Goal: Task Accomplishment & Management: Manage account settings

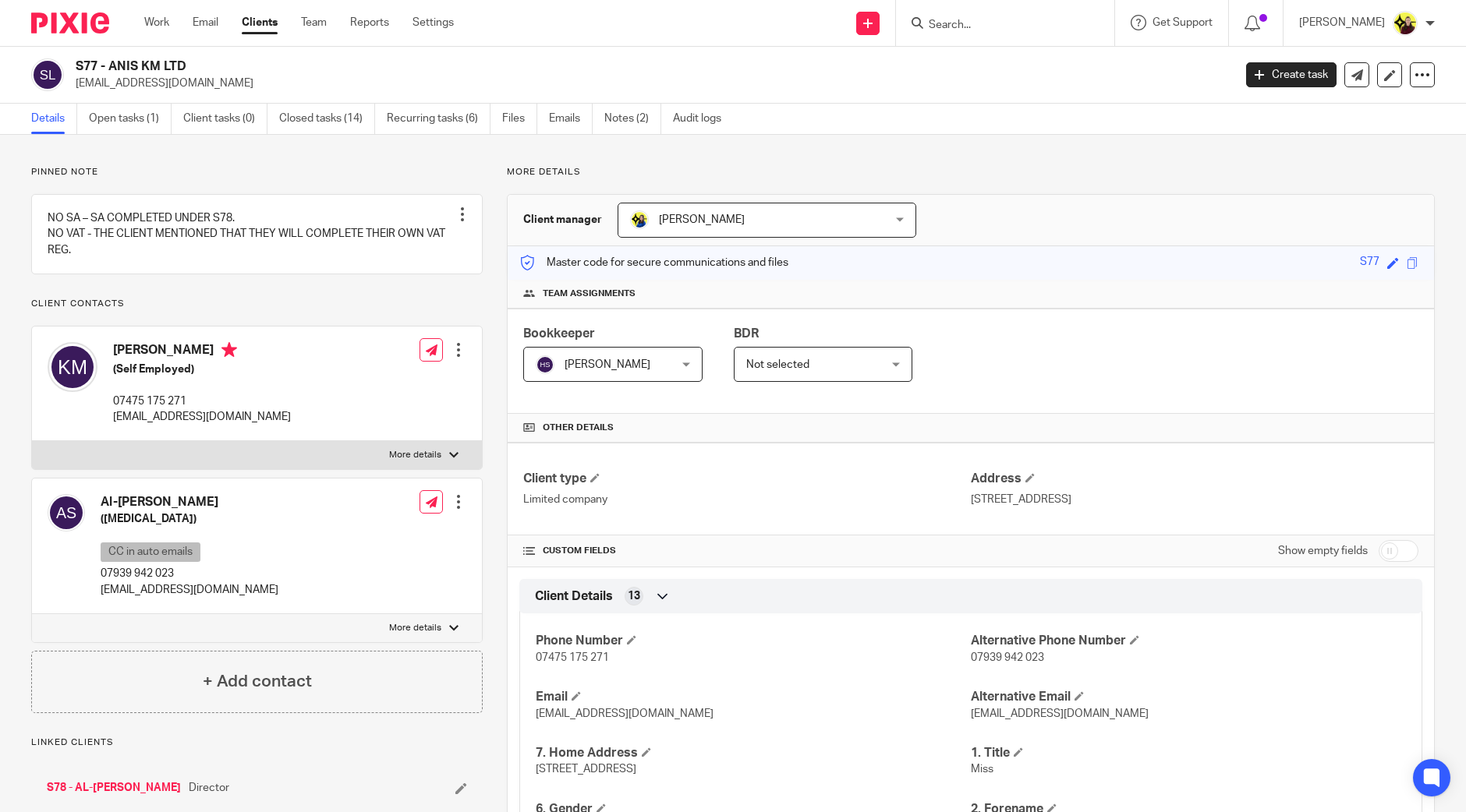
scroll to position [1115, 0]
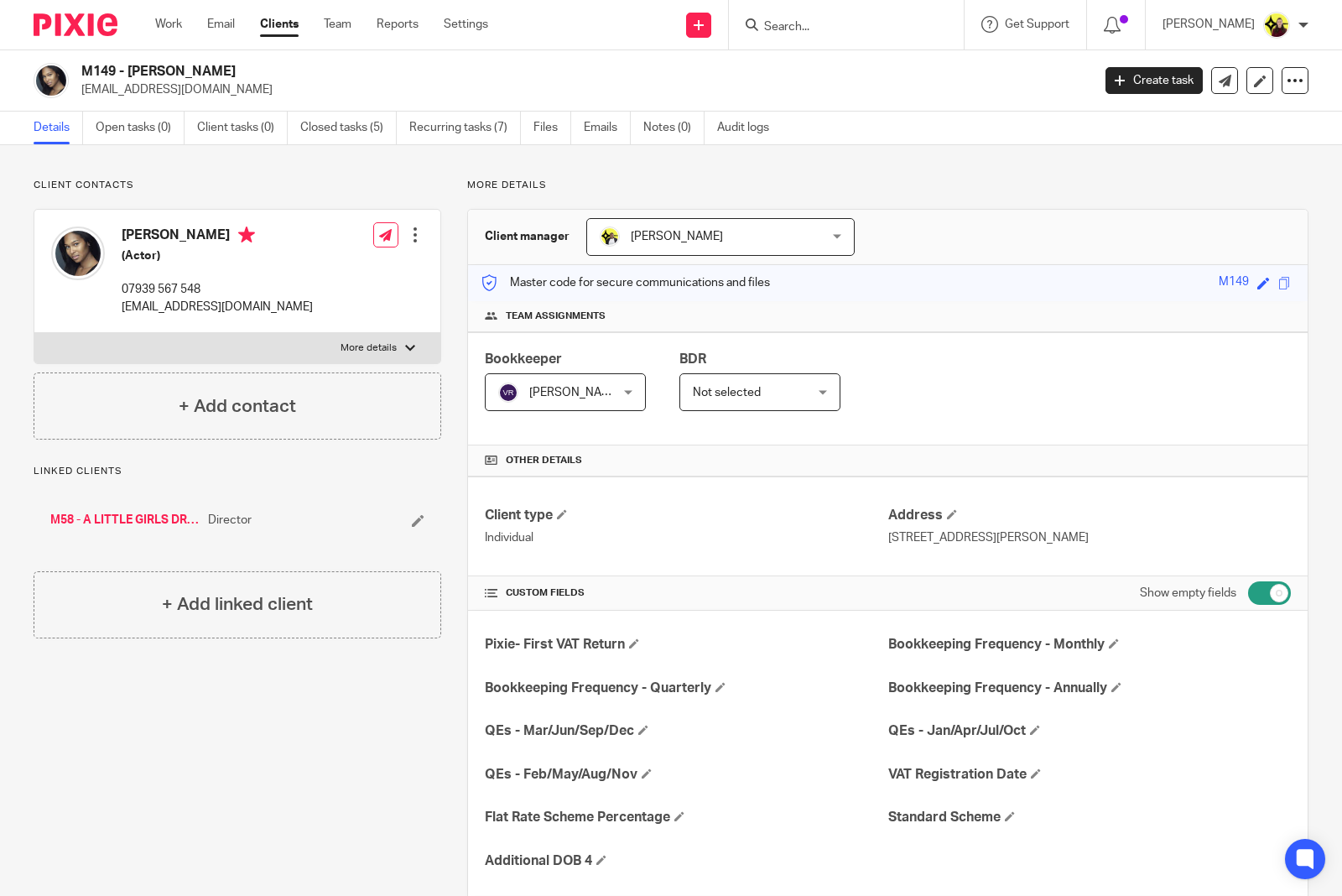
scroll to position [2955, 0]
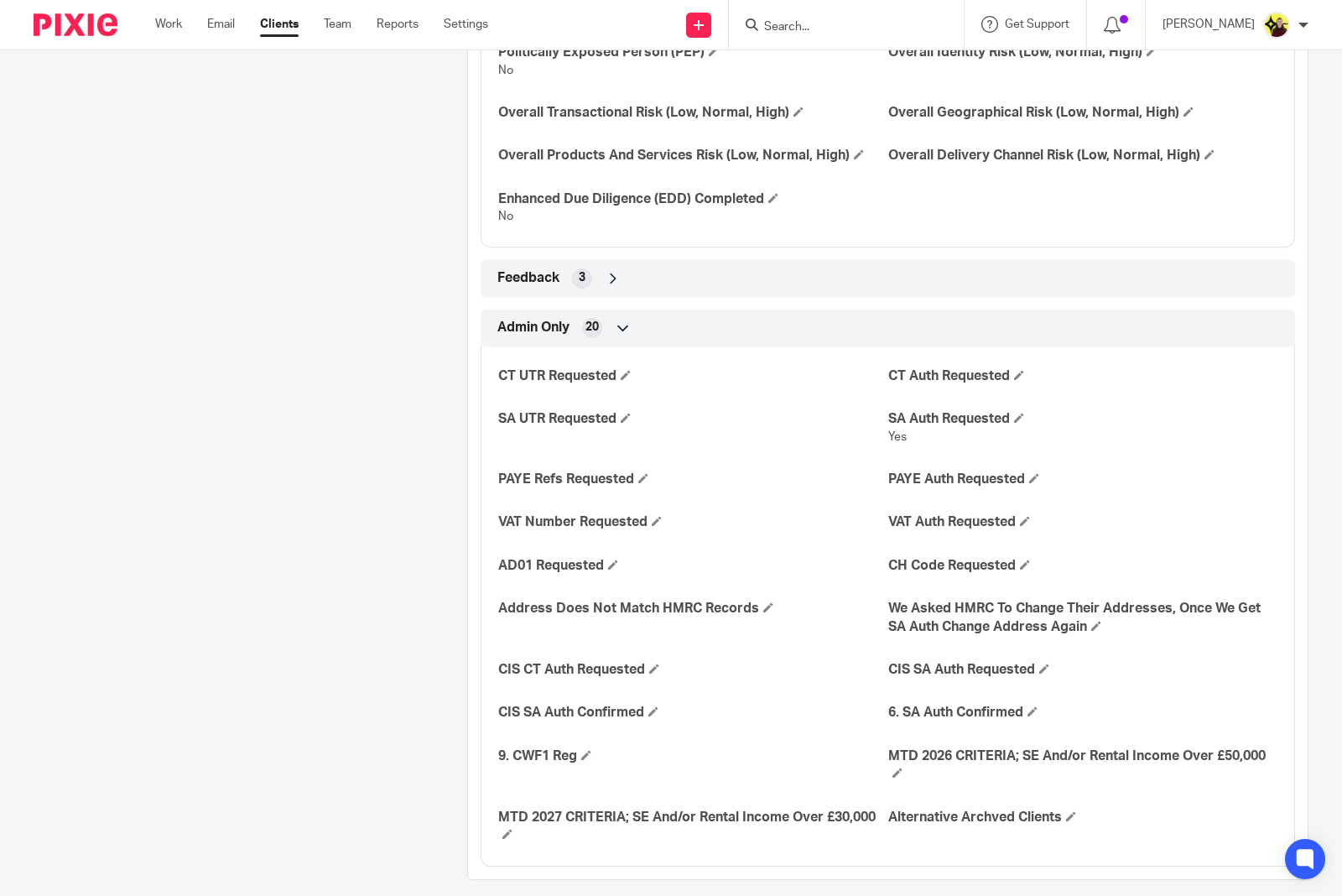
click at [882, 23] on input "Search" at bounding box center [838, 28] width 151 height 15
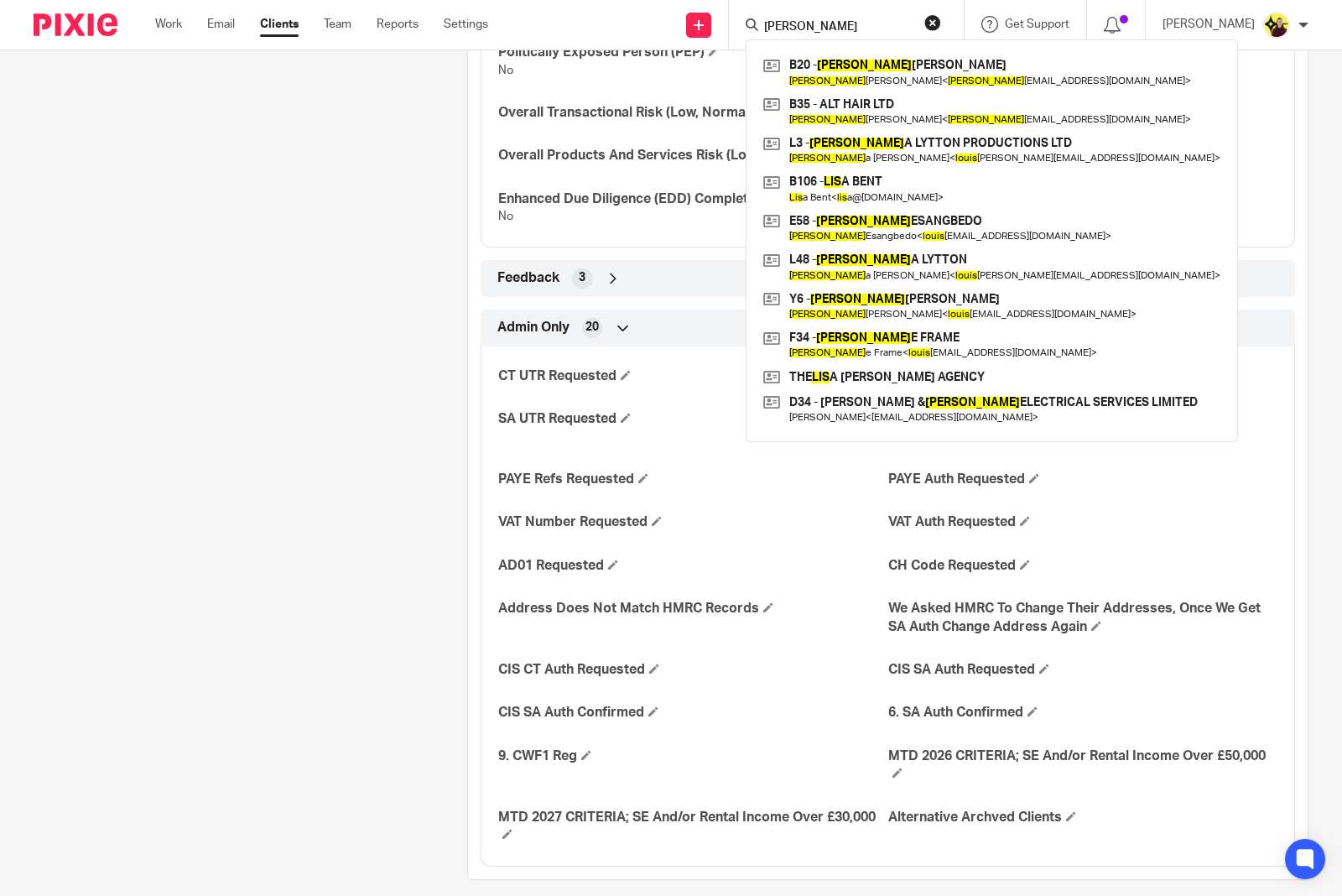
click at [797, 20] on input "lois" at bounding box center [838, 28] width 151 height 15
paste input "BONSU"
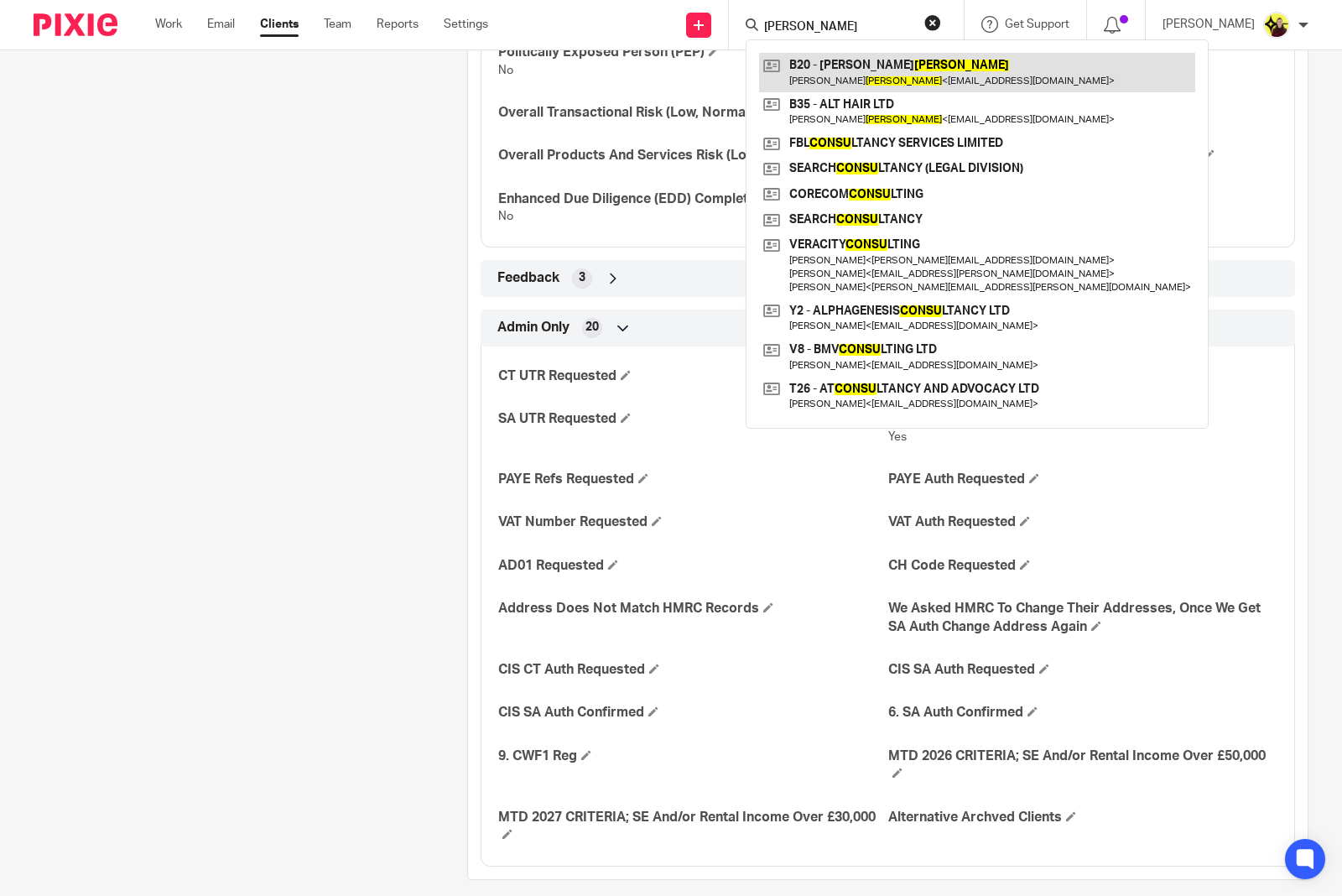
type input "BONSU"
click at [824, 75] on link at bounding box center [977, 72] width 436 height 39
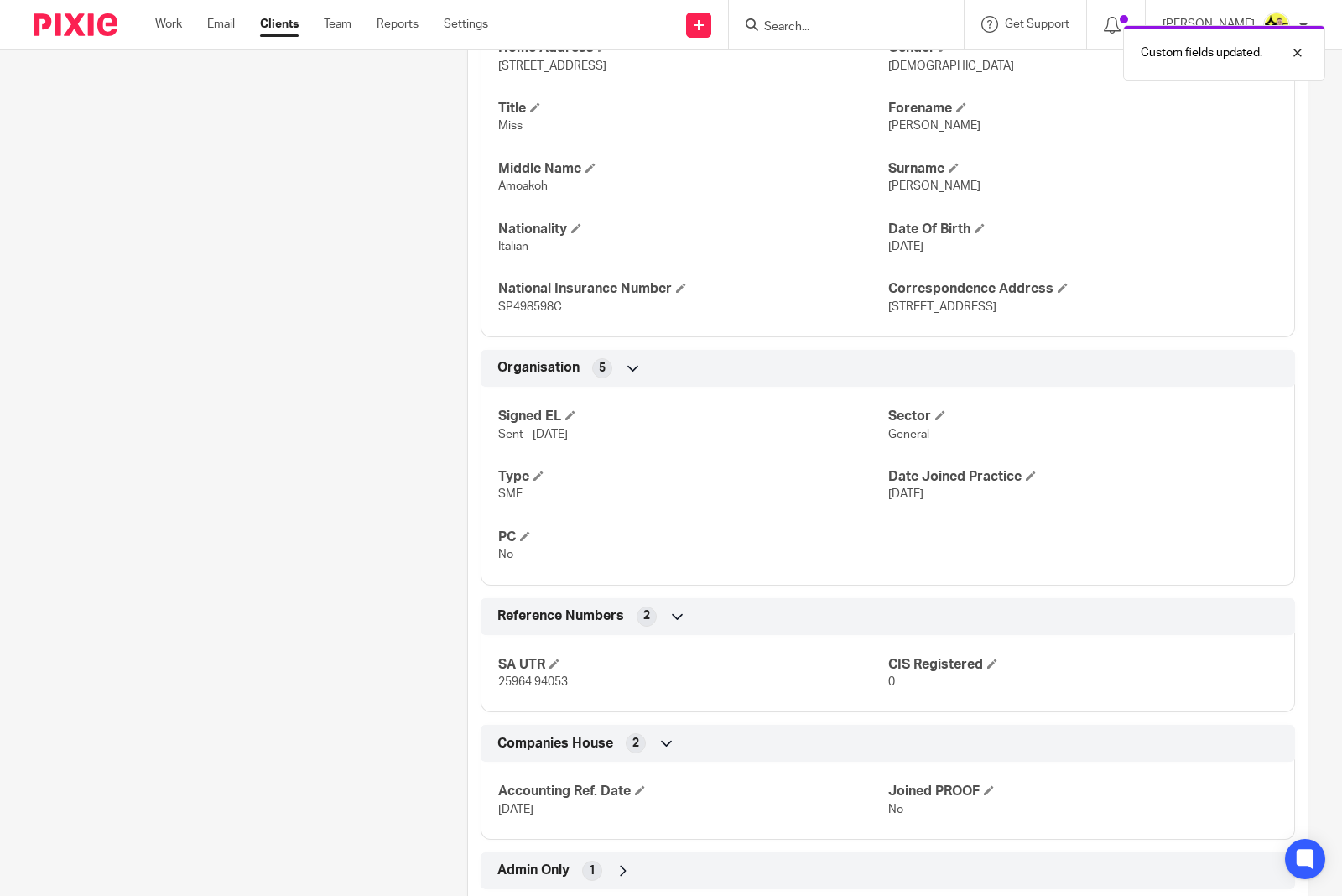
scroll to position [744, 0]
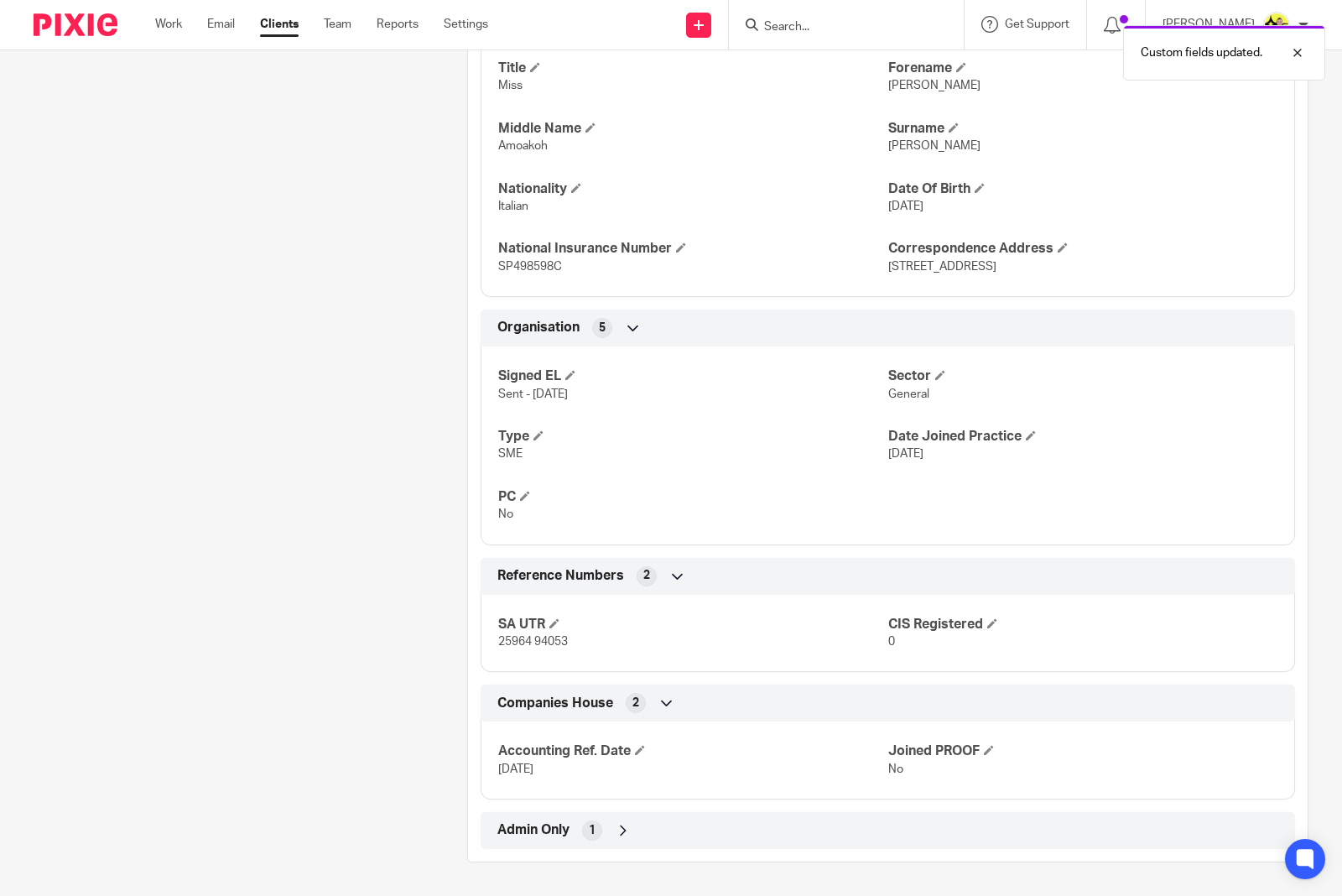
click at [590, 821] on div "1" at bounding box center [592, 830] width 20 height 20
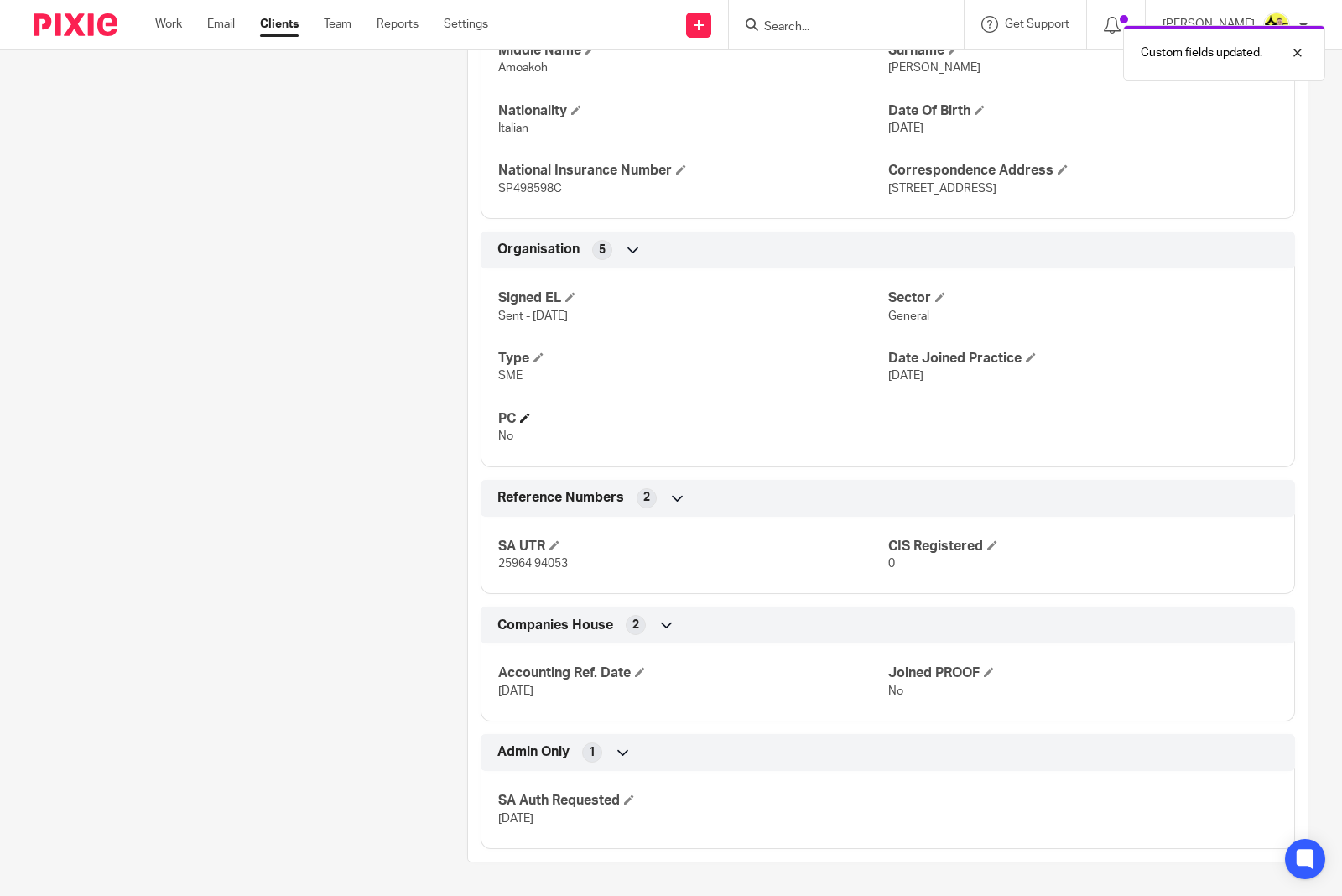
scroll to position [823, 0]
drag, startPoint x: 828, startPoint y: 42, endPoint x: 829, endPoint y: 34, distance: 8.1
click at [829, 42] on div at bounding box center [847, 24] width 235 height 49
click at [816, 21] on input "Search" at bounding box center [838, 28] width 151 height 15
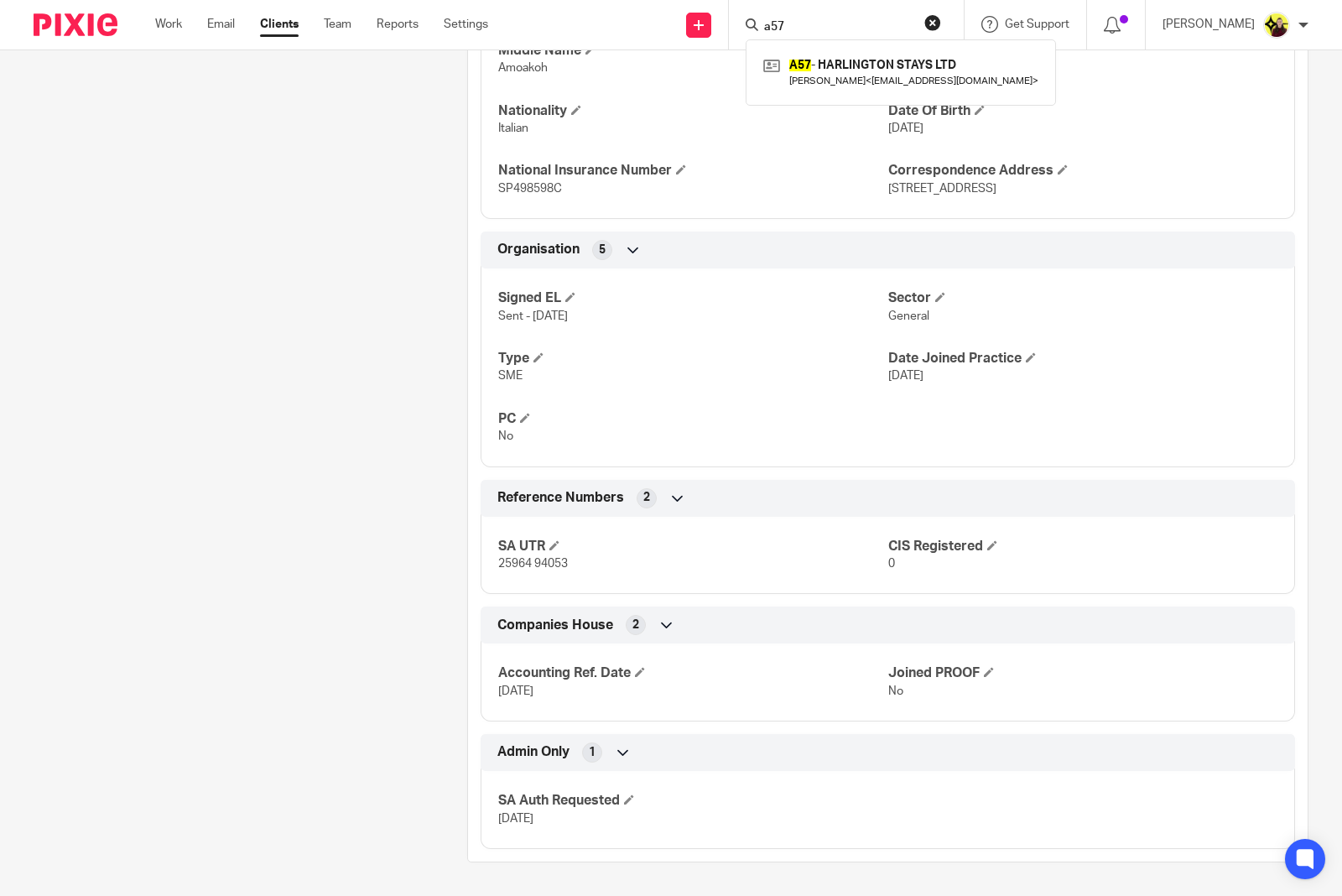
type input "a57"
click at [830, 51] on div "A57 - HARLINGTON STAYS LTD Ayodeji Adeloye < admin@harlingtonstays.com >" at bounding box center [901, 72] width 310 height 66
click at [829, 68] on link at bounding box center [901, 72] width 283 height 39
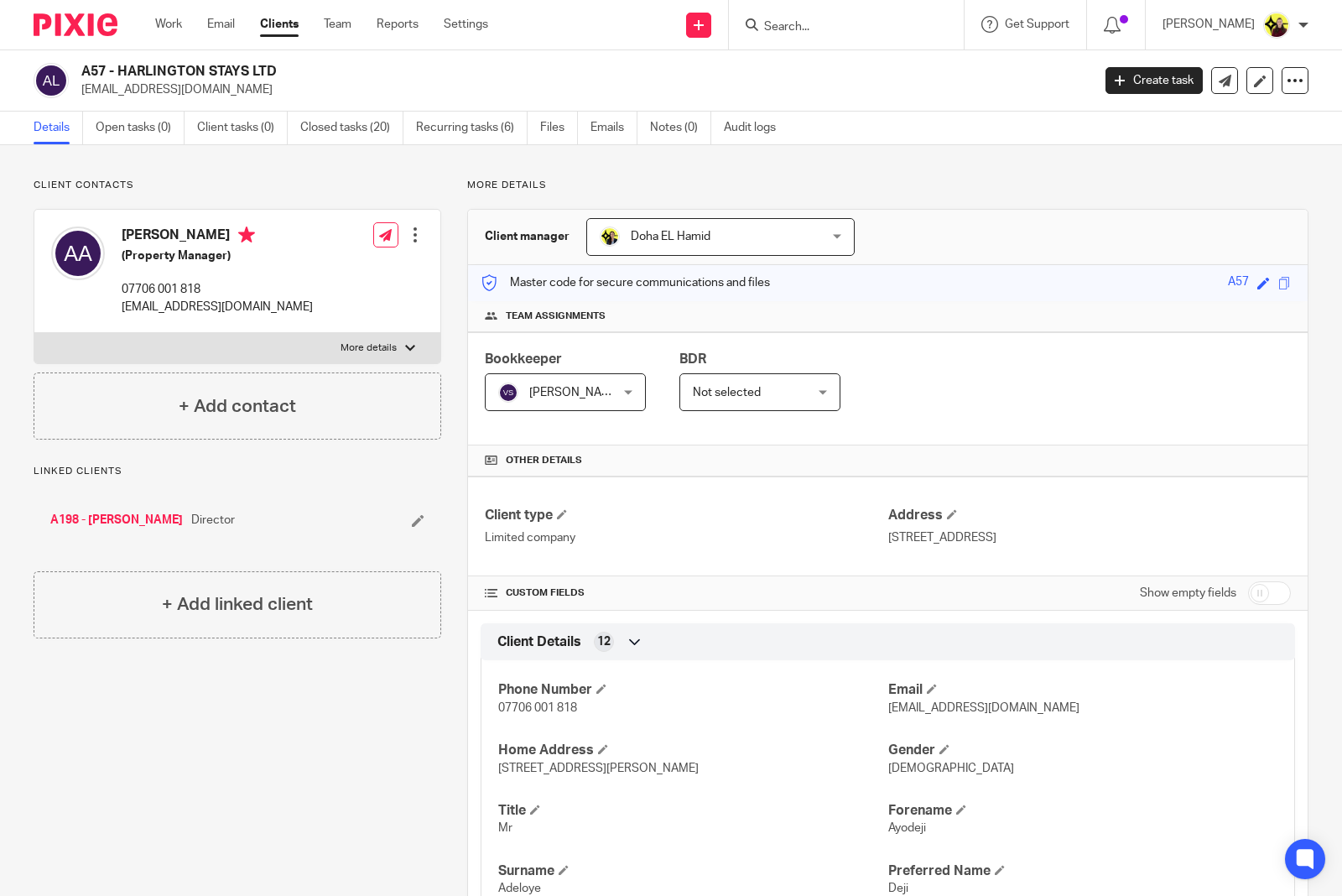
click at [822, 17] on form at bounding box center [852, 25] width 178 height 21
click at [809, 23] on input "Search" at bounding box center [838, 28] width 151 height 15
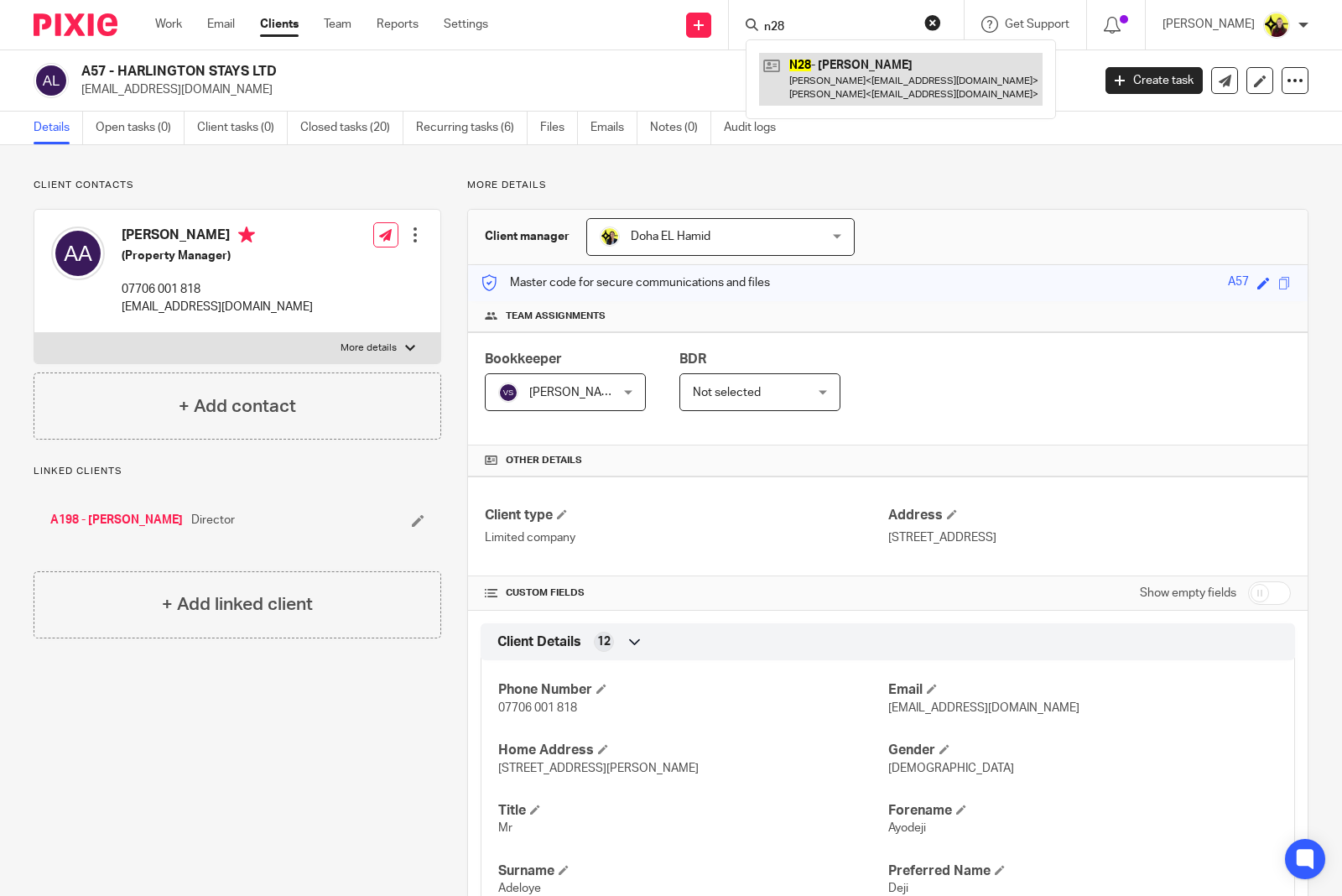
type input "n28"
click at [829, 74] on link at bounding box center [901, 79] width 283 height 52
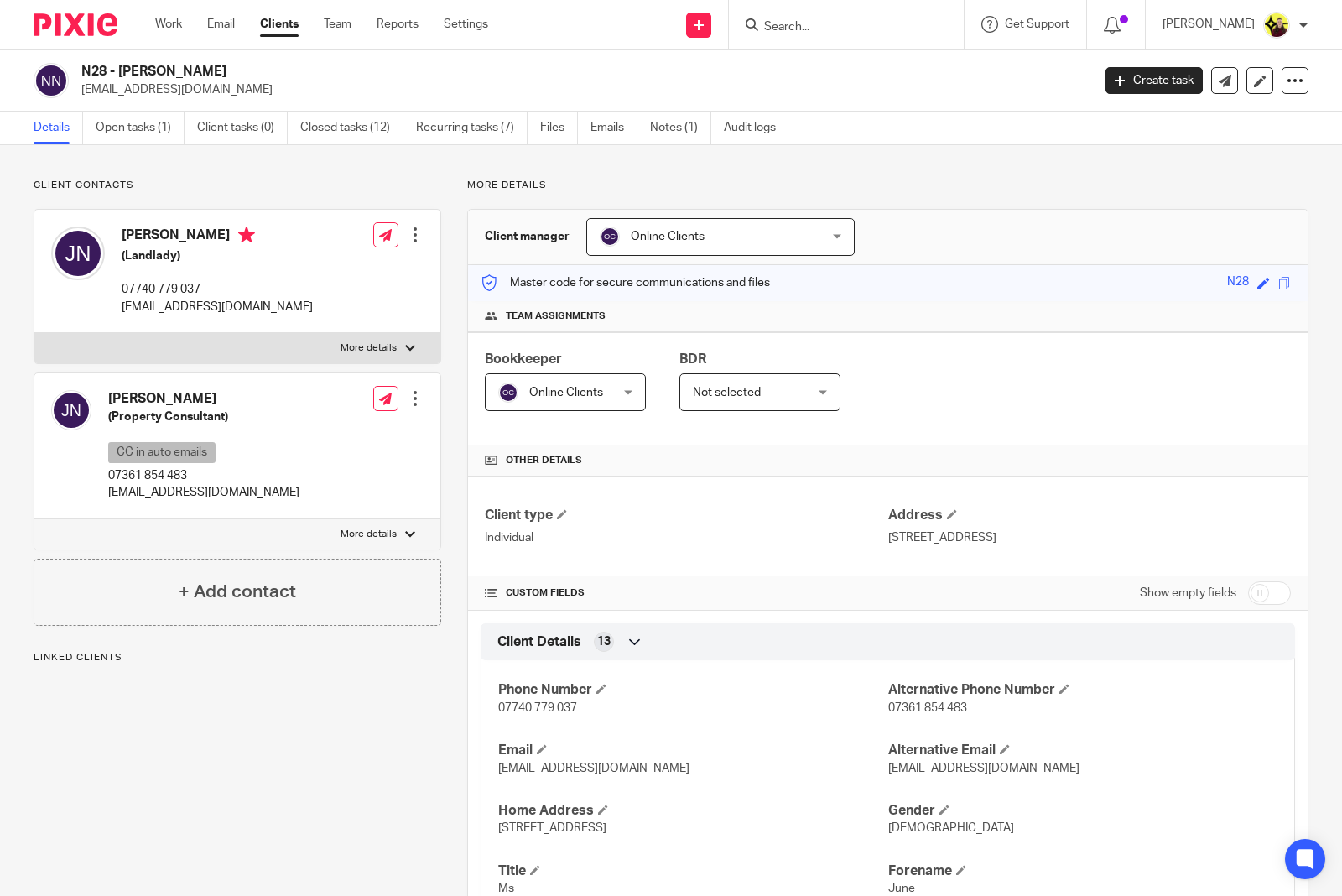
click at [176, 240] on h4 "[PERSON_NAME]" at bounding box center [217, 237] width 192 height 21
copy h4 "[PERSON_NAME]"
click at [807, 28] on input "Search" at bounding box center [838, 28] width 151 height 15
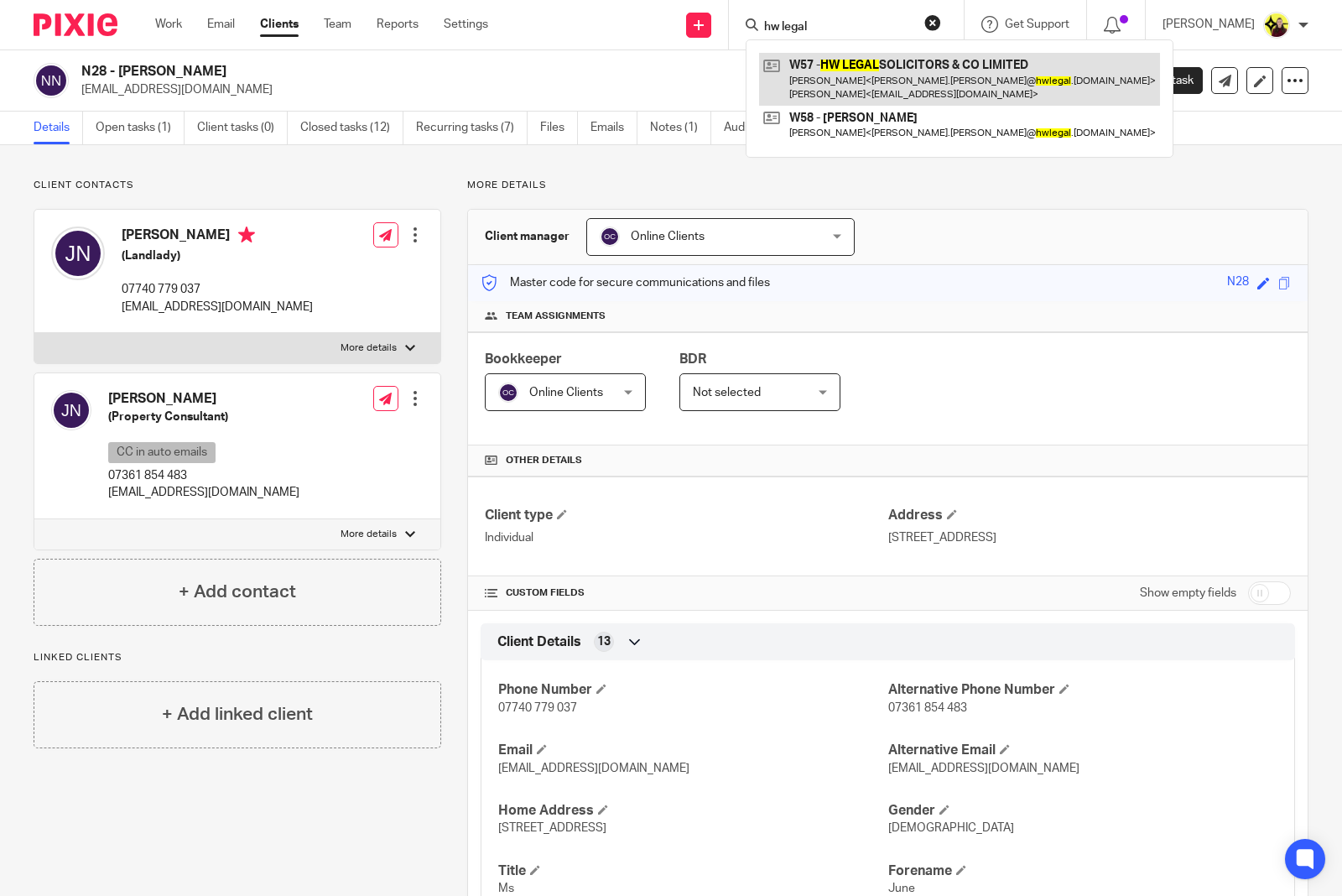
type input "hw legal"
click at [917, 82] on link at bounding box center [960, 79] width 401 height 52
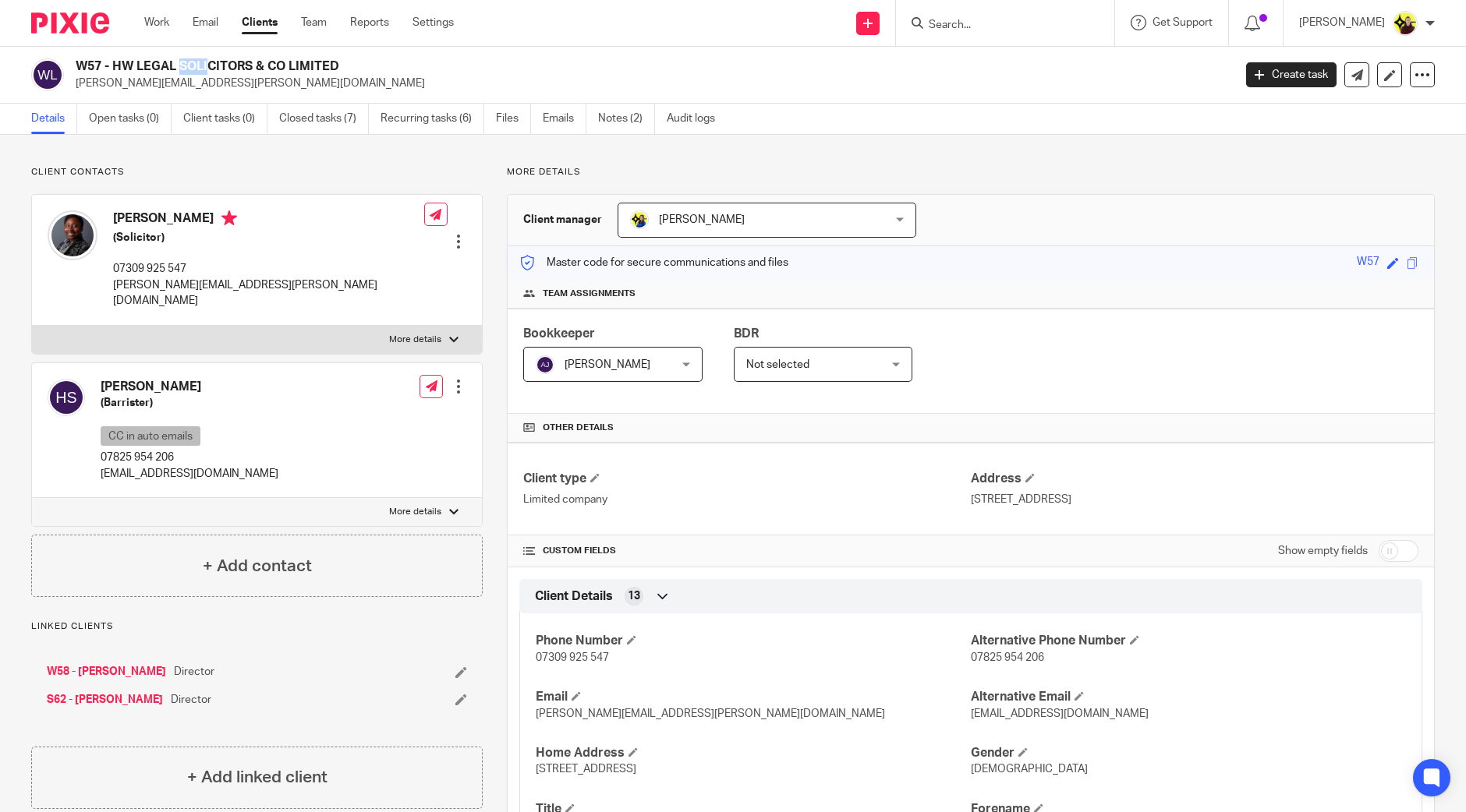
click at [956, 25] on input "Search" at bounding box center [997, 26] width 141 height 14
type input "eland"
click at [990, 64] on link at bounding box center [1056, 67] width 263 height 36
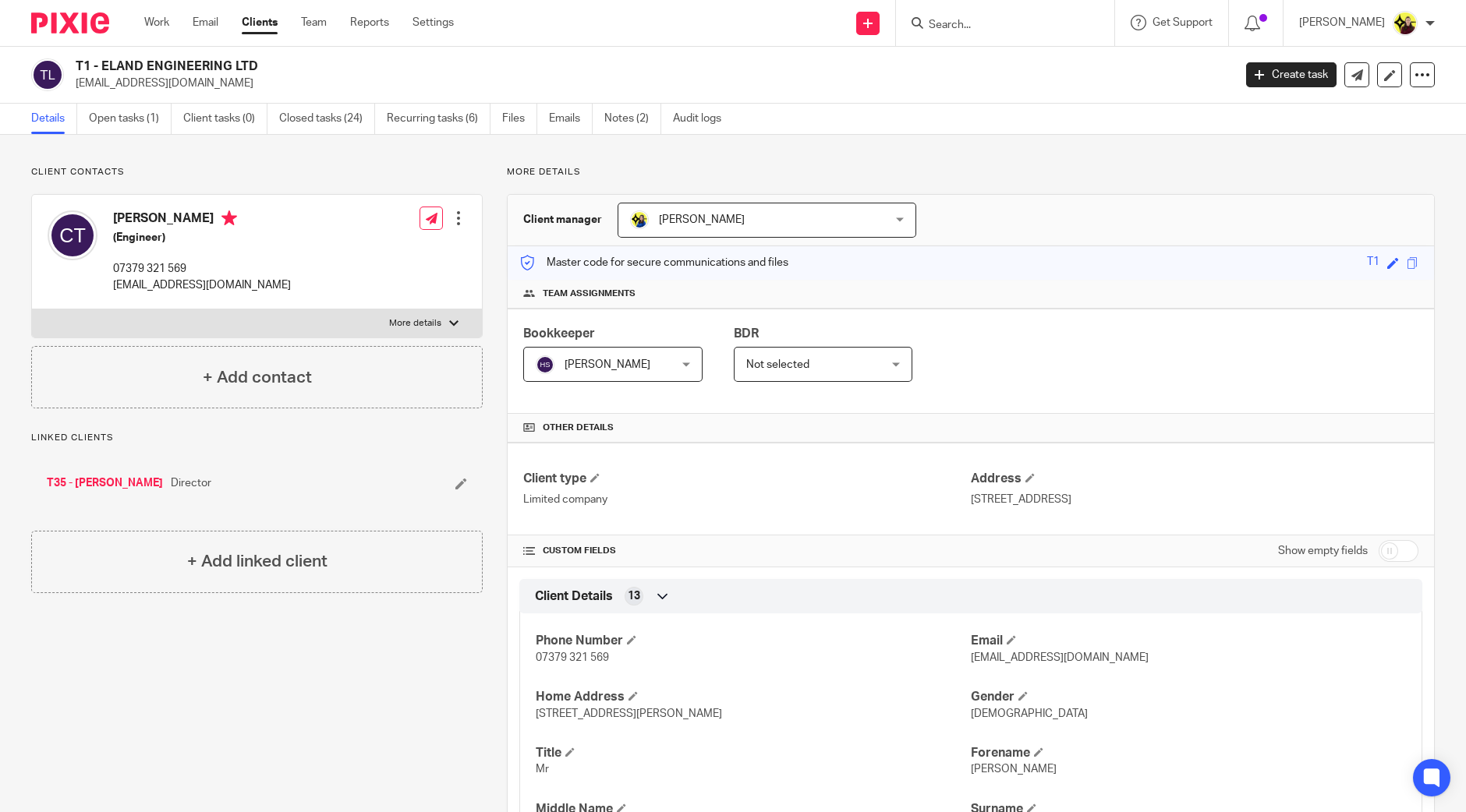
click at [995, 25] on input "Search" at bounding box center [997, 26] width 141 height 14
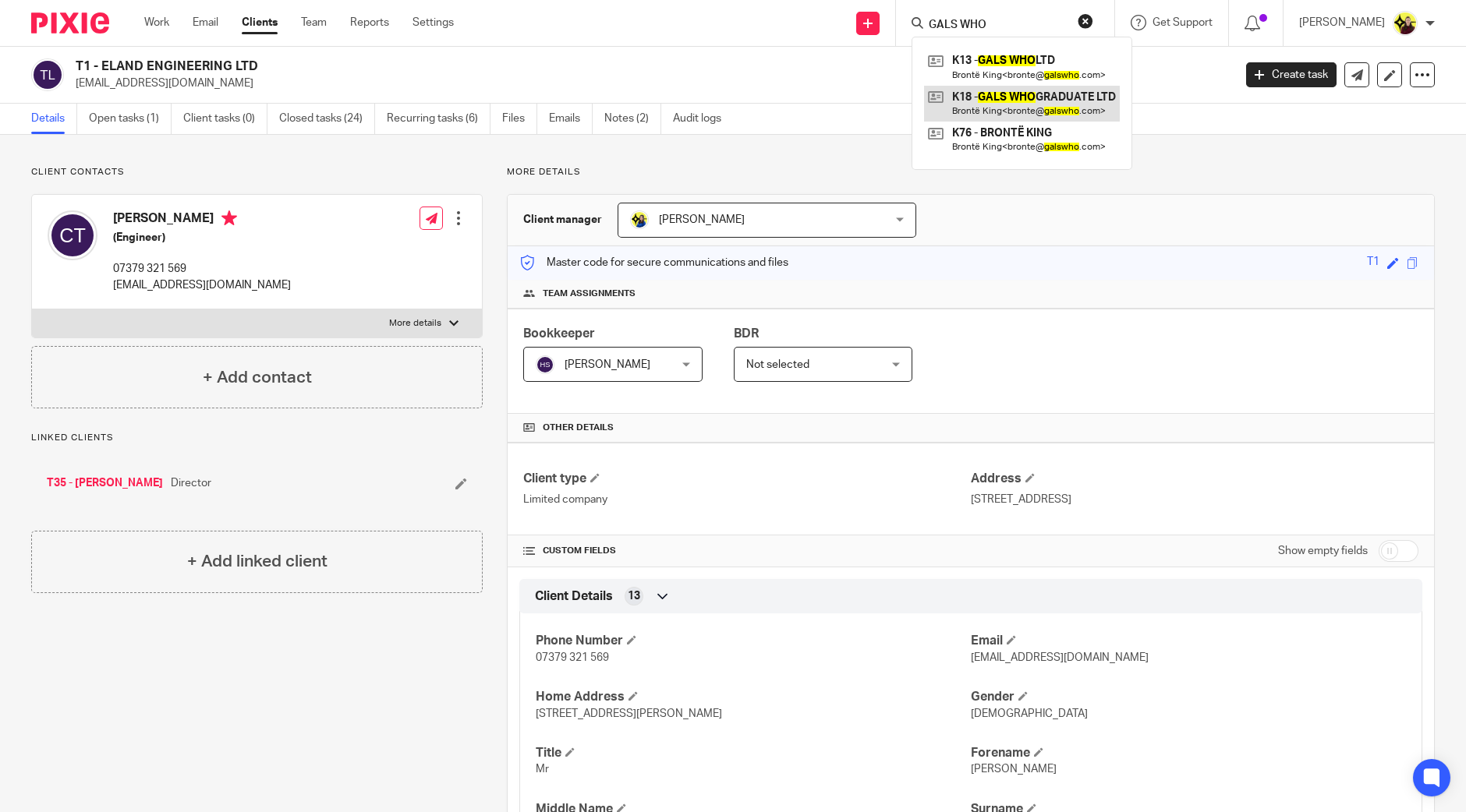
type input "GALS WHO"
click at [995, 91] on link at bounding box center [1022, 104] width 196 height 36
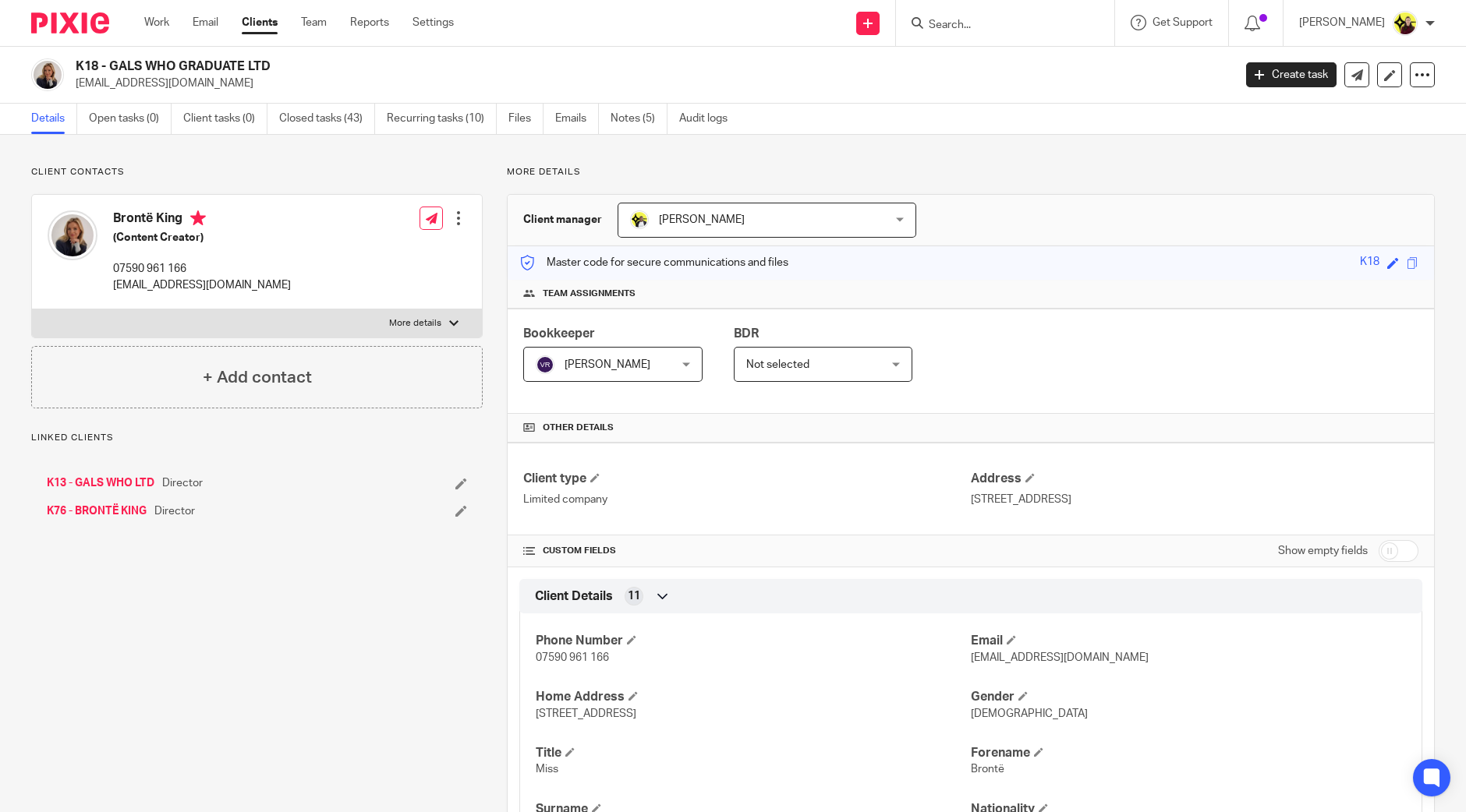
click at [1016, 24] on input "Search" at bounding box center [997, 26] width 141 height 14
click at [1024, 24] on input "RUN THE" at bounding box center [997, 26] width 141 height 14
type input "MALONE E"
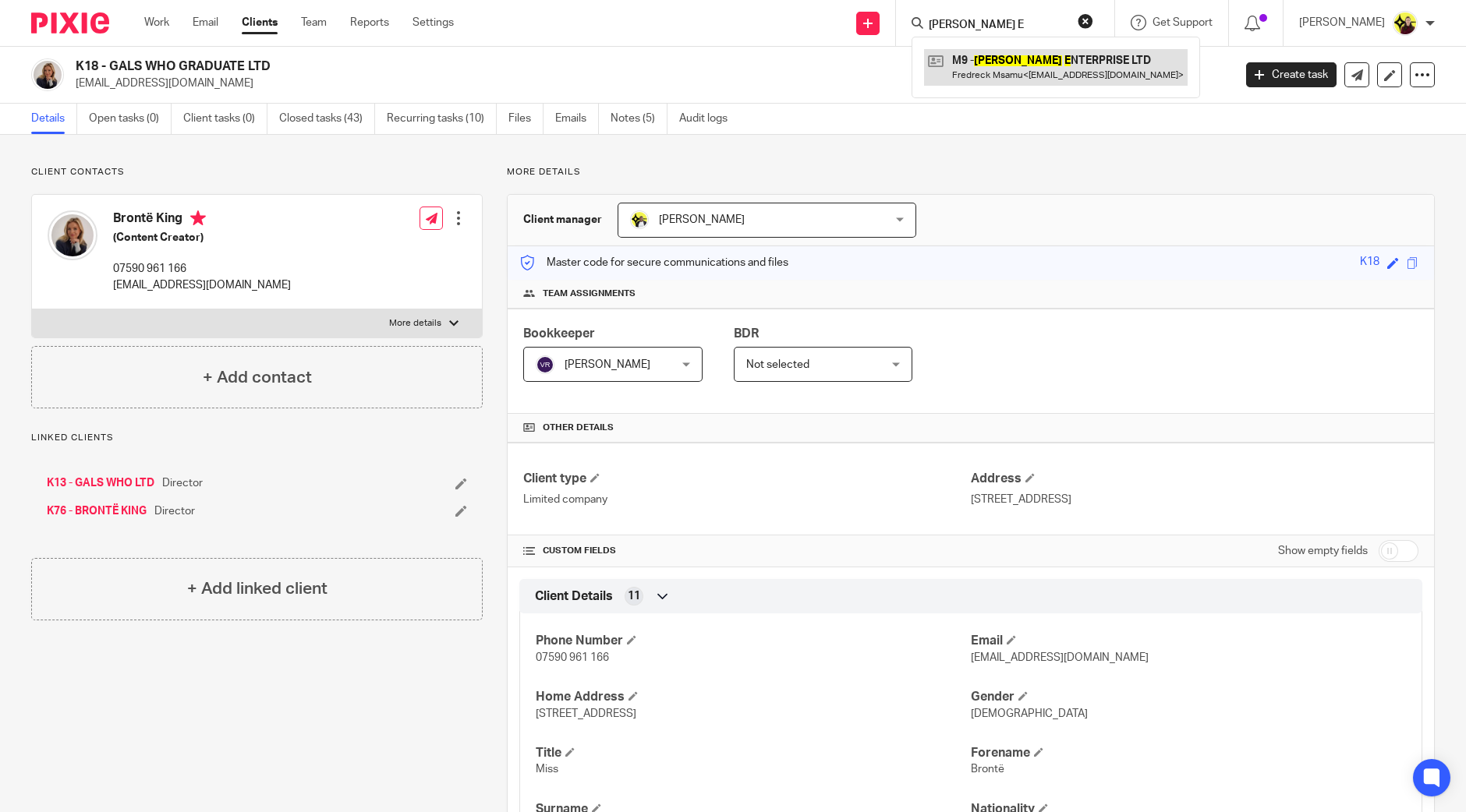
click at [1042, 69] on link at bounding box center [1056, 67] width 263 height 36
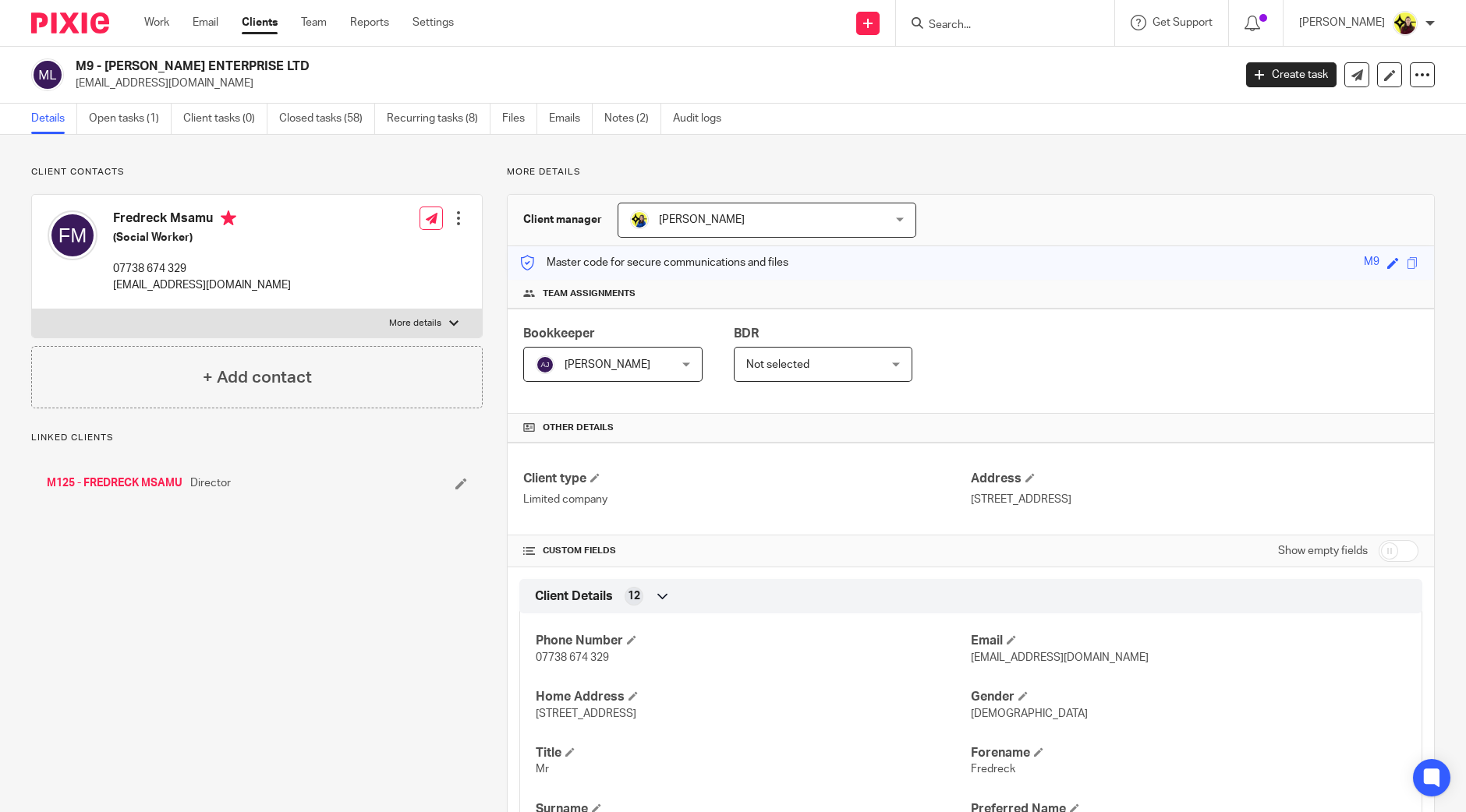
click at [964, 23] on input "Search" at bounding box center [997, 26] width 141 height 14
click at [1018, 30] on input "NFG" at bounding box center [997, 26] width 141 height 14
click at [1018, 30] on input "NFGSKIN" at bounding box center [997, 26] width 141 height 14
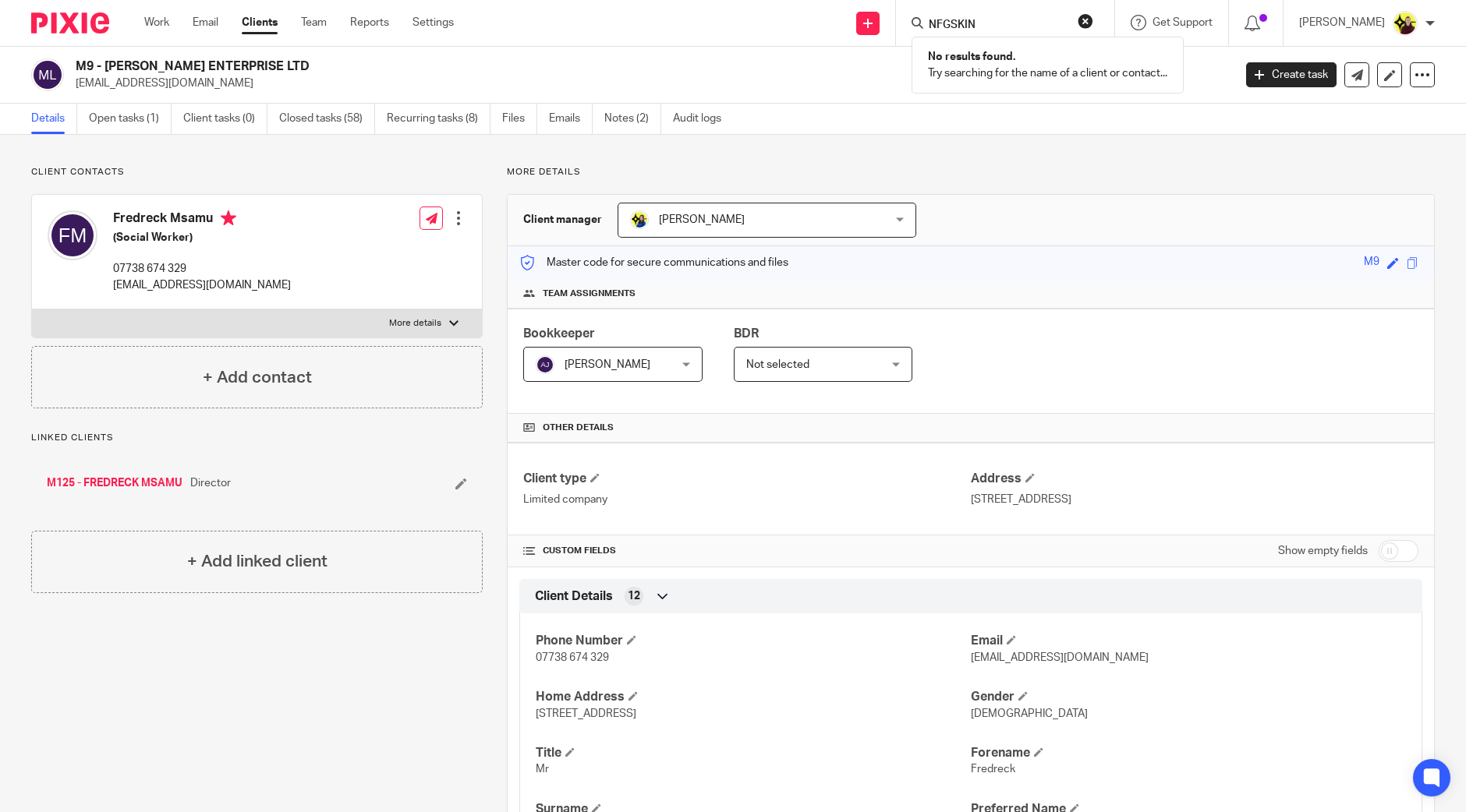
click at [1018, 30] on input "NFGSKIN" at bounding box center [997, 26] width 141 height 14
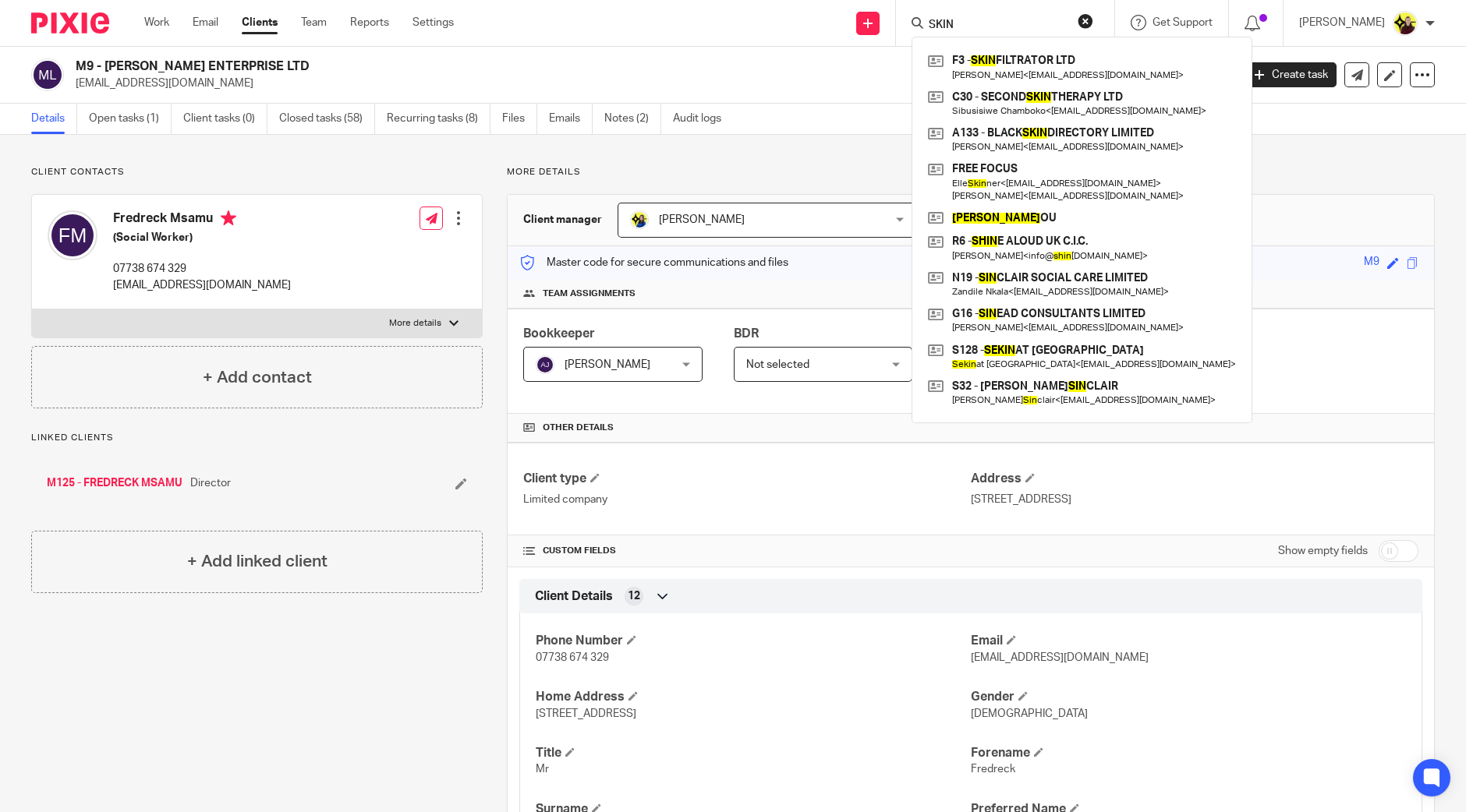
click at [1012, 20] on input "SKIN" at bounding box center [997, 26] width 141 height 14
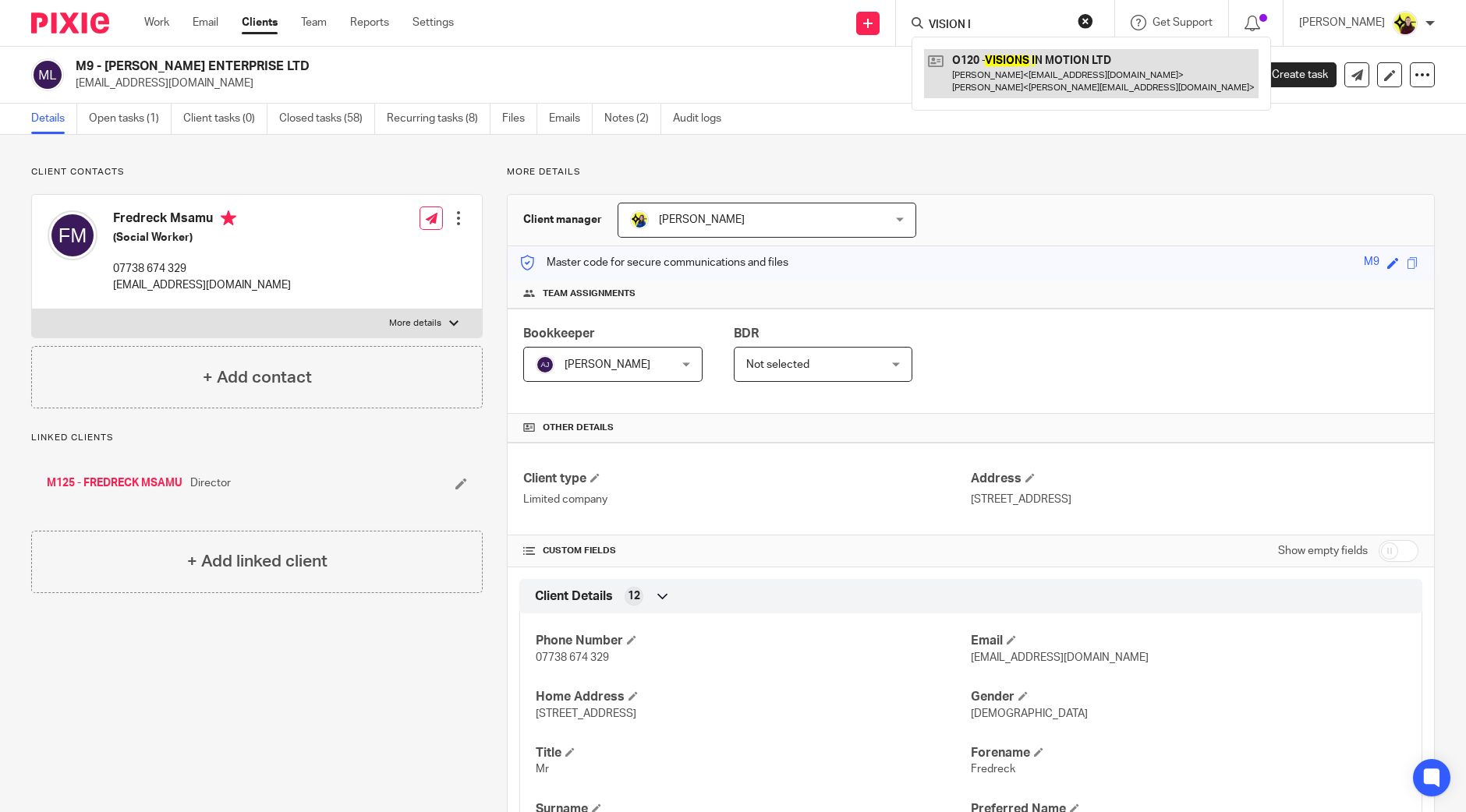
type input "VISION I"
click at [1047, 84] on link at bounding box center [1092, 73] width 335 height 48
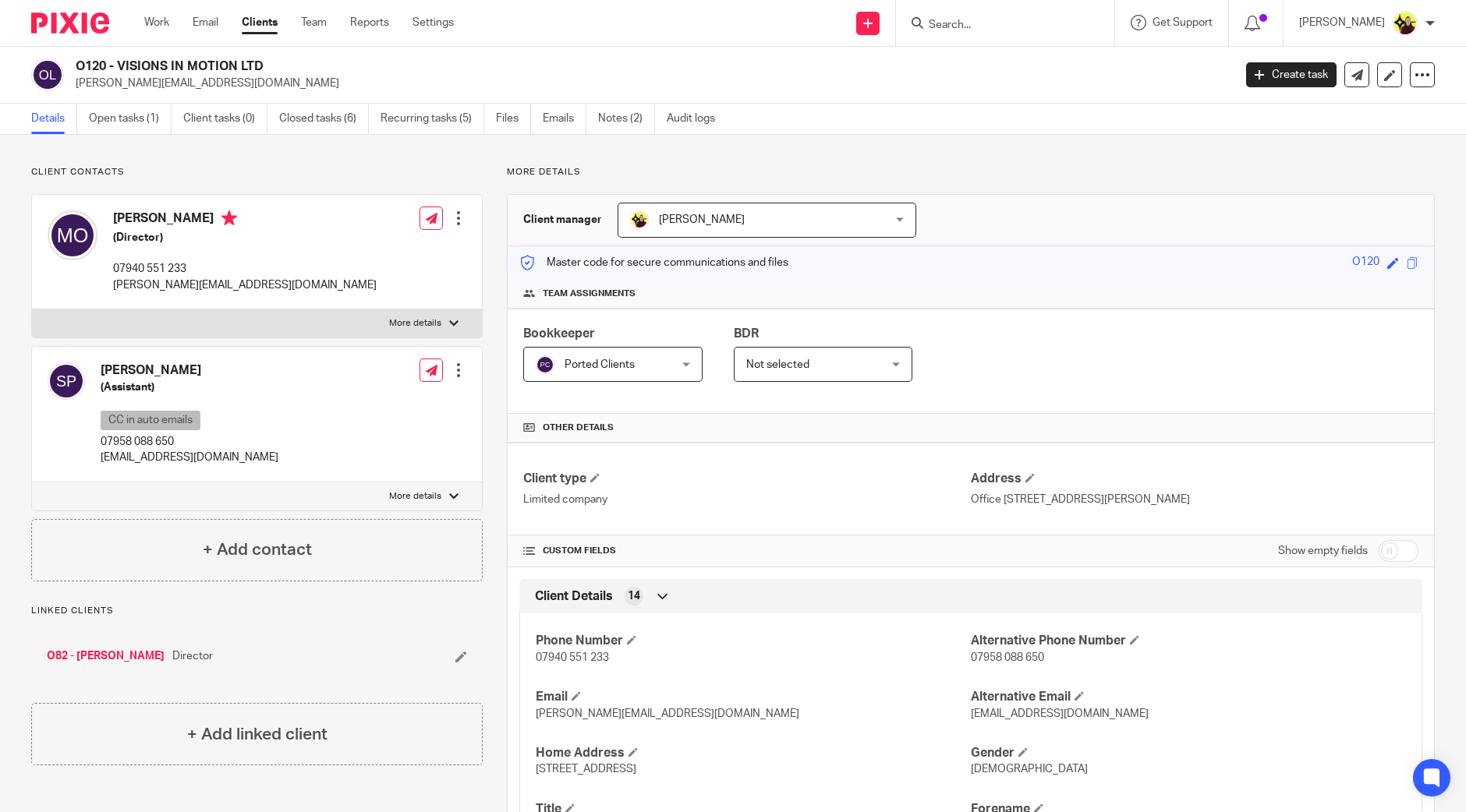
click at [975, 21] on input "Search" at bounding box center [997, 26] width 141 height 14
type input "ANIS K"
click at [988, 47] on div "S77 - ANIS K M LTD K [PERSON_NAME] < k [EMAIL_ADDRESS][DOMAIN_NAME] > Al-[PERSO…" at bounding box center [1062, 73] width 301 height 73
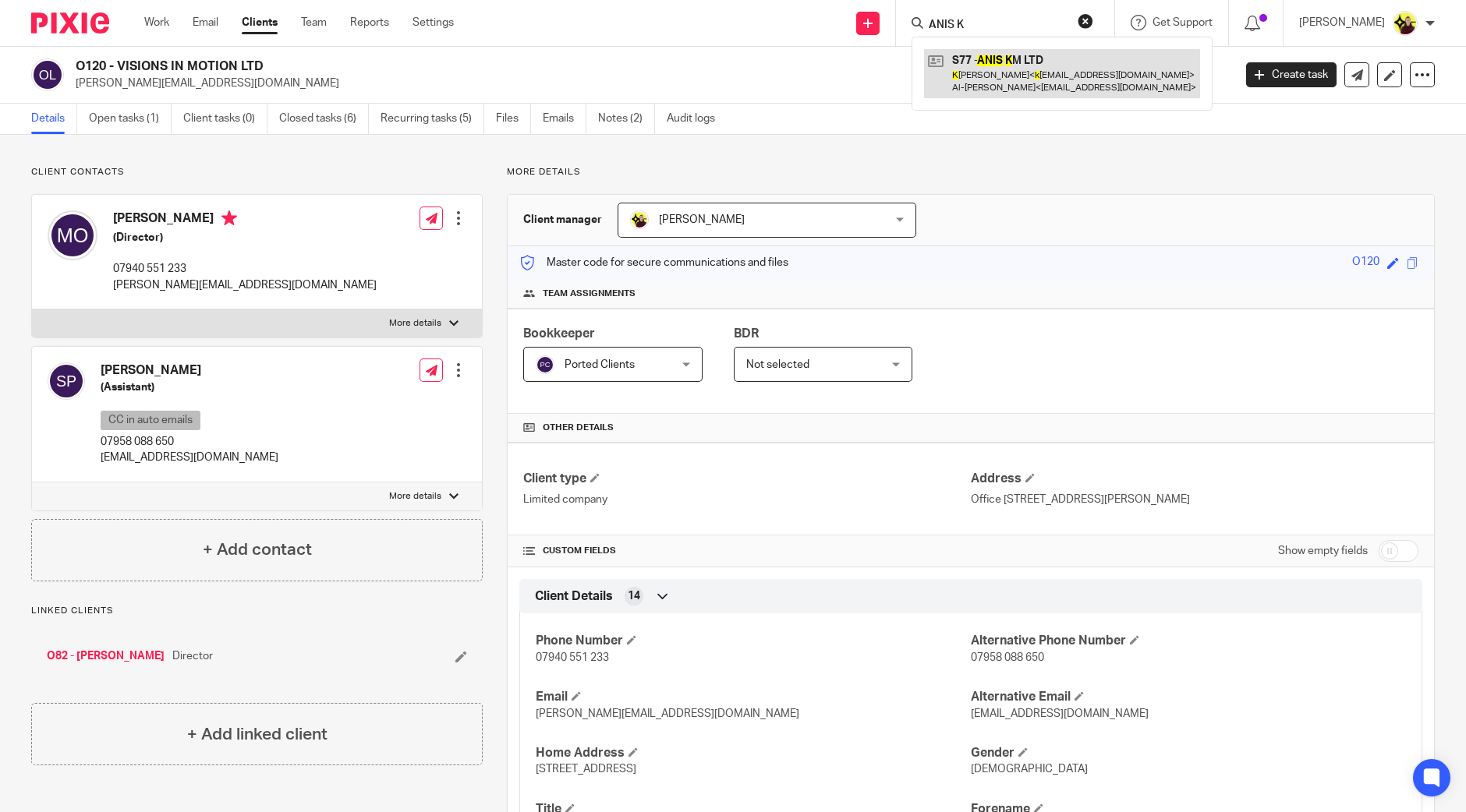
click at [1003, 81] on link at bounding box center [1062, 73] width 276 height 48
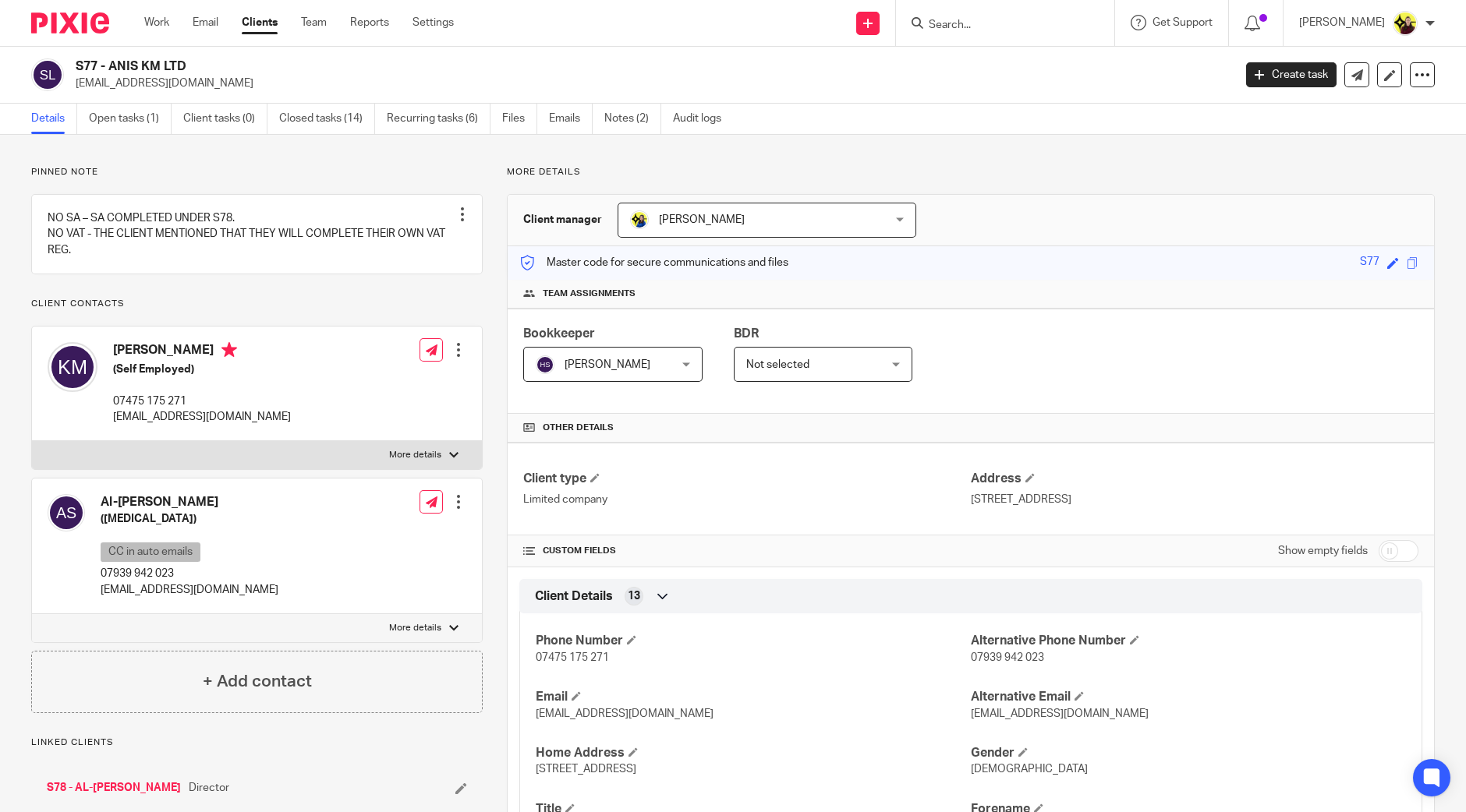
click at [964, 25] on input "Search" at bounding box center [997, 26] width 141 height 14
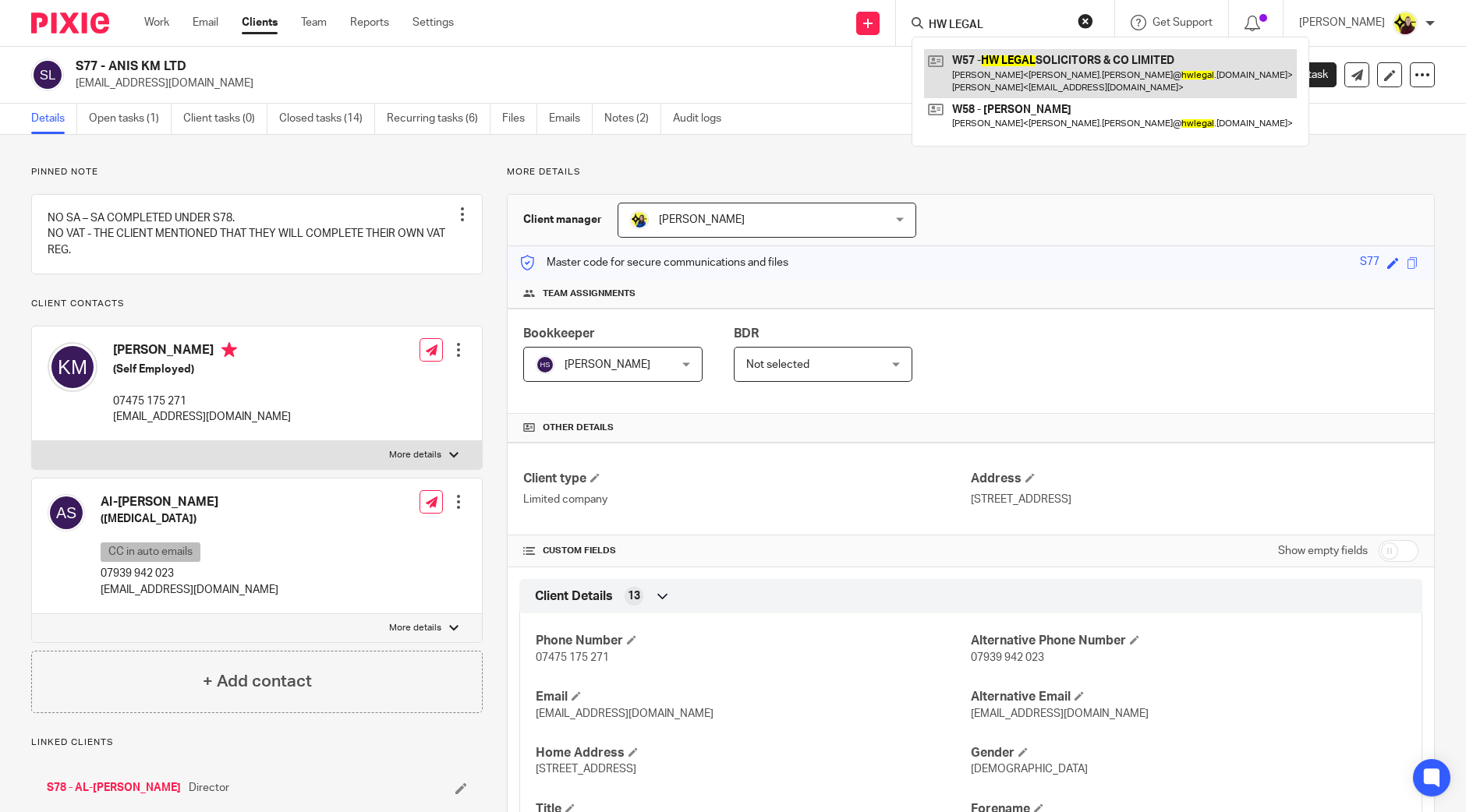
type input "HW LEGAL"
click at [981, 77] on link at bounding box center [1110, 73] width 373 height 48
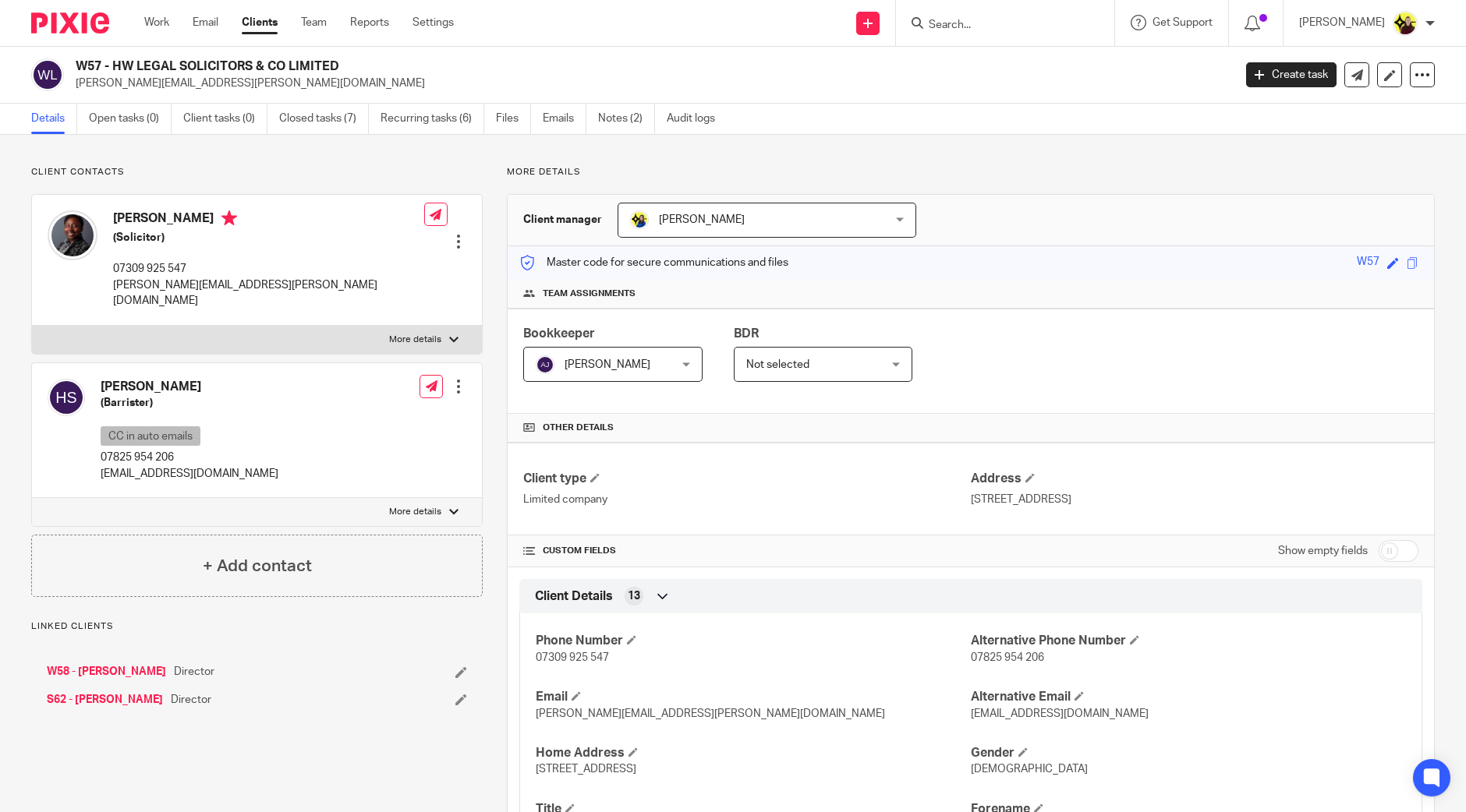
click at [991, 22] on input "Search" at bounding box center [997, 26] width 141 height 14
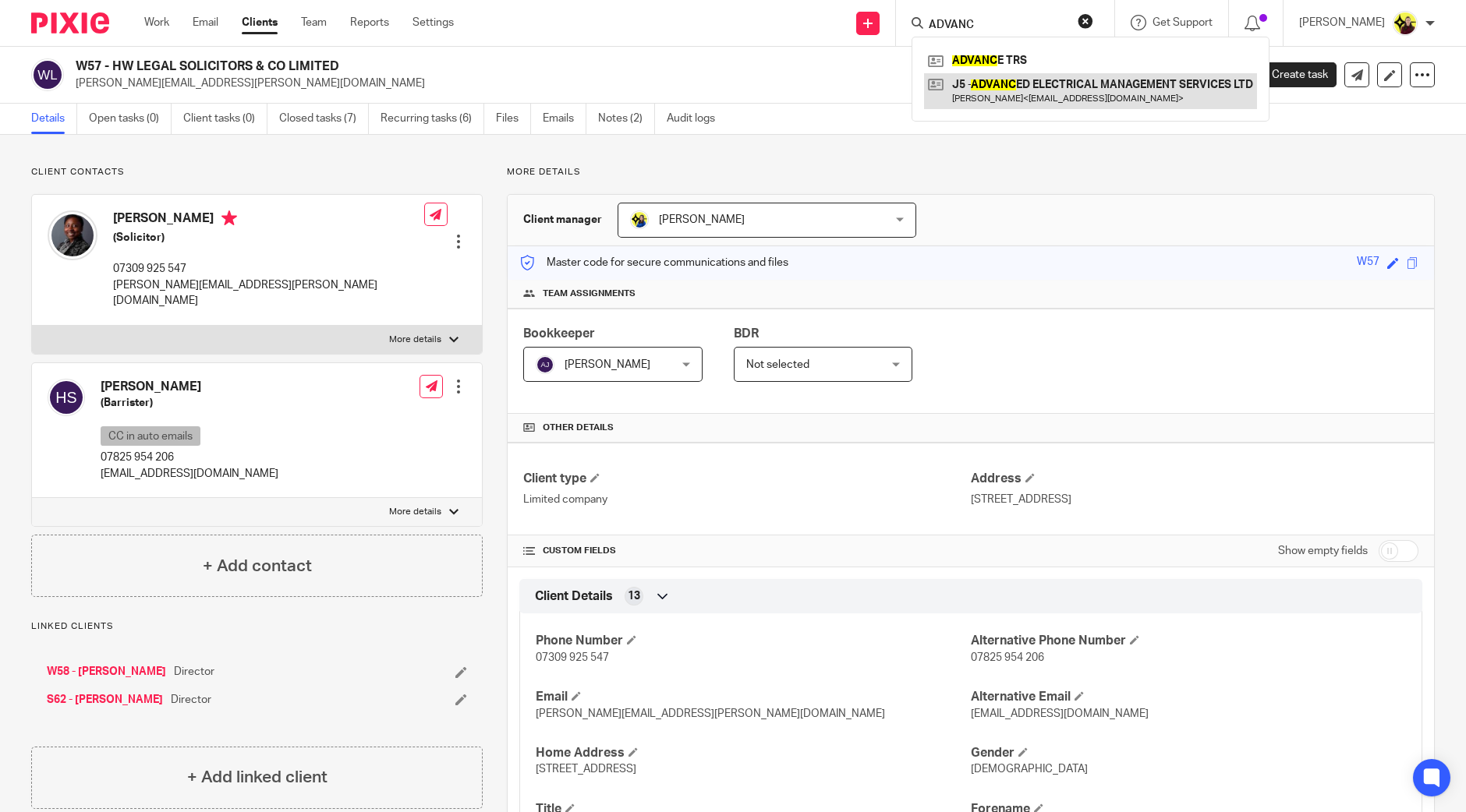
type input "ADVANC"
click at [1028, 90] on link at bounding box center [1091, 91] width 333 height 36
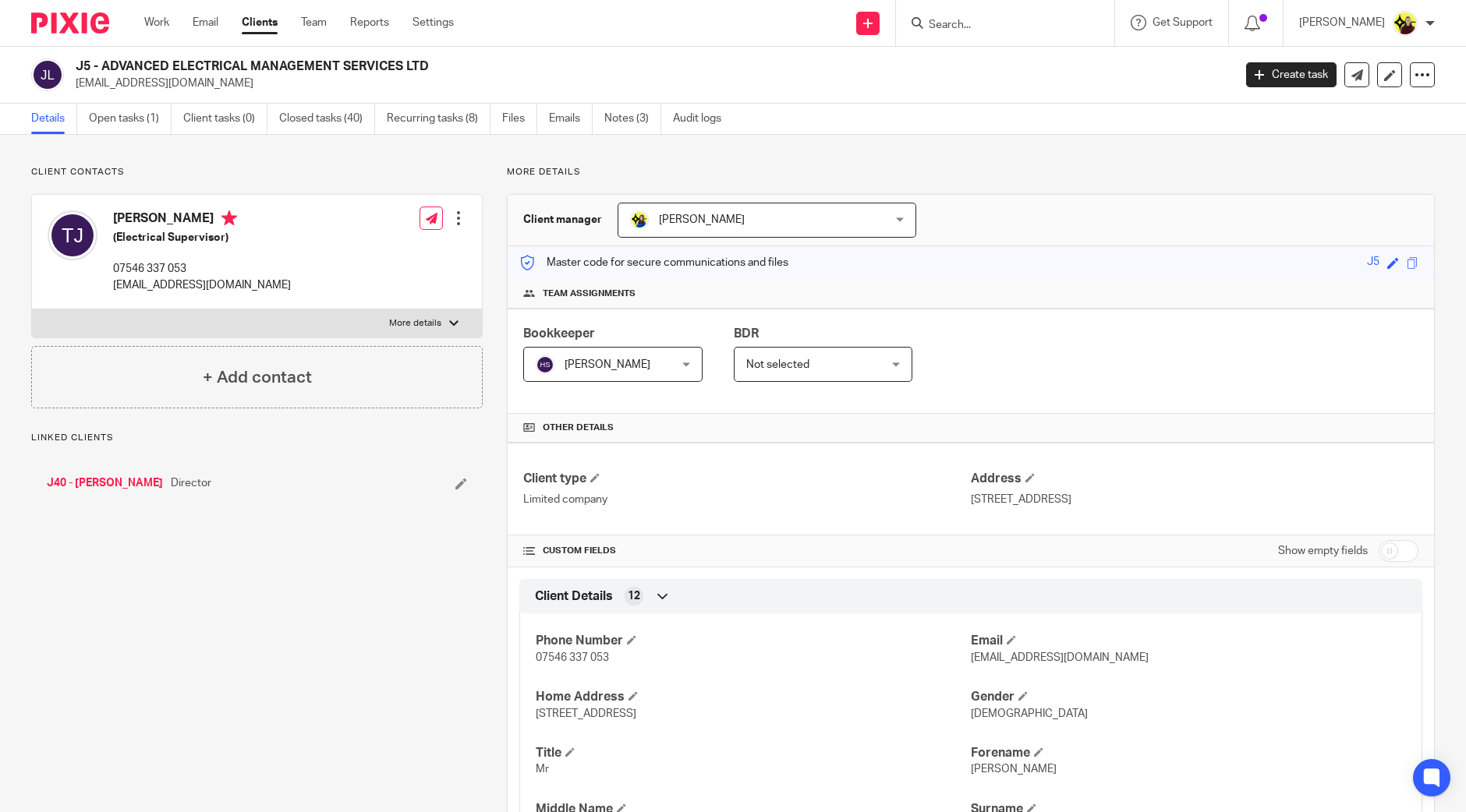
click at [80, 60] on h2 "J5 - ADVANCED ELECTRICAL MANAGEMENT SERVICES LTD" at bounding box center [534, 66] width 918 height 16
copy h2 "J5"
click at [986, 21] on input "Search" at bounding box center [997, 26] width 141 height 14
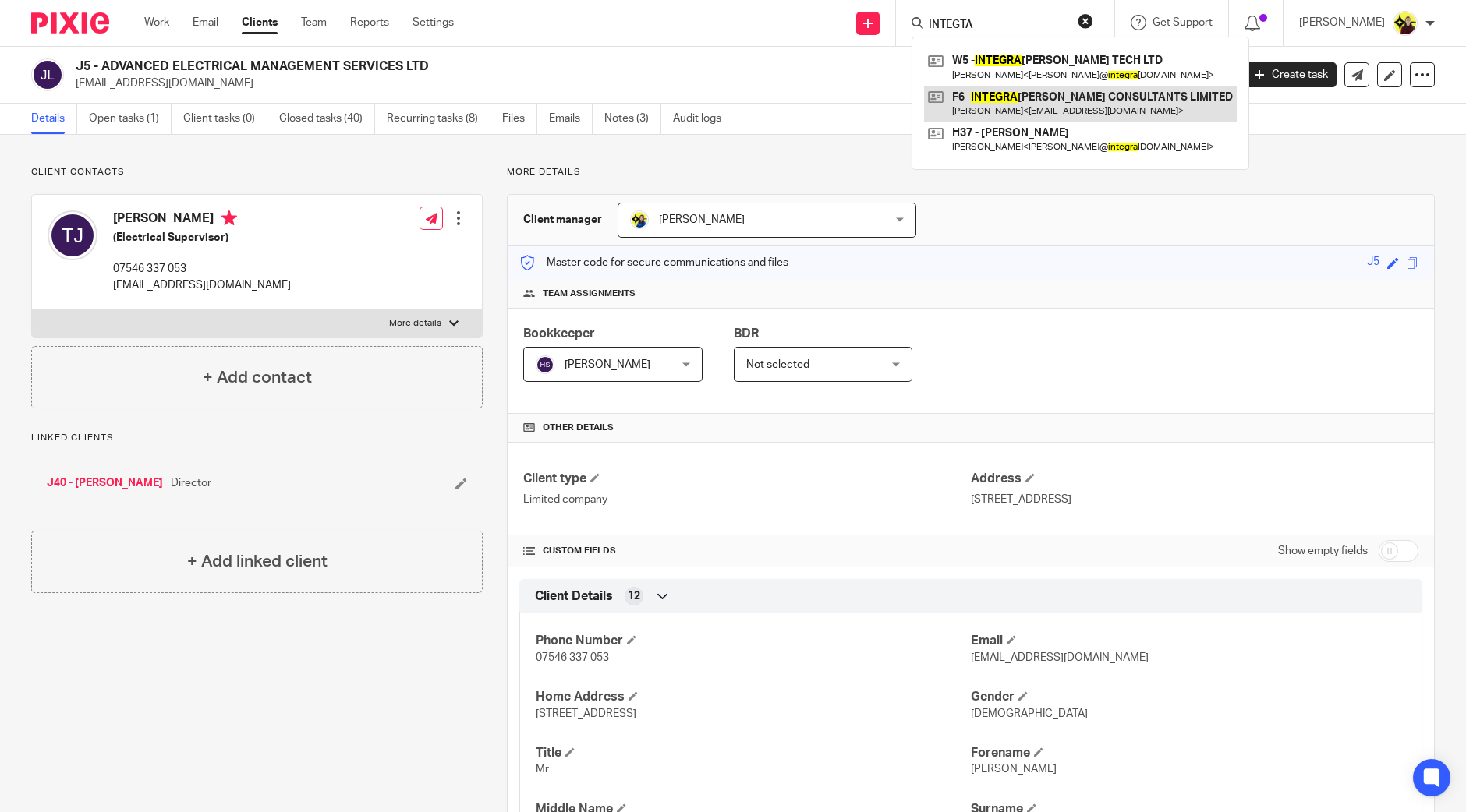
type input "INTEGTA"
click at [1082, 95] on link at bounding box center [1080, 104] width 313 height 36
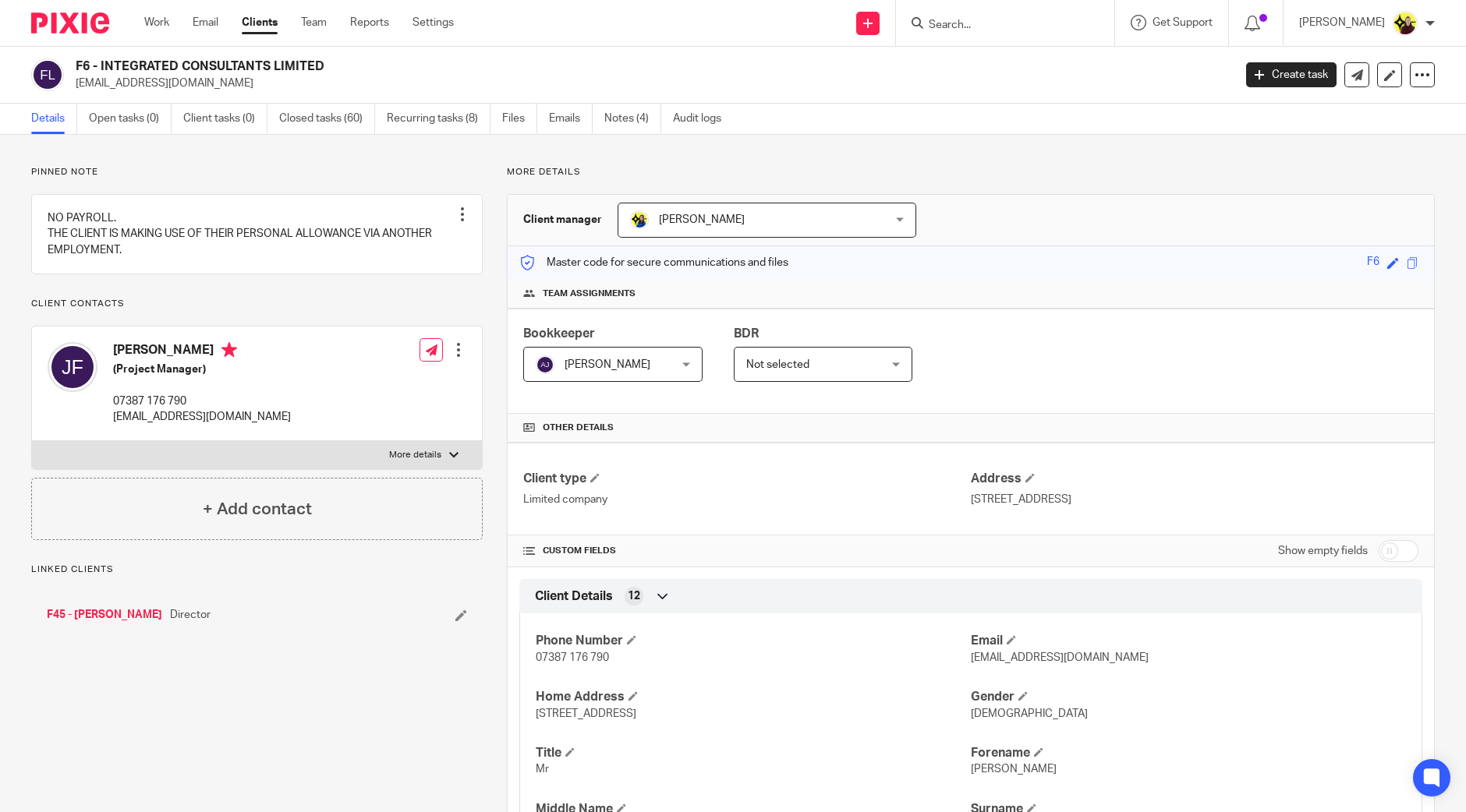
click at [953, 21] on input "Search" at bounding box center [997, 26] width 141 height 14
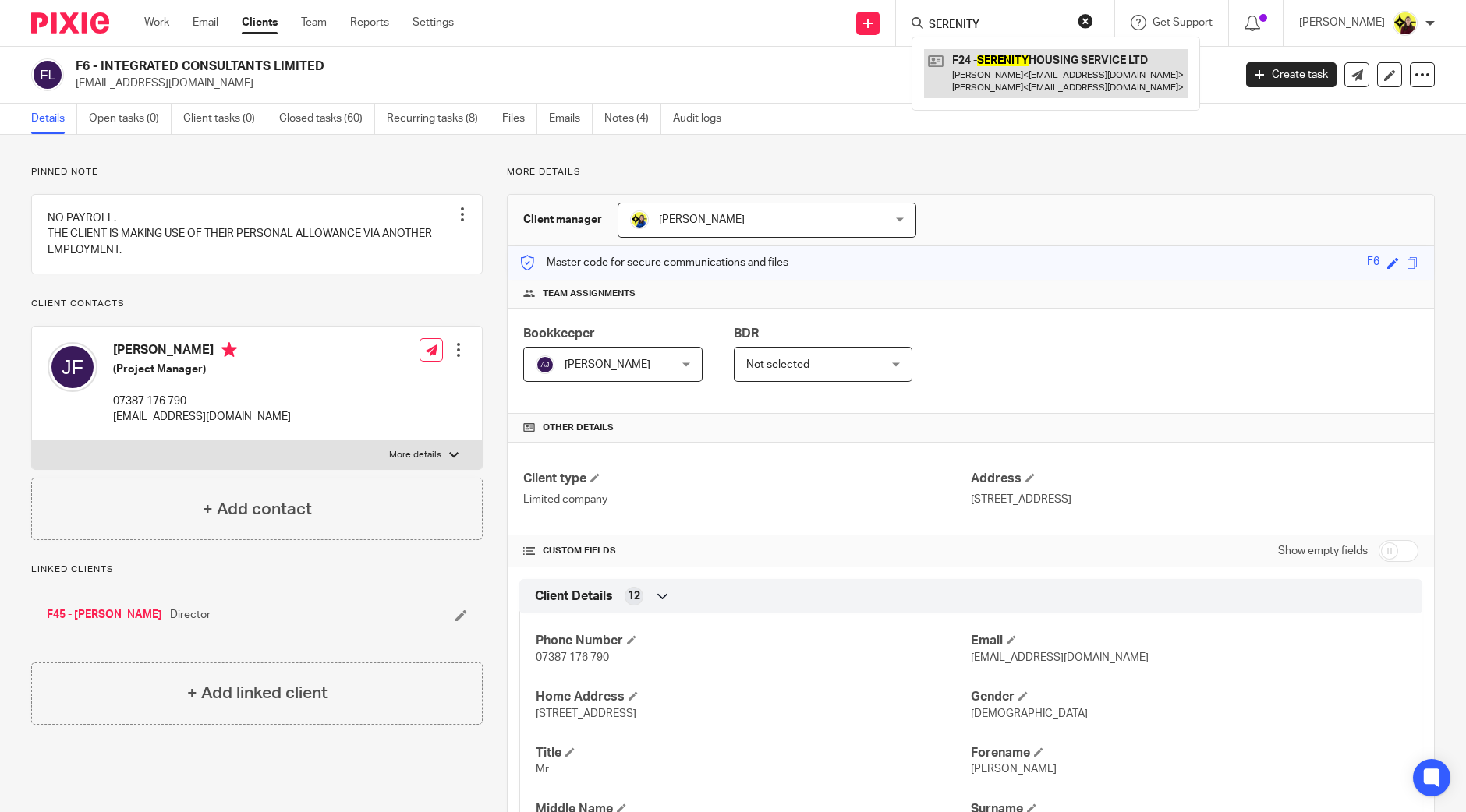
type input "SERENITY"
click at [1002, 81] on link at bounding box center [1056, 73] width 263 height 48
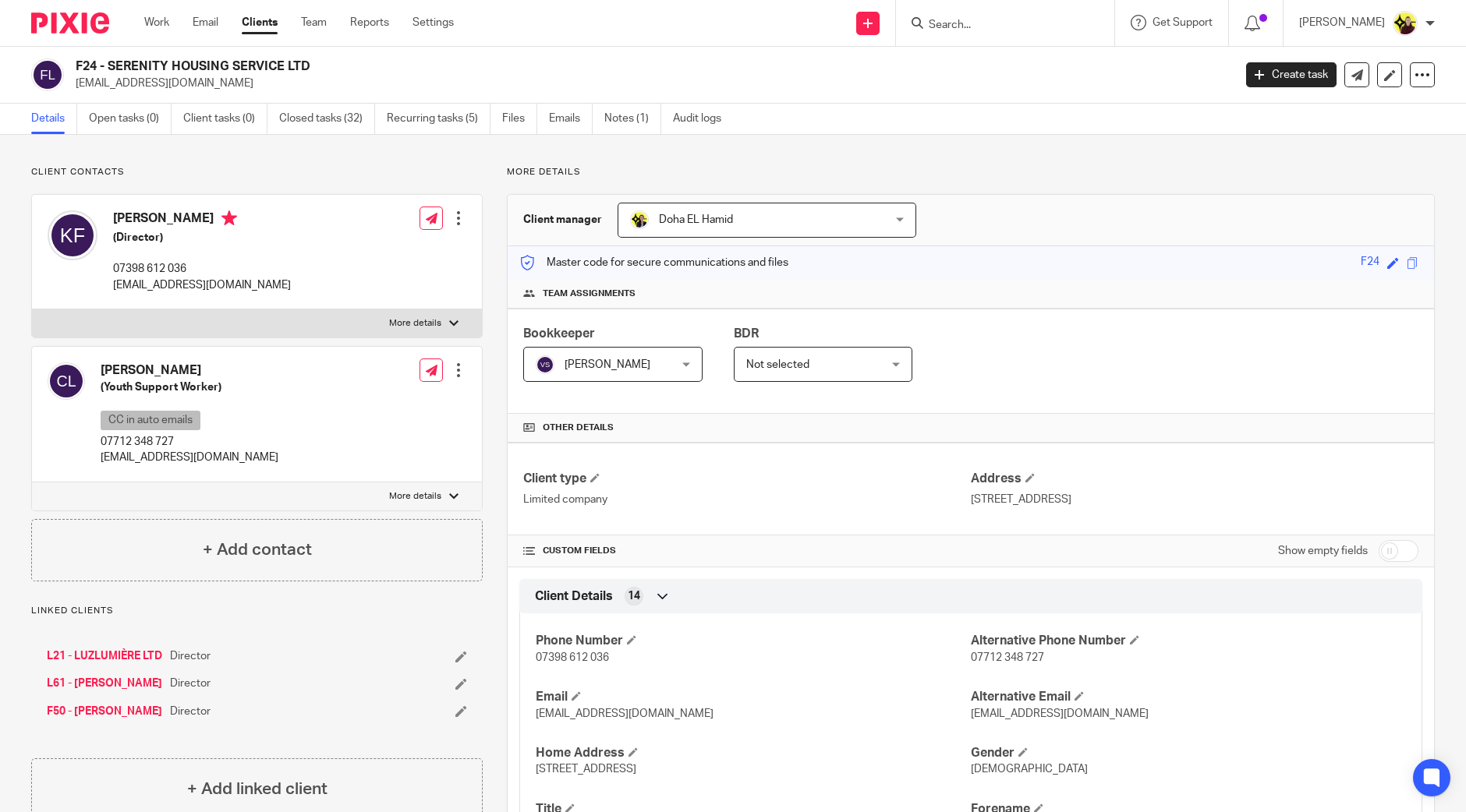
click at [990, 25] on input "Search" at bounding box center [997, 26] width 141 height 14
type input "SERENITY"
click at [1050, 78] on link at bounding box center [1050, 73] width 253 height 48
drag, startPoint x: 0, startPoint y: 0, endPoint x: 89, endPoint y: 61, distance: 107.9
click at [89, 61] on h2 "F24 - SERENITY HOUSING SERVICE LTD" at bounding box center [534, 66] width 918 height 16
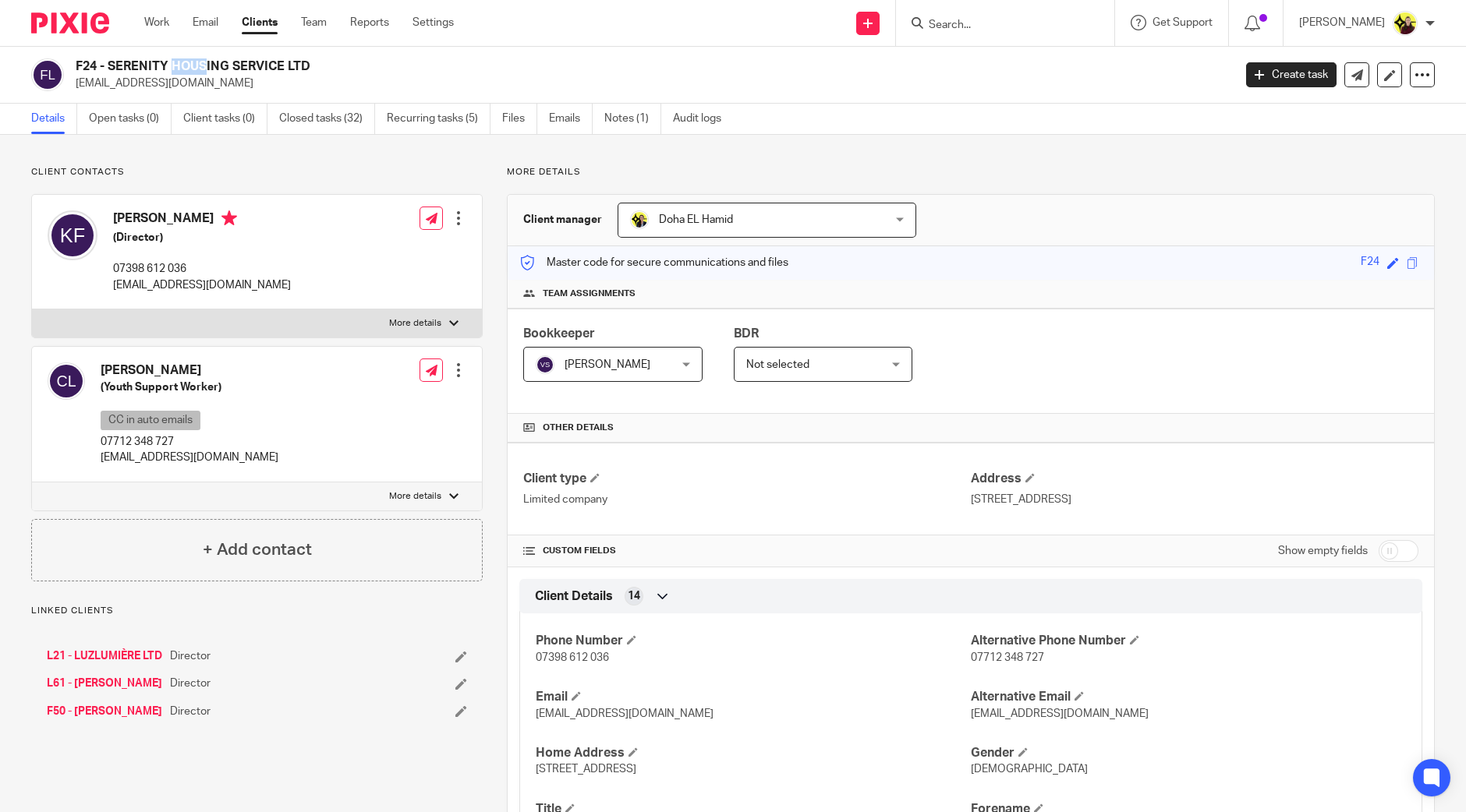
click at [89, 61] on h2 "F24 - SERENITY HOUSING SERVICE LTD" at bounding box center [534, 66] width 918 height 16
copy h2 "F24"
click at [981, 30] on input "Search" at bounding box center [997, 26] width 141 height 14
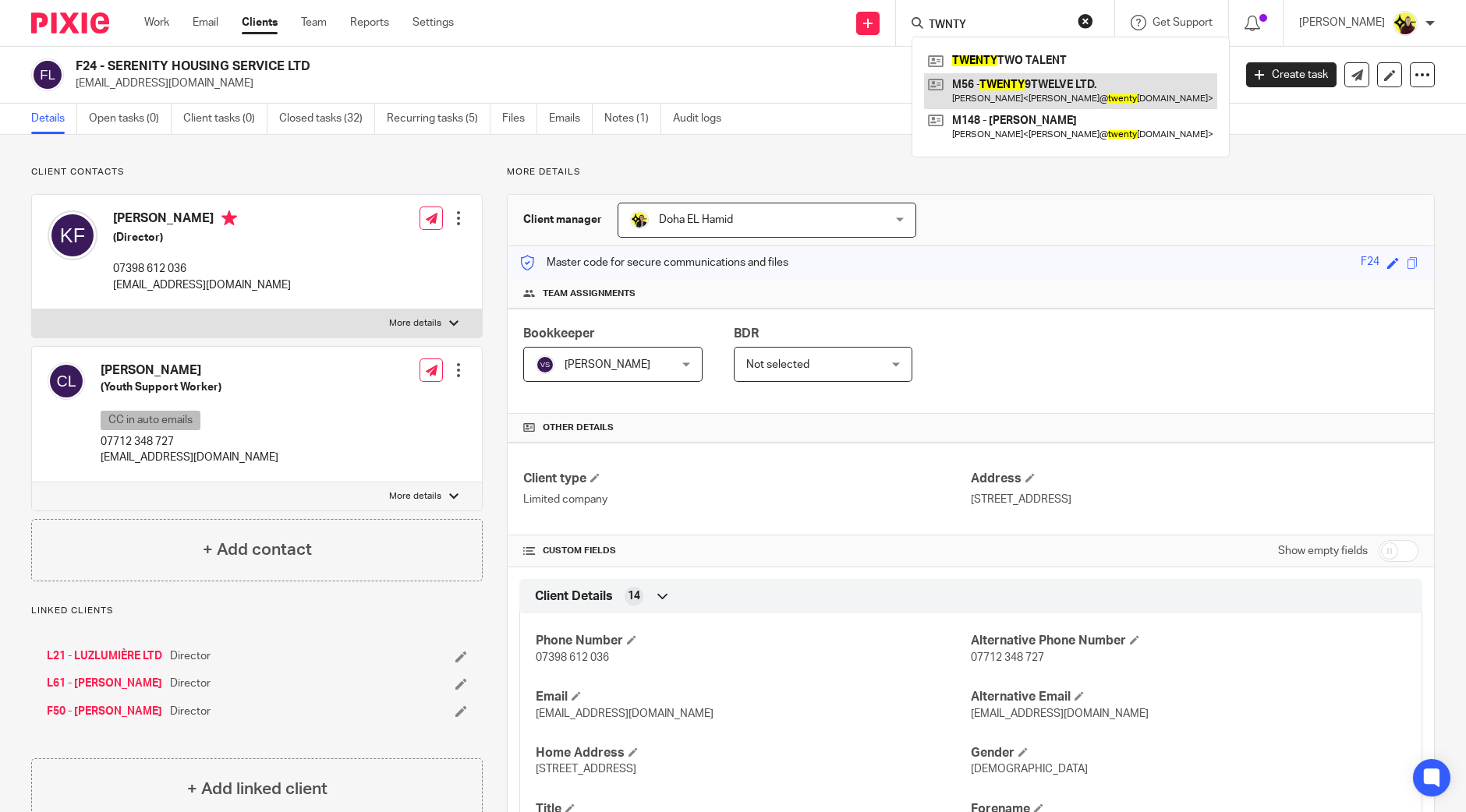
type input "TWNTY"
click at [994, 83] on link at bounding box center [1070, 91] width 293 height 36
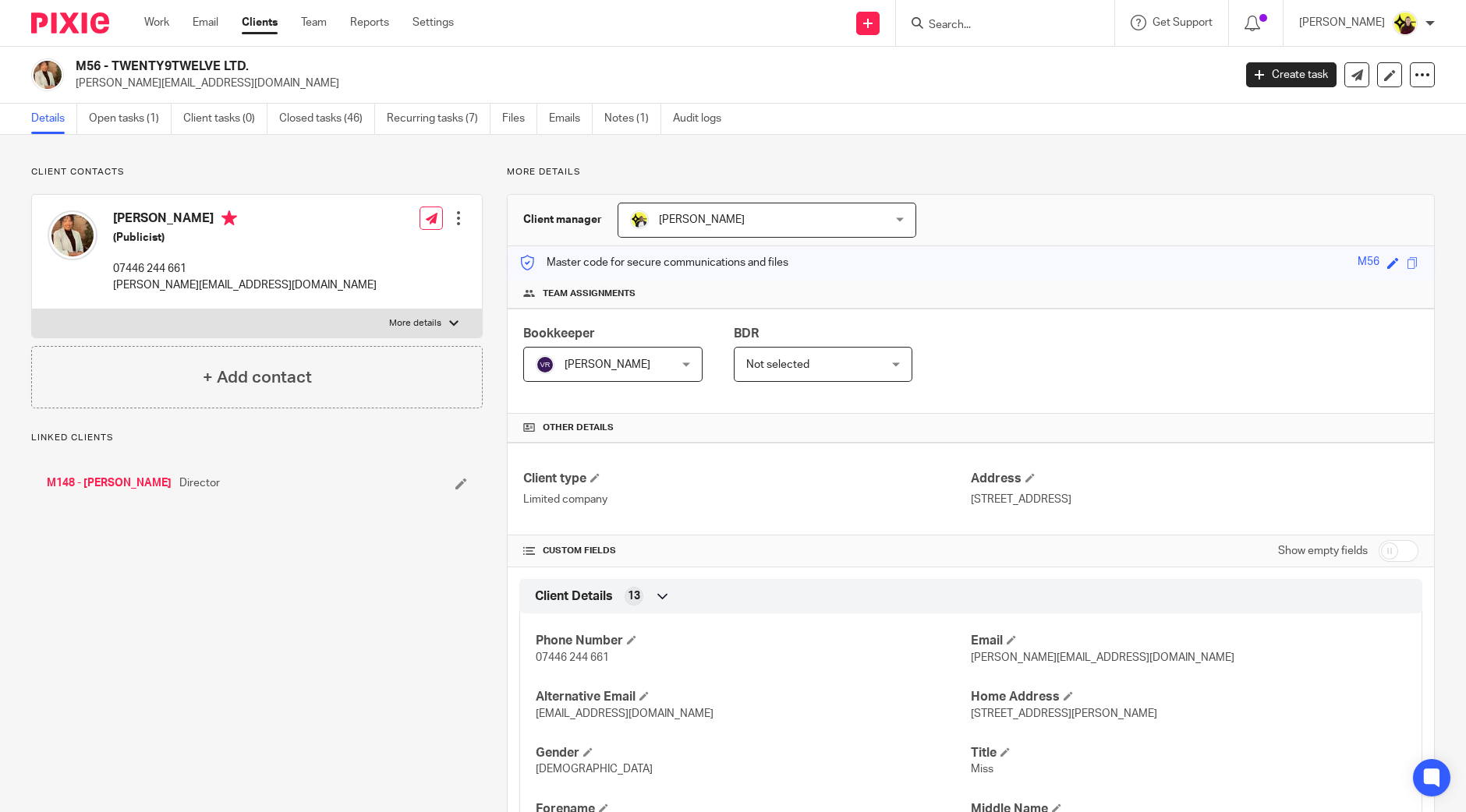
click at [99, 63] on h2 "M56 - TWENTY9TWELVE LTD." at bounding box center [534, 66] width 918 height 16
click at [94, 60] on h2 "M56 - TWENTY9TWELVE LTD." at bounding box center [534, 66] width 918 height 16
copy h2 "M56"
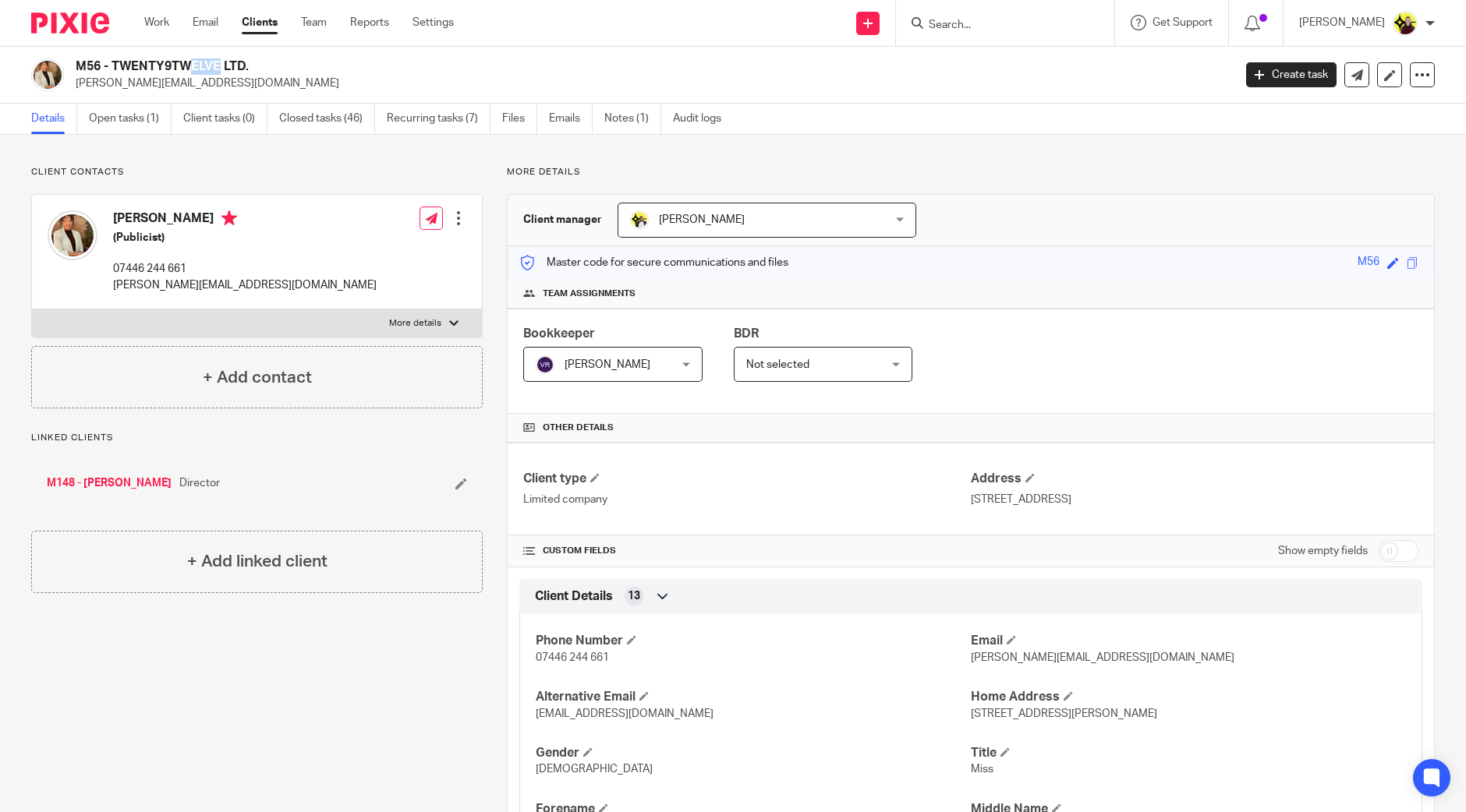
click at [995, 22] on input "Search" at bounding box center [997, 26] width 141 height 14
type input "BROAD ENE"
click at [1082, 39] on div "BROAD ENE A24 - BROAD ENE RGY CONTROLS LTD Roy Asamoah < roy100asamoah@gmail.co…" at bounding box center [1006, 22] width 219 height 46
click at [1068, 59] on link at bounding box center [1056, 67] width 263 height 36
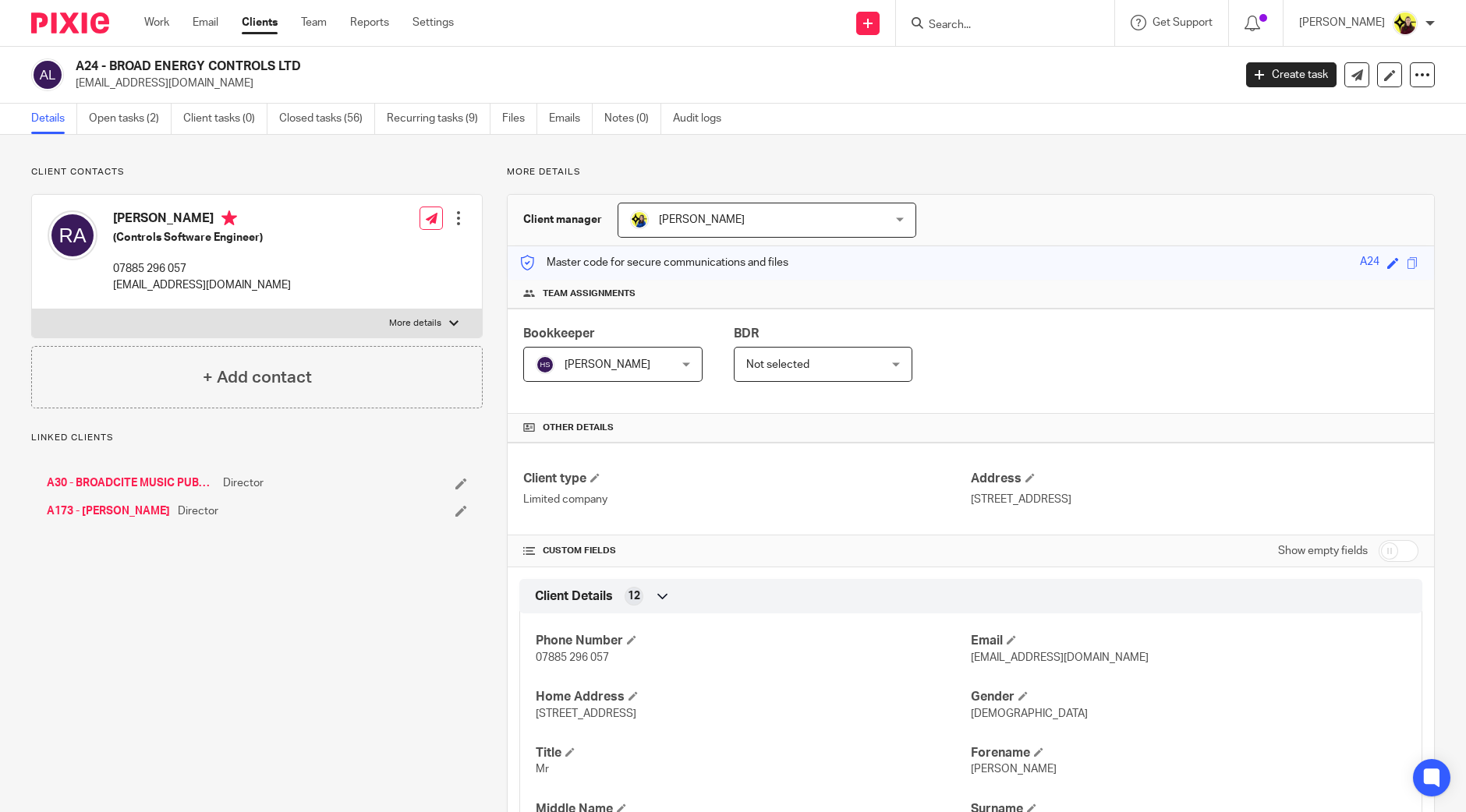
click at [91, 68] on h2 "A24 - BROAD ENERGY CONTROLS LTD" at bounding box center [534, 66] width 918 height 16
copy h2 "A24"
click at [982, 21] on input "Search" at bounding box center [997, 26] width 141 height 14
type input "PIMS SO"
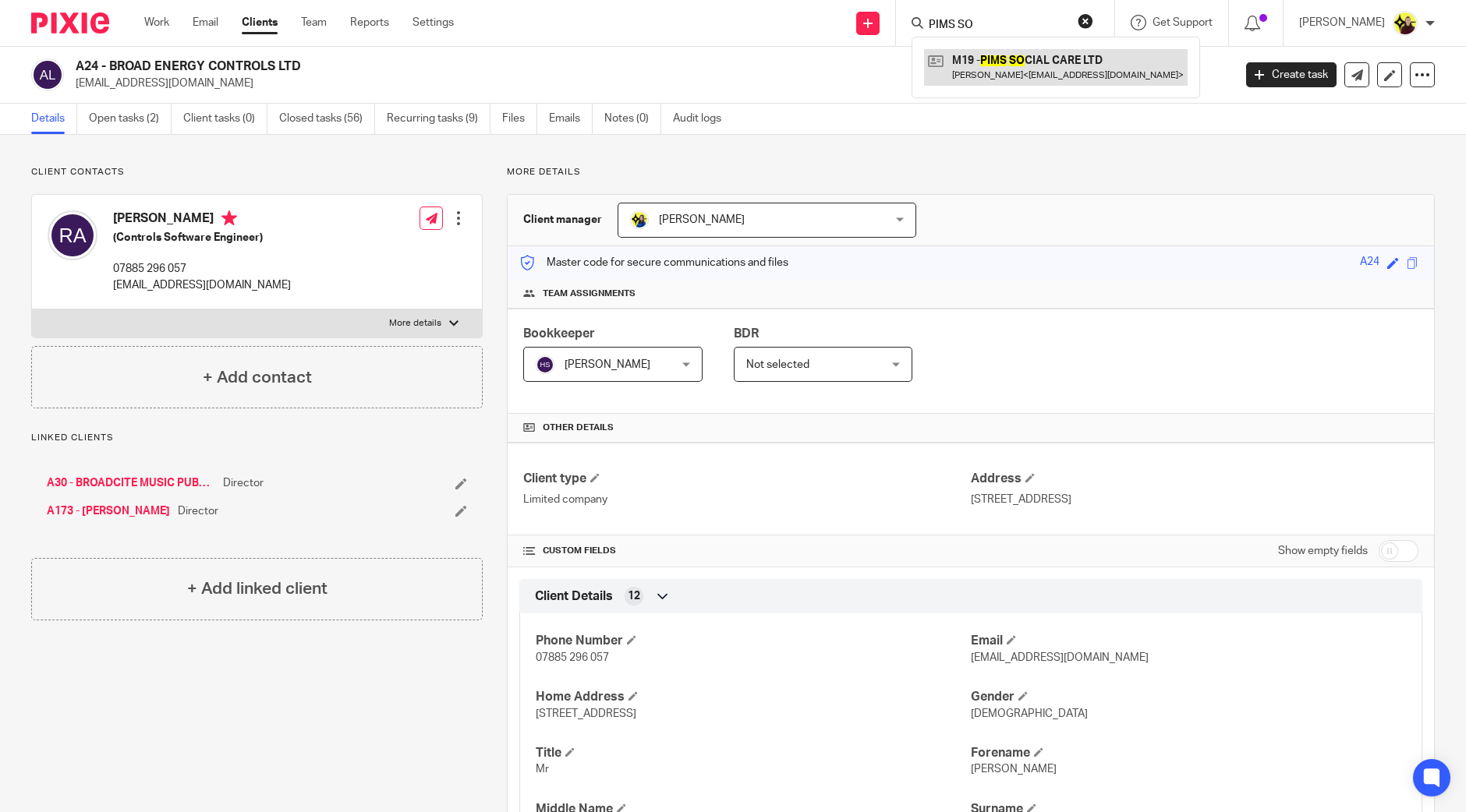
click at [982, 70] on link at bounding box center [1056, 67] width 263 height 36
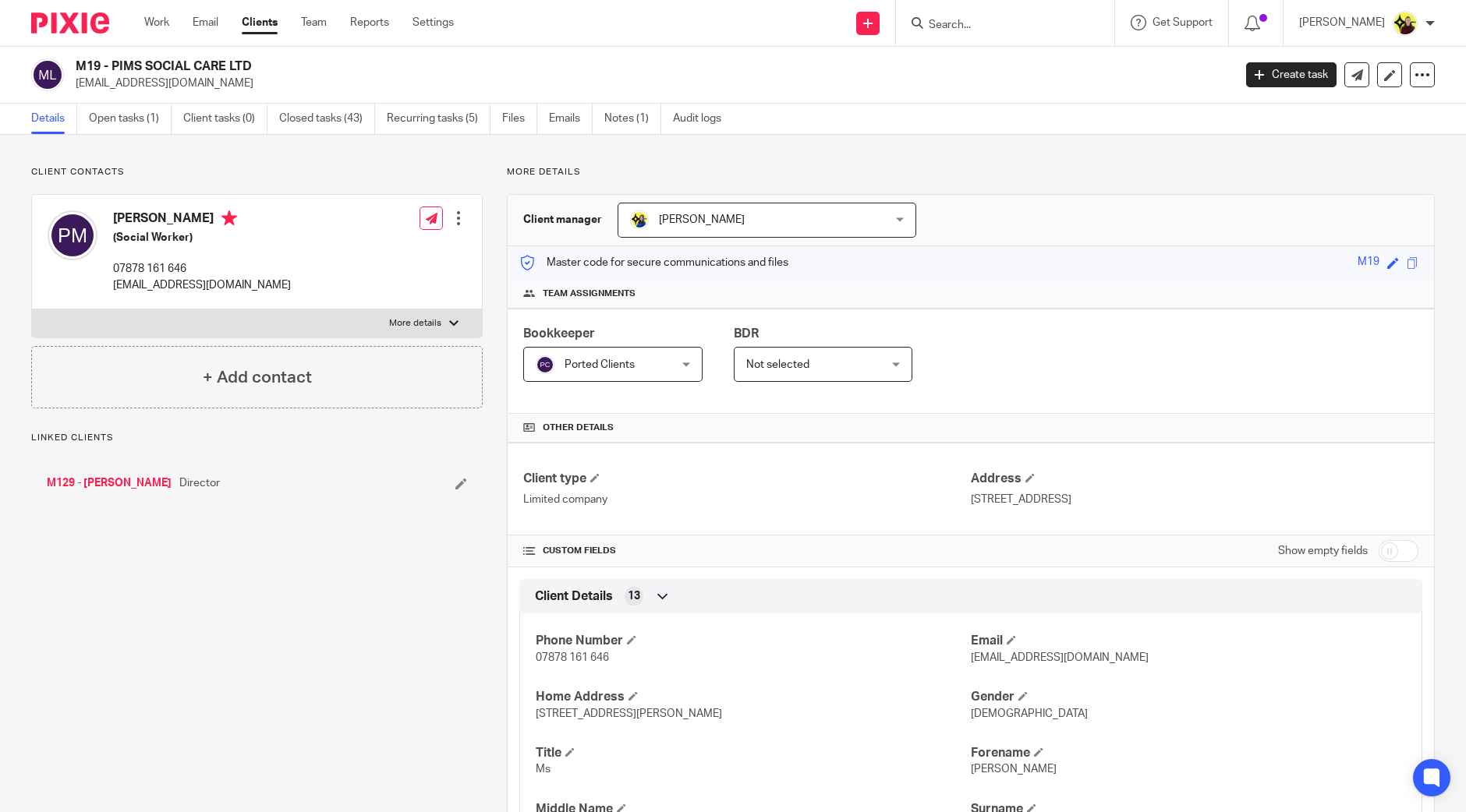
click at [90, 65] on h2 "M19 - PIMS SOCIAL CARE LTD" at bounding box center [534, 66] width 918 height 16
copy h2 "M19"
click at [964, 22] on input "Search" at bounding box center [997, 26] width 141 height 14
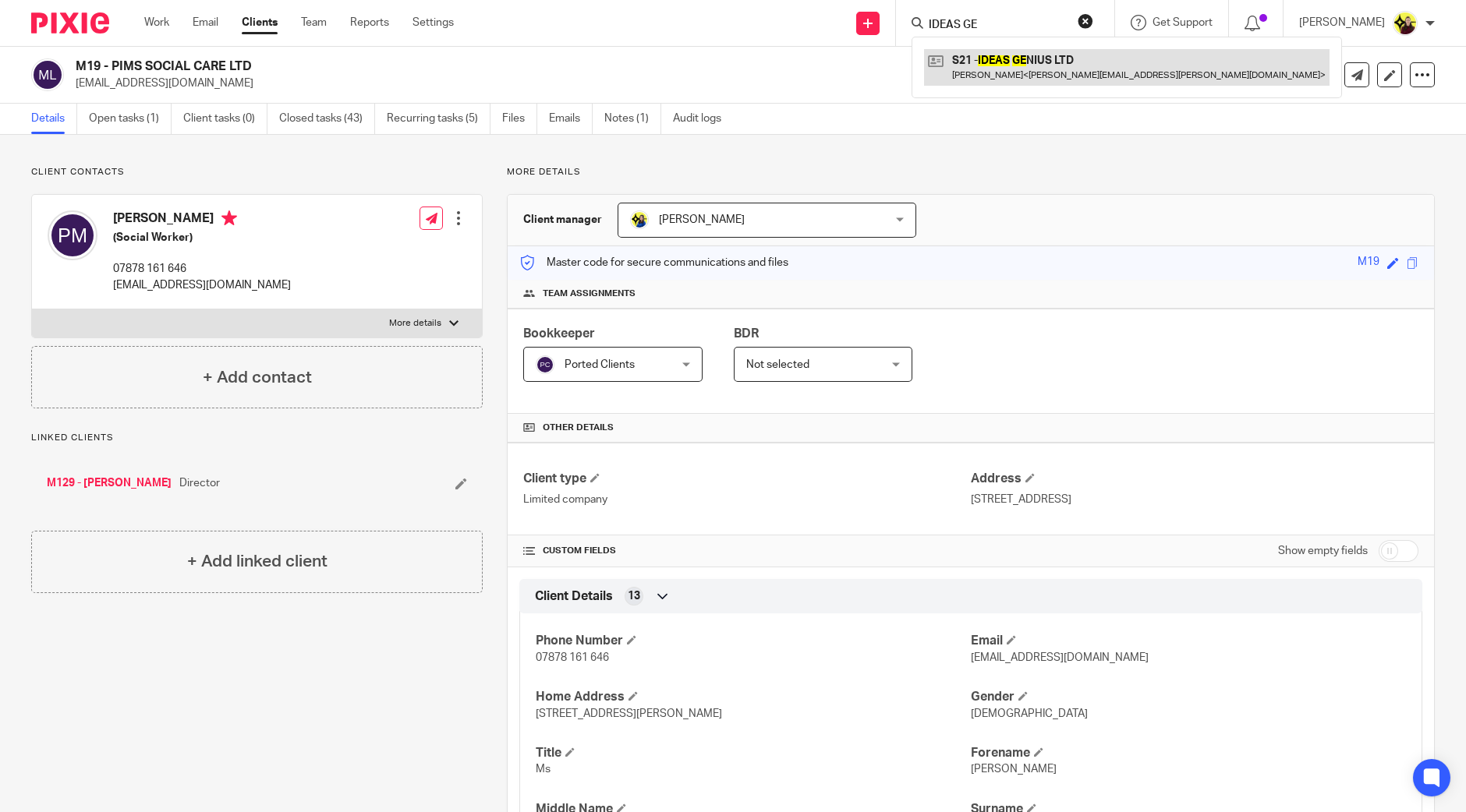
type input "IDEAS GE"
click at [984, 58] on link at bounding box center [1127, 67] width 406 height 36
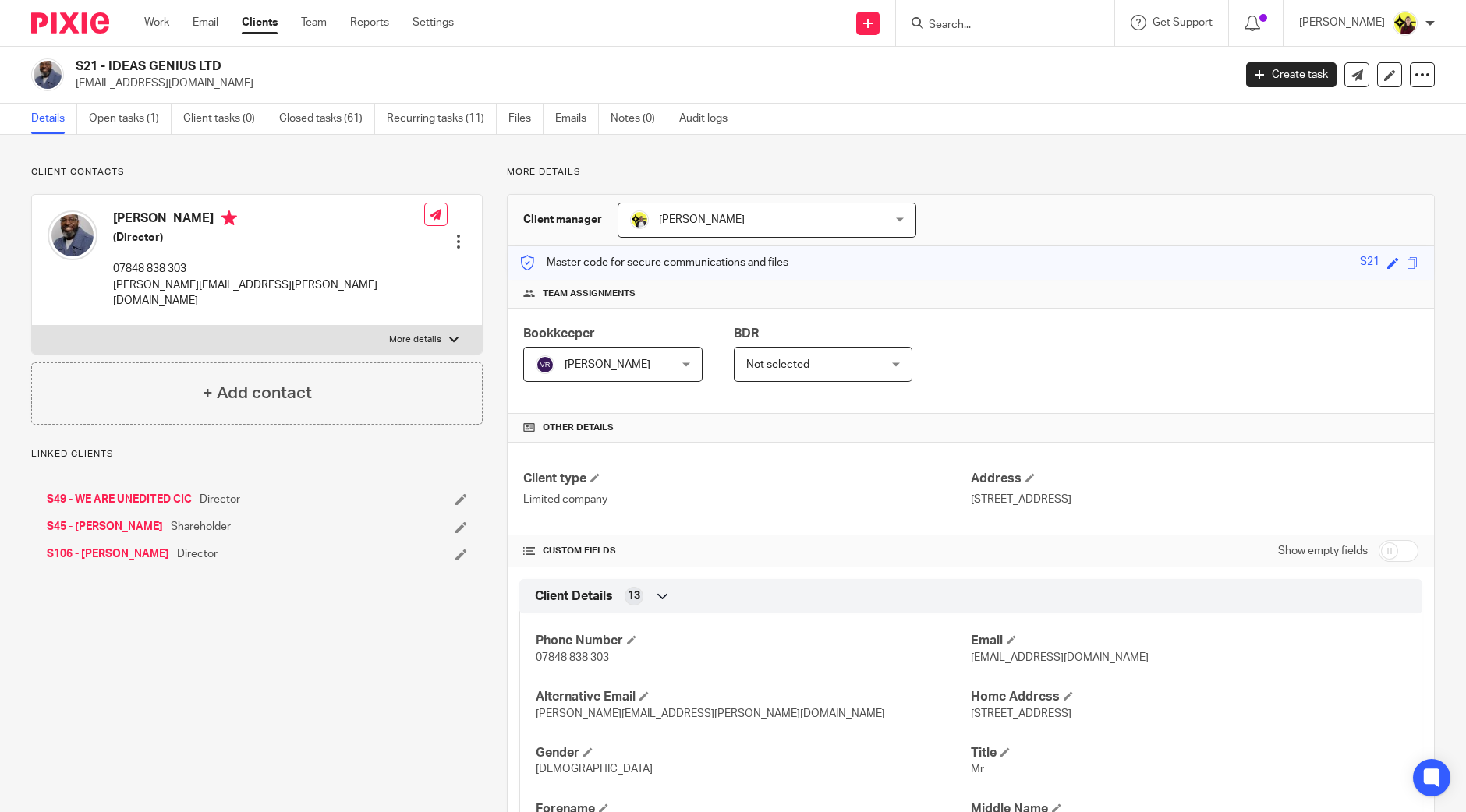
click at [75, 63] on h2 "S21 - IDEAS GENIUS LTD" at bounding box center [534, 66] width 918 height 16
copy h2 "S21"
click at [969, 27] on input "Search" at bounding box center [997, 26] width 141 height 14
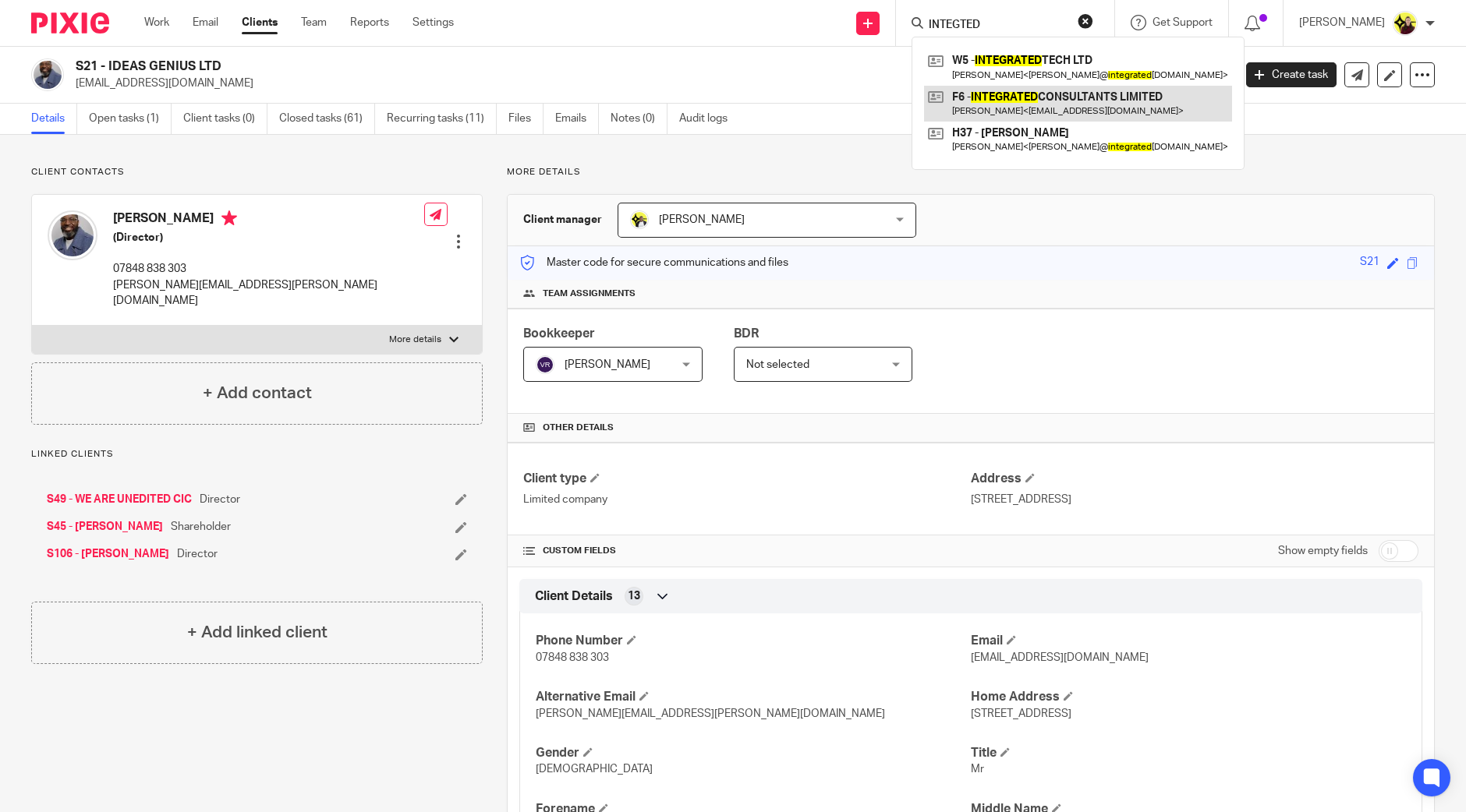
type input "INTEGTED"
click at [1001, 88] on link at bounding box center [1078, 104] width 308 height 36
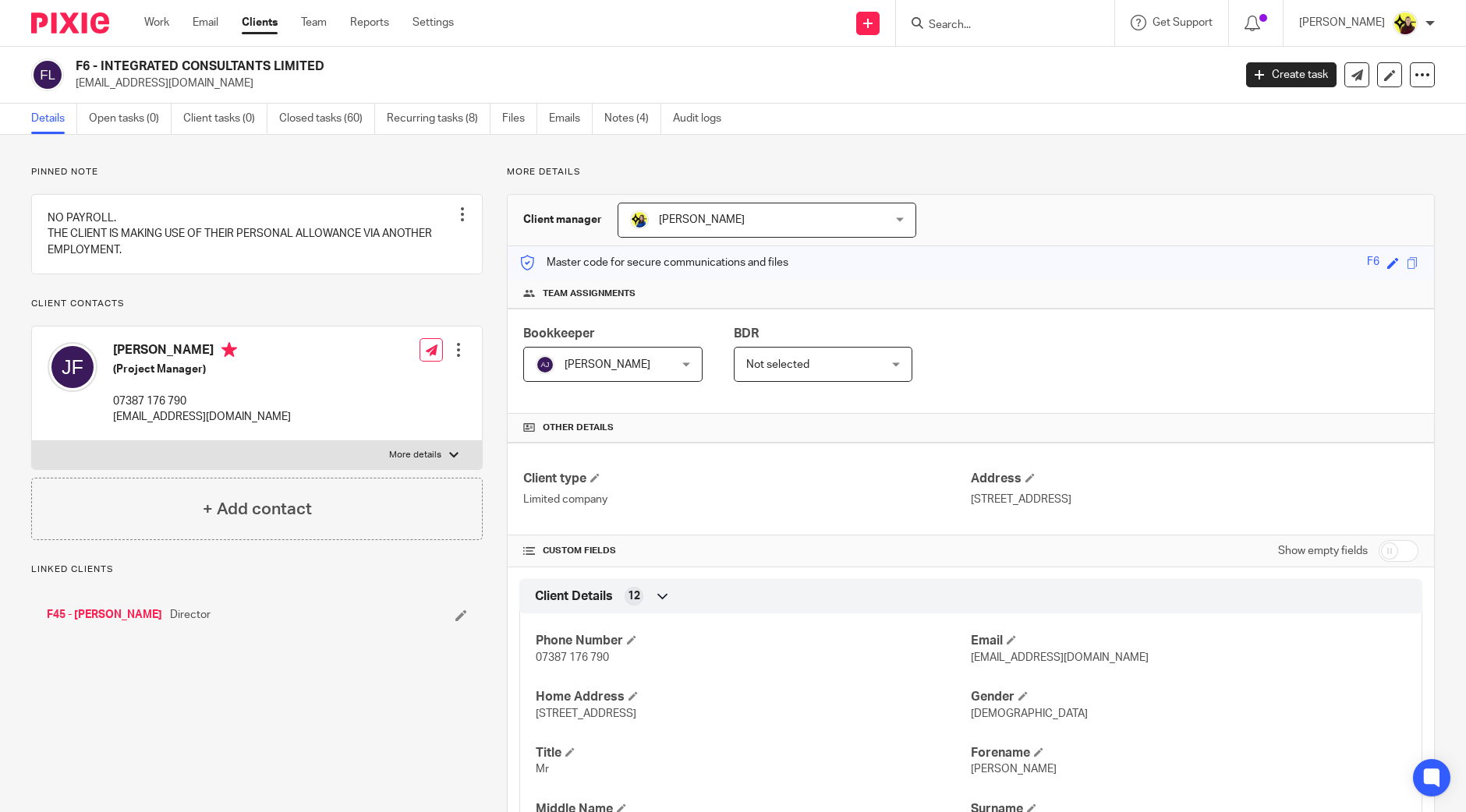
click at [86, 63] on h2 "F6 - INTEGRATED CONSULTANTS LIMITED" at bounding box center [534, 66] width 918 height 16
copy h2 "F6"
click at [973, 24] on input "Search" at bounding box center [997, 26] width 141 height 14
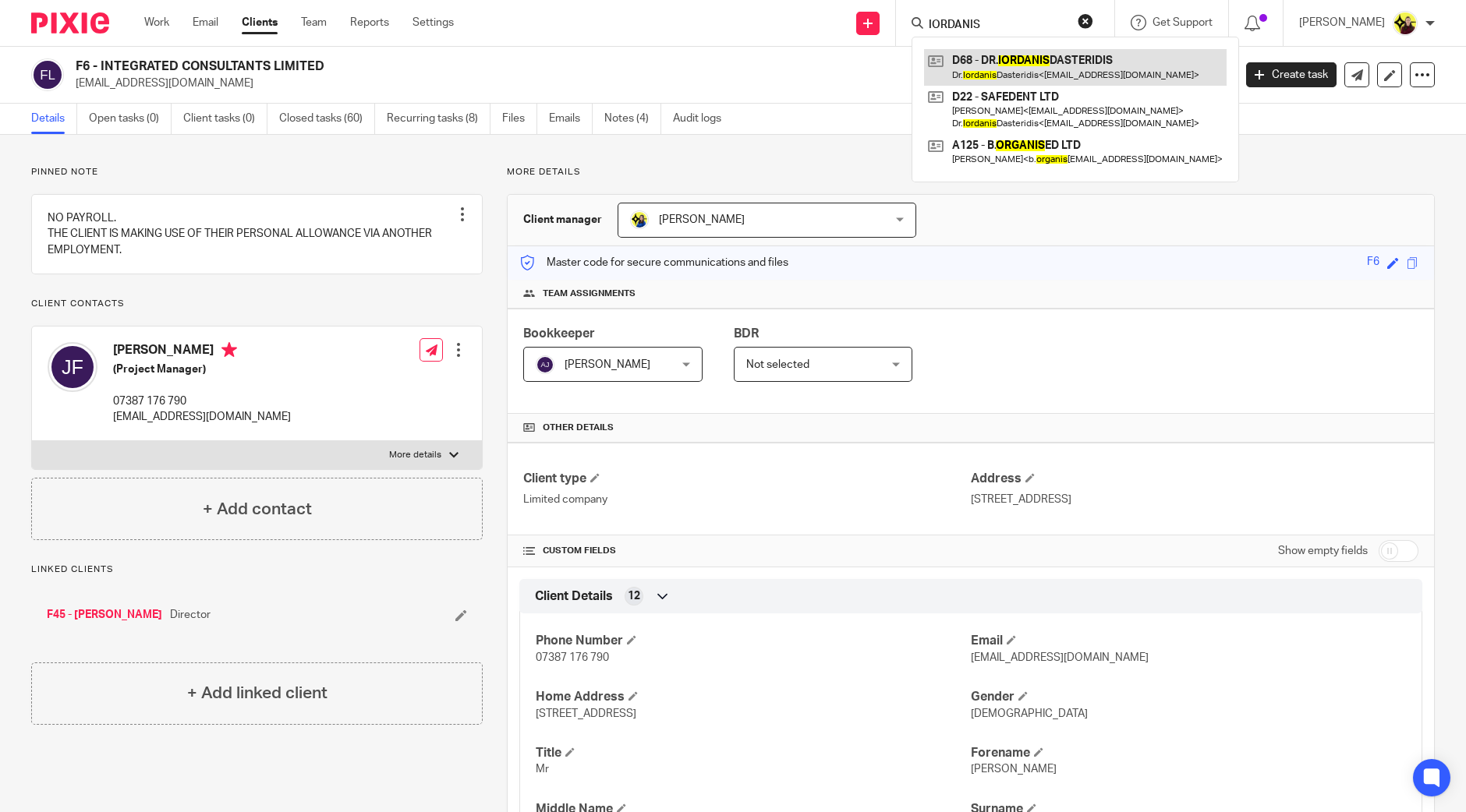
type input "IORDANIS"
click at [983, 71] on link at bounding box center [1076, 67] width 303 height 36
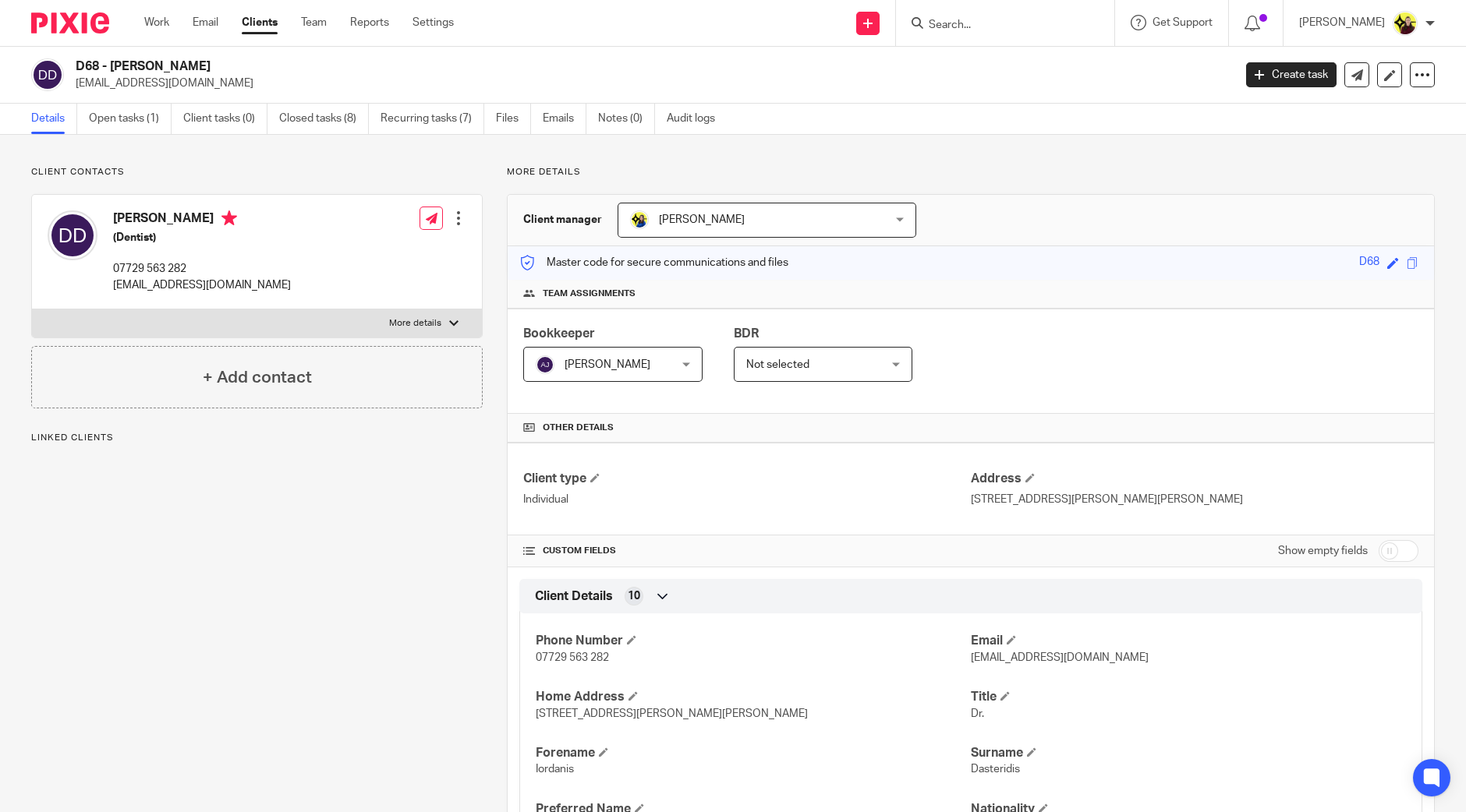
click at [78, 67] on h2 "D68 - DR. IORDANIS DASTERIDIS" at bounding box center [534, 66] width 918 height 16
copy h2 "D68"
click at [979, 27] on input "Search" at bounding box center [997, 26] width 141 height 14
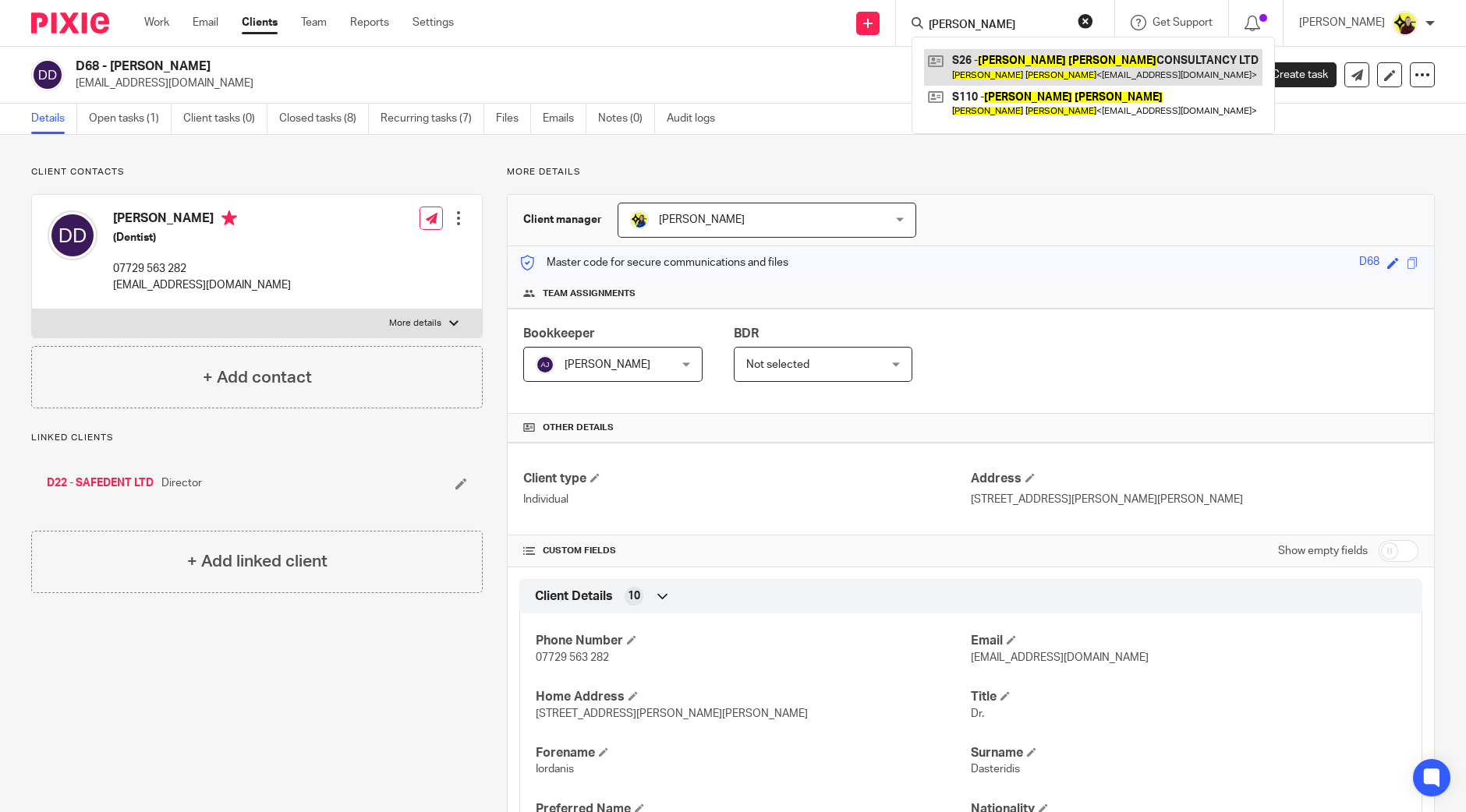
type input "CLIVE SIMMONS"
click at [1042, 71] on link at bounding box center [1093, 67] width 339 height 36
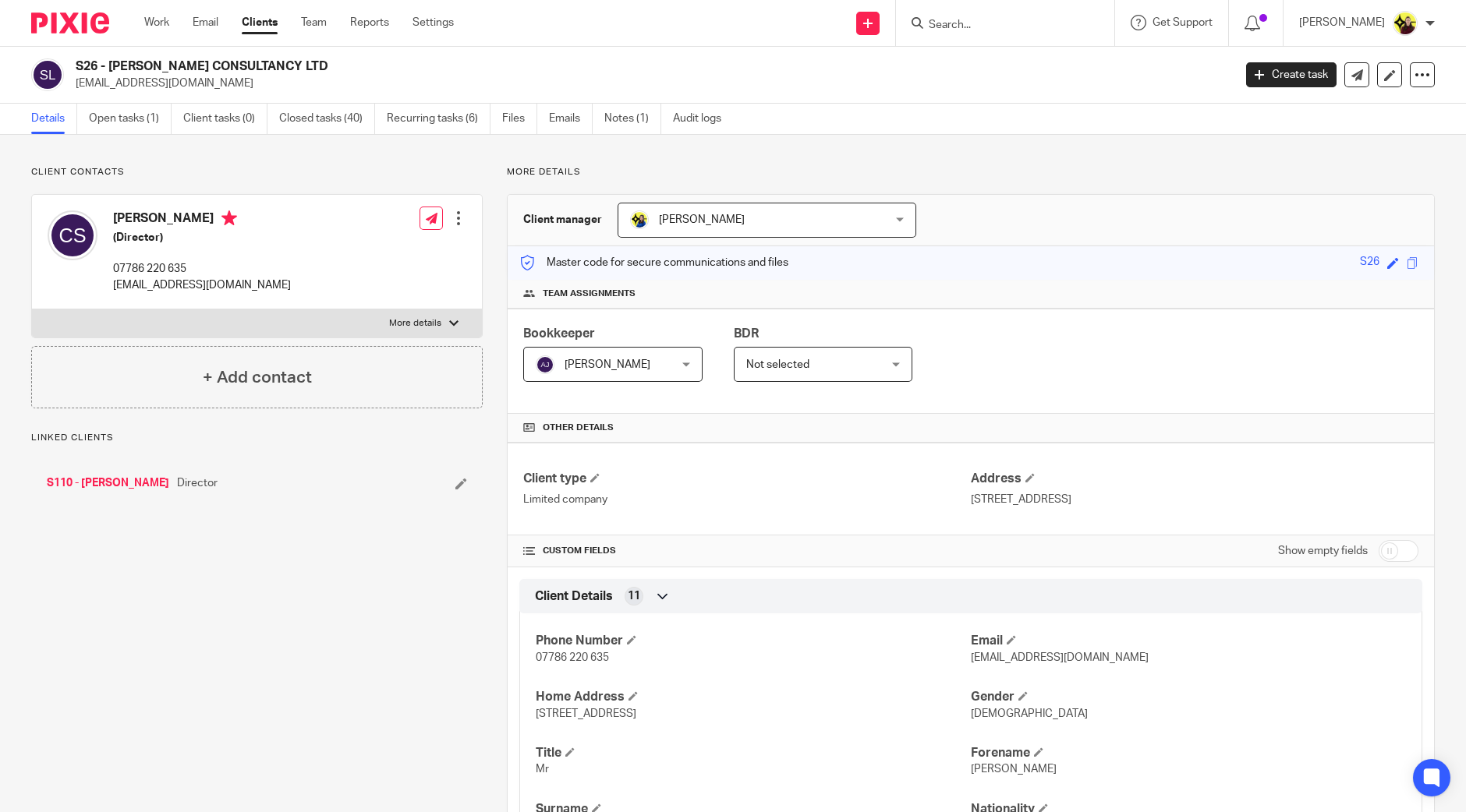
click at [81, 60] on h2 "S26 - CLIVE SIMMONS CONSULTANCY LTD" at bounding box center [534, 66] width 918 height 16
copy h2 "S26"
click at [979, 21] on input "Search" at bounding box center [997, 26] width 141 height 14
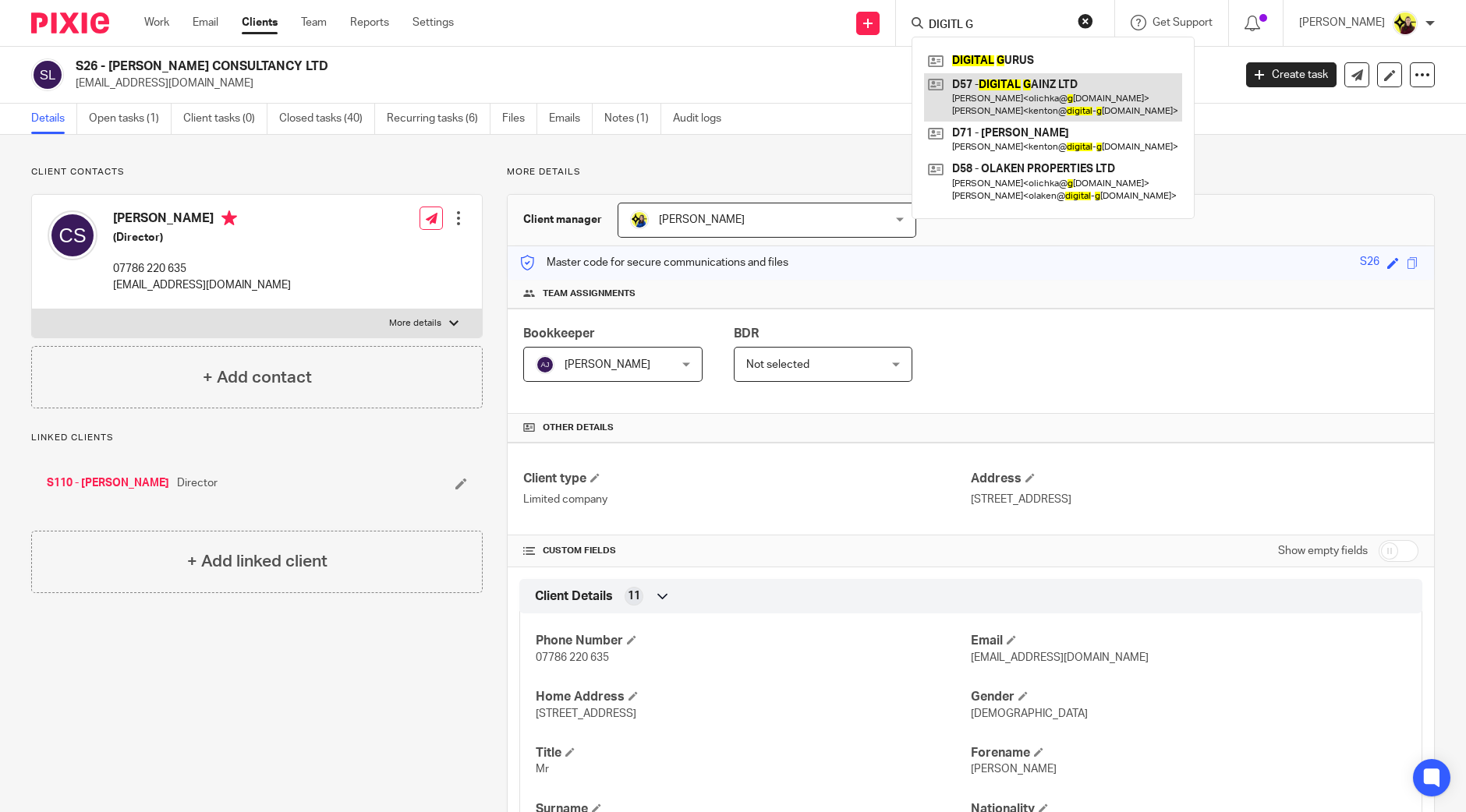
type input "DIGITL G"
click at [1022, 108] on link at bounding box center [1053, 98] width 258 height 48
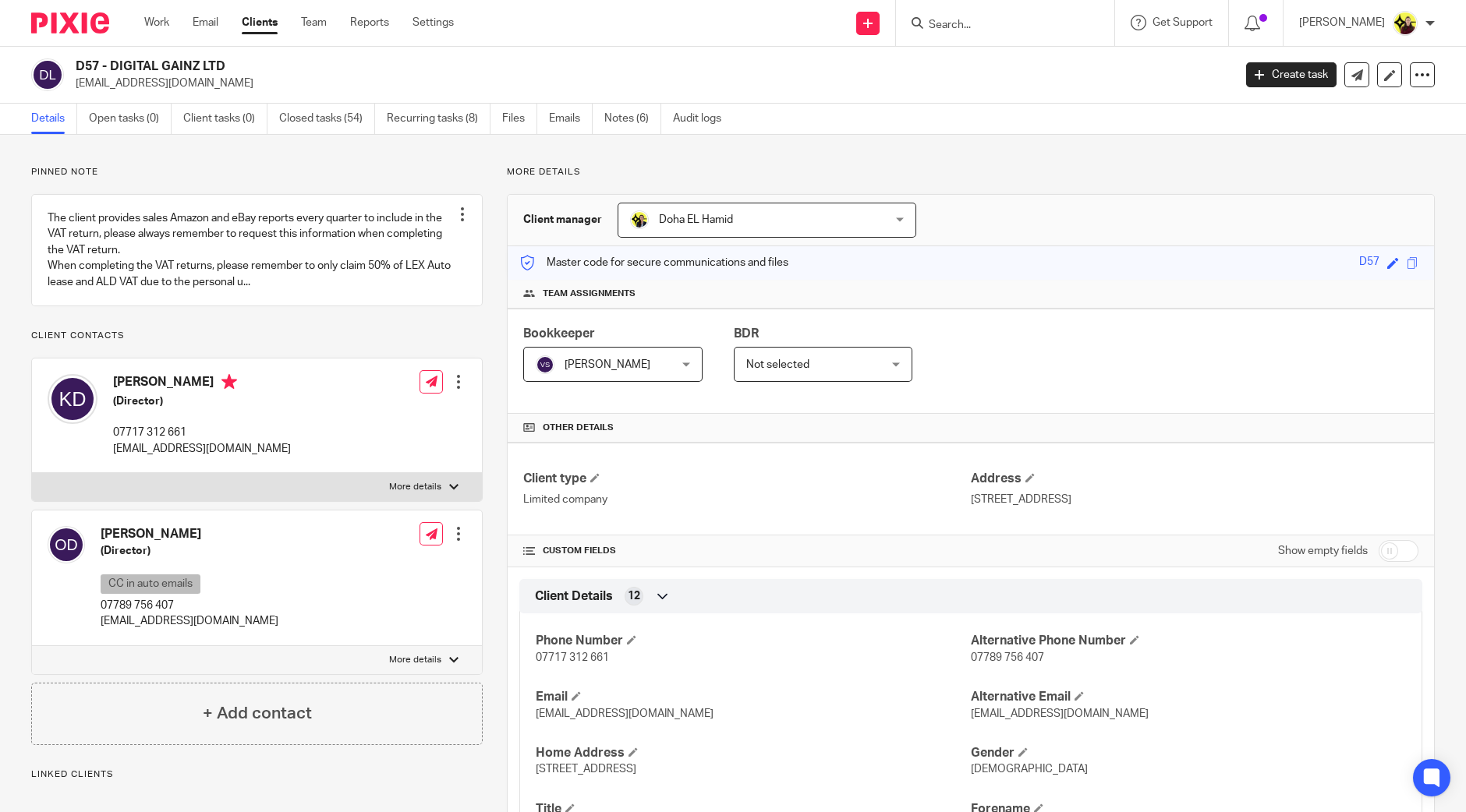
click at [78, 58] on h2 "D57 - DIGITAL GAINZ LTD" at bounding box center [534, 66] width 918 height 16
copy h2 "D57"
click at [959, 19] on input "Search" at bounding box center [997, 26] width 141 height 14
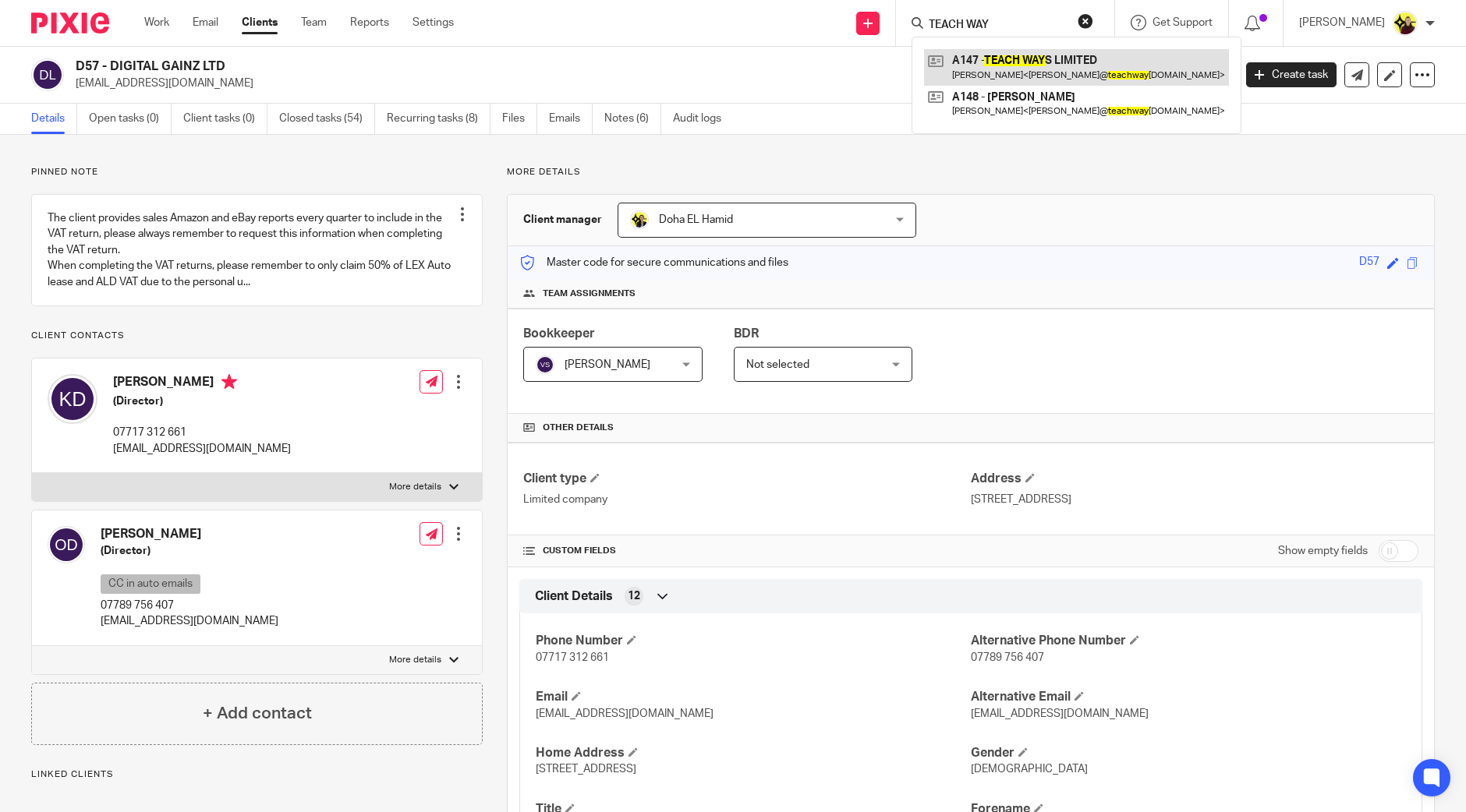
type input "TEACH WAY"
click at [1052, 52] on link at bounding box center [1076, 67] width 305 height 36
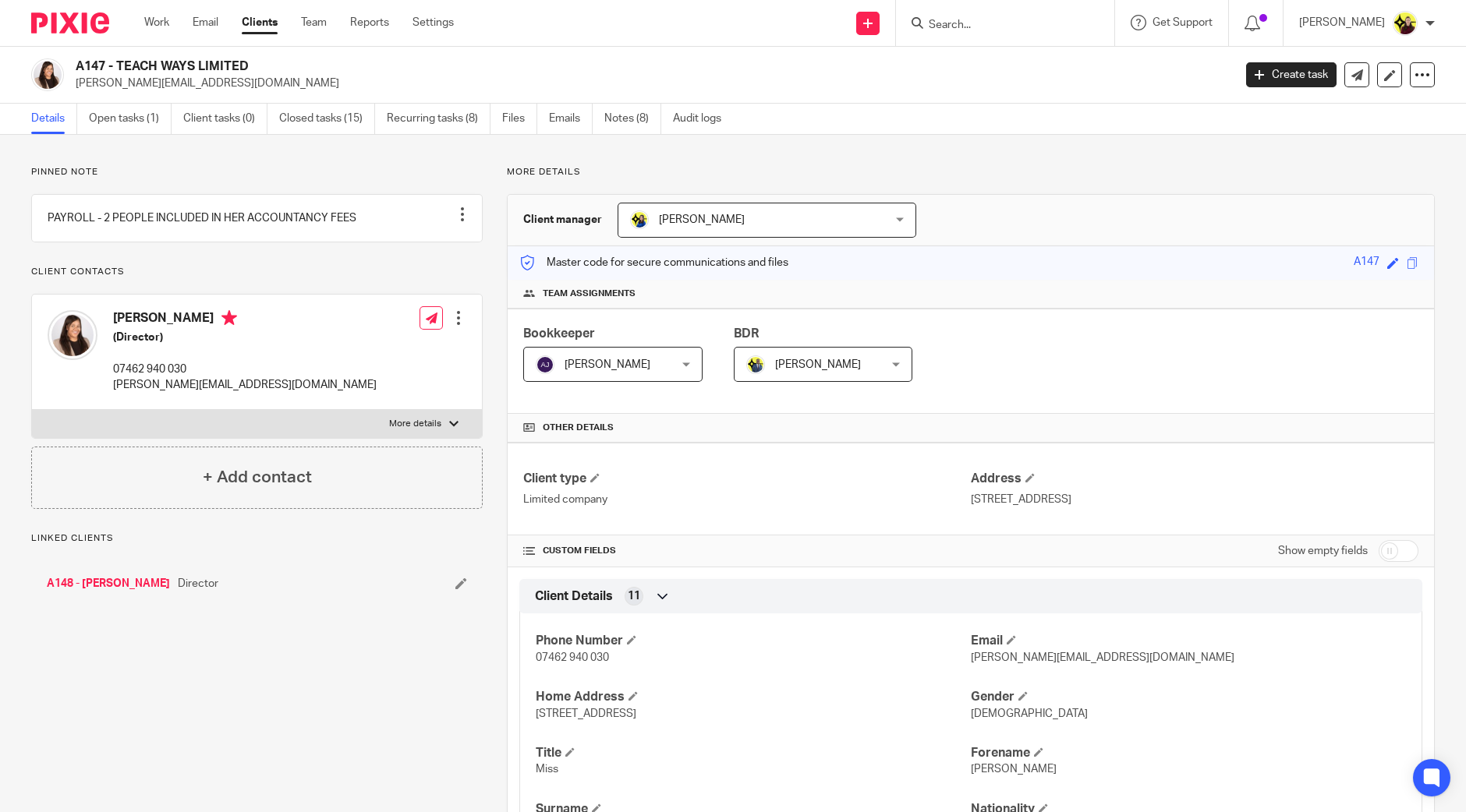
click at [90, 58] on h2 "A147 - TEACH WAYS LIMITED" at bounding box center [534, 66] width 918 height 16
copy h2 "A147"
click at [963, 29] on input "Search" at bounding box center [997, 26] width 141 height 14
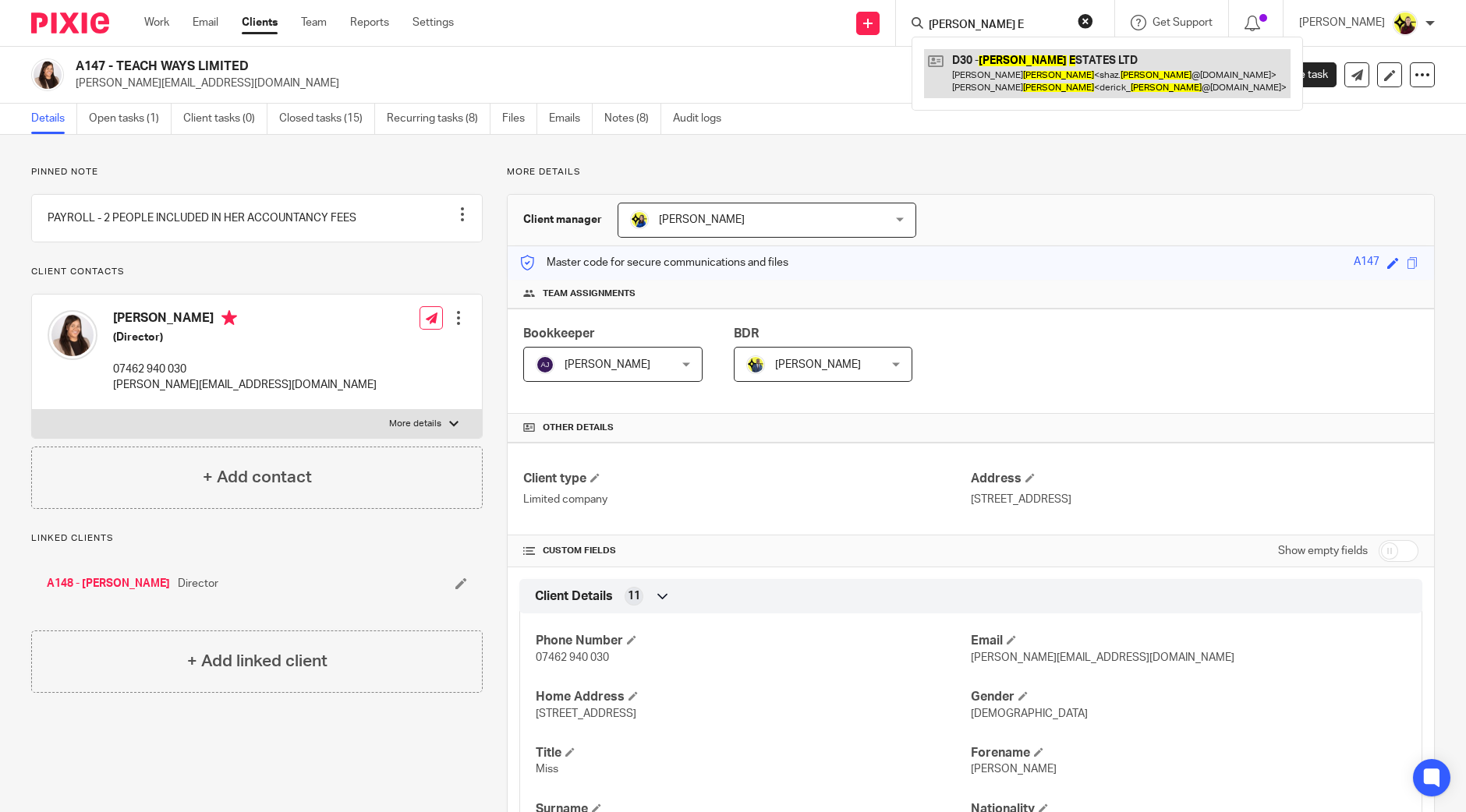
type input "[PERSON_NAME] E"
click at [1042, 53] on link at bounding box center [1107, 73] width 366 height 48
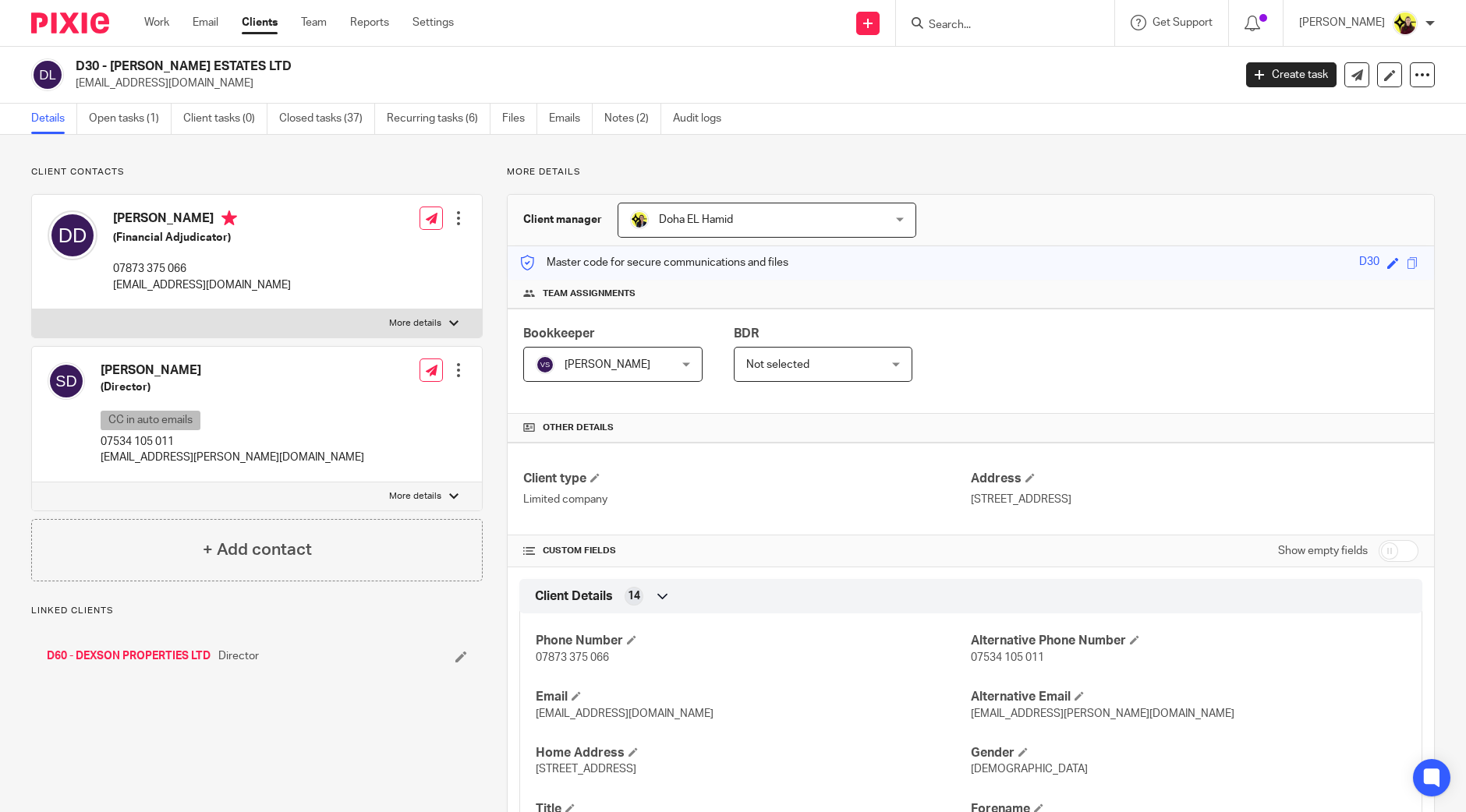
click at [81, 63] on h2 "D30 - [PERSON_NAME] ESTATES LTD" at bounding box center [534, 66] width 918 height 16
click at [81, 63] on h2 "D30 - DICKSON ESTATES LTD" at bounding box center [534, 66] width 918 height 16
copy h2 "D30"
click at [982, 23] on input "Search" at bounding box center [997, 26] width 141 height 14
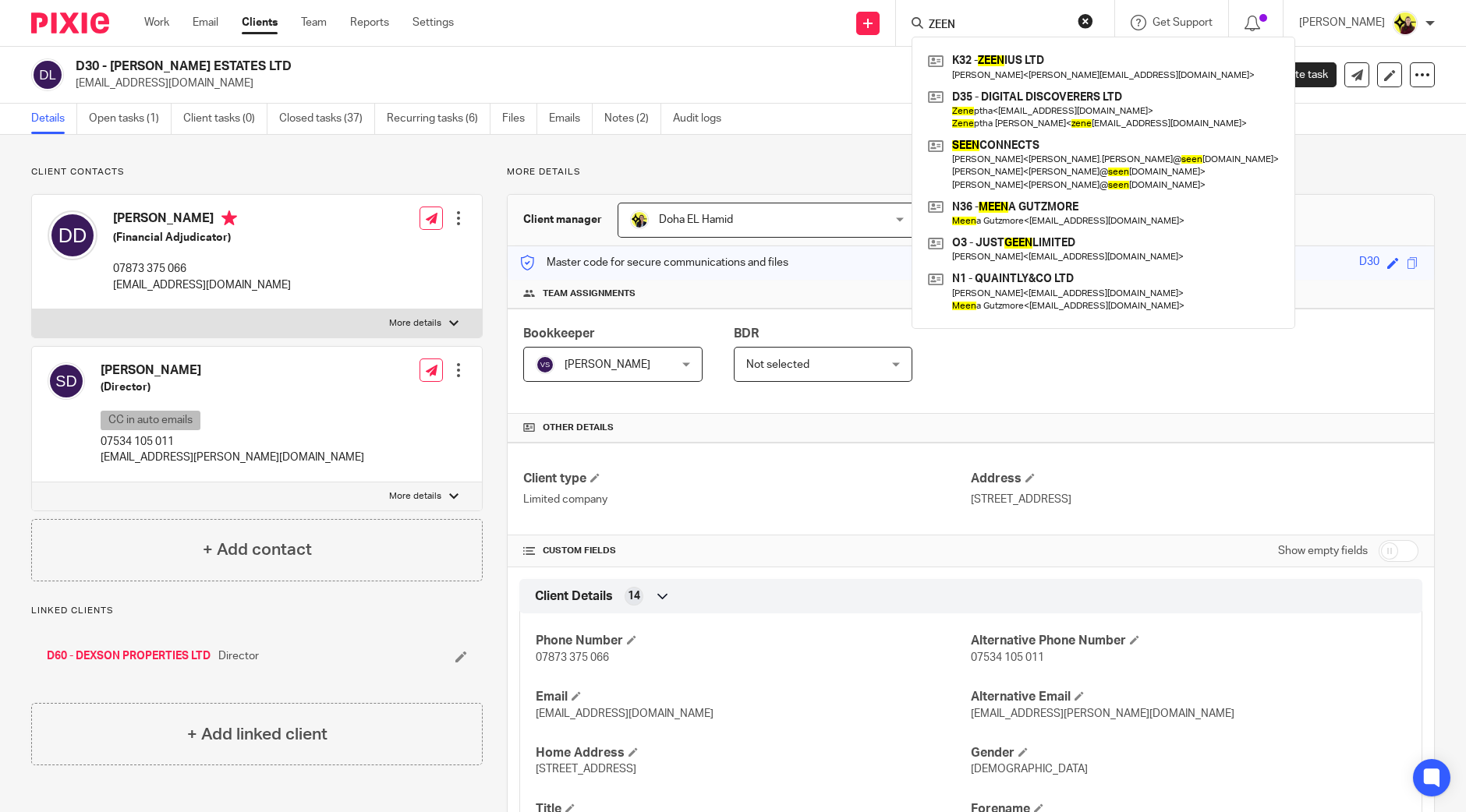
type input "ZEEN"
click at [987, 39] on div "K32 - ZEEN IUS LTD Kwame Kwei-Armah < k.kwei-armah@outlook.com > D35 - DIGITAL …" at bounding box center [1103, 183] width 383 height 293
click at [978, 52] on link at bounding box center [1103, 67] width 359 height 36
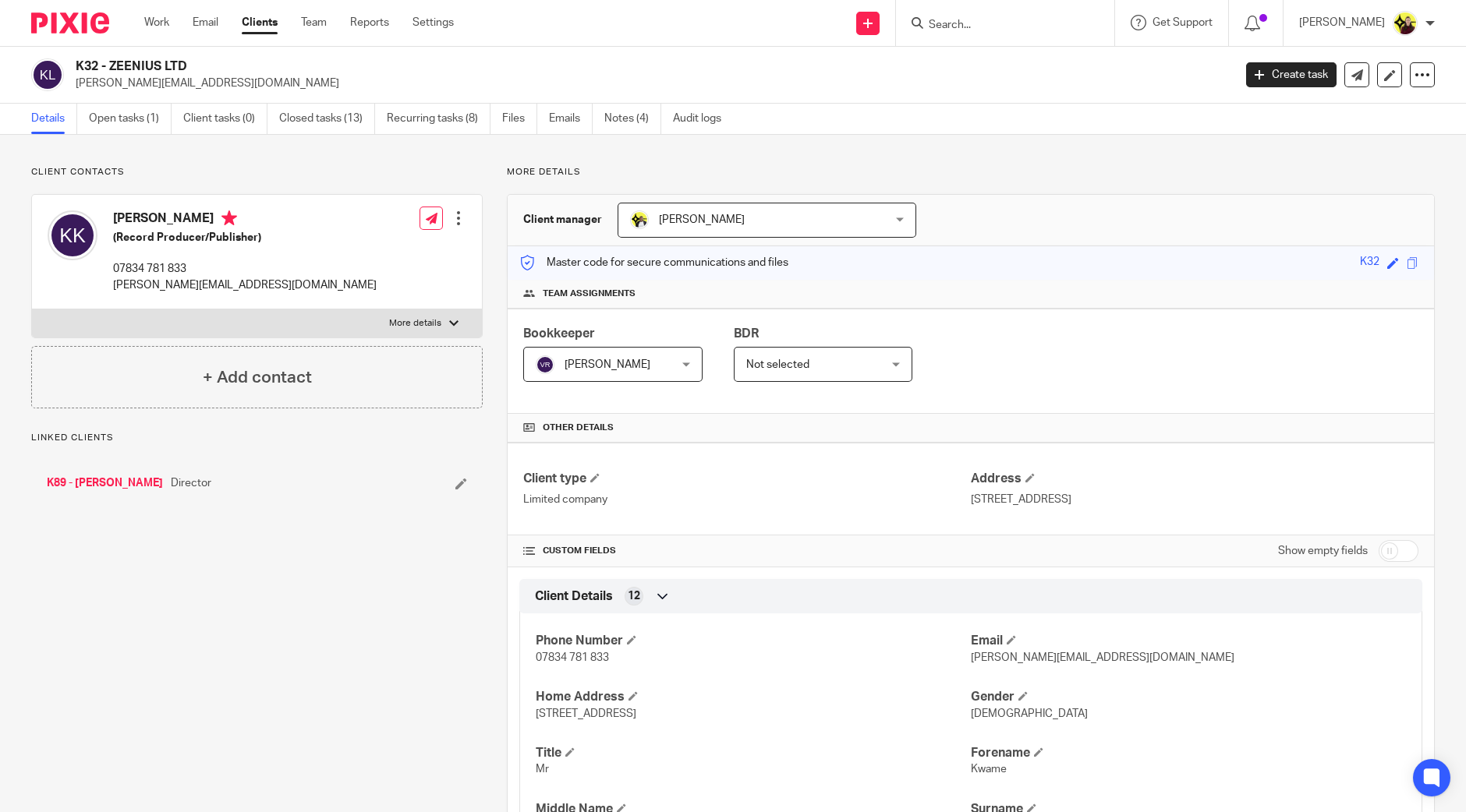
click at [84, 64] on h2 "K32 - ZEENIUS LTD" at bounding box center [534, 66] width 918 height 16
copy h2 "K32"
click at [949, 21] on input "Search" at bounding box center [997, 26] width 141 height 14
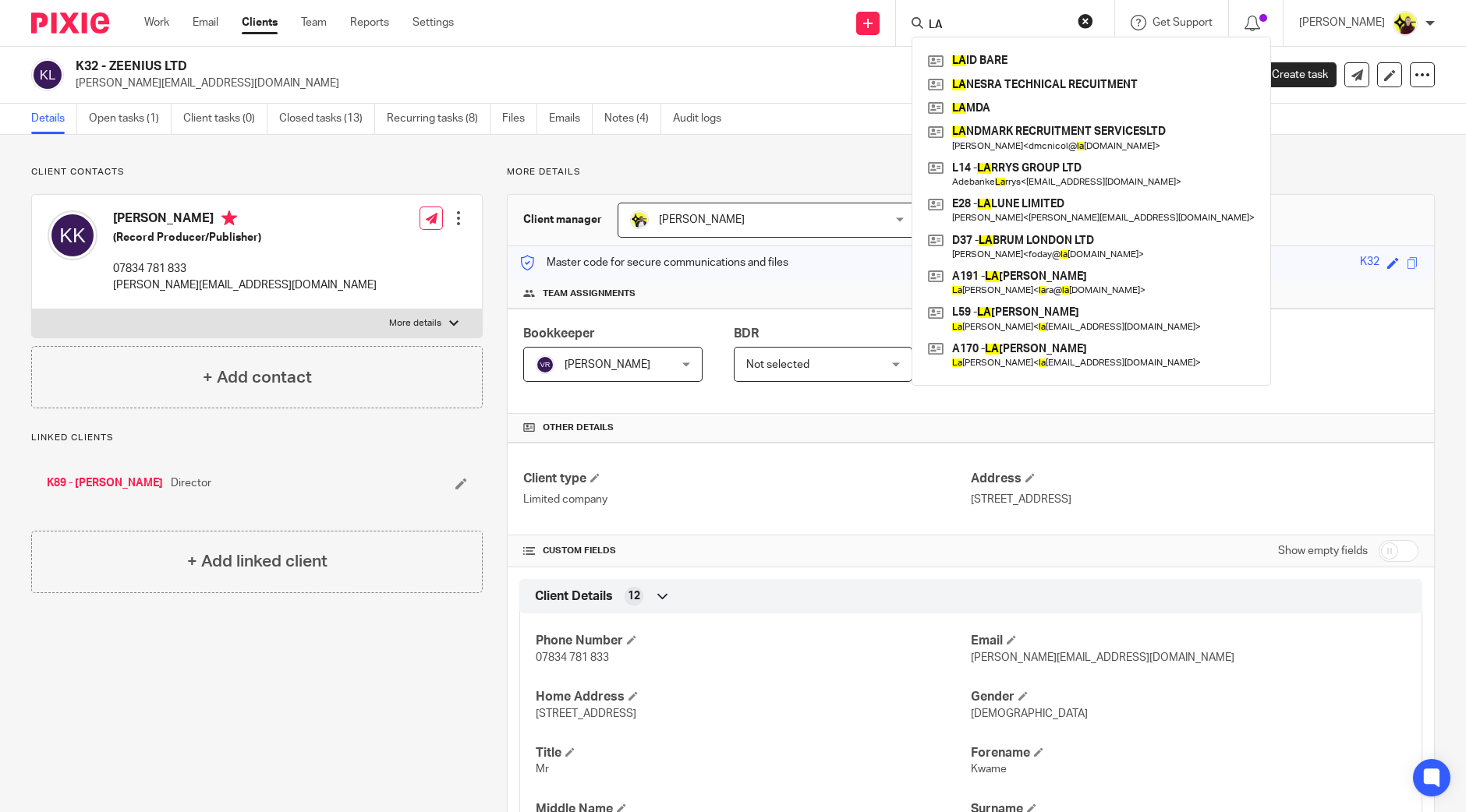
type input "L"
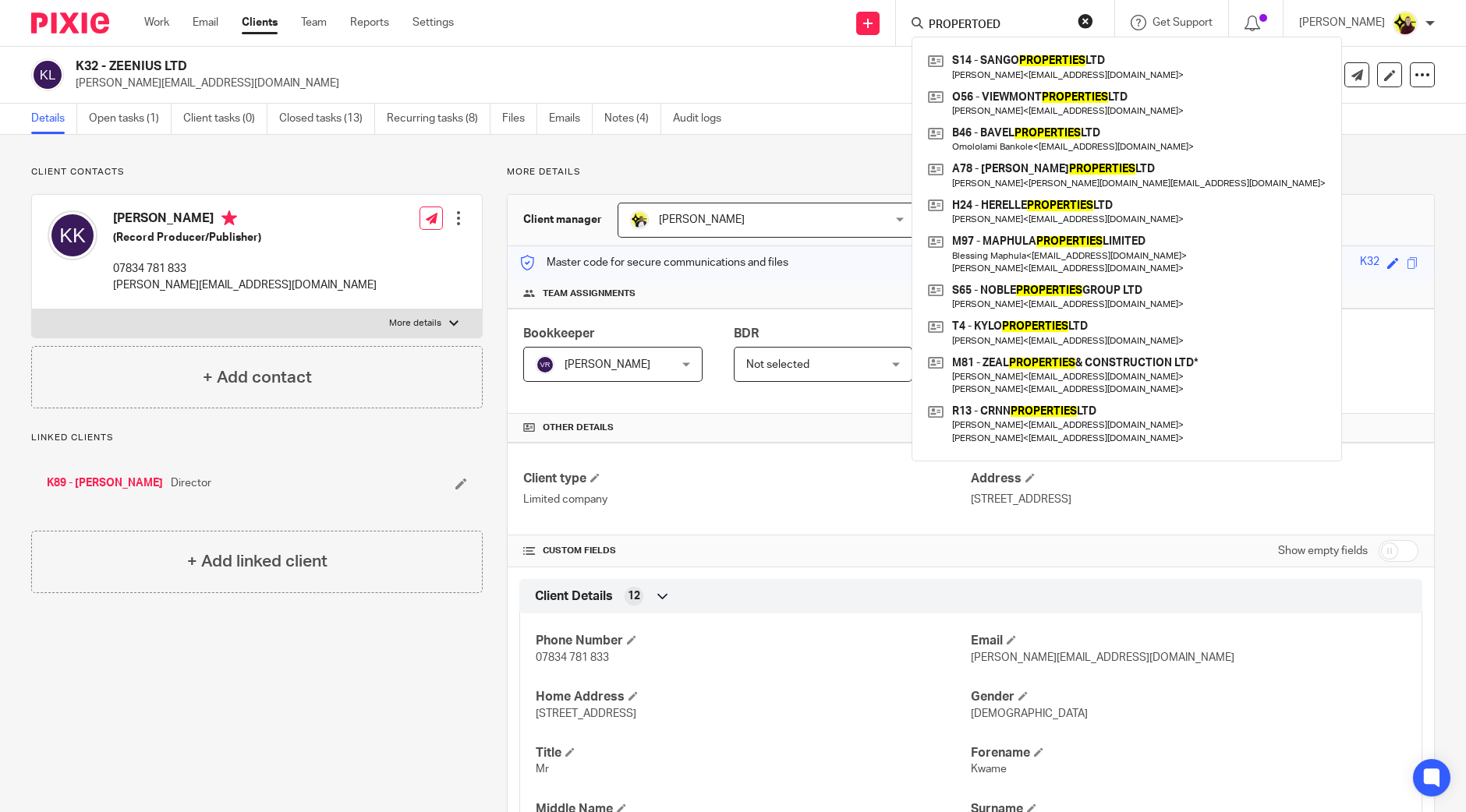
click at [1016, 16] on form "PROPERTOED" at bounding box center [1009, 23] width 166 height 20
click at [1008, 23] on input "PROPERTOED" at bounding box center [997, 26] width 141 height 14
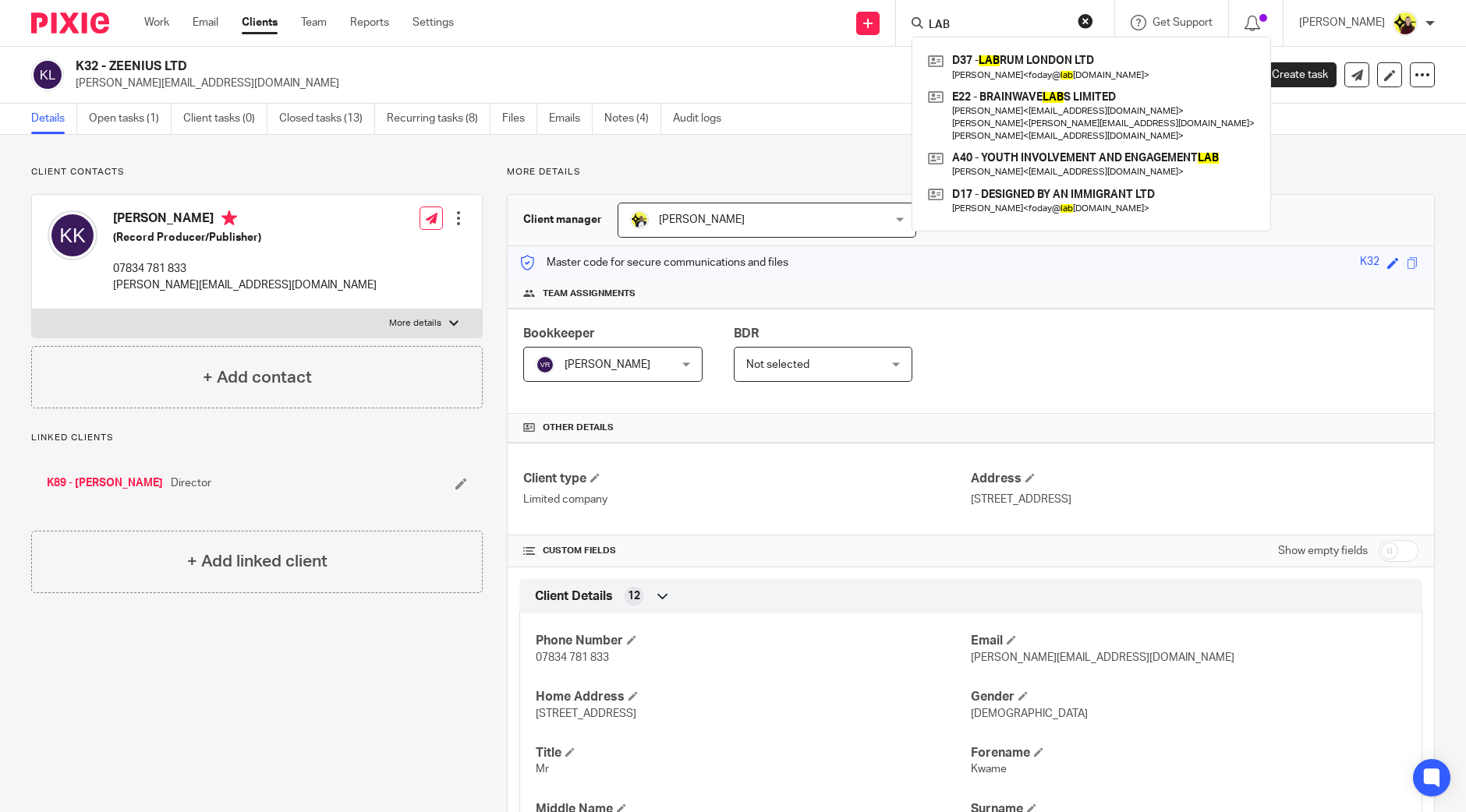
click at [1040, 28] on input "LAB" at bounding box center [997, 26] width 141 height 14
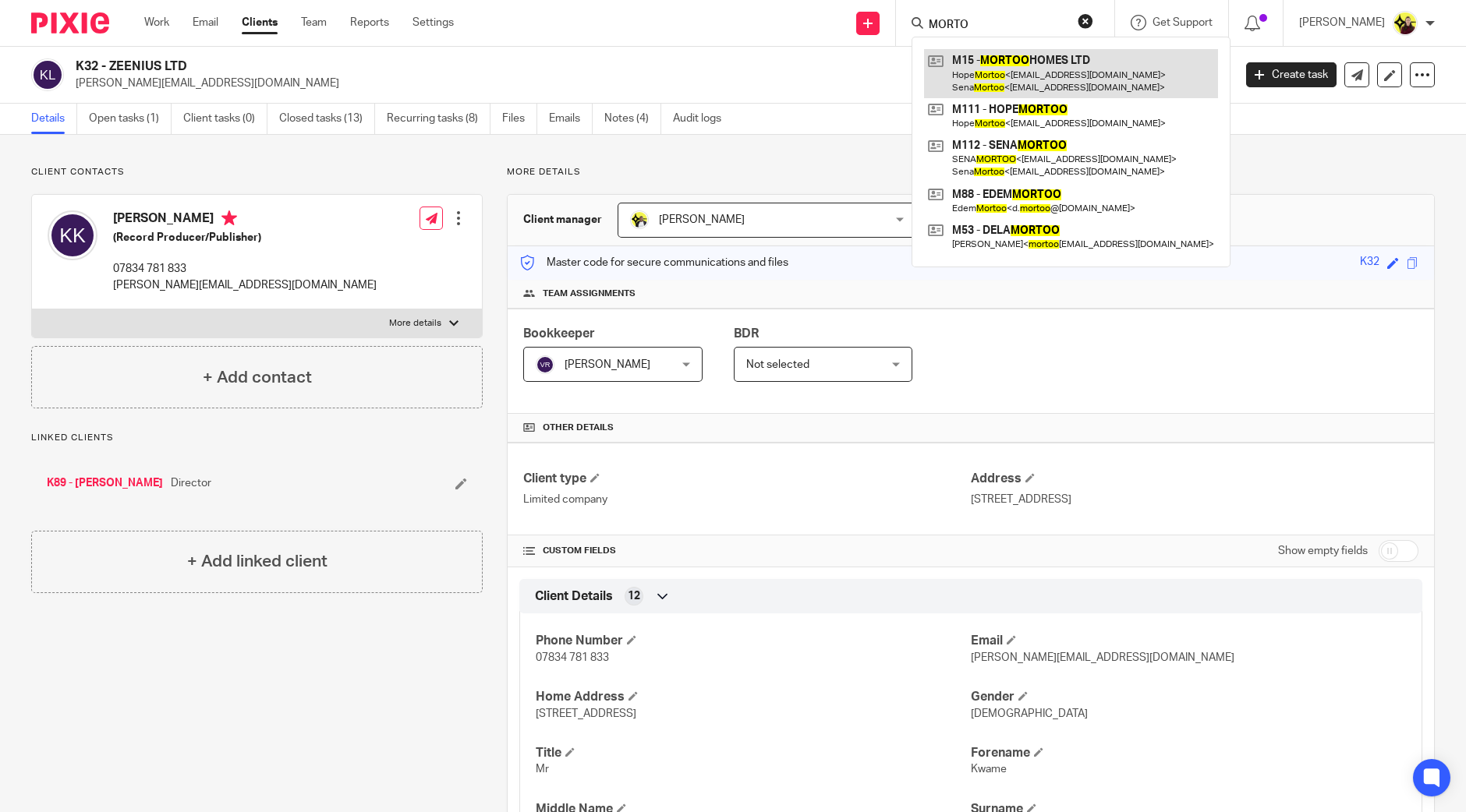
type input "MORTO"
click at [1033, 59] on link at bounding box center [1071, 73] width 294 height 48
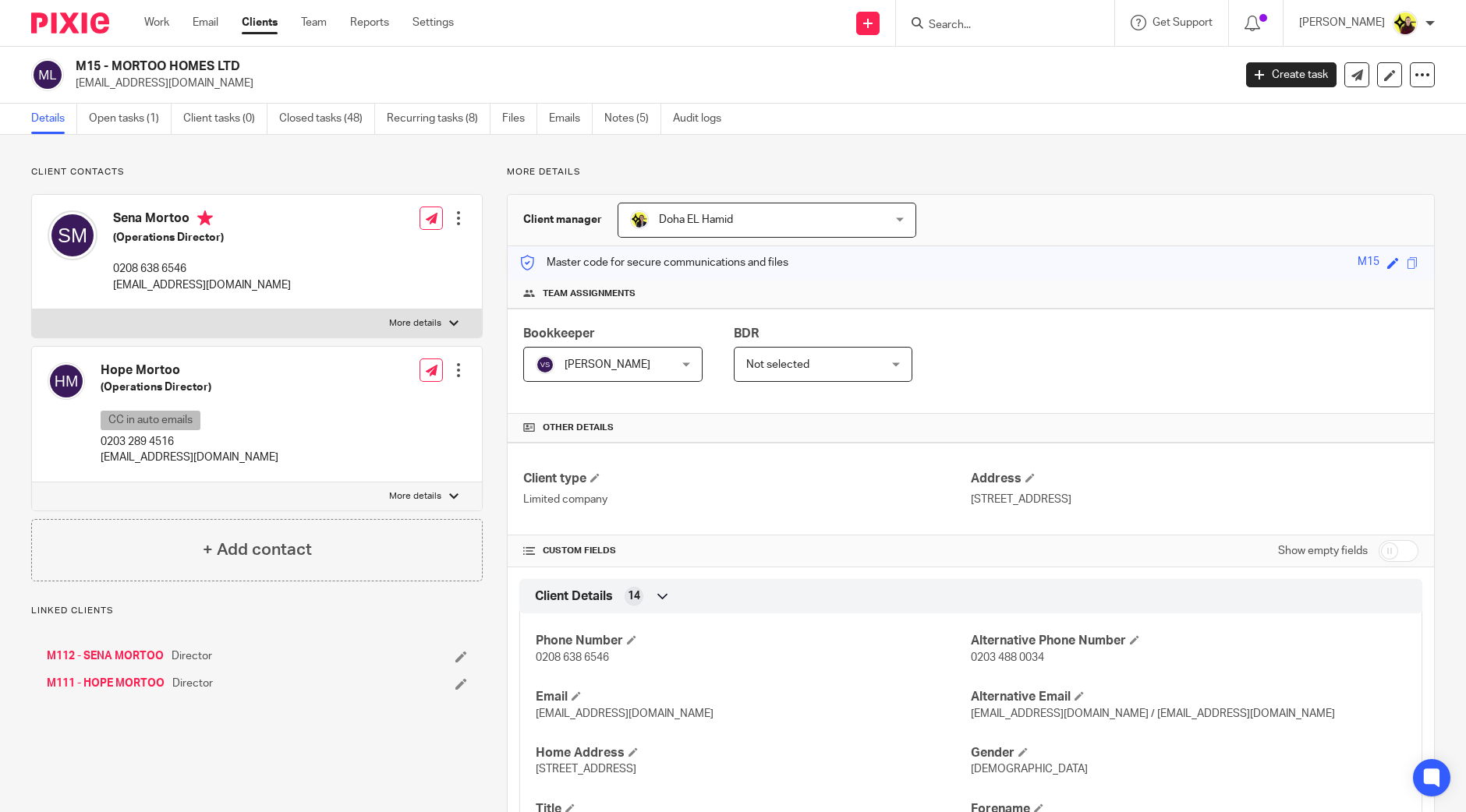
drag, startPoint x: 0, startPoint y: 0, endPoint x: 85, endPoint y: 62, distance: 105.2
click at [85, 62] on h2 "M15 - MORTOO HOMES LTD" at bounding box center [534, 66] width 918 height 16
copy h2 "M15"
click at [976, 25] on input "Search" at bounding box center [997, 26] width 141 height 14
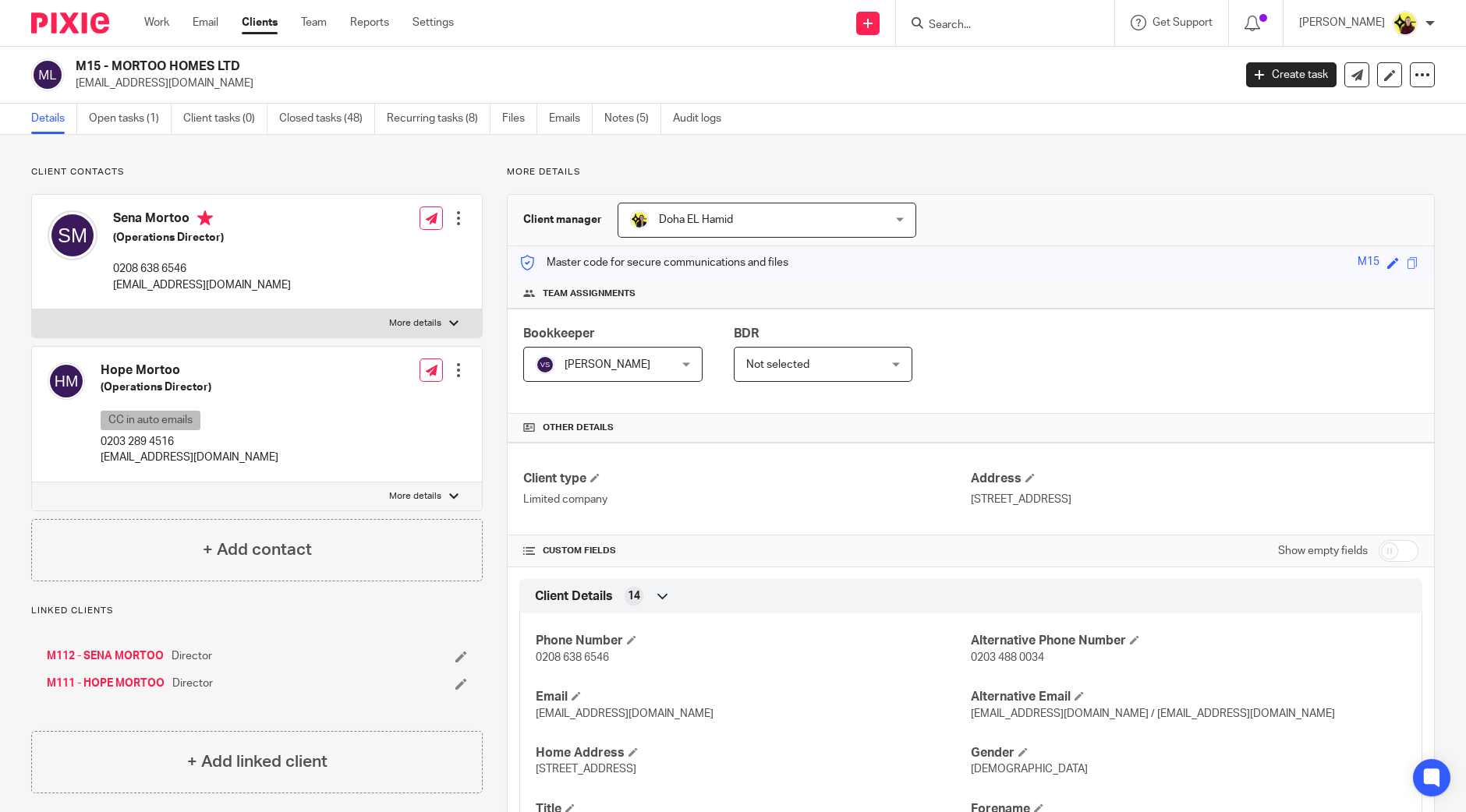
click at [1000, 21] on input "Search" at bounding box center [997, 26] width 141 height 14
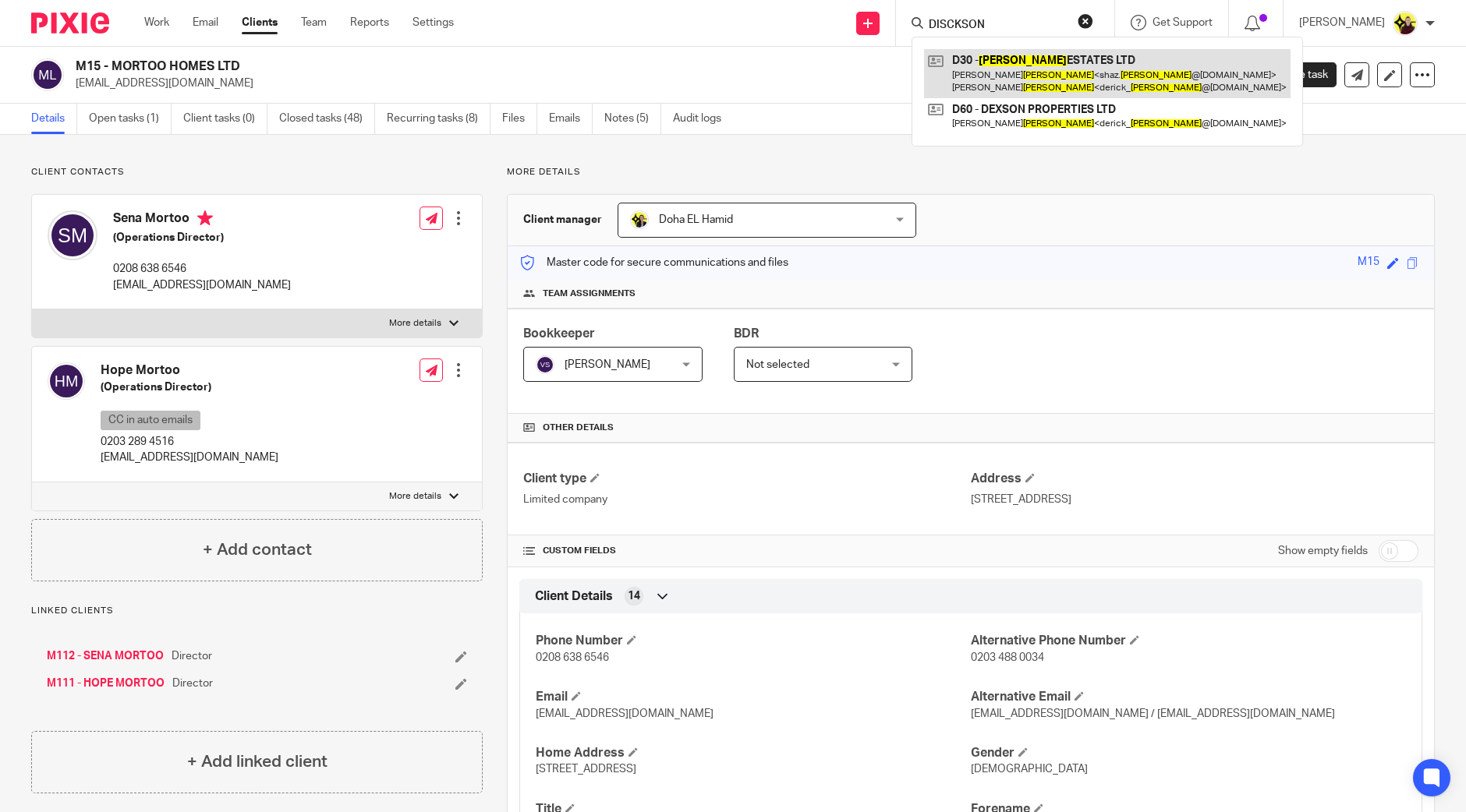
type input "DISCKSON"
click at [1004, 62] on link at bounding box center [1107, 73] width 366 height 48
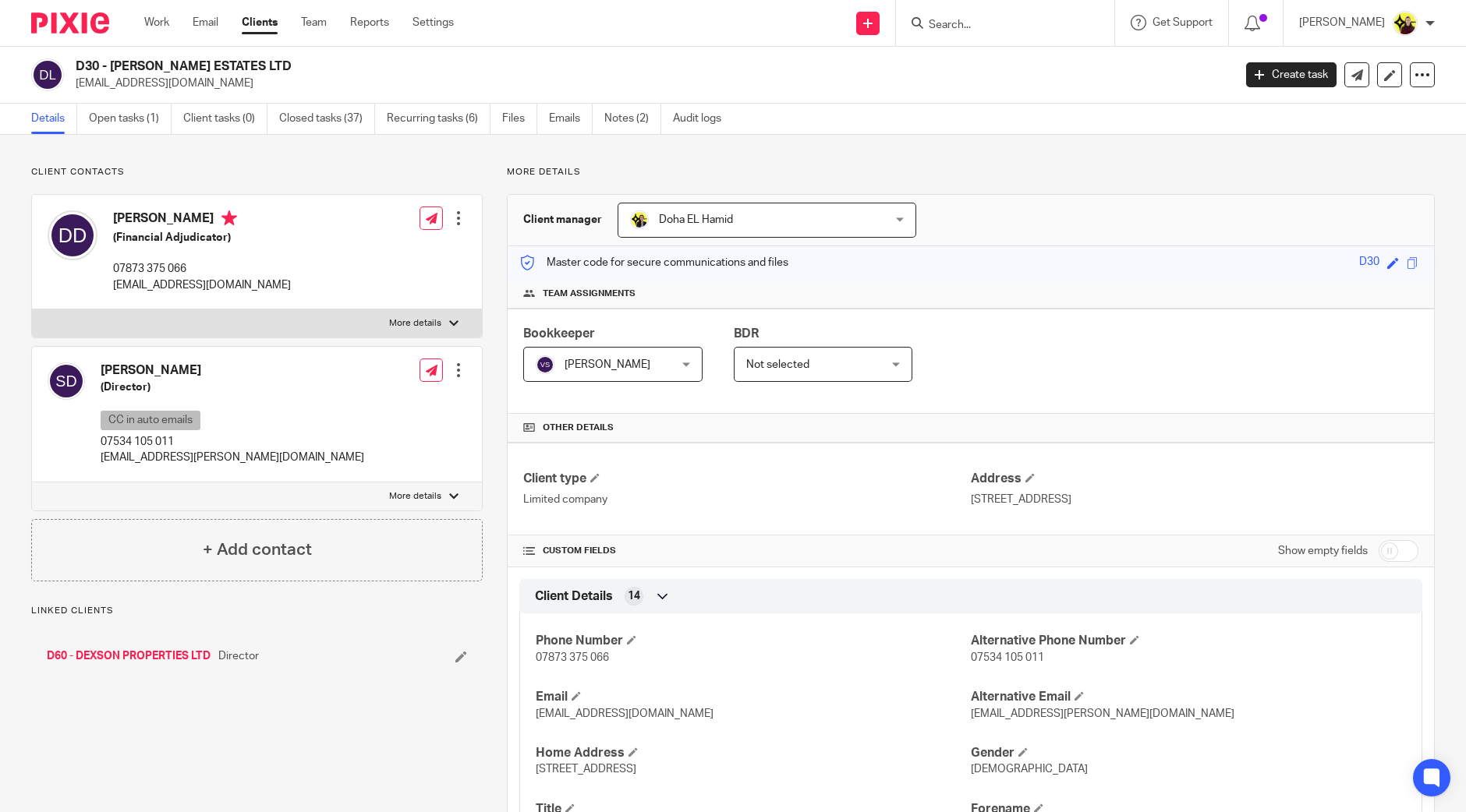
click at [68, 65] on div "D30 - DICKSON ESTATES LTD derick_dickson@hotmail.com" at bounding box center [627, 74] width 1192 height 33
click at [73, 66] on div "D30 - DICKSON ESTATES LTD derick_dickson@hotmail.com" at bounding box center [627, 74] width 1192 height 33
click at [964, 25] on input "Search" at bounding box center [997, 26] width 141 height 14
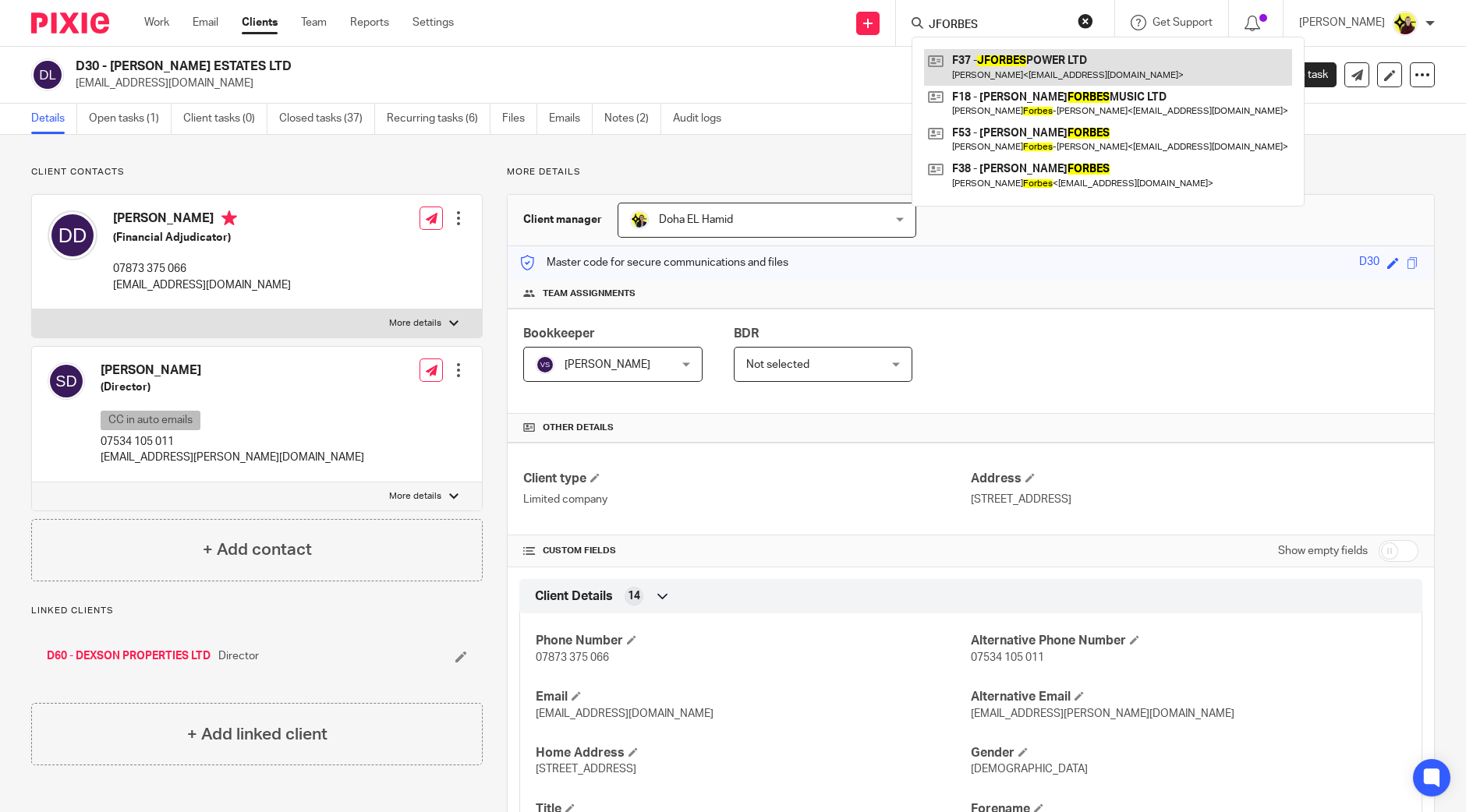
type input "JFORBES"
click at [990, 56] on link at bounding box center [1108, 67] width 368 height 36
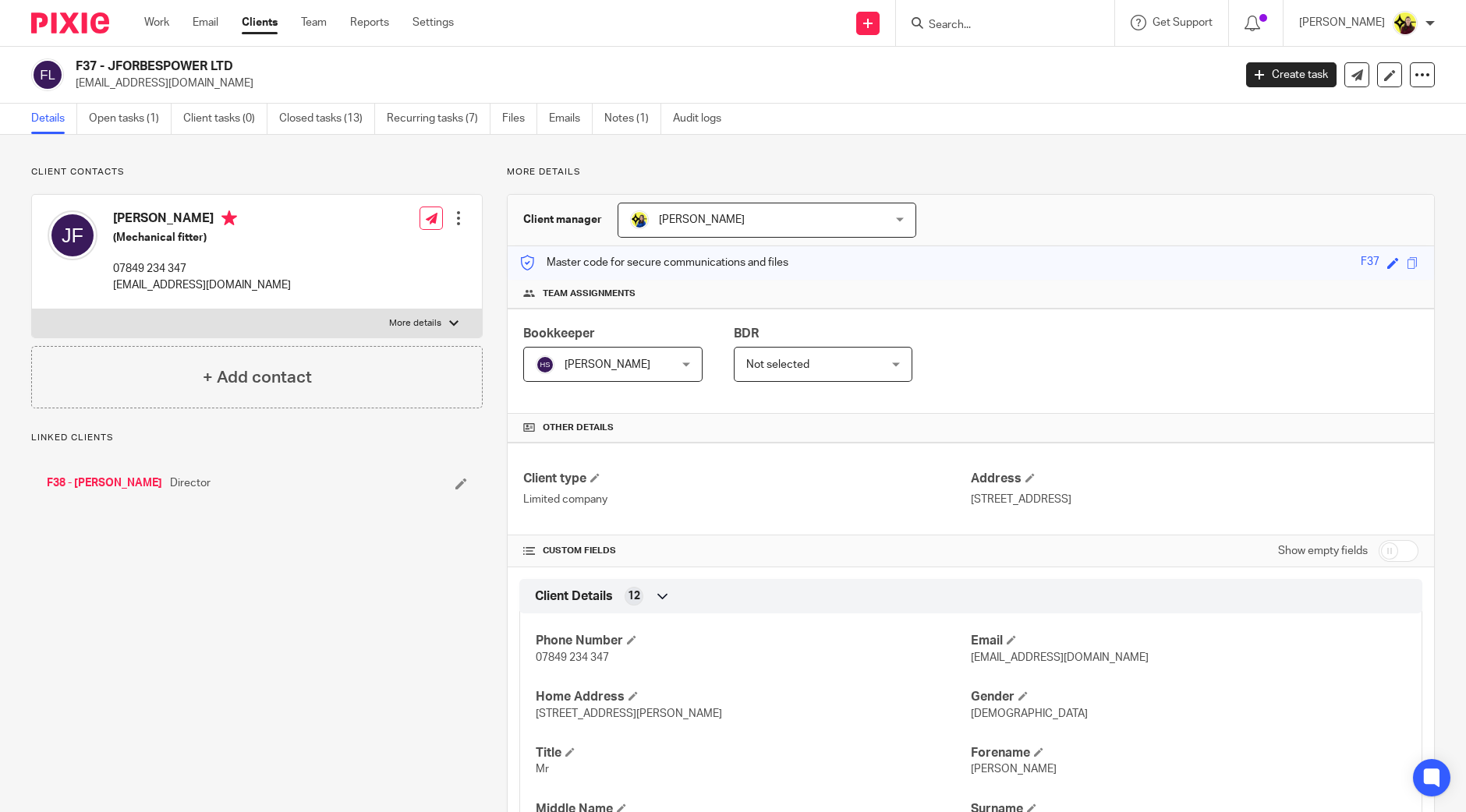
click at [70, 65] on div "F37 - JFORBESPOWER LTD [EMAIL_ADDRESS][DOMAIN_NAME]" at bounding box center [627, 74] width 1192 height 33
click at [70, 65] on div "F37 - JFORBESPOWER LTD jamesforbes36@yahoo.co.uk" at bounding box center [627, 74] width 1192 height 33
copy h2 "F37"
click at [969, 22] on input "Search" at bounding box center [997, 26] width 141 height 14
click at [979, 23] on input "Search" at bounding box center [997, 26] width 141 height 14
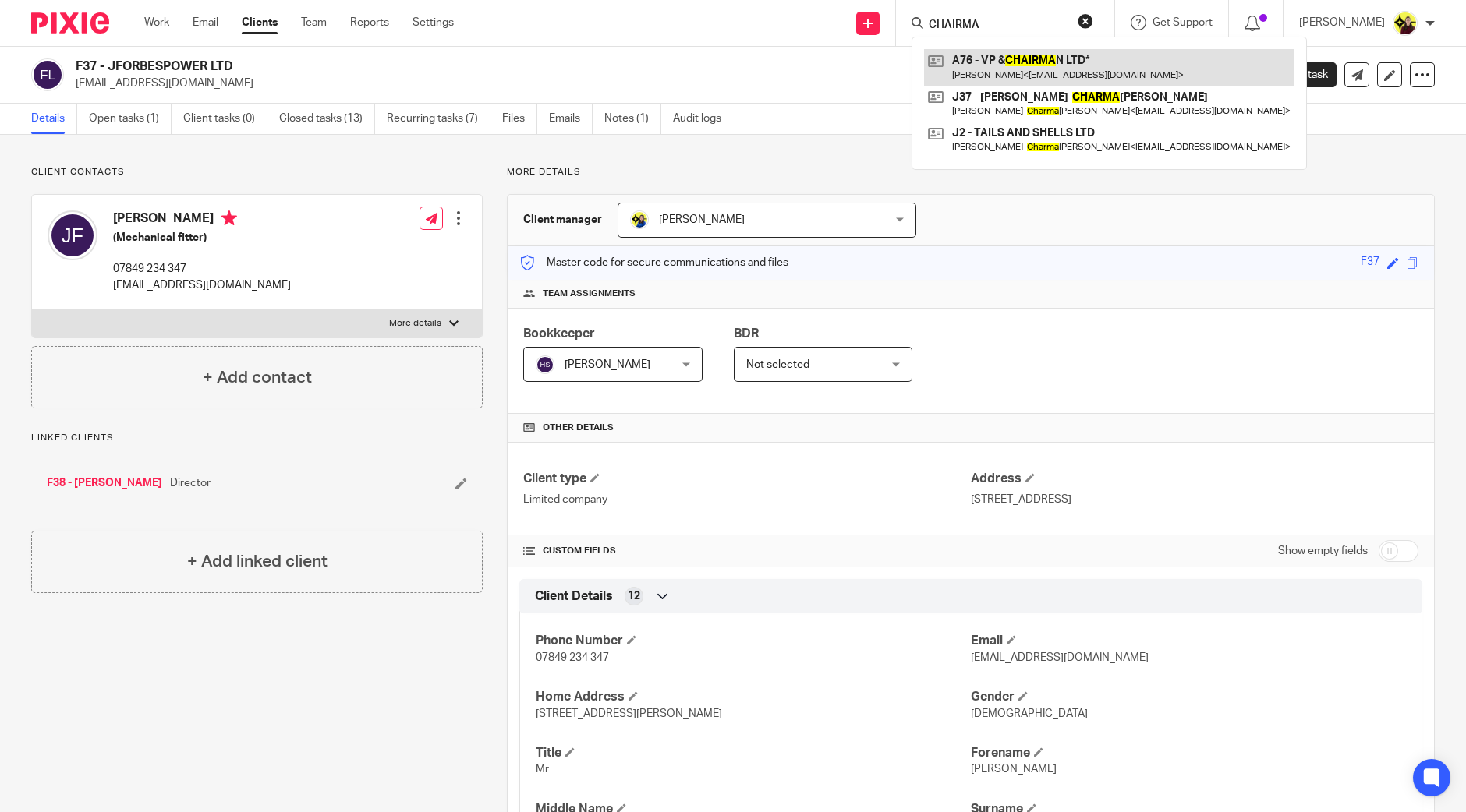
type input "CHAIRMA"
click at [994, 74] on link at bounding box center [1110, 67] width 371 height 36
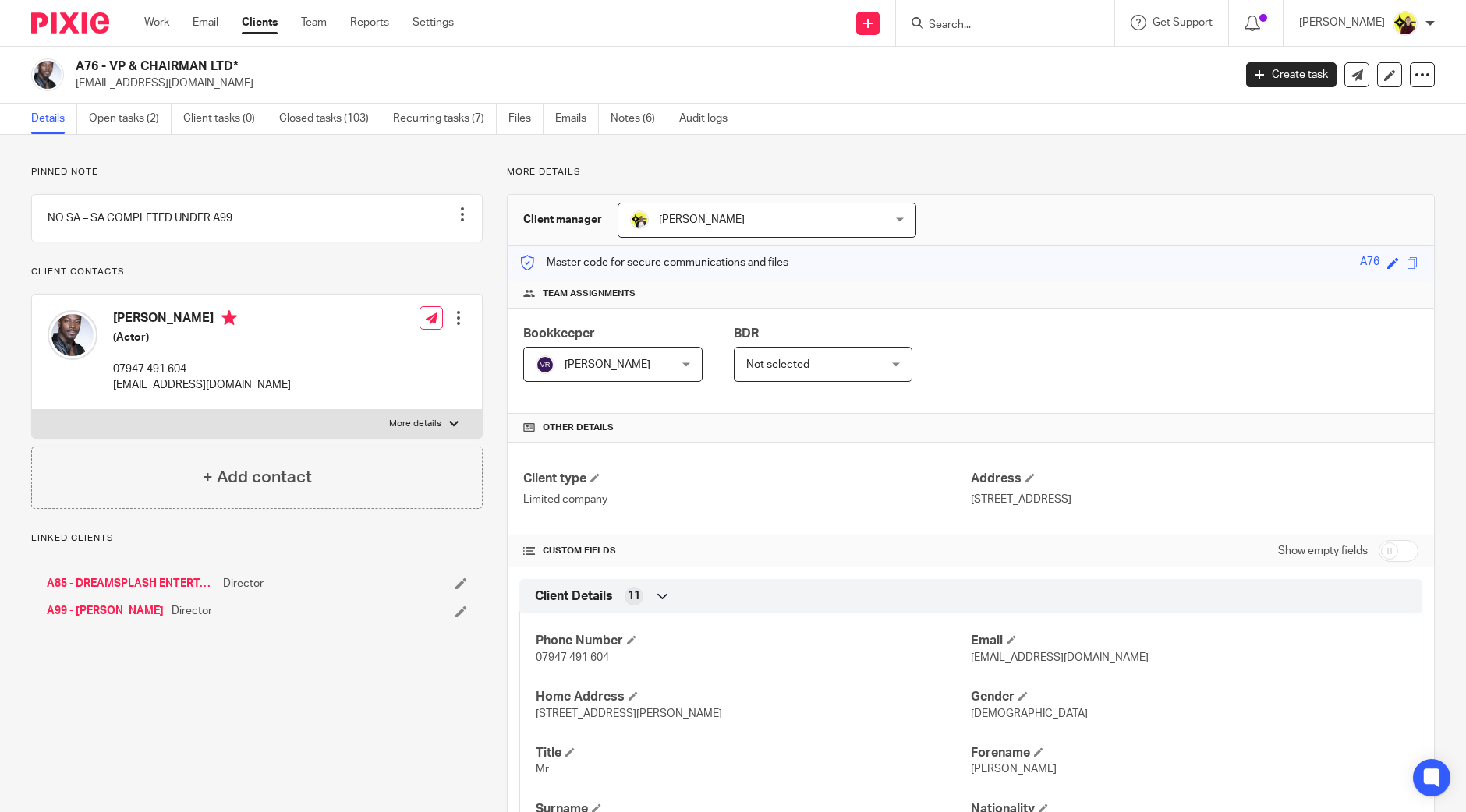
click at [84, 65] on h2 "A76 - VP & CHAIRMAN LTD*" at bounding box center [534, 66] width 918 height 16
click at [1005, 23] on input "Search" at bounding box center [997, 26] width 141 height 14
click at [1028, 22] on input "Search" at bounding box center [997, 26] width 141 height 14
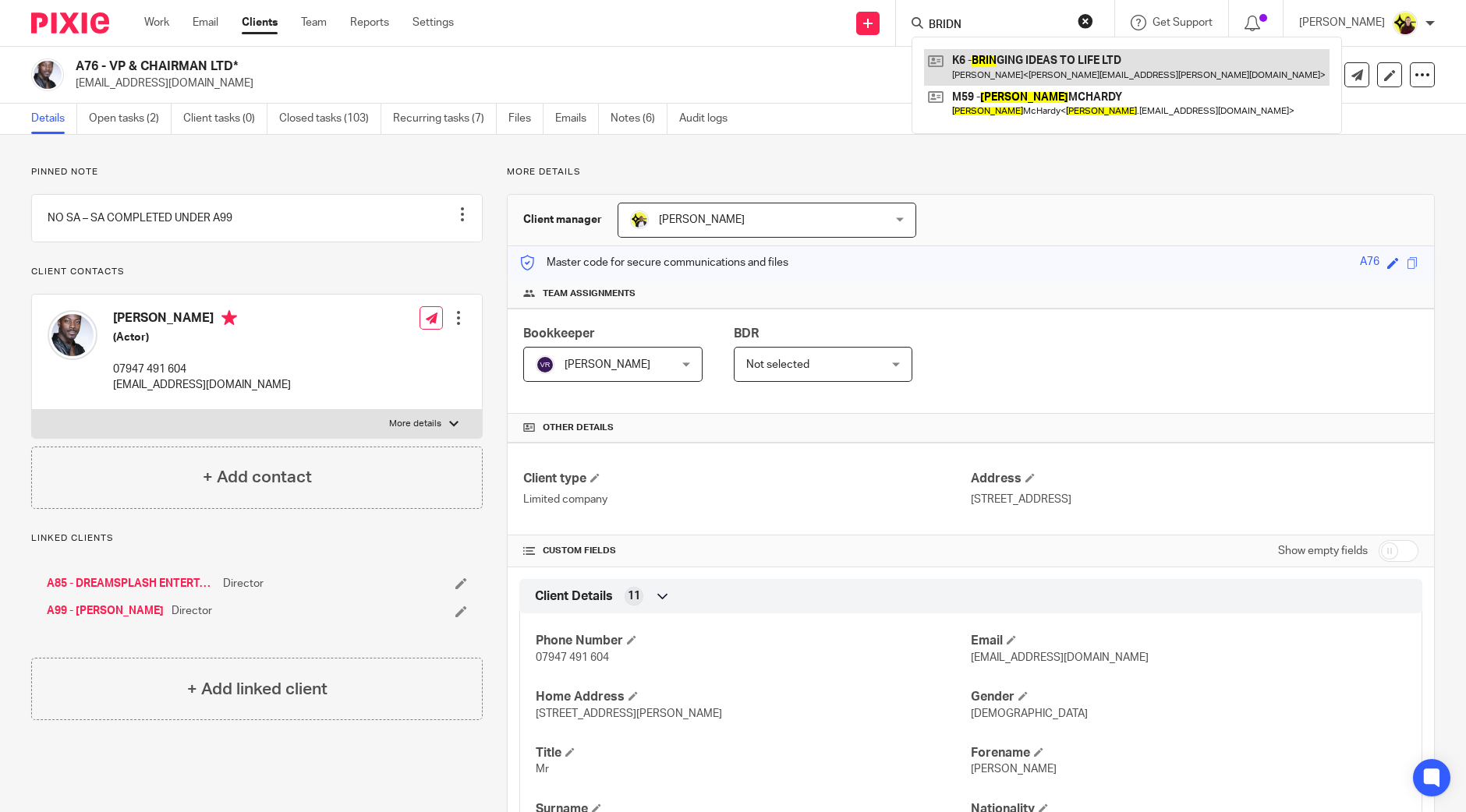
type input "BRIDN"
click at [1101, 67] on link at bounding box center [1127, 67] width 406 height 36
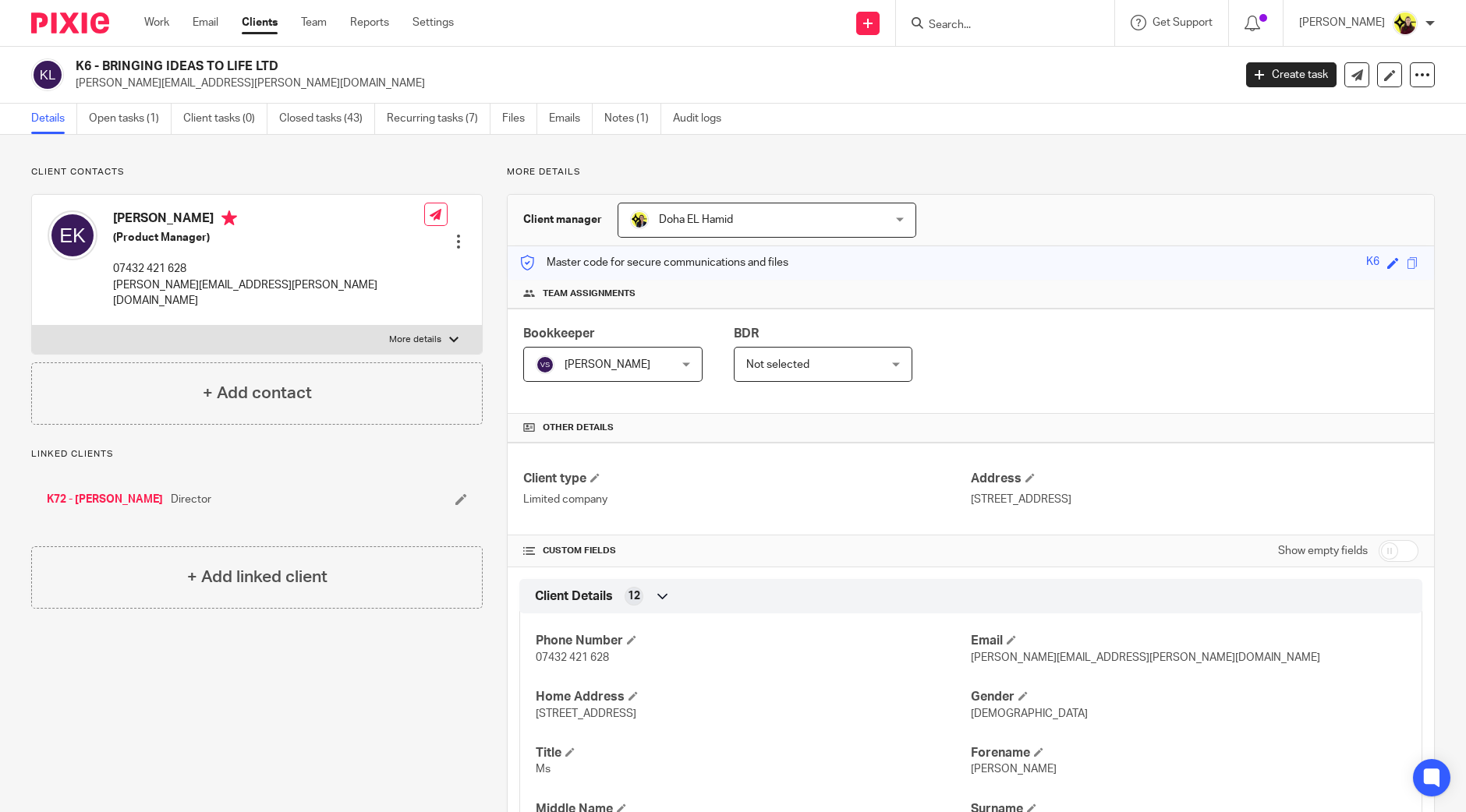
click at [74, 64] on div "K6 - BRINGING IDEAS TO LIFE LTD esther.kuforiji@gmail.com" at bounding box center [627, 74] width 1192 height 33
copy h2 "K6"
click at [1030, 27] on input "Search" at bounding box center [997, 26] width 141 height 14
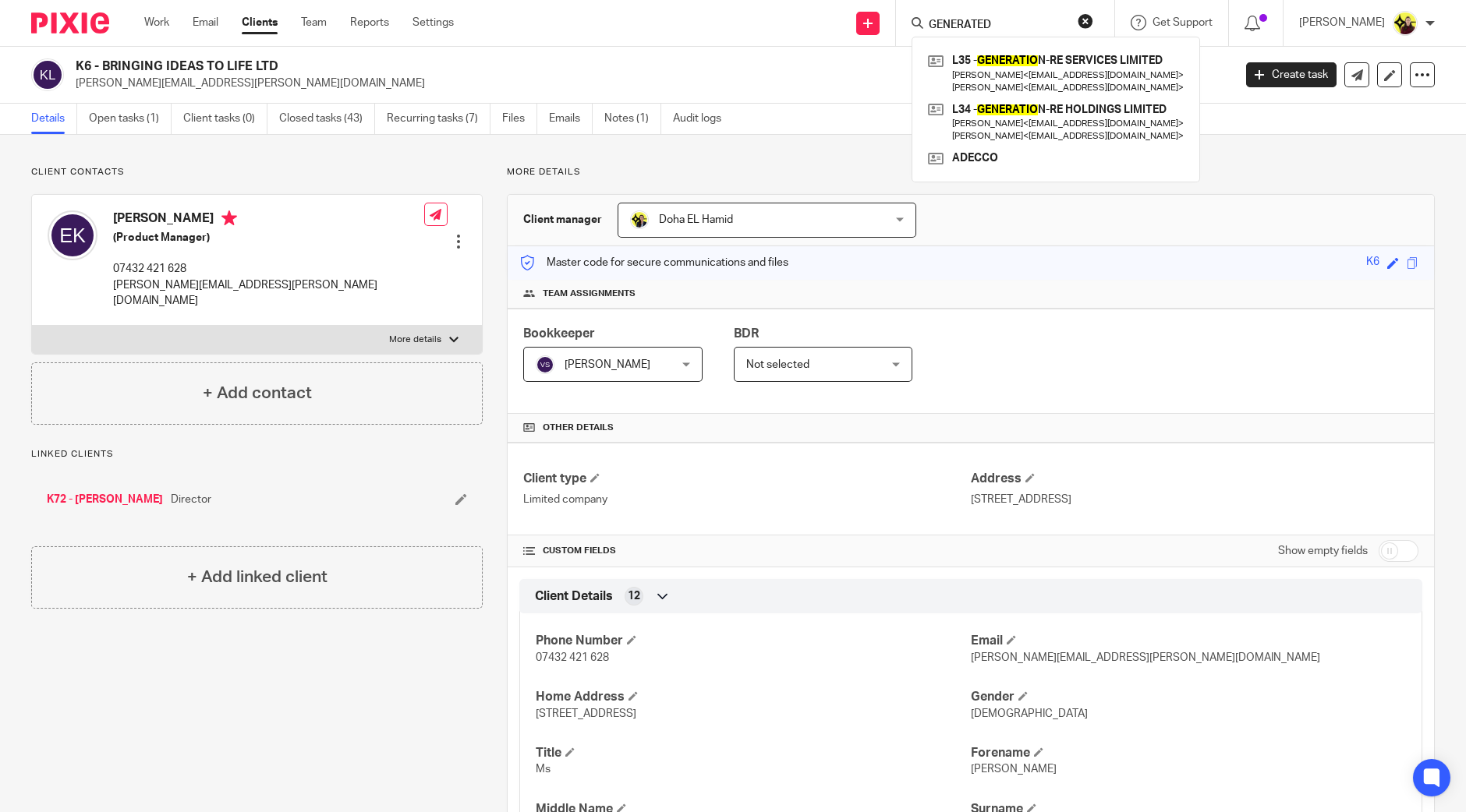
type input "GENERATED"
click at [1016, 67] on link at bounding box center [1056, 73] width 263 height 48
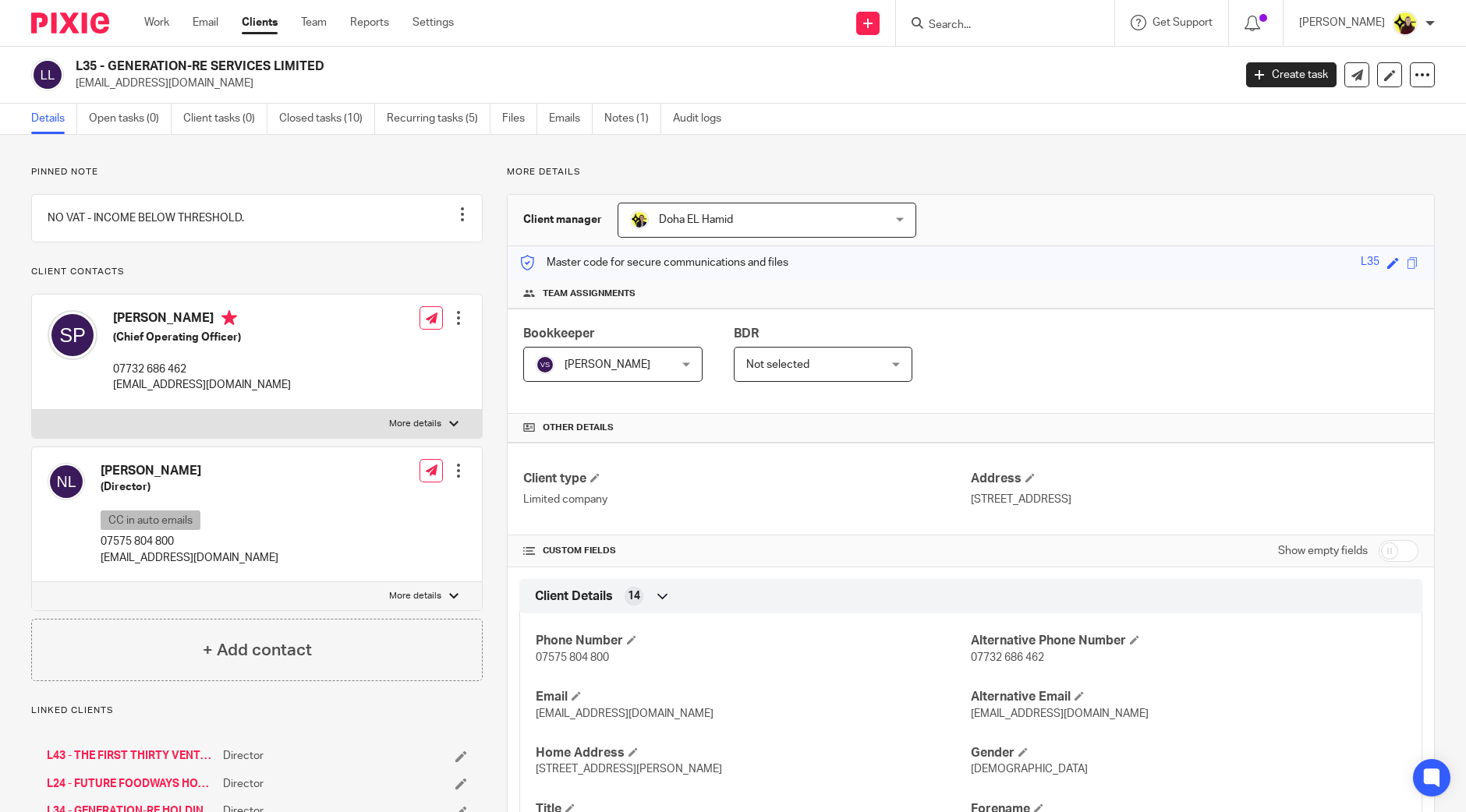
click at [83, 65] on h2 "L35 - GENERATION-RE SERVICES LIMITED" at bounding box center [534, 66] width 918 height 16
copy h2 "L35"
click at [964, 30] on input "Search" at bounding box center [997, 26] width 141 height 14
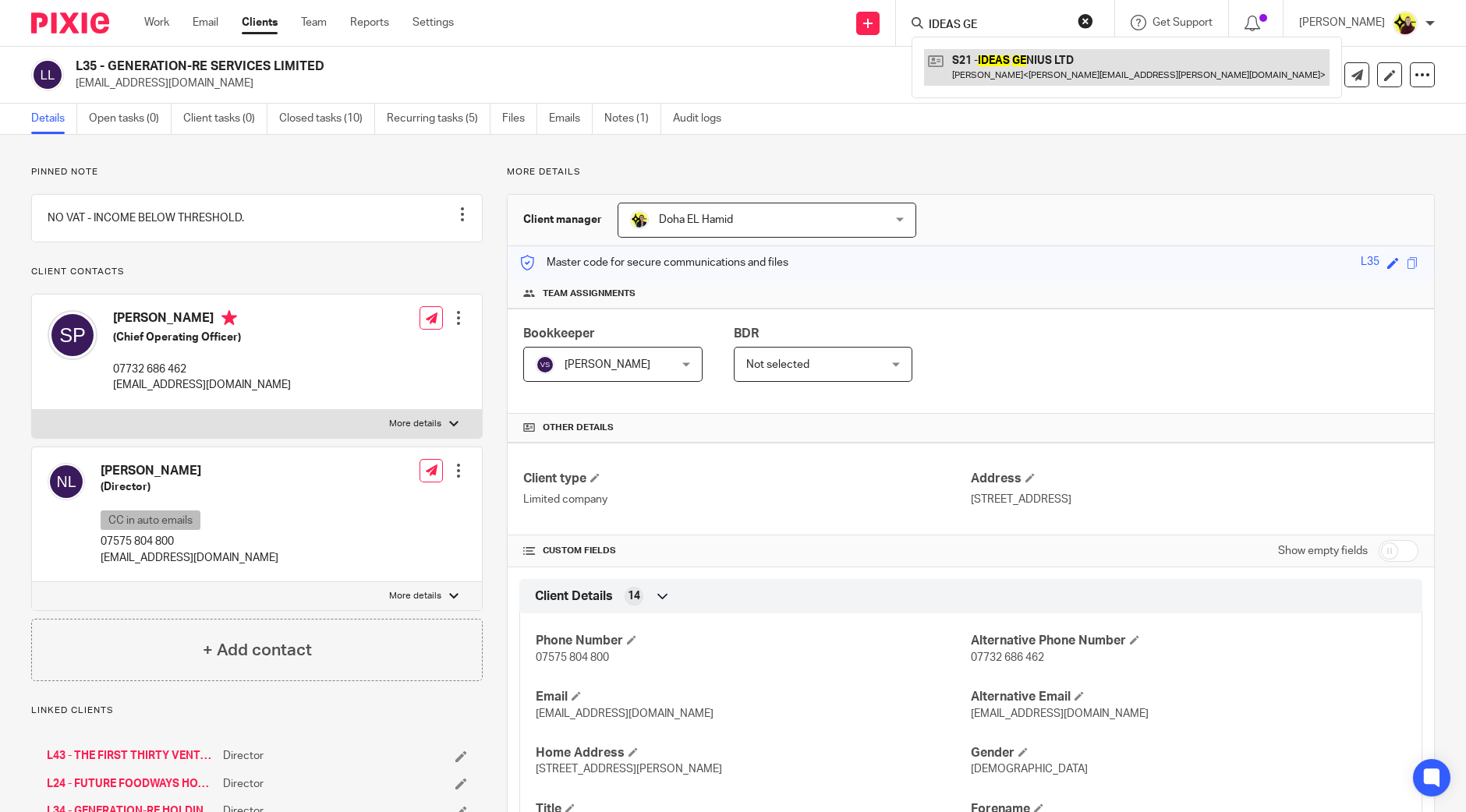
type input "IDEAS GE"
click at [972, 60] on link at bounding box center [1127, 67] width 406 height 36
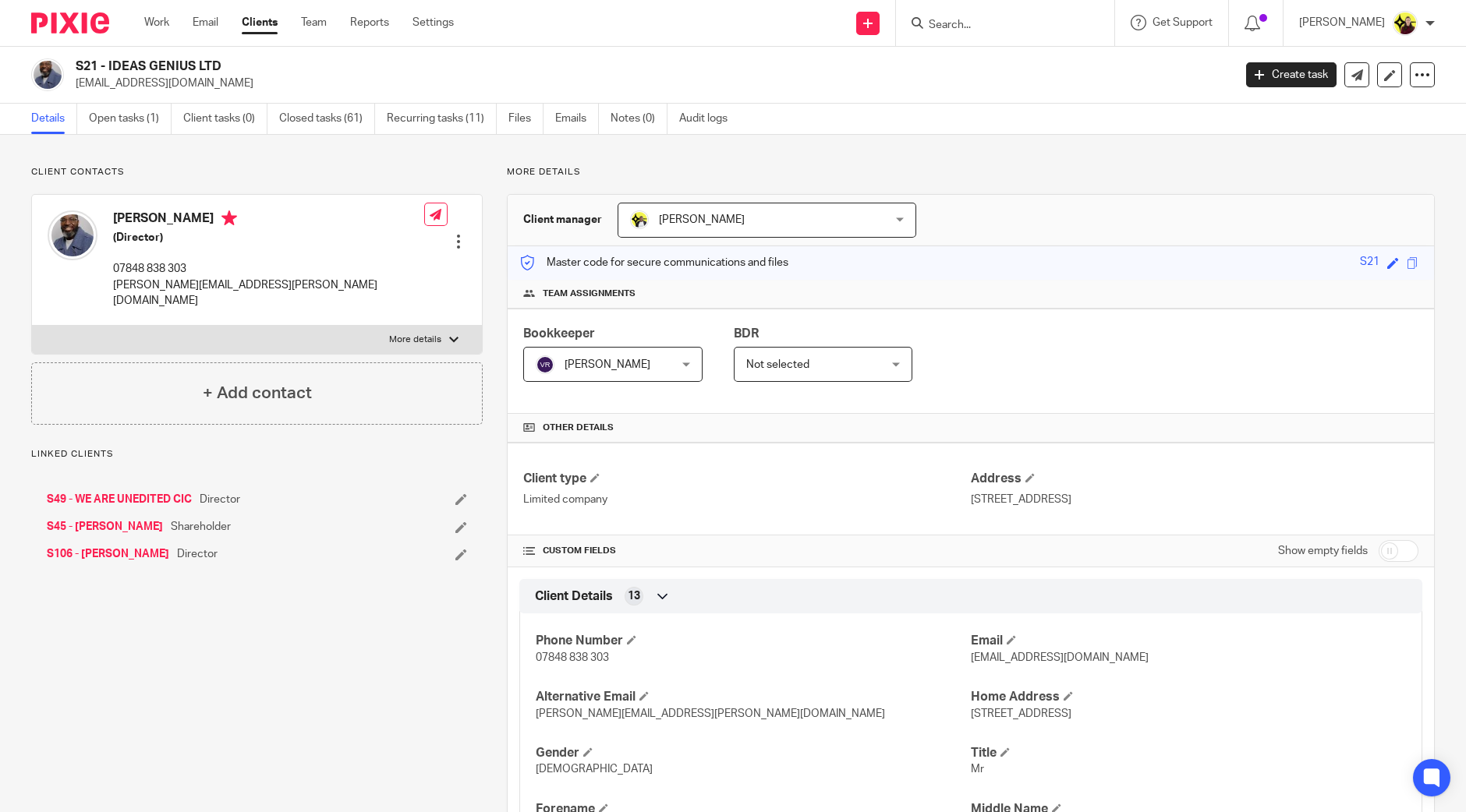
click at [90, 64] on h2 "S21 - IDEAS GENIUS LTD" at bounding box center [534, 66] width 918 height 16
copy h2 "S21"
click at [1021, 30] on input "Search" at bounding box center [997, 26] width 141 height 14
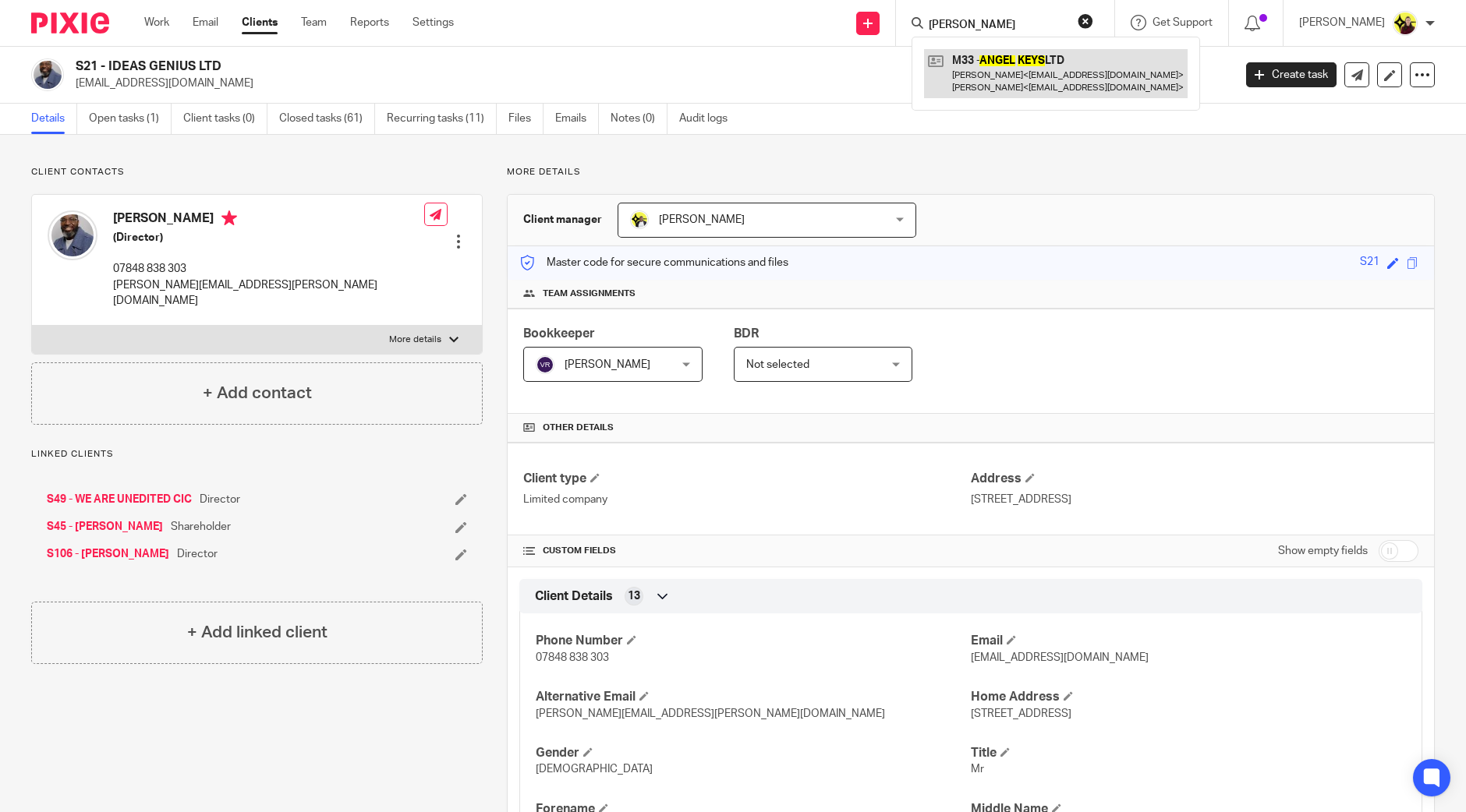
type input "ANGEL KEYS"
click at [1016, 51] on link at bounding box center [1056, 73] width 263 height 48
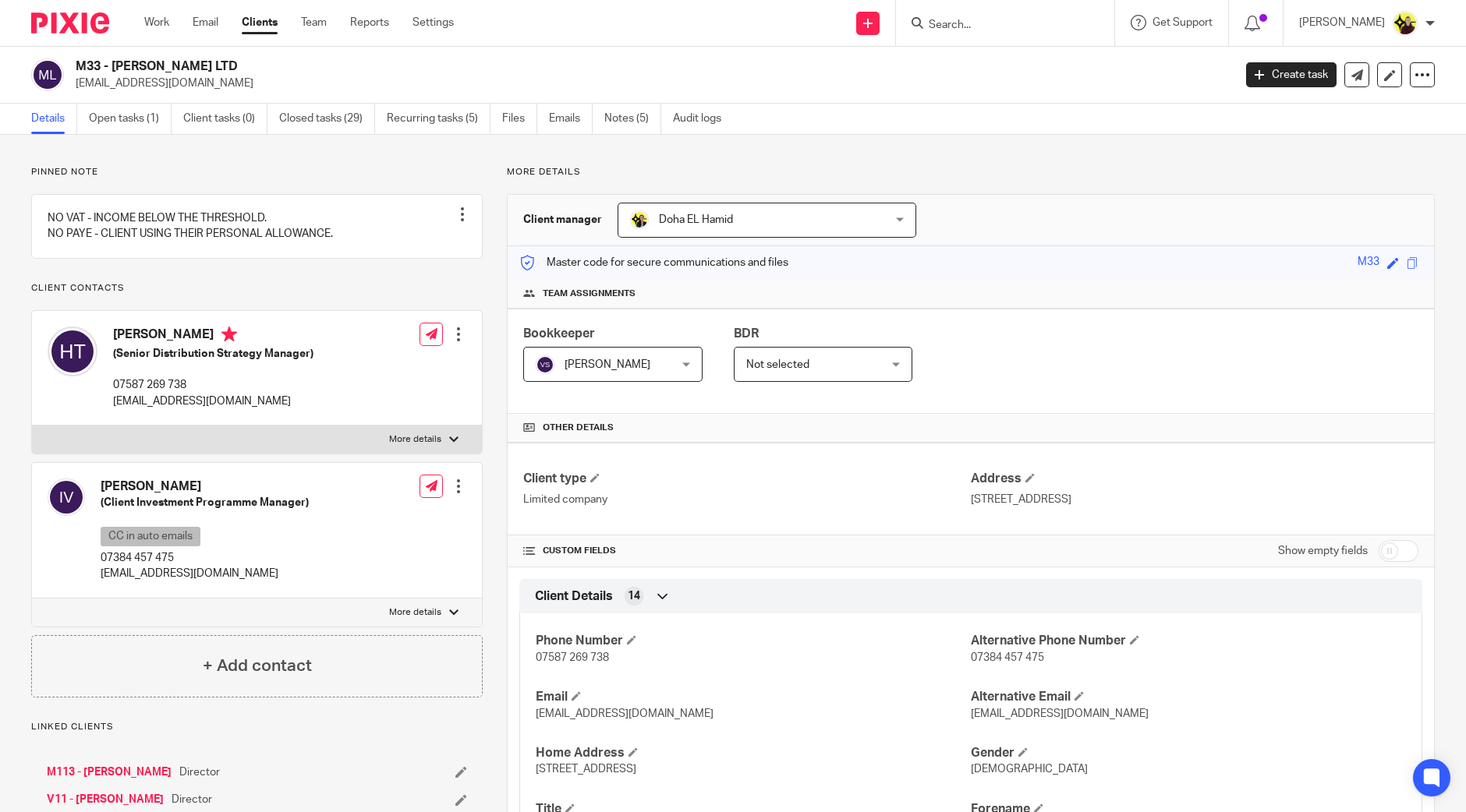
click at [80, 61] on h2 "M33 - ANGEL KEYS LTD" at bounding box center [534, 66] width 918 height 16
copy h2 "M33"
click at [967, 21] on input "Search" at bounding box center [997, 26] width 141 height 14
click at [1033, 25] on input "BIG HAIR" at bounding box center [997, 26] width 141 height 14
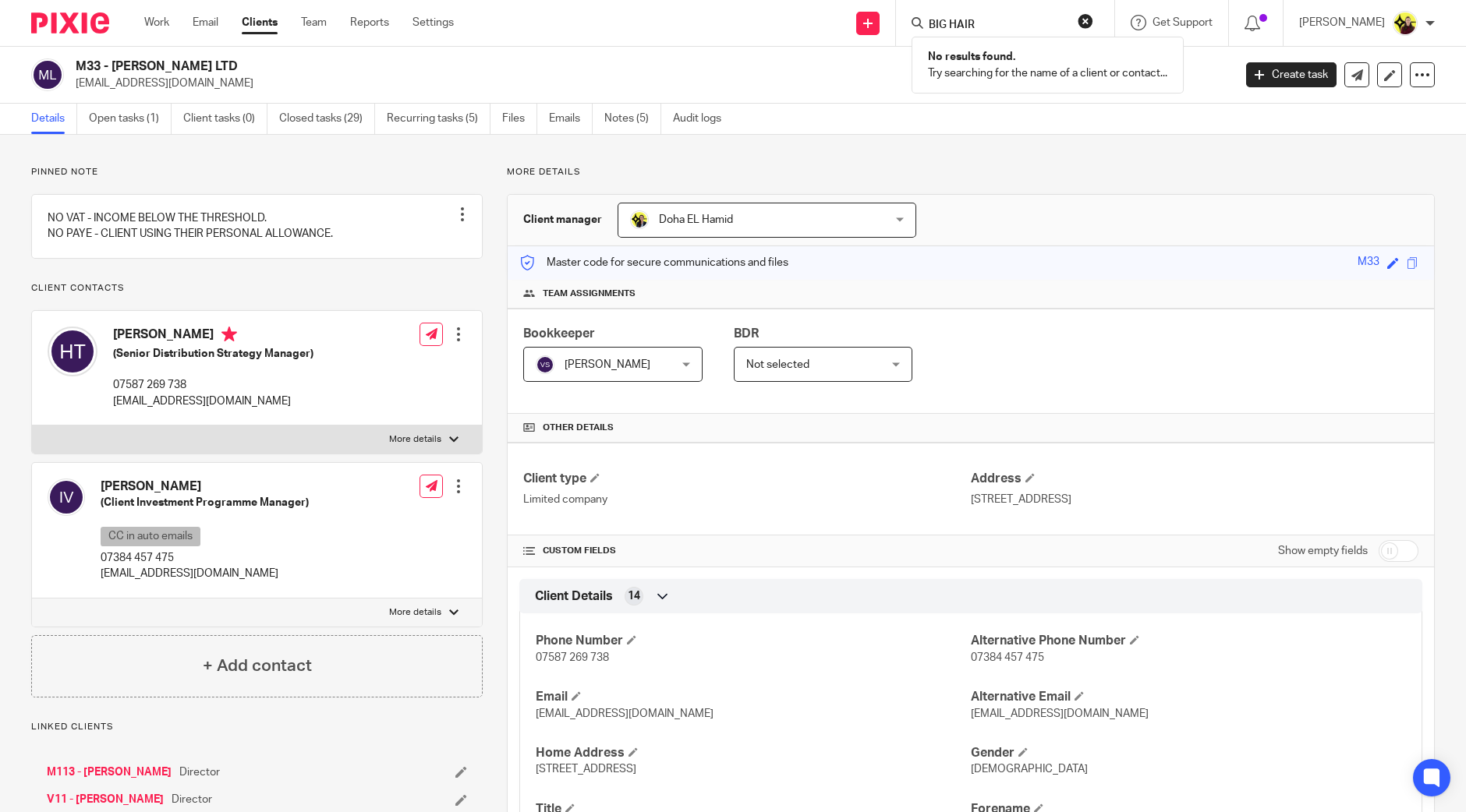
click at [1033, 25] on input "BIG HAIR" at bounding box center [997, 26] width 141 height 14
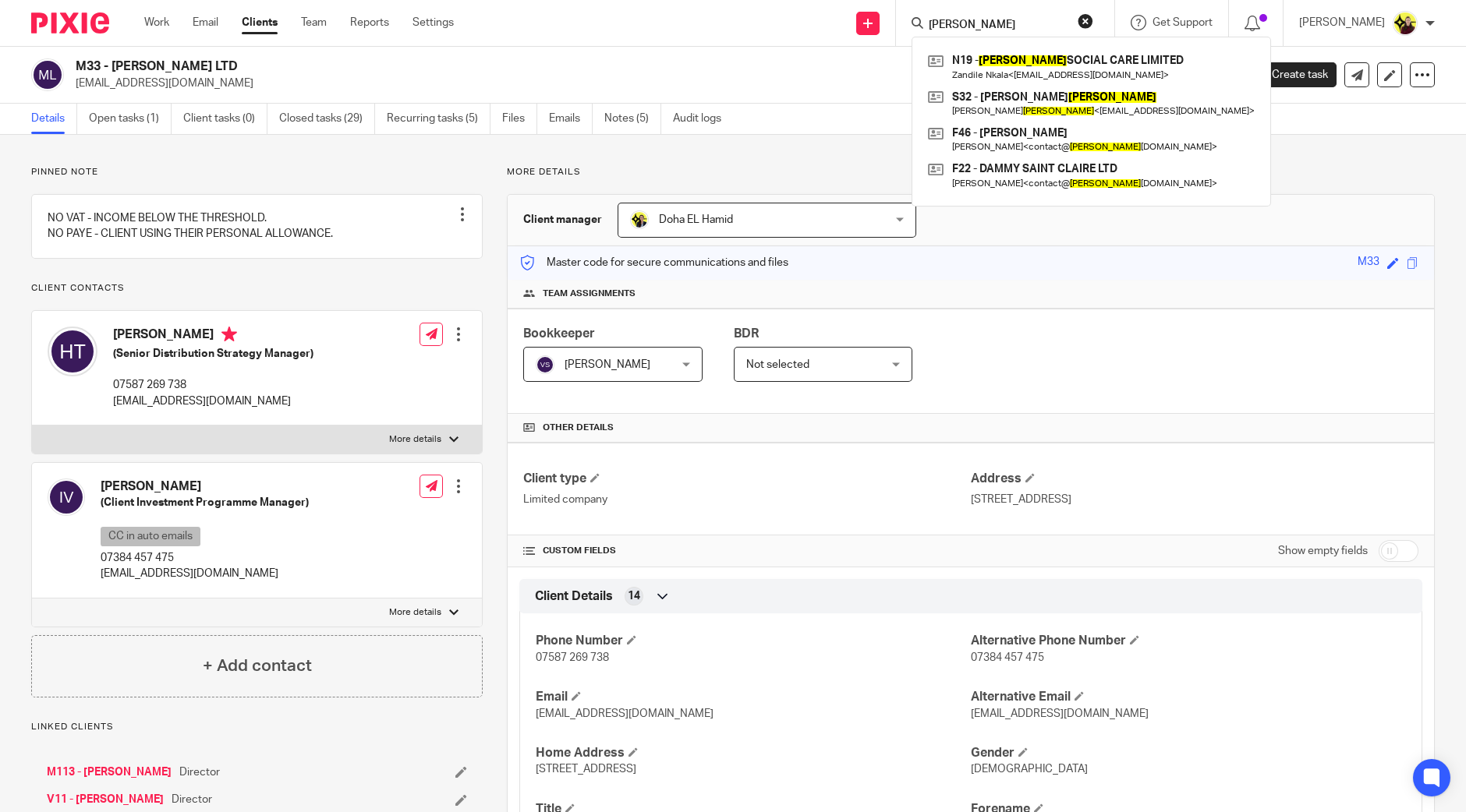
click at [979, 23] on input "SINCLAIR" at bounding box center [997, 26] width 141 height 14
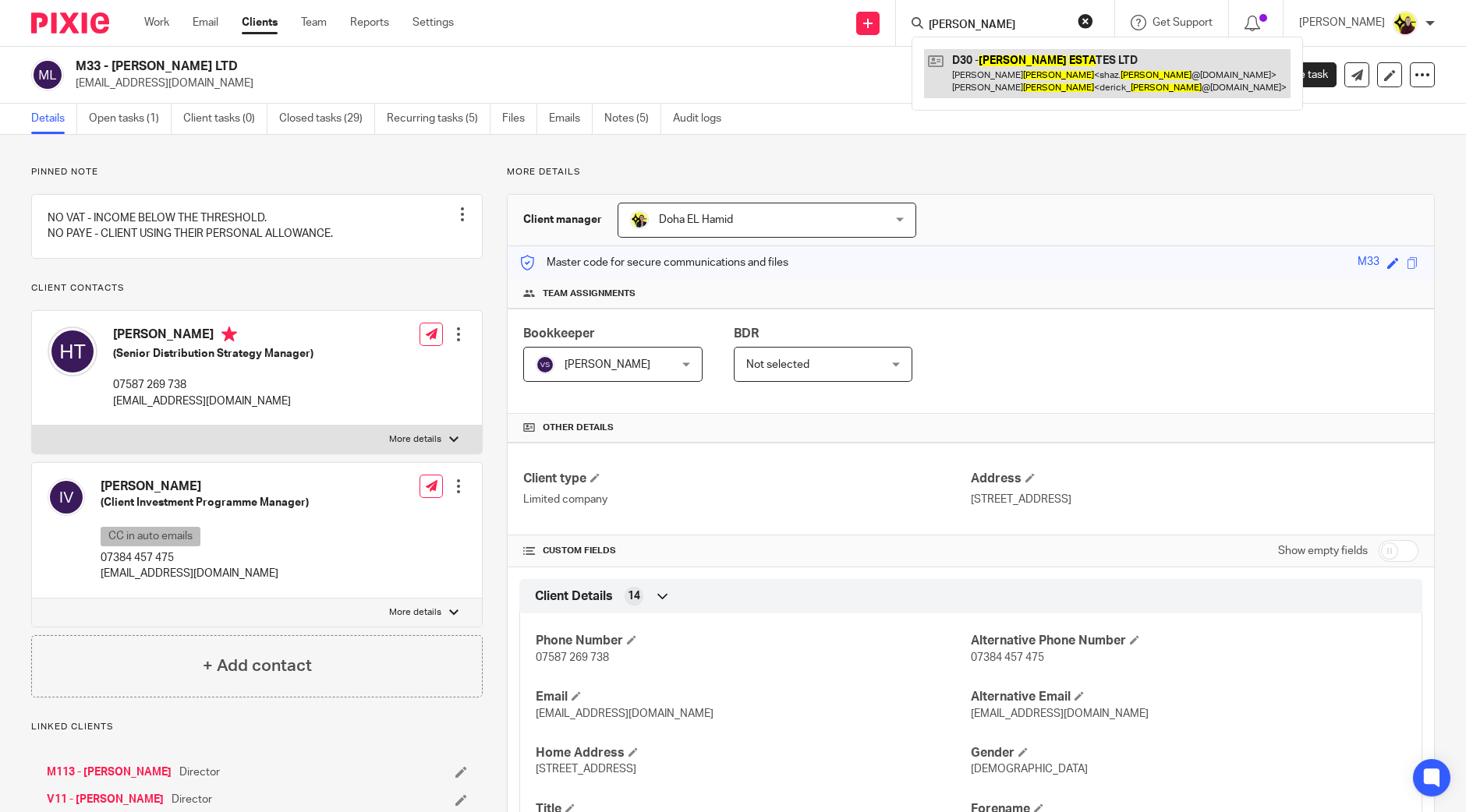
type input "DICKSON ESTA"
click at [1011, 60] on link at bounding box center [1107, 73] width 366 height 48
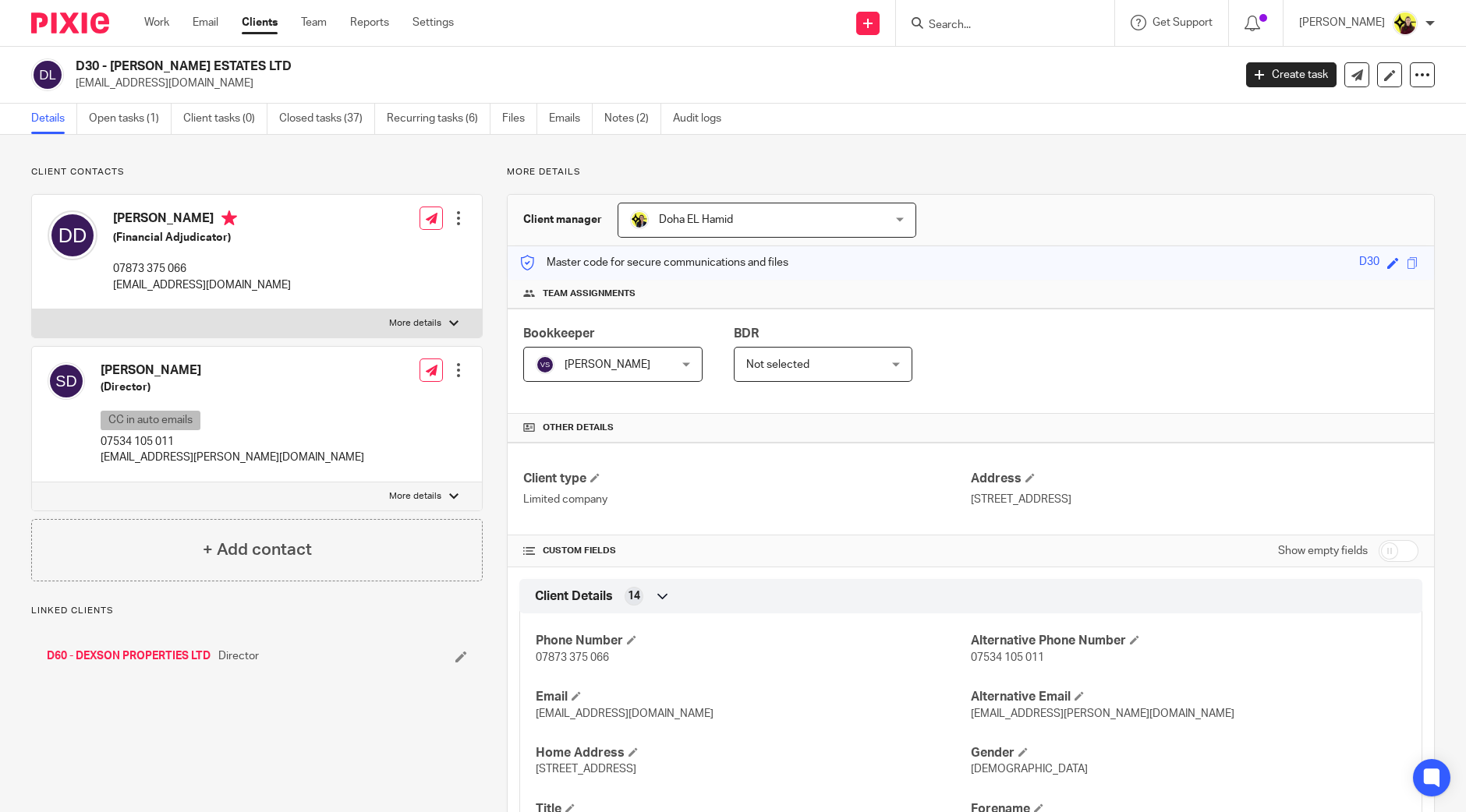
click at [79, 58] on h2 "D30 - [PERSON_NAME] ESTATES LTD" at bounding box center [534, 66] width 918 height 16
copy h2 "D30"
click at [979, 21] on input "Search" at bounding box center [997, 26] width 141 height 14
click at [964, 21] on input "LABODE PROP" at bounding box center [997, 26] width 141 height 14
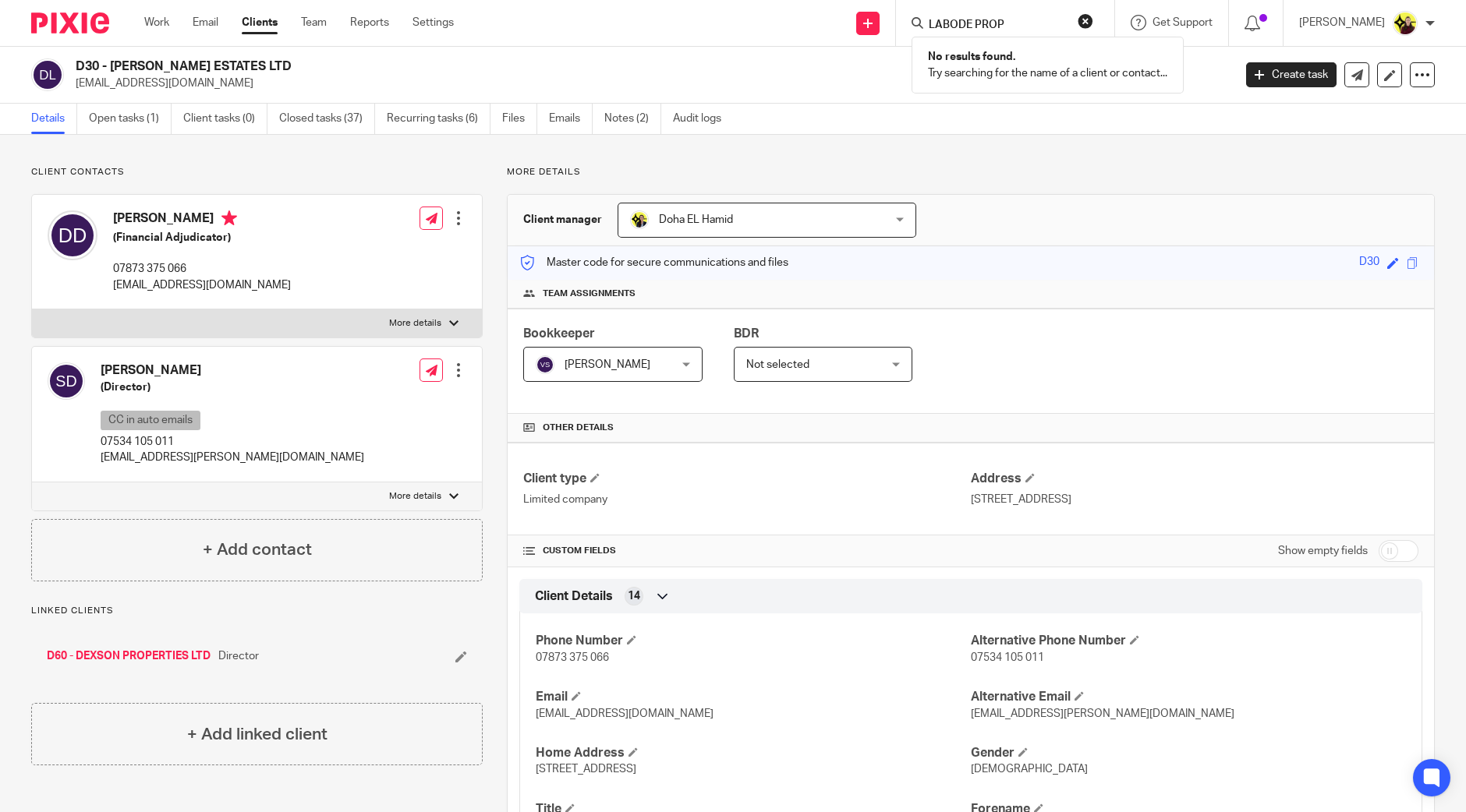
click at [964, 21] on input "LABODE PROP" at bounding box center [997, 26] width 141 height 14
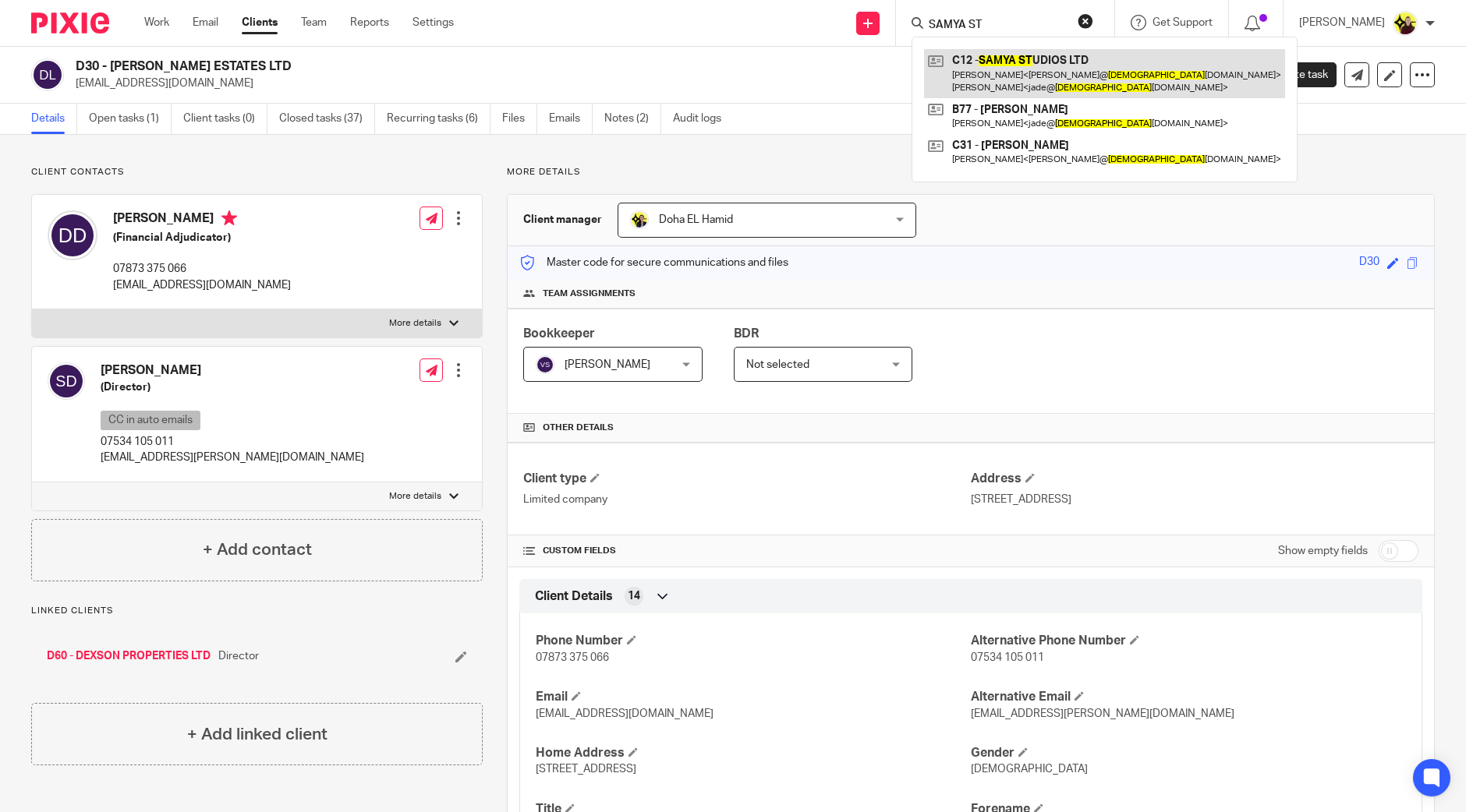
type input "SAMYA ST"
click at [1027, 73] on link at bounding box center [1104, 73] width 361 height 48
click at [1030, 70] on link at bounding box center [1104, 73] width 361 height 48
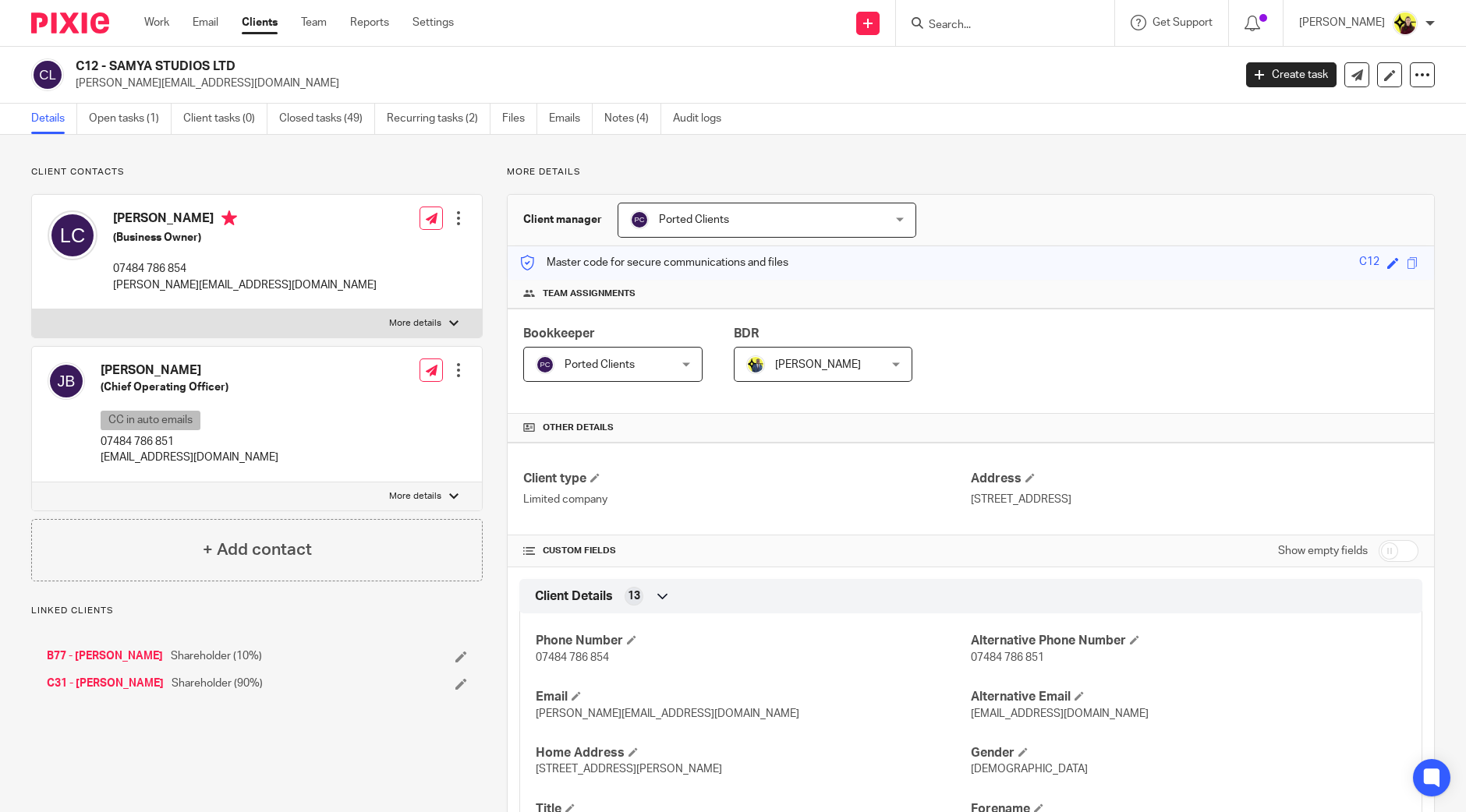
click at [90, 56] on div "C12 - SAMYA STUDIOS LTD [PERSON_NAME][EMAIL_ADDRESS][DOMAIN_NAME] Create task U…" at bounding box center [733, 75] width 1466 height 57
copy h2 "C12"
click at [977, 29] on input "Search" at bounding box center [997, 26] width 141 height 14
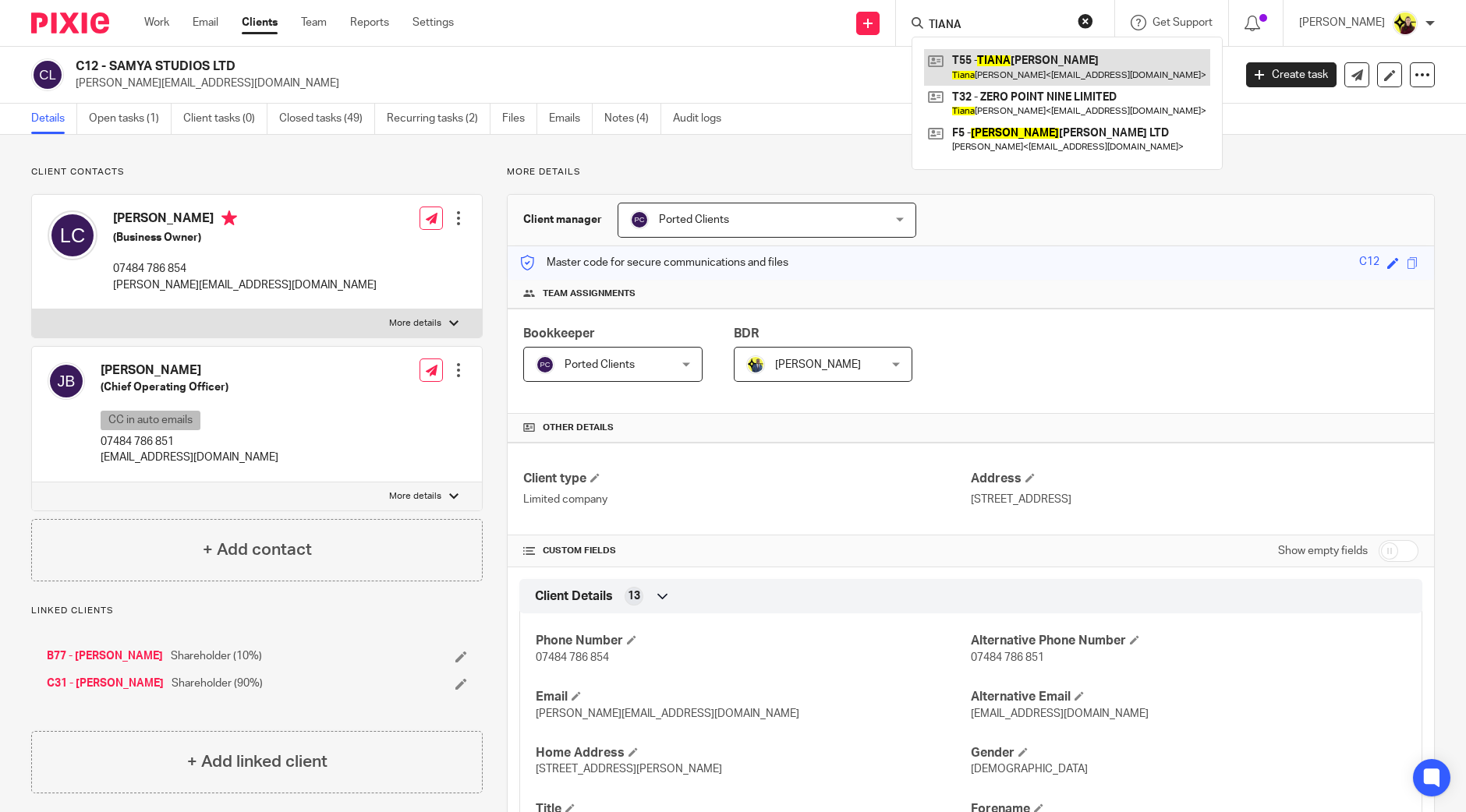
type input "TIANA"
click at [978, 64] on link at bounding box center [1067, 67] width 287 height 36
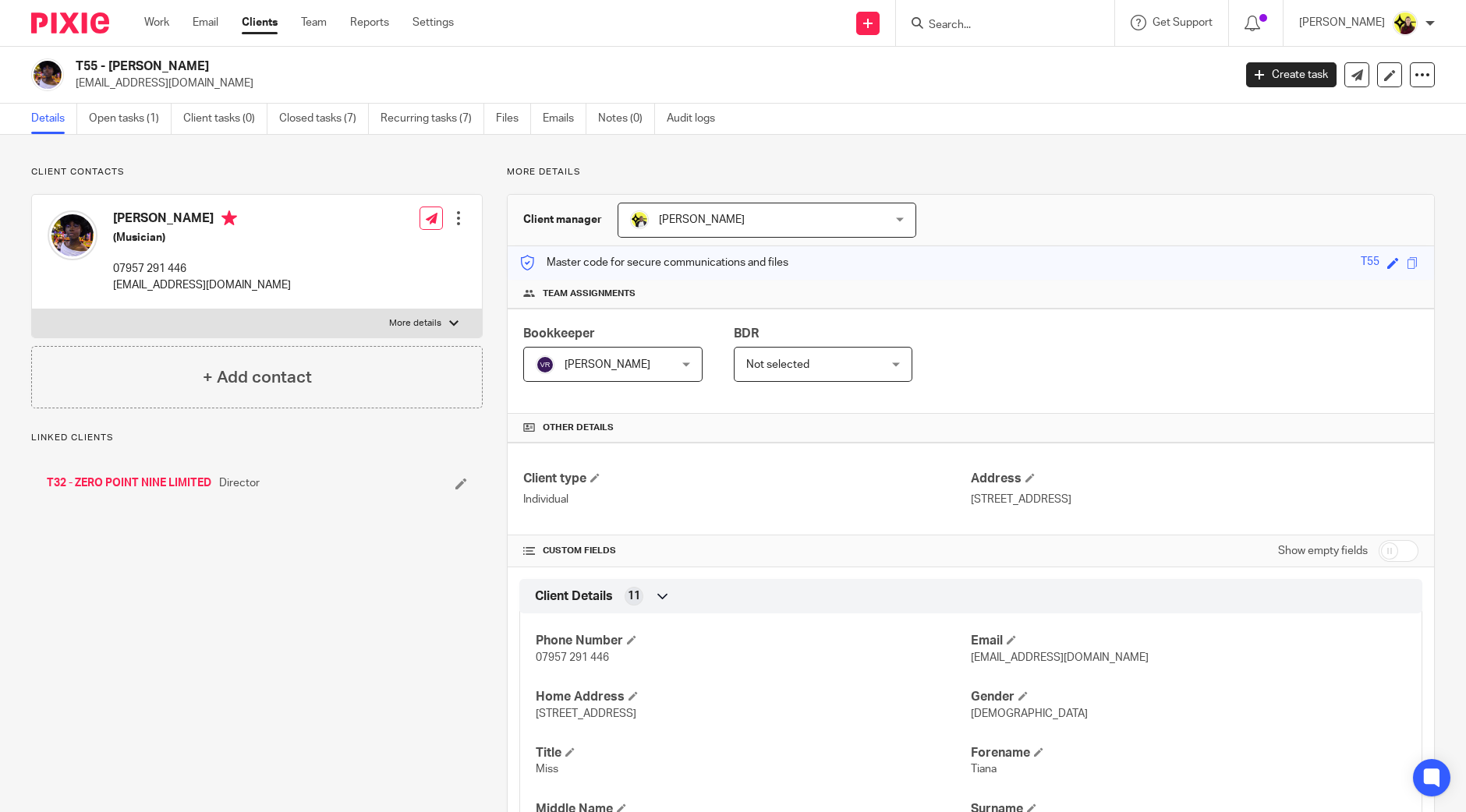
click at [89, 52] on div "T55 - [PERSON_NAME] [EMAIL_ADDRESS][DOMAIN_NAME] Create task Update from Compan…" at bounding box center [733, 75] width 1466 height 57
copy h2 "T55"
click at [982, 21] on input "Search" at bounding box center [997, 26] width 141 height 14
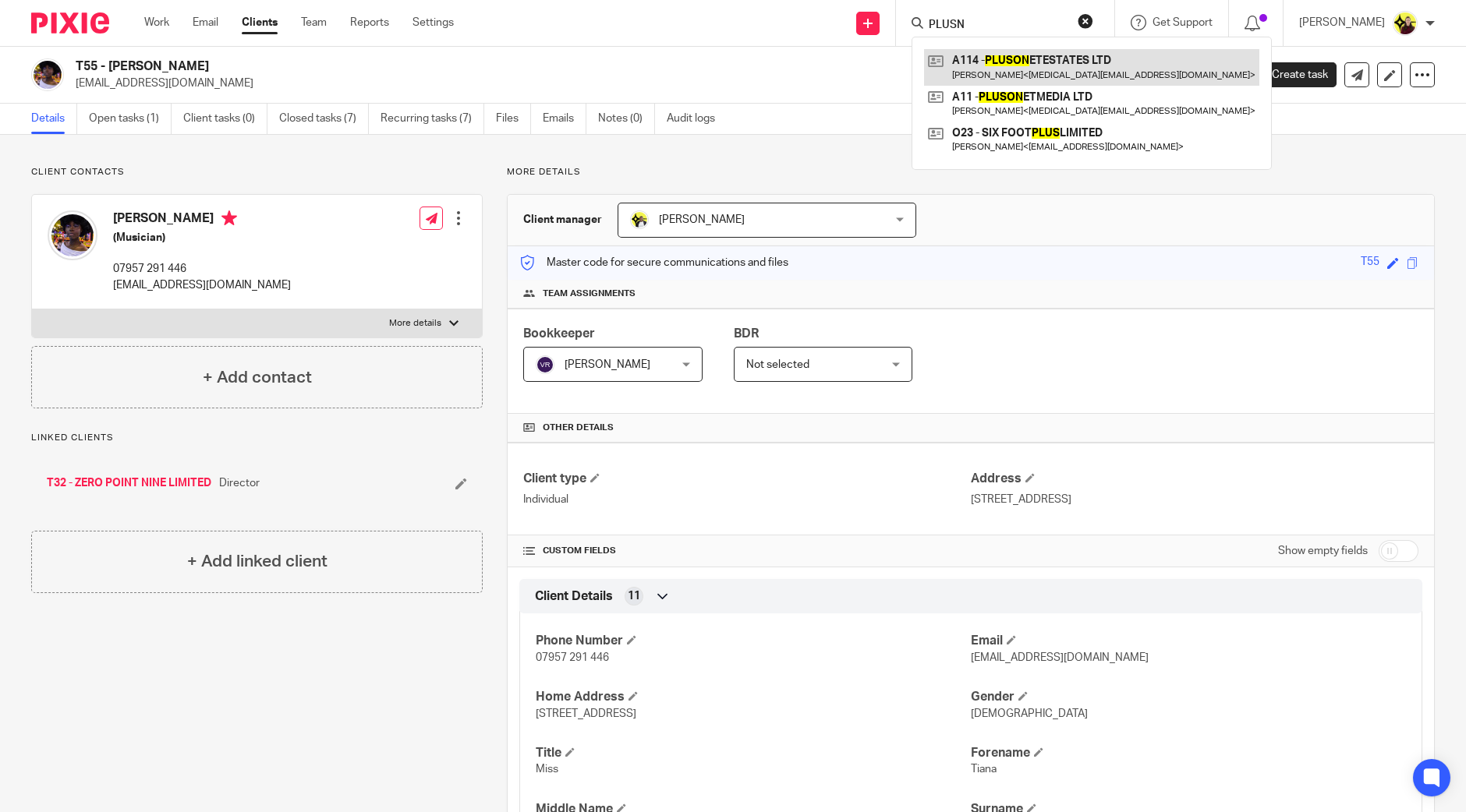
type input "PLUSN"
click at [1004, 54] on link at bounding box center [1092, 67] width 335 height 36
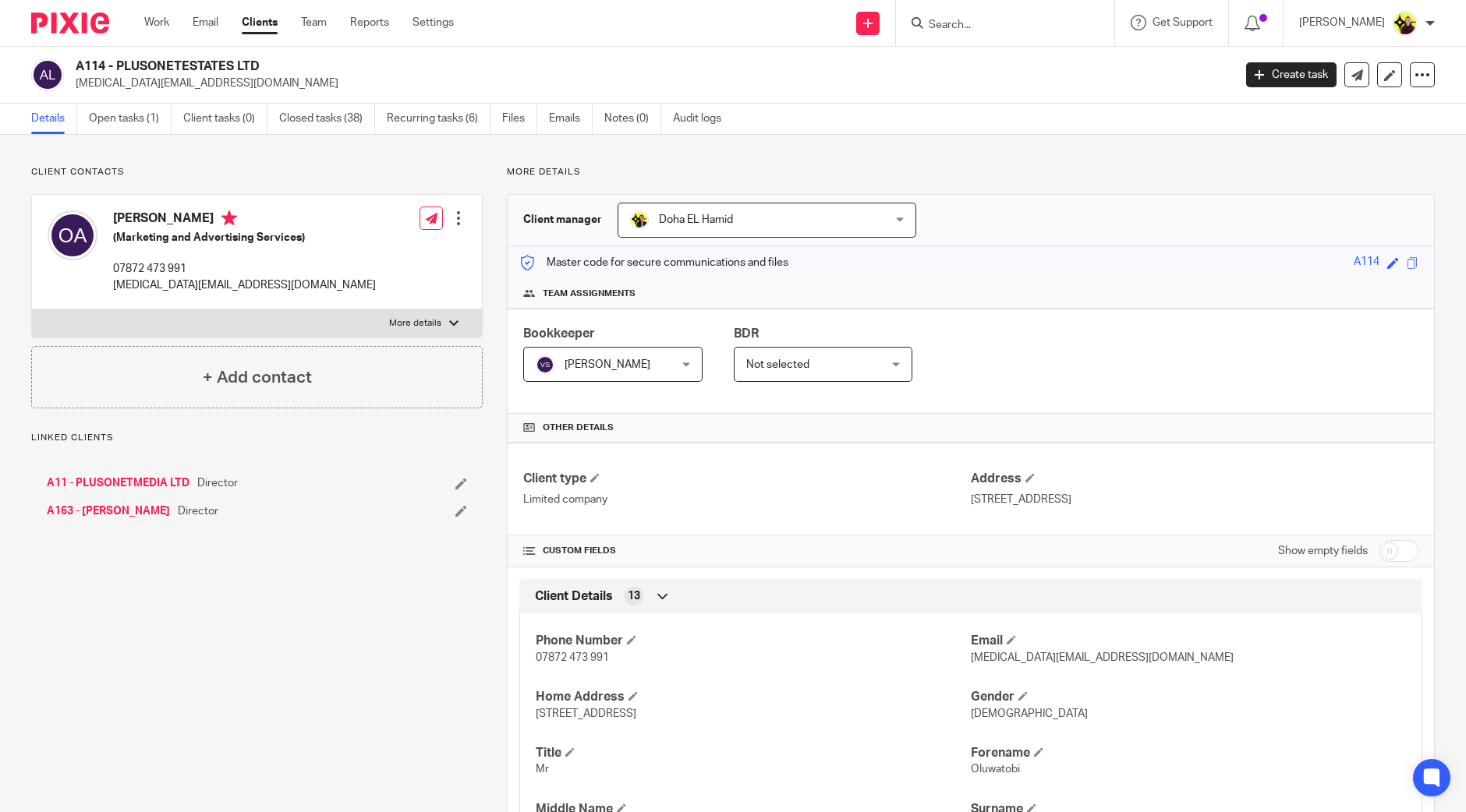
click at [87, 64] on h2 "A114 - PLUSONETESTATES LTD" at bounding box center [534, 66] width 918 height 16
copy h2 "A114"
click at [975, 26] on input "Search" at bounding box center [997, 26] width 141 height 14
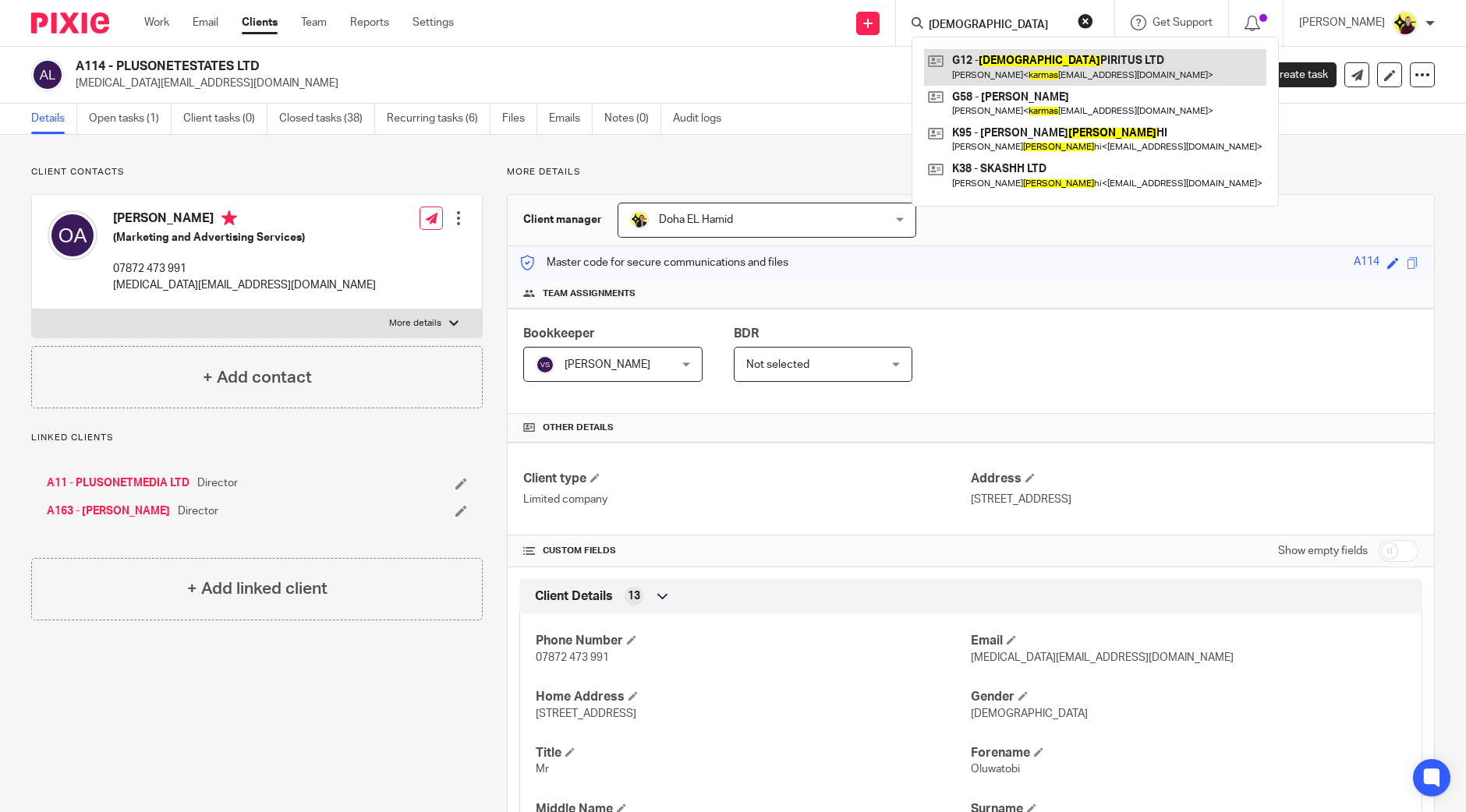
type input "KARMAS"
click at [990, 67] on link at bounding box center [1095, 67] width 342 height 36
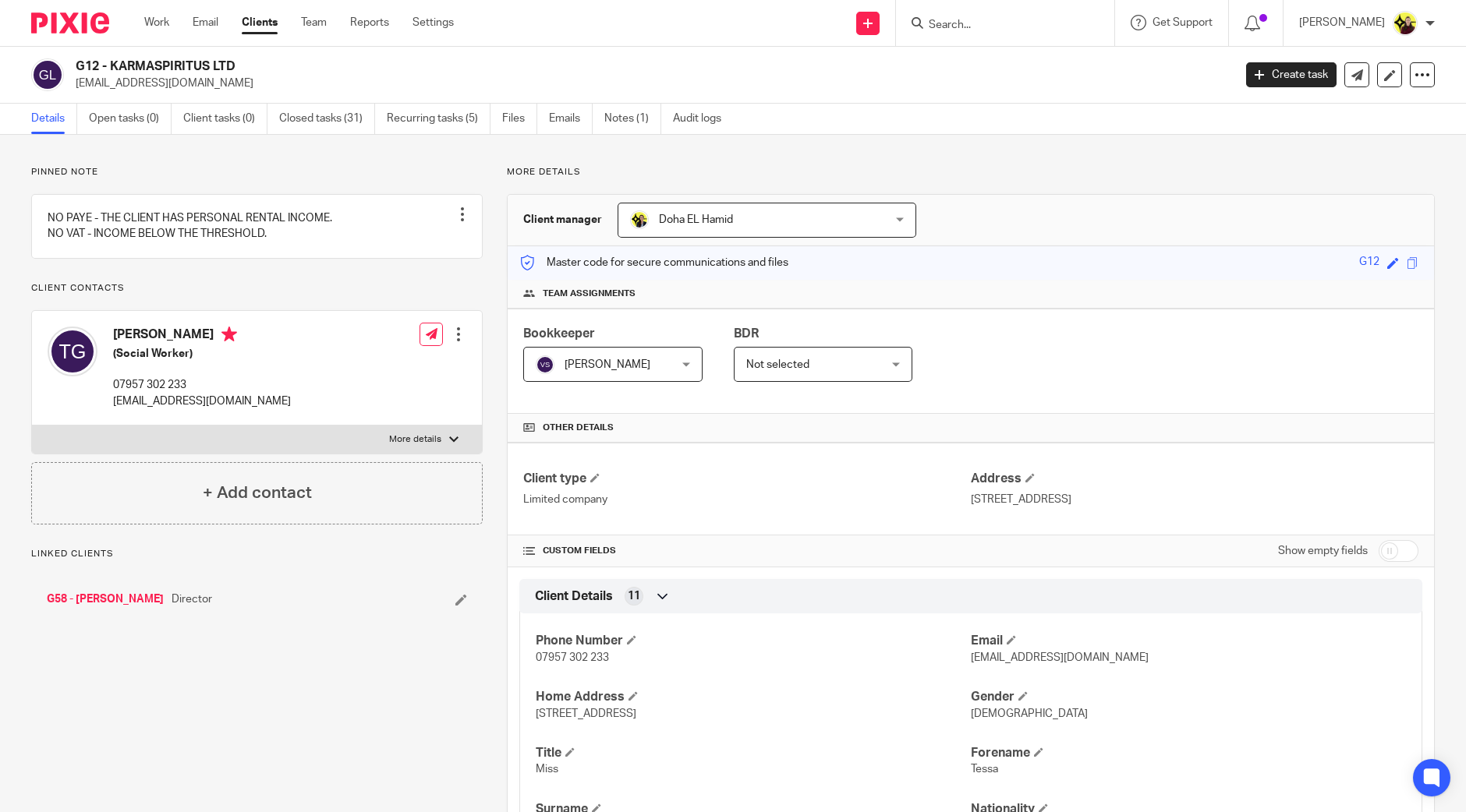
click at [91, 60] on h2 "G12 - KARMASPIRITUS LTD" at bounding box center [534, 66] width 918 height 16
copy h2 "G12"
click at [979, 24] on input "Search" at bounding box center [997, 26] width 141 height 14
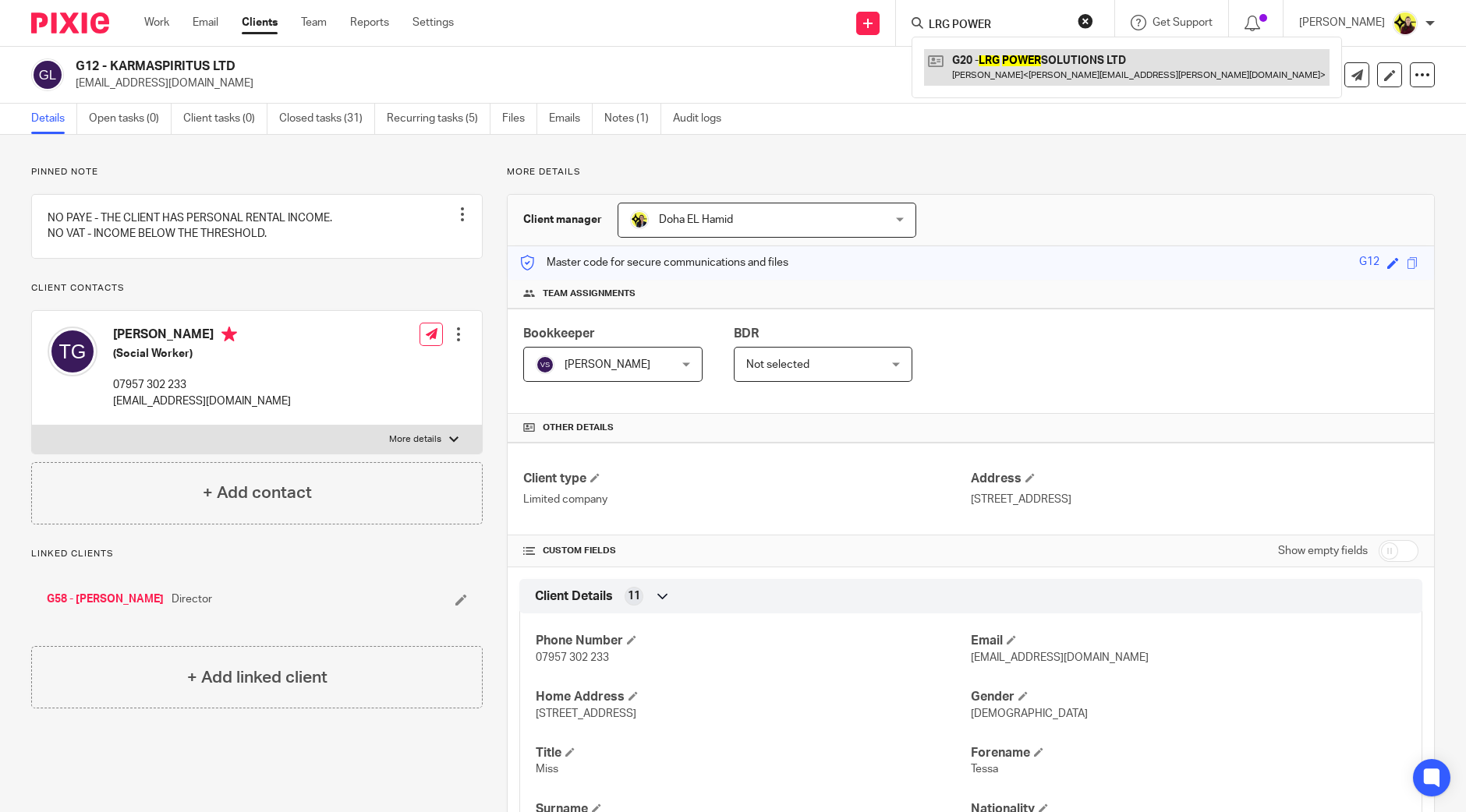
type input "LRG POWER"
click at [982, 59] on link at bounding box center [1127, 67] width 406 height 36
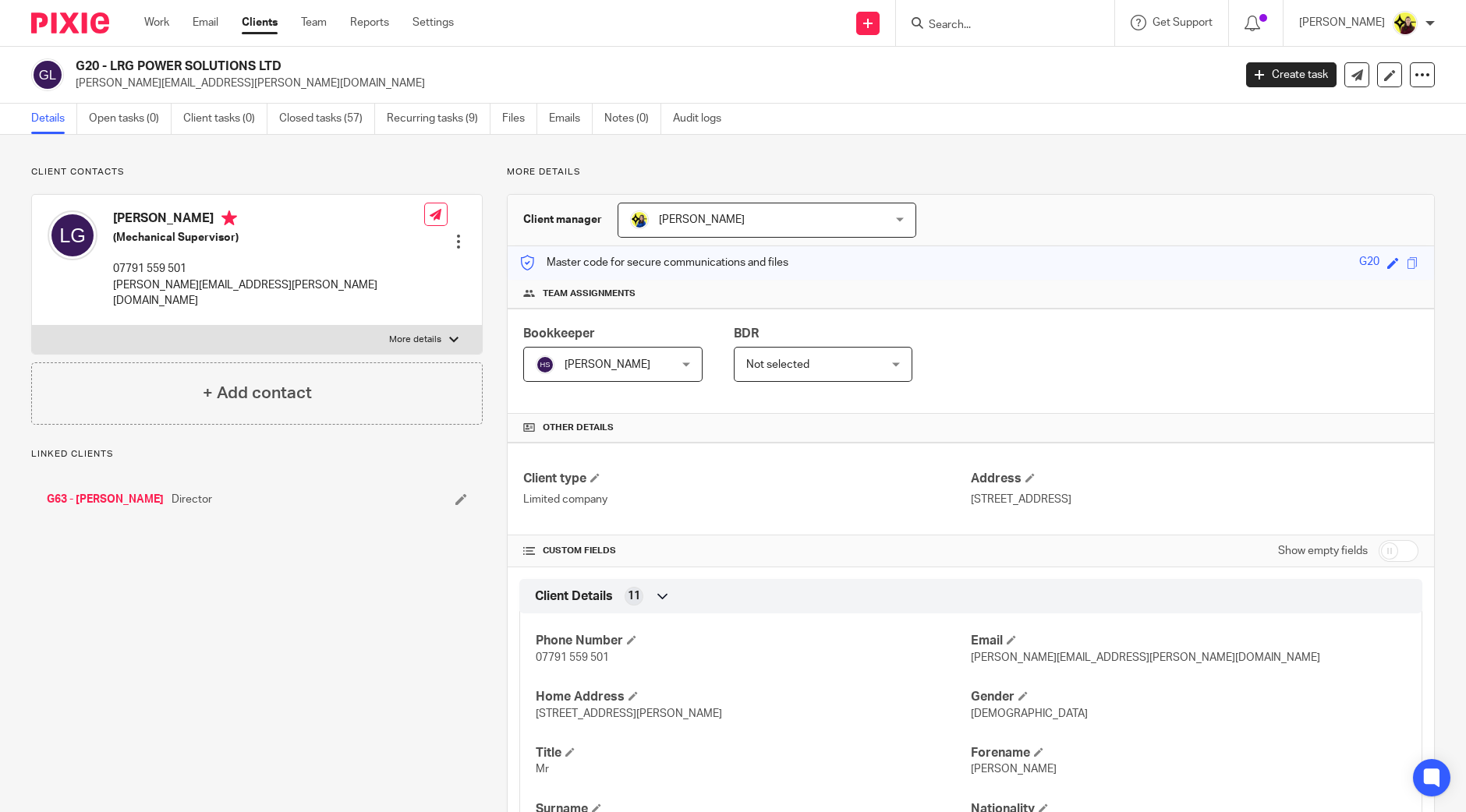
click at [82, 69] on h2 "G20 - LRG POWER SOLUTIONS LTD" at bounding box center [534, 66] width 918 height 16
click at [82, 68] on h2 "G20 - LRG POWER SOLUTIONS LTD" at bounding box center [534, 66] width 918 height 16
copy h2 "G20"
click at [991, 27] on input "Search" at bounding box center [997, 26] width 141 height 14
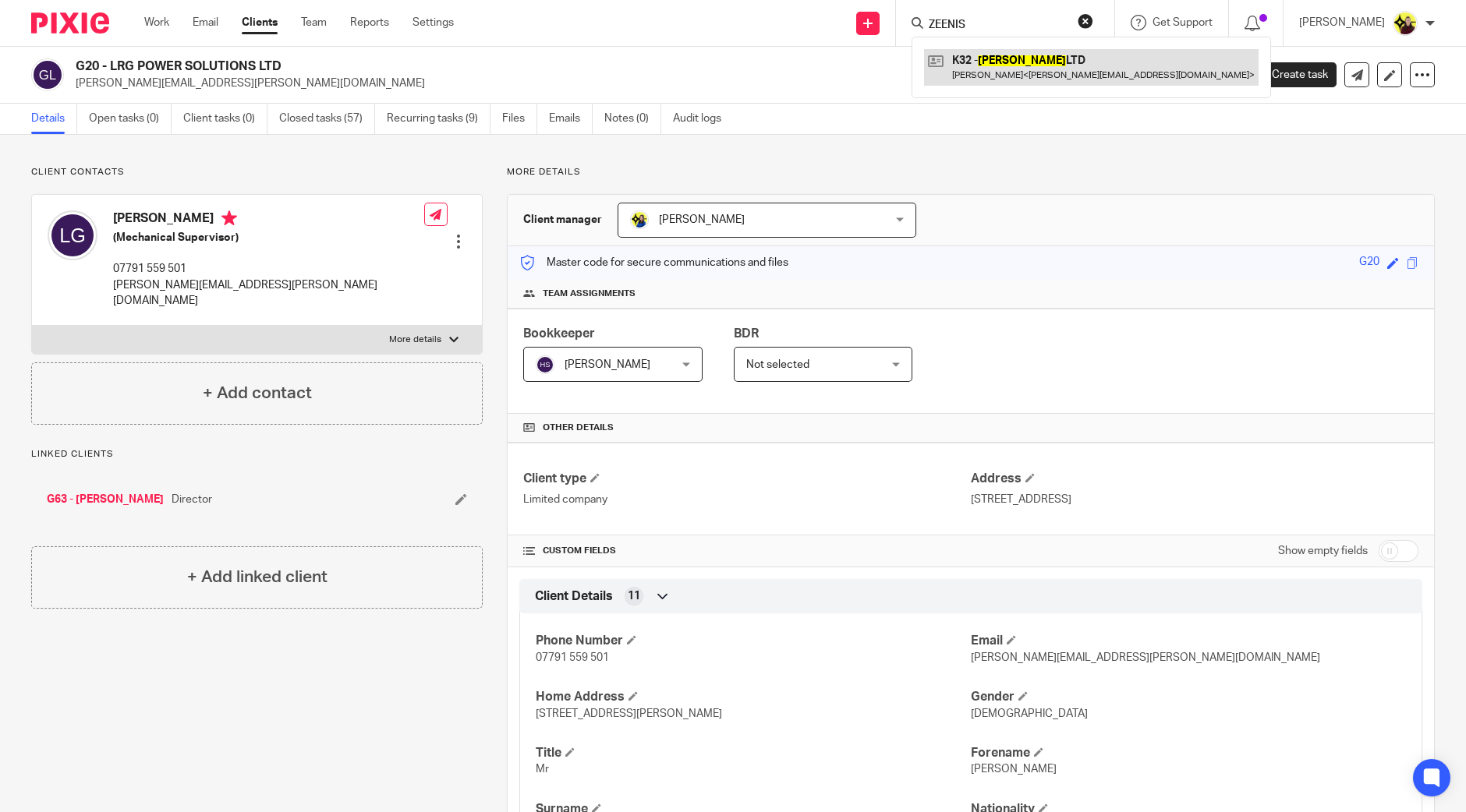
type input "ZEENIS"
click at [1017, 70] on link at bounding box center [1092, 67] width 335 height 36
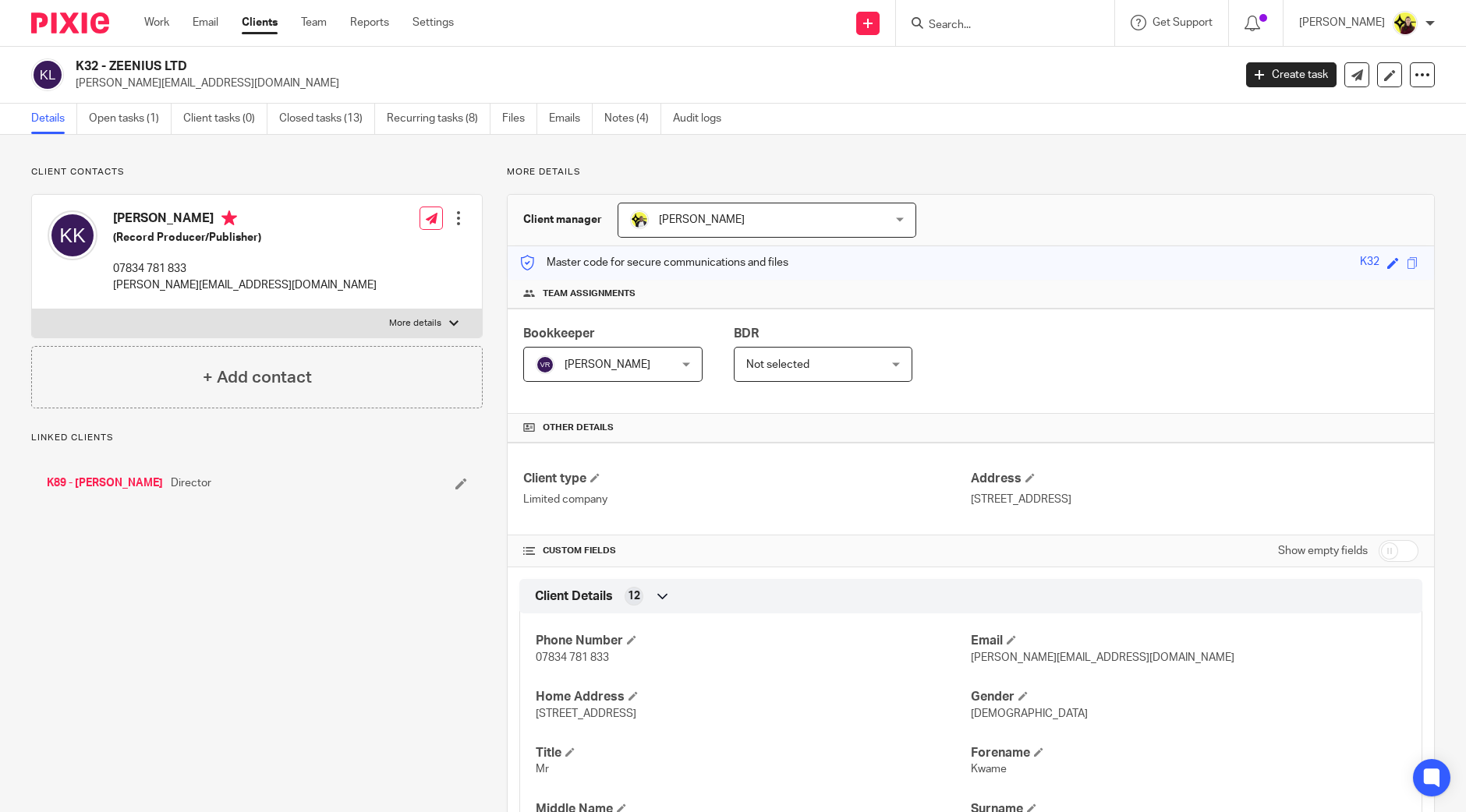
click at [85, 75] on p "k.kwei-armah@outlook.com" at bounding box center [648, 82] width 1147 height 15
click at [82, 71] on h2 "K32 - ZEENIUS LTD" at bounding box center [534, 66] width 918 height 16
copy h2 "K32"
click at [988, 29] on input "Search" at bounding box center [997, 26] width 141 height 14
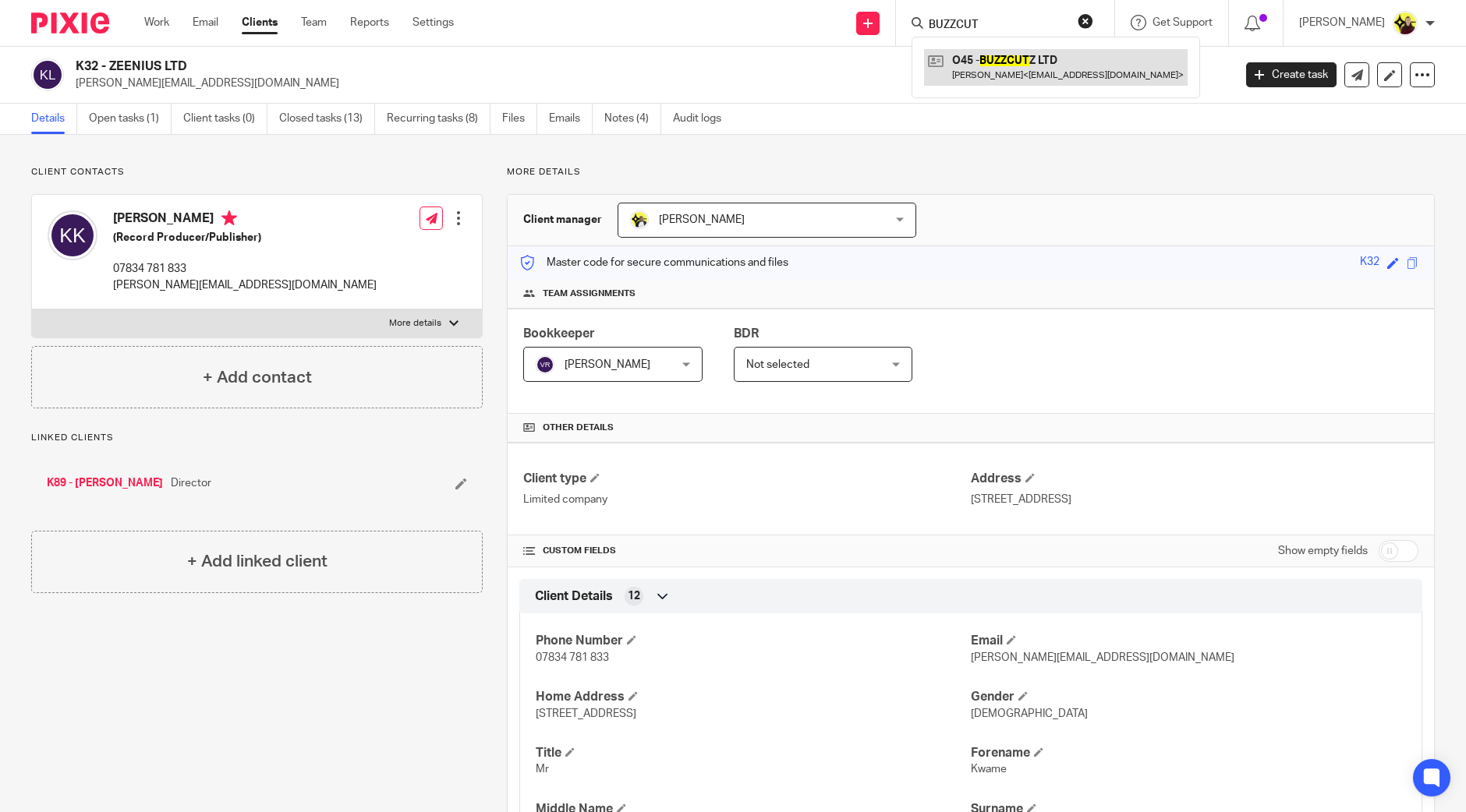
type input "BUZZCUT"
click at [996, 54] on link at bounding box center [1056, 67] width 263 height 36
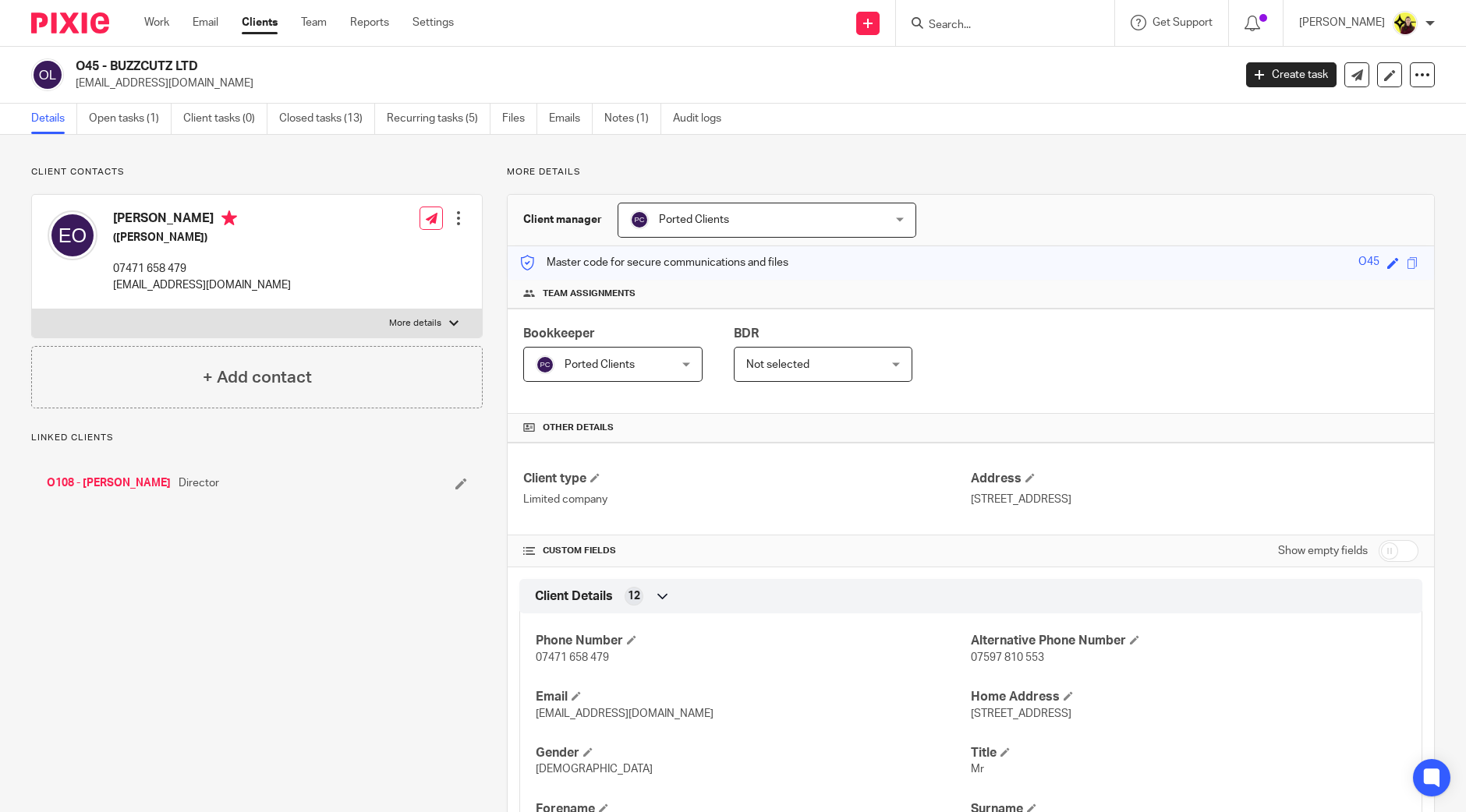
click at [97, 52] on div "O45 - BUZZCUTZ LTD [EMAIL_ADDRESS][DOMAIN_NAME] Create task Update from Compani…" at bounding box center [733, 75] width 1466 height 57
click at [91, 58] on h2 "O45 - BUZZCUTZ LTD" at bounding box center [534, 66] width 918 height 16
copy h2 "O45"
click at [1000, 22] on input "Search" at bounding box center [997, 26] width 141 height 14
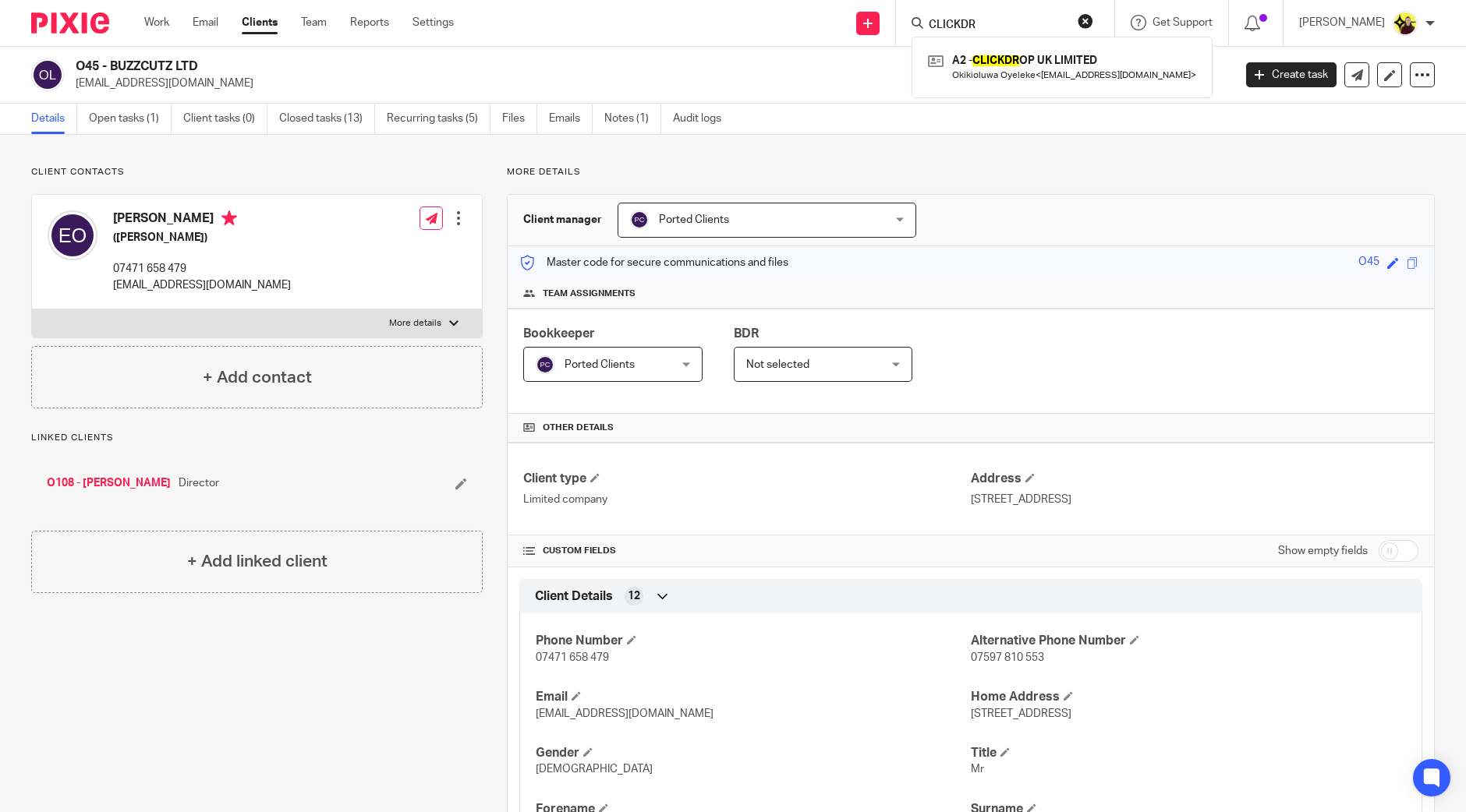
type input "CLICKDR"
click at [999, 37] on div "A2 - CLICKDR OP UK LIMITED Okikioluwa Oyeleke < oyelekeokiki@gmail.com >" at bounding box center [1062, 67] width 301 height 61
click at [999, 51] on link at bounding box center [1062, 67] width 276 height 36
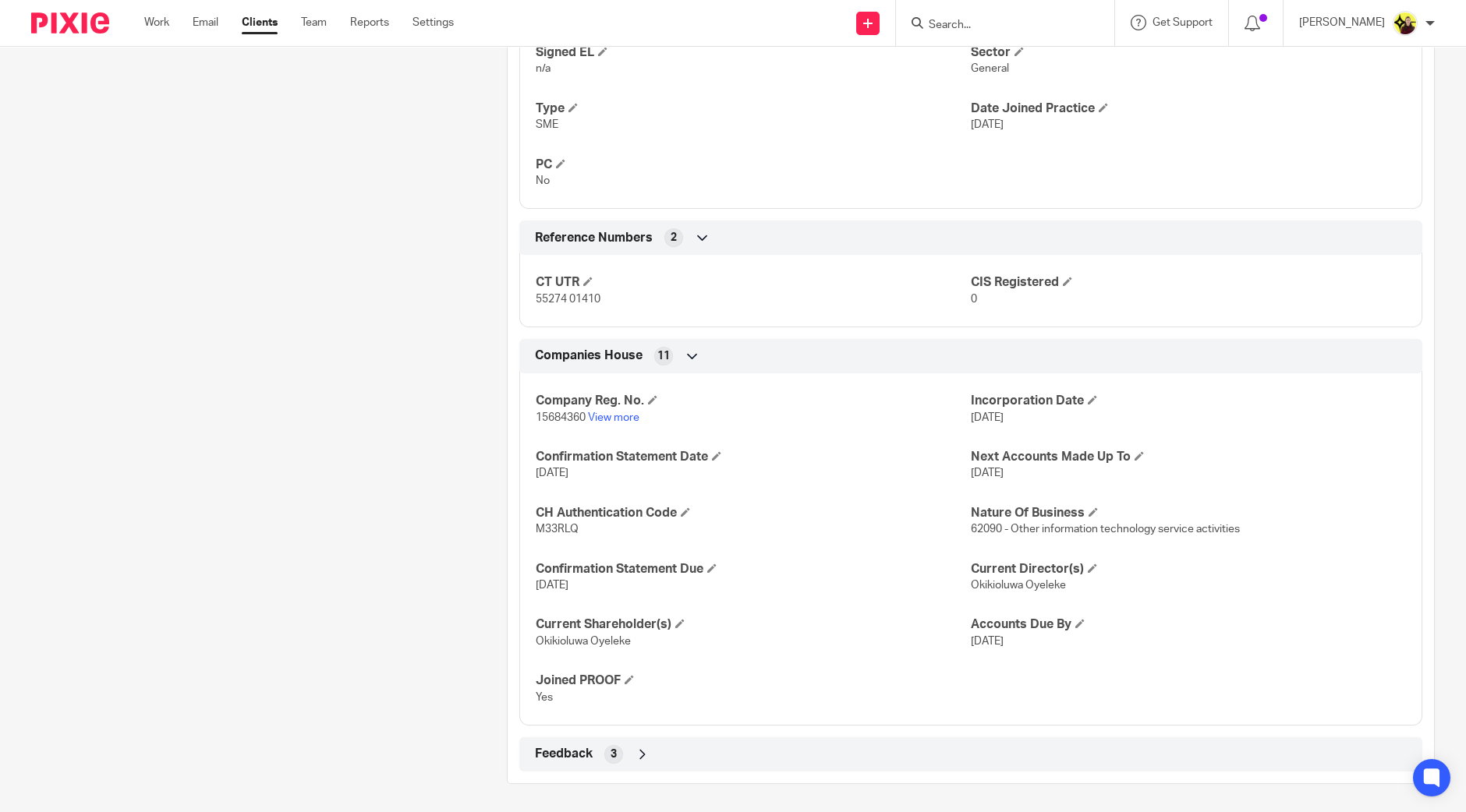
scroll to position [1044, 0]
click at [1022, 30] on input "Search" at bounding box center [997, 26] width 141 height 14
type input "STUDI SEAS"
click at [980, 105] on h4 "Date Joined Practice" at bounding box center [1188, 107] width 435 height 16
click at [1006, 68] on p "General" at bounding box center [1188, 67] width 435 height 15
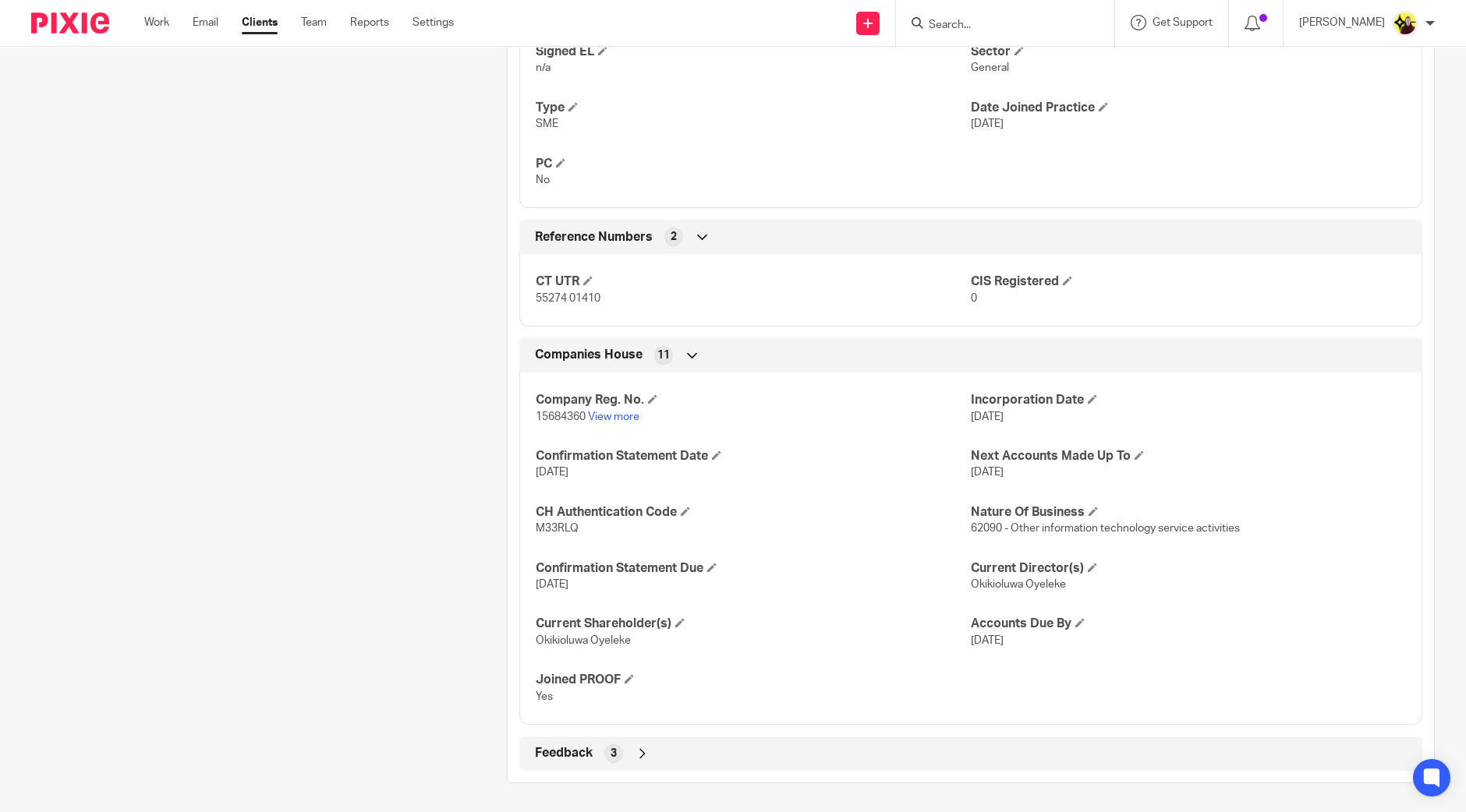
click at [988, 25] on input "Search" at bounding box center [997, 26] width 141 height 14
type input "O70"
click at [972, 61] on link at bounding box center [1093, 67] width 337 height 36
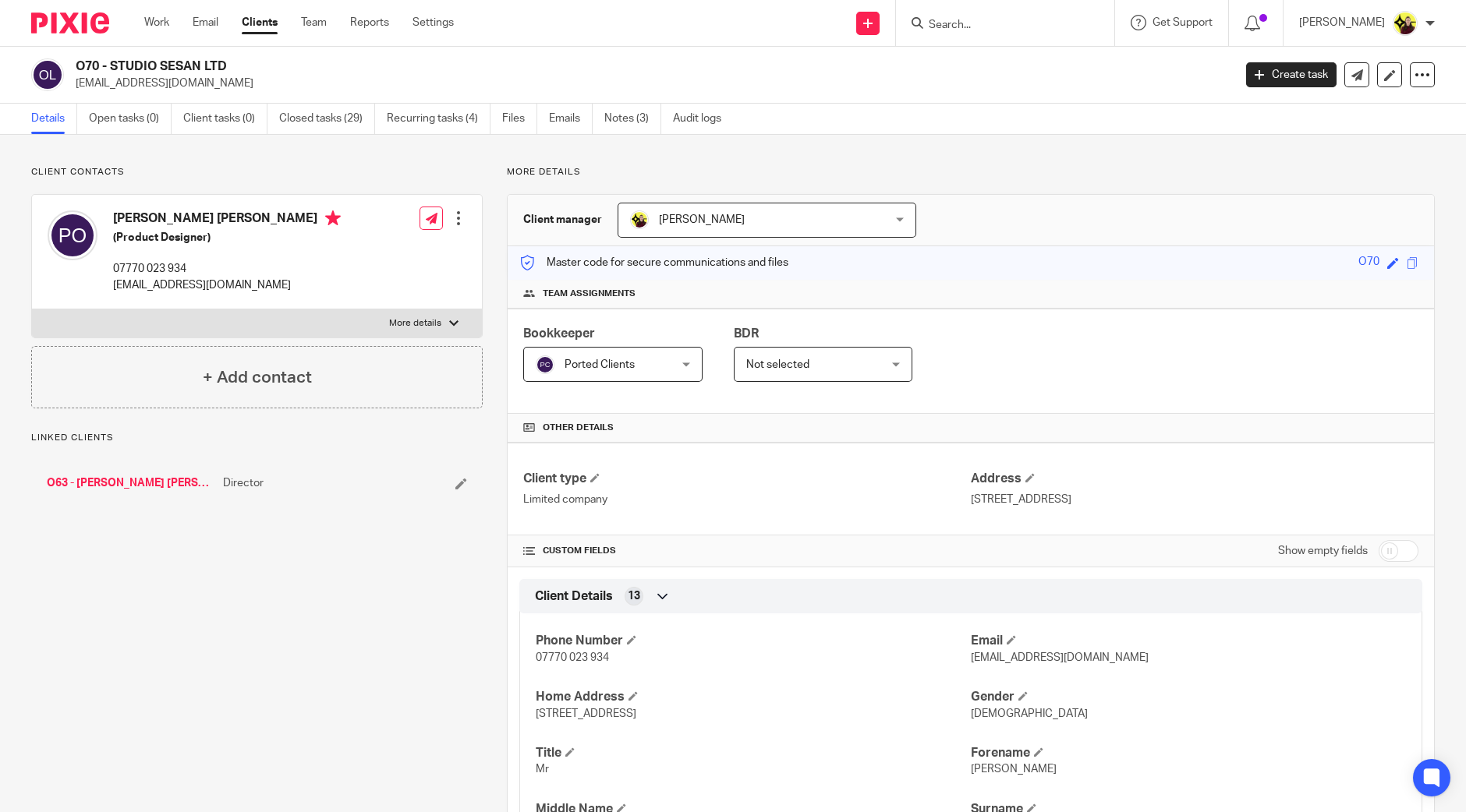
click at [73, 64] on div "O70 - STUDIO SESAN LTD [EMAIL_ADDRESS][DOMAIN_NAME]" at bounding box center [627, 74] width 1192 height 33
copy h2 "O70"
click at [964, 25] on input "Search" at bounding box center [997, 26] width 141 height 14
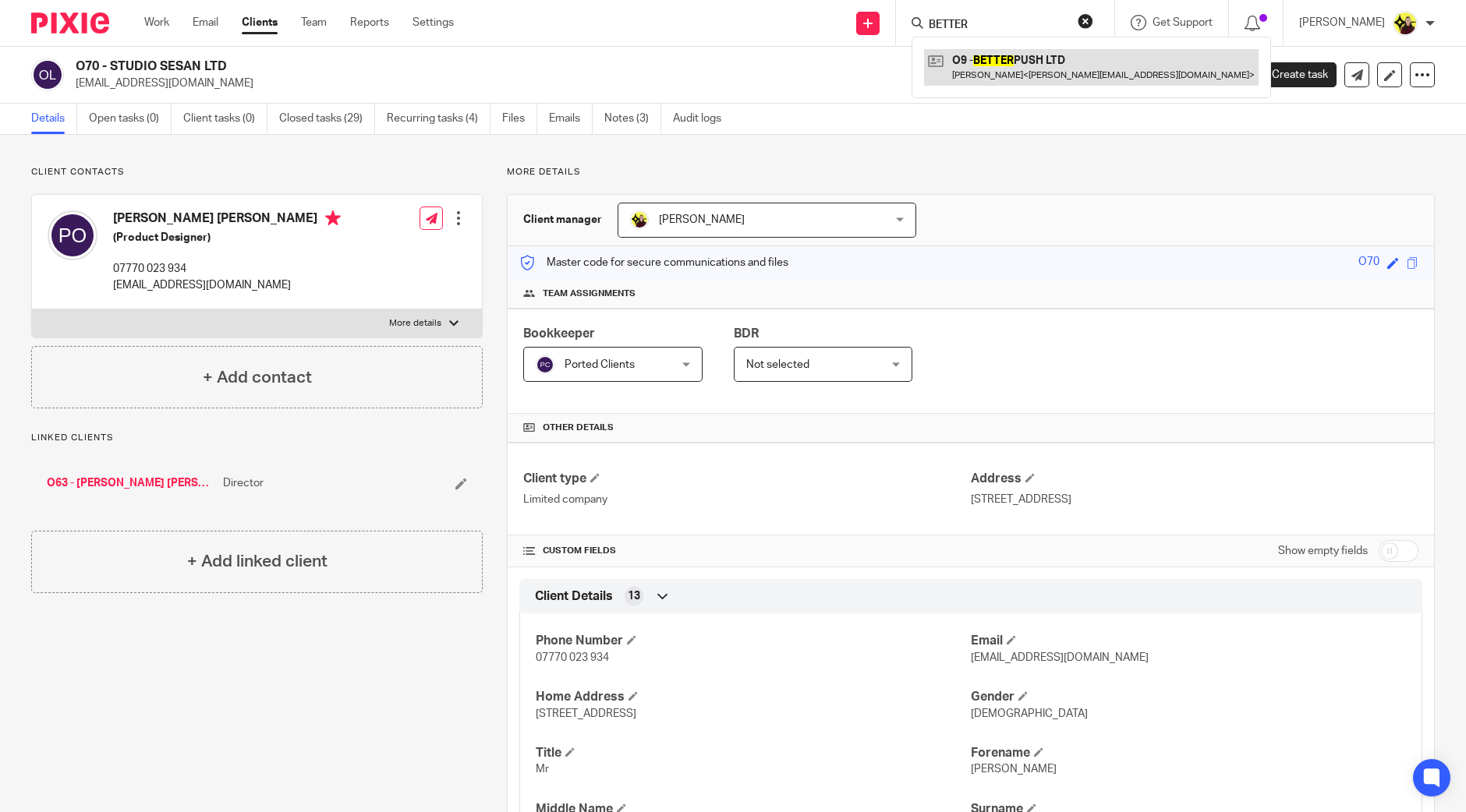
type input "BETTER"
click at [989, 56] on link at bounding box center [1092, 67] width 335 height 36
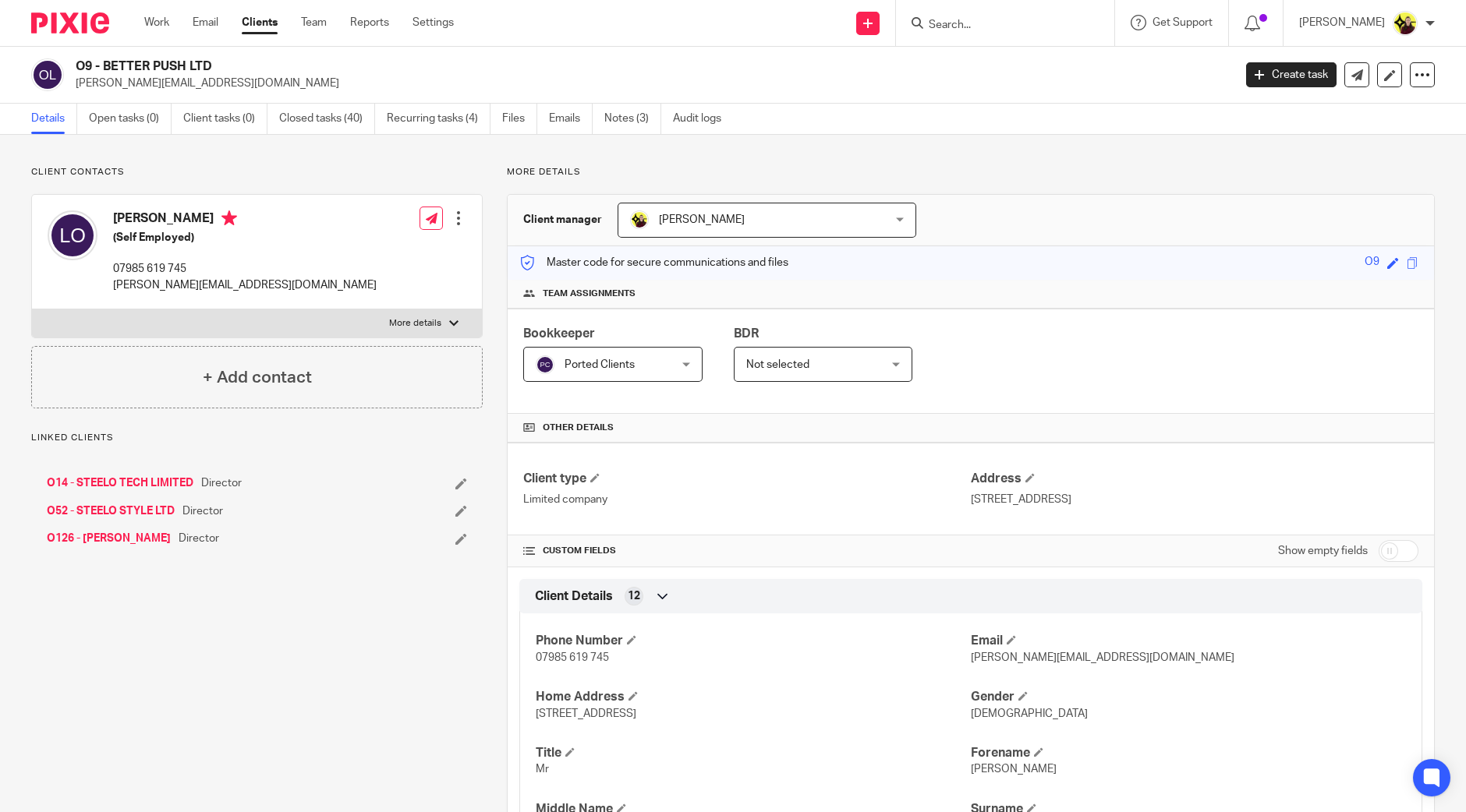
click at [73, 70] on div "O9 - BETTER PUSH LTD lasha@betterpush.com" at bounding box center [627, 74] width 1192 height 33
copy h2 "O9"
click at [967, 25] on input "Search" at bounding box center [997, 26] width 141 height 14
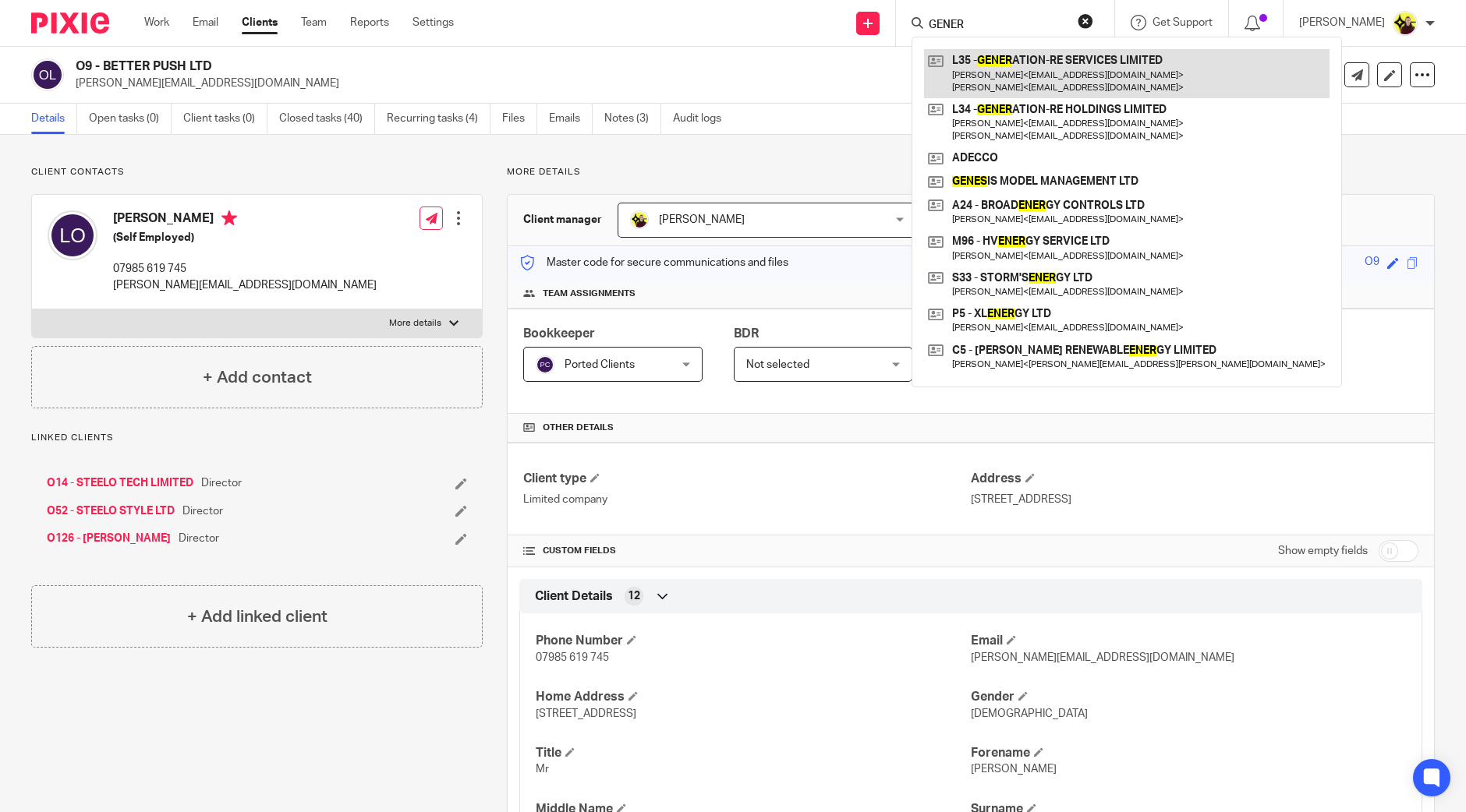
type input "GENER"
click at [1141, 64] on link at bounding box center [1127, 73] width 406 height 48
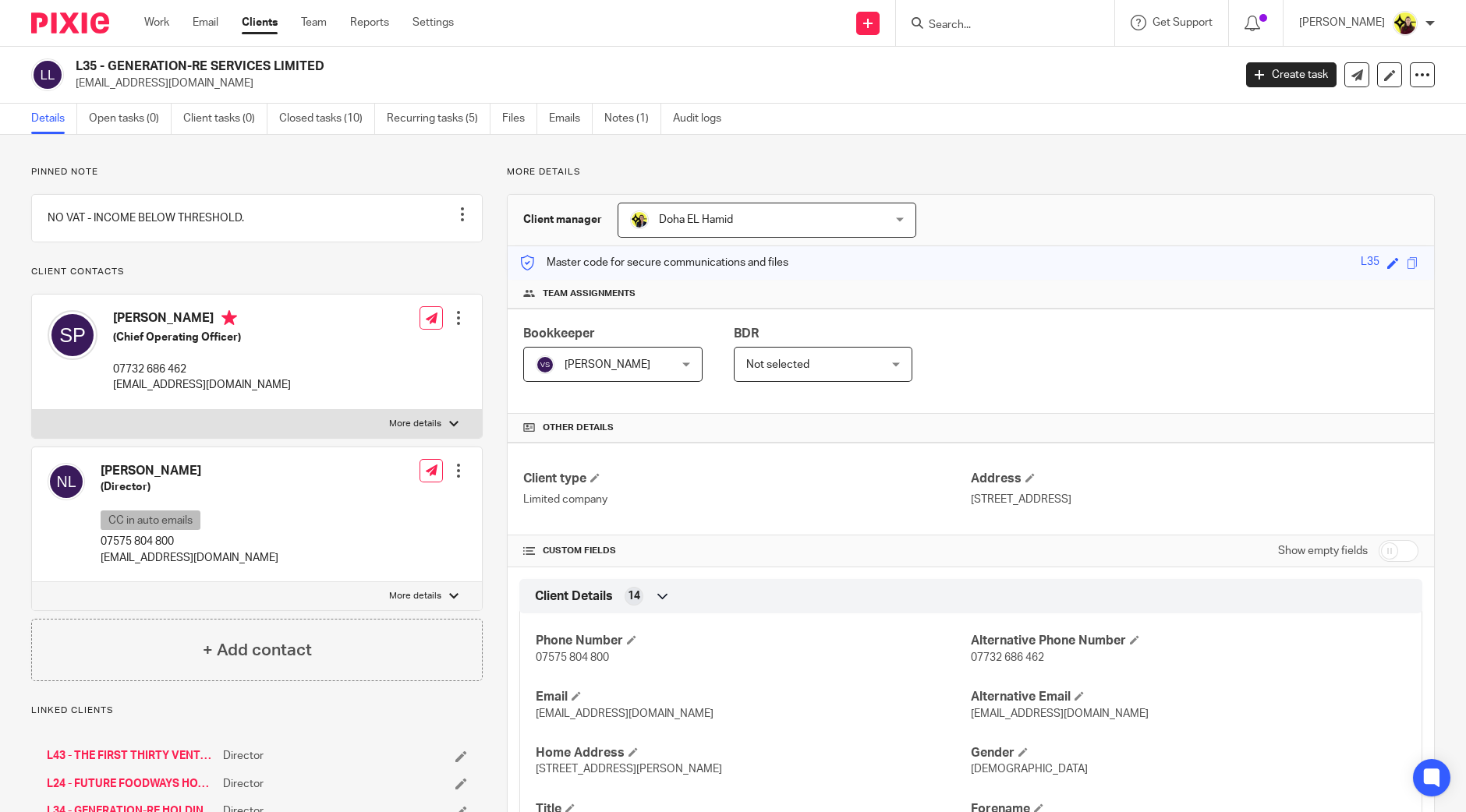
click at [78, 51] on div "L35 - GENERATION-RE SERVICES LIMITED [EMAIL_ADDRESS][DOMAIN_NAME] Create task U…" at bounding box center [733, 75] width 1466 height 57
copy h2 "L35"
click at [975, 20] on input "Search" at bounding box center [997, 26] width 141 height 14
type input "JUSTCRE"
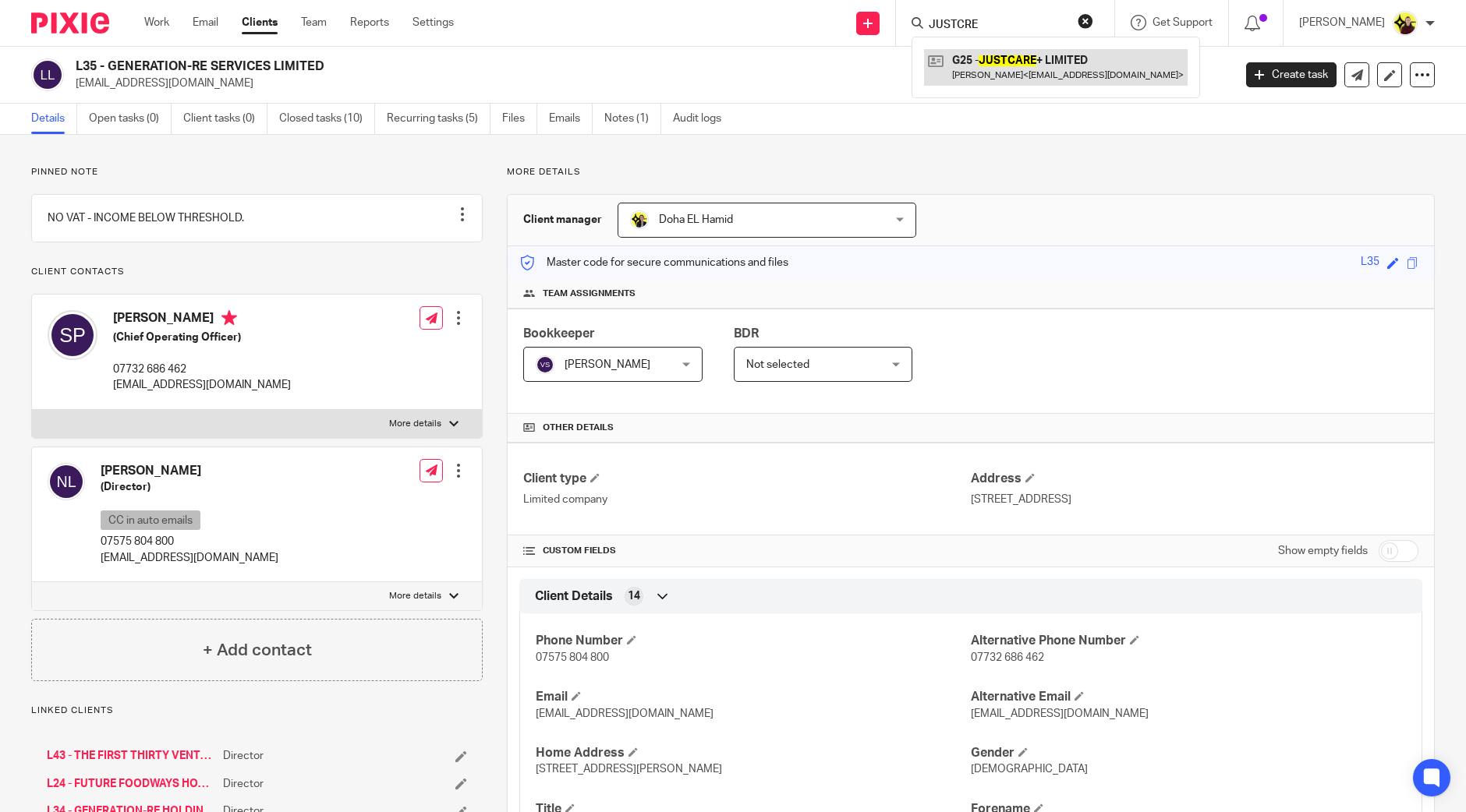
click at [1001, 56] on link at bounding box center [1056, 67] width 263 height 36
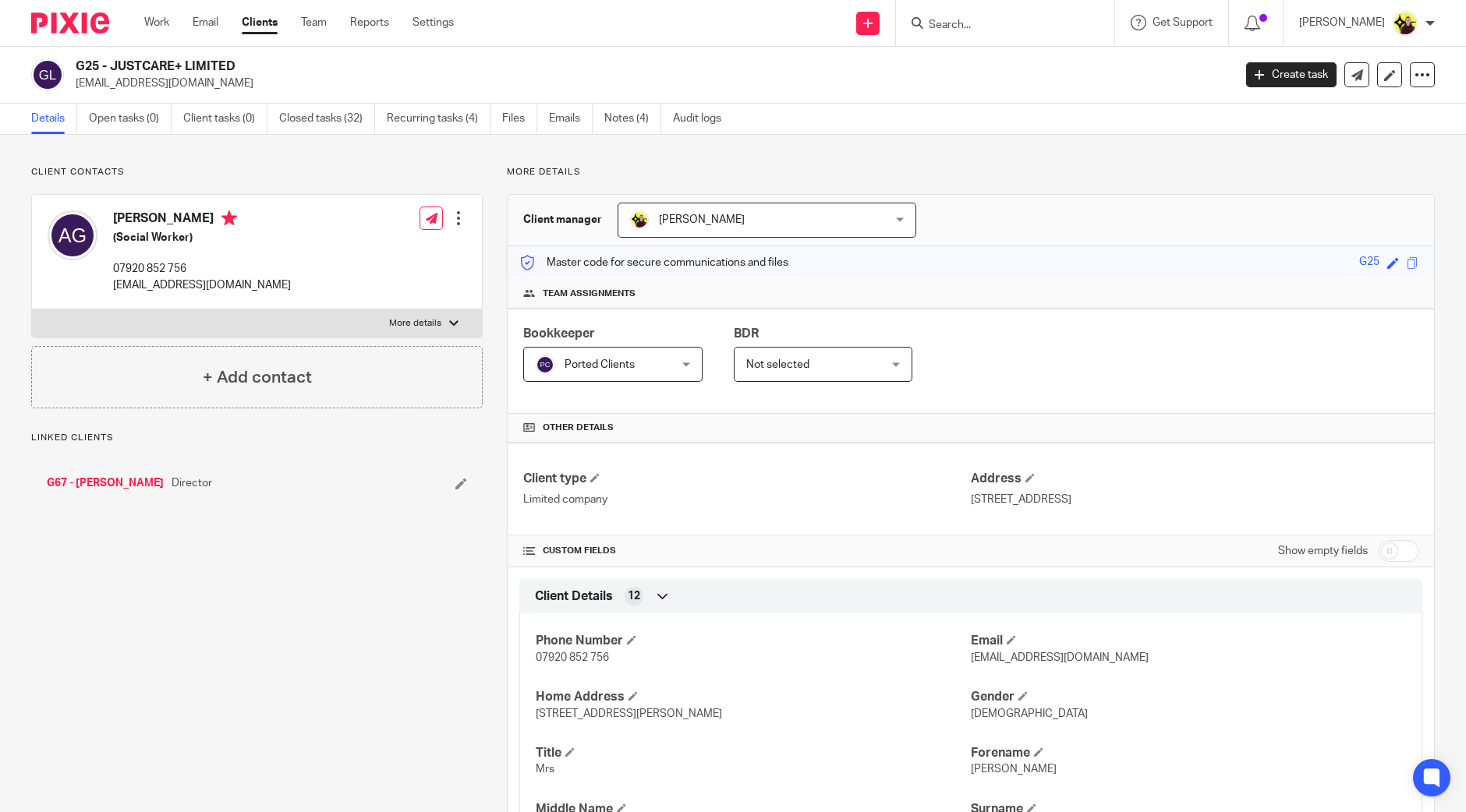
drag, startPoint x: 0, startPoint y: 0, endPoint x: 81, endPoint y: 66, distance: 104.5
click at [81, 66] on h2 "G25 - JUSTCARE+ LIMITED" at bounding box center [534, 66] width 918 height 16
copy h2 "G25"
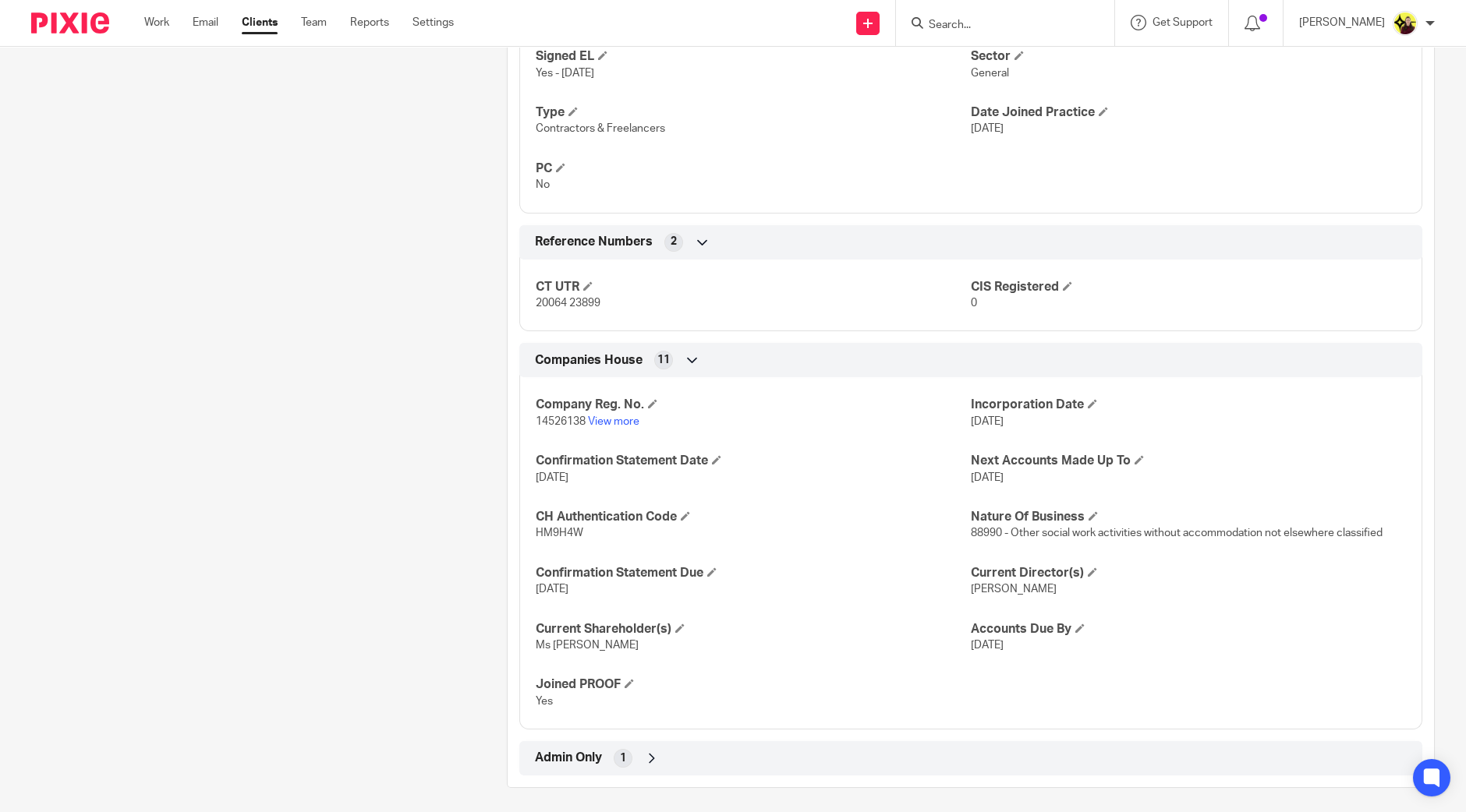
scroll to position [987, 0]
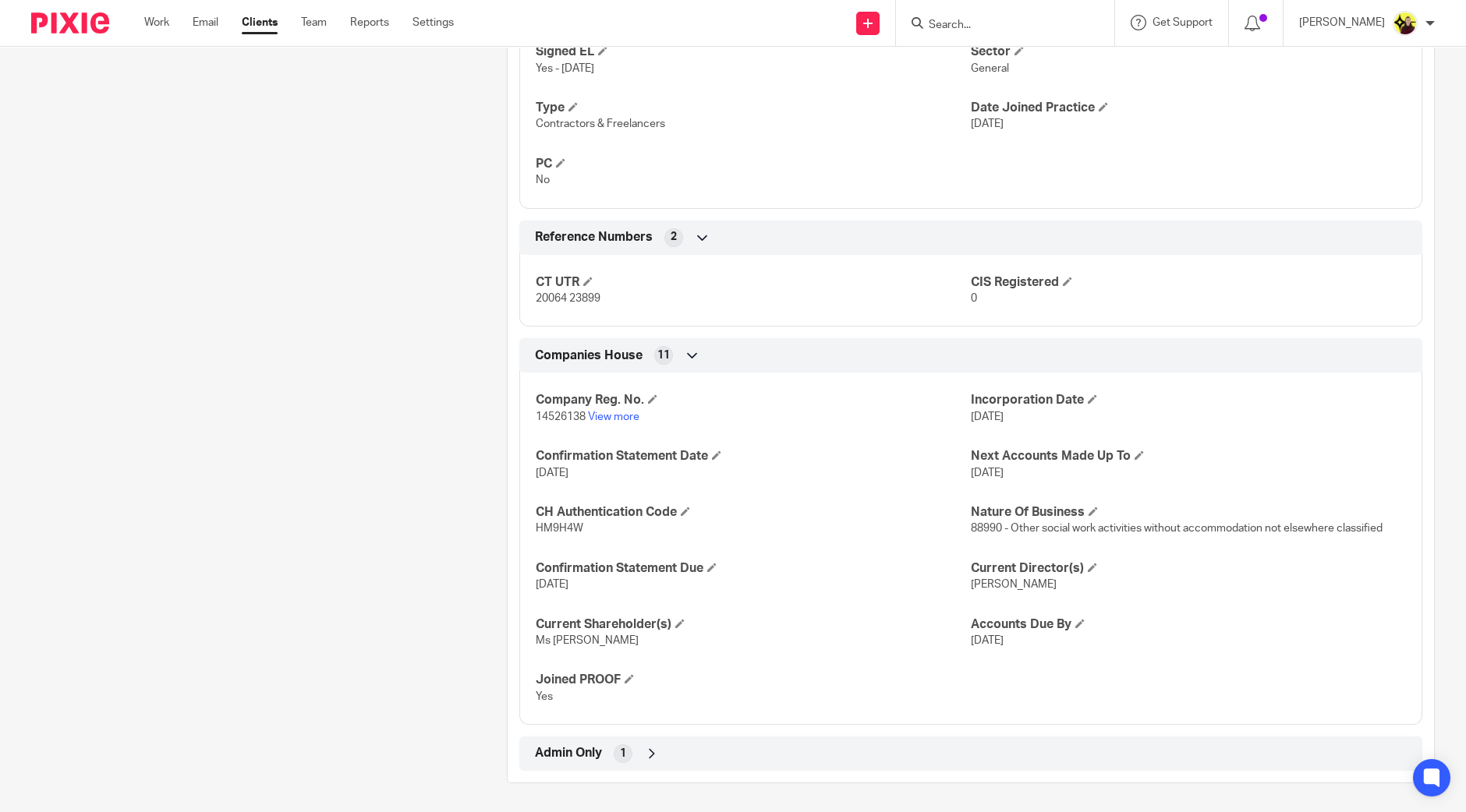
click at [717, 748] on div "Admin Only 1" at bounding box center [971, 754] width 879 height 27
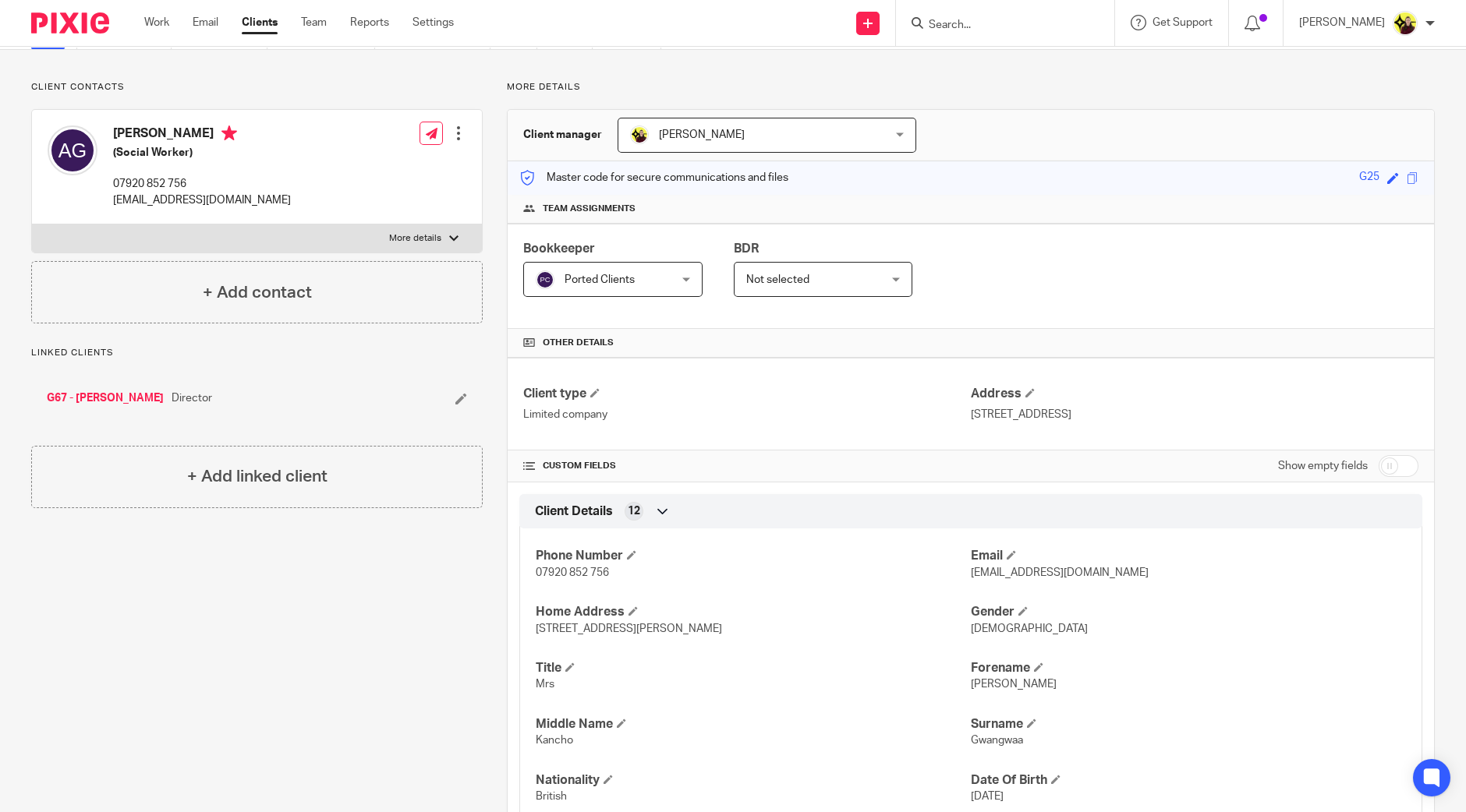
scroll to position [0, 0]
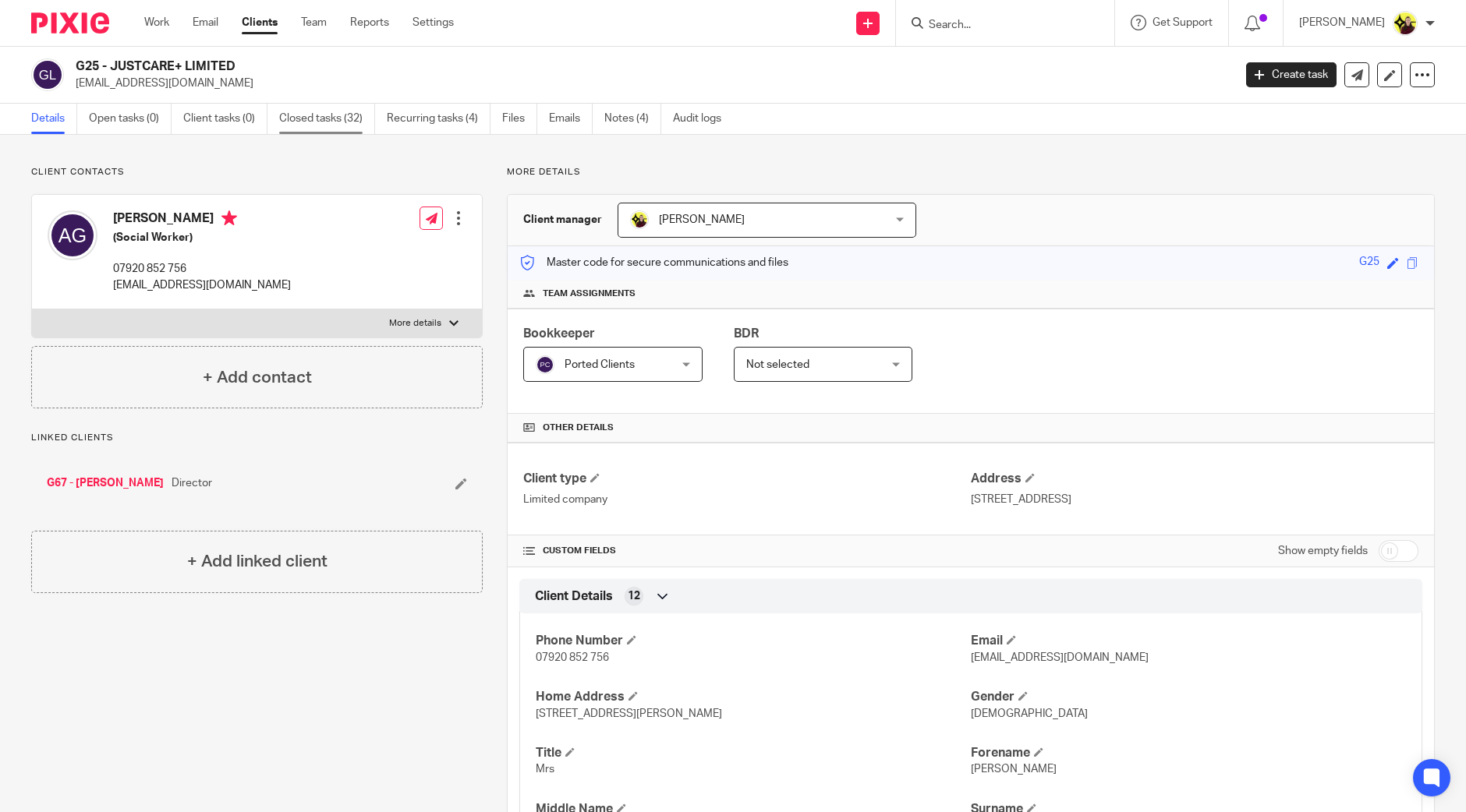
click at [318, 107] on link "Closed tasks (32)" at bounding box center [327, 119] width 96 height 30
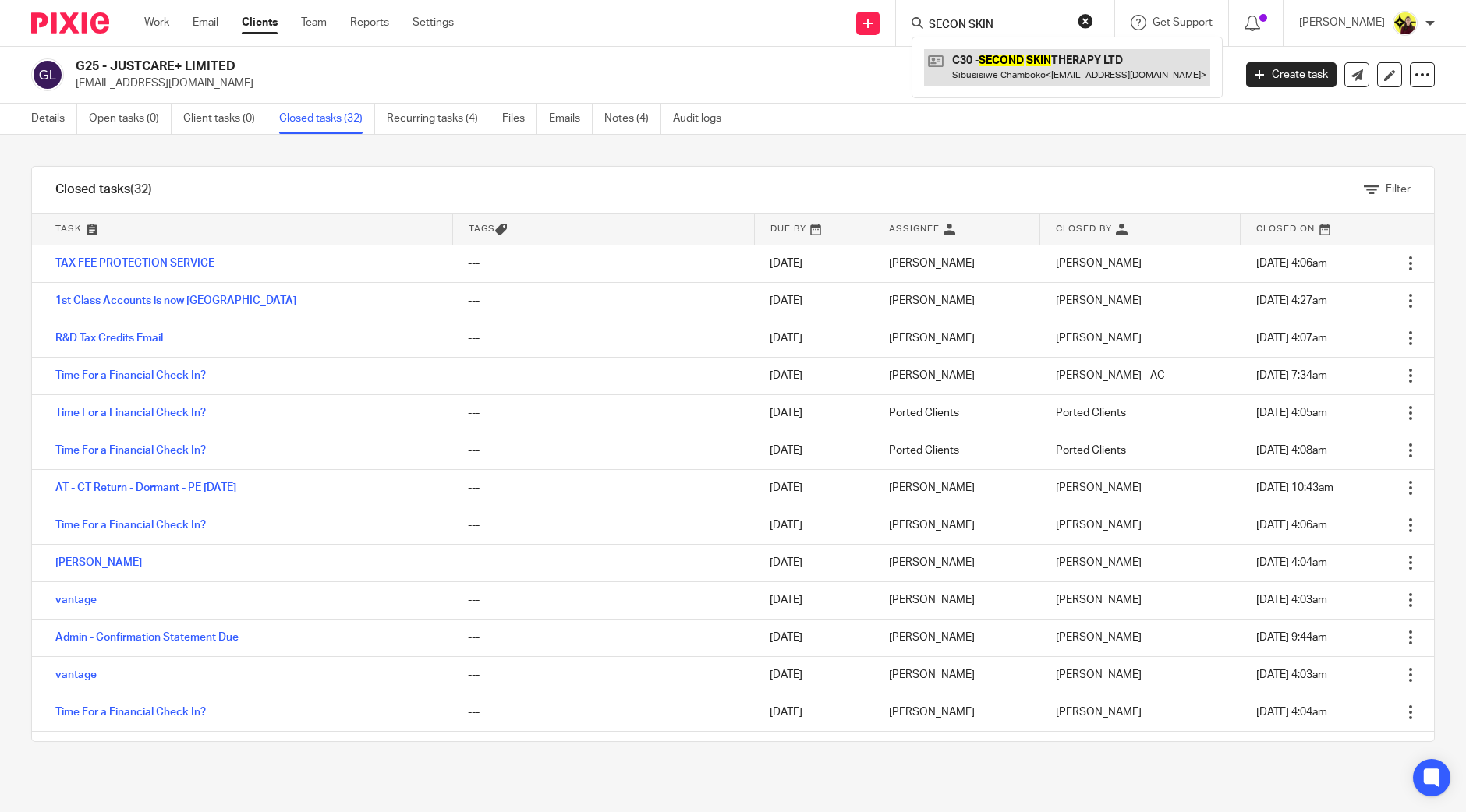
type input "SECON SKIN"
click at [999, 63] on link at bounding box center [1067, 67] width 287 height 36
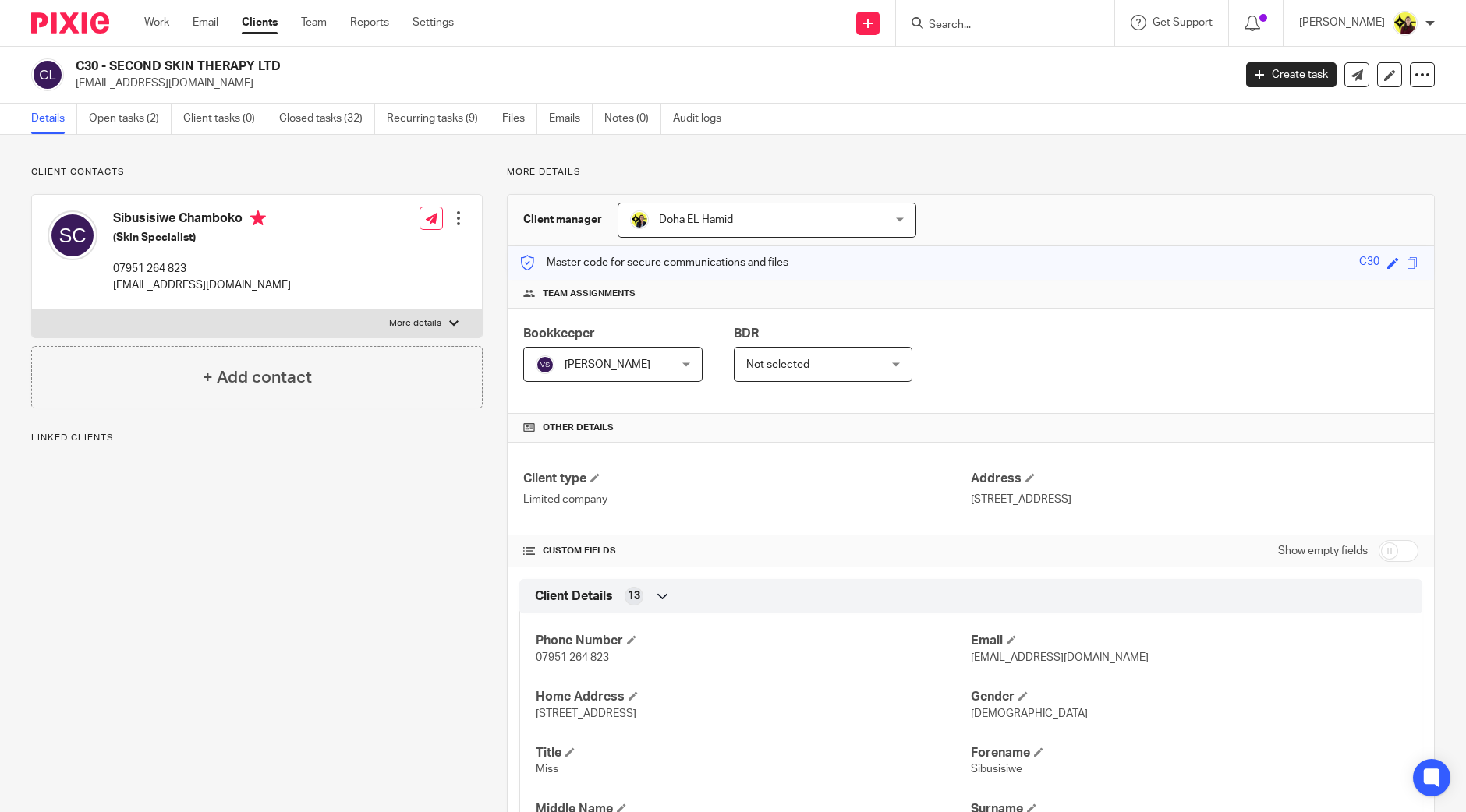
click at [78, 56] on div "C30 - SECOND SKIN THERAPY LTD truesecondskin@gmail.com Create task Update from …" at bounding box center [733, 75] width 1466 height 57
copy h2 "C30"
click at [964, 27] on input "Search" at bounding box center [997, 26] width 141 height 14
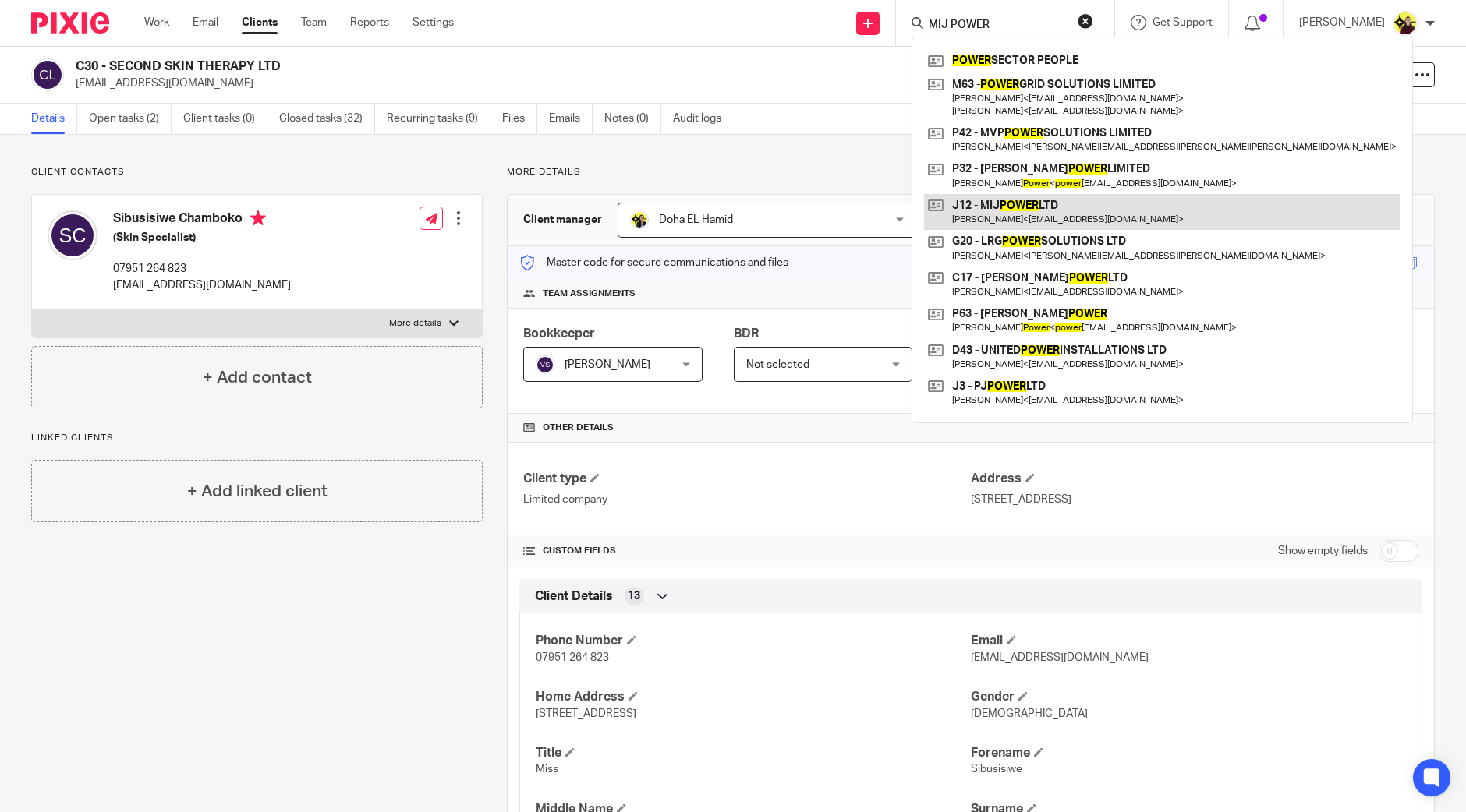
type input "MIJ POWER"
click at [1013, 222] on link at bounding box center [1162, 212] width 476 height 36
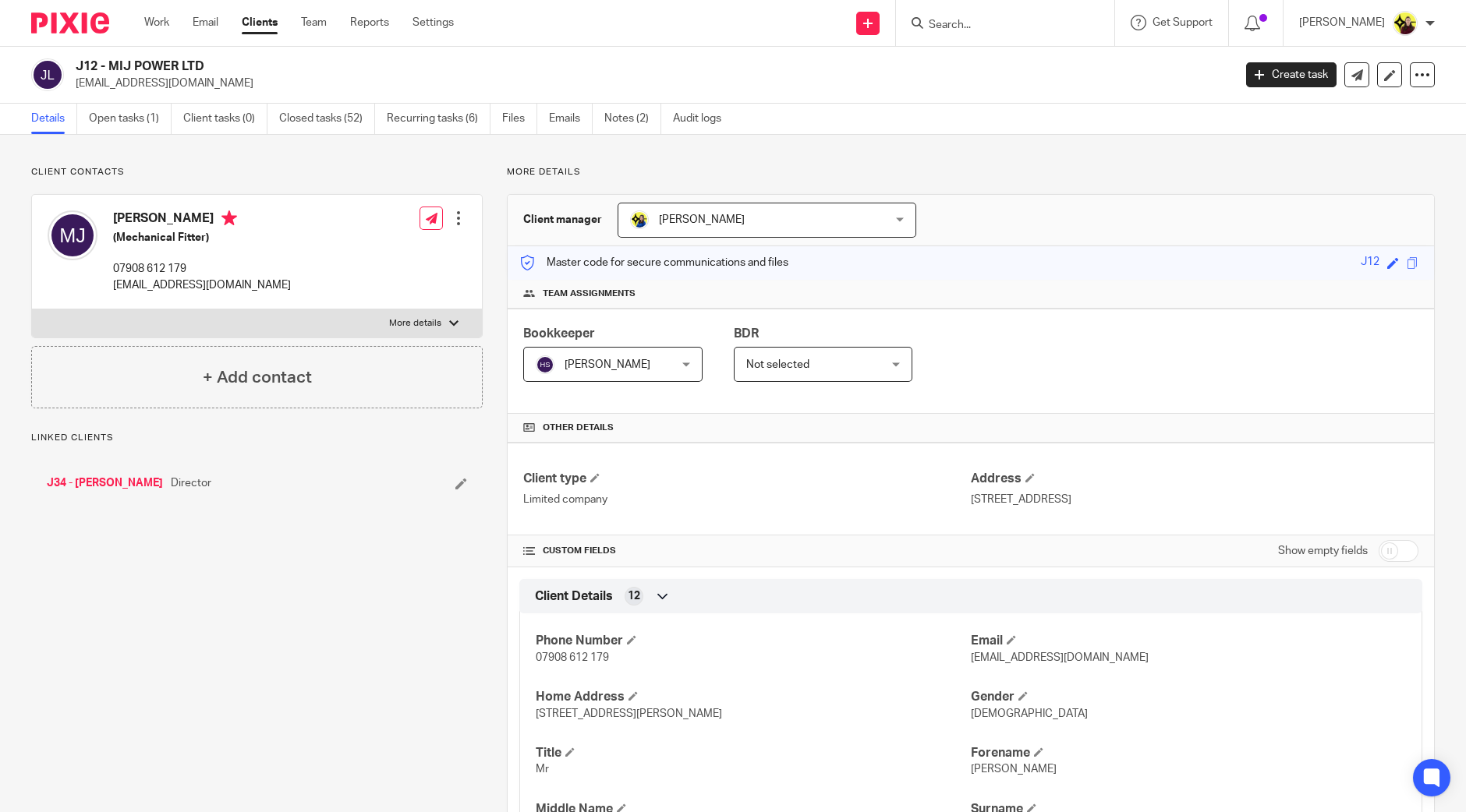
click at [81, 63] on h2 "J12 - MIJ POWER LTD" at bounding box center [534, 66] width 918 height 16
copy h2 "J12"
click at [1020, 27] on input "Search" at bounding box center [997, 26] width 141 height 14
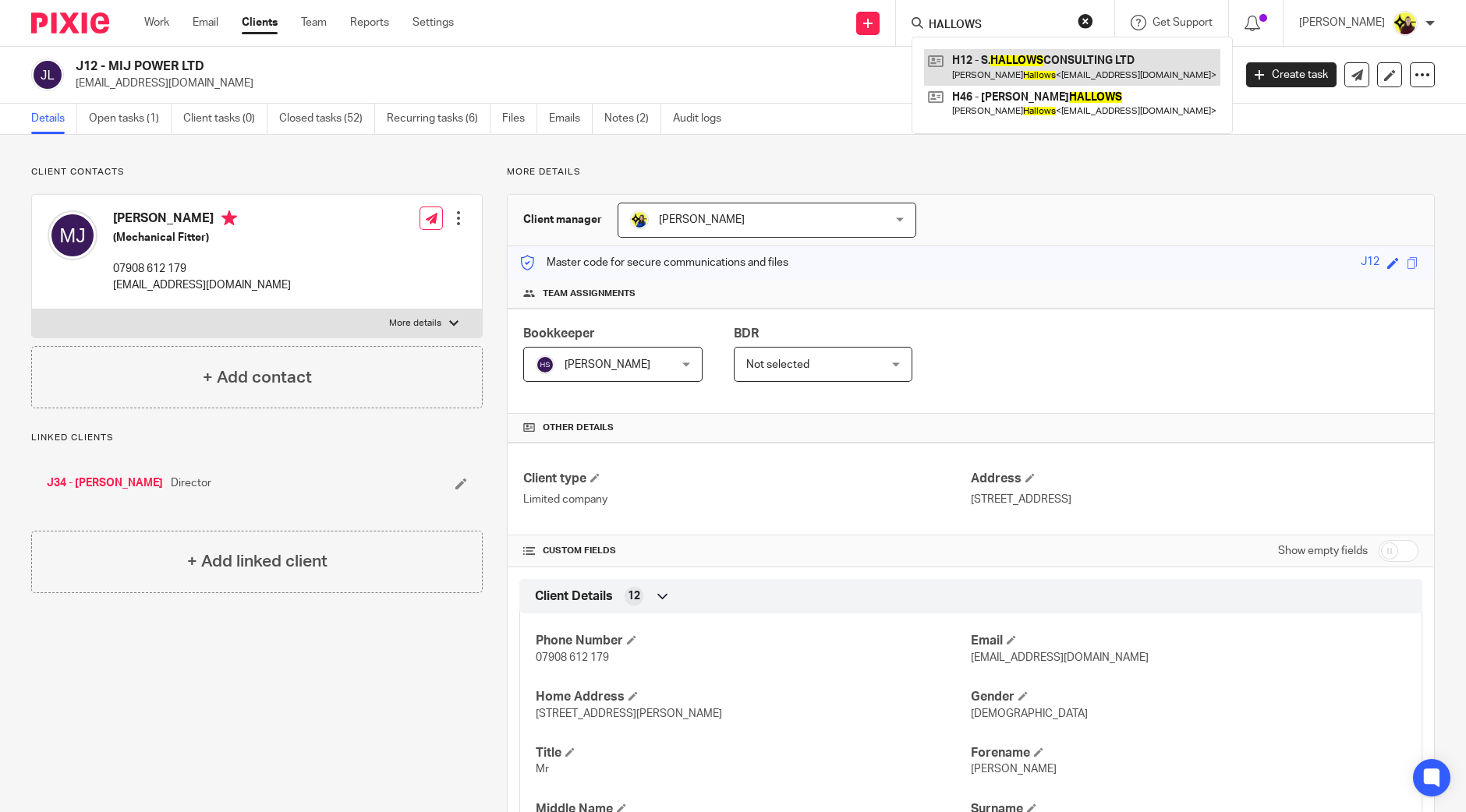
type input "HALLOWS"
click at [1024, 56] on link at bounding box center [1072, 67] width 296 height 36
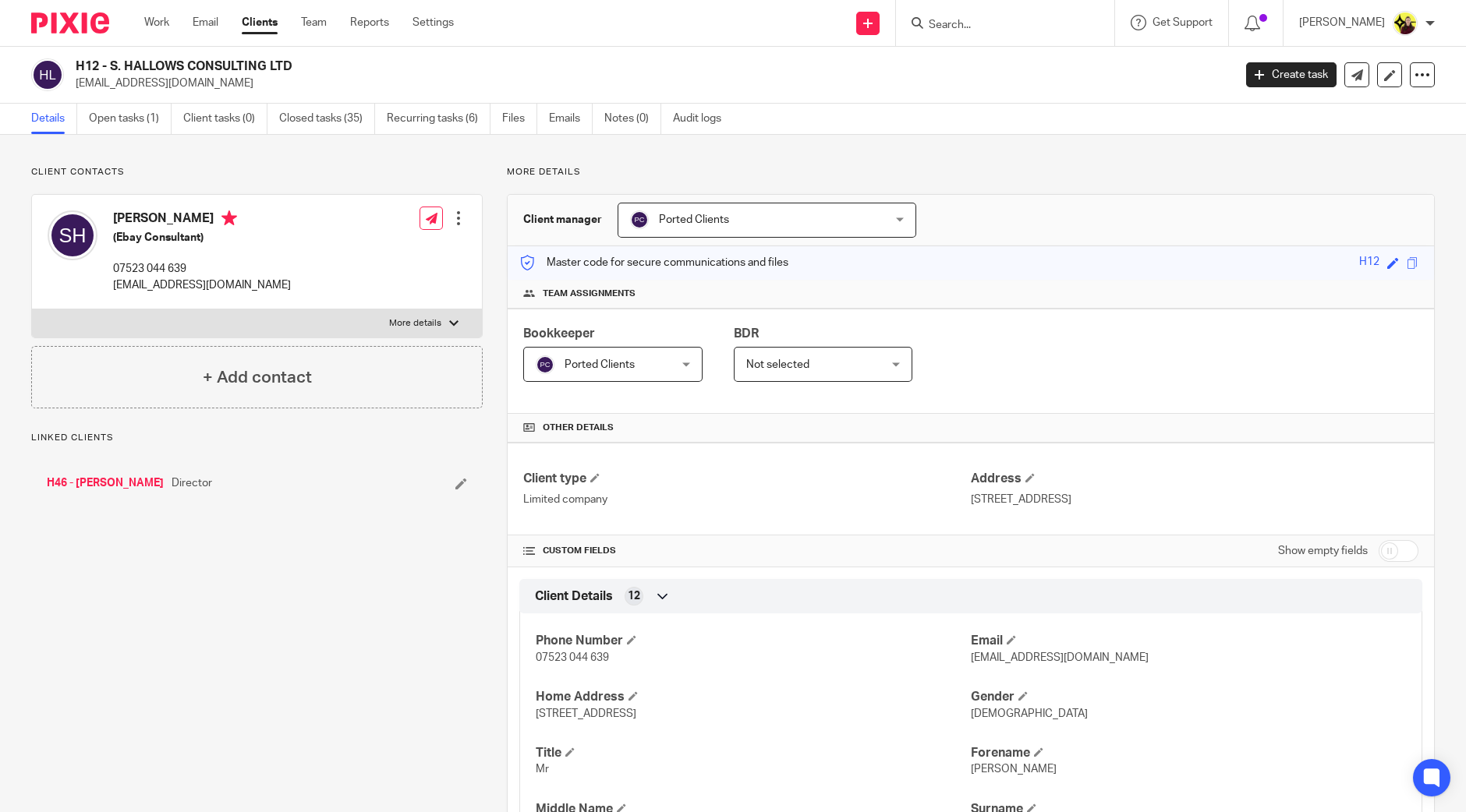
click at [82, 67] on h2 "H12 - S. HALLOWS CONSULTING LTD" at bounding box center [534, 66] width 918 height 16
copy h2 "H12"
click at [996, 23] on input "Search" at bounding box center [997, 26] width 141 height 14
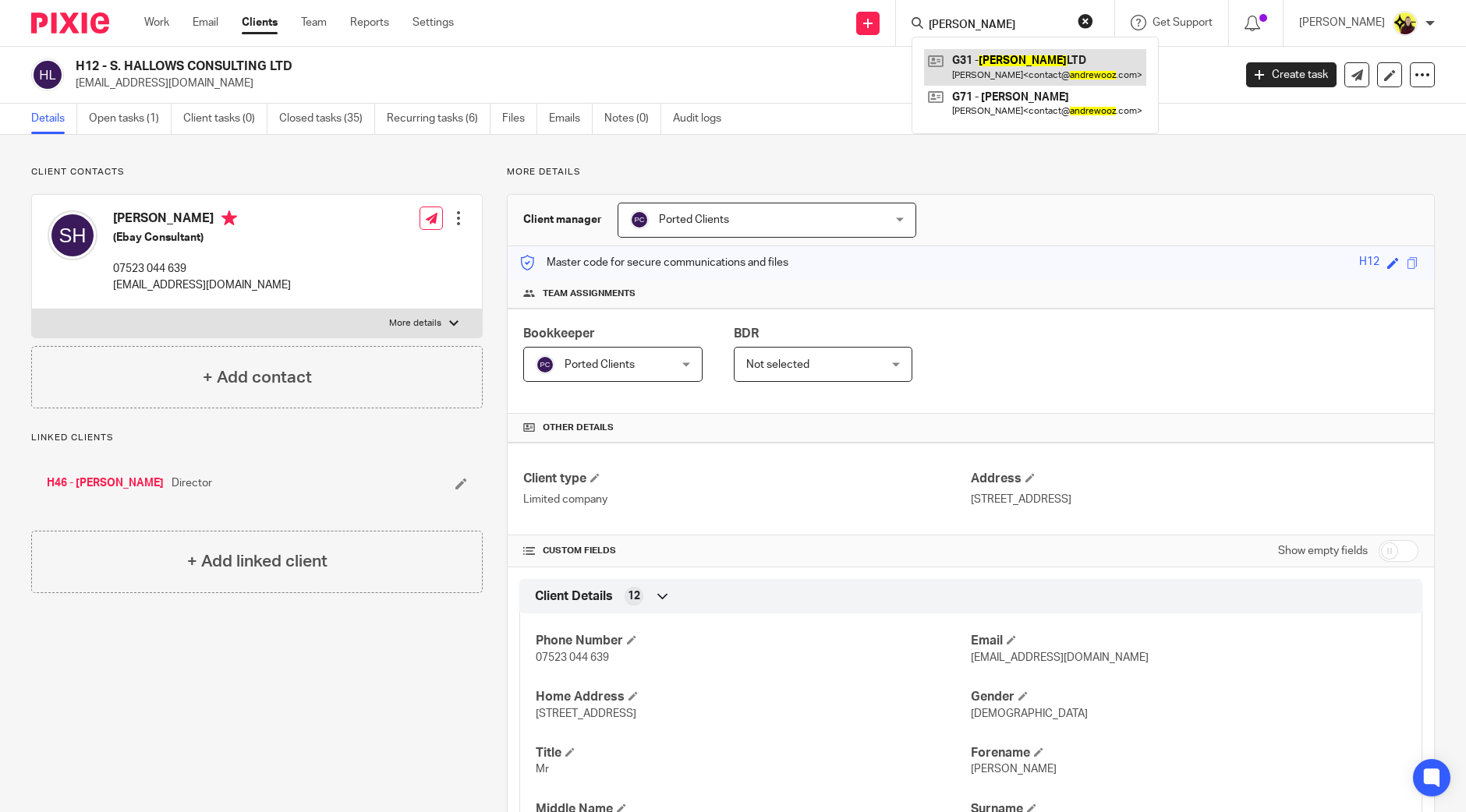
type input "[PERSON_NAME]"
click at [1038, 50] on link at bounding box center [1035, 67] width 222 height 36
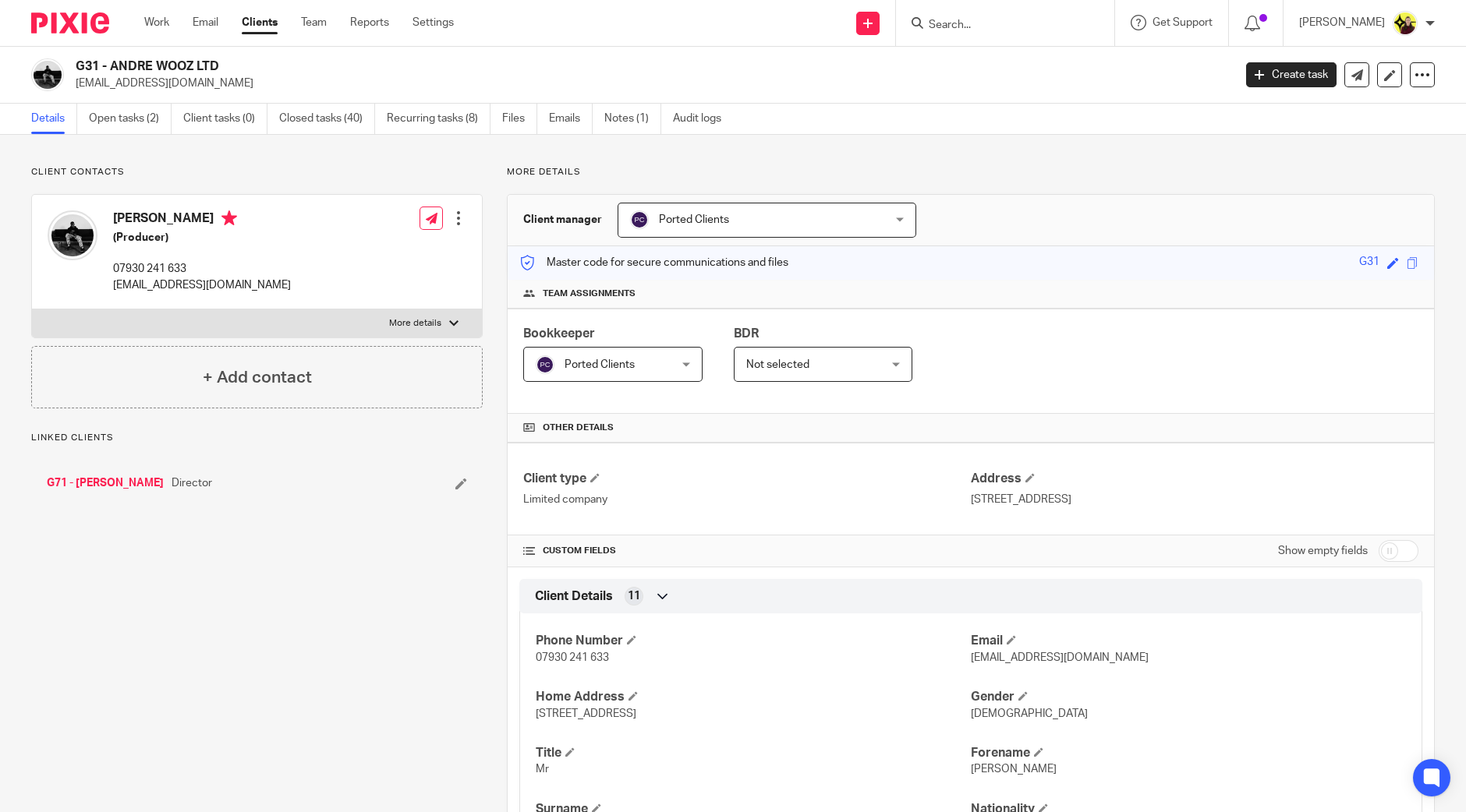
click at [74, 59] on div "G31 - ANDRE WOOZ LTD [EMAIL_ADDRESS][DOMAIN_NAME]" at bounding box center [627, 74] width 1192 height 33
copy h2 "G31"
click at [964, 30] on input "Search" at bounding box center [997, 26] width 141 height 14
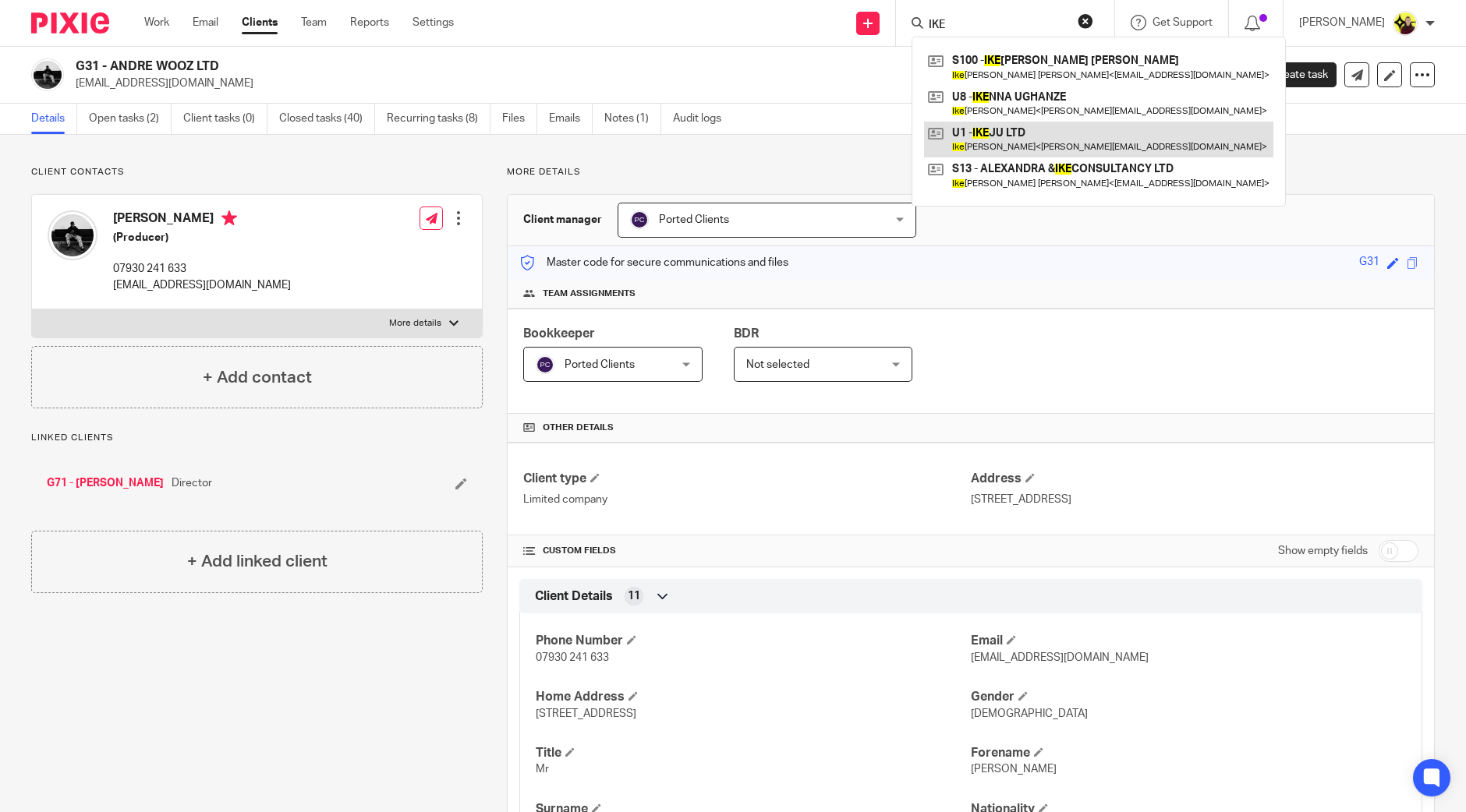
type input "IKE"
click at [1015, 134] on link at bounding box center [1099, 140] width 349 height 36
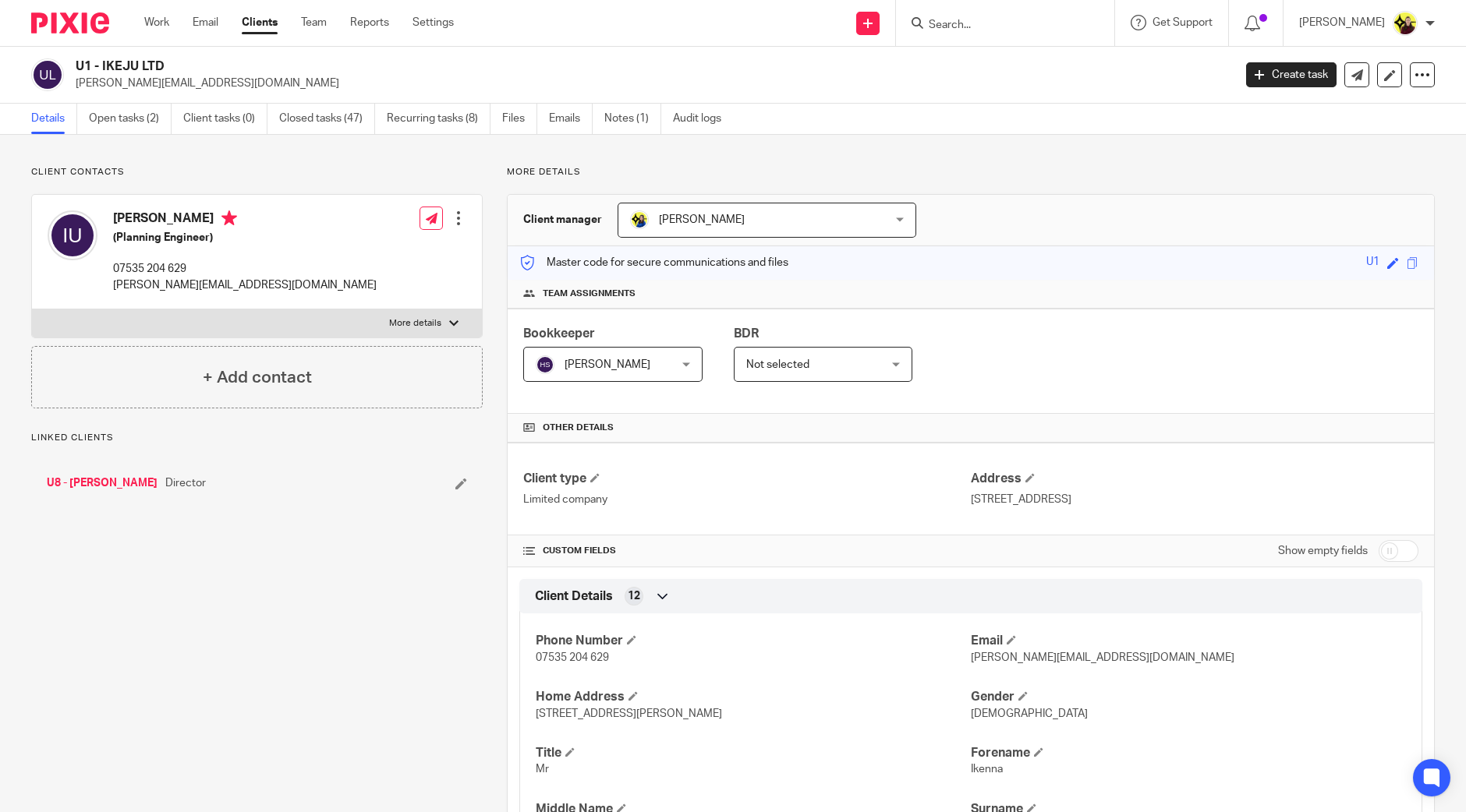
drag, startPoint x: 90, startPoint y: 72, endPoint x: 78, endPoint y: 60, distance: 17.0
click at [90, 72] on h2 "U1 - IKEJU LTD" at bounding box center [534, 66] width 918 height 16
click at [70, 54] on div "U1 - IKEJU LTD [PERSON_NAME][EMAIL_ADDRESS][DOMAIN_NAME] Create task Update fro…" at bounding box center [733, 75] width 1466 height 57
copy h2 "U1"
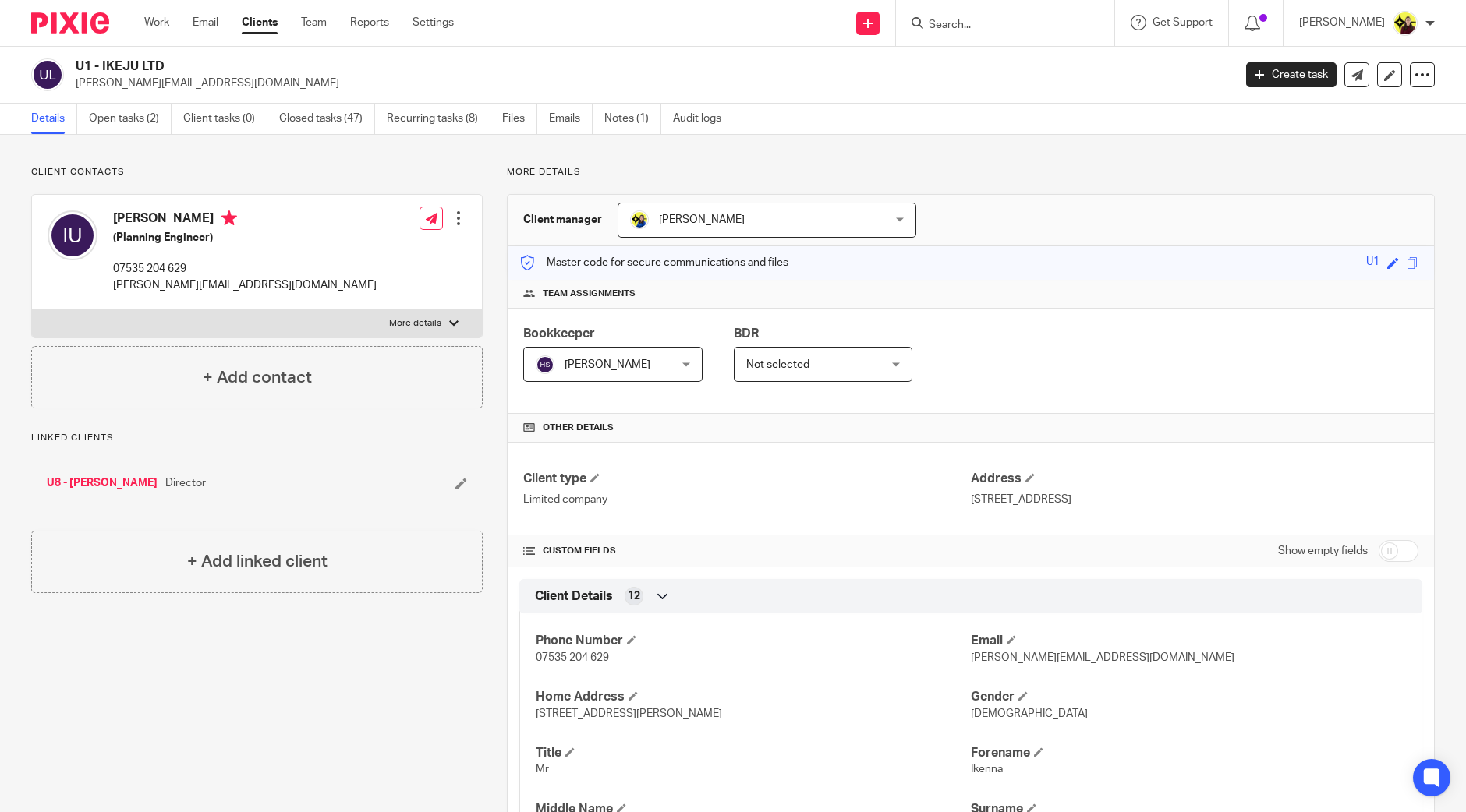
click at [983, 27] on input "Search" at bounding box center [997, 26] width 141 height 14
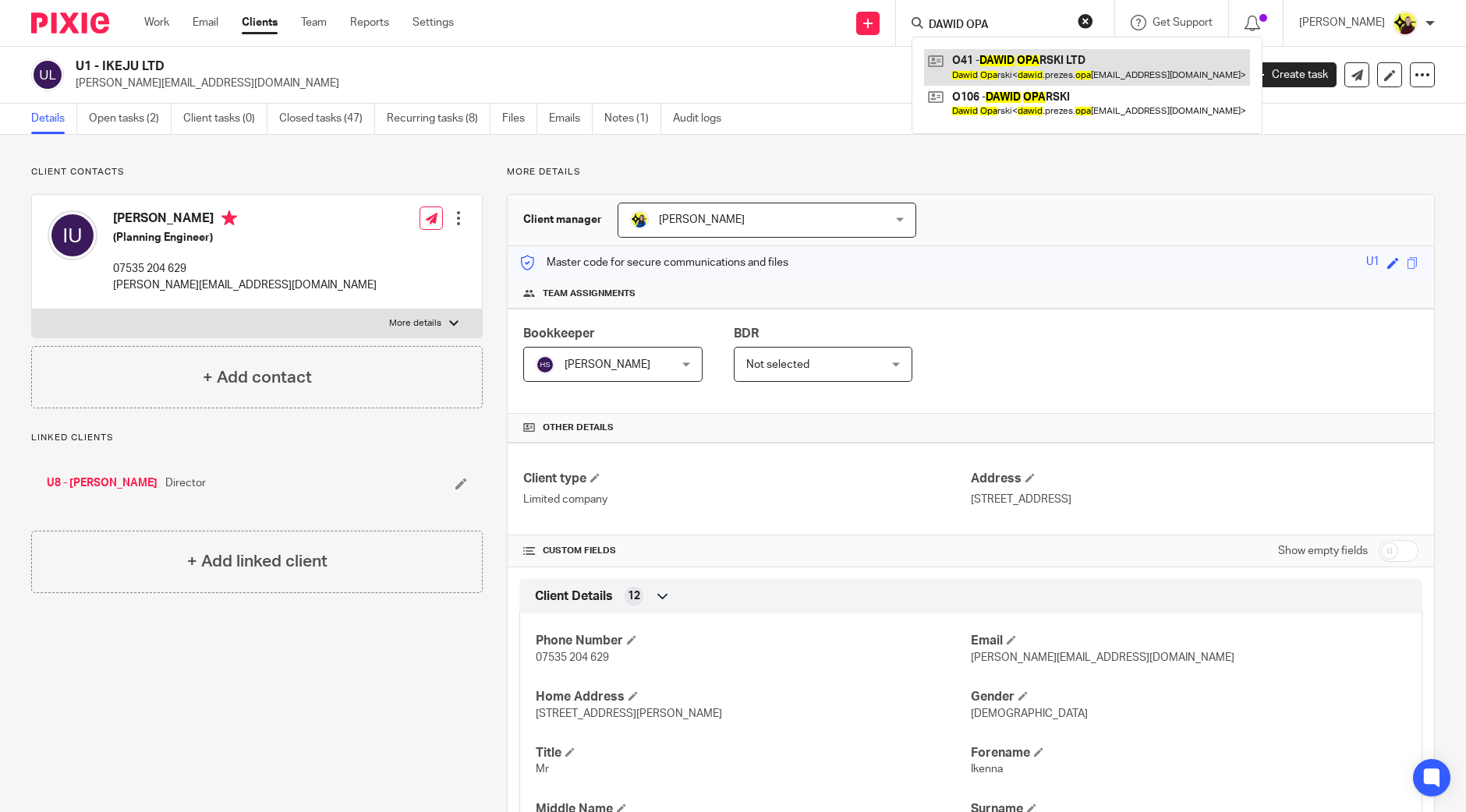
type input "DAWID OPA"
click at [993, 57] on link at bounding box center [1087, 67] width 326 height 36
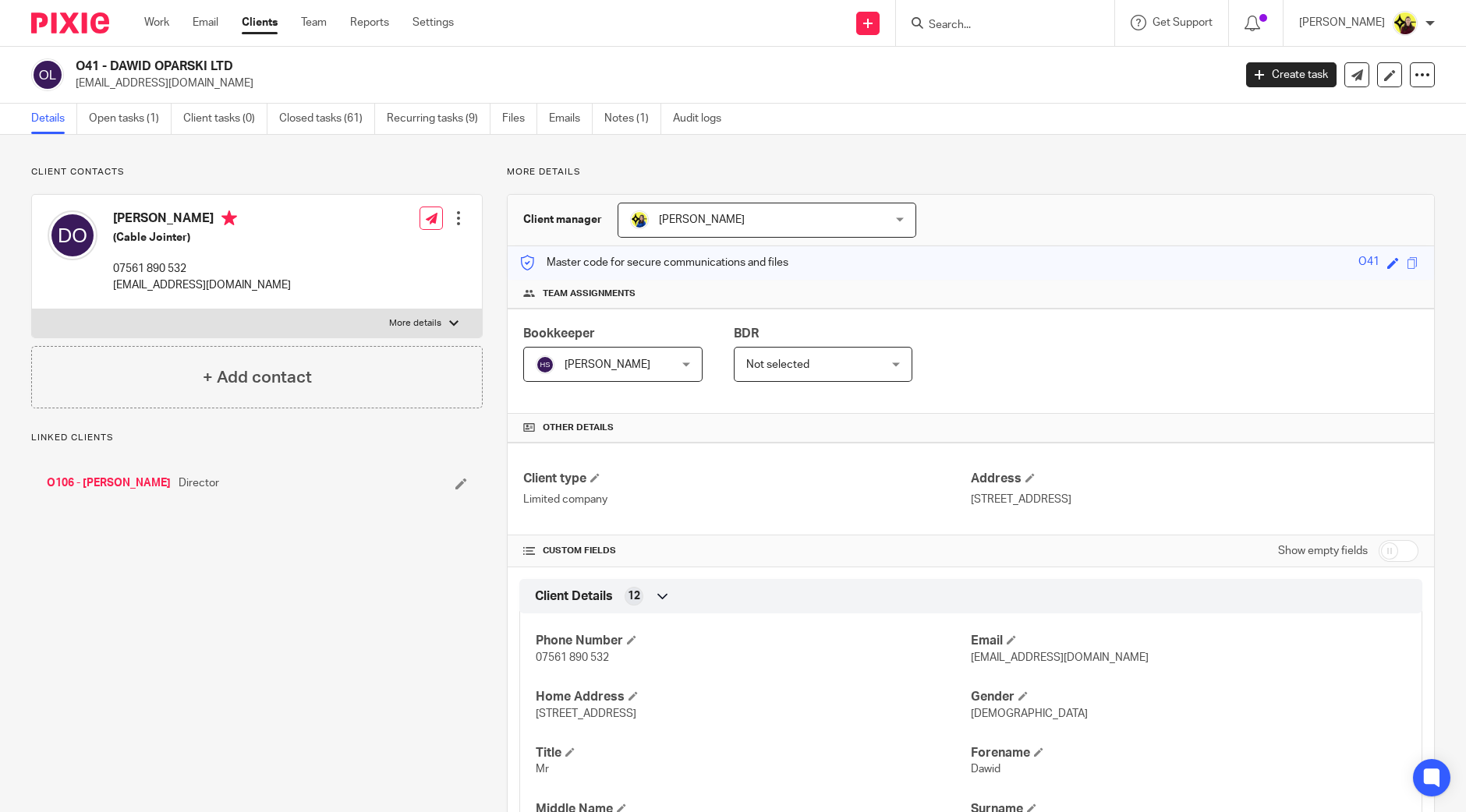
click at [70, 70] on div "O41 - DAWID OPARSKI LTD dawid.prezes.oparski@gmail.com" at bounding box center [627, 74] width 1192 height 33
copy h2 "O41"
click at [1009, 25] on input "Search" at bounding box center [997, 26] width 141 height 14
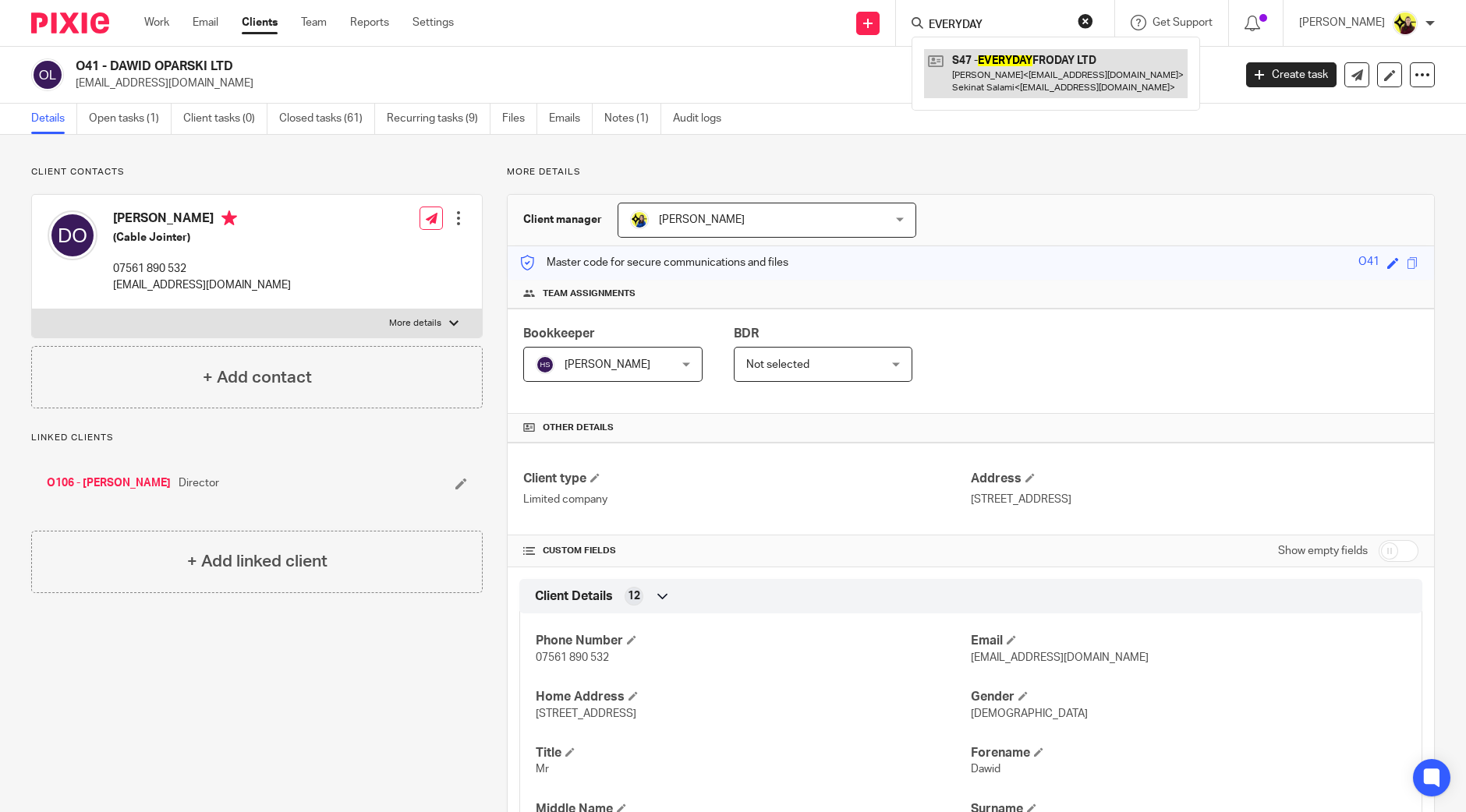
type input "EVERYDAY"
click at [1007, 53] on link at bounding box center [1056, 73] width 263 height 48
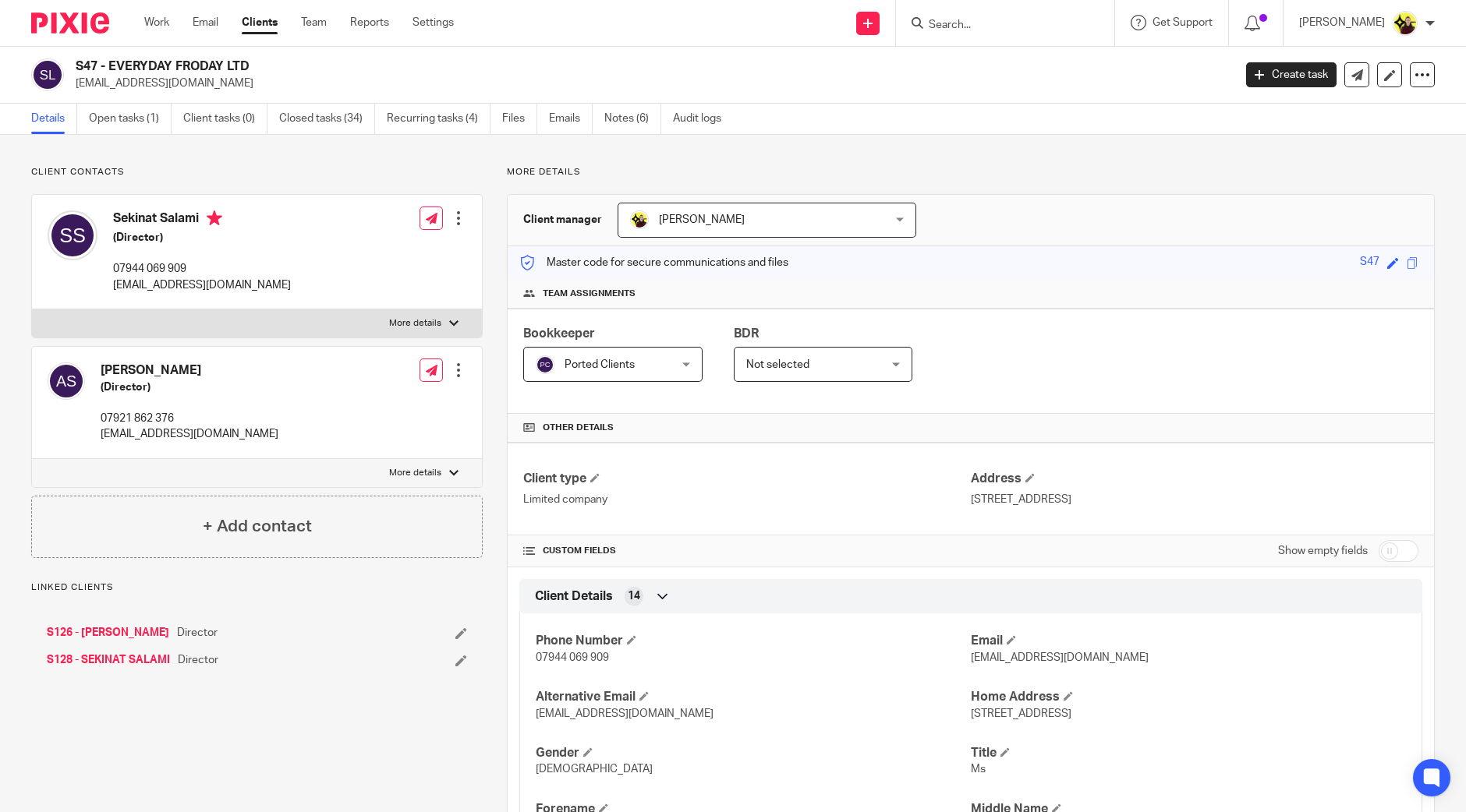
click at [85, 67] on h2 "S47 - EVERYDAY FRODAY LTD" at bounding box center [534, 66] width 918 height 16
copy h2 "S47"
click at [992, 21] on input "Search" at bounding box center [997, 26] width 141 height 14
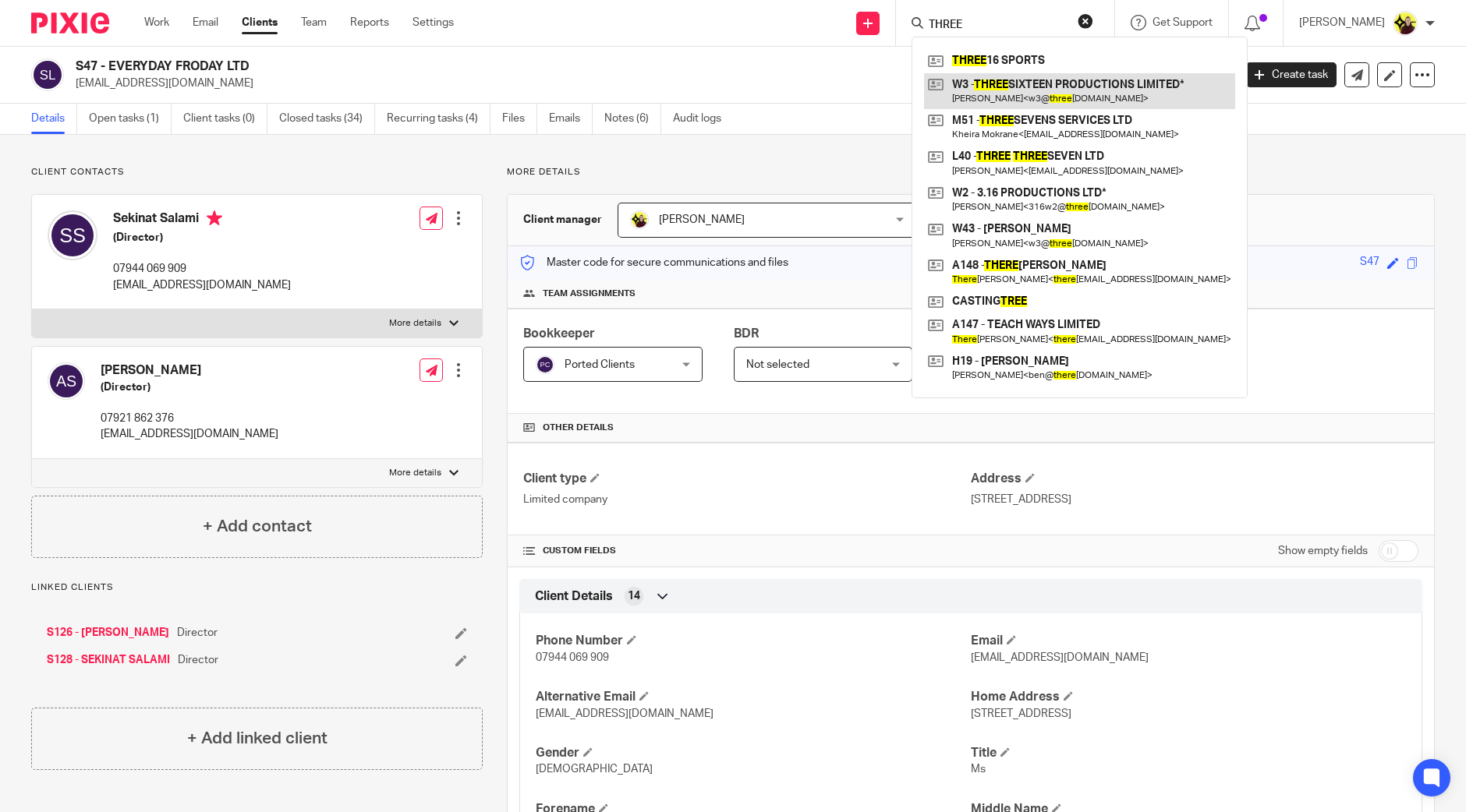
type input "THREE"
click at [1084, 103] on link at bounding box center [1079, 91] width 311 height 36
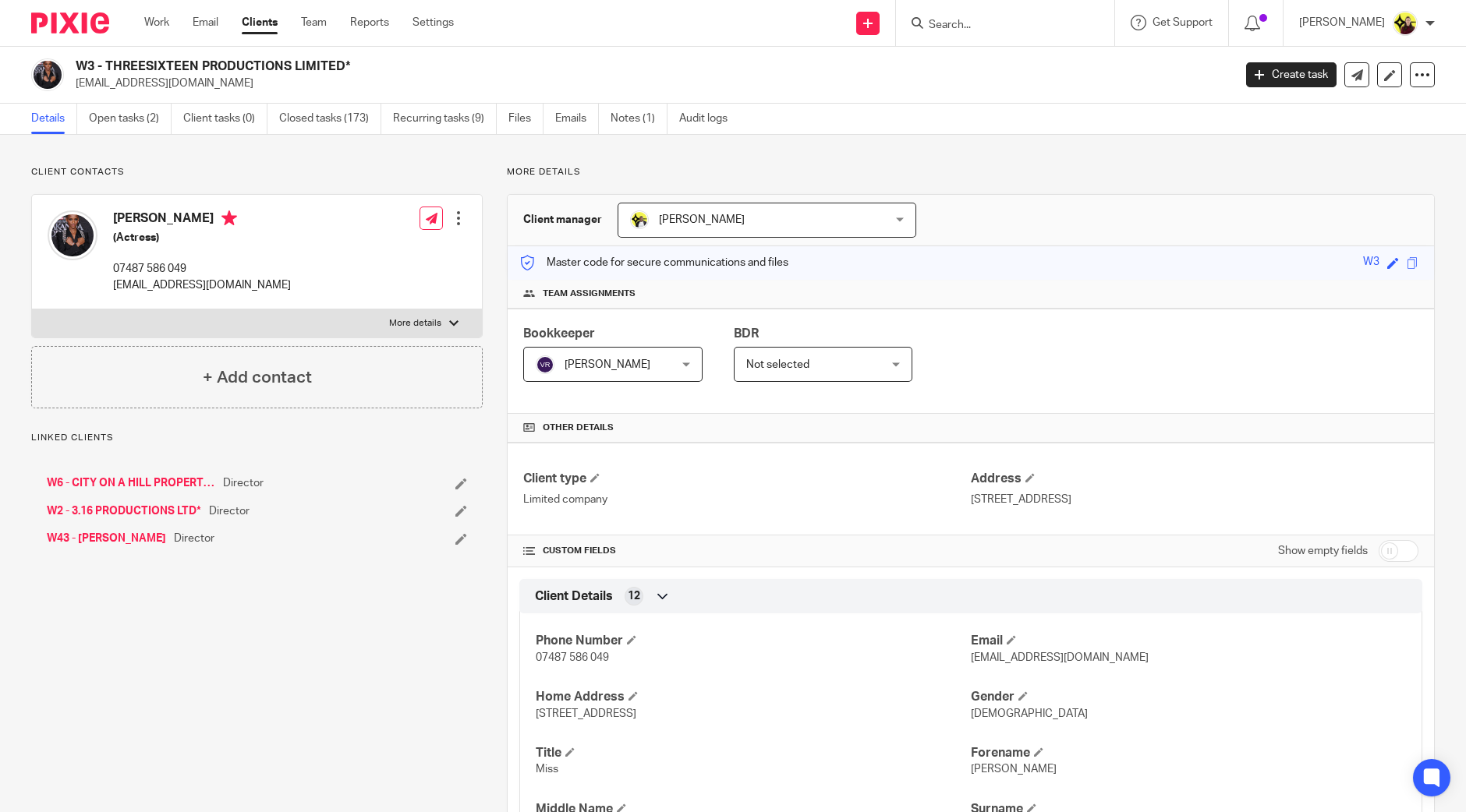
click at [81, 64] on h2 "W3 - THREESIXTEEN PRODUCTIONS LIMITED*" at bounding box center [534, 66] width 918 height 16
copy h2 "W3"
click at [988, 21] on input "Search" at bounding box center [997, 26] width 141 height 14
type input "LJ SC"
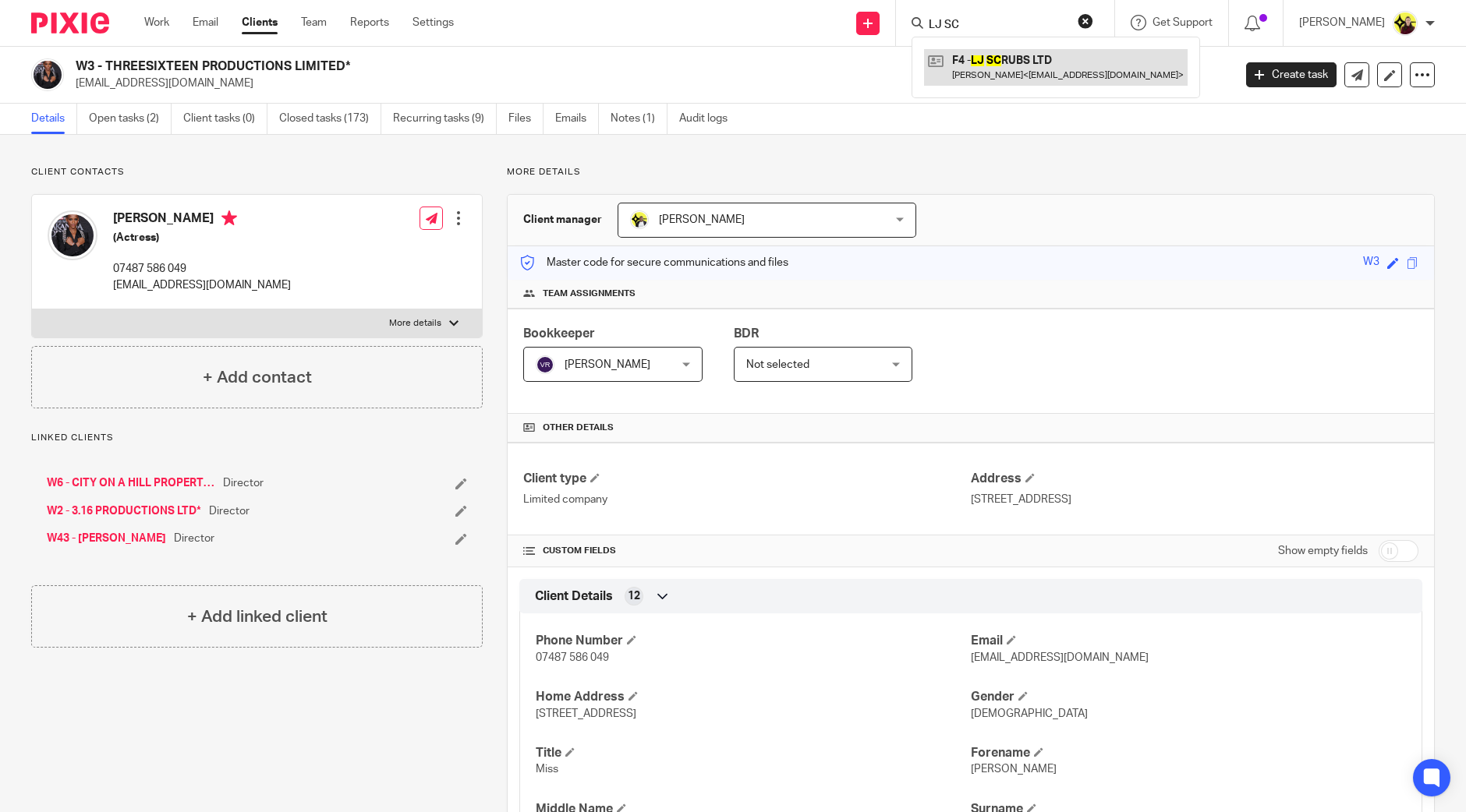
click at [1094, 79] on link at bounding box center [1056, 67] width 263 height 36
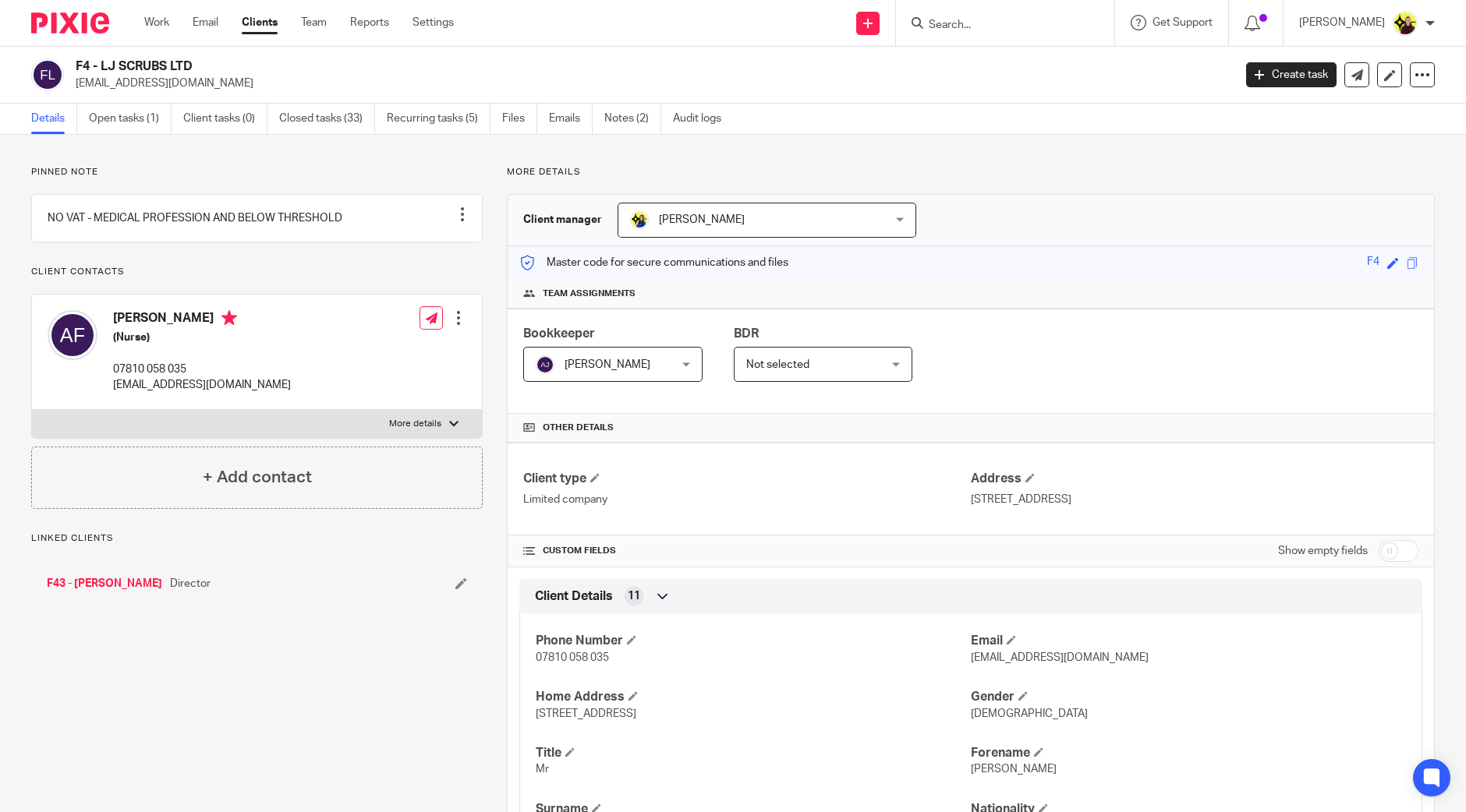
click at [76, 70] on h2 "F4 - LJ SCRUBS LTD" at bounding box center [534, 66] width 918 height 16
copy h2 "F4"
click at [956, 20] on input "Search" at bounding box center [997, 26] width 141 height 14
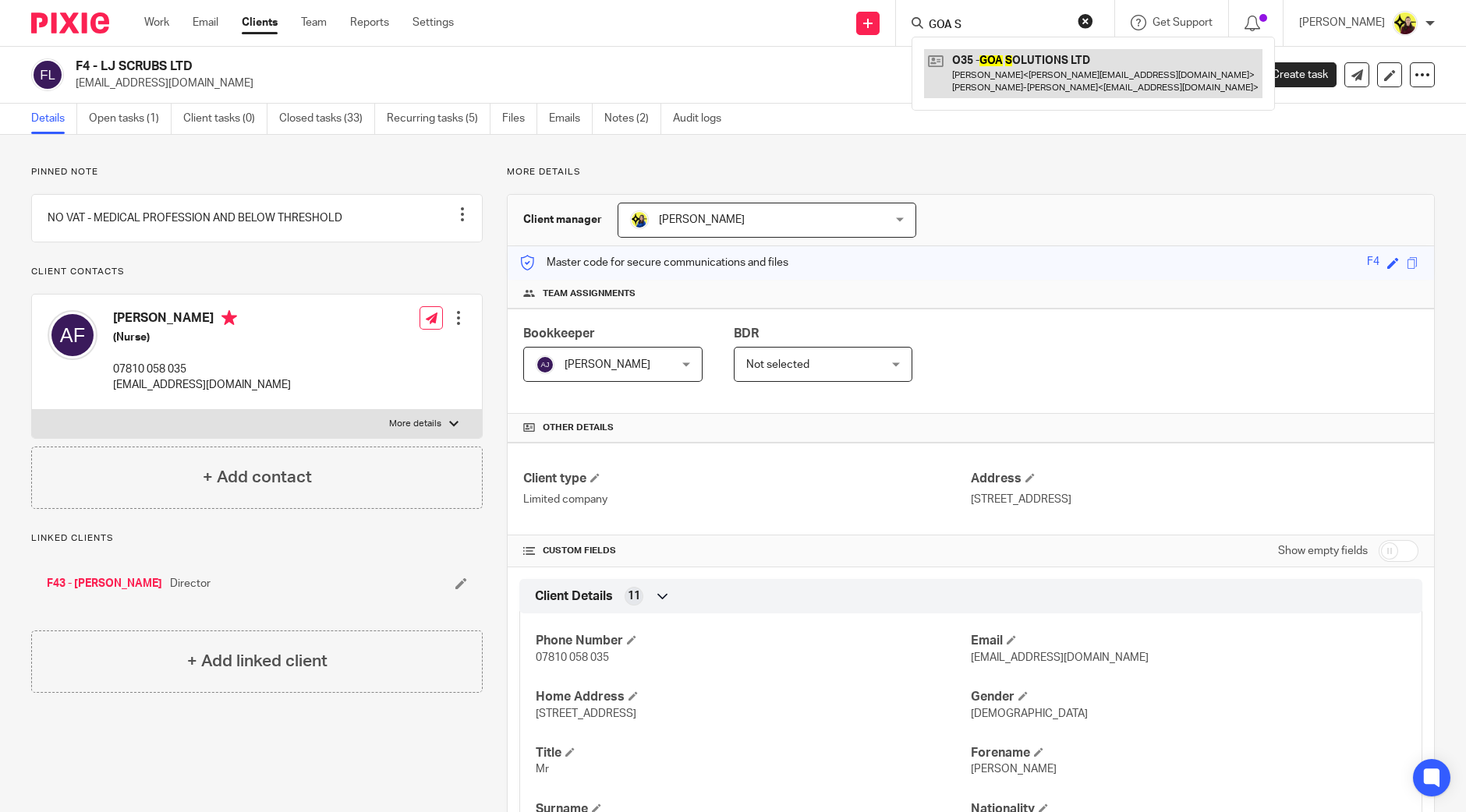
type input "GOA S"
click at [978, 49] on link at bounding box center [1093, 73] width 339 height 48
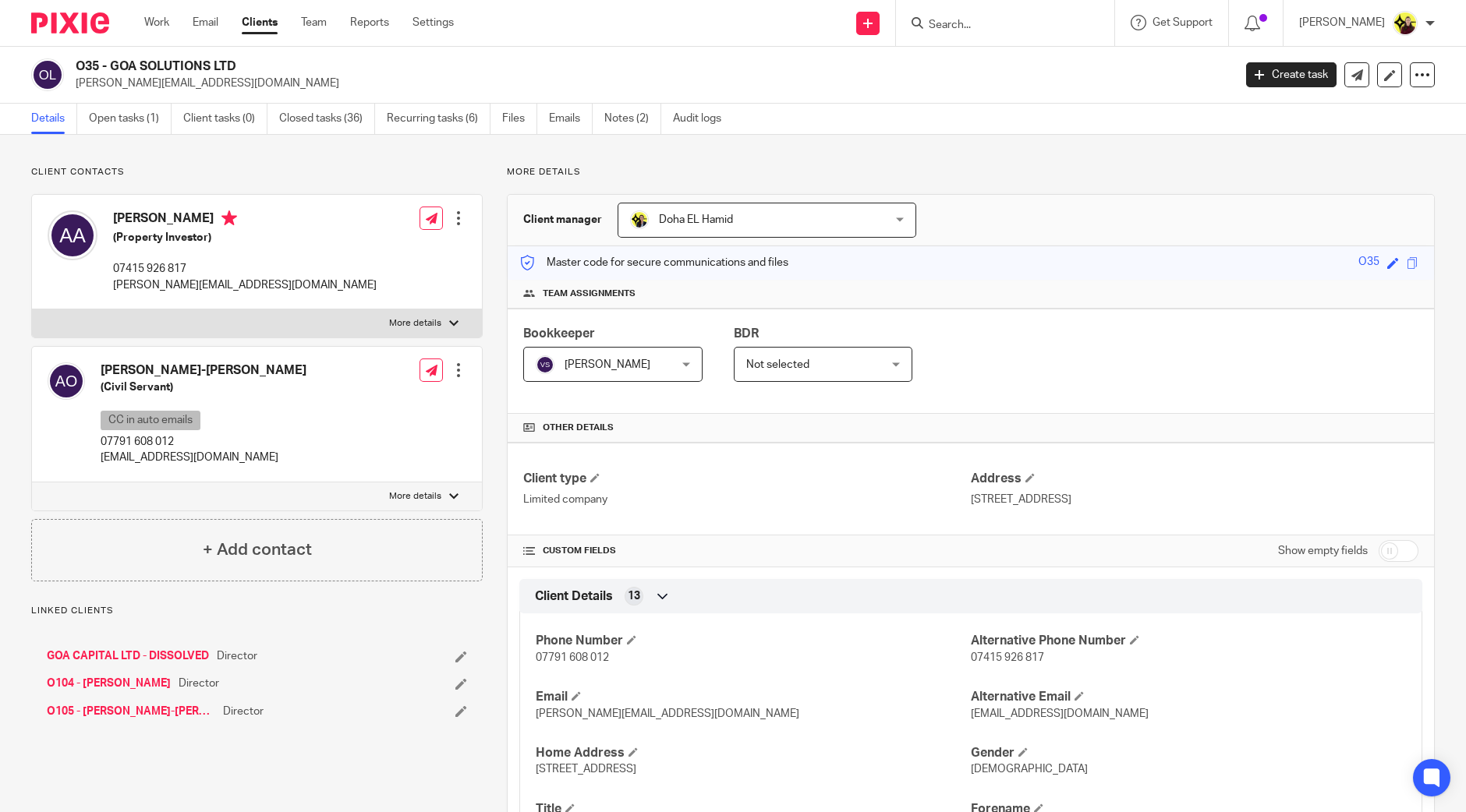
click at [83, 64] on h2 "O35 - GOA SOLUTIONS LTD" at bounding box center [534, 66] width 918 height 16
copy h2 "O35"
click at [987, 25] on input "Search" at bounding box center [997, 26] width 141 height 14
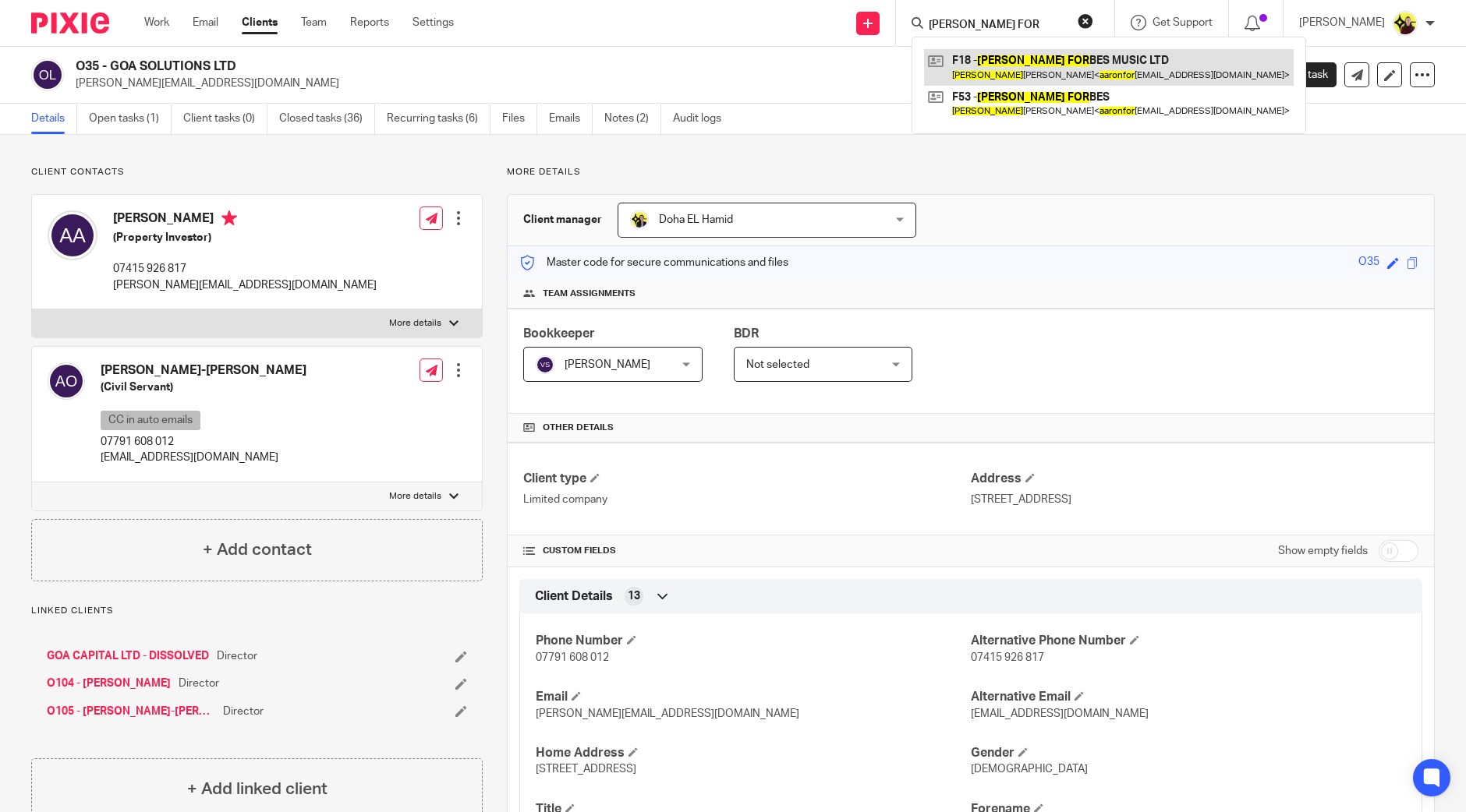
type input "AARON FOR"
click at [1014, 78] on link at bounding box center [1109, 67] width 370 height 36
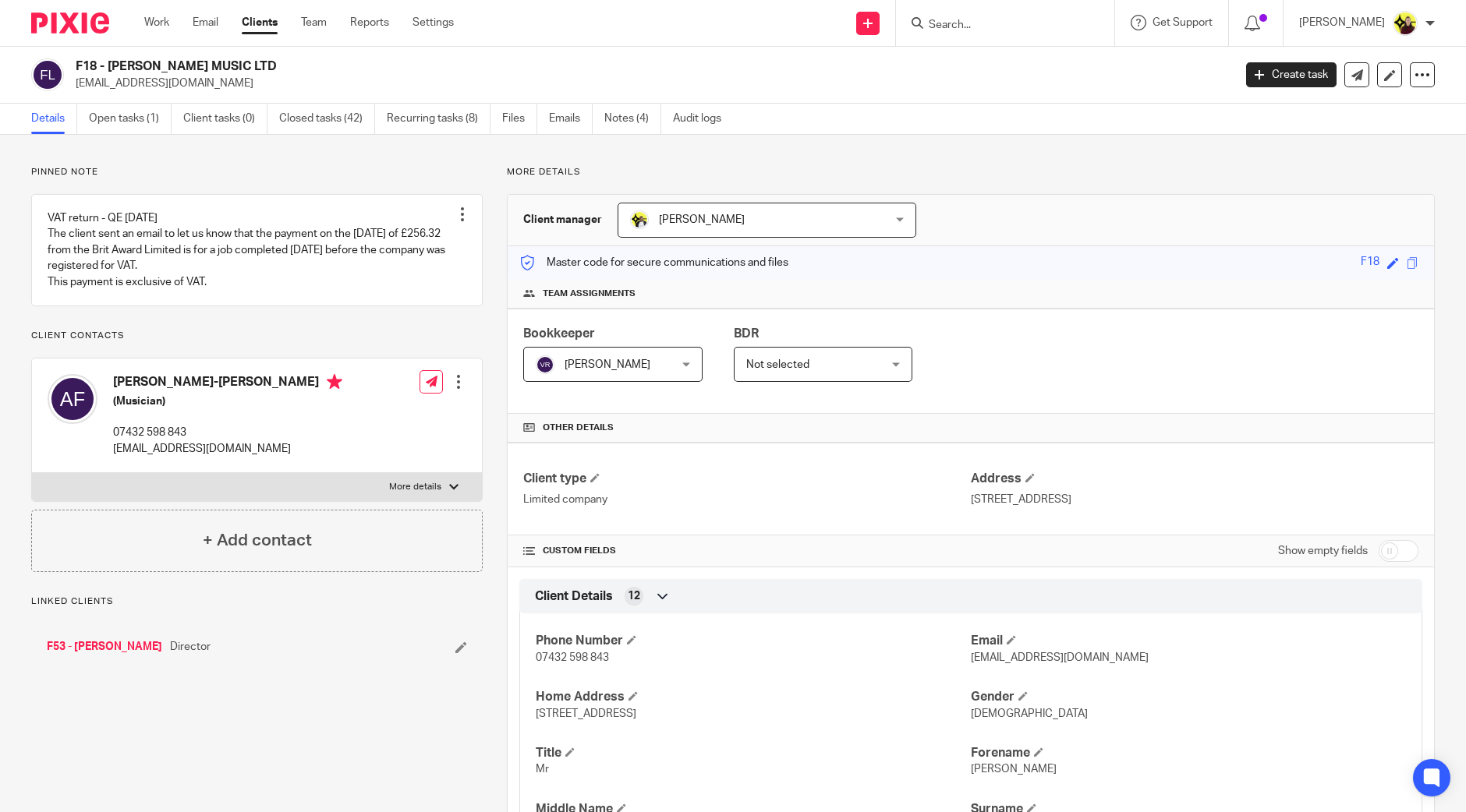
click at [83, 57] on div "F18 - AARON FORBES MUSIC LTD aaronforbesmusic@gmail.com Create task Update from…" at bounding box center [733, 75] width 1466 height 57
copy h2 "F18"
click at [982, 29] on input "Search" at bounding box center [997, 26] width 141 height 14
type input "BROAD EN"
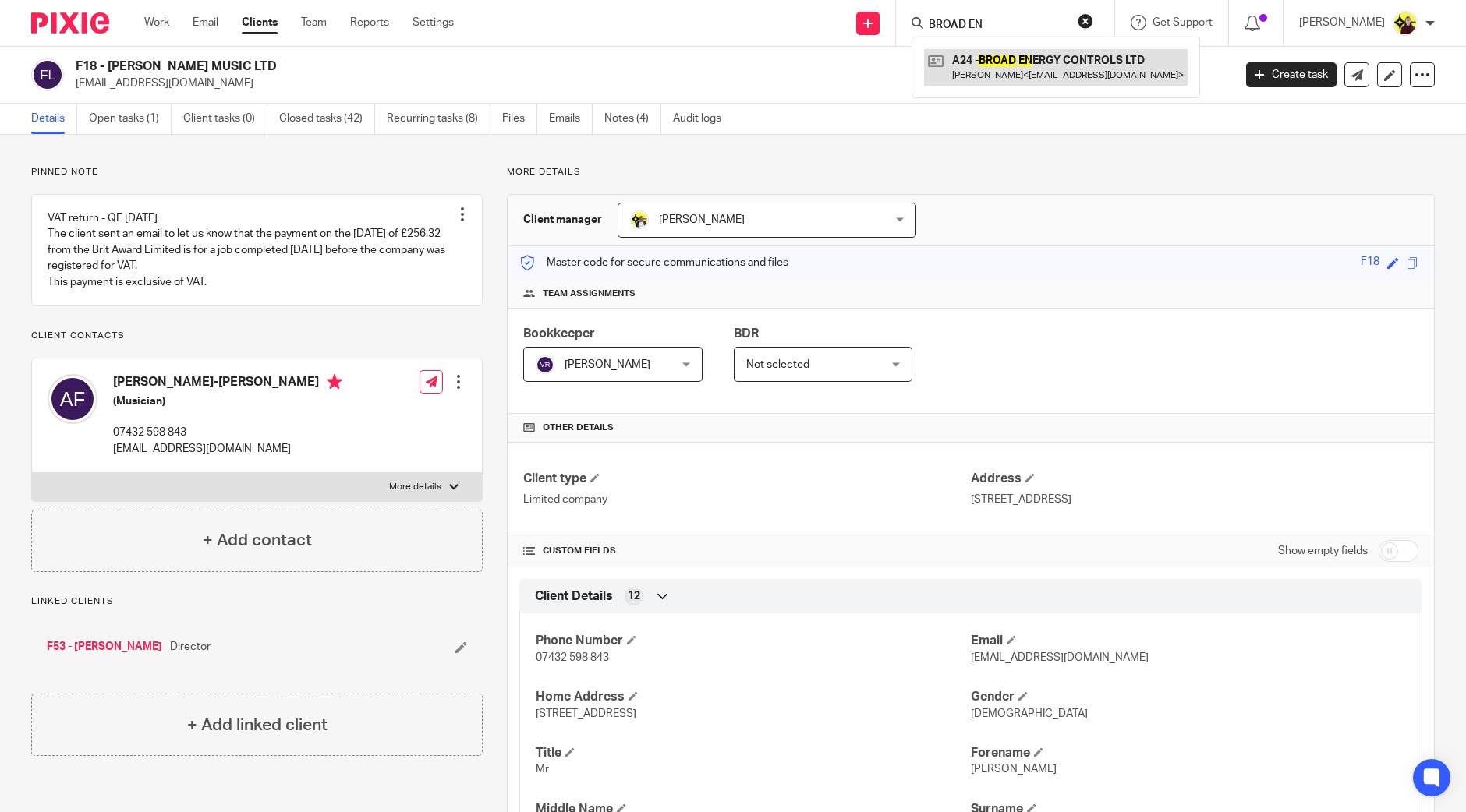
click at [1017, 75] on link at bounding box center [1056, 67] width 263 height 36
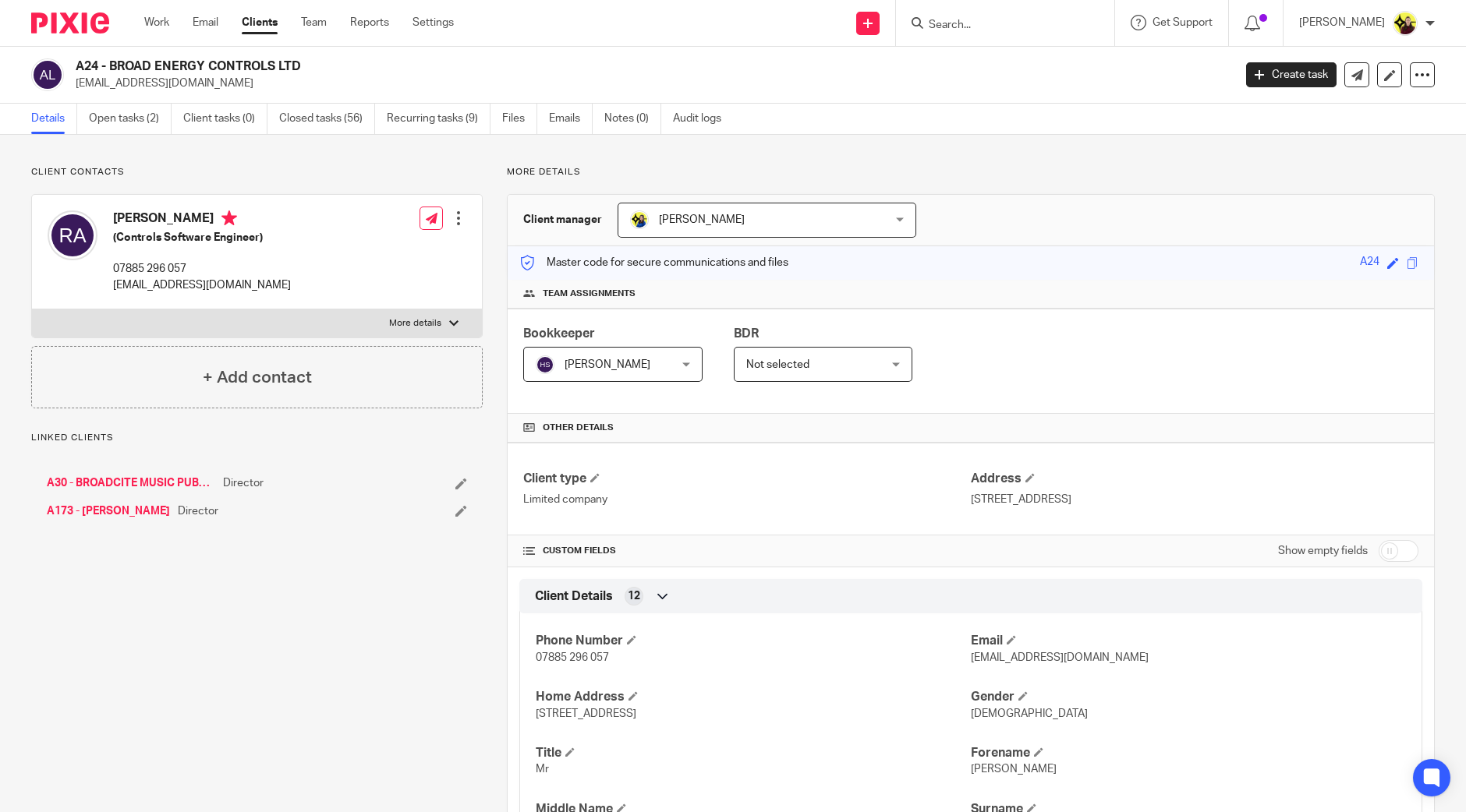
click at [75, 70] on h2 "A24 - BROAD ENERGY CONTROLS LTD" at bounding box center [534, 66] width 918 height 16
copy h2 "A24"
click at [973, 21] on input "Search" at bounding box center [997, 26] width 141 height 14
type input "LORD OF THINGS"
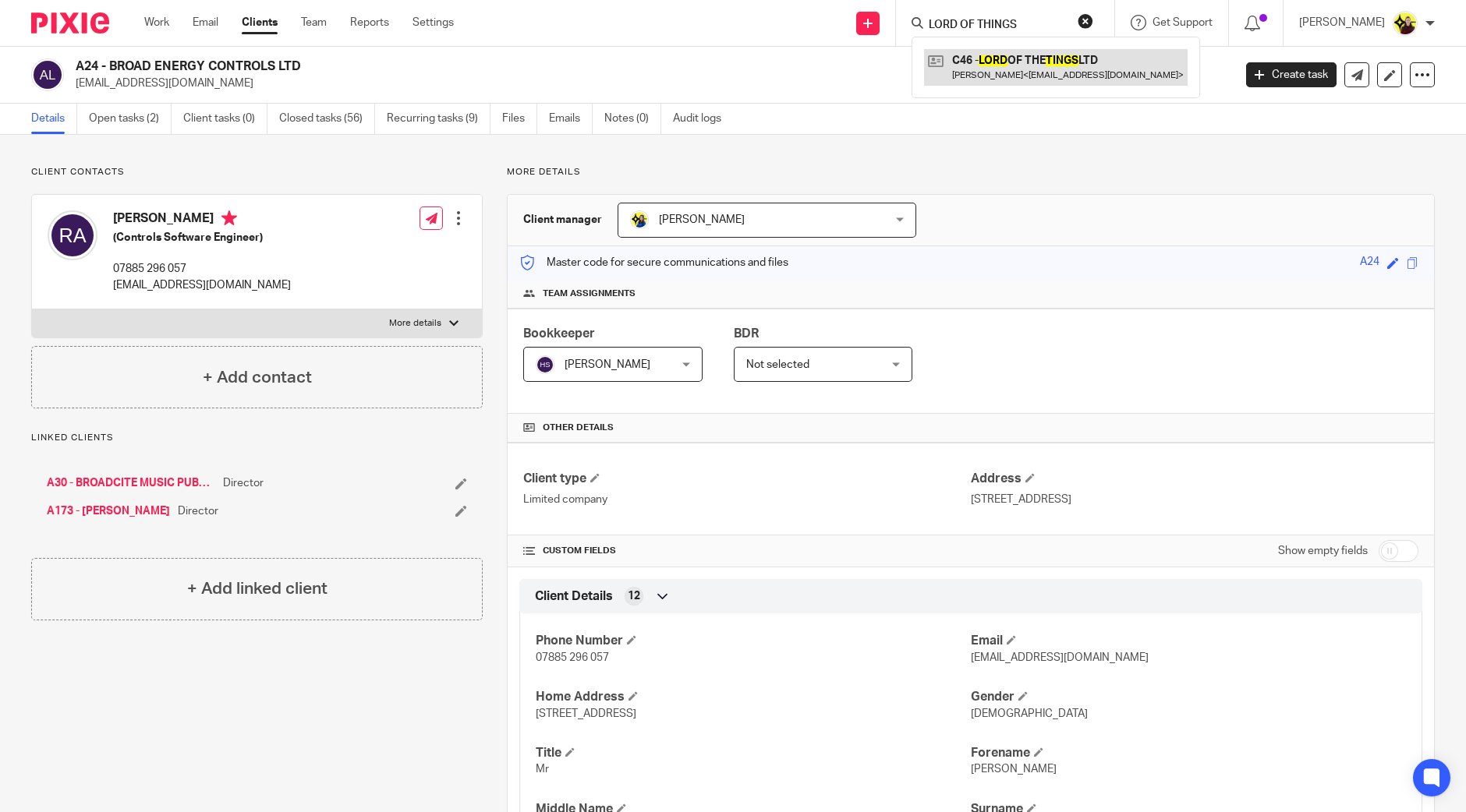
click at [981, 62] on link at bounding box center [1056, 67] width 263 height 36
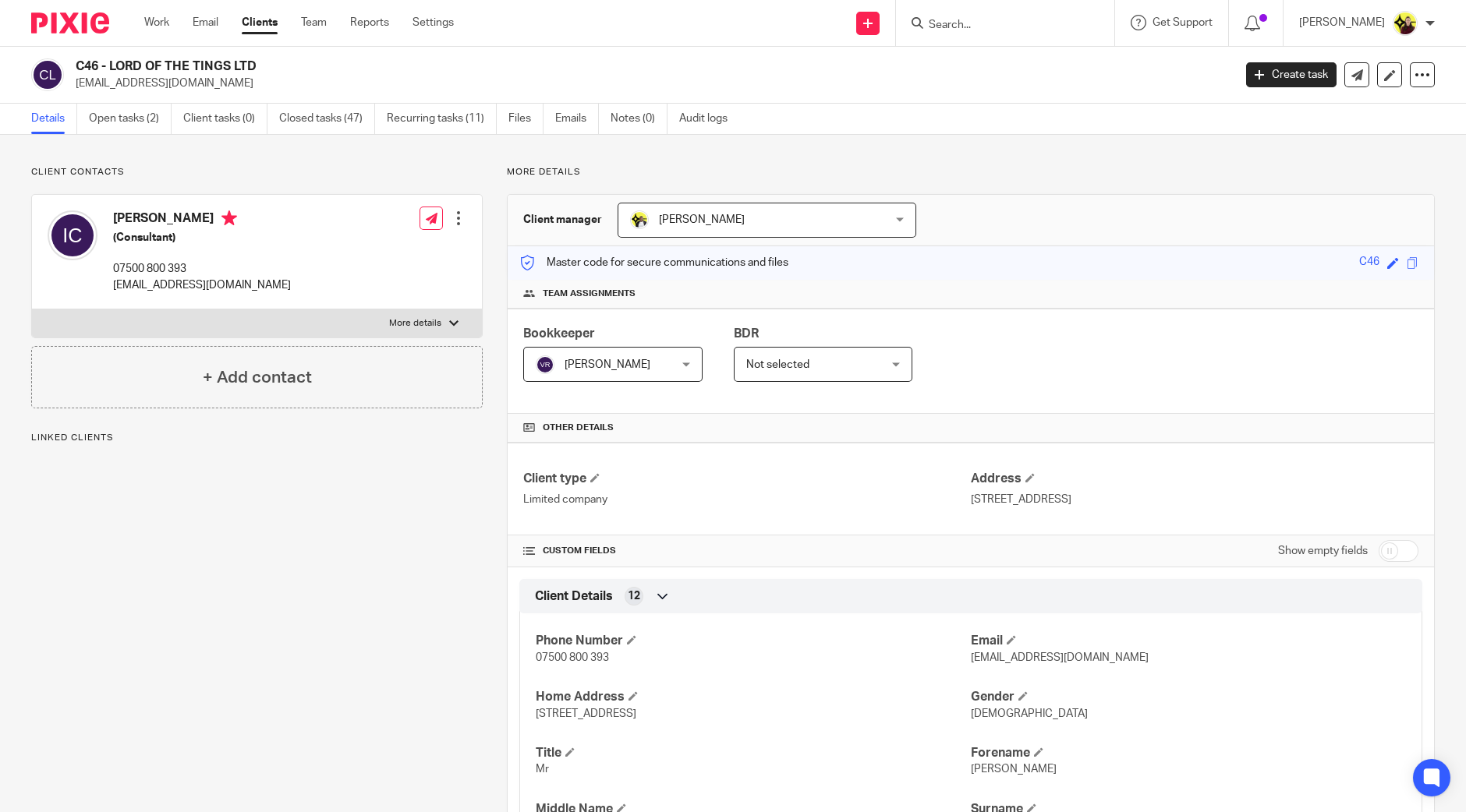
click at [94, 60] on h2 "C46 - LORD OF THE TINGS LTD" at bounding box center [534, 66] width 918 height 16
copy h2 "C46"
click at [982, 25] on input "Search" at bounding box center [997, 26] width 141 height 14
type input "A"
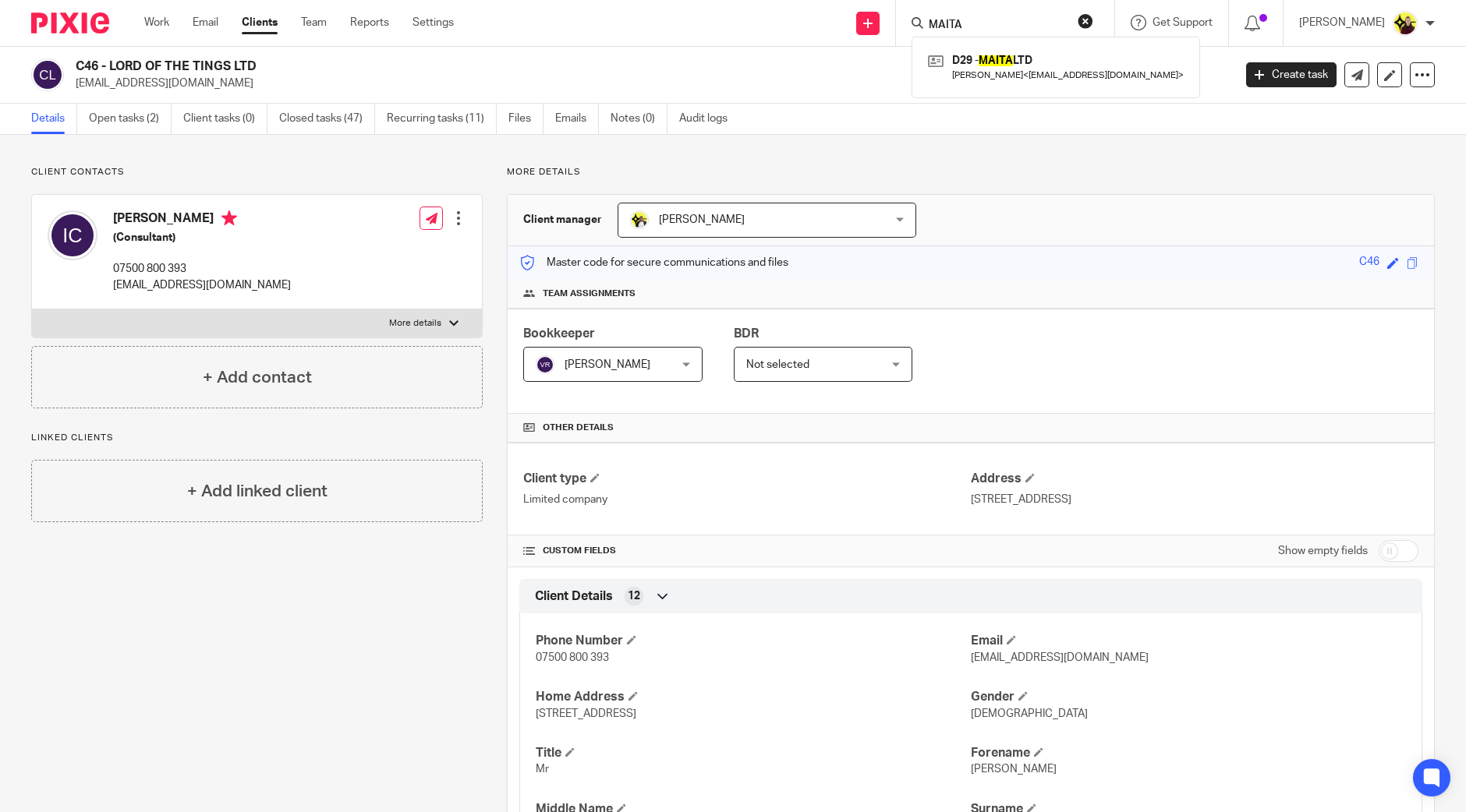
type input "MAITA"
click at [996, 87] on div "D29 - MAITA LTD Lincoln Dokwani < tadiwadok@yahoo.co.uk >" at bounding box center [1056, 67] width 288 height 61
click at [1006, 64] on link at bounding box center [1056, 67] width 263 height 36
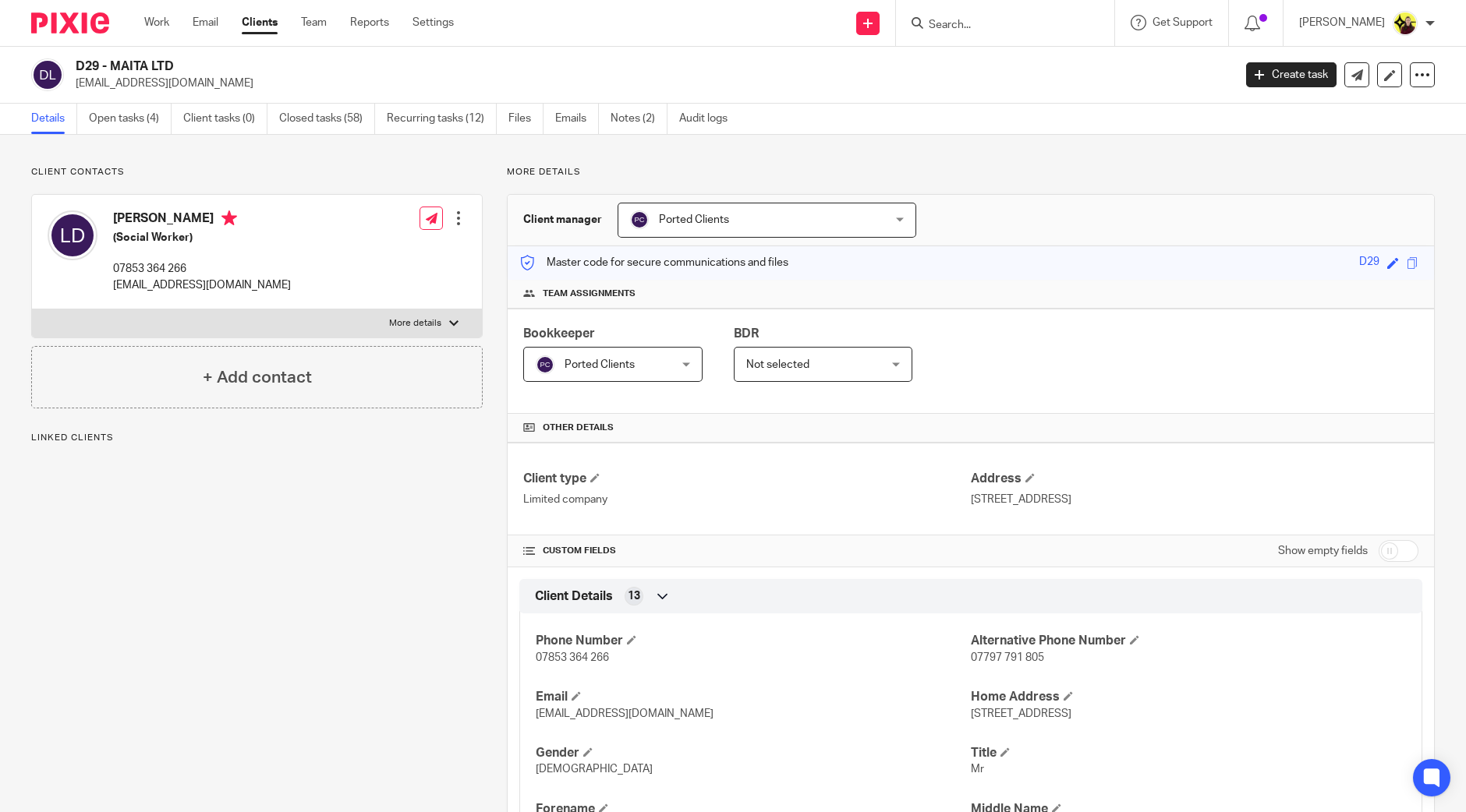
click at [84, 66] on h2 "D29 - MAITA LTD" at bounding box center [534, 66] width 918 height 16
copy h2 "D29"
click at [988, 22] on input "Search" at bounding box center [997, 26] width 141 height 14
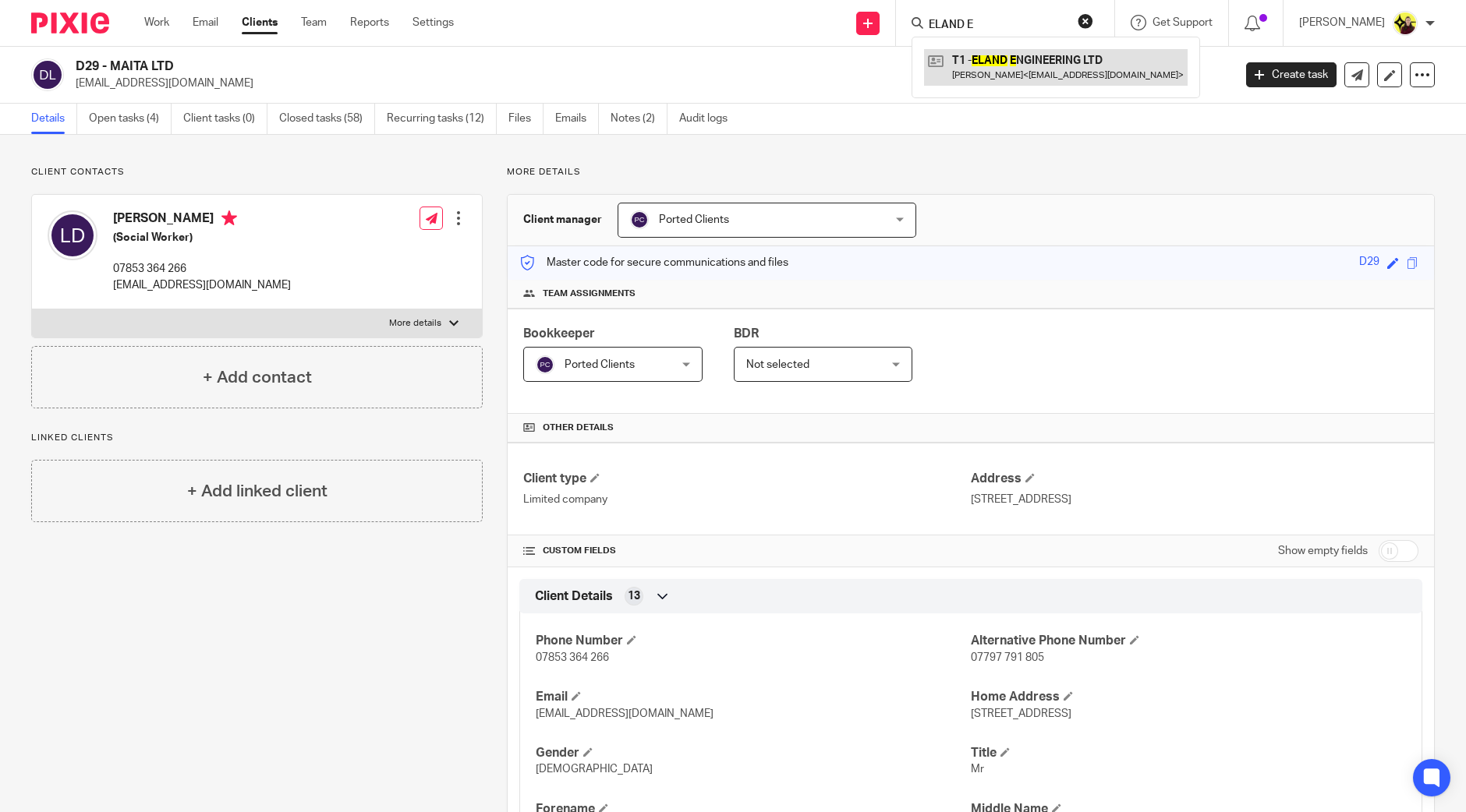
type input "ELAND E"
click at [1040, 65] on link at bounding box center [1056, 67] width 263 height 36
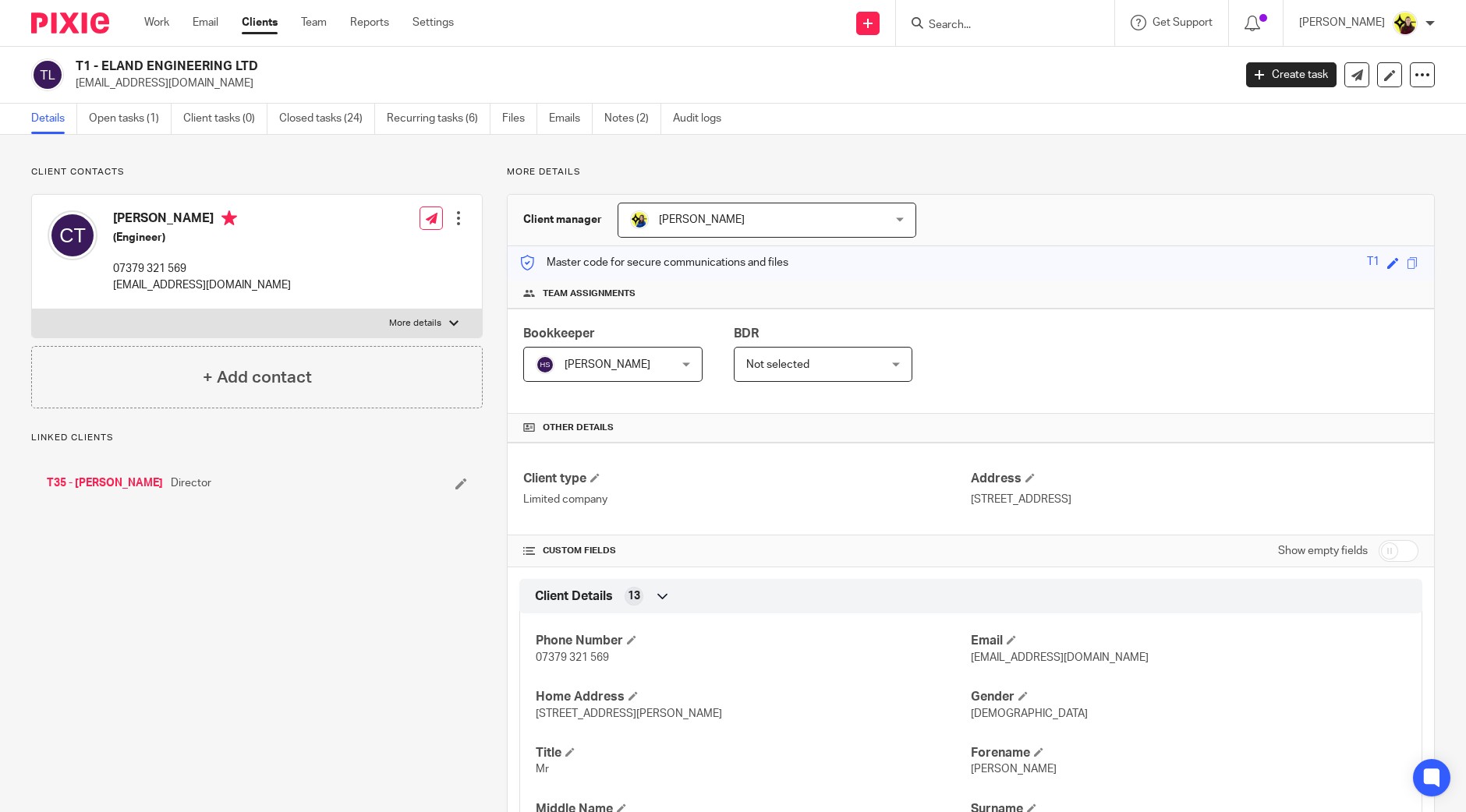
click at [90, 62] on h2 "T1 - ELAND ENGINEERING LTD" at bounding box center [534, 66] width 918 height 16
click at [86, 62] on h2 "T1 - ELAND ENGINEERING LTD" at bounding box center [534, 66] width 918 height 16
copy h2 "T1"
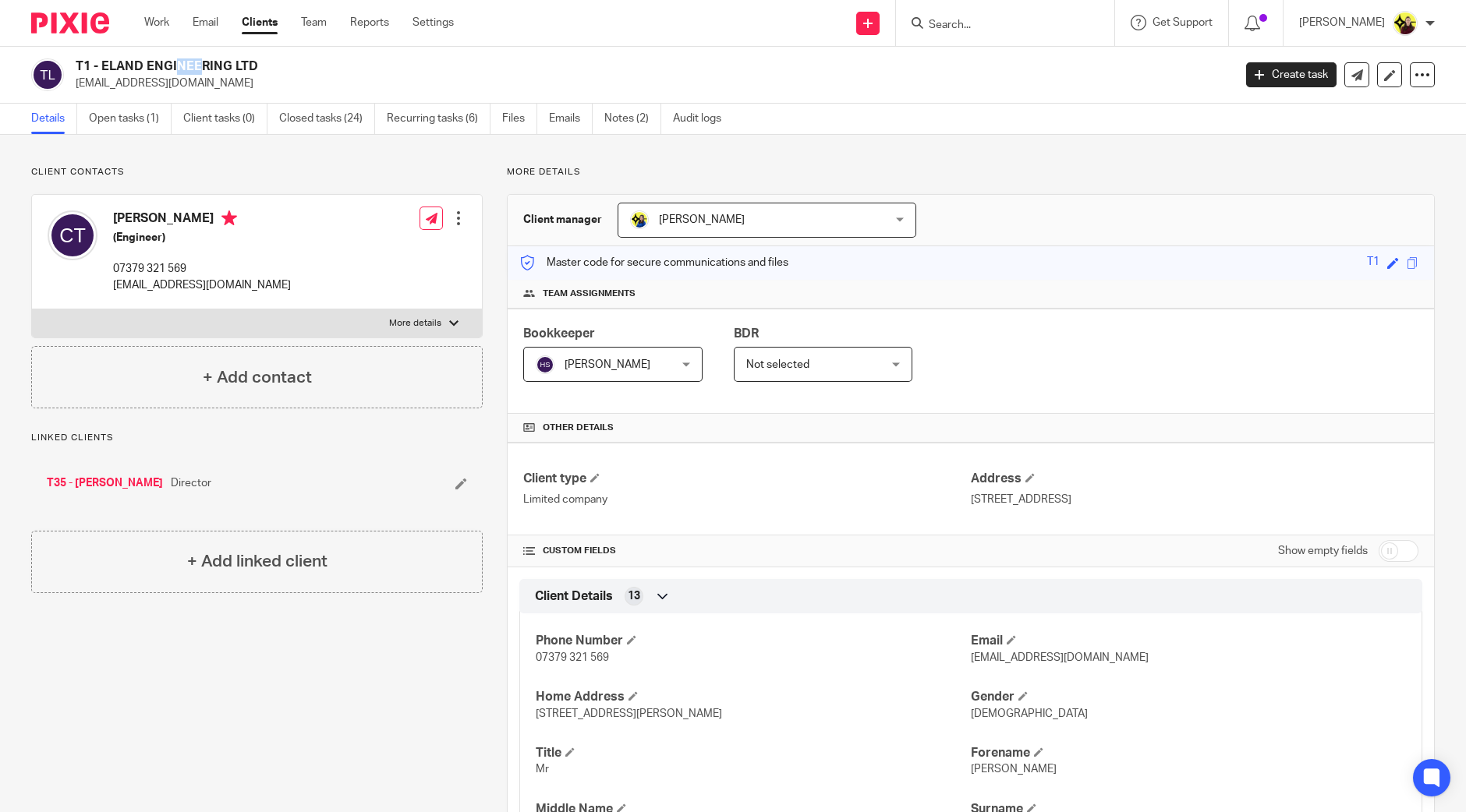
click at [965, 21] on input "Search" at bounding box center [997, 26] width 141 height 14
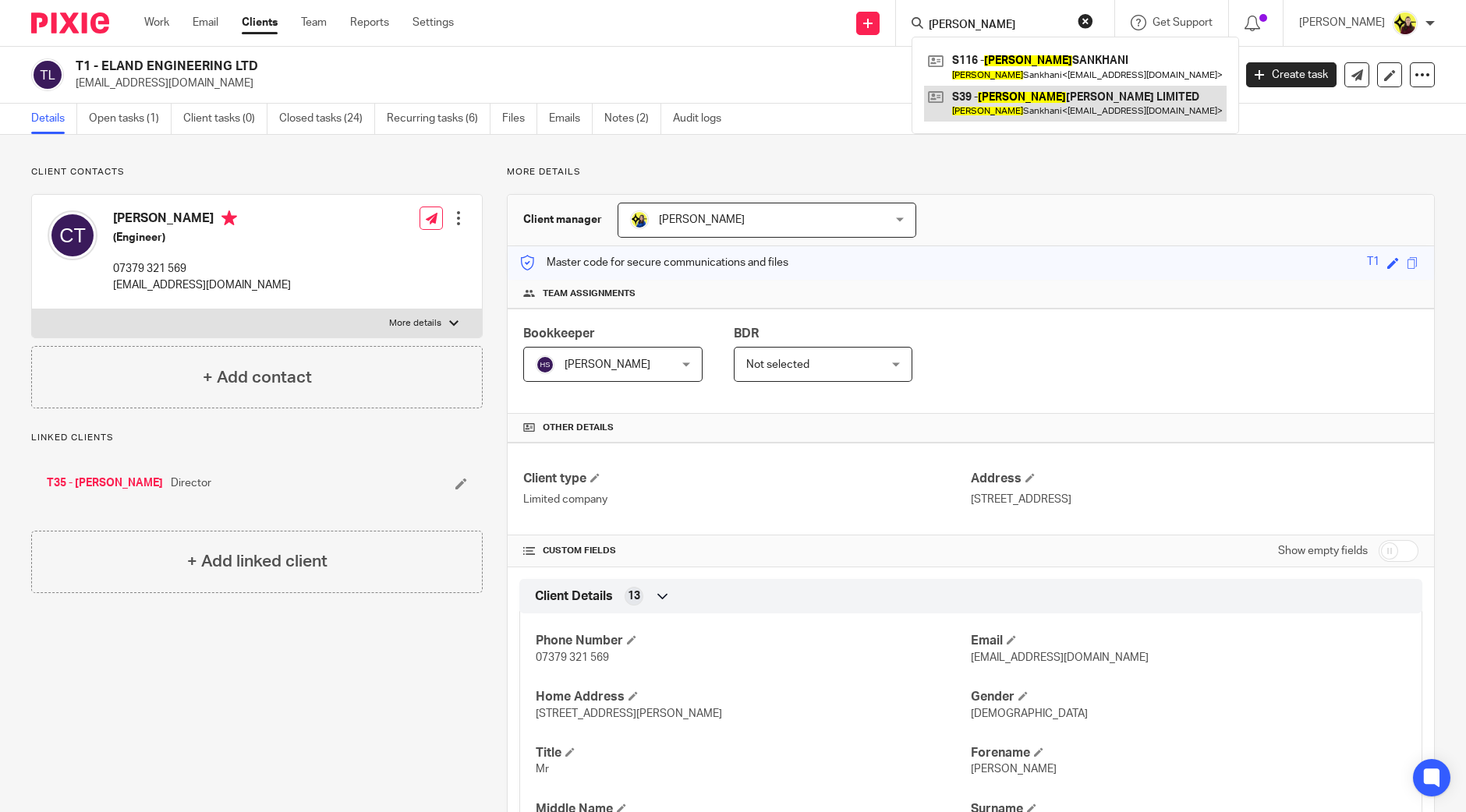
type input "[PERSON_NAME]"
click at [977, 99] on link at bounding box center [1076, 104] width 303 height 36
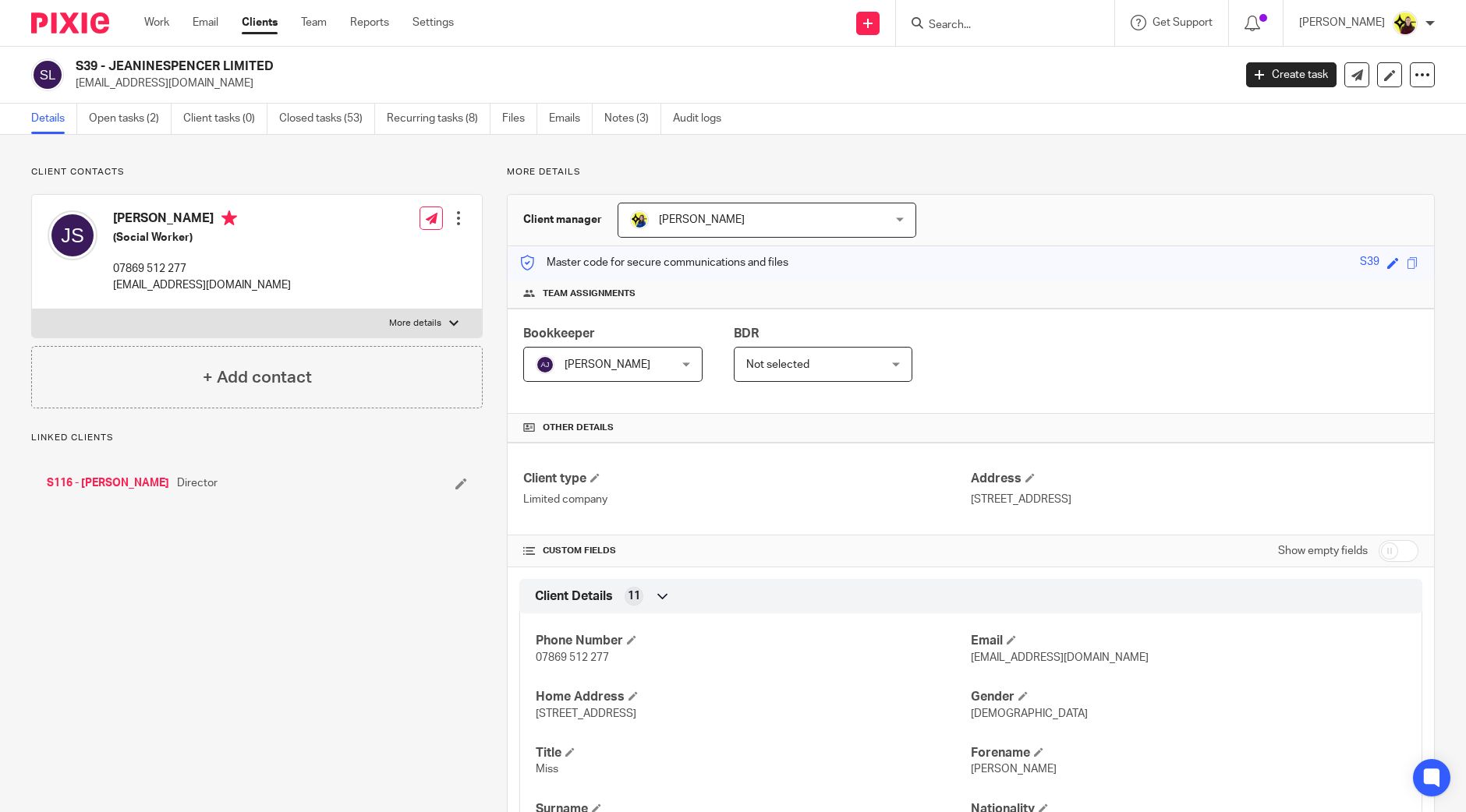
click at [90, 62] on h2 "S39 - JEANINESPENCER LIMITED" at bounding box center [534, 66] width 918 height 16
click at [90, 60] on h2 "S39 - JEANINESPENCER LIMITED" at bounding box center [534, 66] width 918 height 16
copy h2 "S39"
click at [1012, 27] on input "Search" at bounding box center [997, 26] width 141 height 14
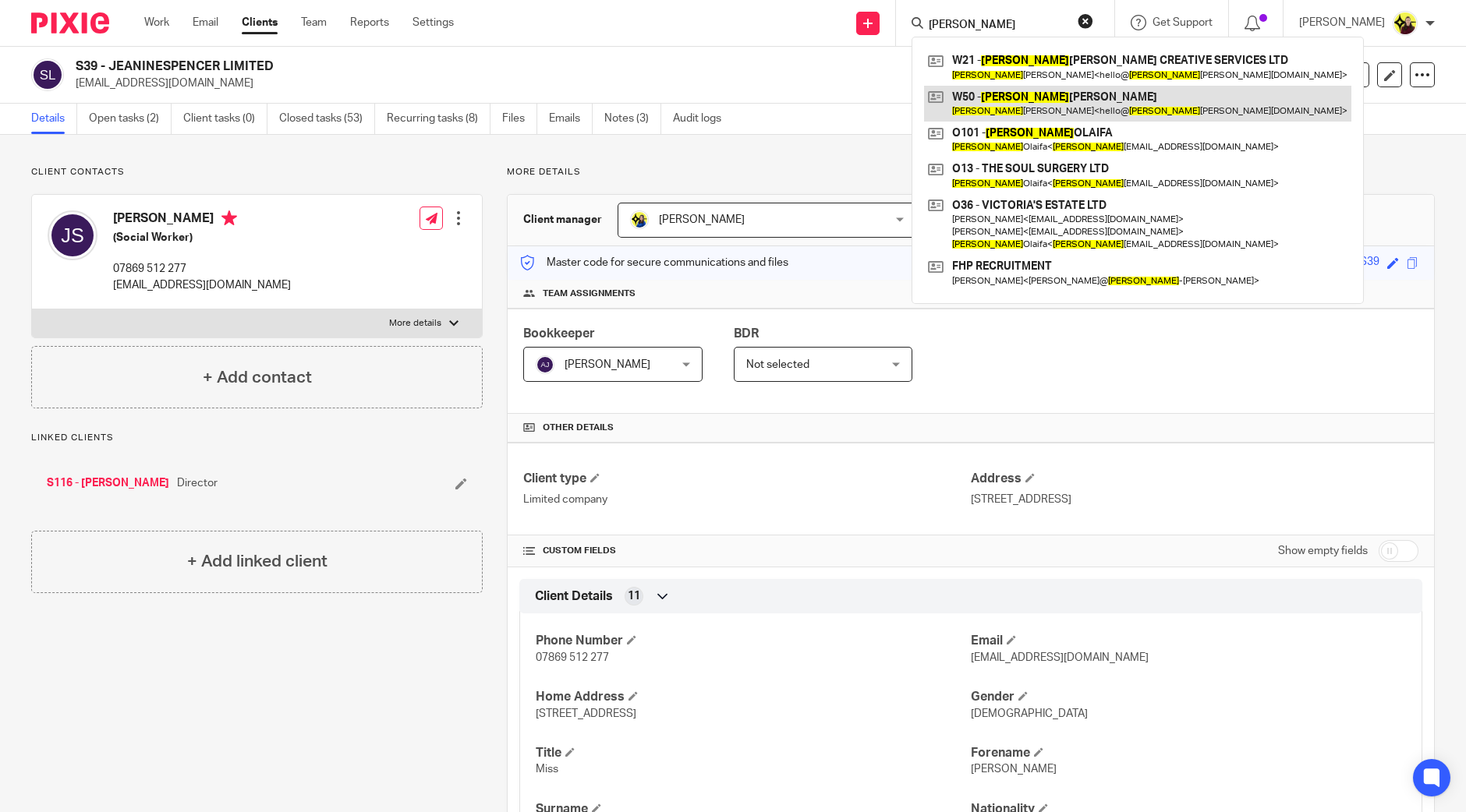
type input "FRANCESCA"
click at [1012, 86] on link at bounding box center [1137, 104] width 427 height 36
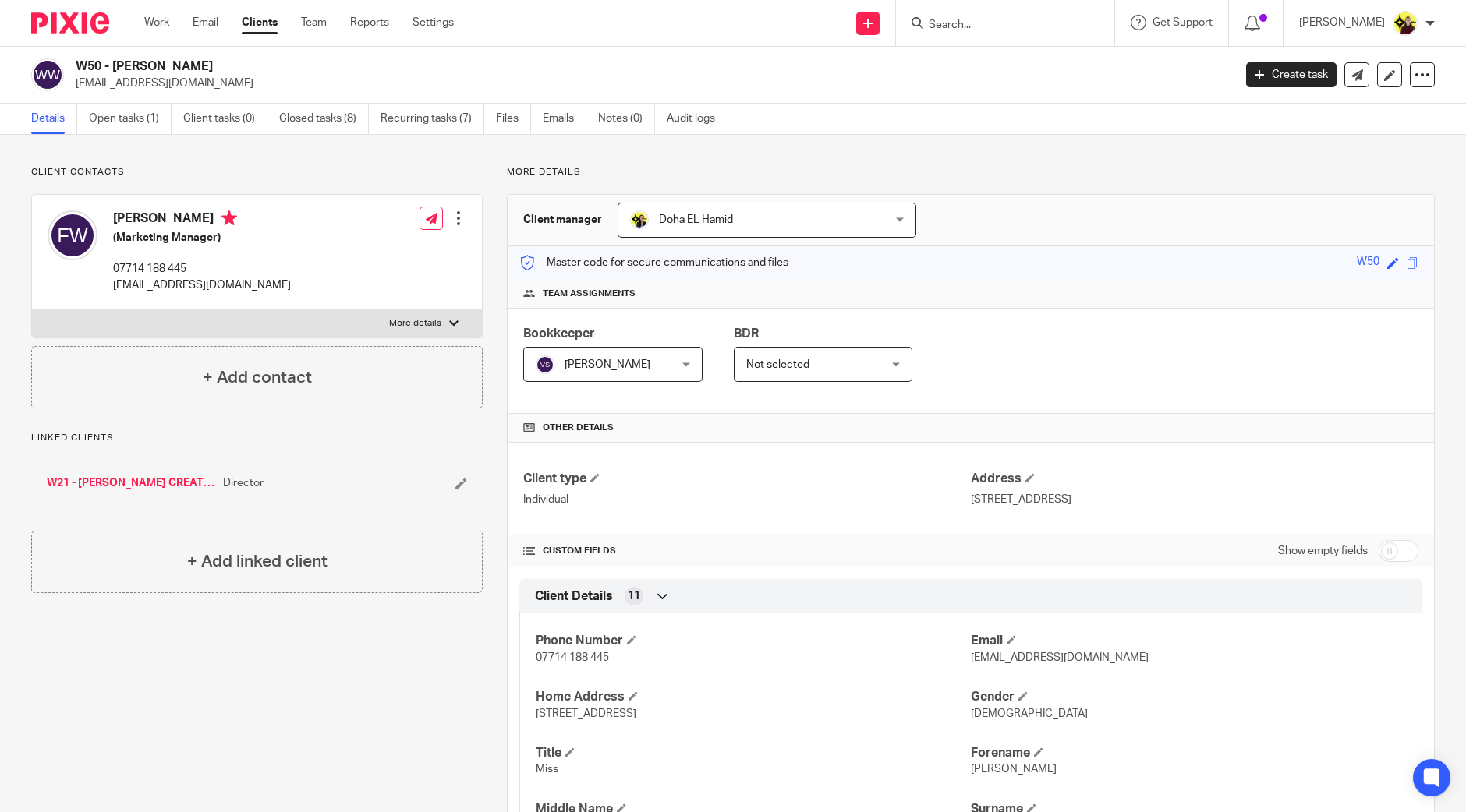
click at [964, 22] on input "Search" at bounding box center [997, 26] width 141 height 14
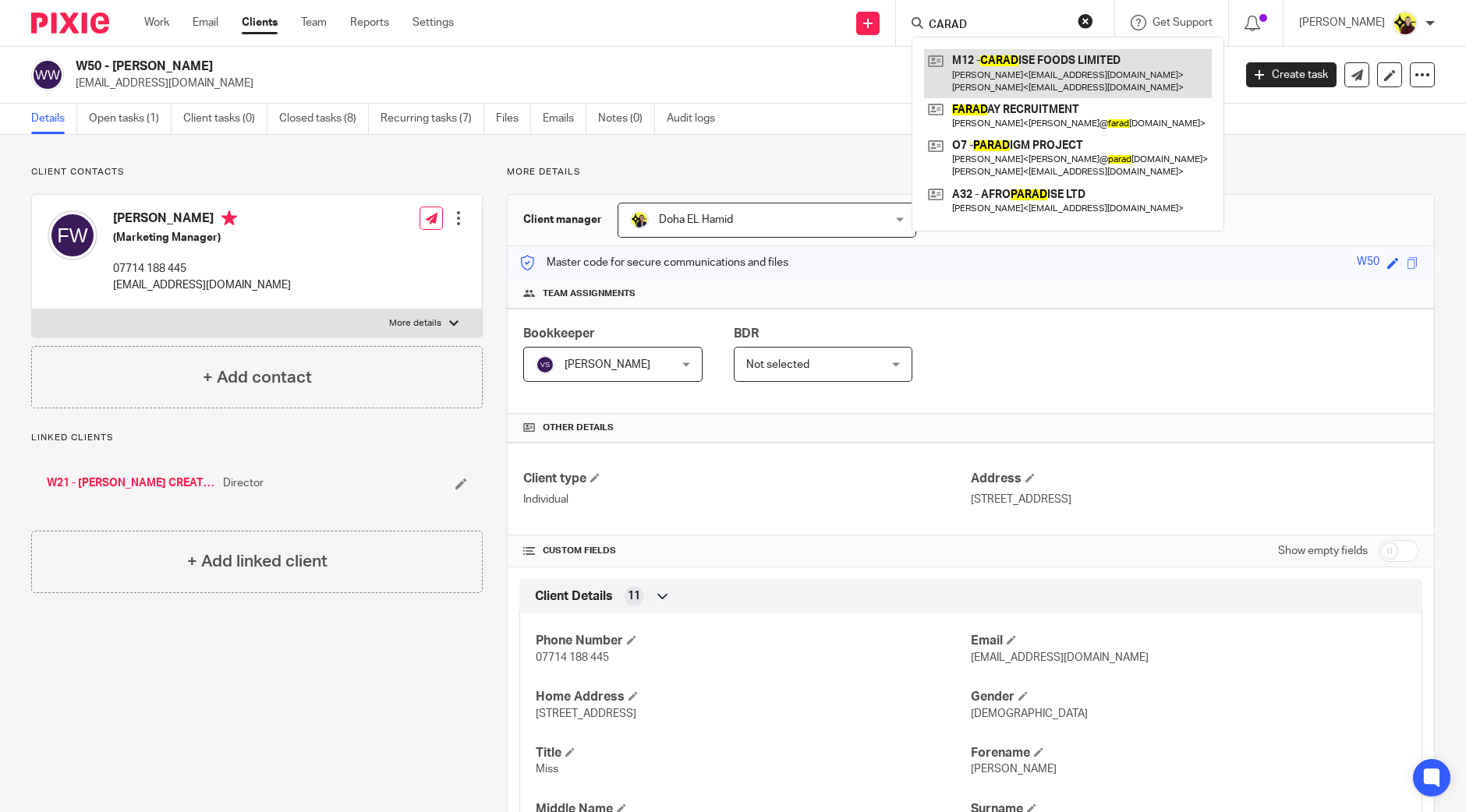
type input "CARAD"
click at [979, 66] on link at bounding box center [1067, 73] width 287 height 48
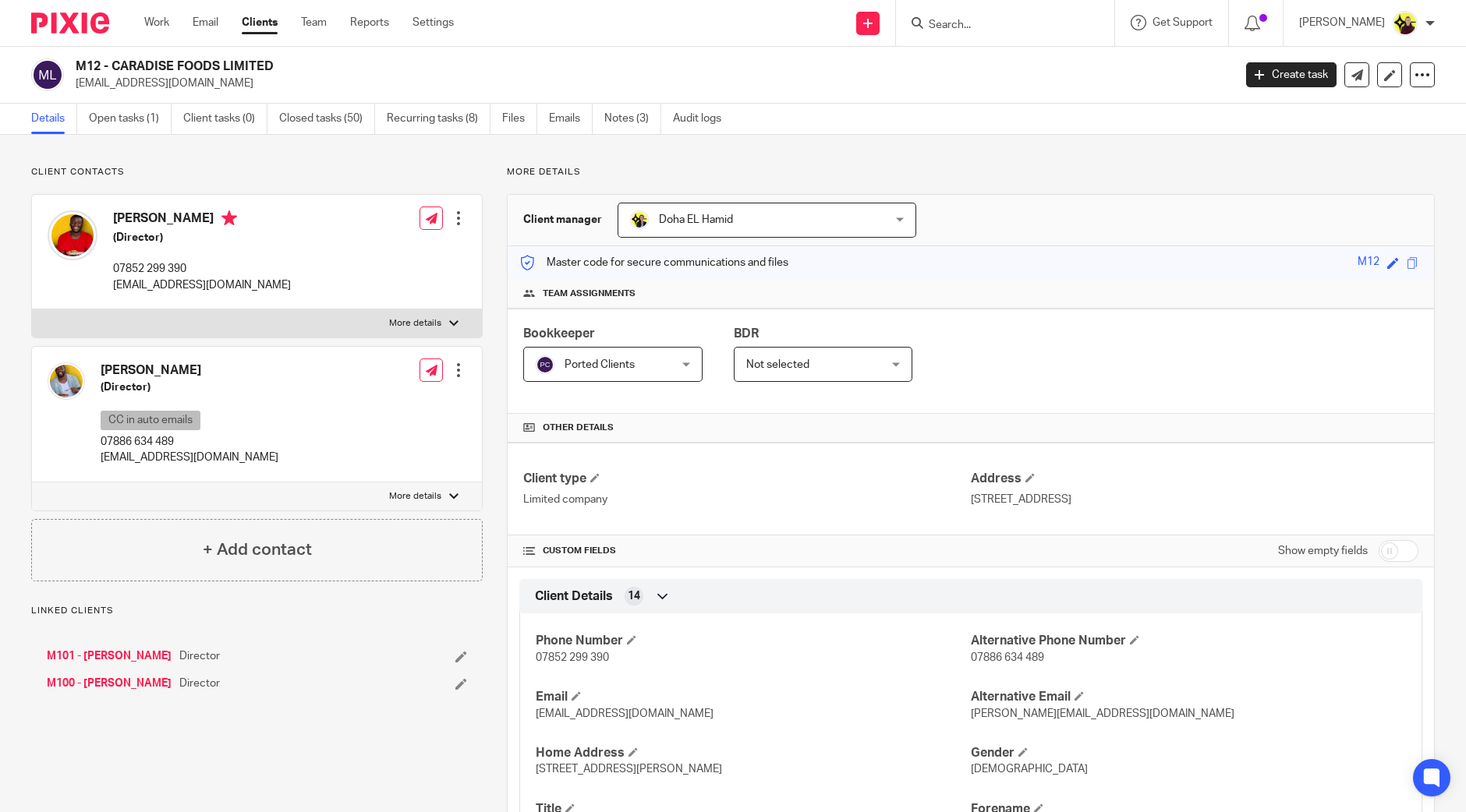
click at [88, 56] on div "M12 - CARADISE FOODS LIMITED [EMAIL_ADDRESS][DOMAIN_NAME] Create task Update fr…" at bounding box center [733, 75] width 1466 height 57
copy h2 "M12"
click at [991, 21] on input "Search" at bounding box center [997, 26] width 141 height 14
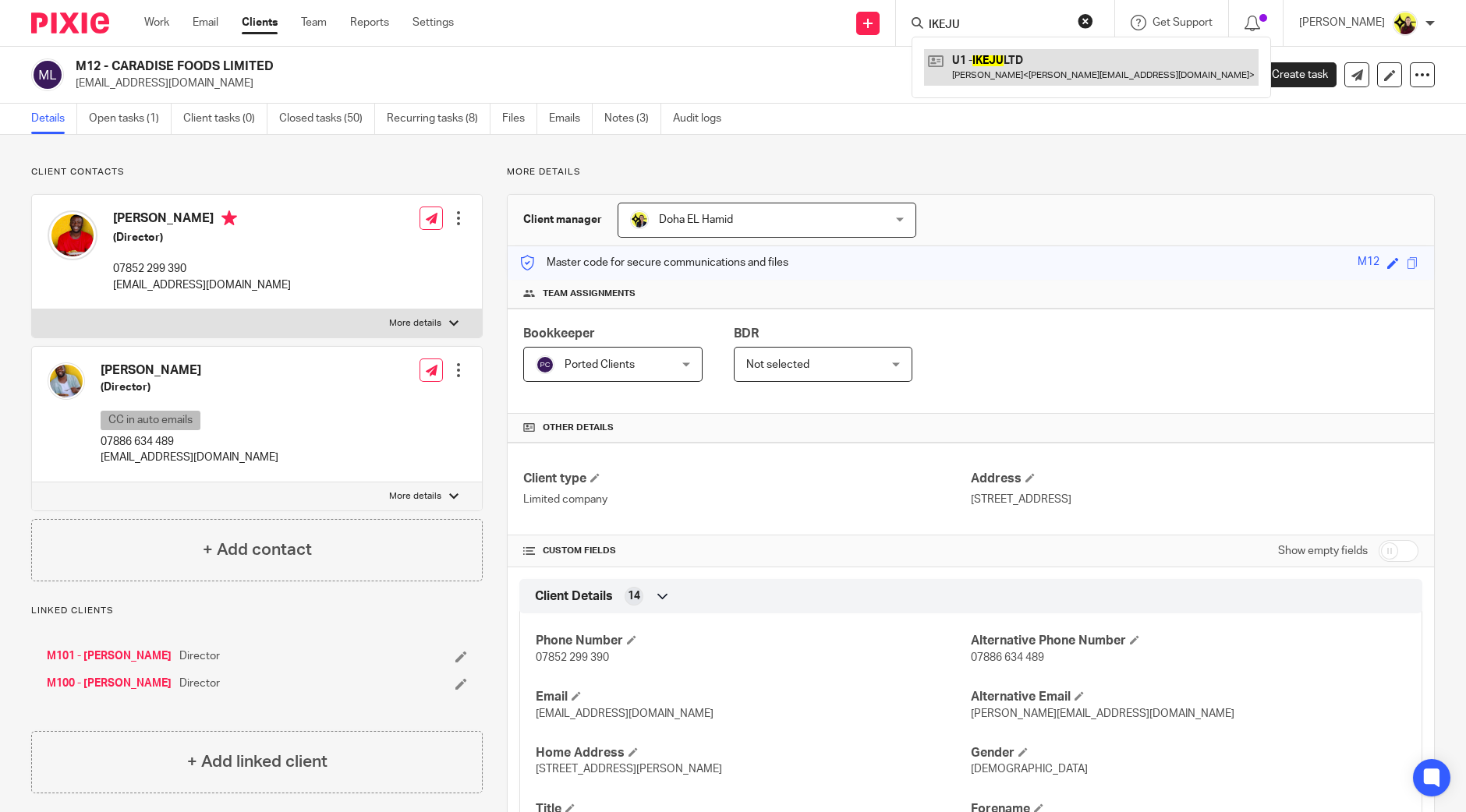
type input "IKEJU"
click at [1006, 52] on link at bounding box center [1092, 67] width 335 height 36
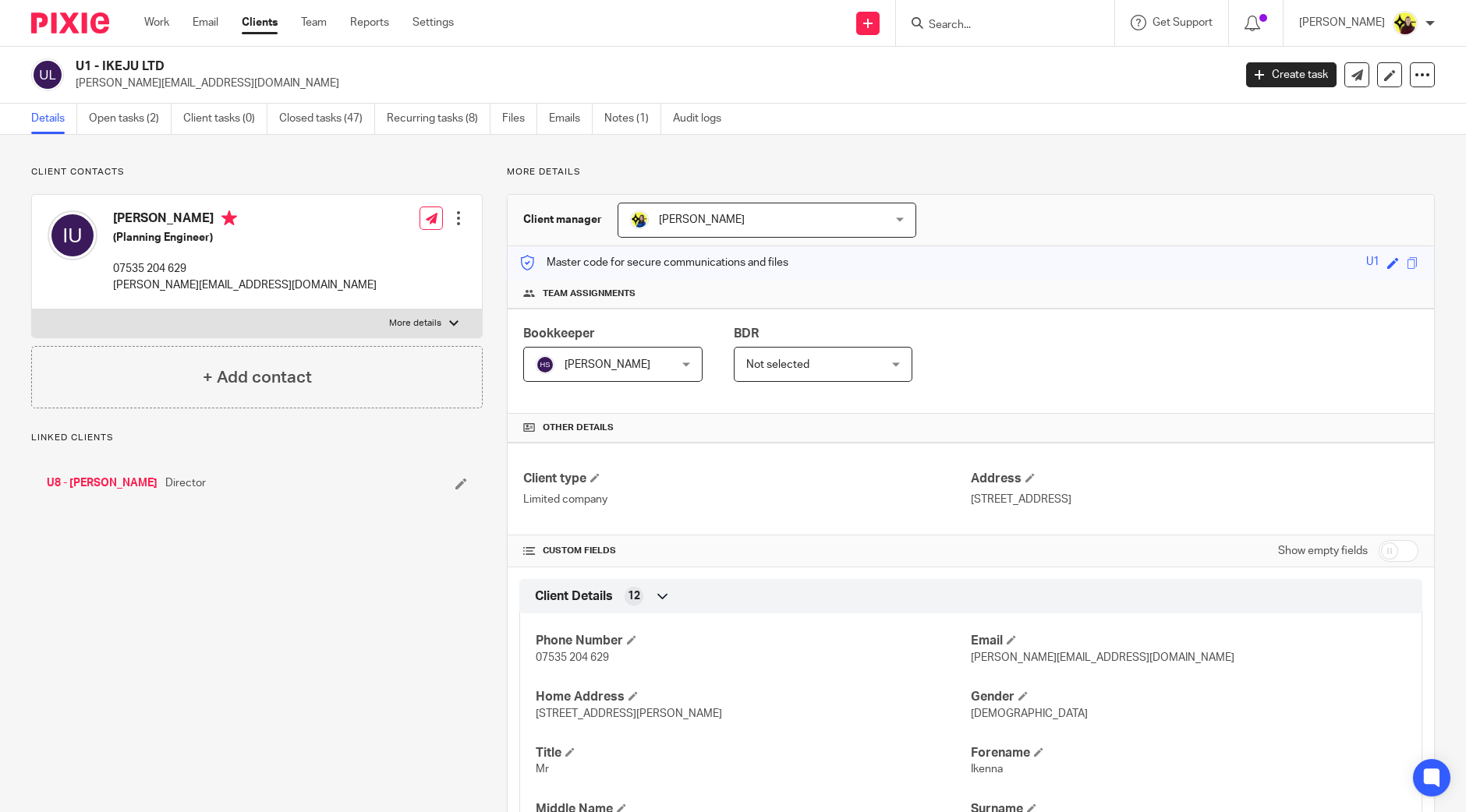
click at [86, 70] on h2 "U1 - IKEJU LTD" at bounding box center [534, 66] width 918 height 16
copy h2 "U1"
click at [979, 27] on input "Search" at bounding box center [997, 26] width 141 height 14
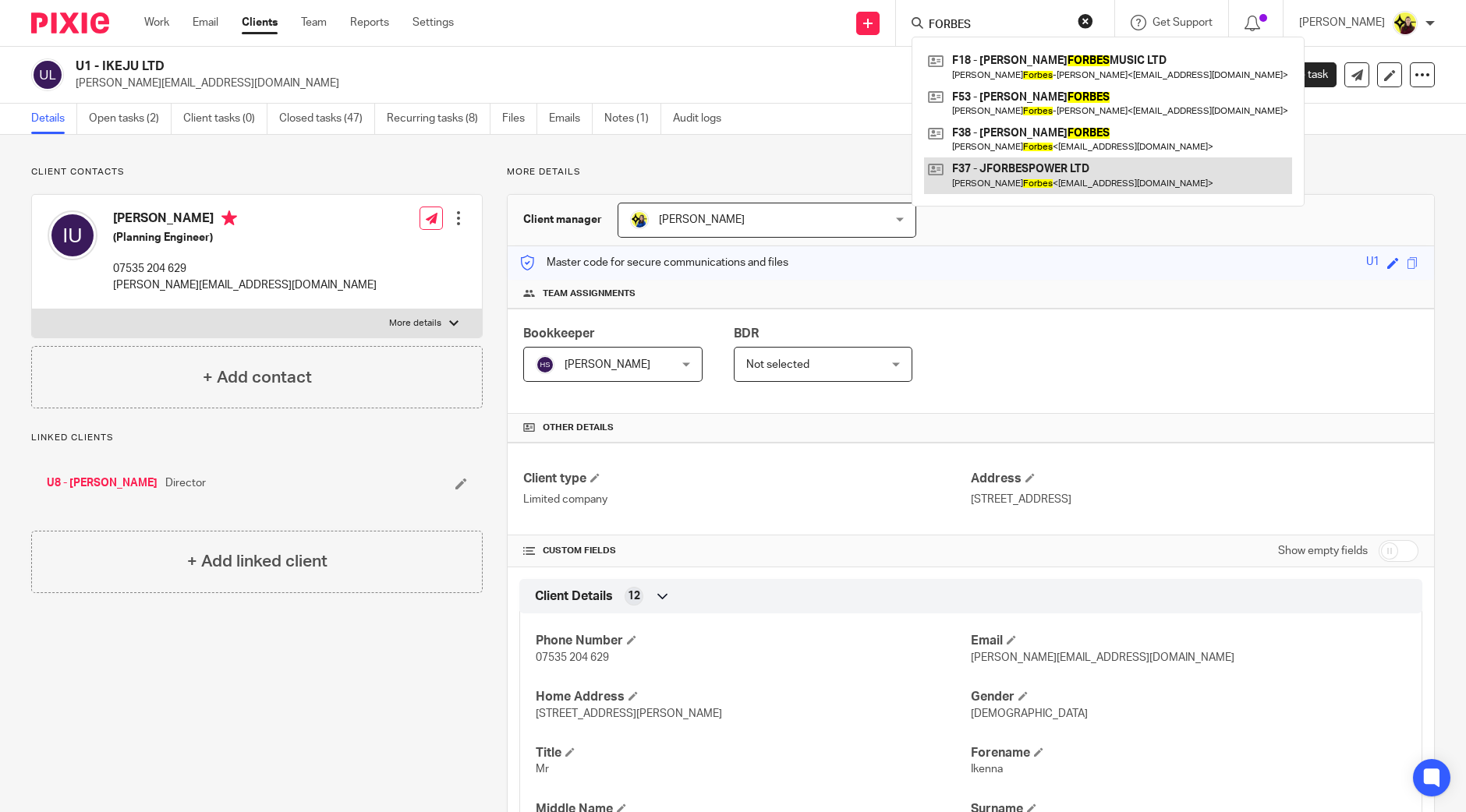
type input "FORBES"
click at [1016, 160] on link at bounding box center [1108, 175] width 368 height 36
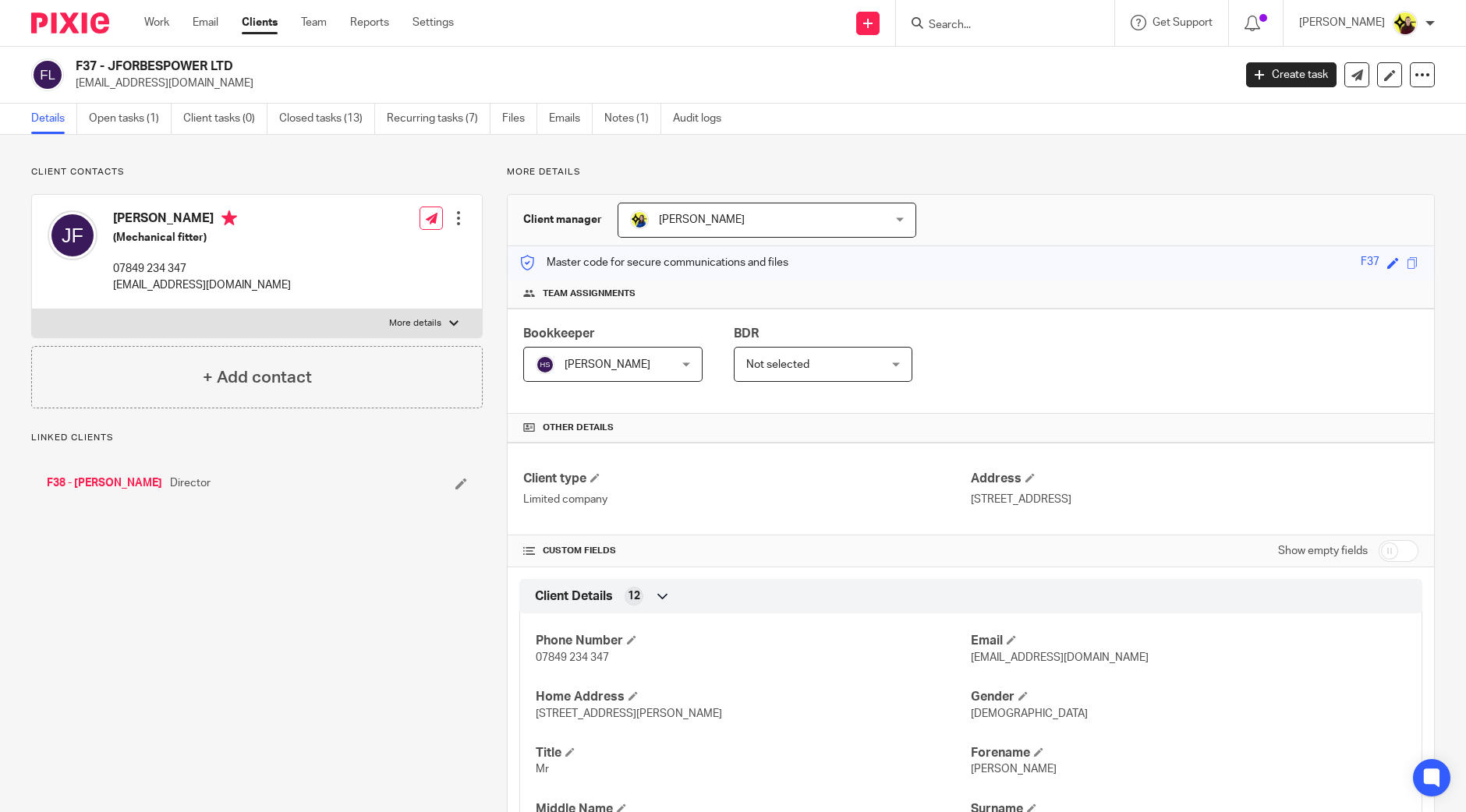
click at [78, 56] on div "F37 - JFORBESPOWER LTD jamesforbes36@yahoo.co.uk Create task Update from Compan…" at bounding box center [733, 75] width 1466 height 57
copy h2 "F37"
click at [967, 24] on input "Search" at bounding box center [997, 26] width 141 height 14
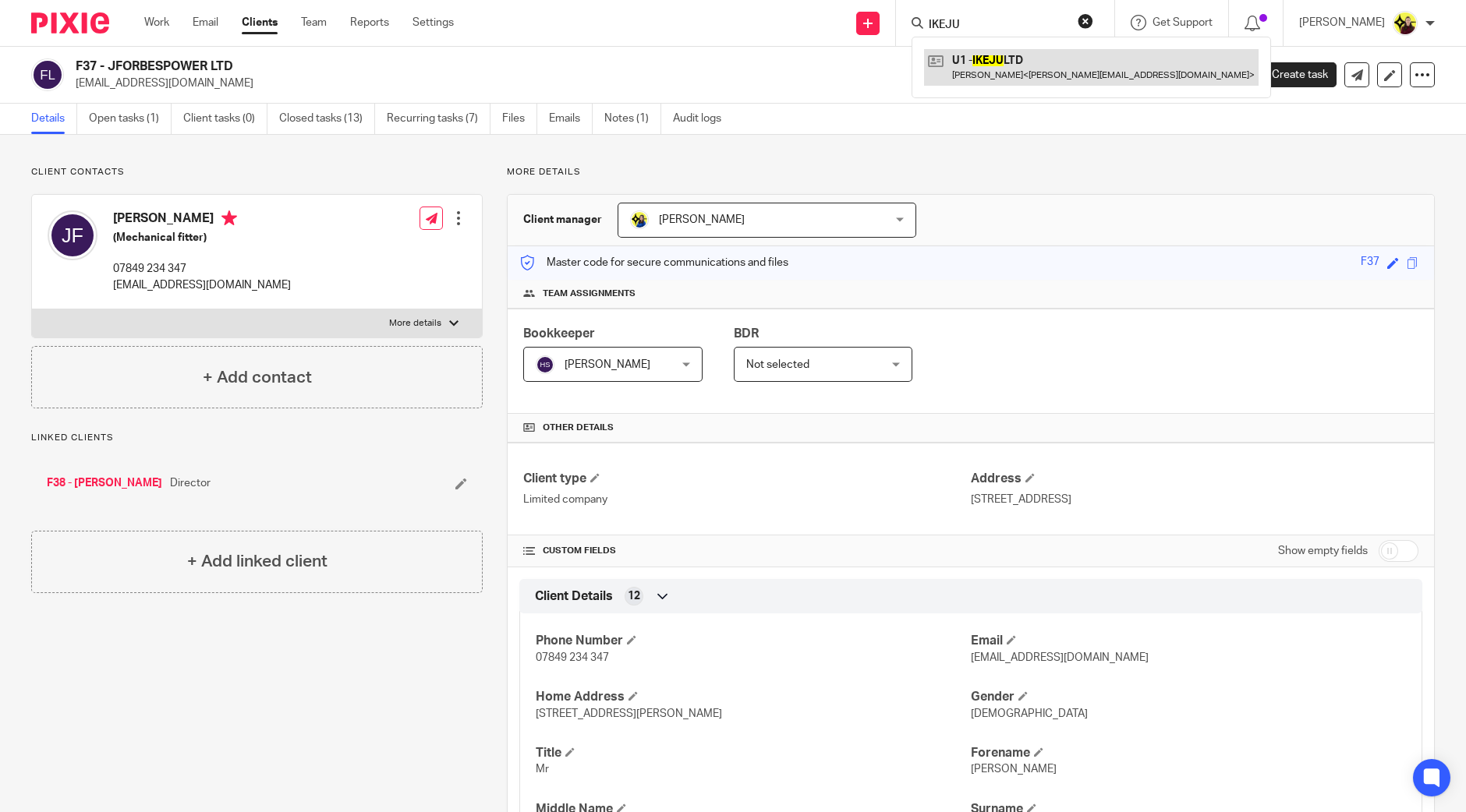
type input "IKEJU"
click at [1049, 64] on link at bounding box center [1092, 67] width 335 height 36
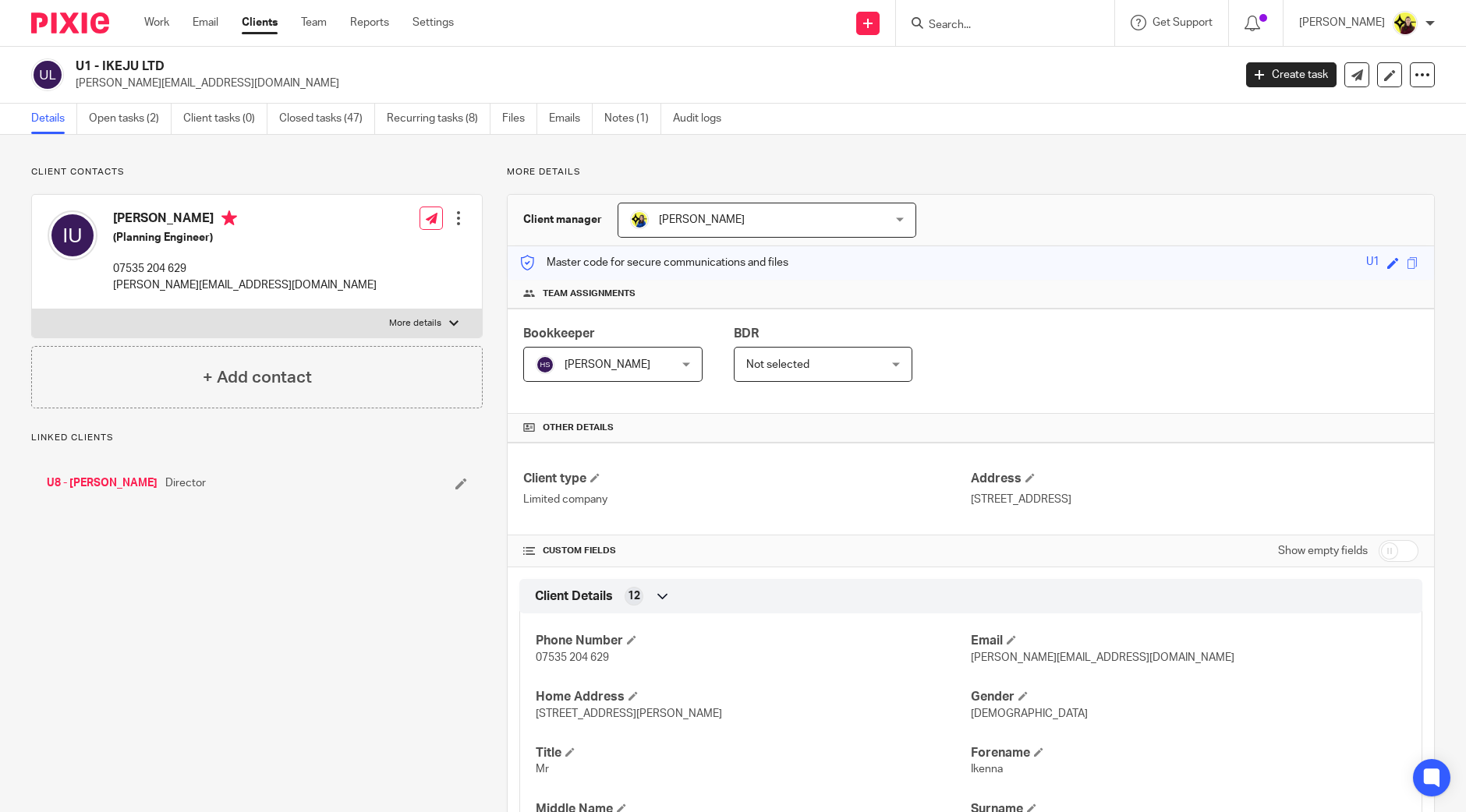
click at [79, 56] on div "U1 - IKEJU LTD [PERSON_NAME][EMAIL_ADDRESS][DOMAIN_NAME] Create task Update fro…" at bounding box center [733, 75] width 1466 height 57
copy h2 "U1"
click at [969, 20] on input "Search" at bounding box center [997, 26] width 141 height 14
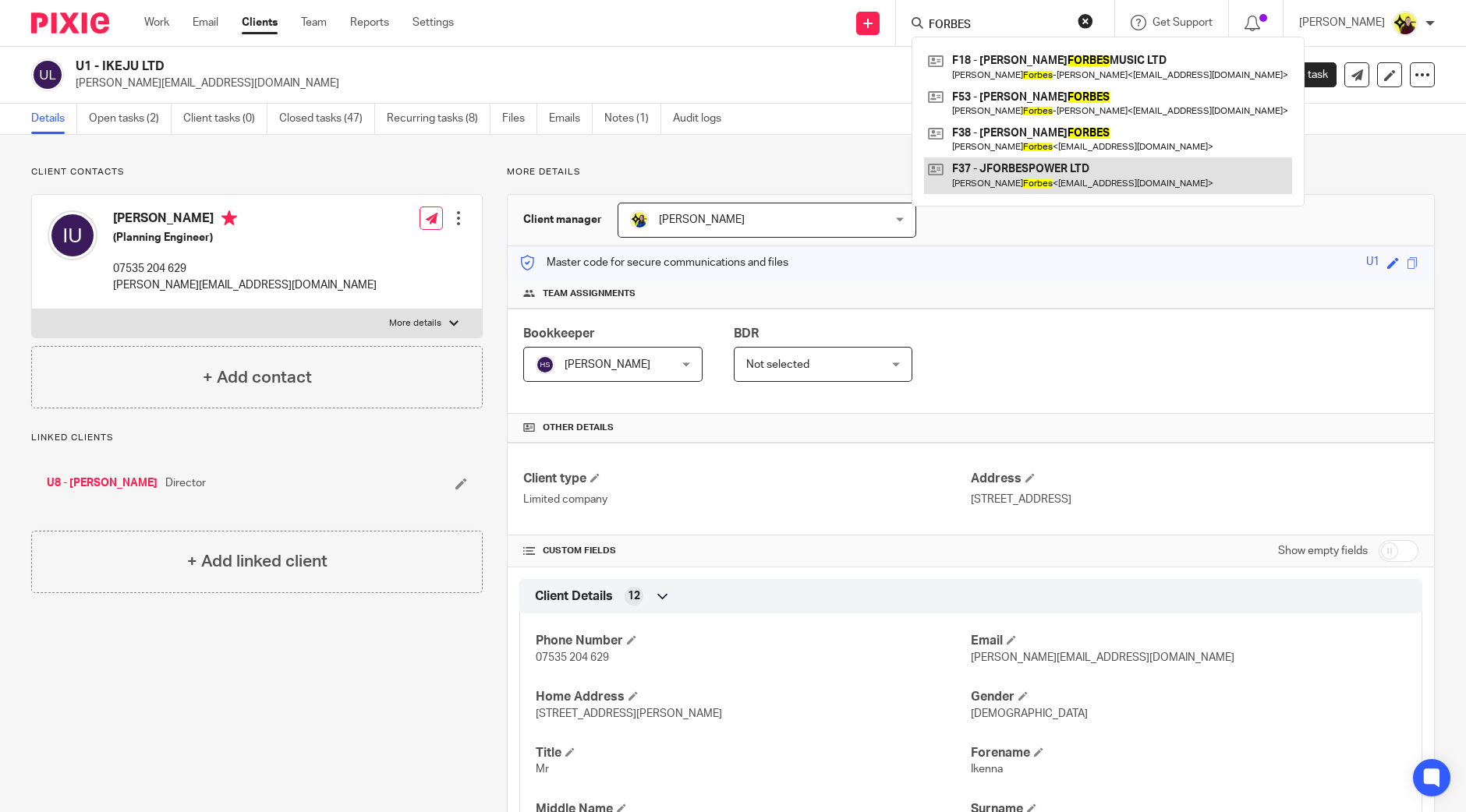
type input "FORBES"
click at [1024, 181] on link at bounding box center [1108, 175] width 368 height 36
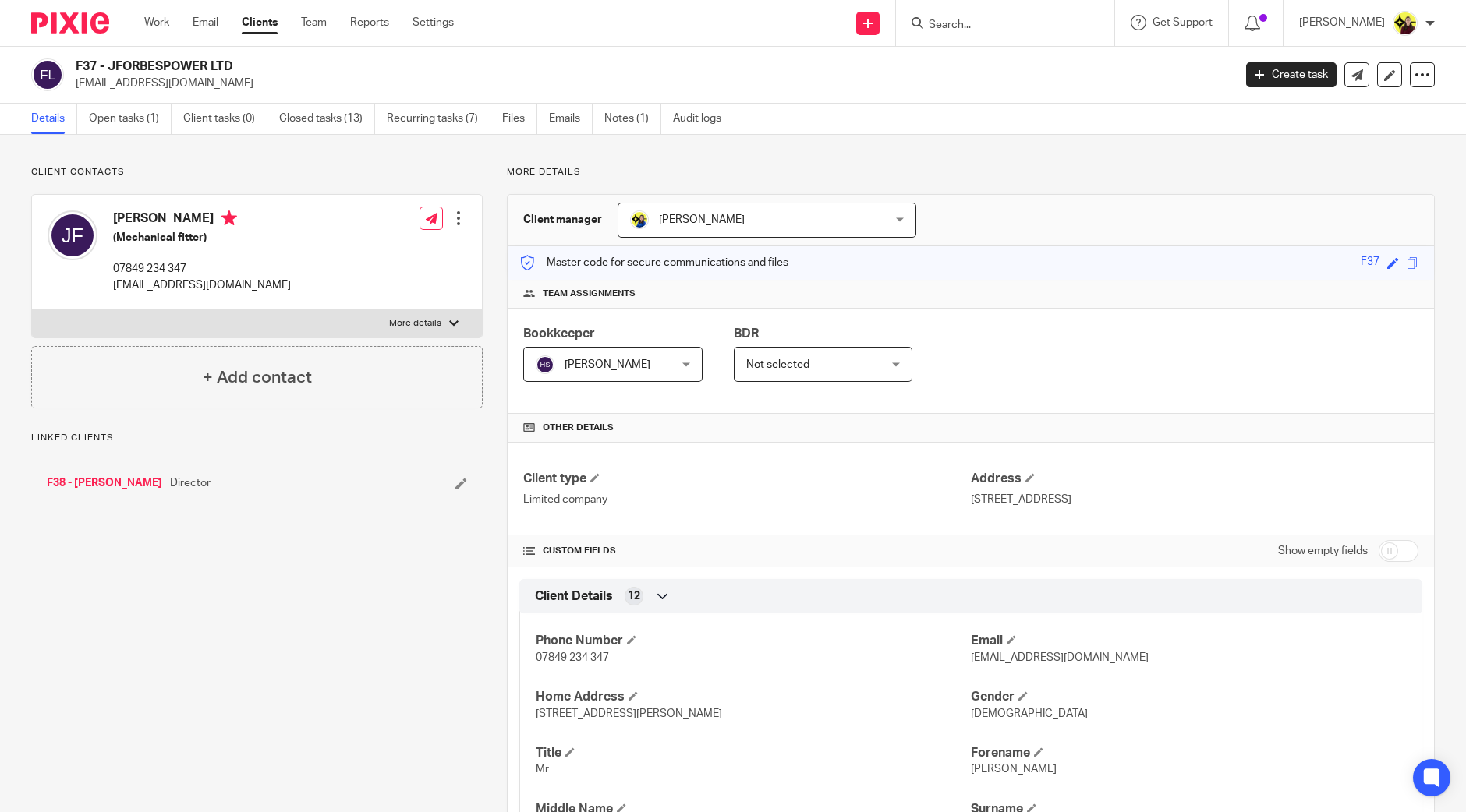
click at [86, 73] on h2 "F37 - JFORBESPOWER LTD" at bounding box center [534, 66] width 918 height 16
copy h2 "F37"
click at [957, 21] on input "Search" at bounding box center [997, 26] width 141 height 14
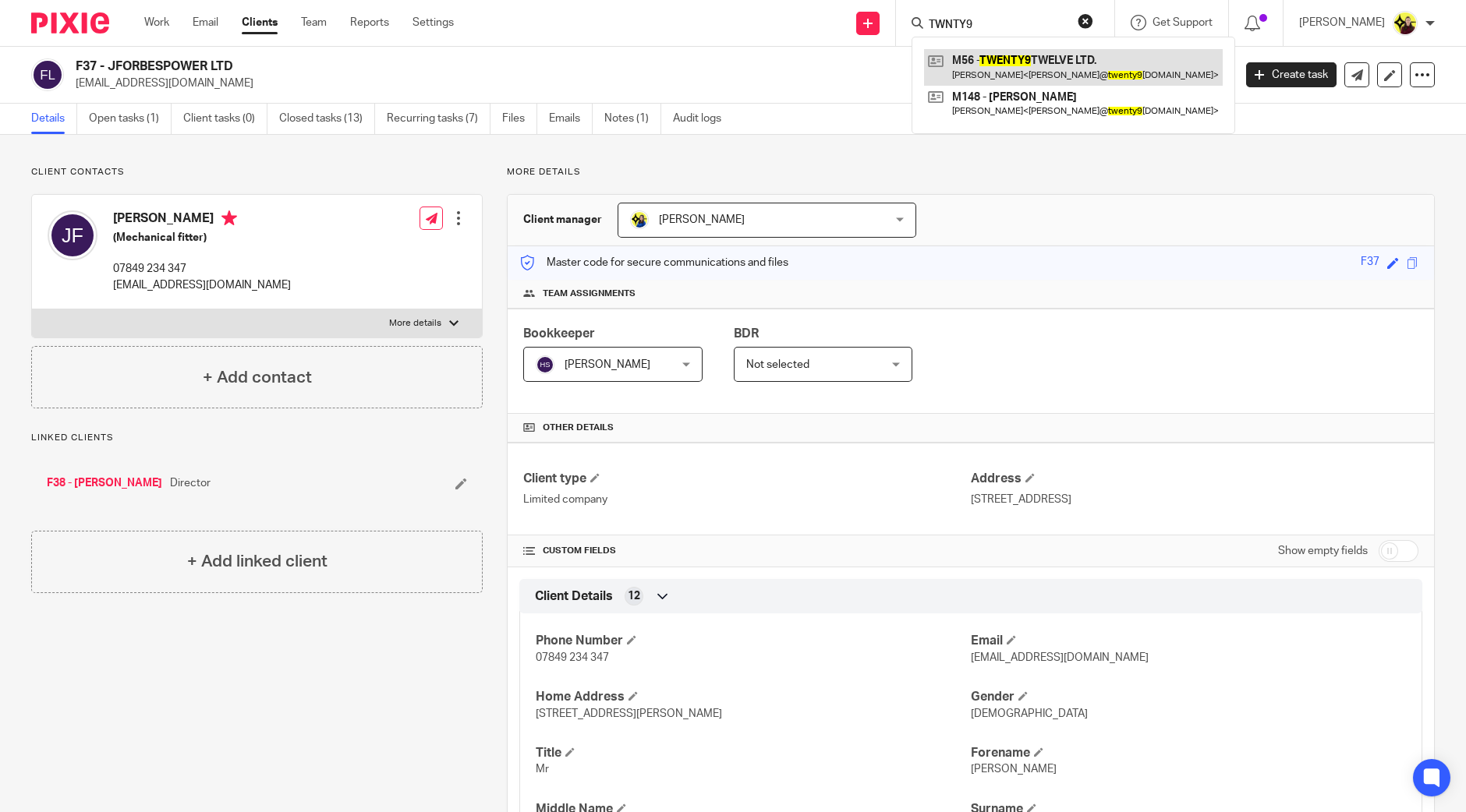
type input "TWNTY9"
click at [1042, 54] on link at bounding box center [1074, 67] width 299 height 36
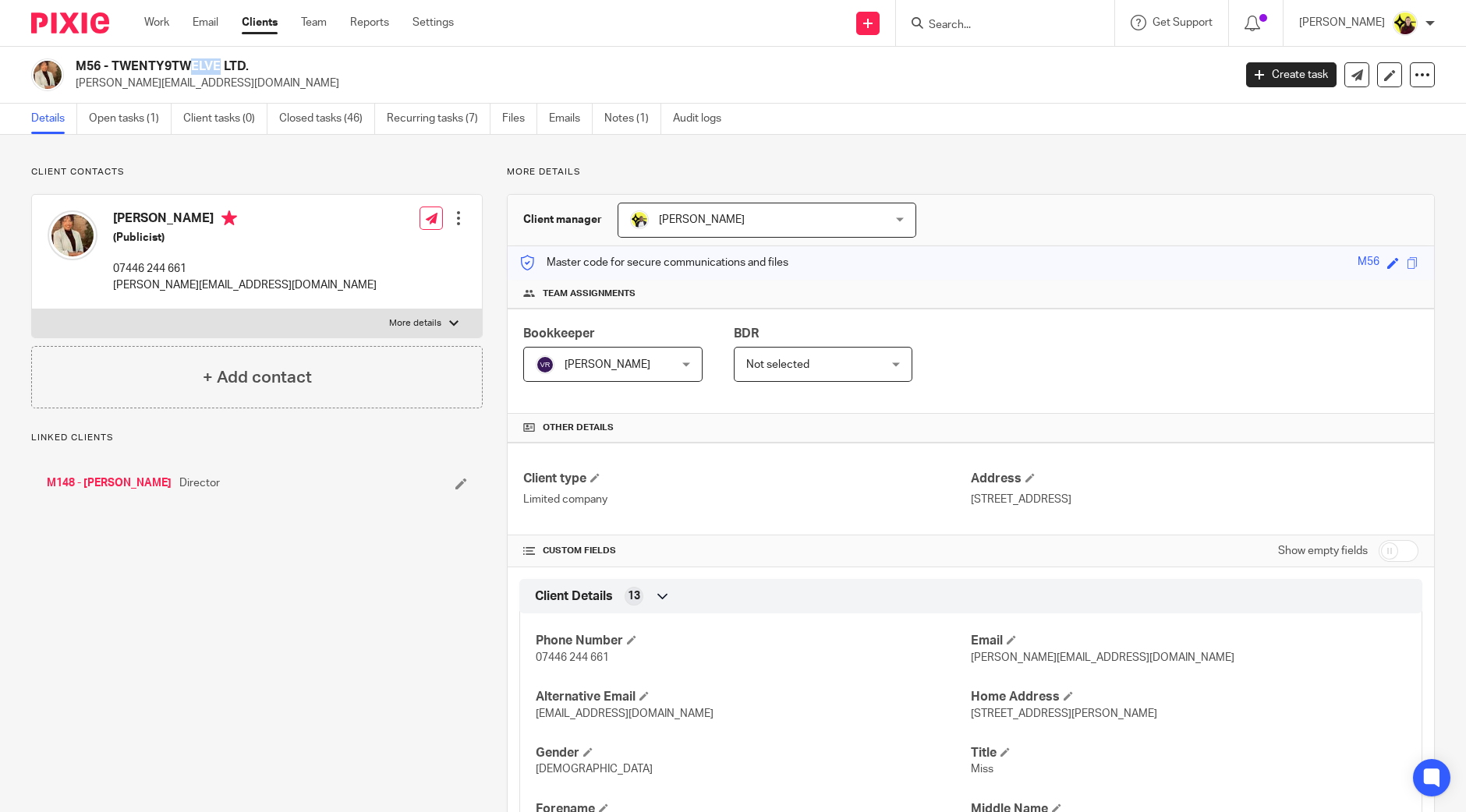
click at [90, 60] on h2 "M56 - TWENTY9TWELVE LTD." at bounding box center [534, 66] width 918 height 16
click at [975, 27] on input "Search" at bounding box center [997, 26] width 141 height 14
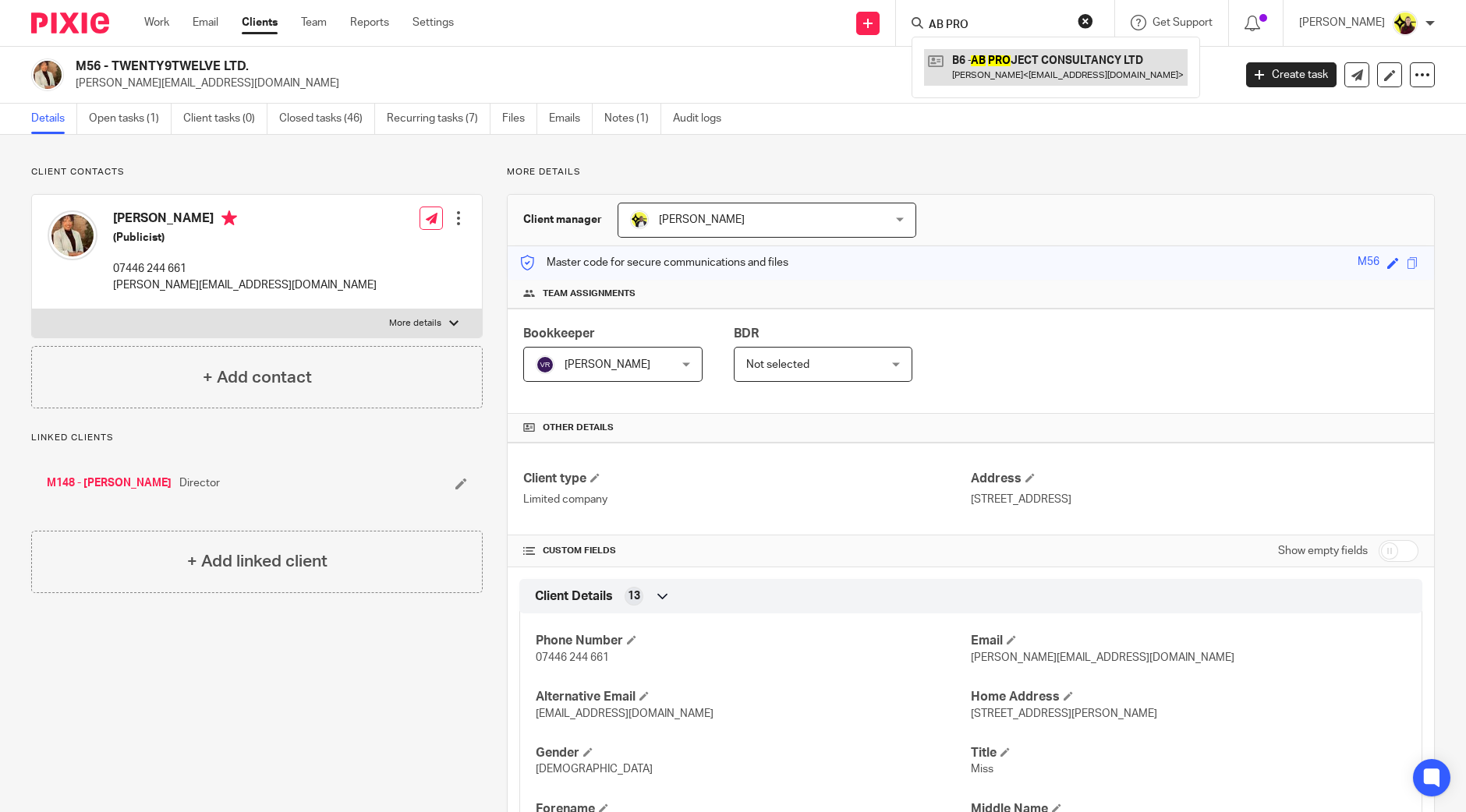
type input "AB PRO"
click at [1066, 54] on link at bounding box center [1056, 67] width 263 height 36
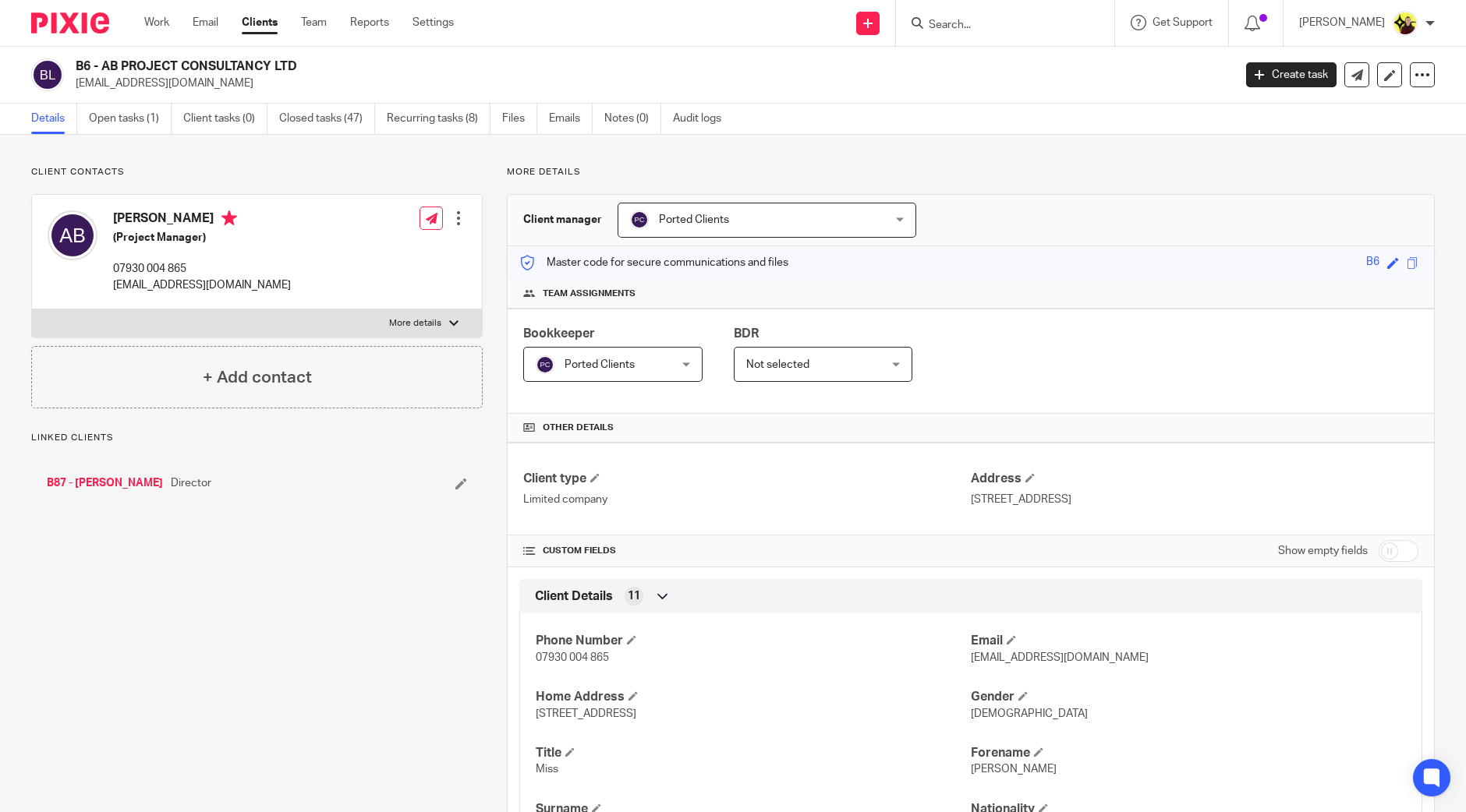
click at [72, 64] on div "B6 - AB PROJECT CONSULTANCY LTD [EMAIL_ADDRESS][DOMAIN_NAME]" at bounding box center [627, 74] width 1192 height 33
click at [72, 64] on div "B6 - AB PROJECT CONSULTANCY LTD aaliyahbarrie1@gmail.com" at bounding box center [627, 74] width 1192 height 33
copy h2 "B6"
click at [970, 21] on input "Search" at bounding box center [997, 26] width 141 height 14
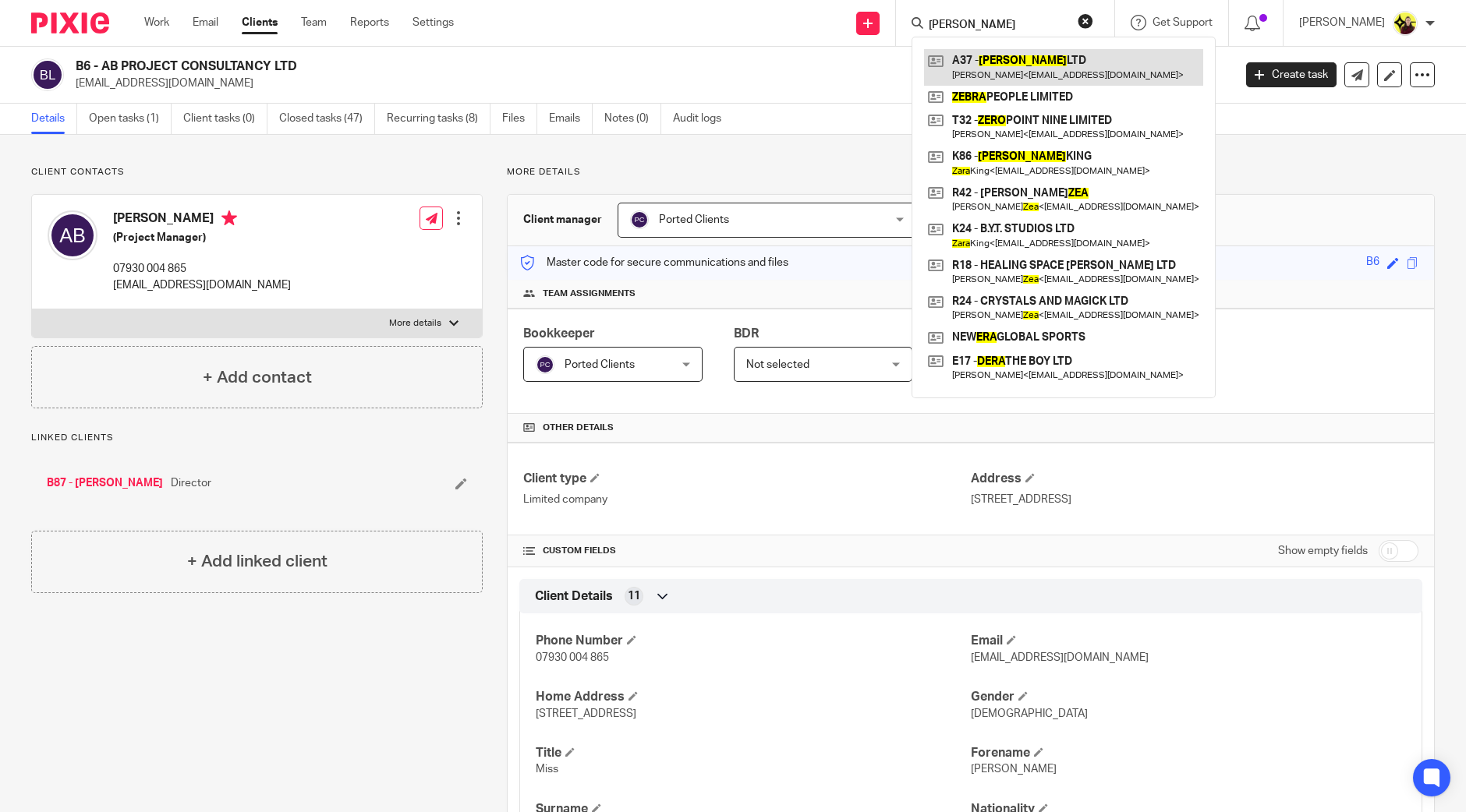
type input "ZERA"
click at [993, 70] on link at bounding box center [1064, 67] width 279 height 36
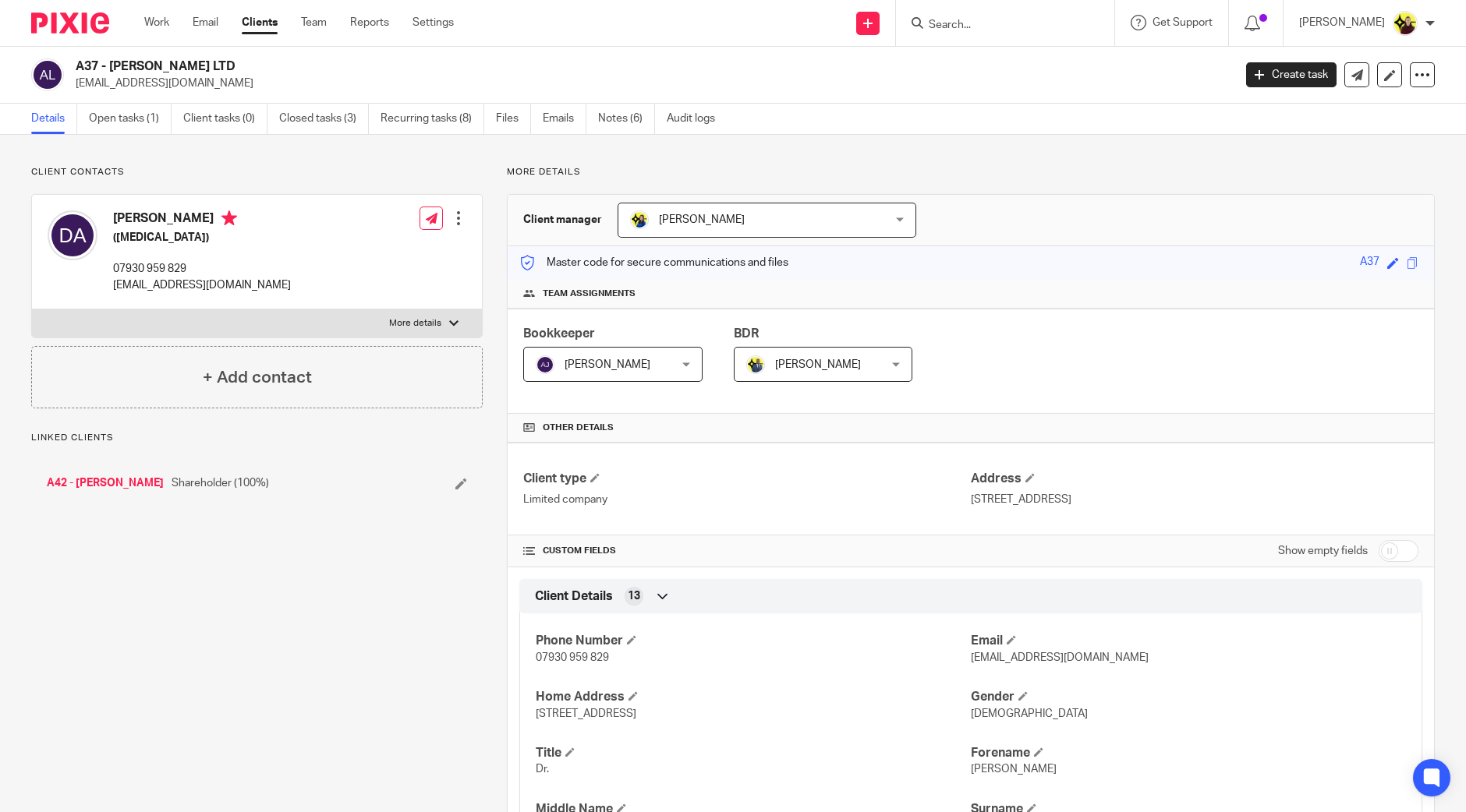
click at [81, 56] on div "A37 - [PERSON_NAME] LTD [EMAIL_ADDRESS][DOMAIN_NAME] Create task Update from Co…" at bounding box center [733, 75] width 1466 height 57
copy h2 "A37"
click at [964, 28] on input "Search" at bounding box center [997, 26] width 141 height 14
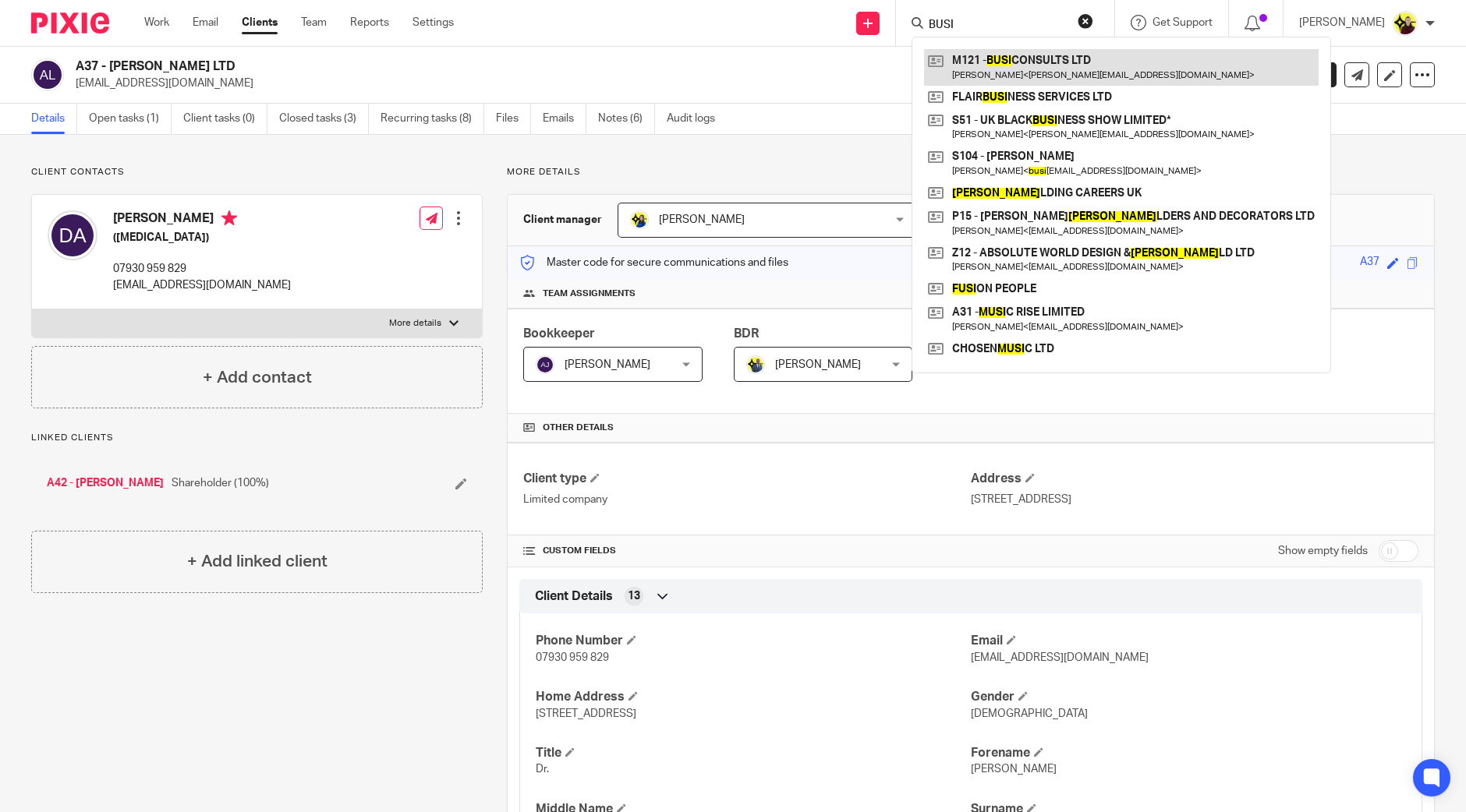
type input "BUSI"
click at [1045, 71] on link at bounding box center [1121, 67] width 395 height 36
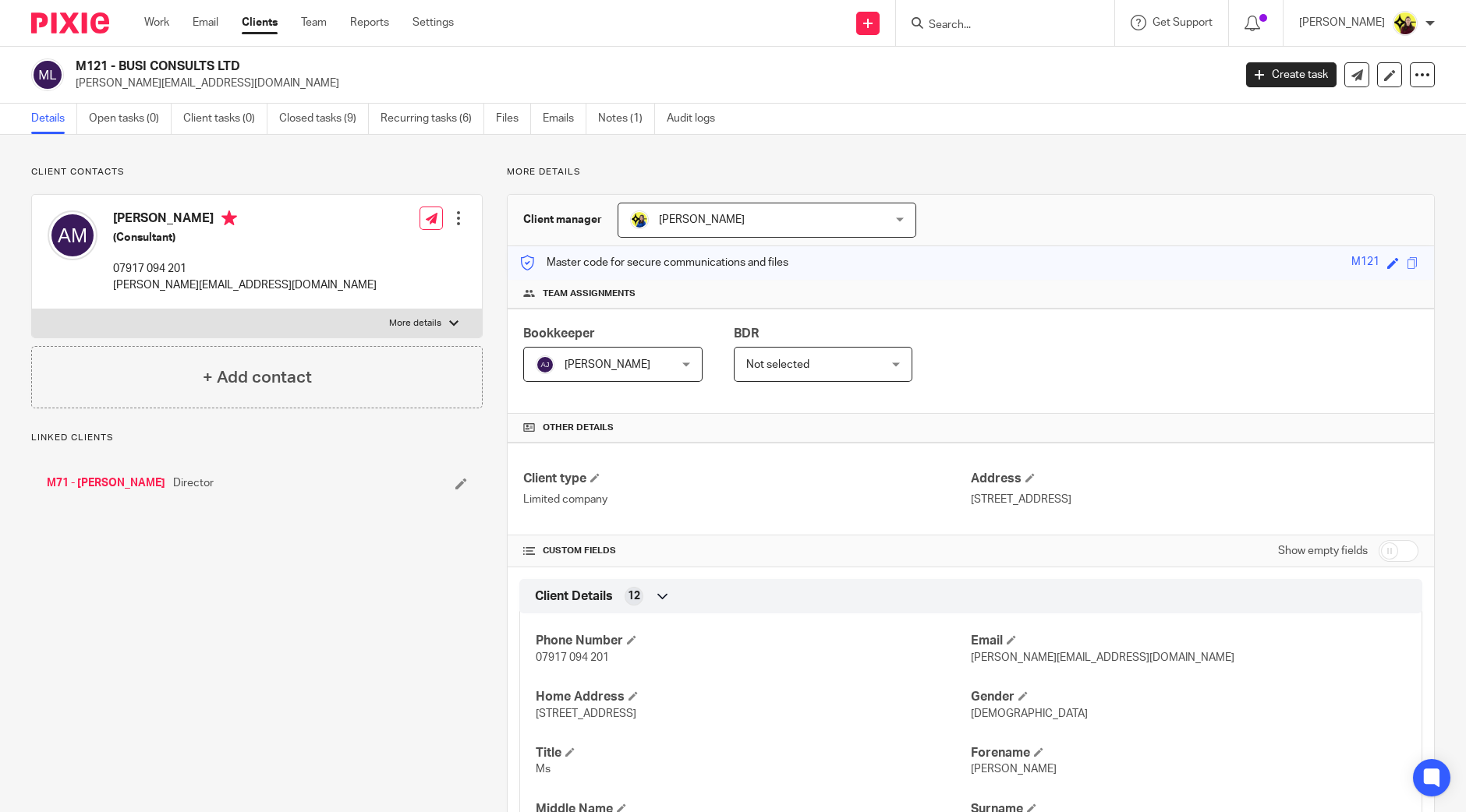
click at [87, 59] on h2 "M121 - BUSI CONSULTS LTD" at bounding box center [534, 66] width 918 height 16
copy h2 "M121"
click at [1000, 21] on input "Search" at bounding box center [997, 26] width 141 height 14
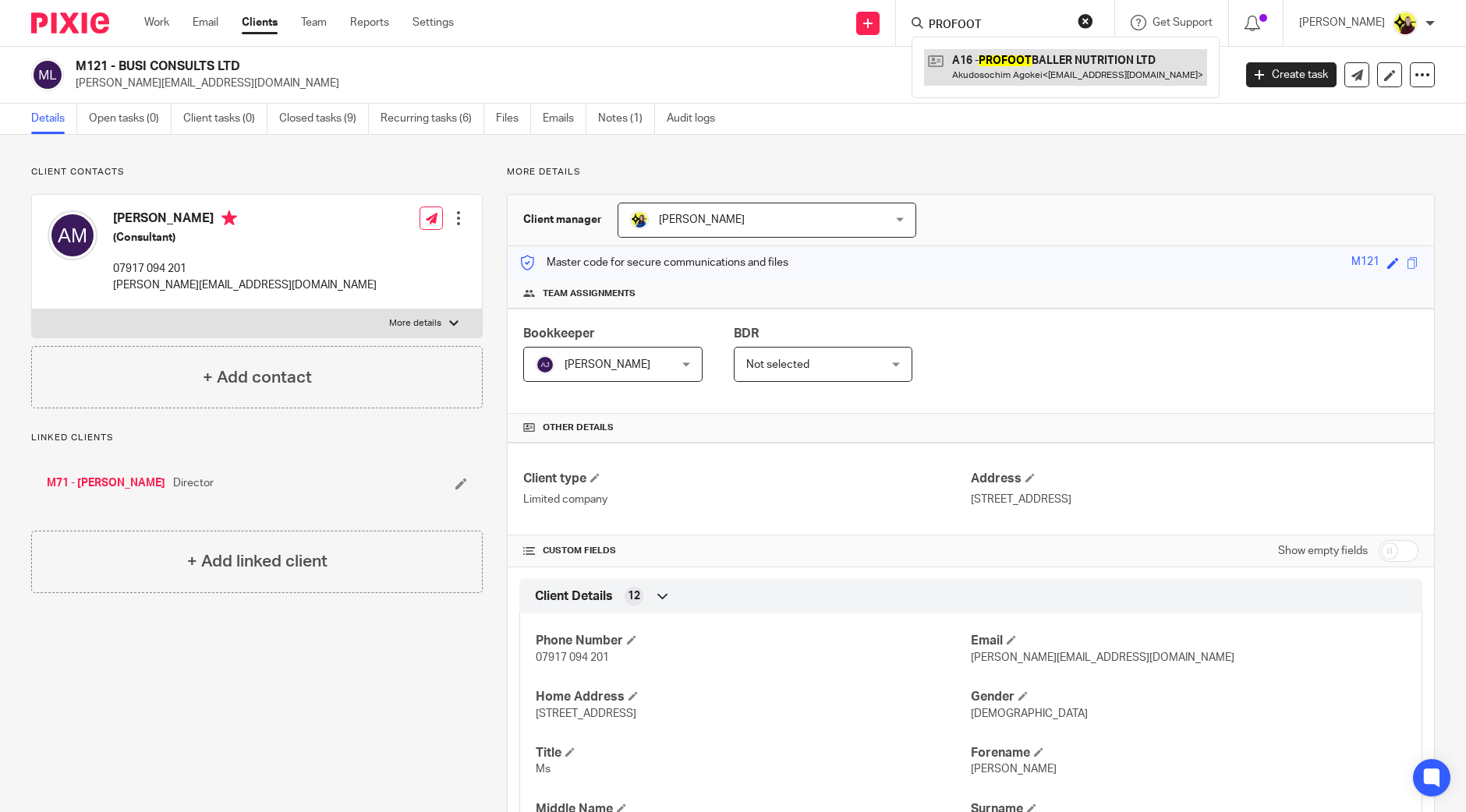
type input "PROFOOT"
click at [1016, 68] on link at bounding box center [1066, 67] width 283 height 36
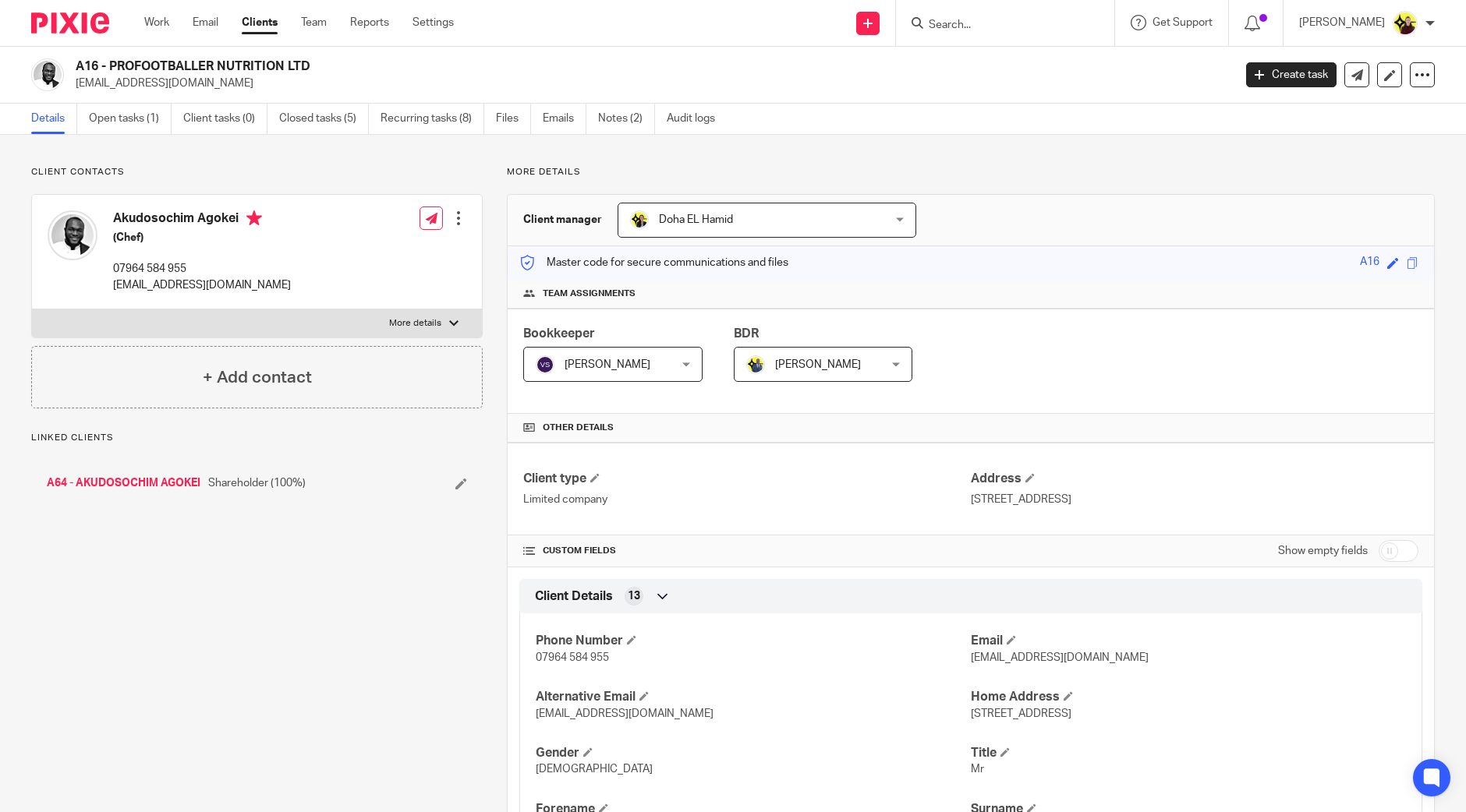
click at [75, 67] on h2 "A16 - PROFOOTBALLER NUTRITION LTD" at bounding box center [534, 66] width 918 height 16
drag, startPoint x: 0, startPoint y: 0, endPoint x: 161, endPoint y: 132, distance: 208.2
click at [75, 67] on h2 "A16 - PROFOOTBALLER NUTRITION LTD" at bounding box center [534, 66] width 918 height 16
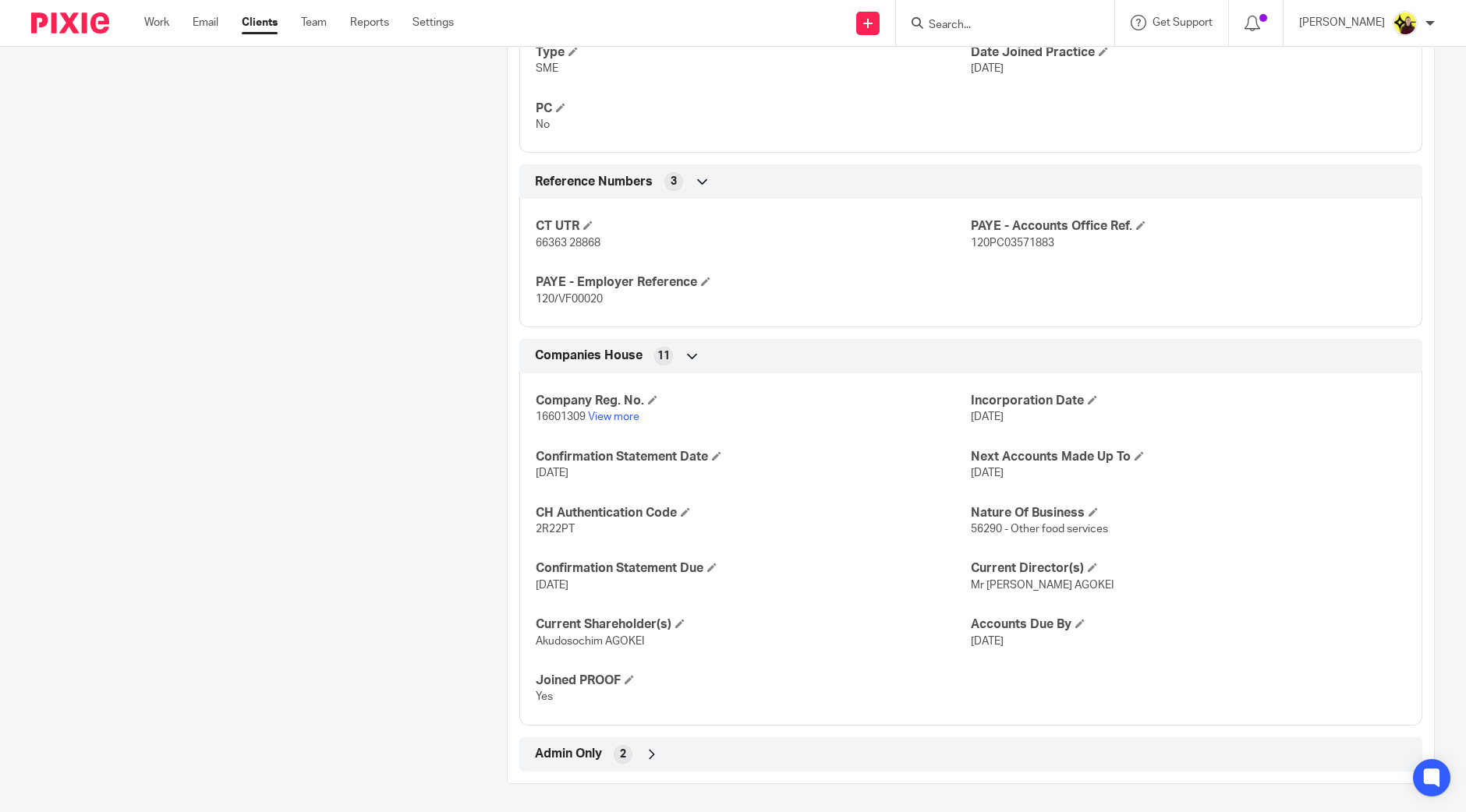
click at [601, 744] on div "Admin Only 2" at bounding box center [971, 755] width 879 height 27
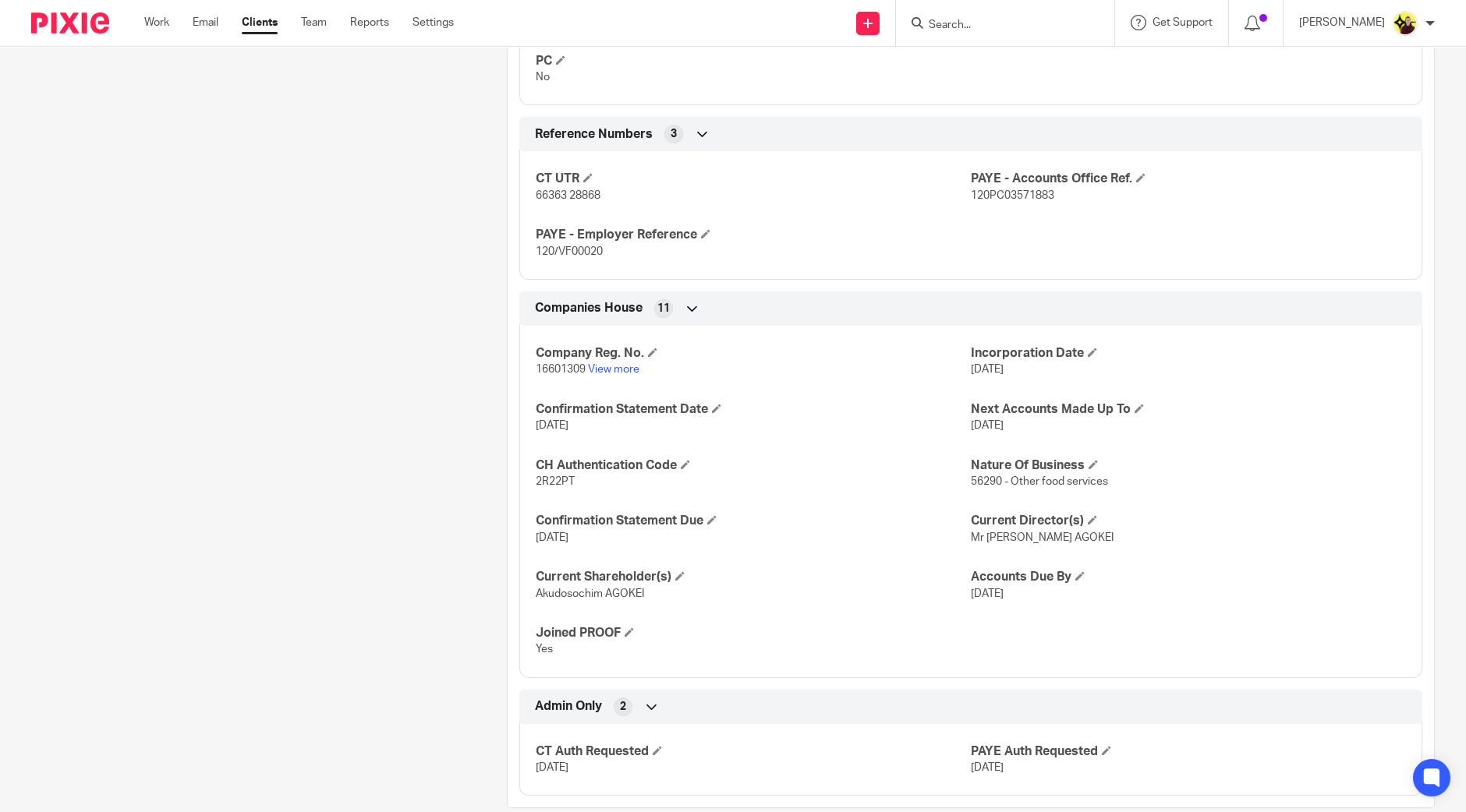
scroll to position [1172, 0]
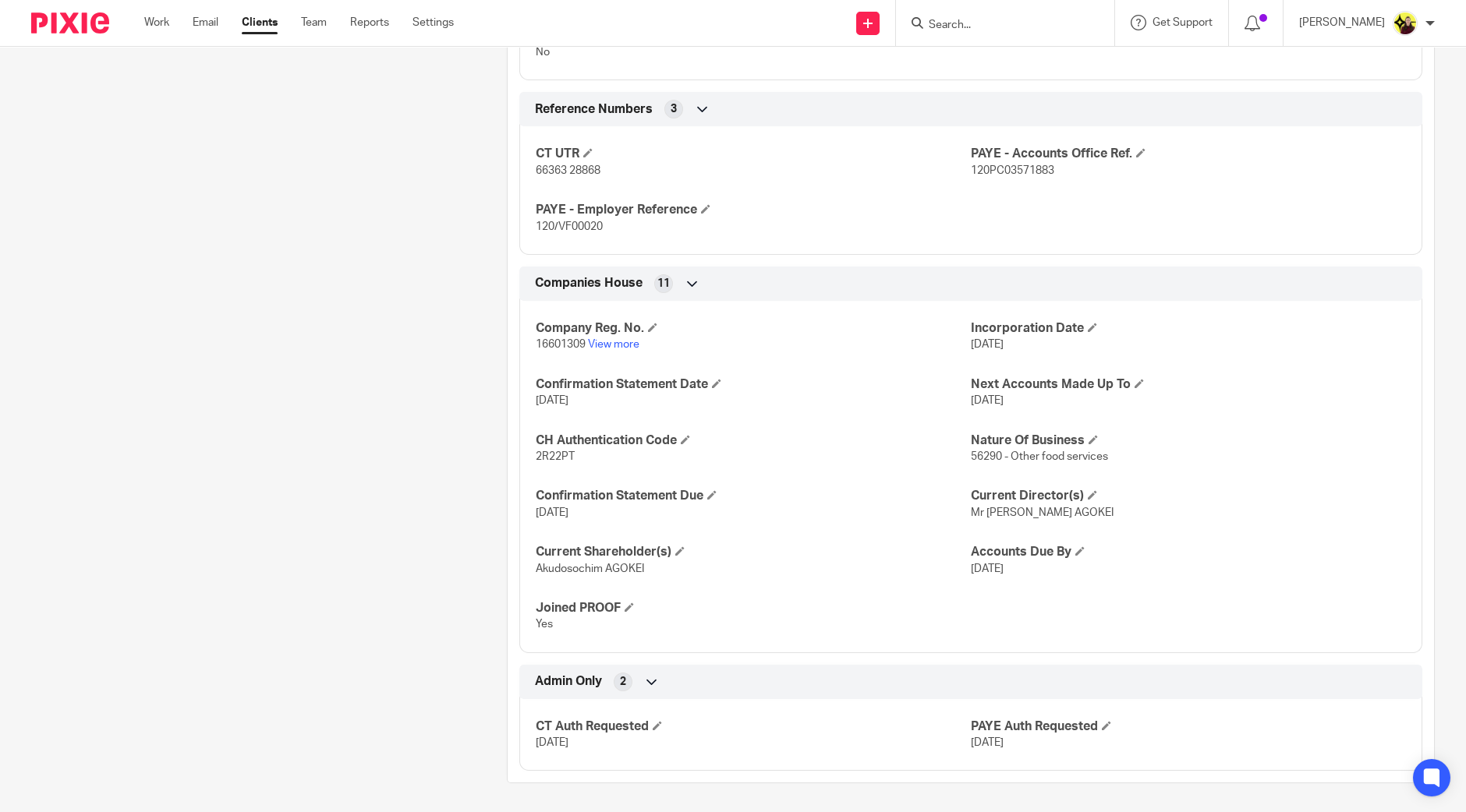
click at [982, 19] on input "Search" at bounding box center [997, 26] width 141 height 14
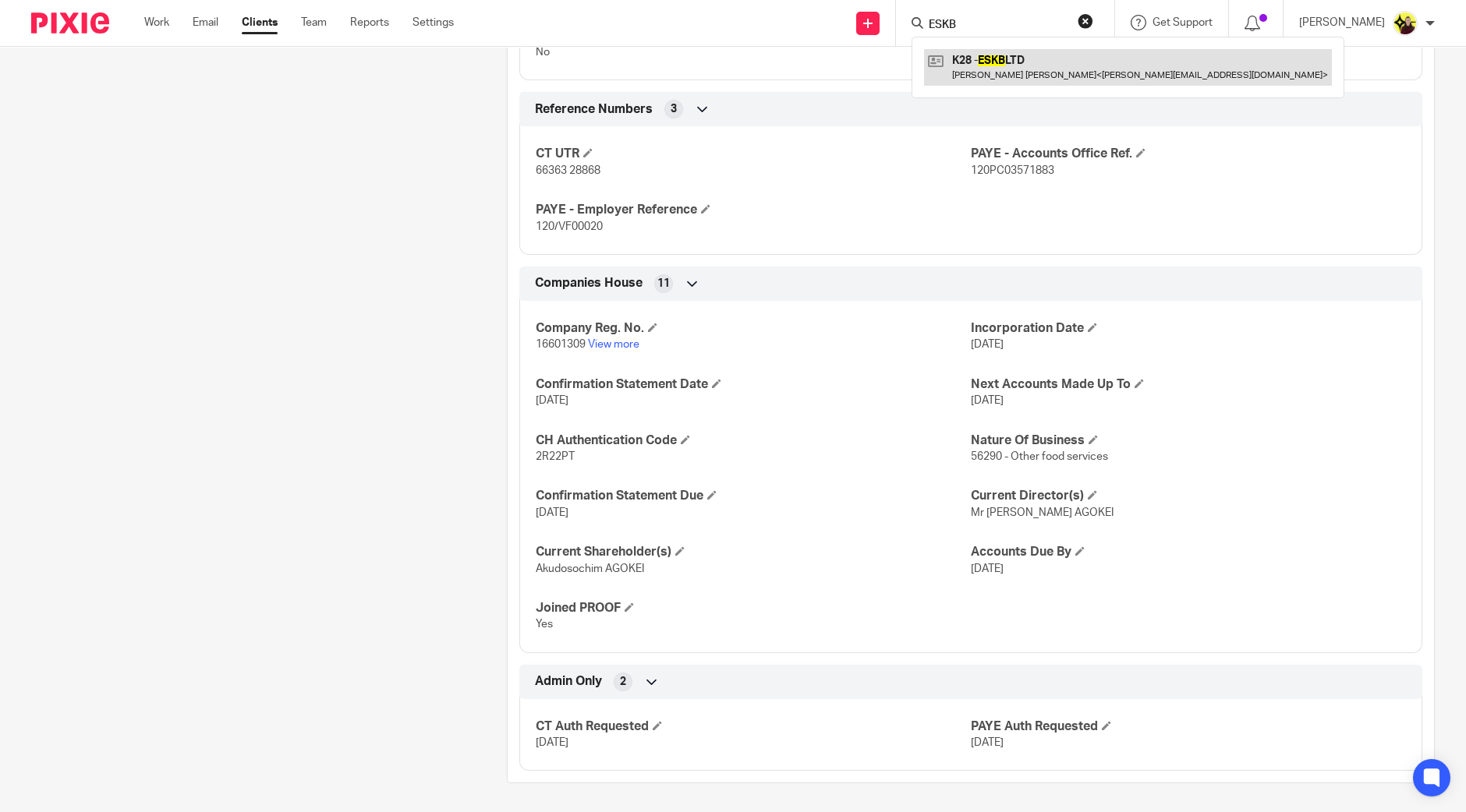
type input "ESKB"
click at [995, 76] on link at bounding box center [1127, 67] width 407 height 36
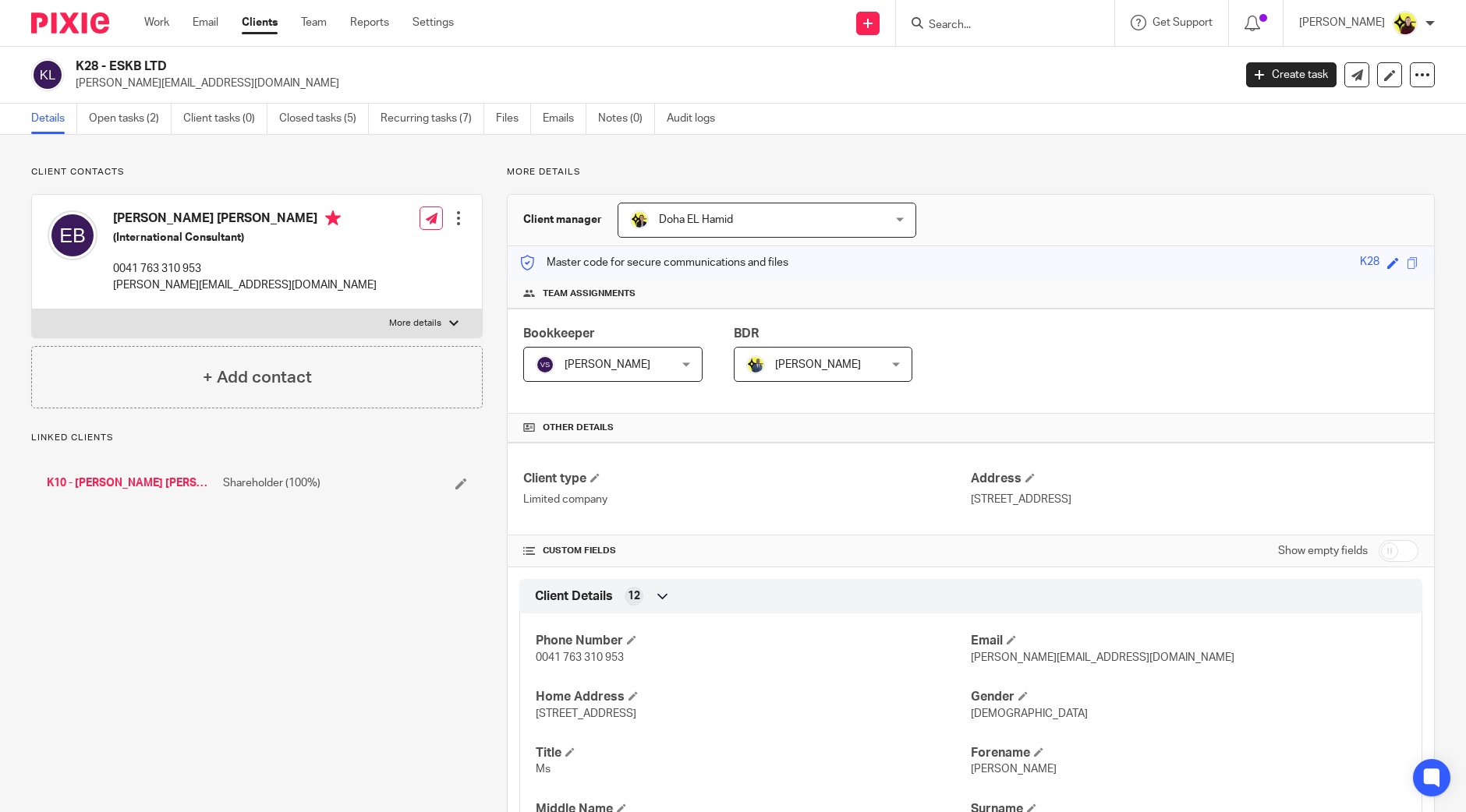
click at [73, 64] on div "K28 - ESKB LTD emilie.koumbesson@gmail.com" at bounding box center [627, 74] width 1192 height 33
click at [1011, 19] on input "Search" at bounding box center [997, 26] width 141 height 14
type input "P S CABLE"
click at [1006, 62] on link at bounding box center [1056, 67] width 263 height 36
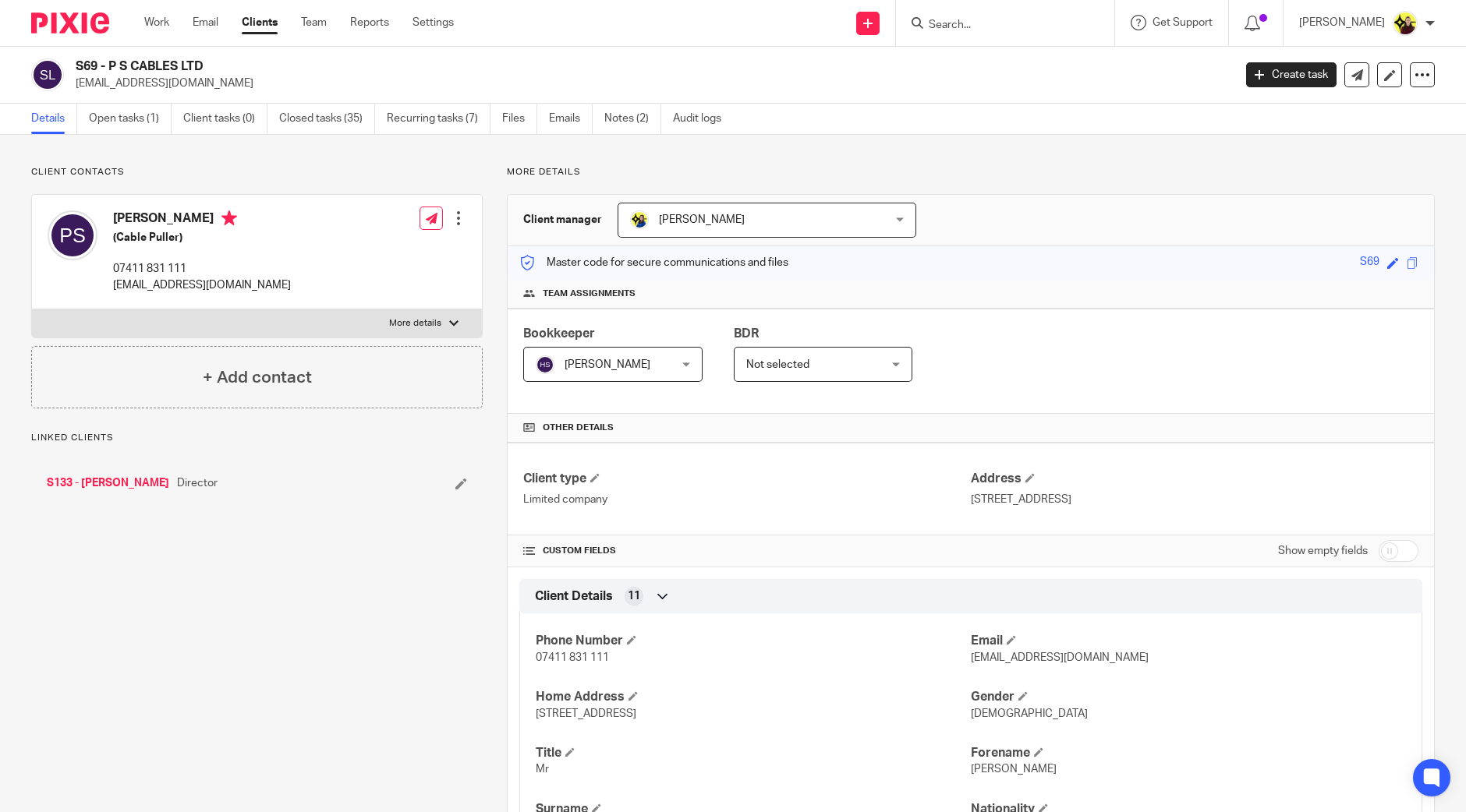
click at [86, 64] on h2 "S69 - P S CABLES LTD" at bounding box center [534, 66] width 918 height 16
copy h2 "S69"
drag, startPoint x: 975, startPoint y: 26, endPoint x: 1022, endPoint y: 43, distance: 50.0
click at [978, 27] on input "Search" at bounding box center [997, 26] width 141 height 14
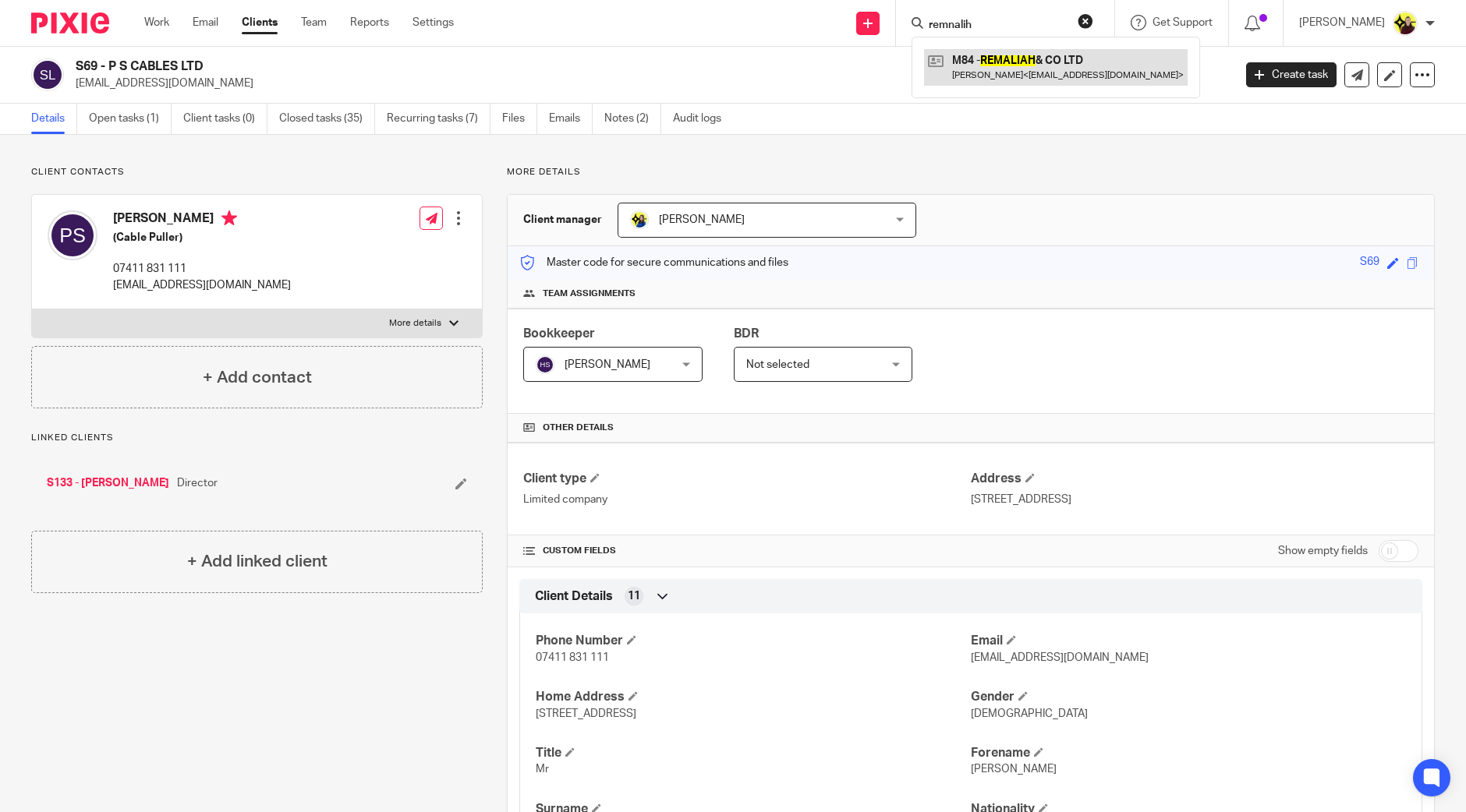
type input "remnalih"
click at [1019, 53] on link at bounding box center [1056, 67] width 263 height 36
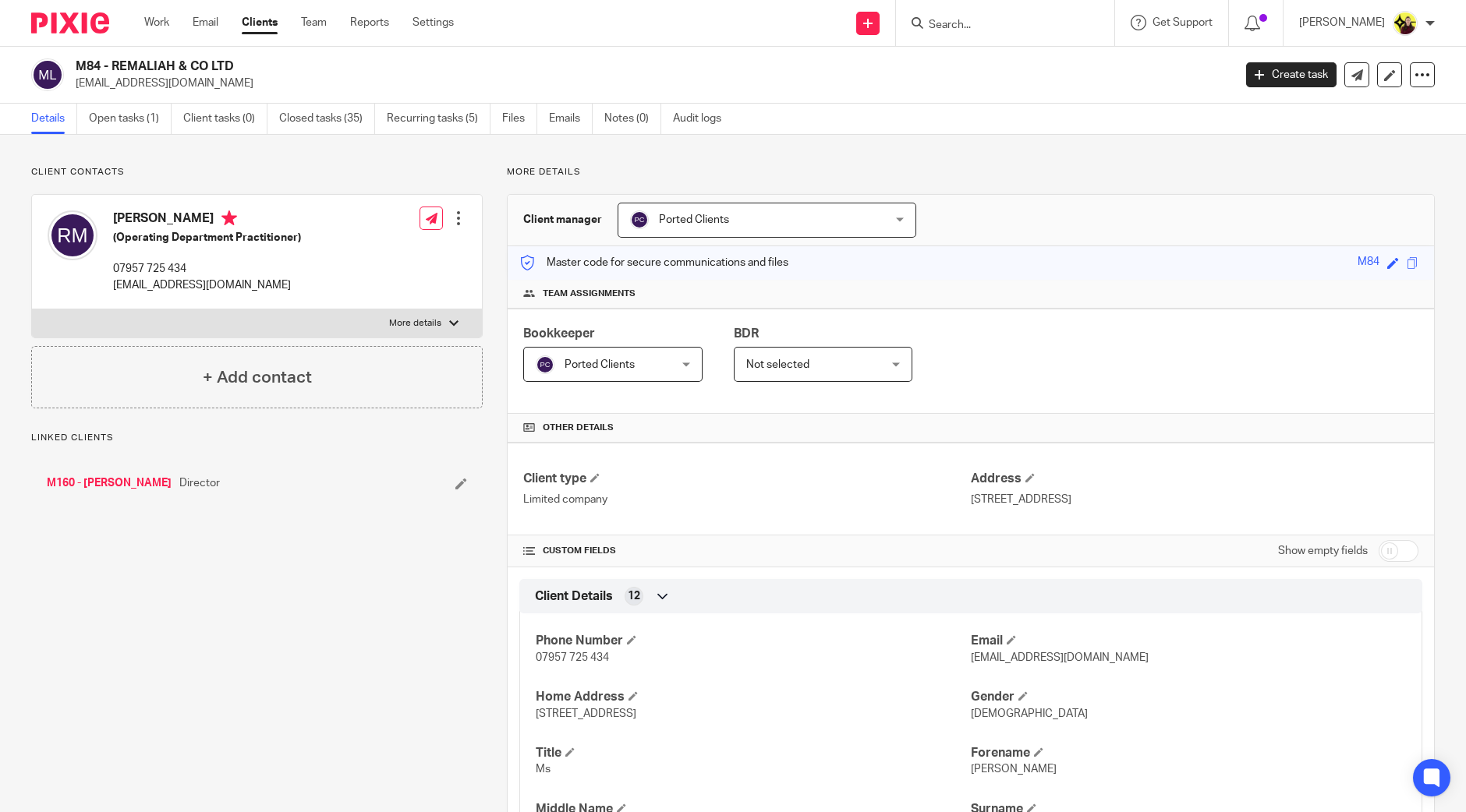
click at [87, 71] on h2 "M84 - REMALIAH & CO LTD" at bounding box center [534, 66] width 918 height 16
copy h2 "M84"
click at [984, 27] on input "Search" at bounding box center [997, 26] width 141 height 14
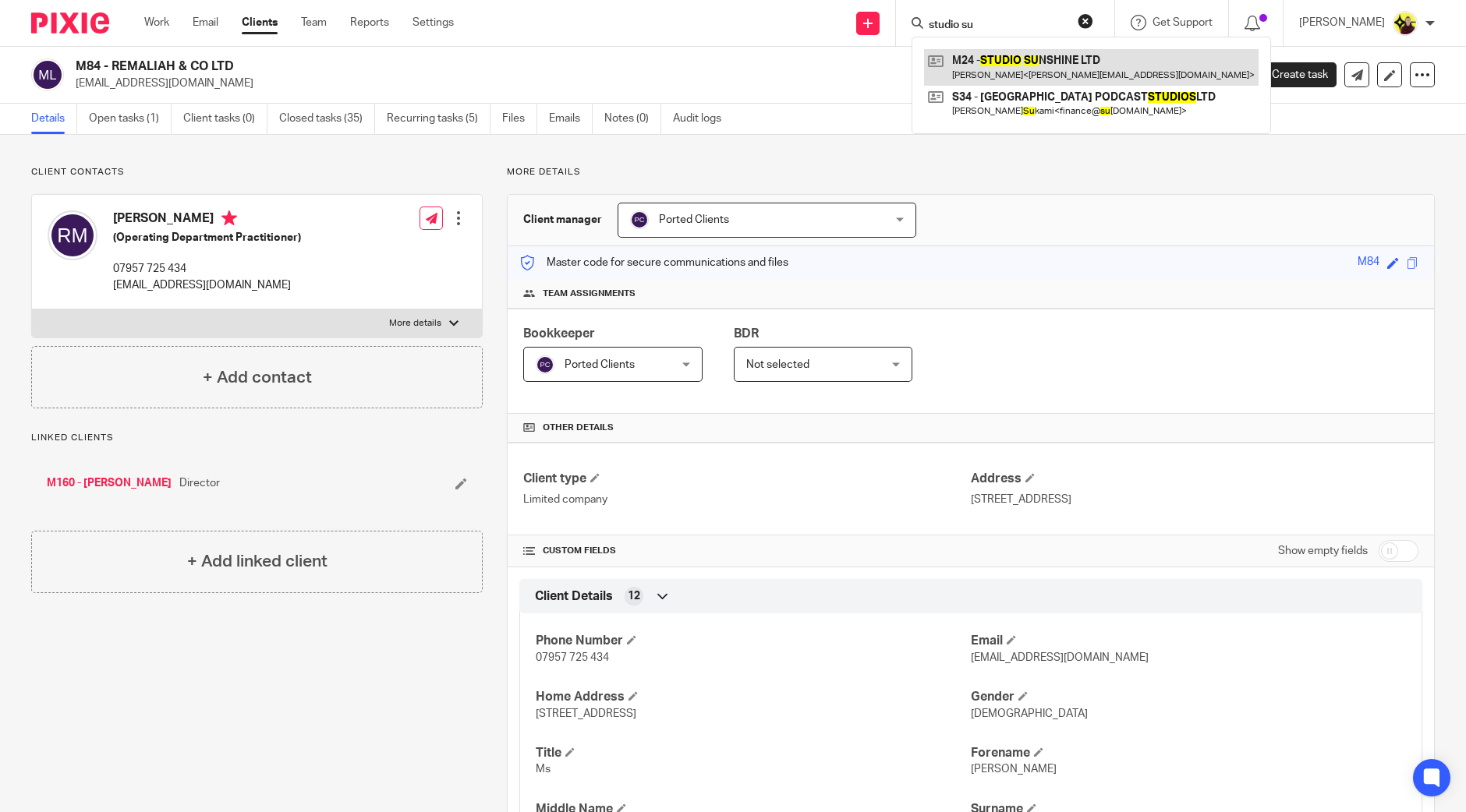
type input "studio su"
click at [993, 50] on link at bounding box center [1092, 67] width 335 height 36
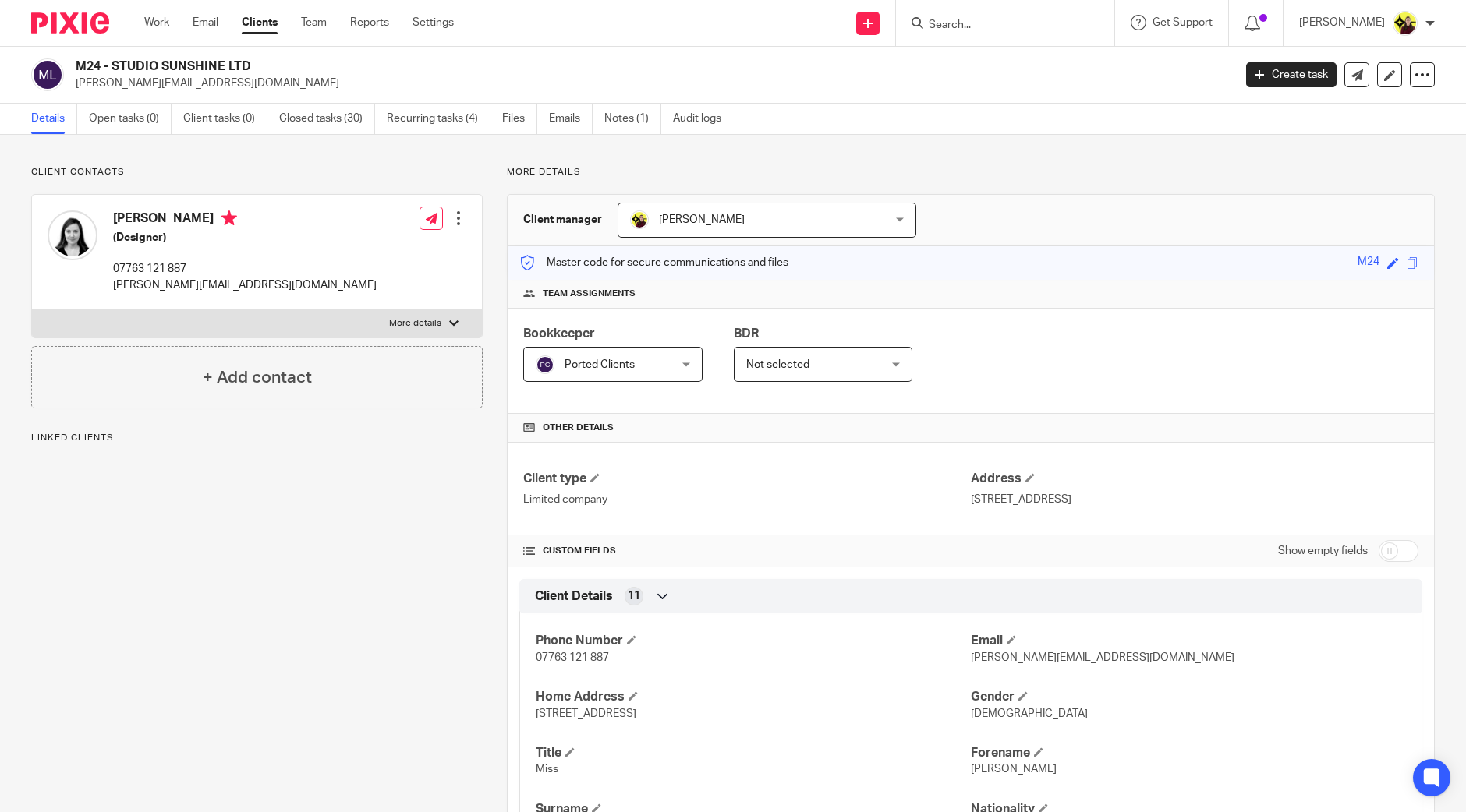
click at [88, 47] on div "M24 - STUDIO SUNSHINE LTD [PERSON_NAME][EMAIL_ADDRESS][DOMAIN_NAME] Create task…" at bounding box center [733, 75] width 1466 height 57
click at [88, 47] on div "M24 - STUDIO SUNSHINE LTD andriana.meletakou@gmail.com Create task Update from …" at bounding box center [733, 75] width 1466 height 57
copy h2 "M24"
click at [1013, 22] on input "Search" at bounding box center [997, 26] width 141 height 14
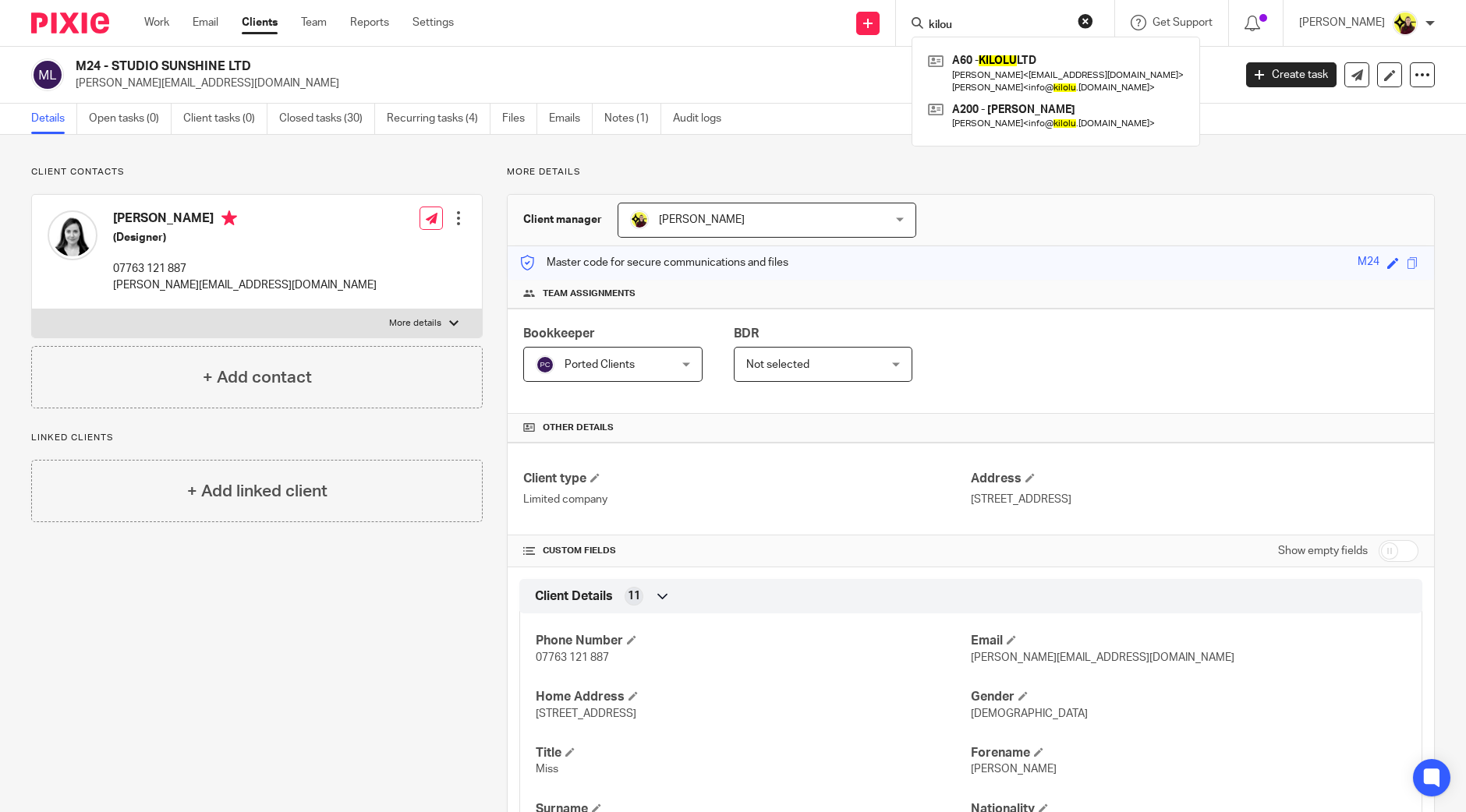
click at [1013, 22] on input "kilou" at bounding box center [997, 26] width 141 height 14
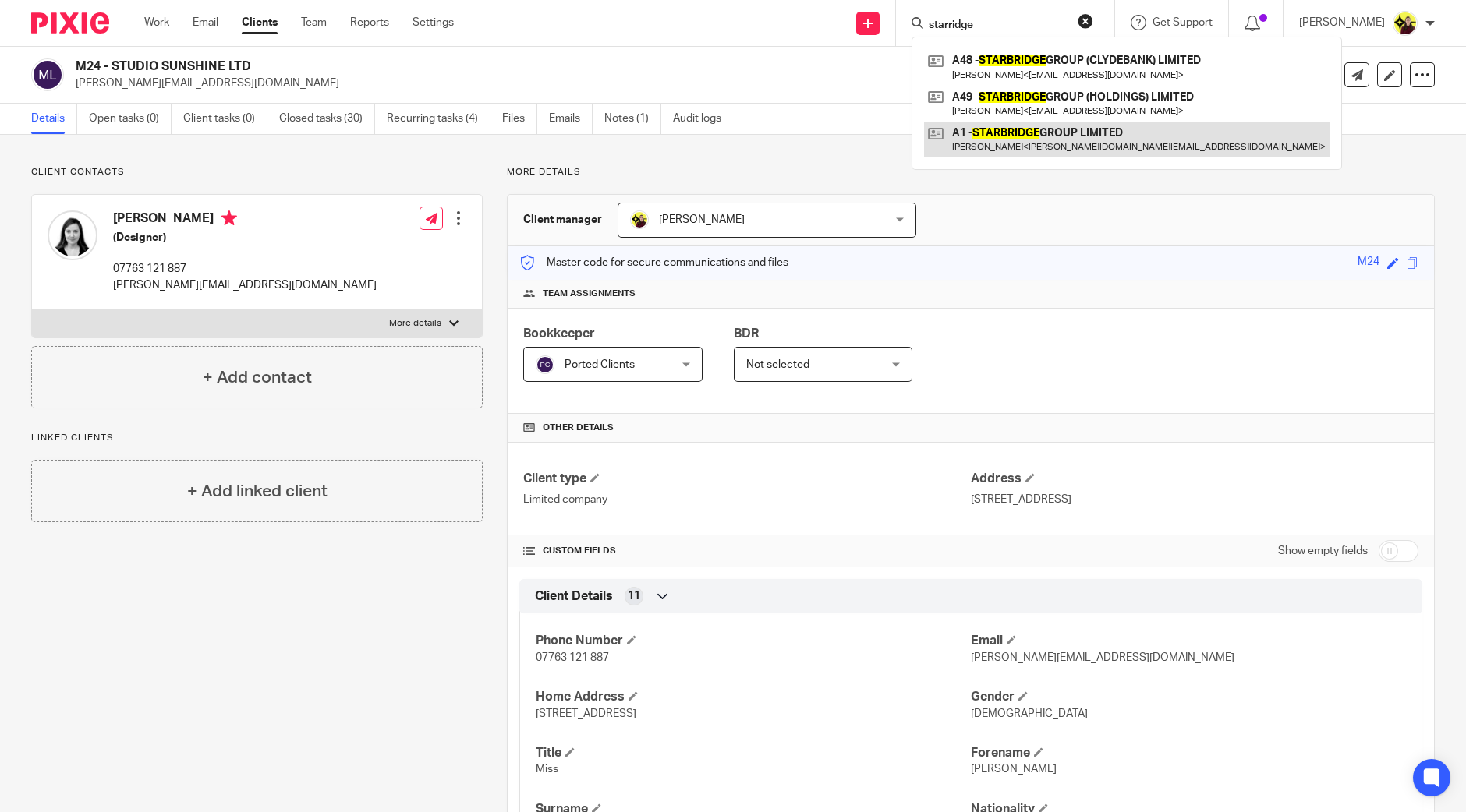
type input "starridge"
click at [1010, 141] on link at bounding box center [1127, 140] width 406 height 36
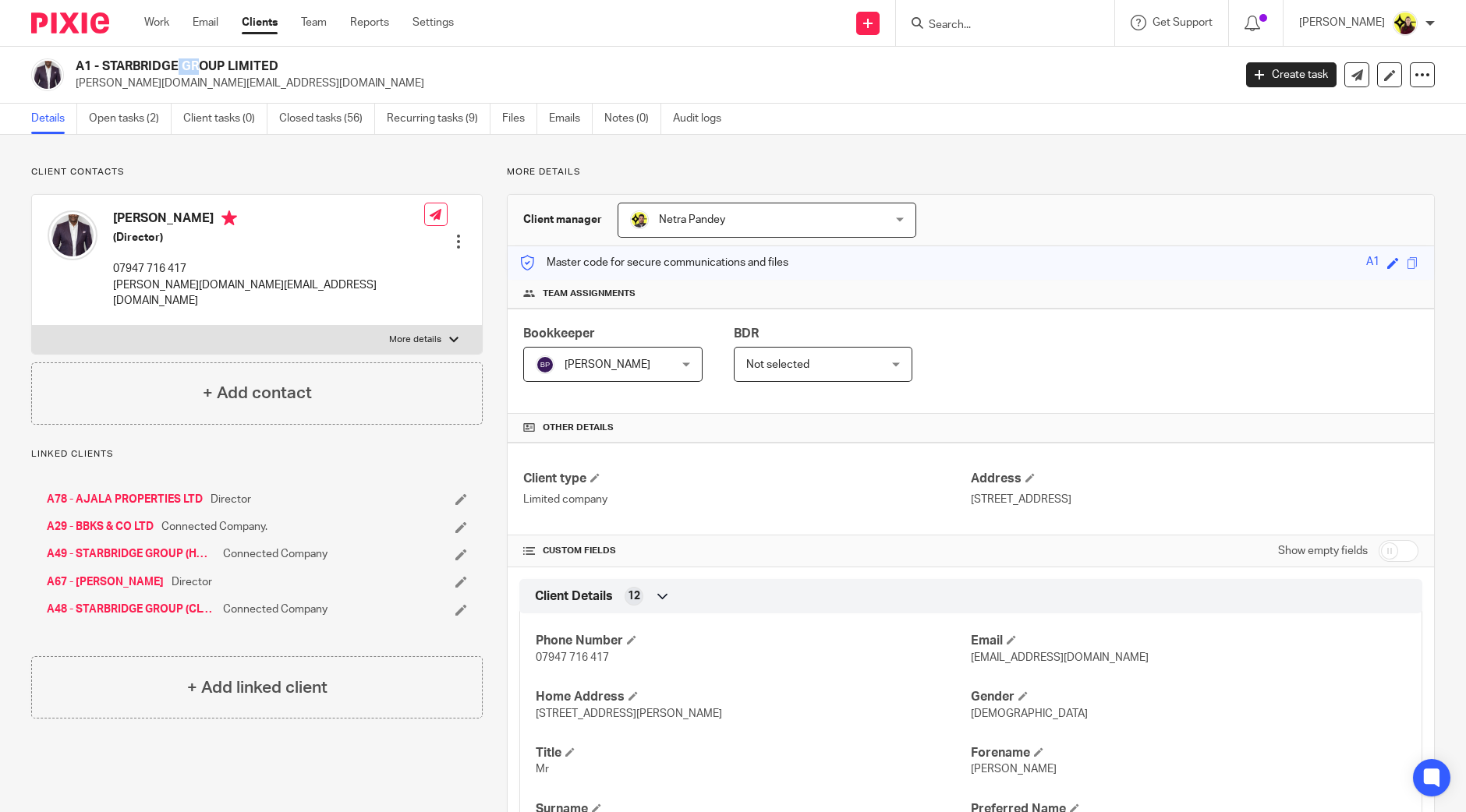
click at [982, 22] on input "Search" at bounding box center [997, 26] width 141 height 14
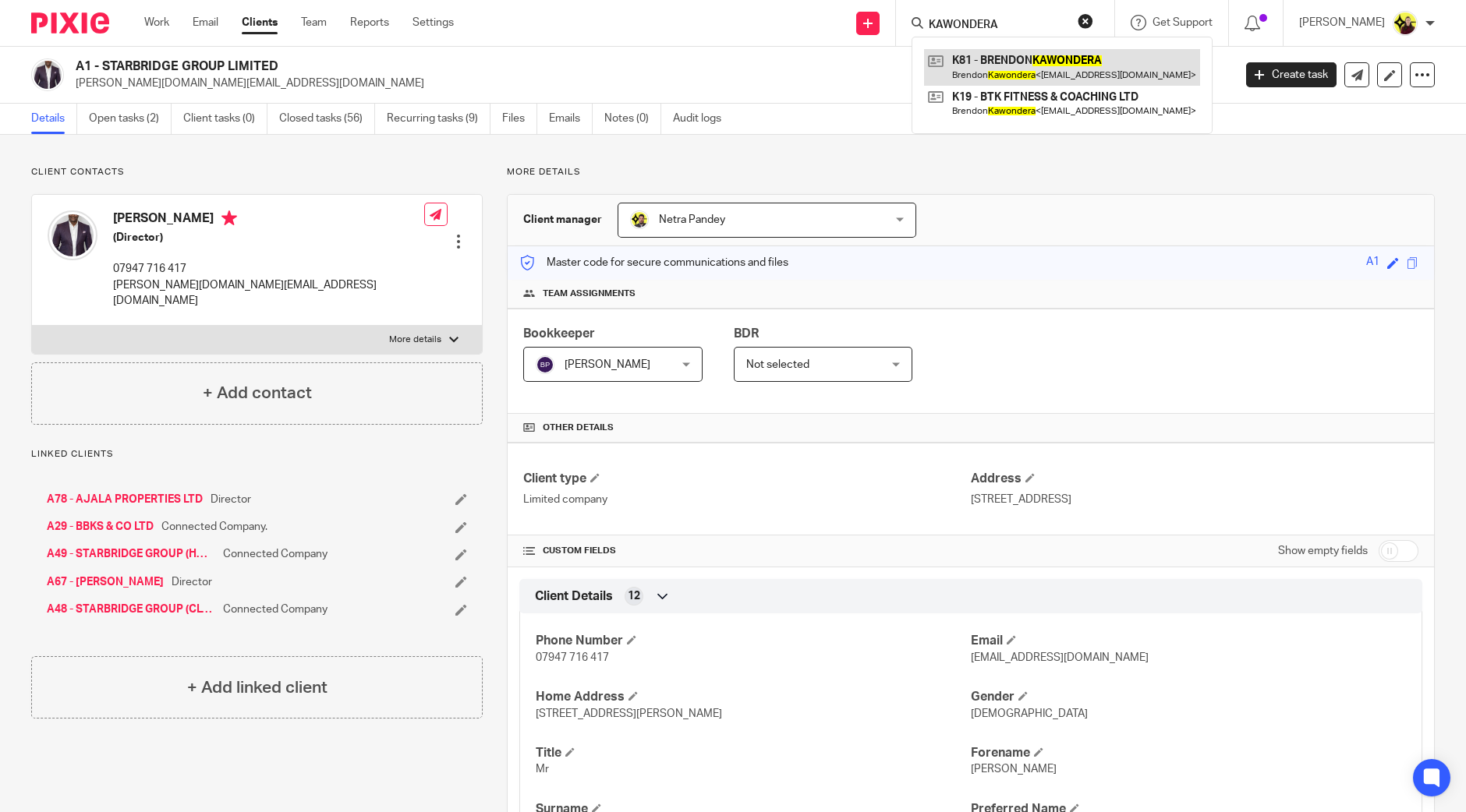
type input "KAWONDERA"
click at [1072, 75] on link at bounding box center [1062, 67] width 276 height 36
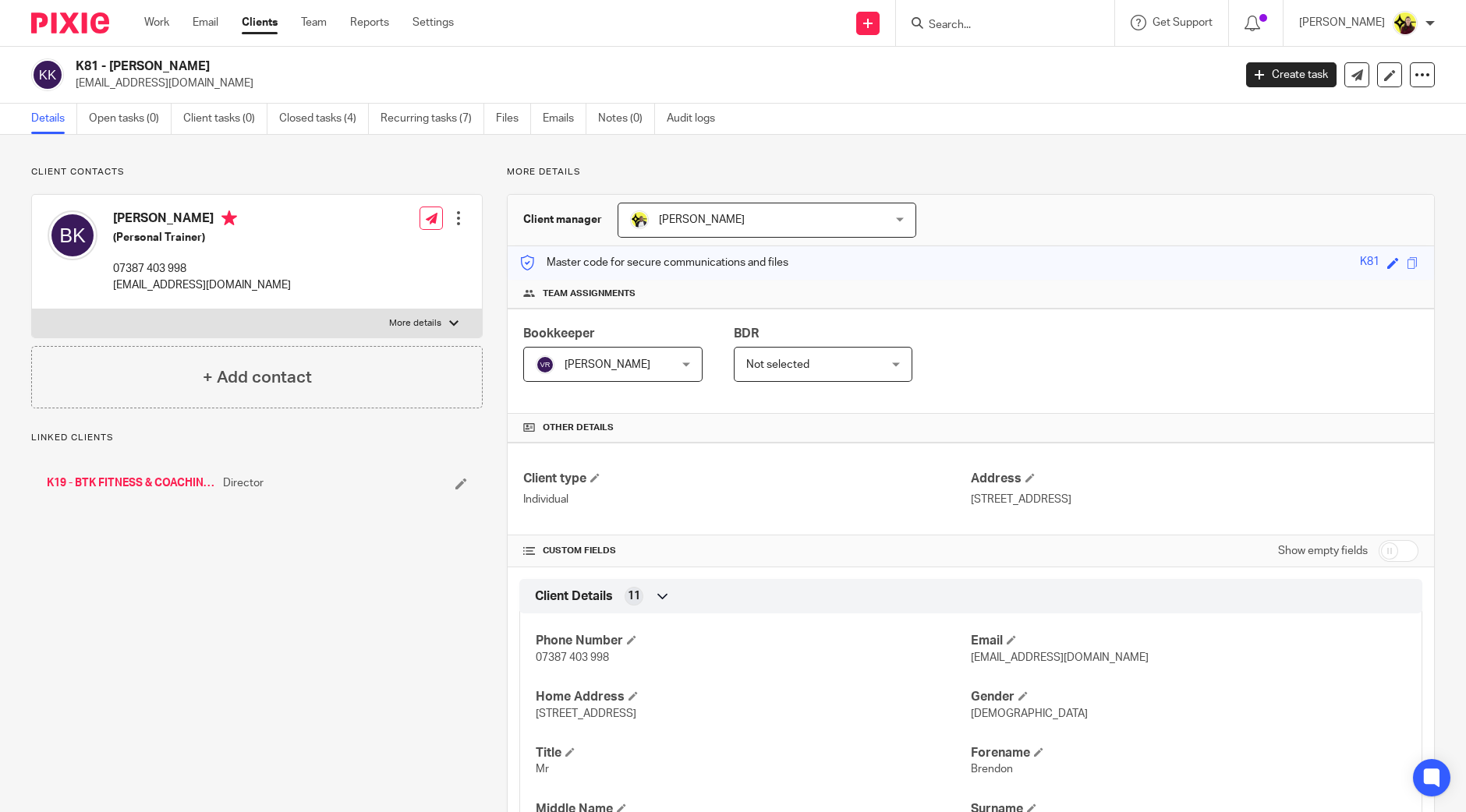
click at [82, 57] on div "K81 - [PERSON_NAME] [EMAIL_ADDRESS][DOMAIN_NAME] Create task Update from Compan…" at bounding box center [733, 75] width 1466 height 57
copy h2 "K81"
click at [994, 21] on input "Search" at bounding box center [997, 26] width 141 height 14
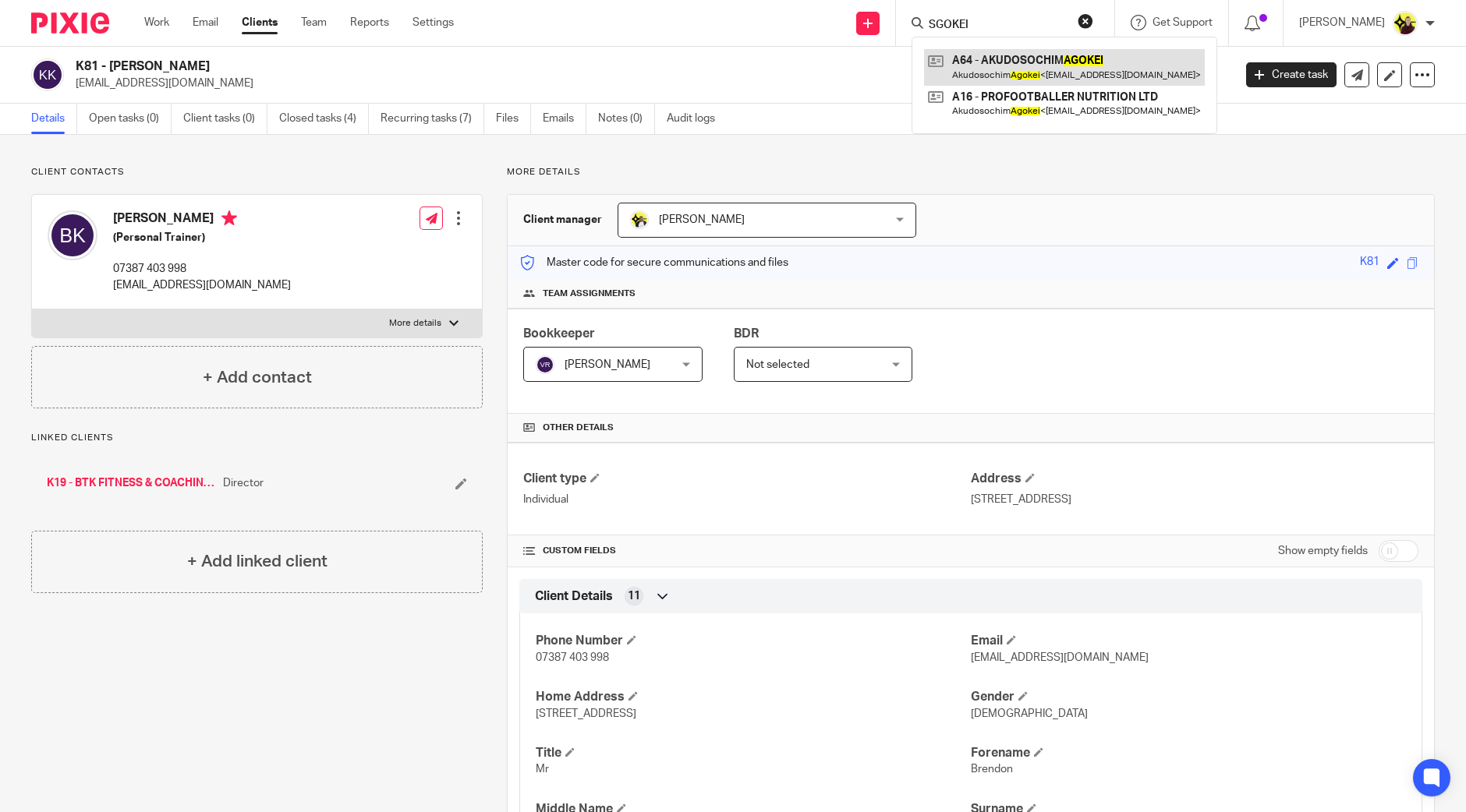
type input "SGOKEI"
click at [999, 55] on link at bounding box center [1065, 67] width 281 height 36
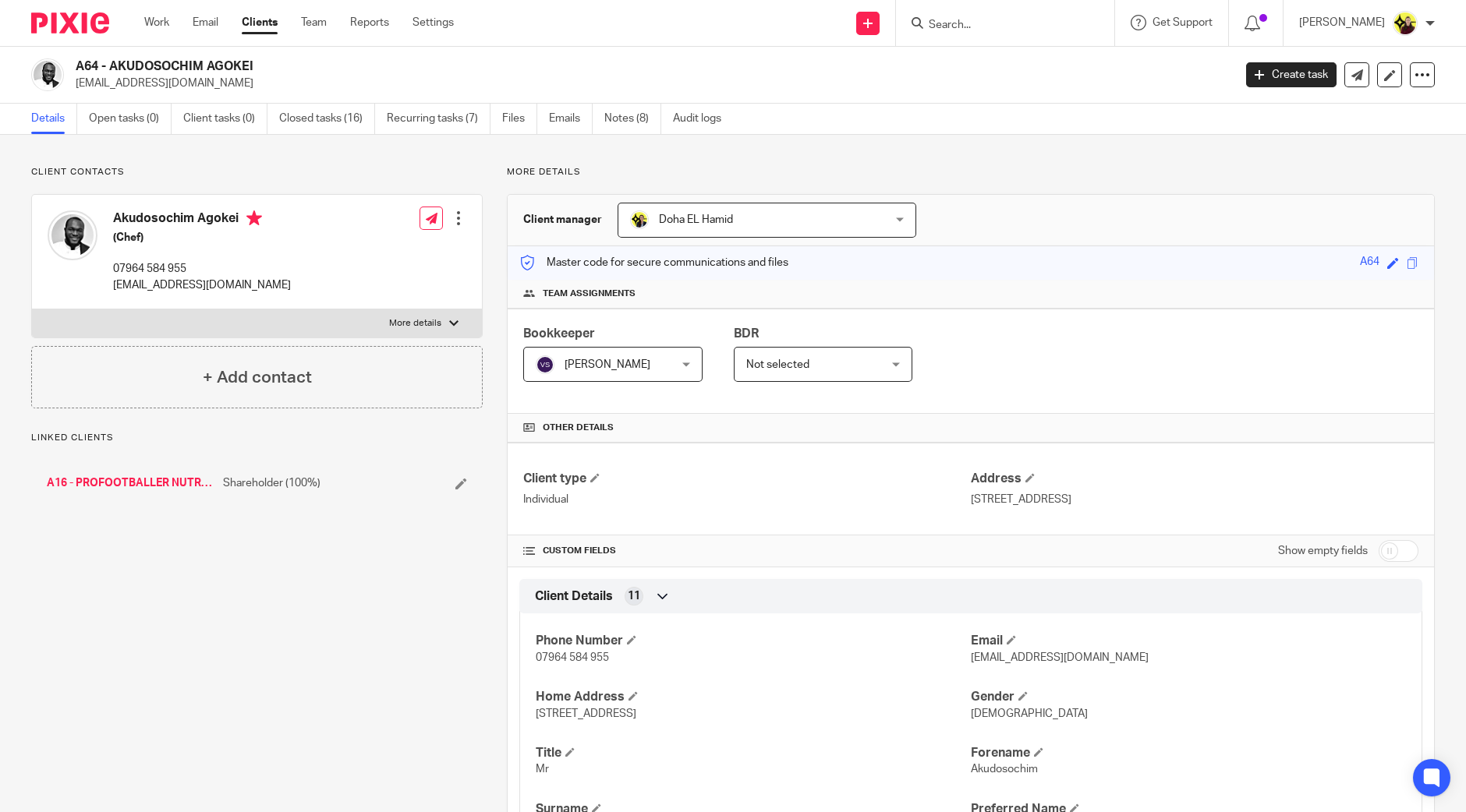
drag, startPoint x: 0, startPoint y: 0, endPoint x: 78, endPoint y: 61, distance: 99.0
click at [78, 61] on h2 "A64 - AKUDOSOCHIM AGOKEI" at bounding box center [534, 66] width 918 height 16
copy h2 "A64"
click at [965, 19] on input "Search" at bounding box center [997, 26] width 141 height 14
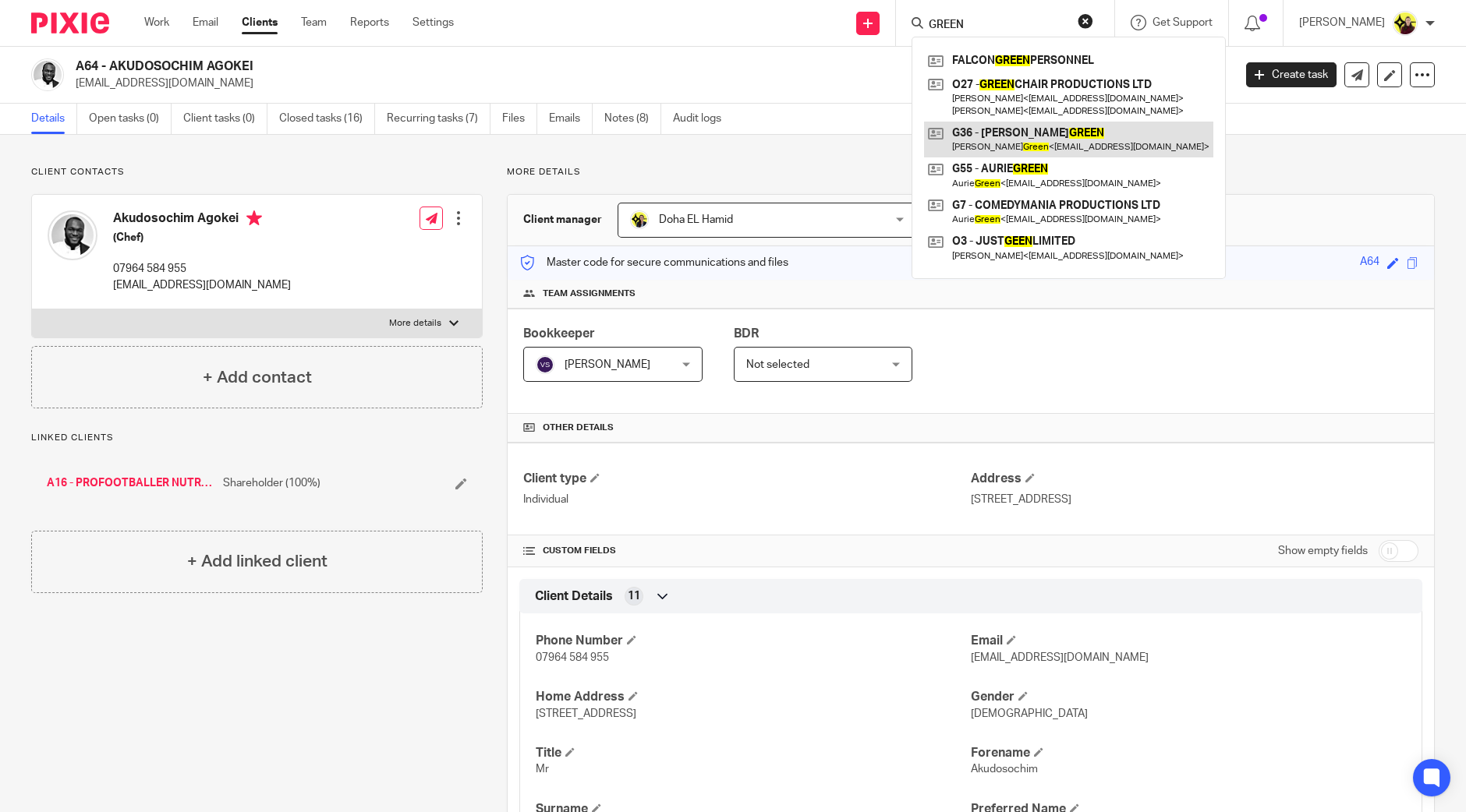
type input "GREEN"
click at [1036, 142] on link at bounding box center [1068, 140] width 289 height 36
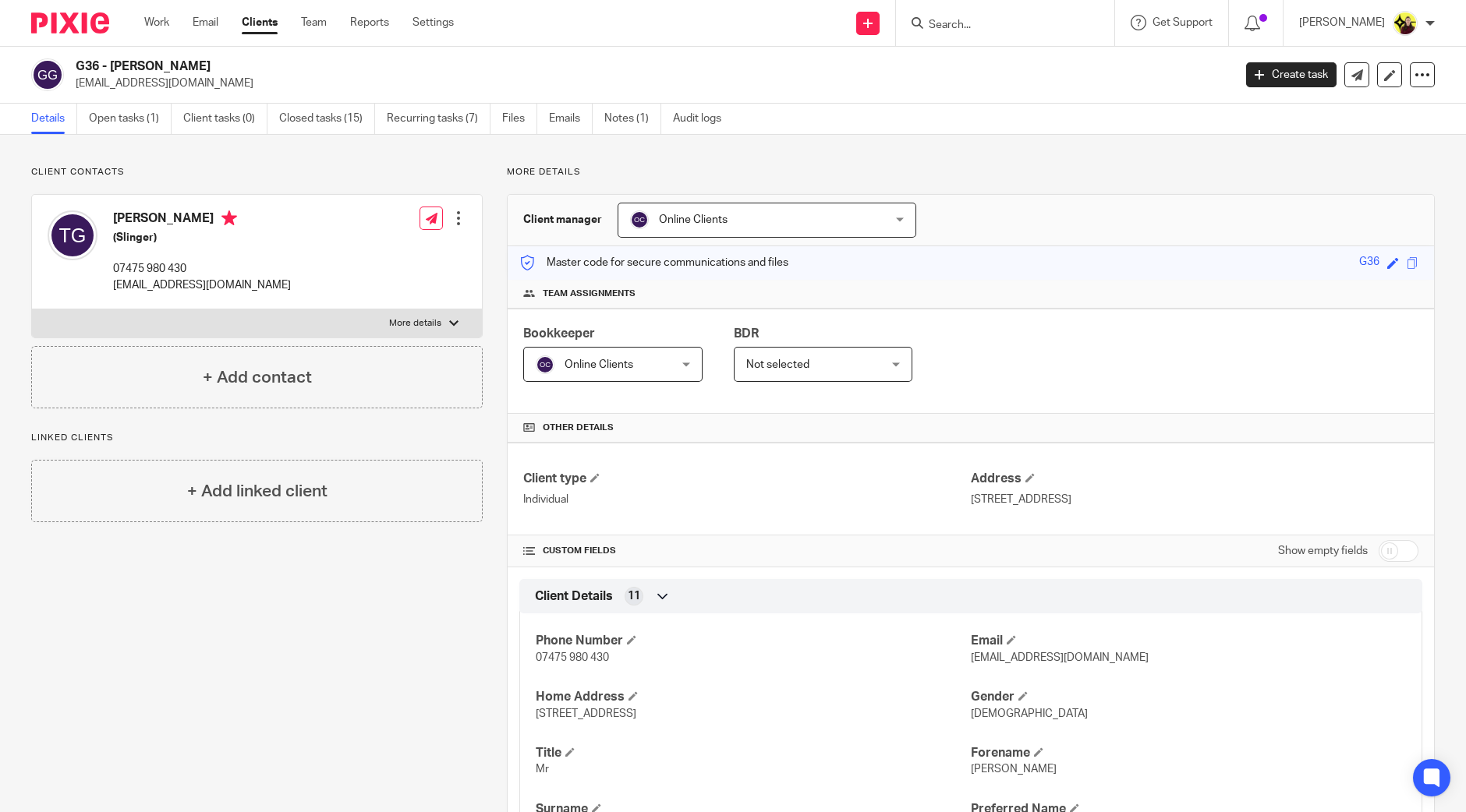
click at [88, 62] on h2 "G36 - [PERSON_NAME]" at bounding box center [534, 66] width 918 height 16
copy h2 "G36"
click at [973, 21] on input "Search" at bounding box center [997, 26] width 141 height 14
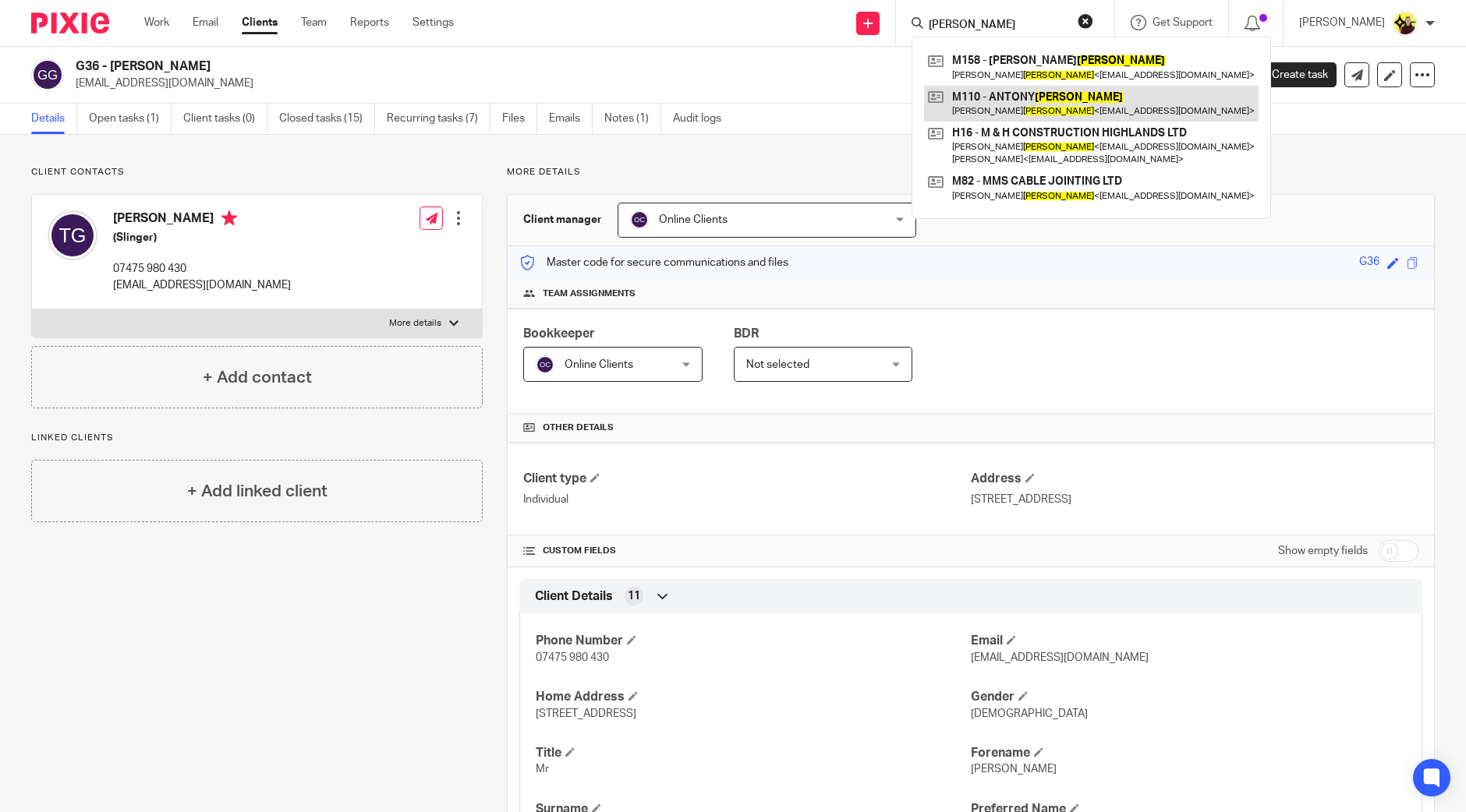
type input "MCCULLOCH"
click at [1071, 112] on link at bounding box center [1092, 104] width 335 height 36
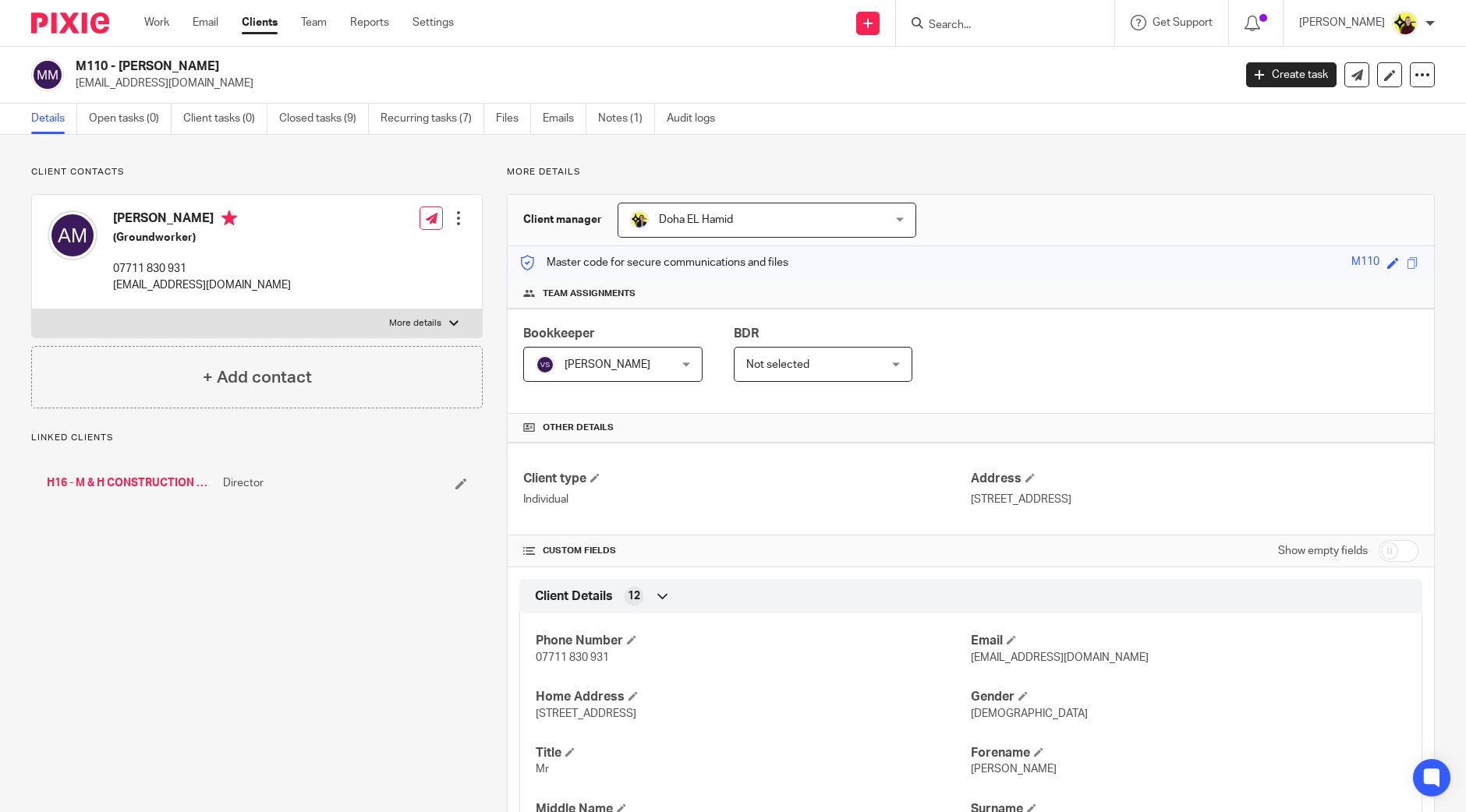
click at [88, 73] on h2 "M110 - [PERSON_NAME]" at bounding box center [534, 66] width 918 height 16
click at [90, 62] on h2 "M110 - [PERSON_NAME]" at bounding box center [534, 66] width 918 height 16
click at [90, 62] on h2 "M110 - ANTONY MCCULLOCH" at bounding box center [534, 66] width 918 height 16
copy h2 "M110"
click at [1006, 25] on input "Search" at bounding box center [997, 26] width 141 height 14
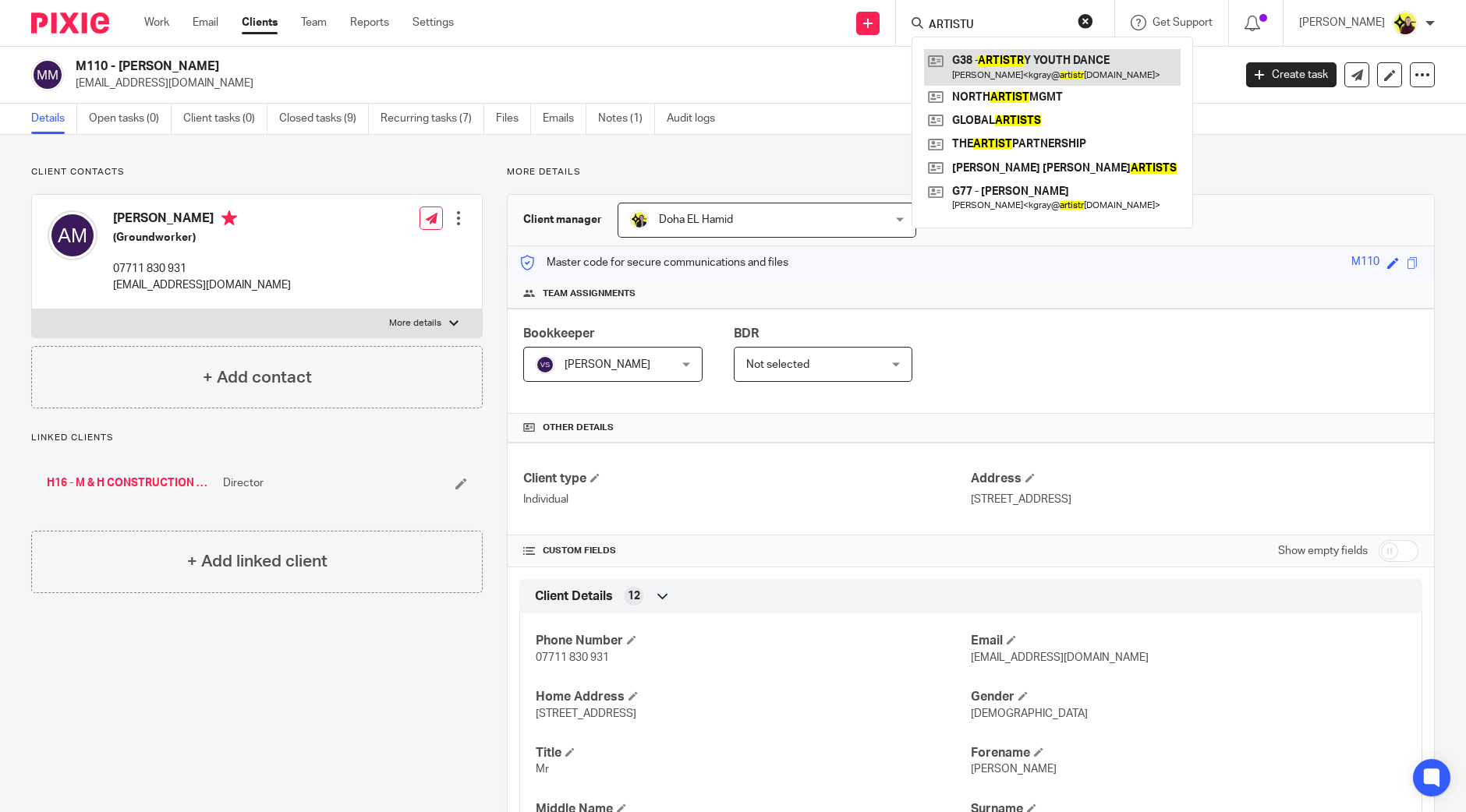
type input "ARTISTU"
click at [1064, 77] on link at bounding box center [1052, 67] width 257 height 36
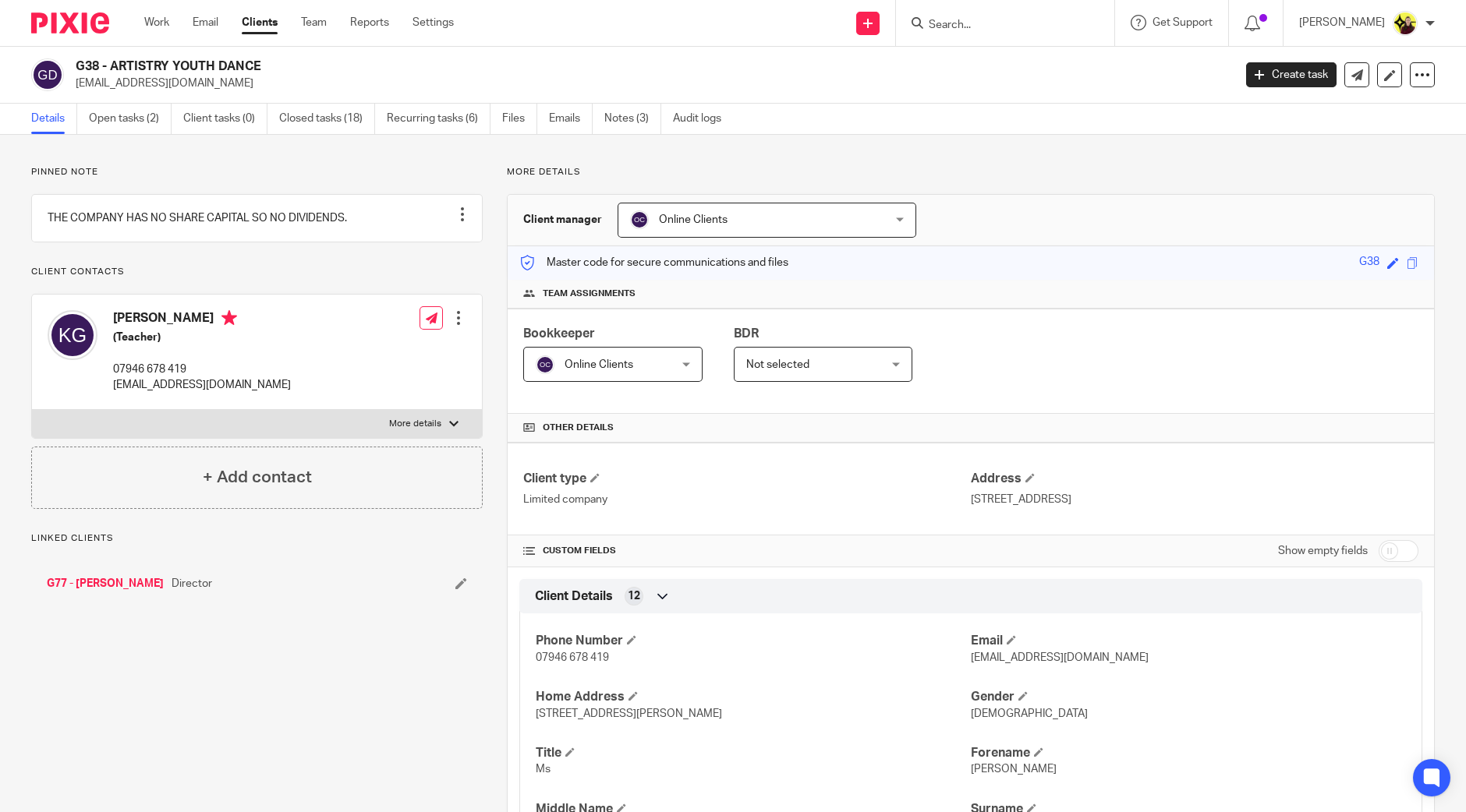
drag, startPoint x: 0, startPoint y: 0, endPoint x: 94, endPoint y: 60, distance: 111.5
click at [94, 60] on h2 "G38 - ARTISTRY YOUTH DANCE" at bounding box center [534, 66] width 918 height 16
copy h2 "G38"
click at [1056, 17] on form at bounding box center [1009, 23] width 166 height 20
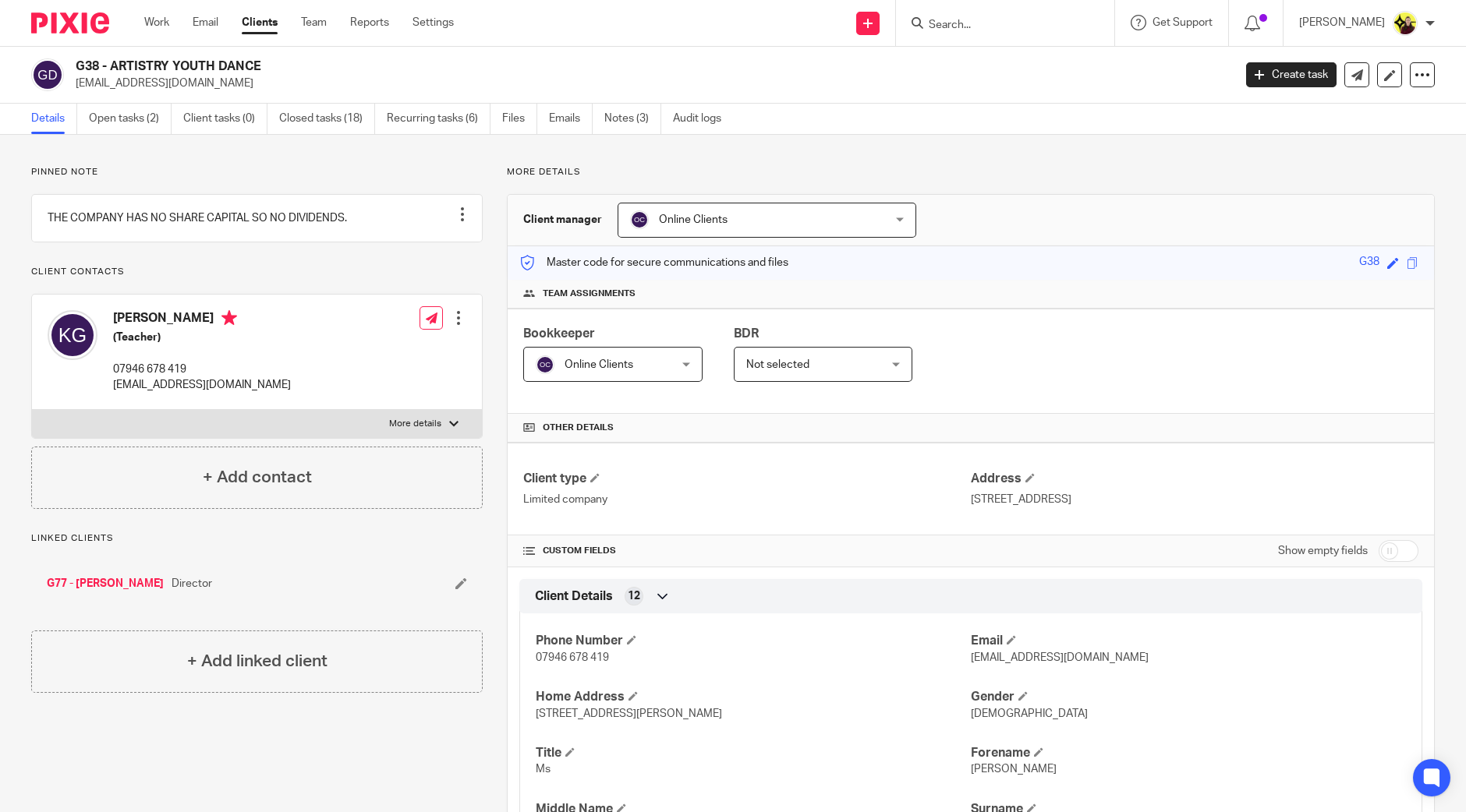
click at [1044, 28] on input "Search" at bounding box center [997, 26] width 141 height 14
paste input "Eni Awoyemi <eni@feyi.co.uk>"
click at [1006, 27] on input "Eni Awoyemi <eni@feyi.co.uk>" at bounding box center [997, 26] width 141 height 14
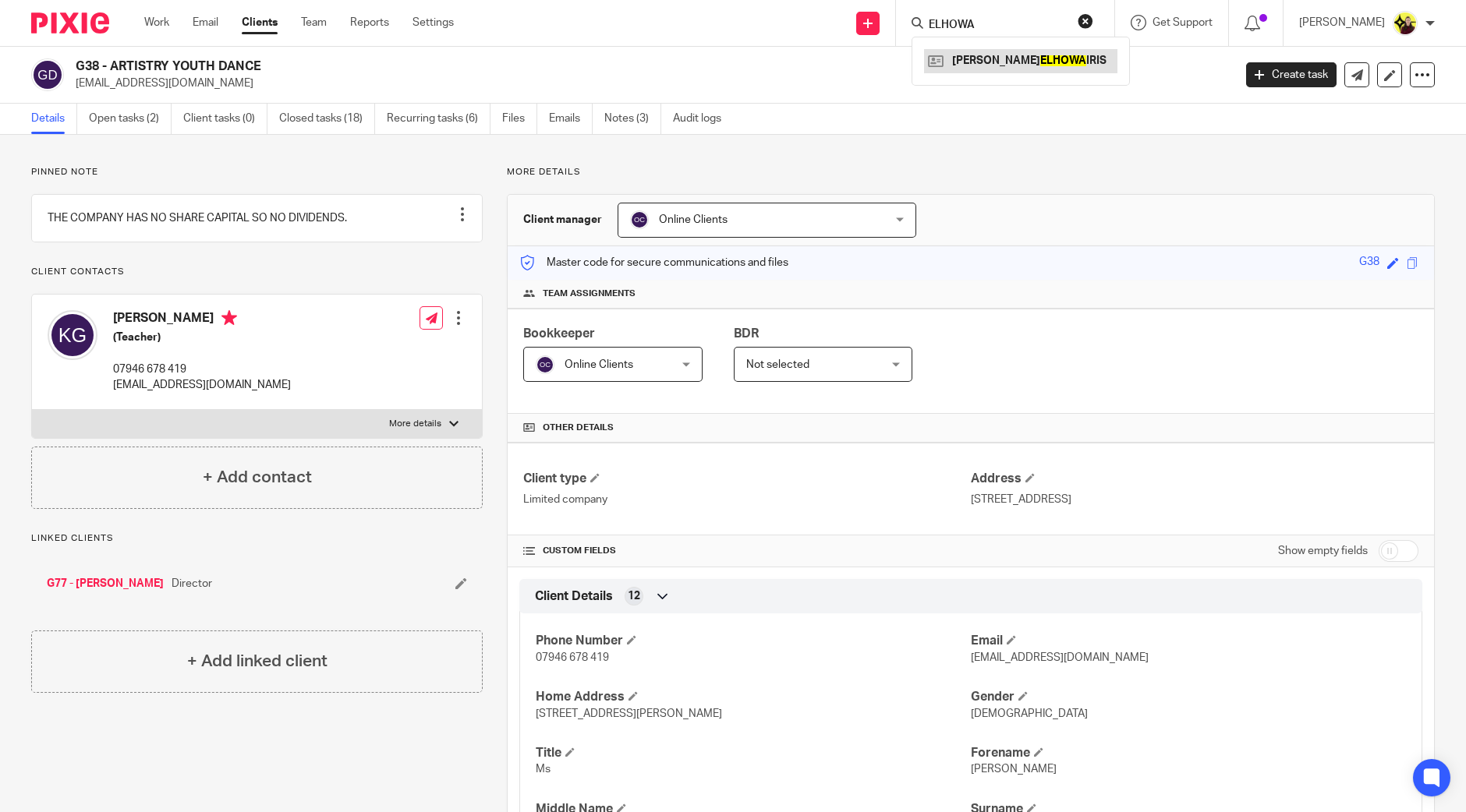
type input "ELHOWA"
click at [1019, 57] on link at bounding box center [1021, 61] width 193 height 23
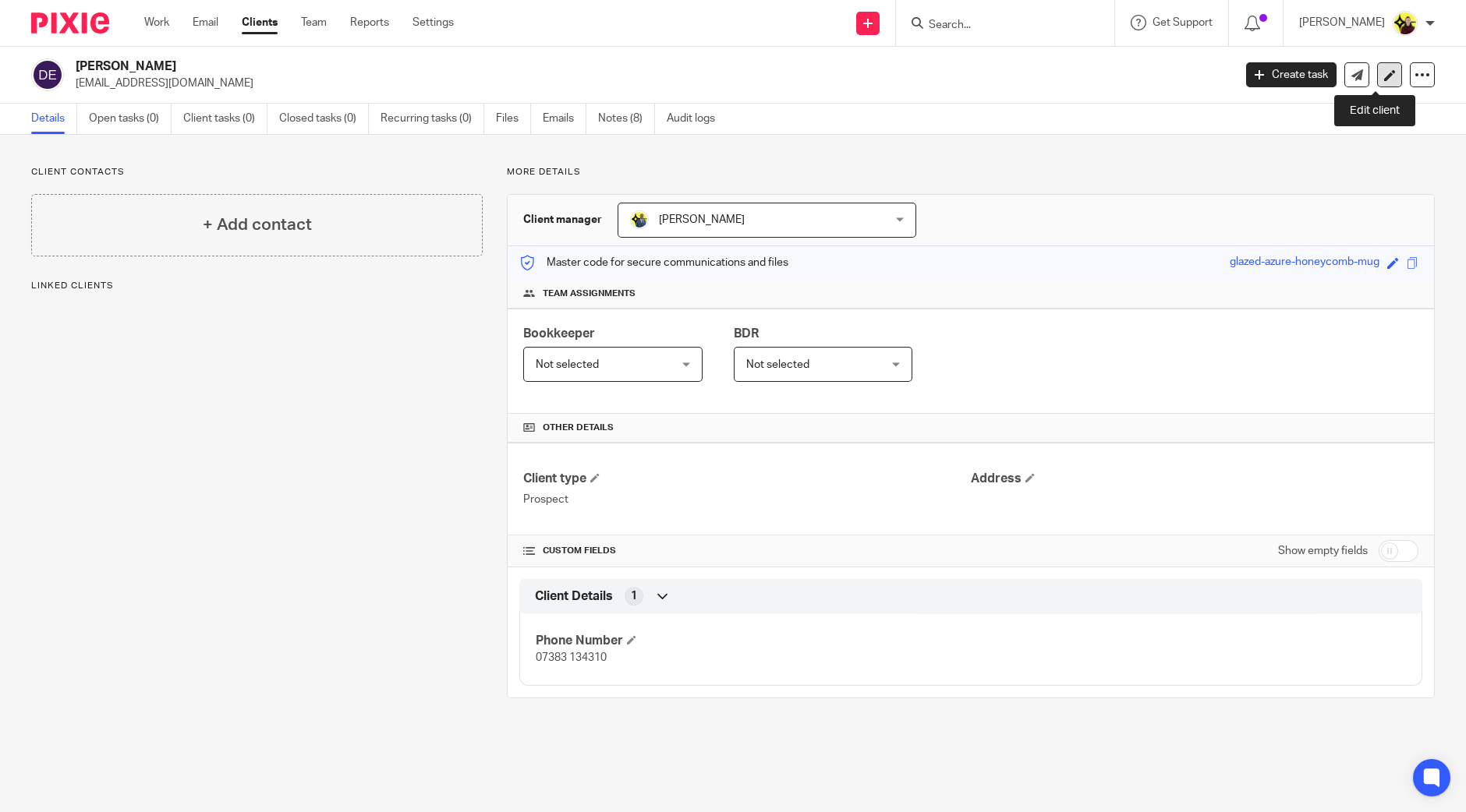
click at [1385, 70] on icon at bounding box center [1390, 75] width 12 height 12
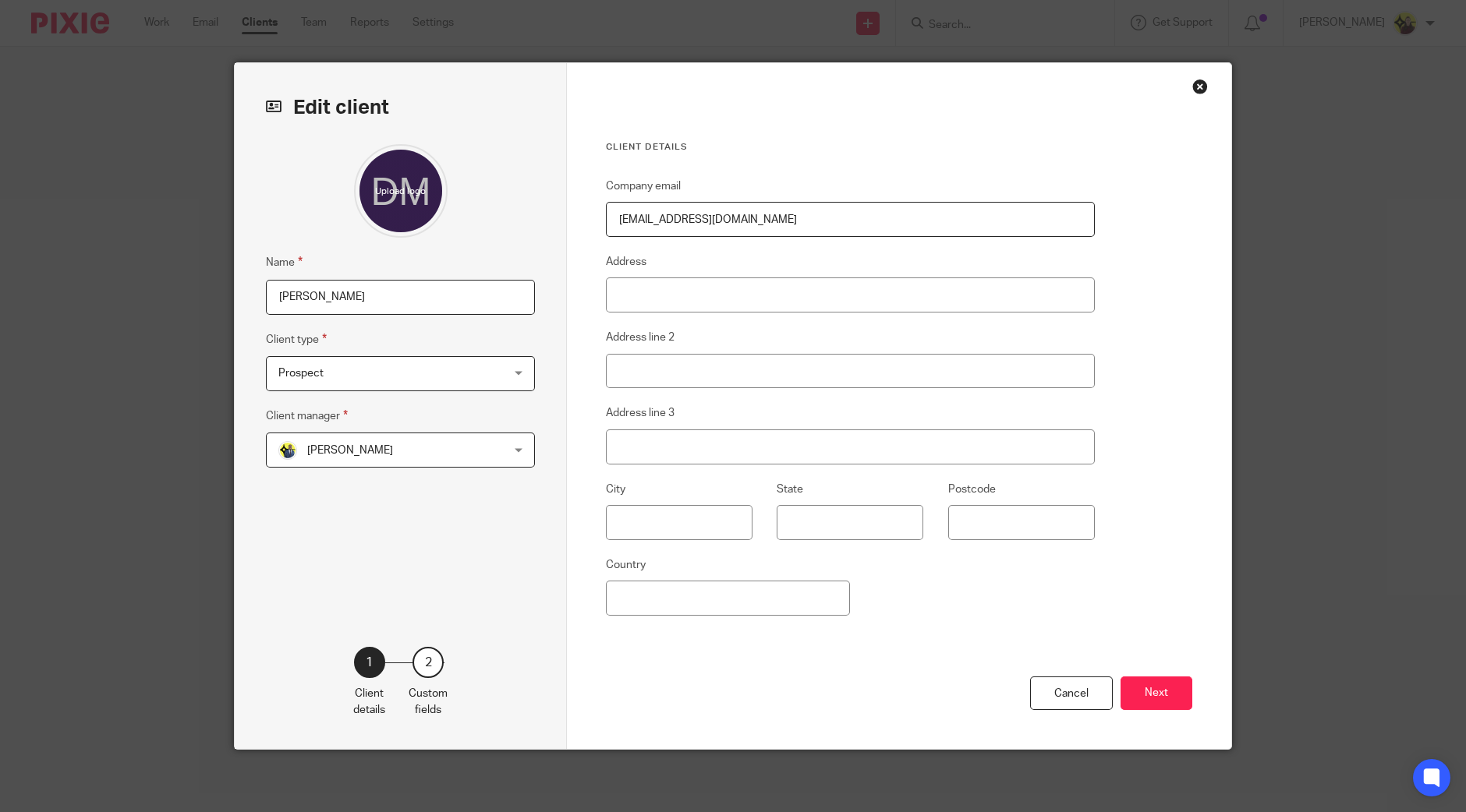
drag, startPoint x: 113, startPoint y: 283, endPoint x: 70, endPoint y: 282, distance: 43.0
click at [70, 282] on div "Edit client Name DR MOHAMED ELHOWAIRIS Client type Prospect Prospect Individual…" at bounding box center [733, 406] width 1466 height 812
paste input "E29 -"
type input "E29 - [PERSON_NAME]"
drag, startPoint x: 387, startPoint y: 382, endPoint x: 357, endPoint y: 420, distance: 48.4
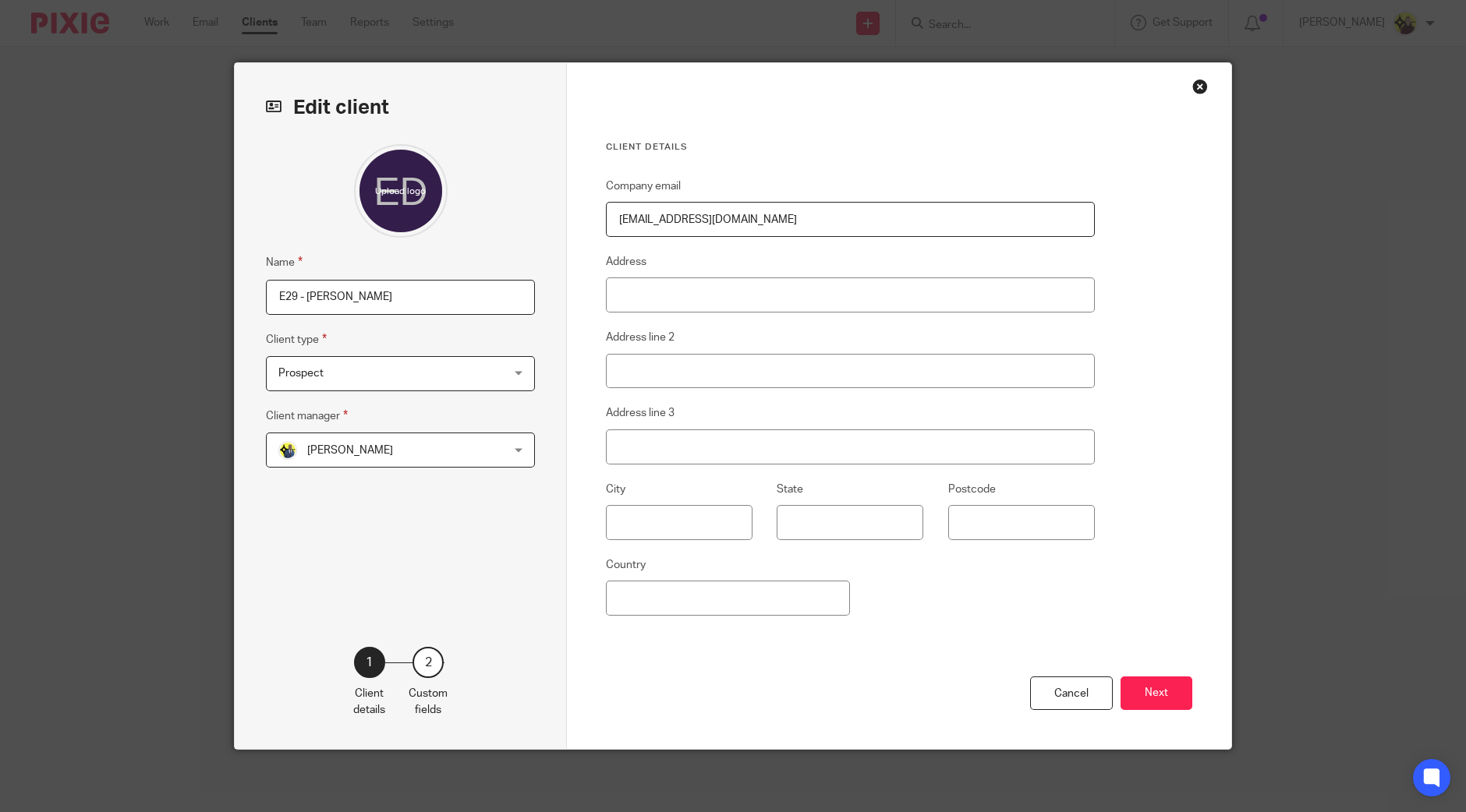
click at [383, 383] on span "Prospect" at bounding box center [381, 373] width 204 height 33
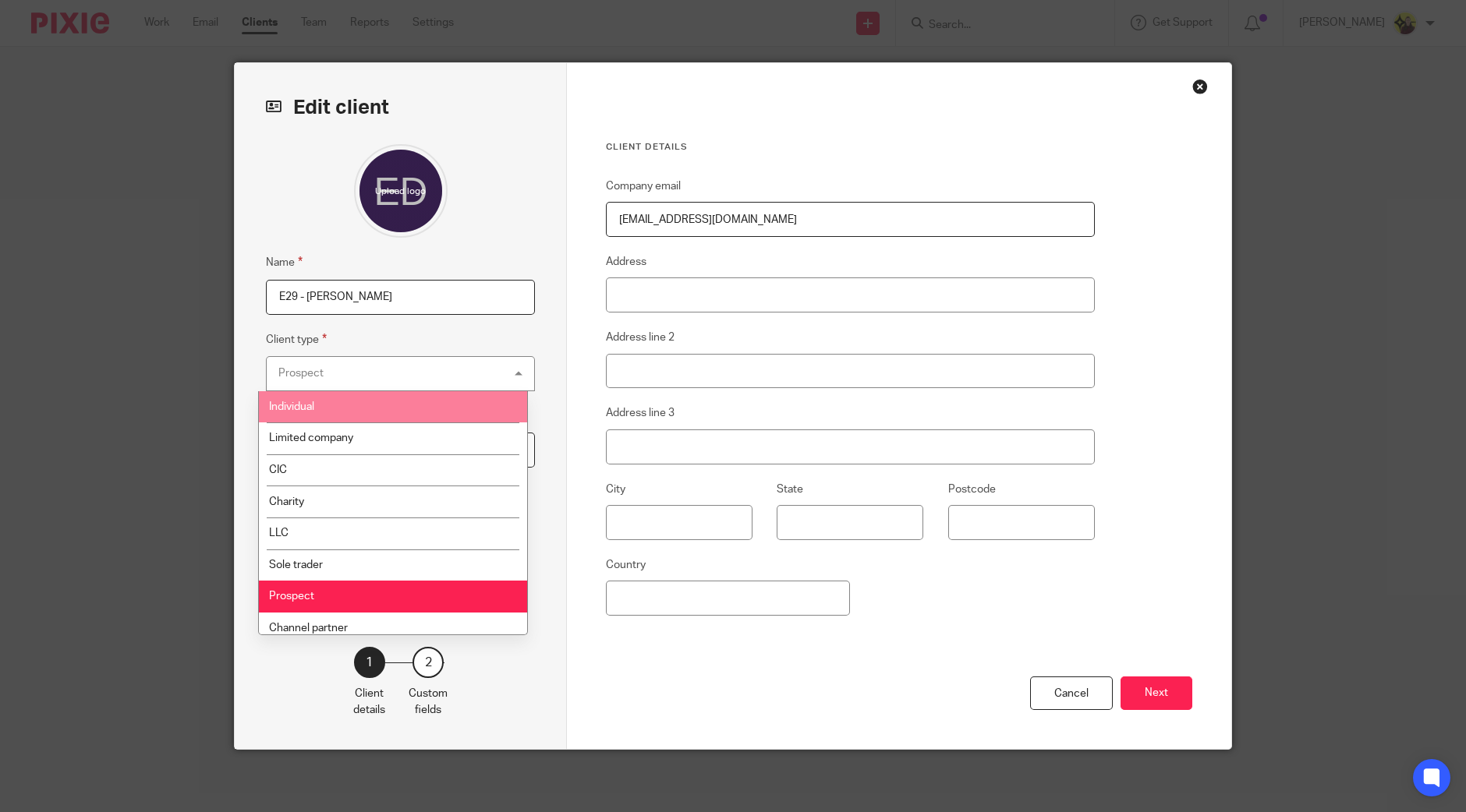
drag, startPoint x: 348, startPoint y: 426, endPoint x: 347, endPoint y: 416, distance: 10.0
click at [347, 416] on ul "Individual Limited company CIC Charity LLC Sole trader Prospect Channel partner…" at bounding box center [392, 513] width 268 height 244
click at [347, 416] on li "Individual" at bounding box center [392, 407] width 268 height 32
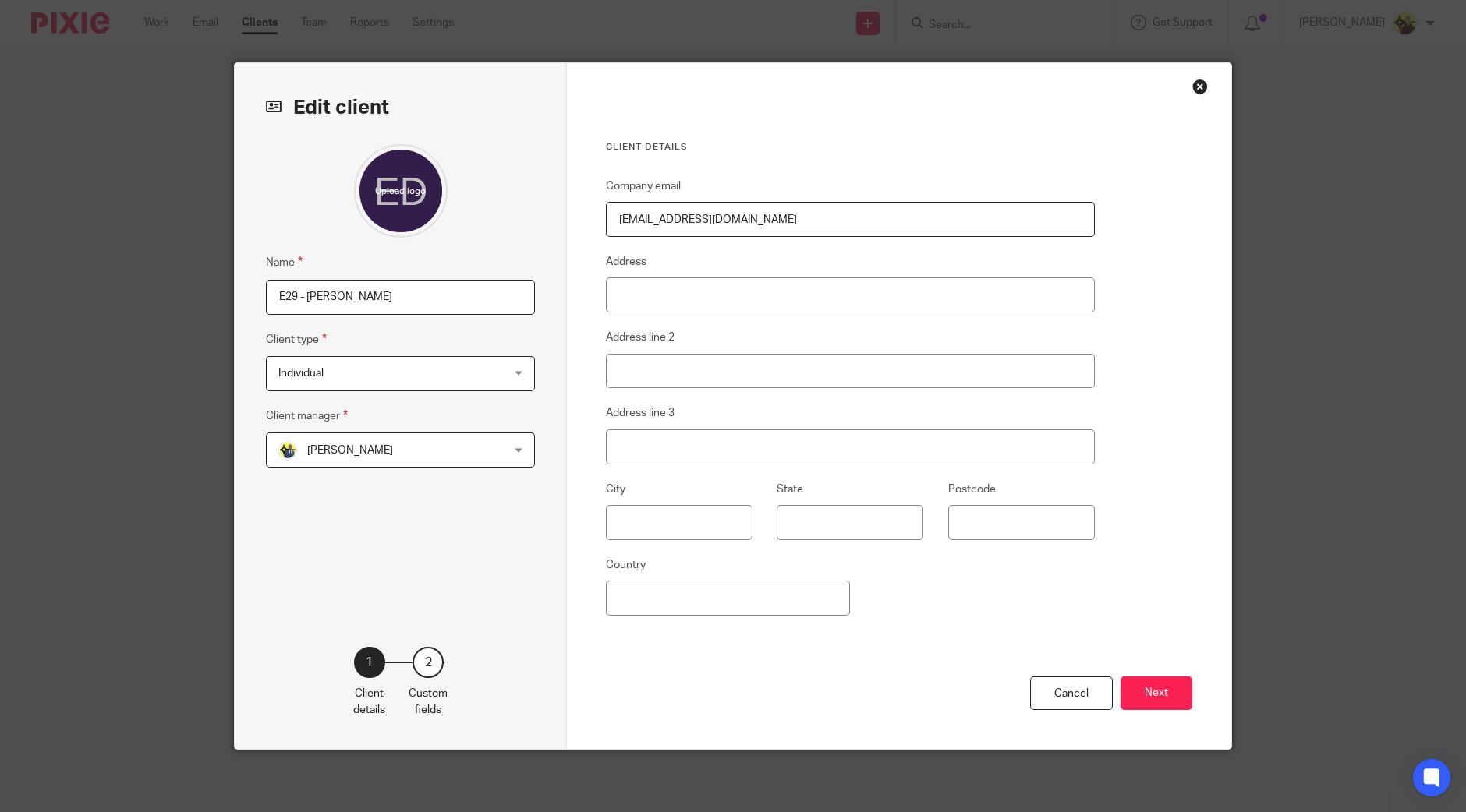
click at [347, 449] on span "[PERSON_NAME]" at bounding box center [350, 450] width 86 height 11
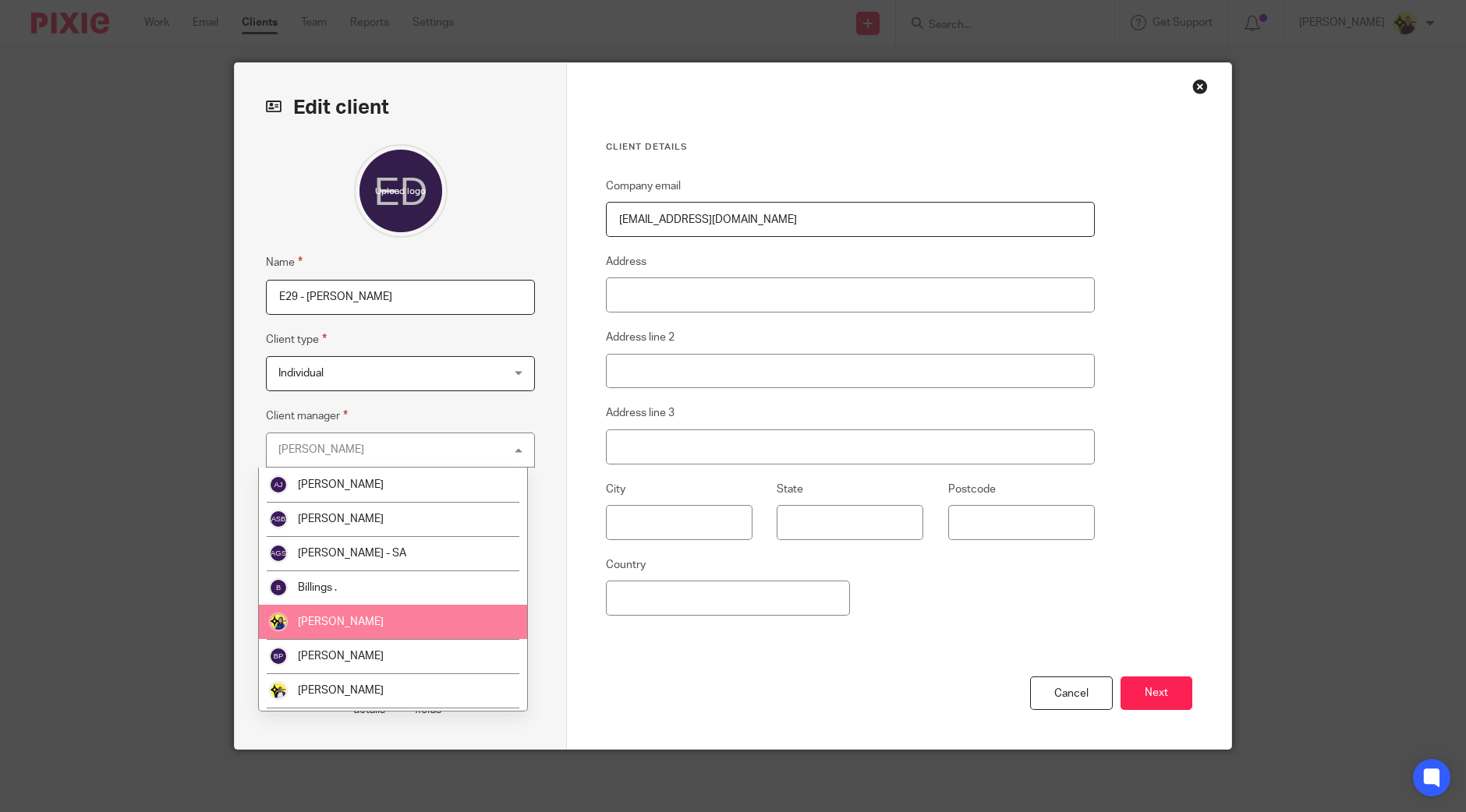
click at [331, 608] on li "[PERSON_NAME]" at bounding box center [392, 622] width 268 height 34
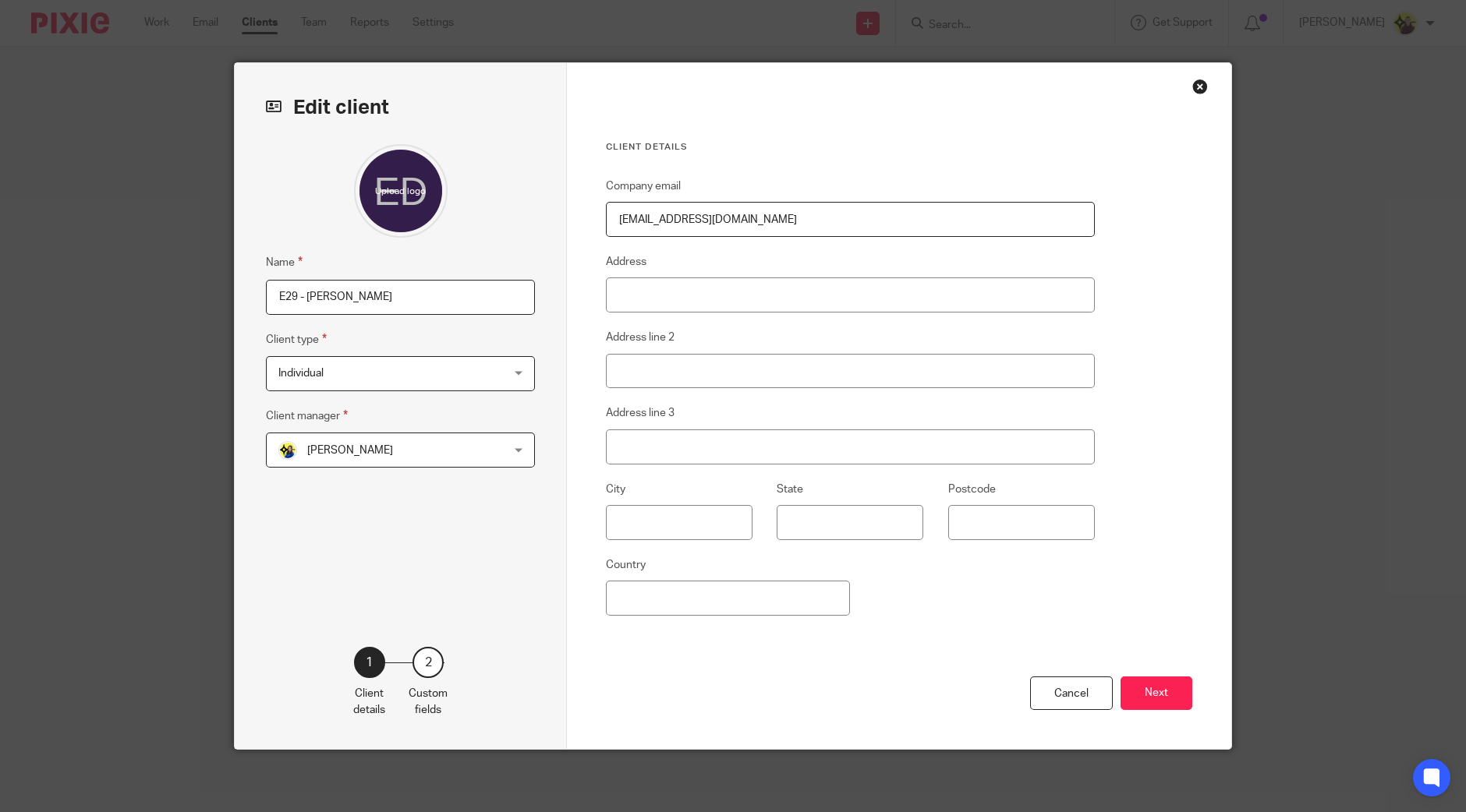
click at [698, 329] on fieldset "Address line 2" at bounding box center [851, 358] width 489 height 60
click at [692, 302] on input "Address" at bounding box center [851, 295] width 489 height 35
paste input "Flat 93, Abbey House, 1 Garden Road, London, NW8 9BY"
type input "Flat 93, Abbey House, 1 Garden Road, London, NW8 9BY"
click at [1138, 692] on button "Next" at bounding box center [1156, 693] width 72 height 33
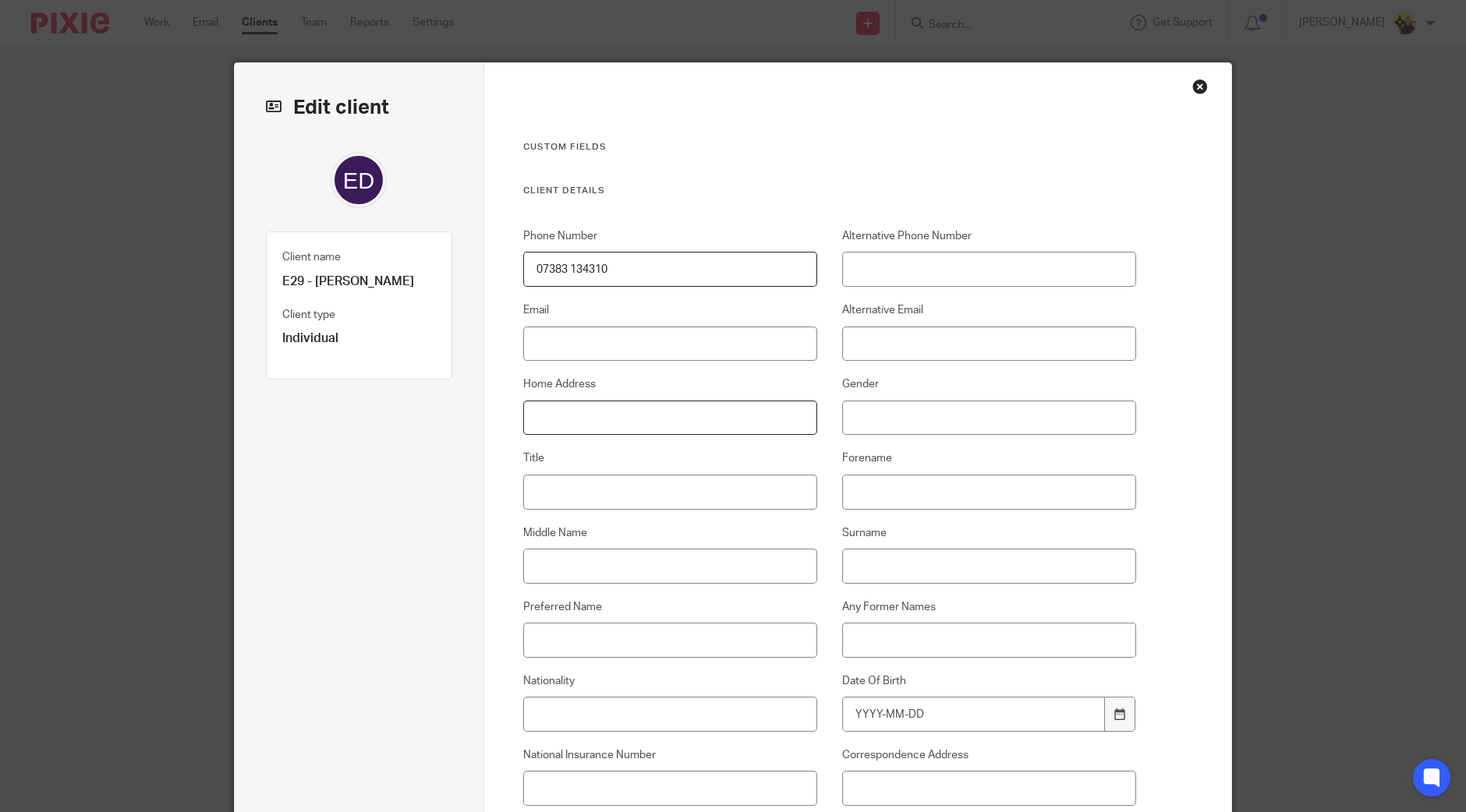
click at [611, 403] on input "Home Address" at bounding box center [670, 418] width 295 height 35
paste input "Flat 93, Abbey House, 1 Garden Road, London, NW8 9BY"
type input "Flat 93, Abbey House, 1 Garden Road, London, NW8 9BY"
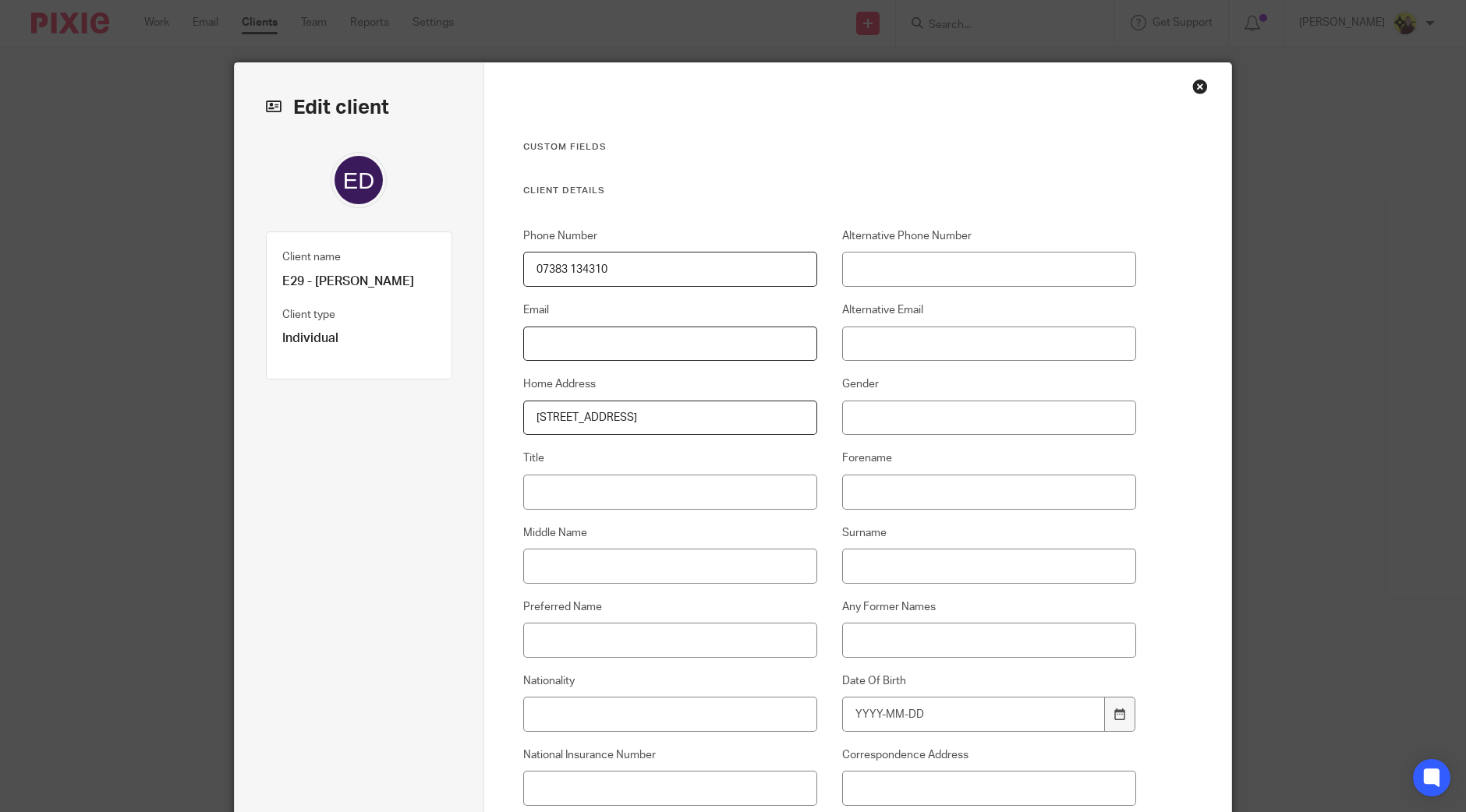
click at [565, 348] on input "Email" at bounding box center [670, 344] width 295 height 35
paste input "londonclinic1@gmail.com"
type input "londonclinic1@gmail.com"
click at [580, 270] on input "07383 134310" at bounding box center [670, 269] width 295 height 35
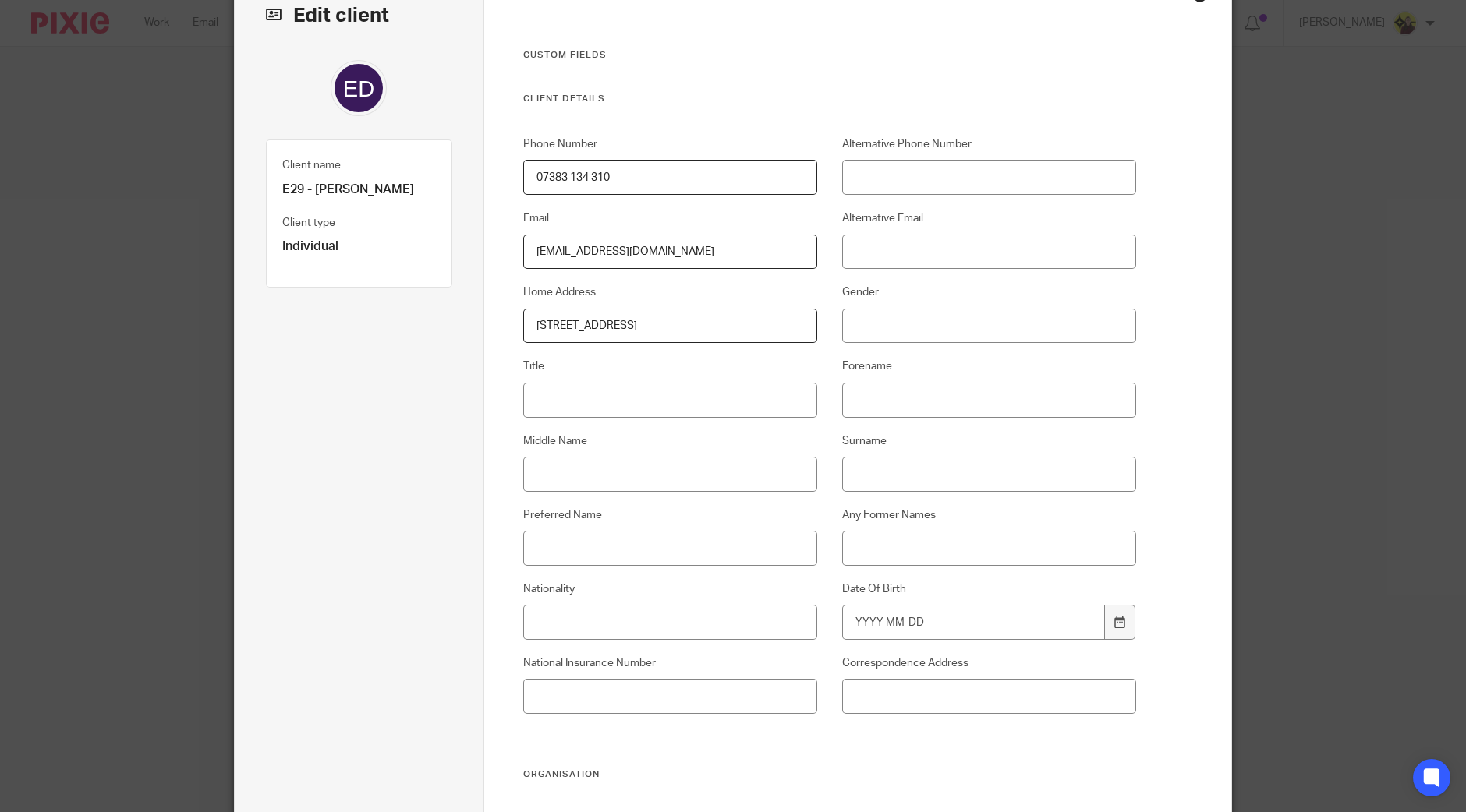
scroll to position [194, 0]
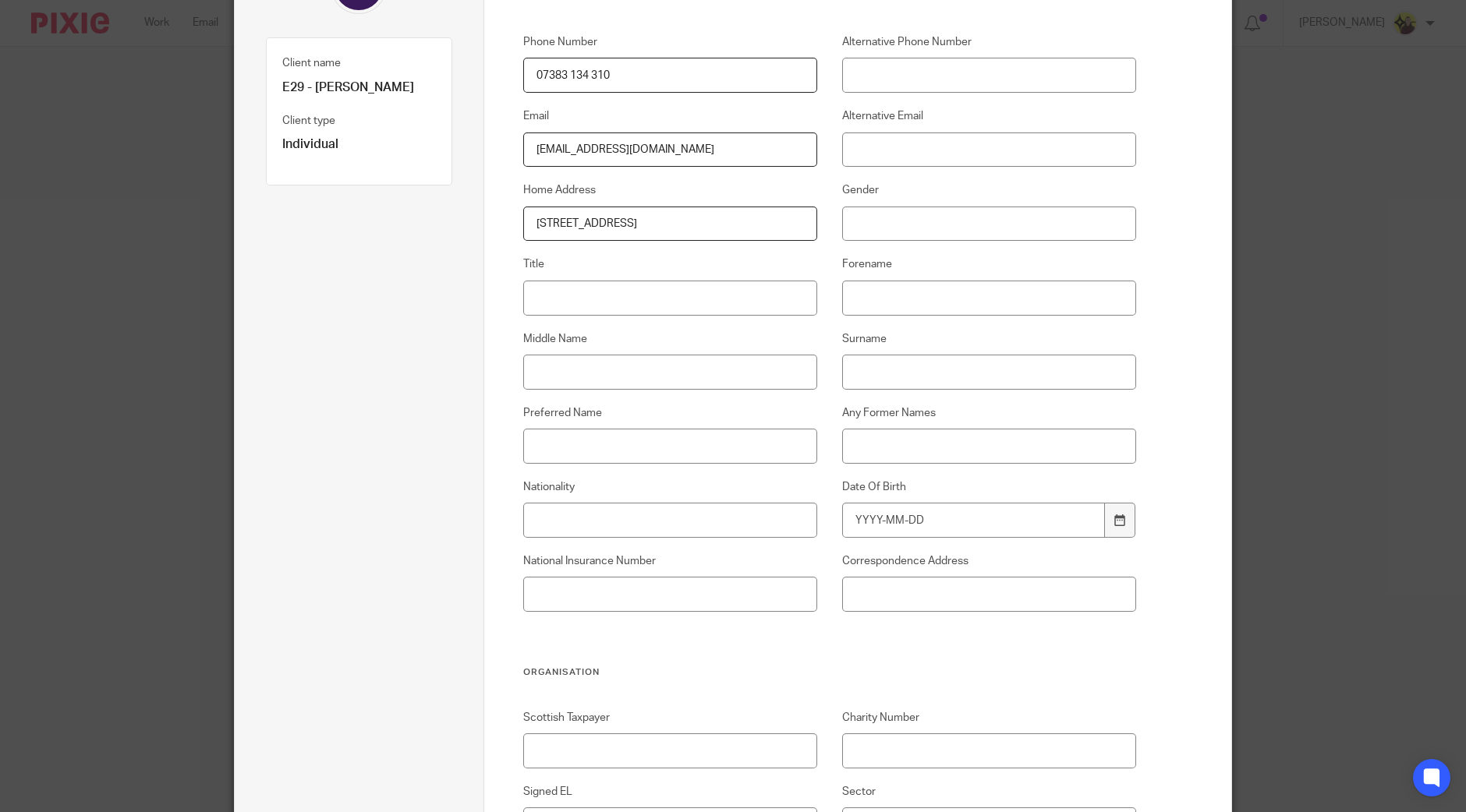
type input "07383 134 310"
click at [1010, 229] on input "Gender" at bounding box center [990, 224] width 295 height 35
type input "m"
type input "[DEMOGRAPHIC_DATA]"
click at [668, 282] on input "Title" at bounding box center [670, 298] width 295 height 35
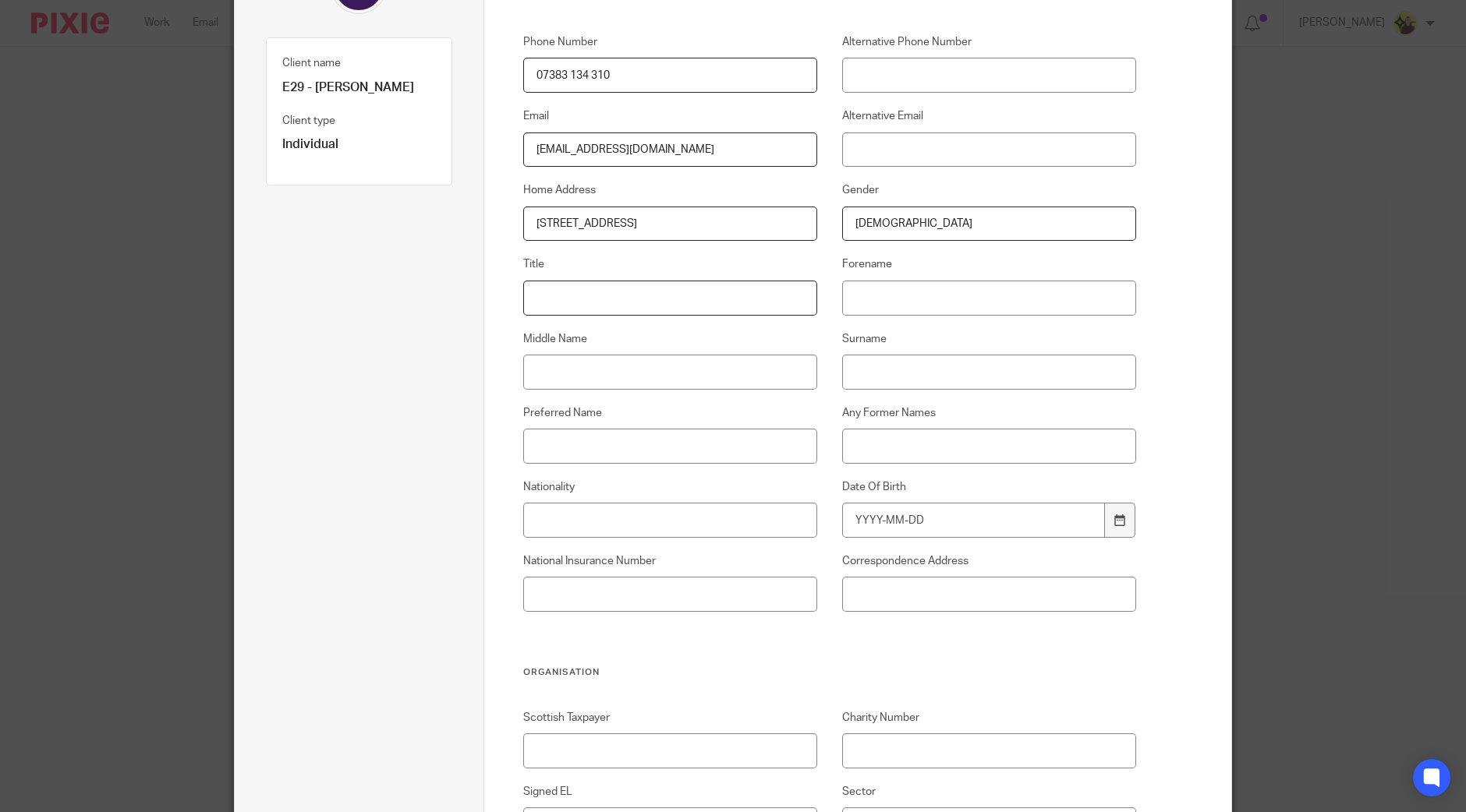
paste input "Dr"
drag, startPoint x: 687, startPoint y: 308, endPoint x: 544, endPoint y: 312, distance: 143.1
type input "Dr."
click at [889, 296] on input "Forename" at bounding box center [990, 298] width 295 height 35
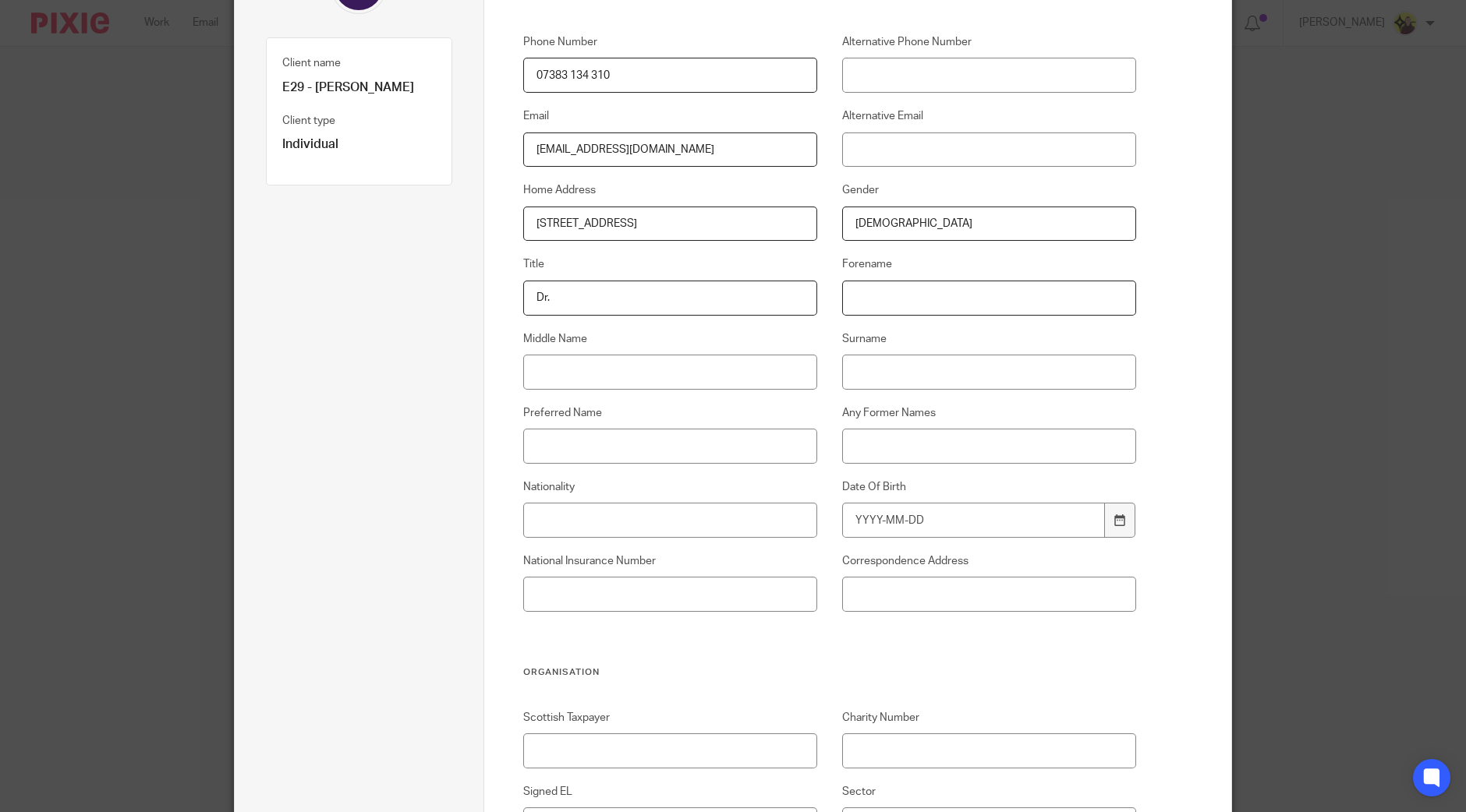
paste input "Dr."
click at [902, 296] on input "Dr." at bounding box center [990, 298] width 295 height 35
paste input "Mohamed"
drag, startPoint x: 971, startPoint y: 290, endPoint x: 712, endPoint y: 430, distance: 294.4
click at [669, 277] on div "Phone Number 07383 134 310 Alternative Phone Number Email londonclinic1@gmail.c…" at bounding box center [817, 350] width 638 height 632
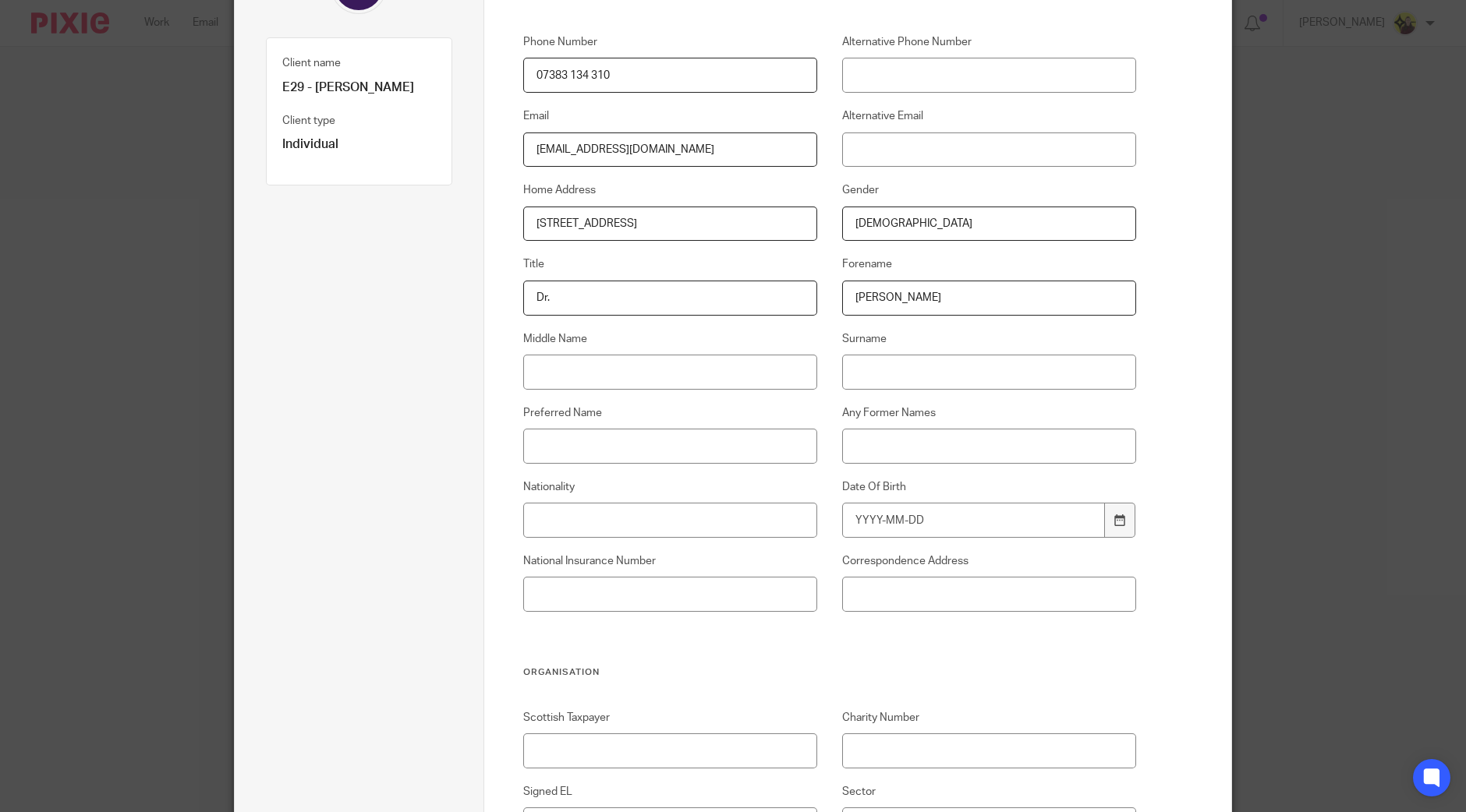
type input "Dr. Mohamed"
click at [907, 437] on input "Any Former Names" at bounding box center [990, 446] width 295 height 35
click at [697, 437] on input "Preferred Name" at bounding box center [670, 446] width 295 height 35
paste input "Dr. Mohamed"
type input "Dr. Mohamed"
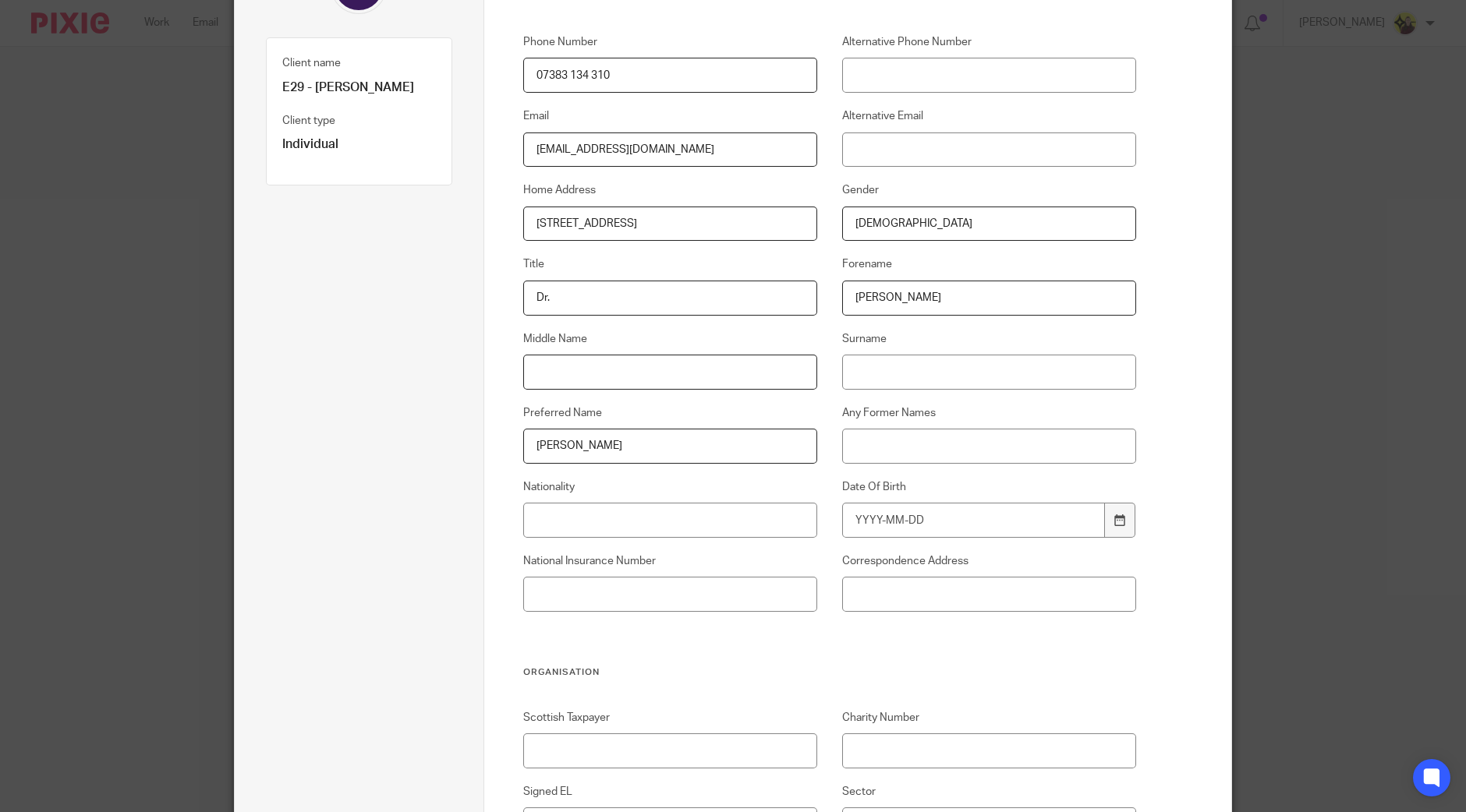
click at [568, 372] on input "Middle Name" at bounding box center [670, 372] width 295 height 35
paste input "Elfayih Ali"
type input "Elfayih Ali"
drag, startPoint x: 918, startPoint y: 372, endPoint x: 894, endPoint y: 320, distance: 57.3
click at [918, 372] on input "Surname" at bounding box center [990, 372] width 295 height 35
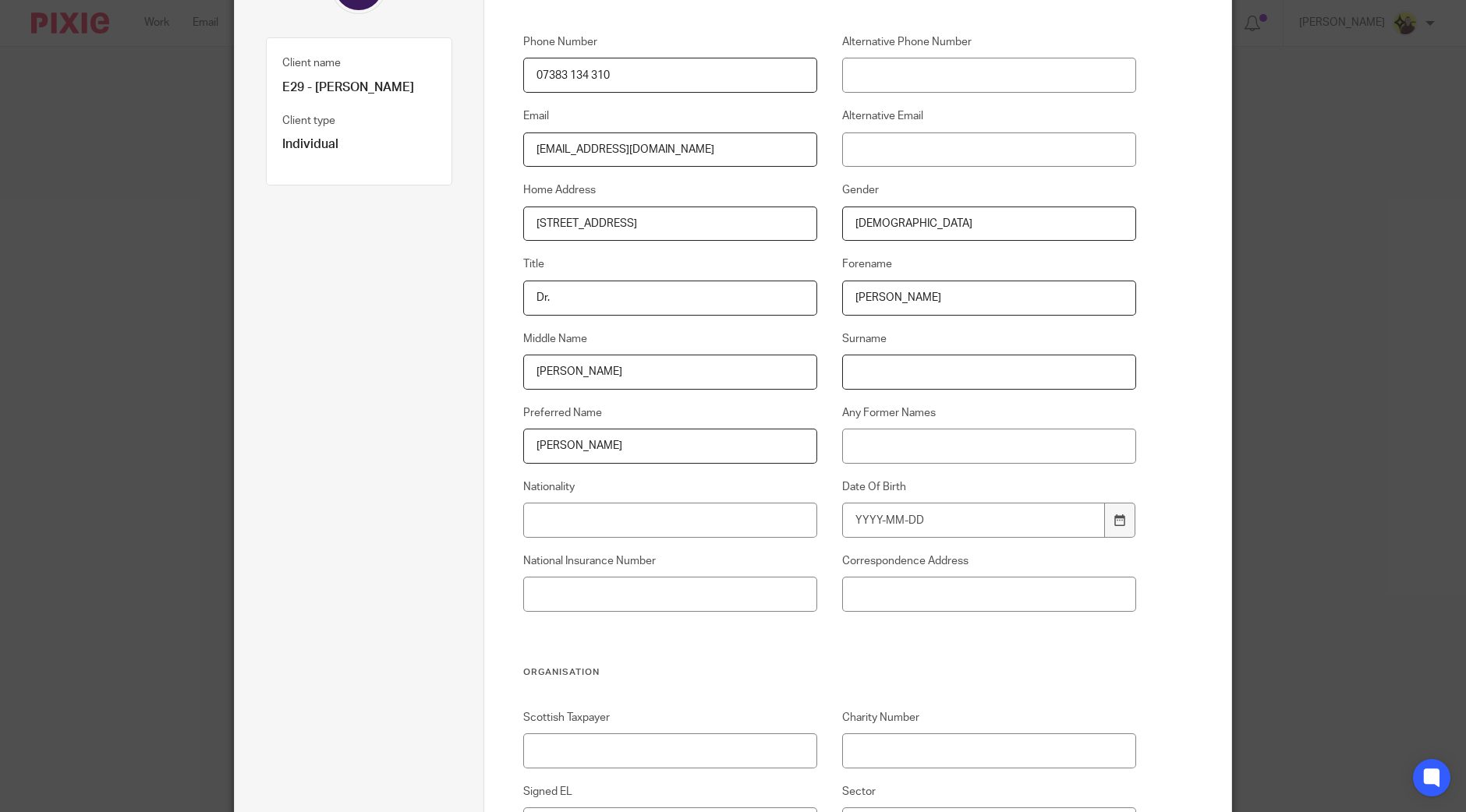
paste input "Elfayih Ali"
type input "Elfayih Ali"
drag, startPoint x: 866, startPoint y: 290, endPoint x: 828, endPoint y: 292, distance: 38.1
click at [828, 292] on div "Forename Dr. Mohamed" at bounding box center [977, 286] width 319 height 58
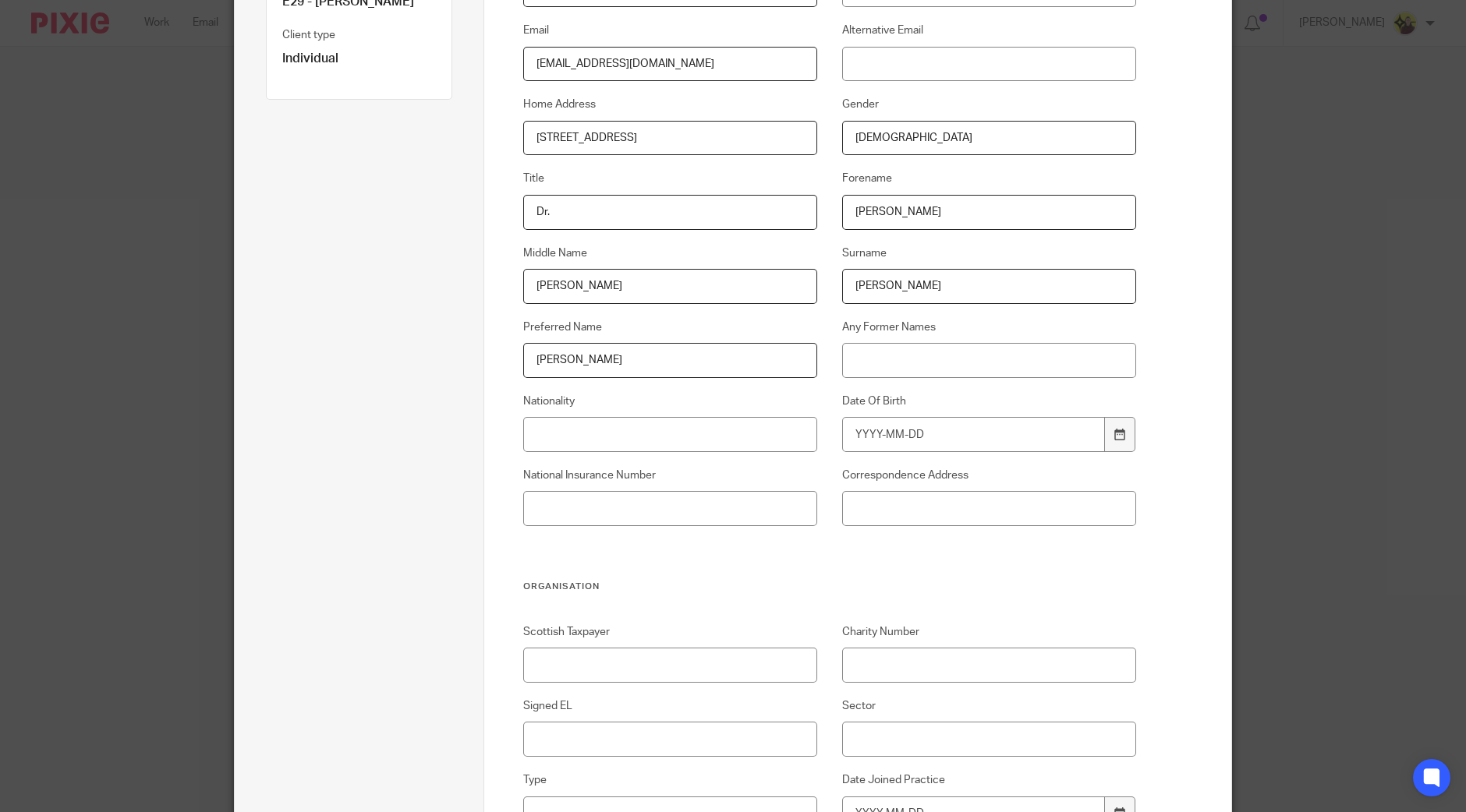
scroll to position [389, 0]
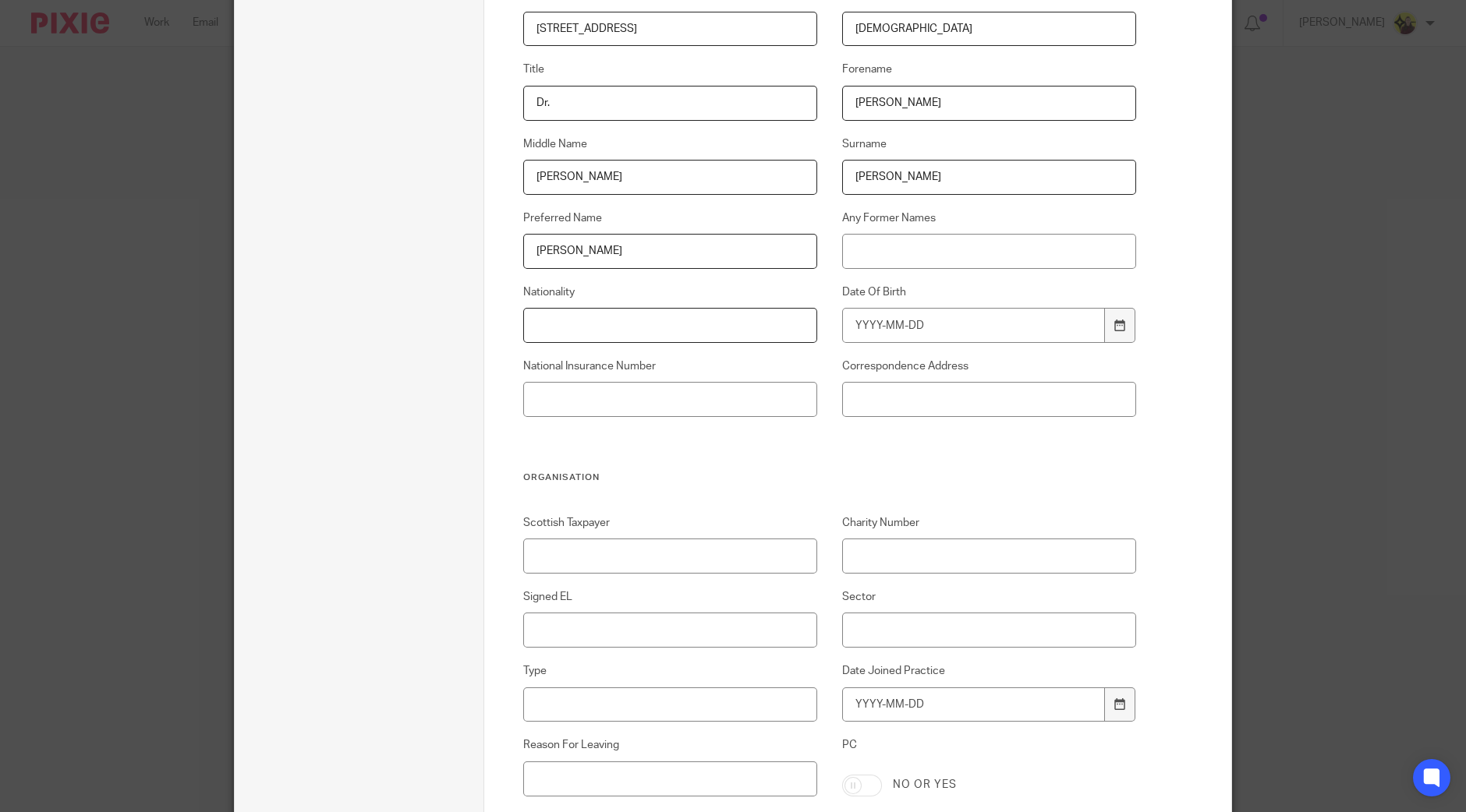
click at [647, 320] on input "Nationality" at bounding box center [670, 325] width 295 height 35
click at [562, 341] on input "Nationality" at bounding box center [670, 325] width 295 height 35
click at [568, 329] on input "Nationality" at bounding box center [670, 325] width 295 height 35
paste input "British"
type input "British"
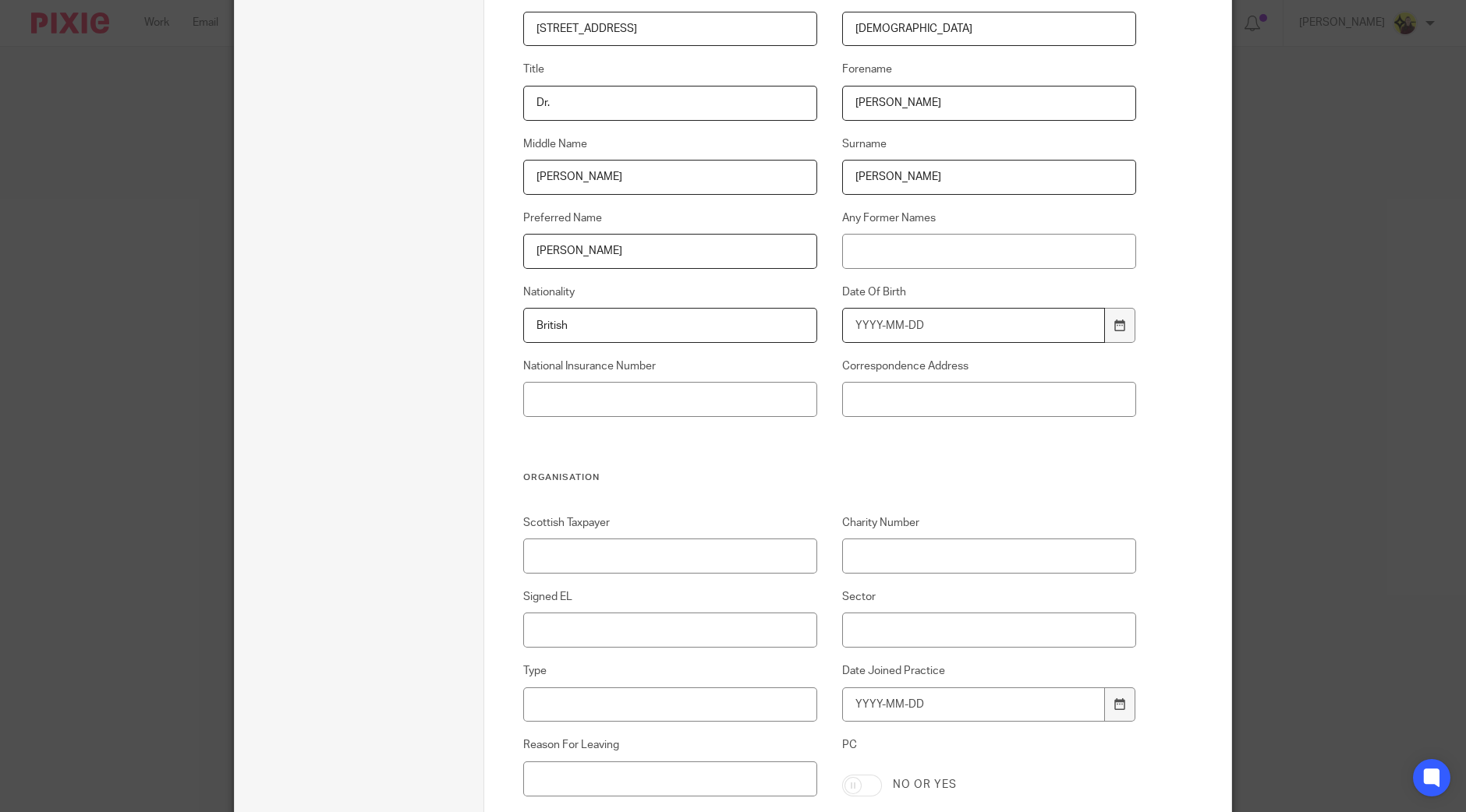
click at [891, 314] on input "Date Of Birth" at bounding box center [974, 325] width 263 height 35
type input "1"
type input "1961-03-18"
drag, startPoint x: 601, startPoint y: 397, endPoint x: 613, endPoint y: 395, distance: 12.2
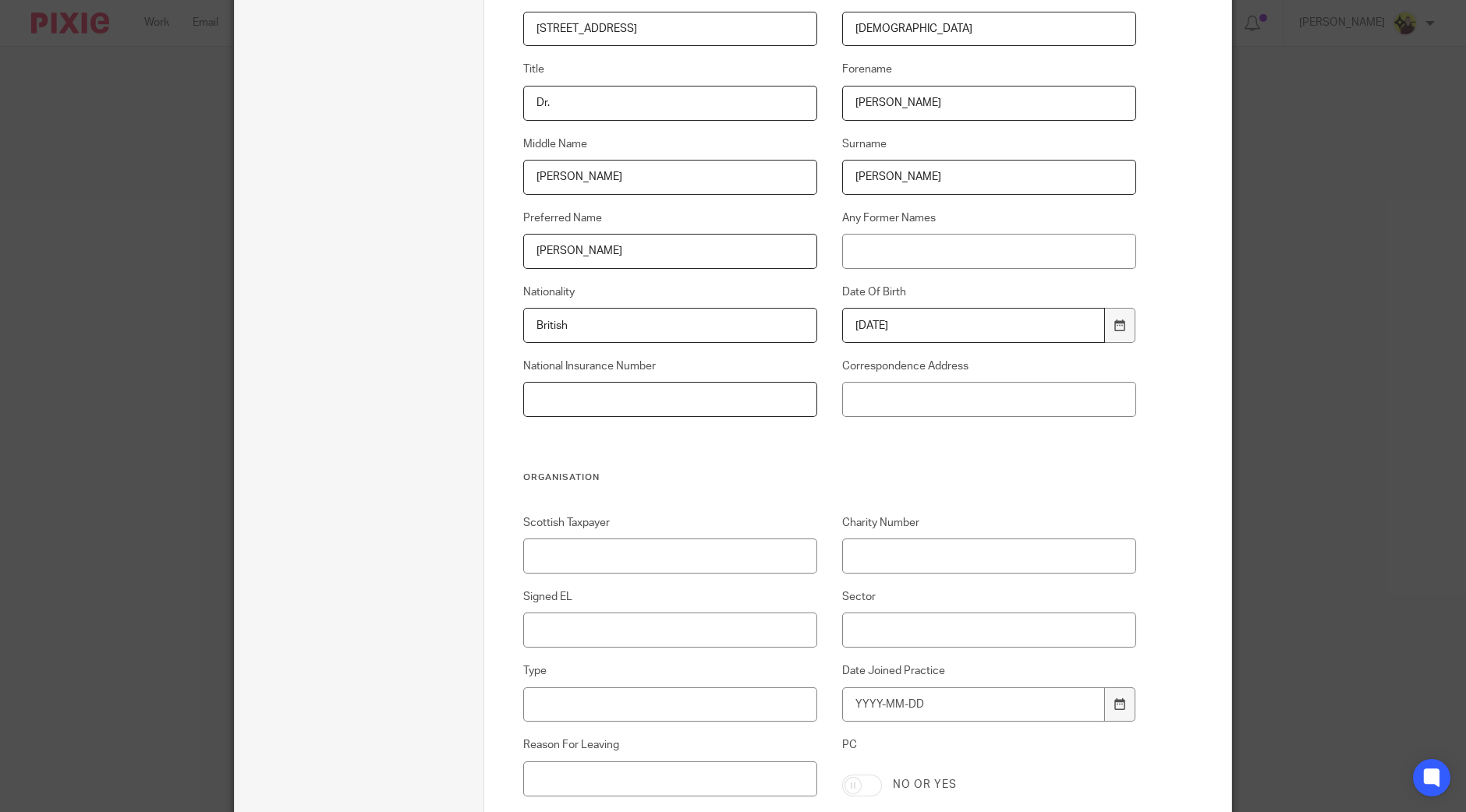
click at [601, 397] on input "National Insurance Number" at bounding box center [670, 399] width 295 height 35
type input "v"
paste input "PW355858C"
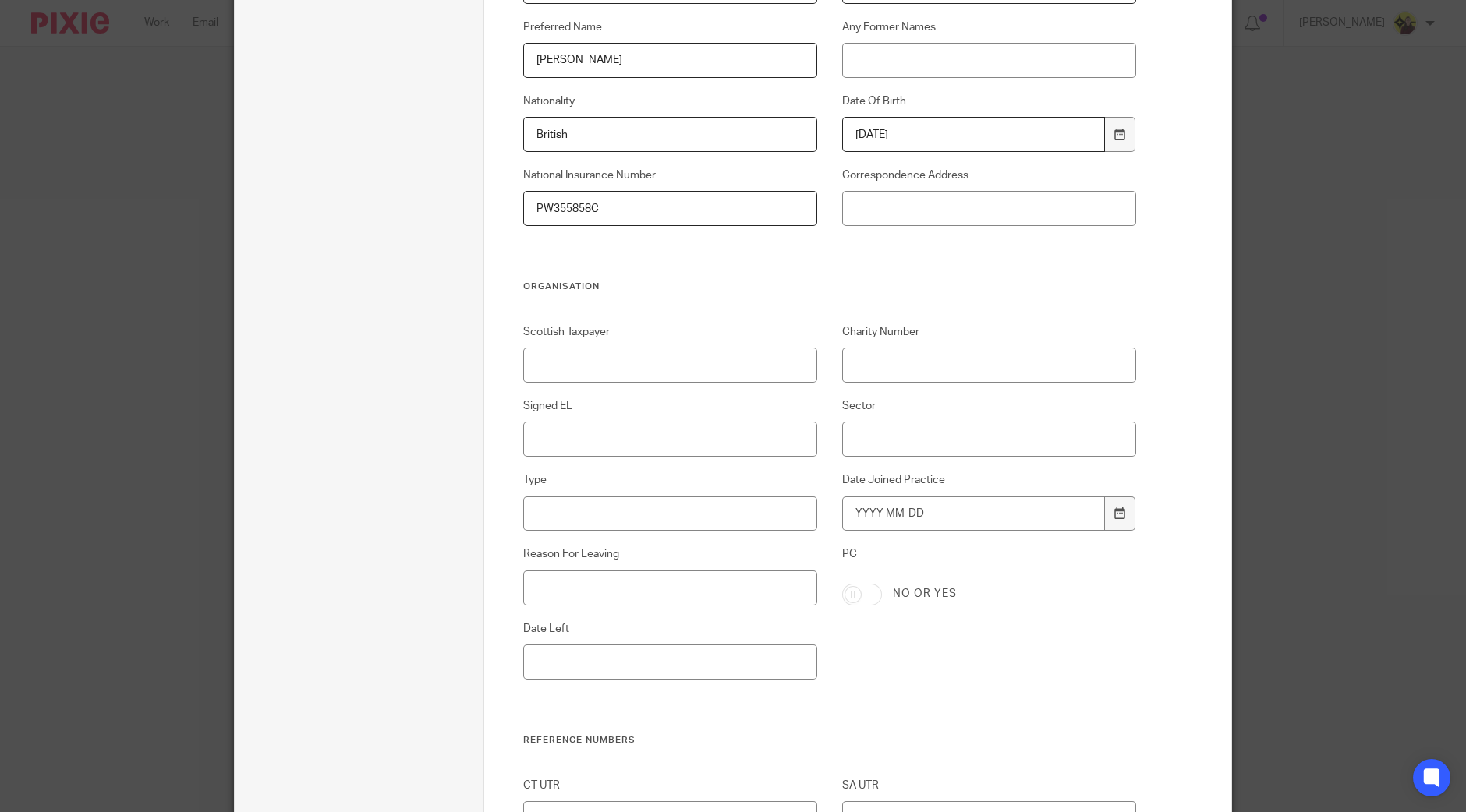
scroll to position [585, 0]
type input "PW355858C"
click at [875, 436] on input "Sector" at bounding box center [990, 434] width 295 height 35
click at [1025, 513] on input "Date Joined Practice" at bounding box center [974, 509] width 263 height 35
type input "[DATE]"
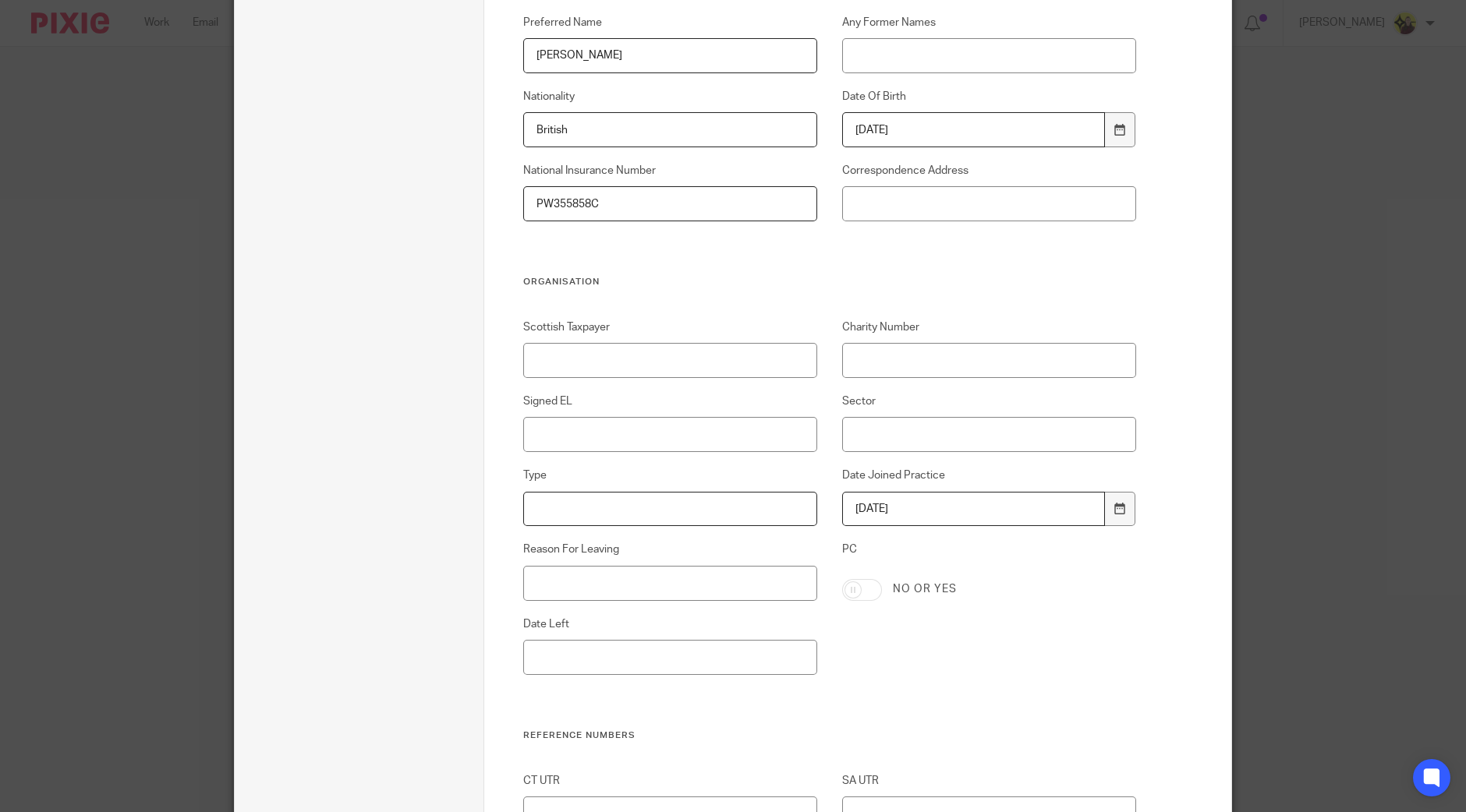
click at [594, 500] on input "Type" at bounding box center [670, 509] width 295 height 35
paste input "Contractors & Freelancers"
type input "Contractors & Freelancers"
drag, startPoint x: 923, startPoint y: 415, endPoint x: 892, endPoint y: 438, distance: 38.6
click at [923, 415] on div "Sector" at bounding box center [977, 423] width 319 height 58
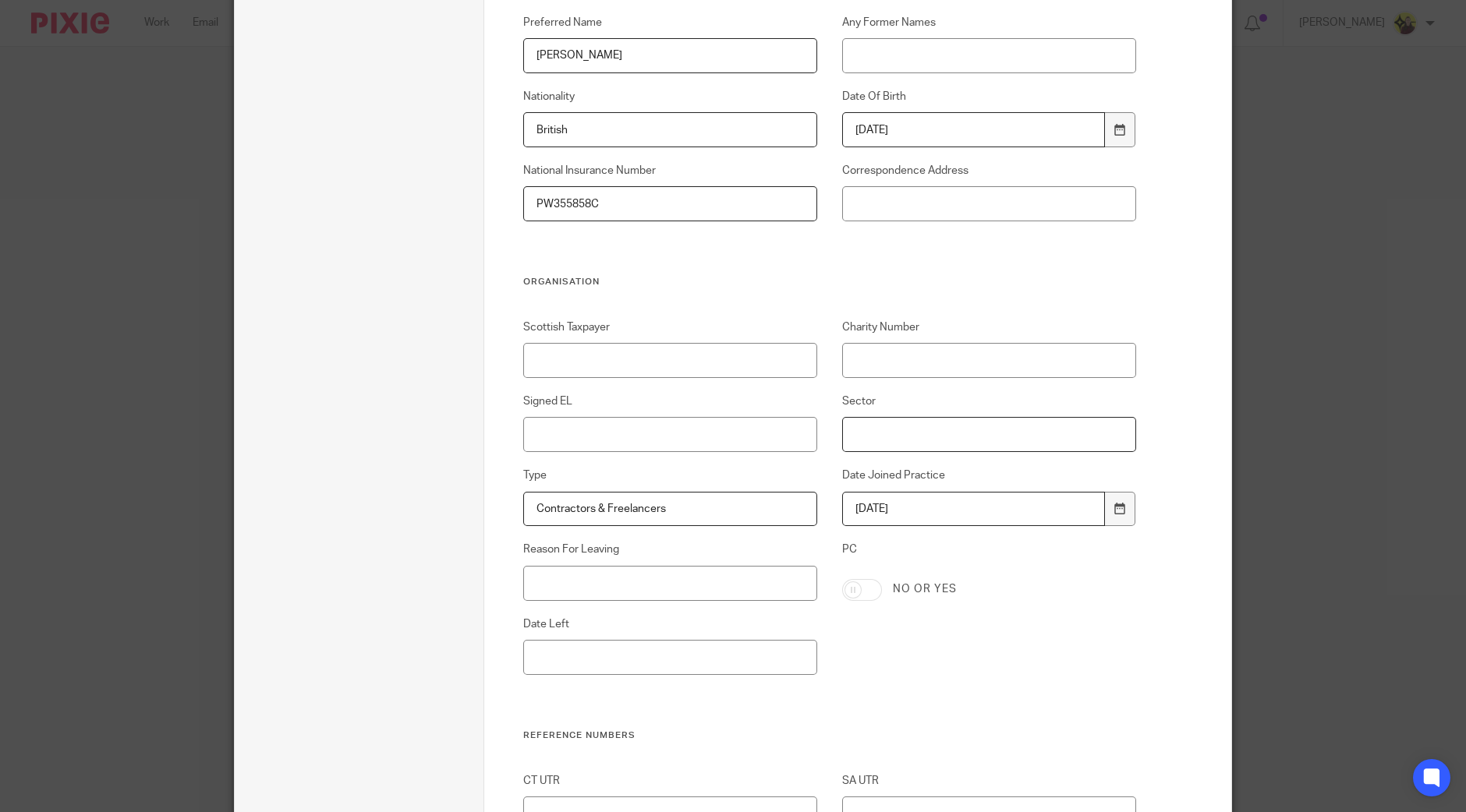
click at [892, 438] on input "Sector" at bounding box center [990, 434] width 295 height 35
paste input "General"
type input "General"
click at [656, 396] on label "Signed EL" at bounding box center [670, 401] width 295 height 15
click at [656, 417] on input "Signed EL" at bounding box center [670, 434] width 295 height 35
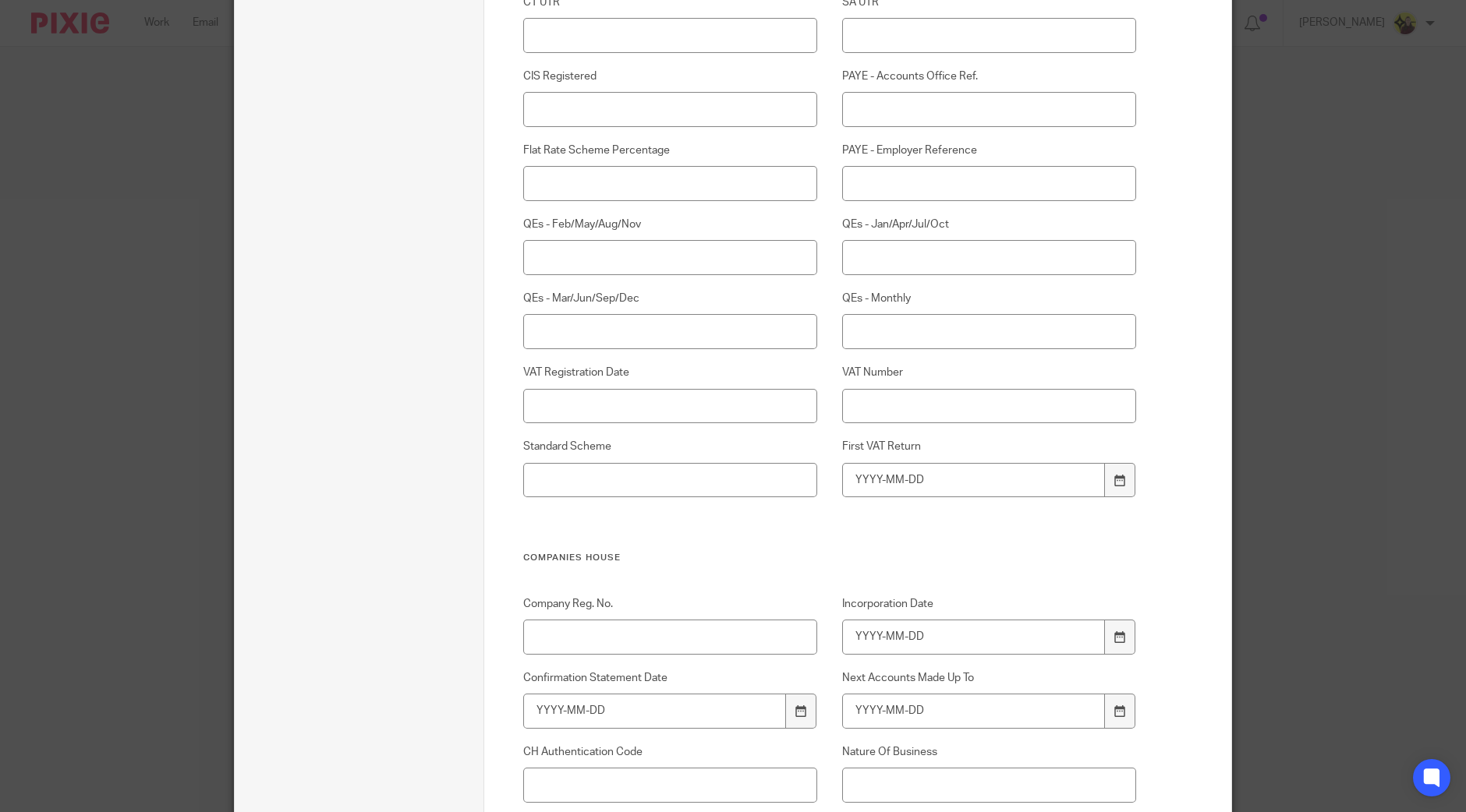
scroll to position [1754, 0]
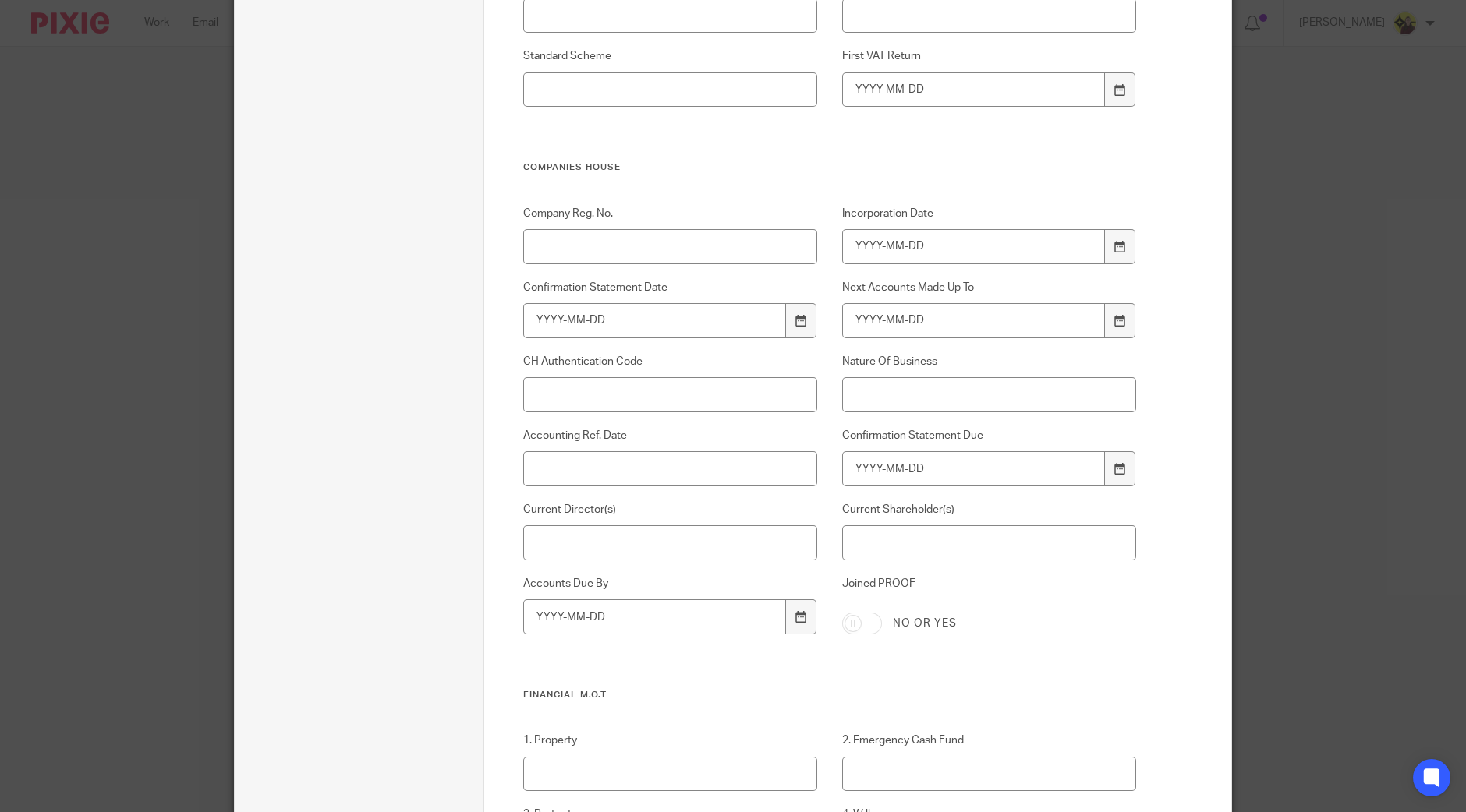
type input "Sent - 15-08-2025"
click at [573, 462] on input "Accounting Ref. Date" at bounding box center [670, 468] width 295 height 35
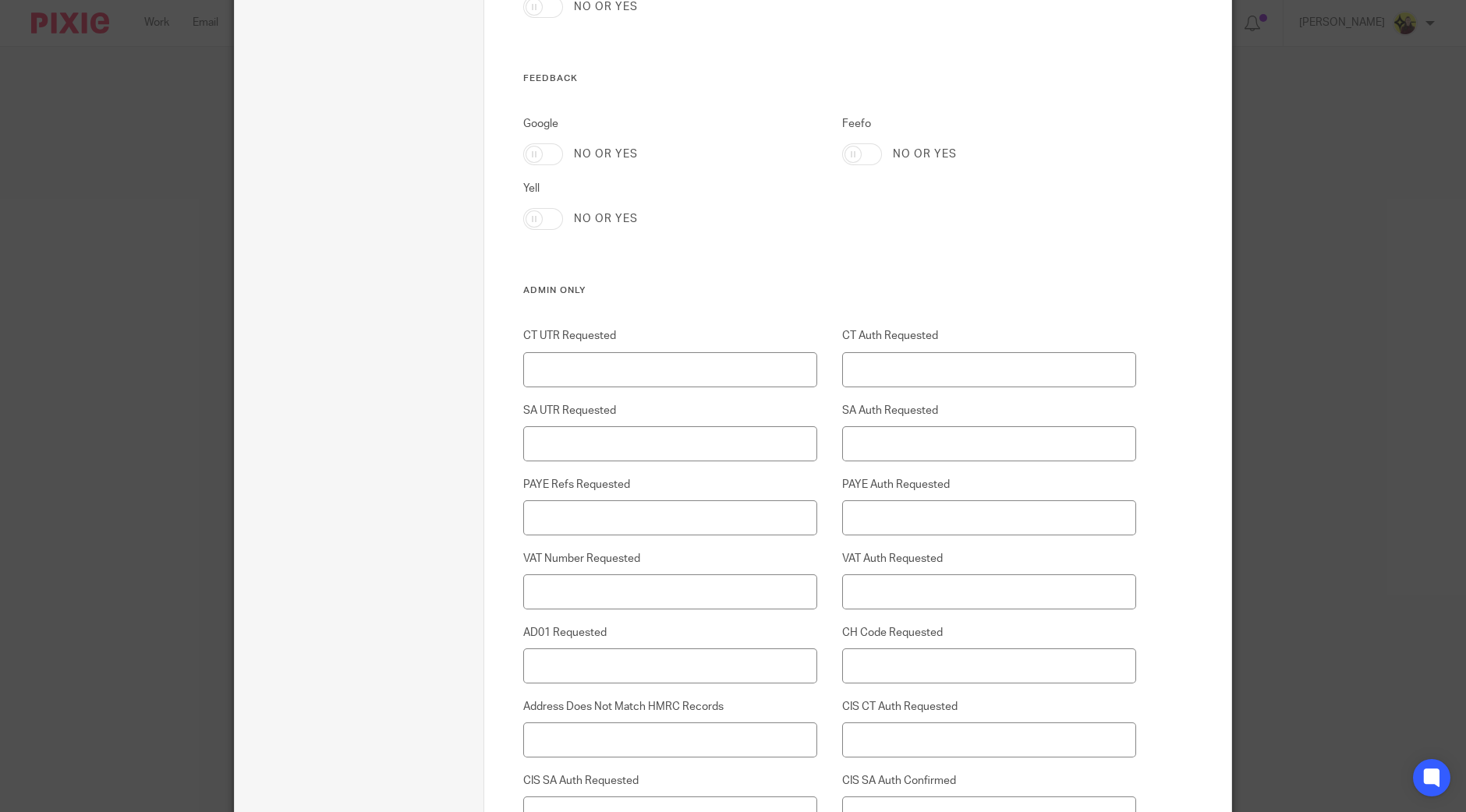
scroll to position [3411, 0]
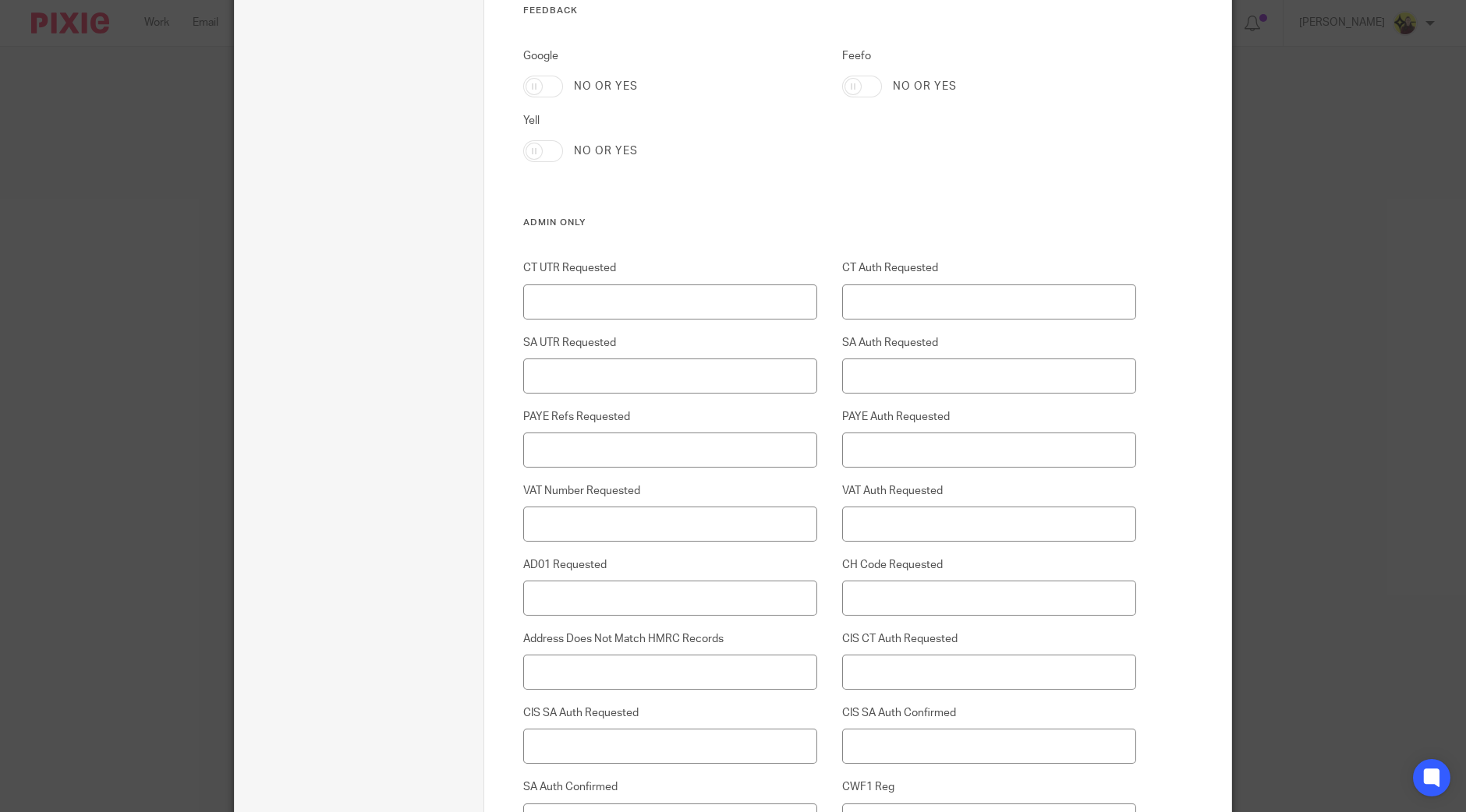
type input "2025-04-05"
click at [733, 372] on input "SA UTR Requested" at bounding box center [670, 376] width 295 height 35
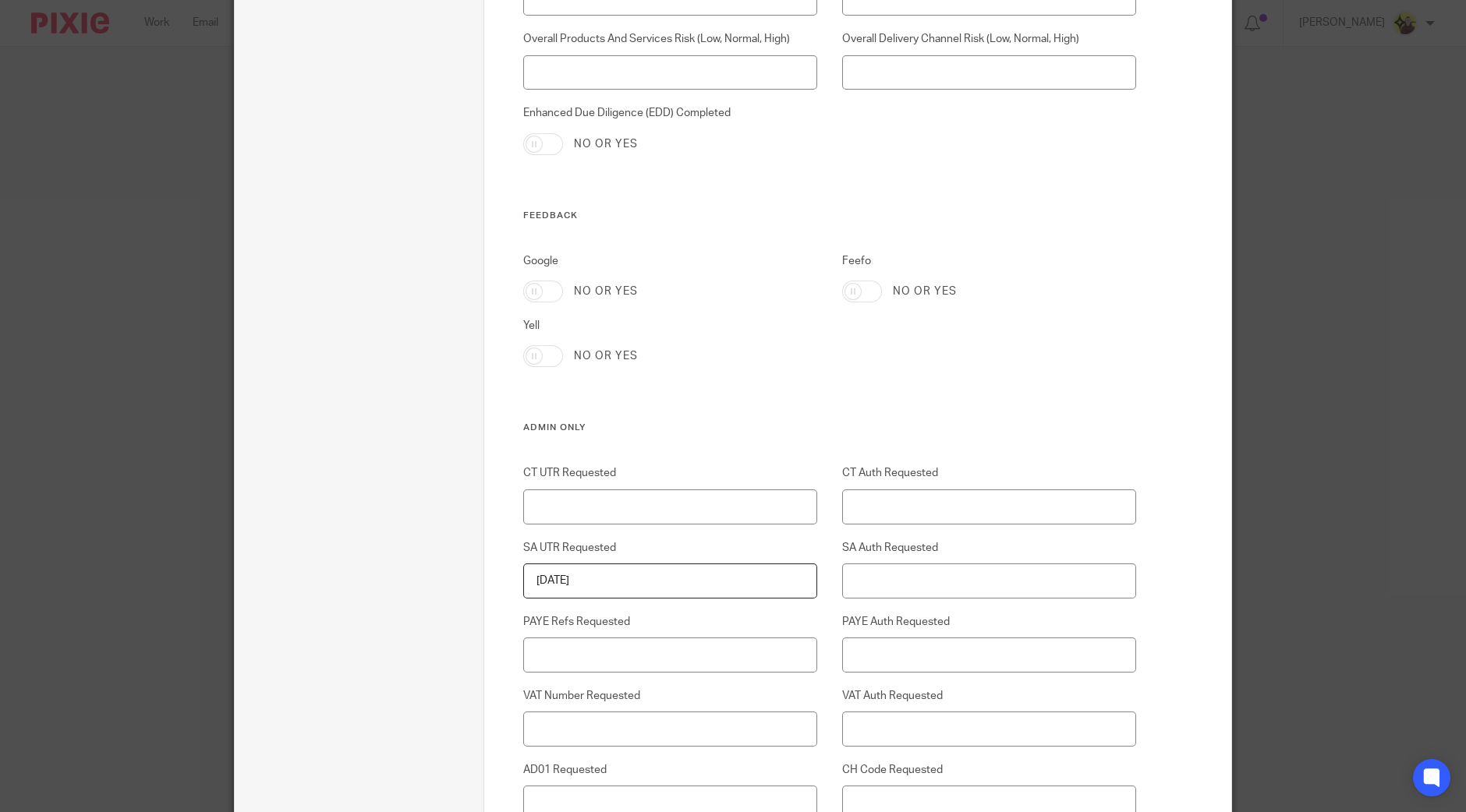
scroll to position [3791, 0]
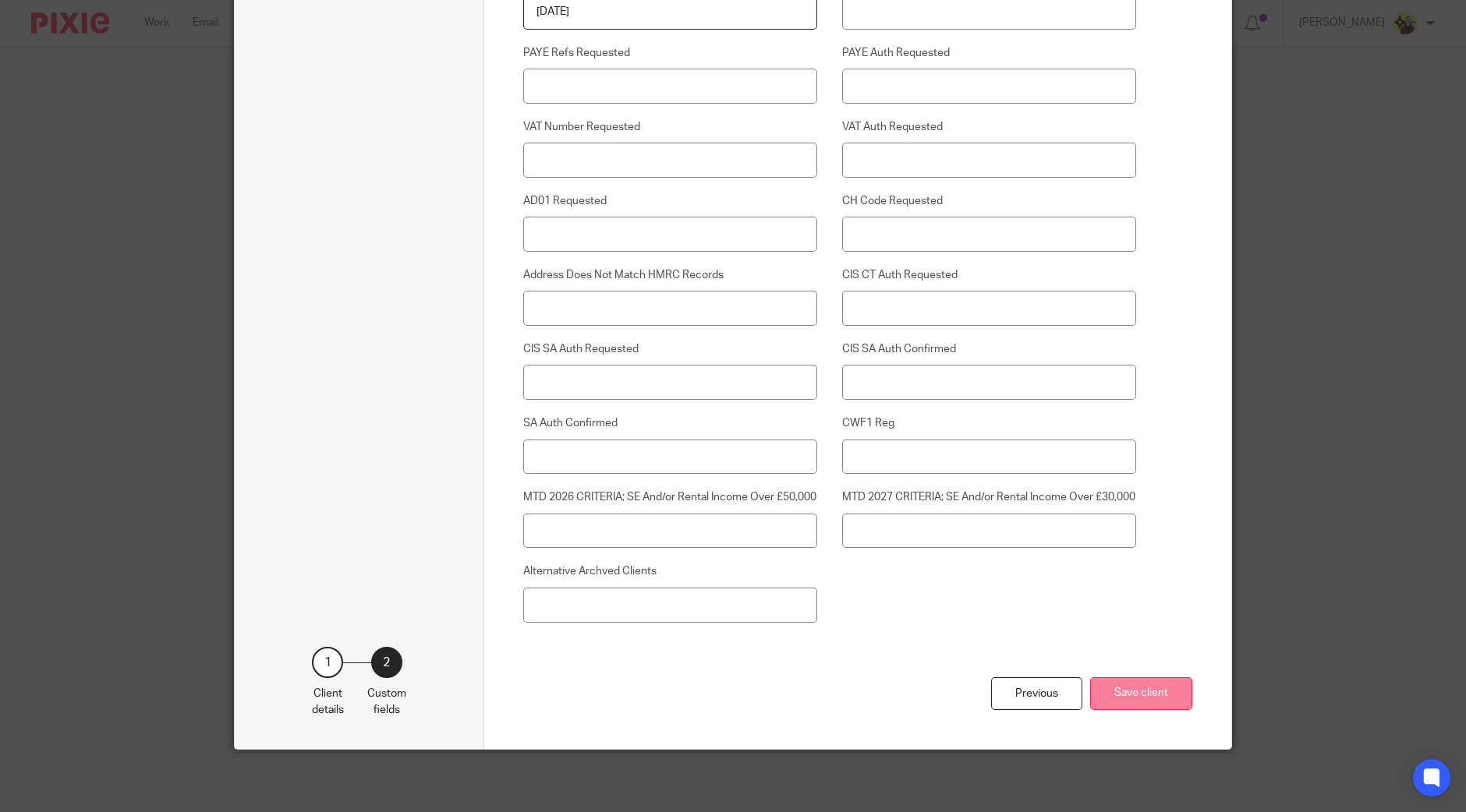
type input "14-08-2025"
click at [1103, 688] on button "Save client" at bounding box center [1141, 694] width 102 height 33
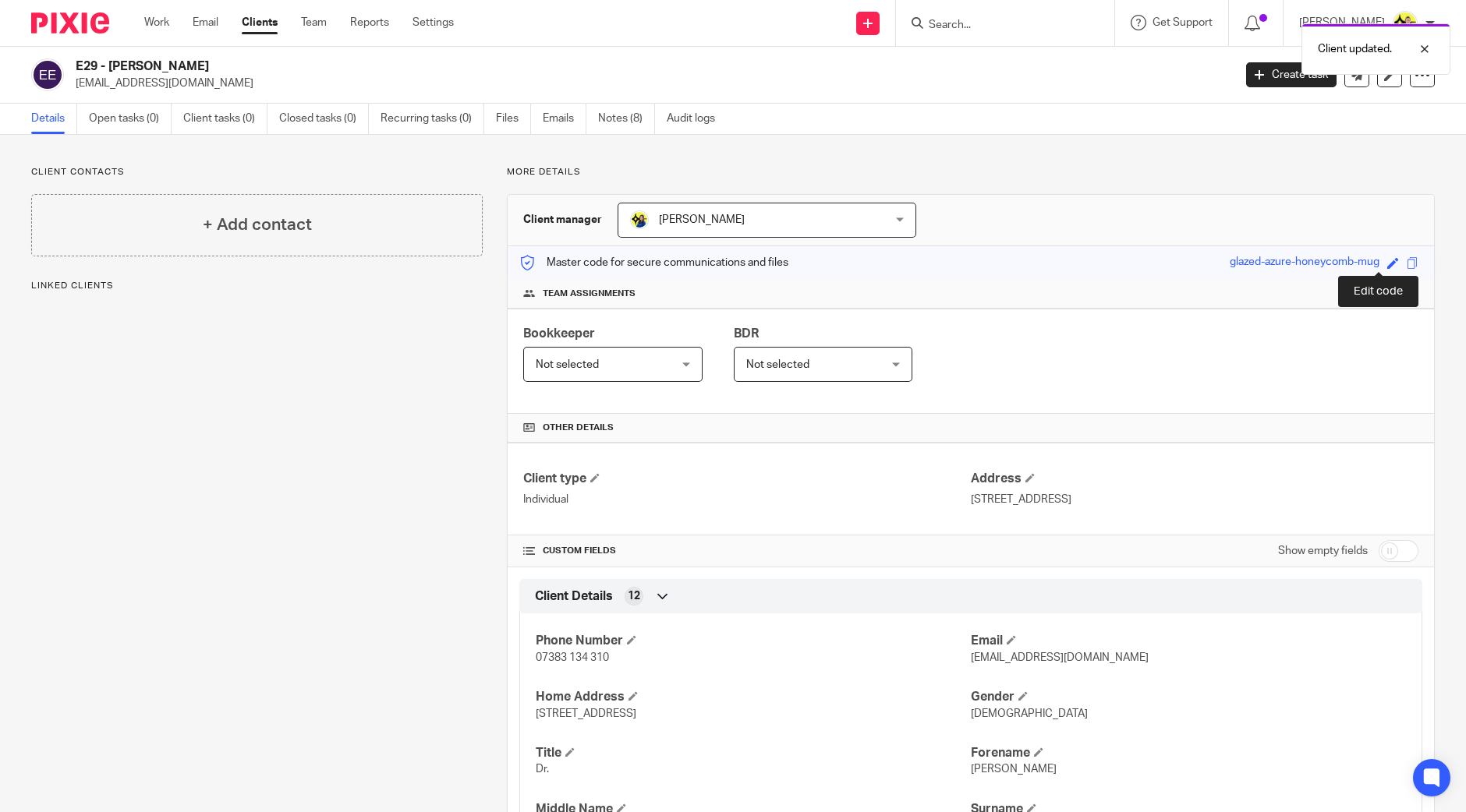
click at [1387, 260] on span at bounding box center [1393, 262] width 12 height 12
click at [1341, 254] on input "E29" at bounding box center [1285, 263] width 234 height 18
type input "E29"
click at [1353, 269] on link "Save" at bounding box center [1365, 262] width 24 height 15
type input "E29"
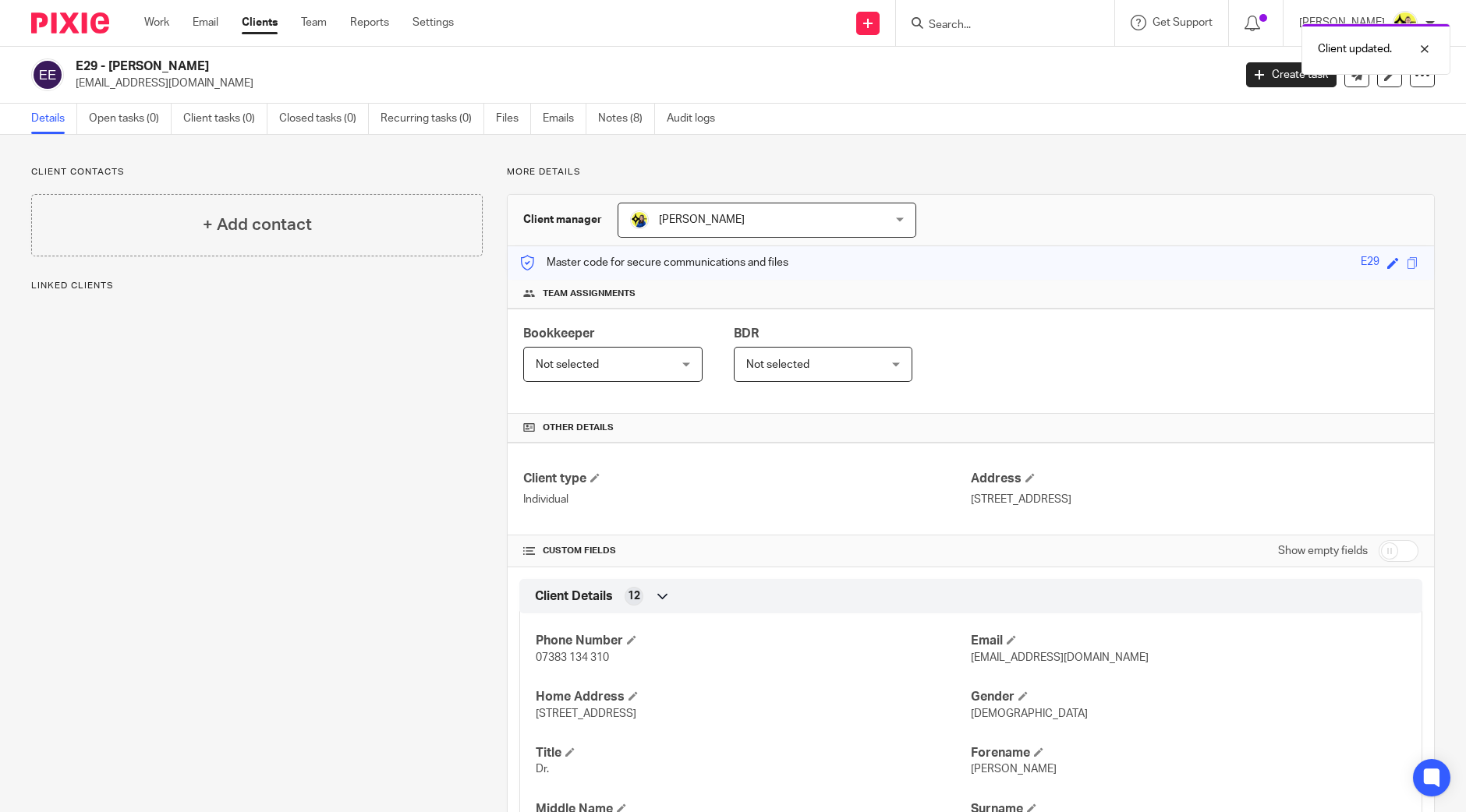
click at [640, 375] on span "Not selected" at bounding box center [602, 363] width 133 height 33
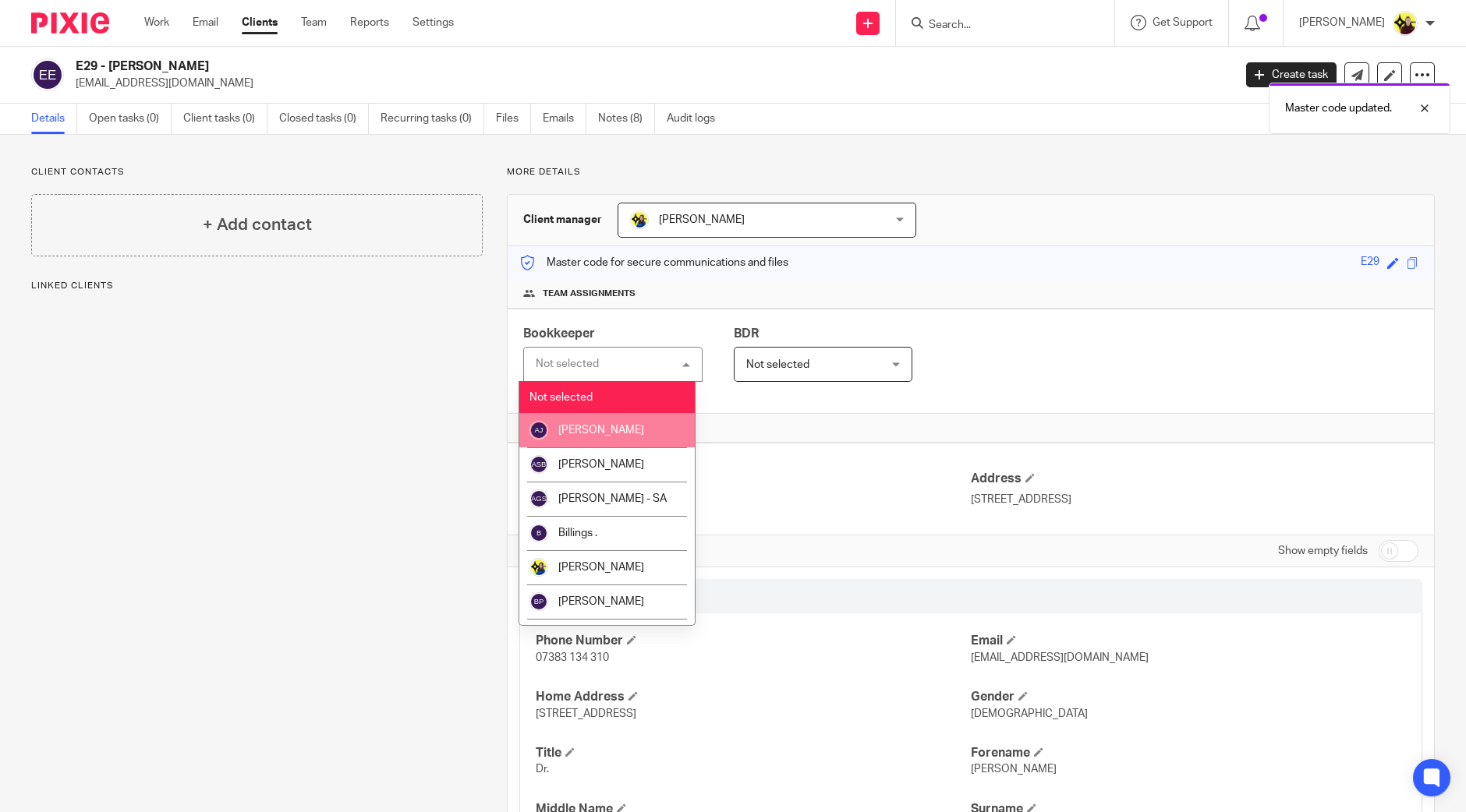
click at [608, 420] on li "[PERSON_NAME]" at bounding box center [607, 431] width 176 height 34
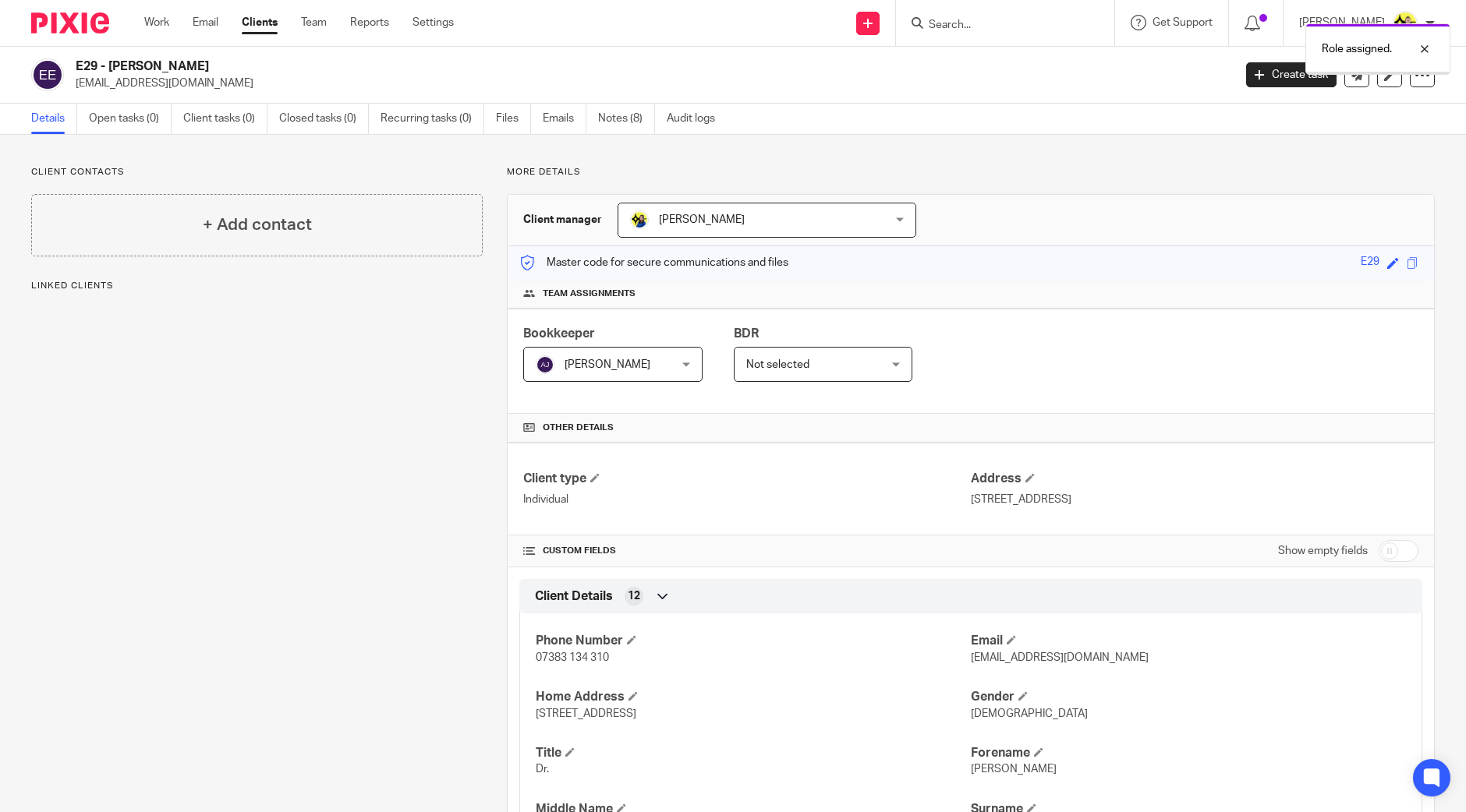
click at [784, 360] on span "Not selected" at bounding box center [777, 364] width 64 height 11
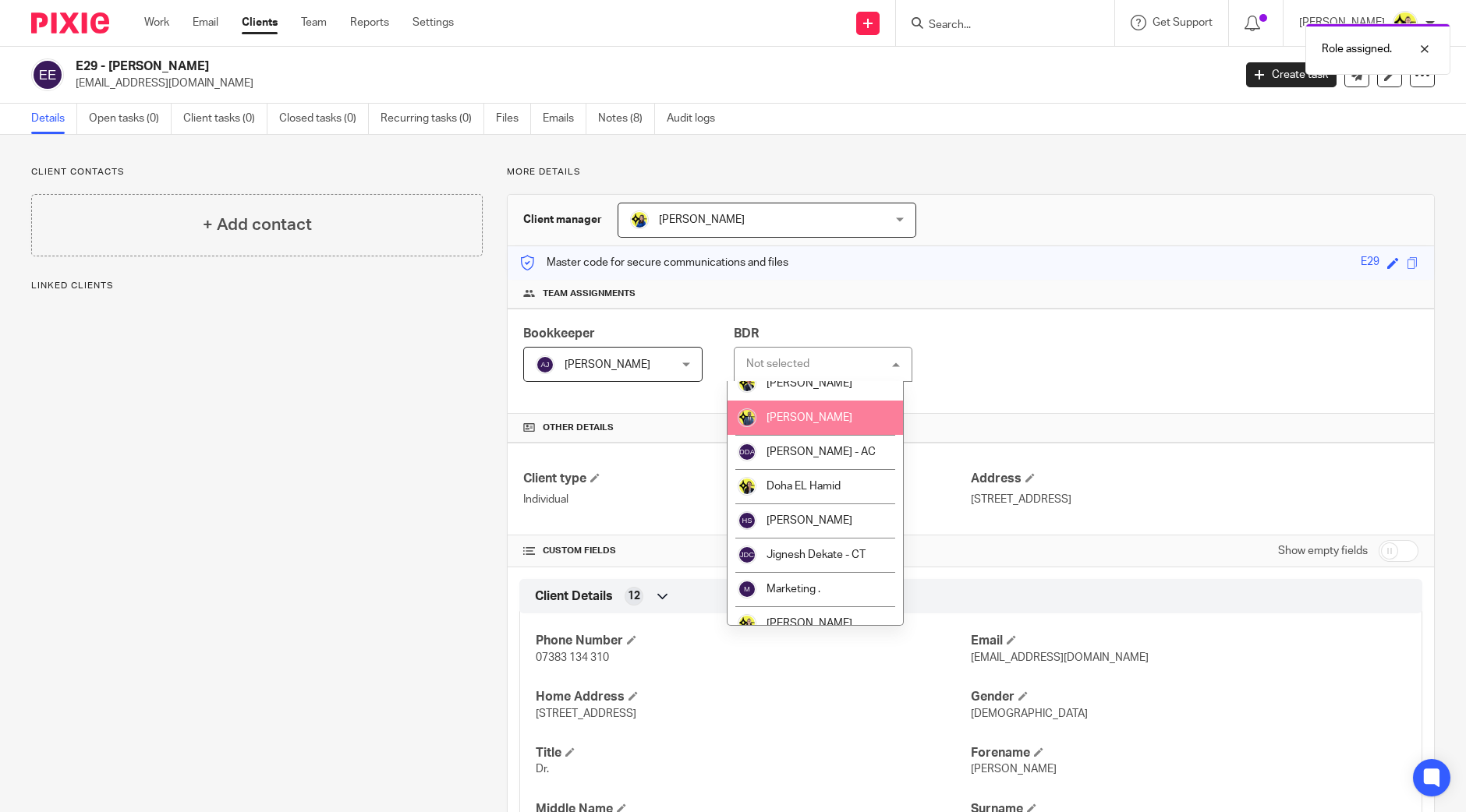
scroll to position [293, 0]
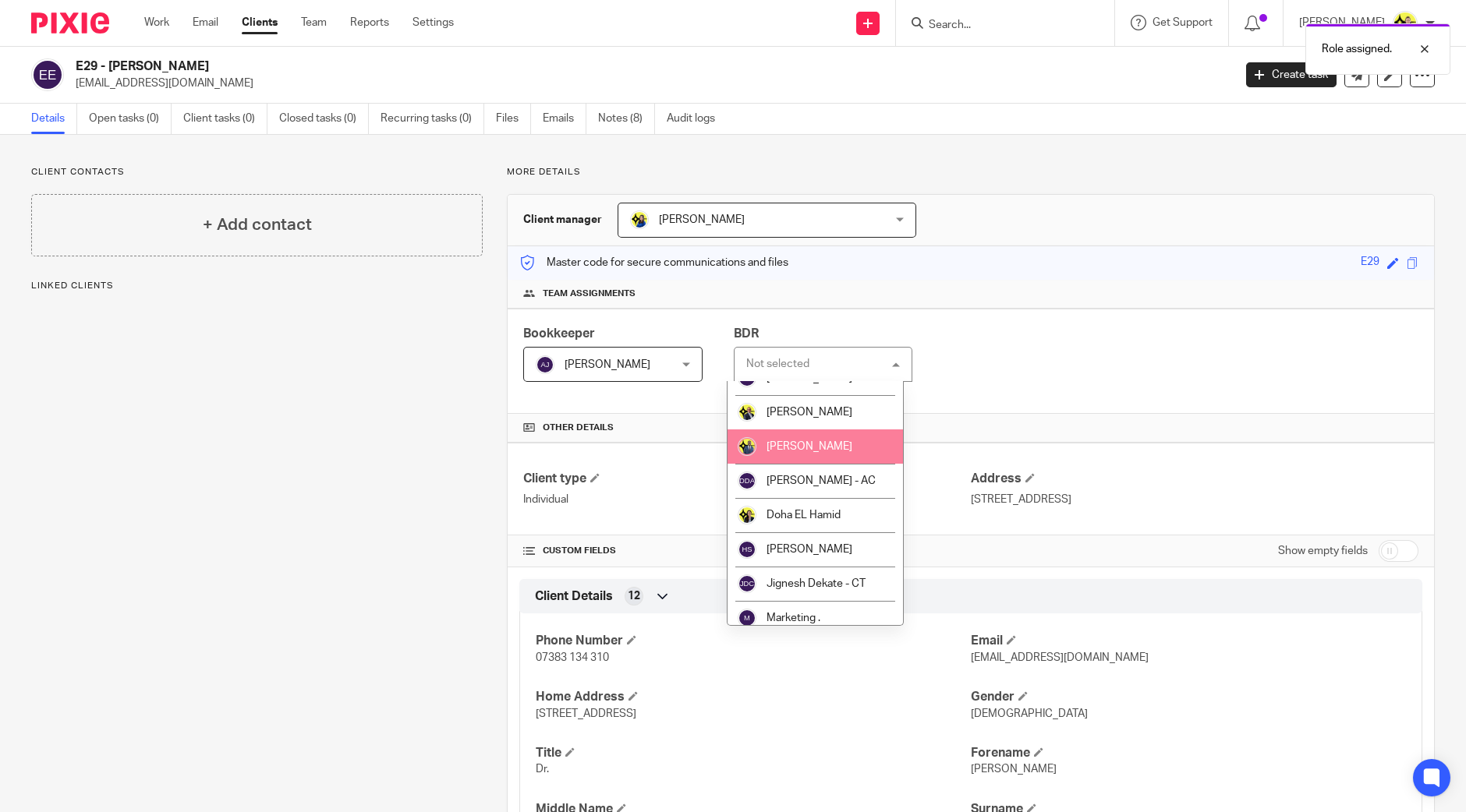
click at [803, 449] on span "[PERSON_NAME]" at bounding box center [810, 447] width 86 height 11
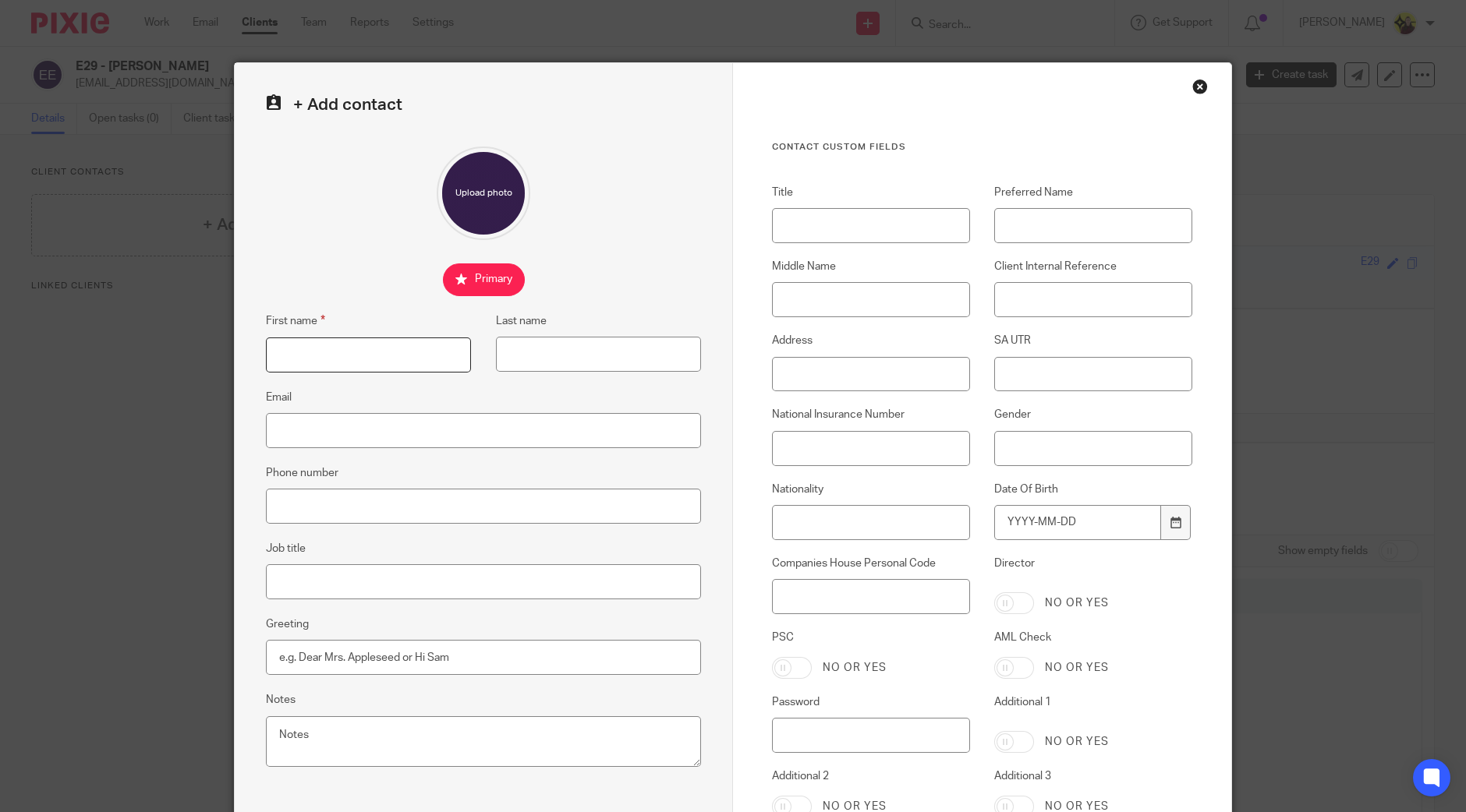
click at [441, 369] on input "First name" at bounding box center [368, 355] width 205 height 35
click at [321, 369] on input "First name" at bounding box center [368, 355] width 205 height 35
paste input "Mohamed"
type input "Mohamed"
paste input "Elhowairis"
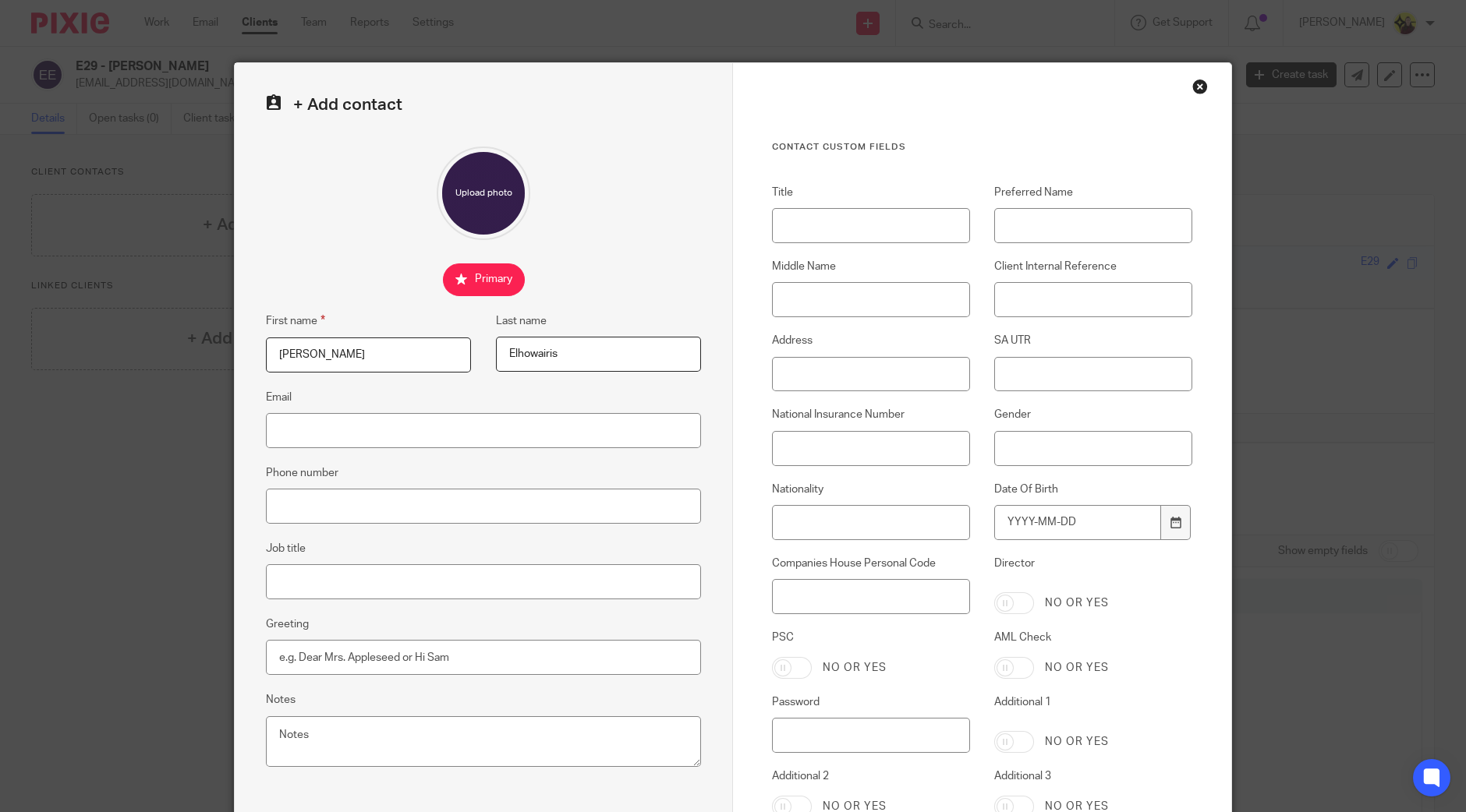
click at [534, 353] on input "Elhowairis" at bounding box center [598, 354] width 205 height 35
type input "Elhowairis"
click at [310, 419] on input "Email" at bounding box center [484, 431] width 435 height 35
paste input "londonclinic1@gmail.com"
type input "londonclinic1@gmail.com"
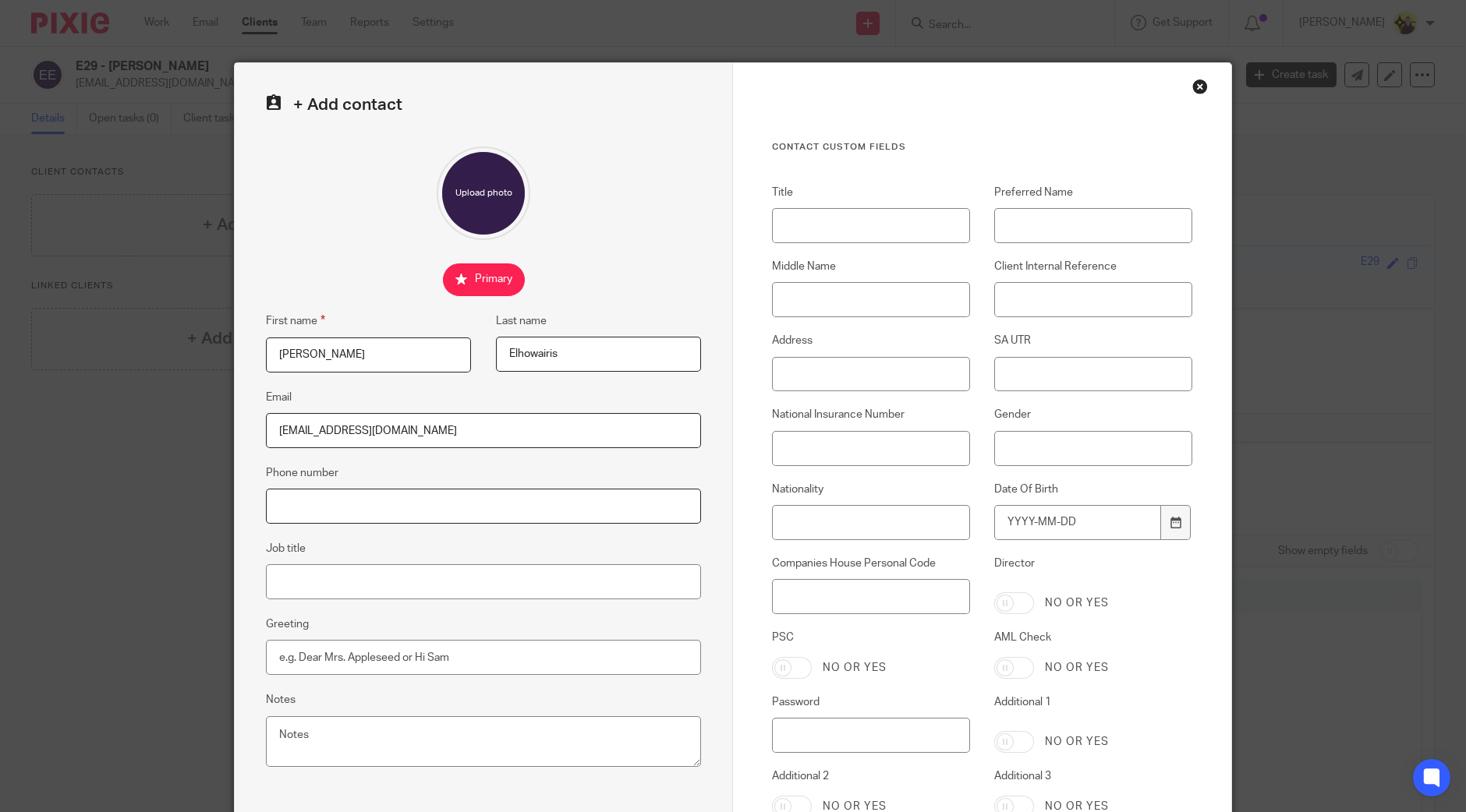
click at [340, 492] on input "Phone number" at bounding box center [484, 506] width 435 height 35
paste input "07383 134 310"
type input "07383 134 310"
click at [392, 586] on input "Job title" at bounding box center [484, 582] width 435 height 35
paste input "Doctor"
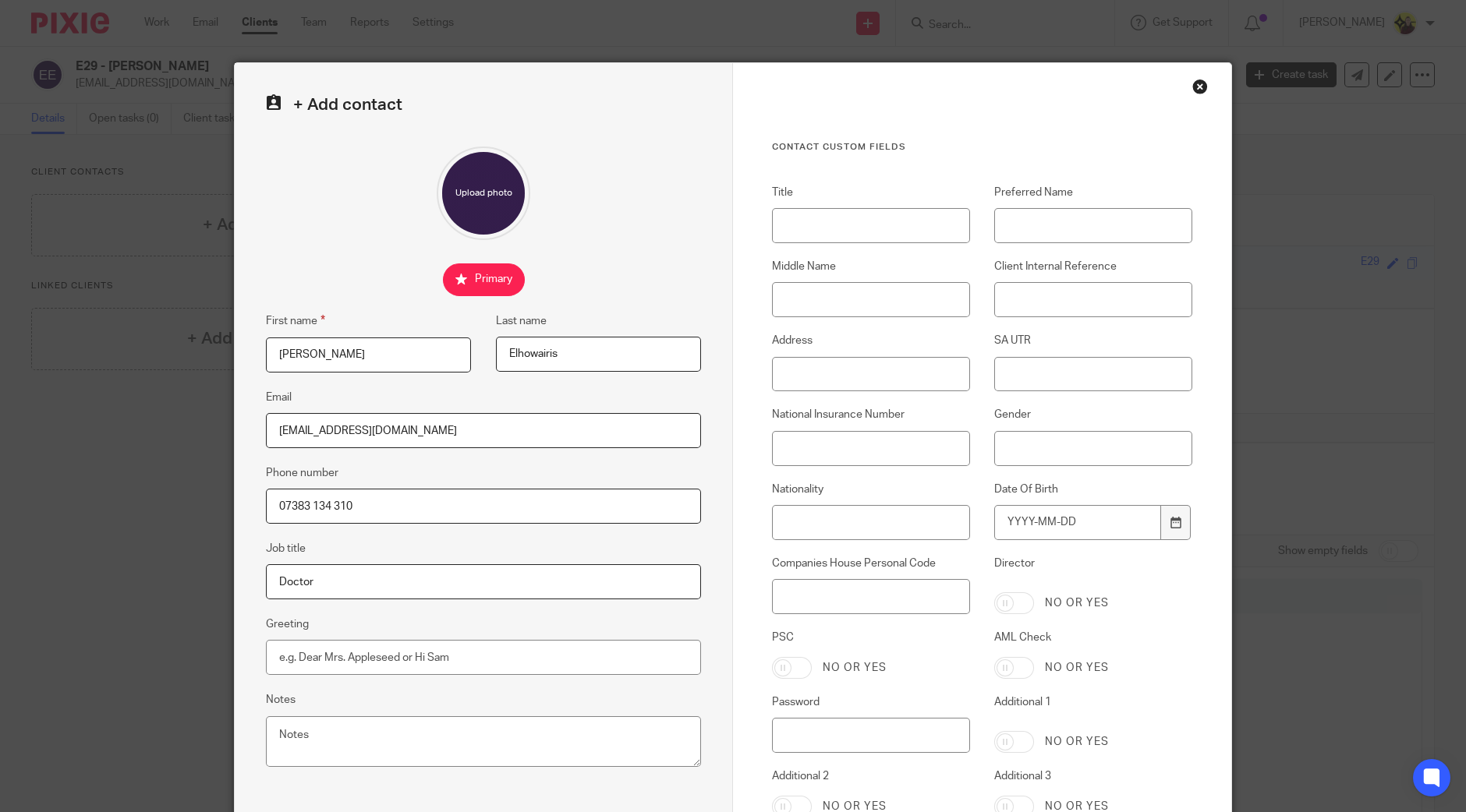
type input "Doctor"
click at [881, 218] on input "Title" at bounding box center [870, 226] width 198 height 35
type input "Dr."
click at [1127, 201] on label "Preferred Name" at bounding box center [1093, 192] width 198 height 15
click at [1127, 209] on input "Preferred Name" at bounding box center [1093, 226] width 198 height 35
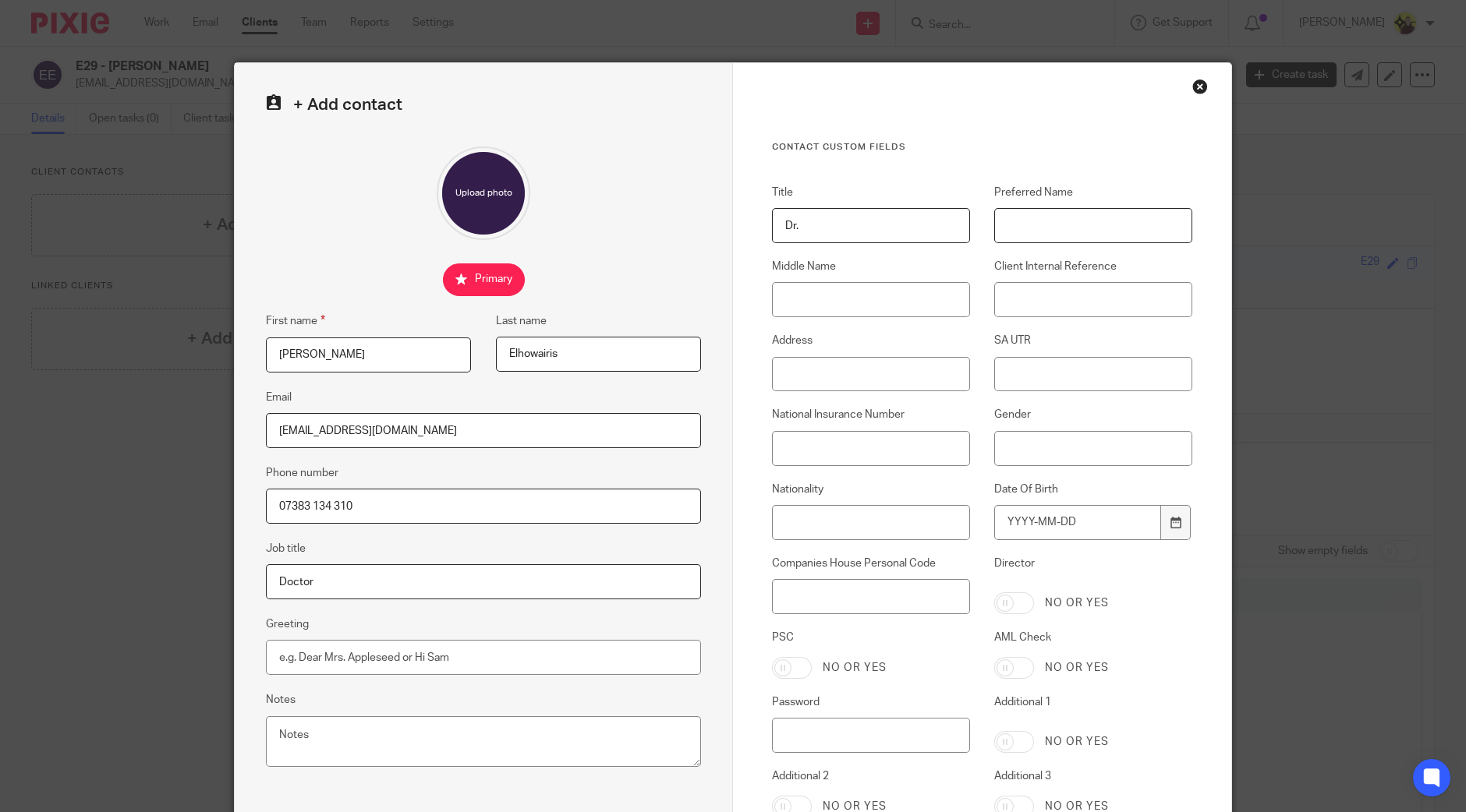
click at [1101, 220] on input "Preferred Name" at bounding box center [1093, 226] width 198 height 35
drag, startPoint x: 417, startPoint y: 371, endPoint x: 265, endPoint y: 335, distance: 156.2
click at [187, 351] on div "+ Add contact First name Mohamed Last name Elhowairis Email londonclinic1@gmail…" at bounding box center [733, 406] width 1466 height 812
click at [1070, 204] on div "Preferred Name Dr." at bounding box center [1081, 213] width 222 height 58
click at [1066, 222] on input "Dr." at bounding box center [1093, 226] width 198 height 35
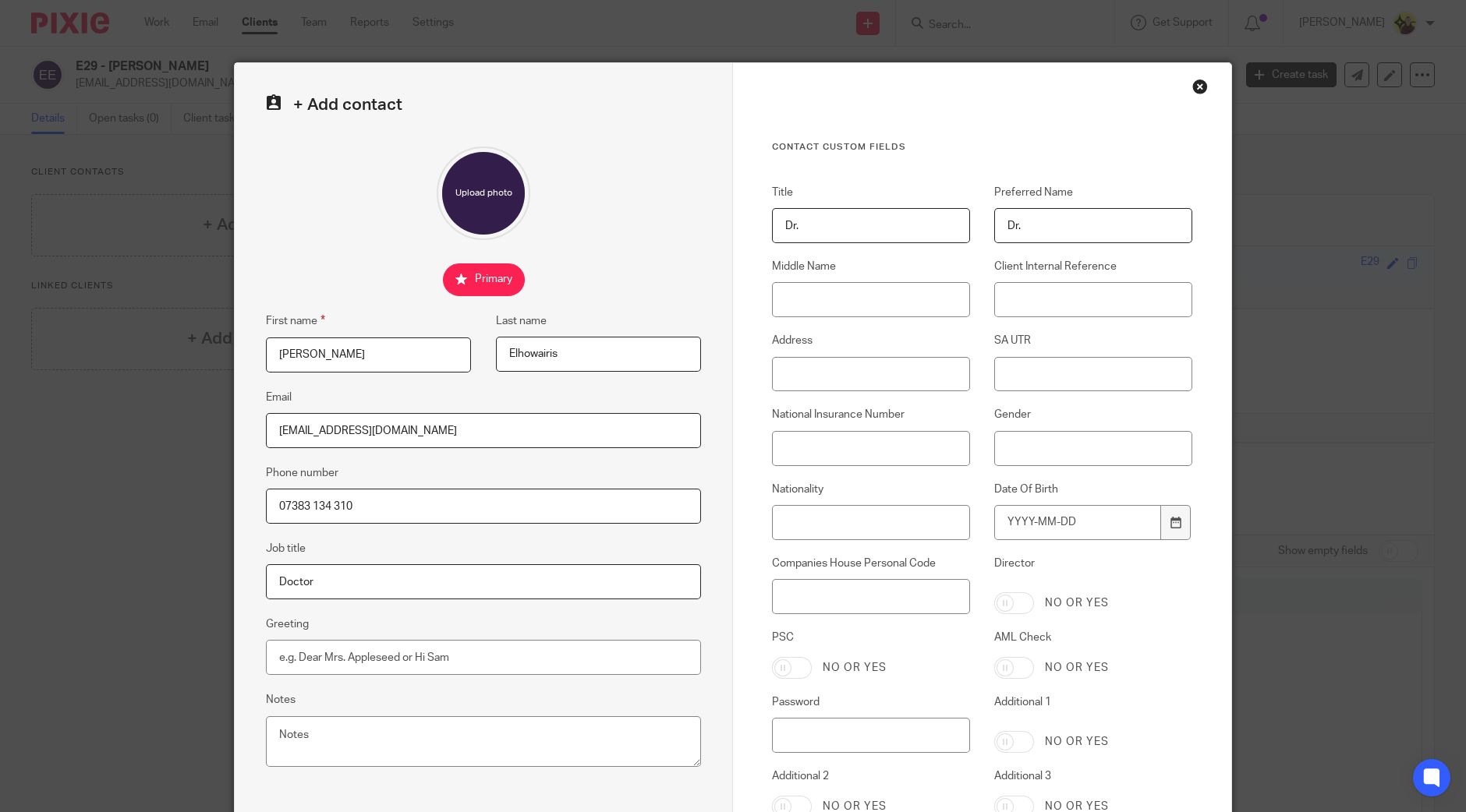
paste input "Mohamed"
type input "Dr. Mohamed"
click at [858, 294] on input "Middle Name" at bounding box center [870, 299] width 198 height 35
paste input "Elfayih Ali"
type input "Elfayih Ali"
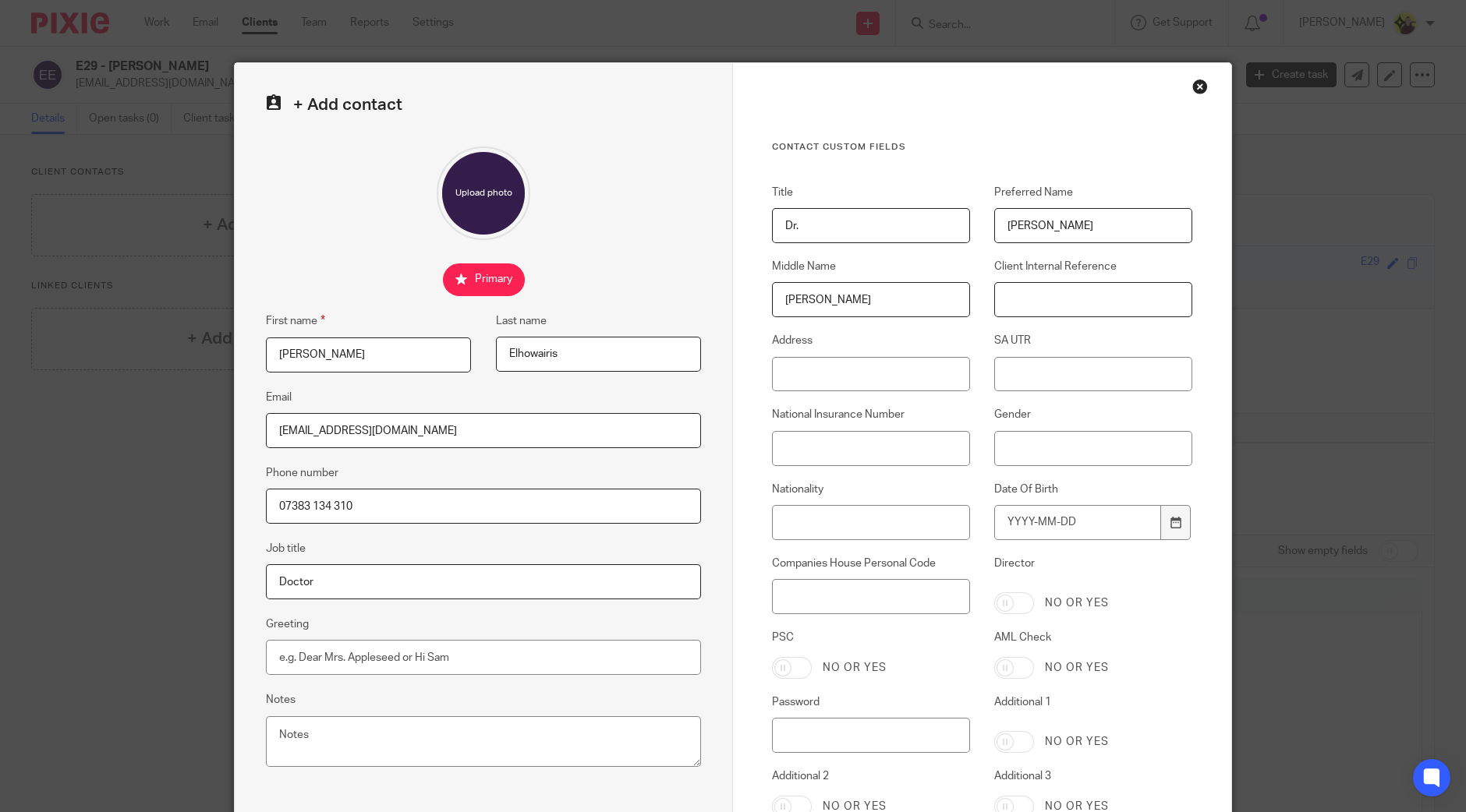
click at [1123, 302] on input "Client Internal Reference" at bounding box center [1093, 299] width 198 height 35
type input "E29"
click at [860, 378] on input "Address" at bounding box center [870, 374] width 198 height 35
paste input "Flat 93, Abbey House, 1 Garden Road, London, NW8 9BY"
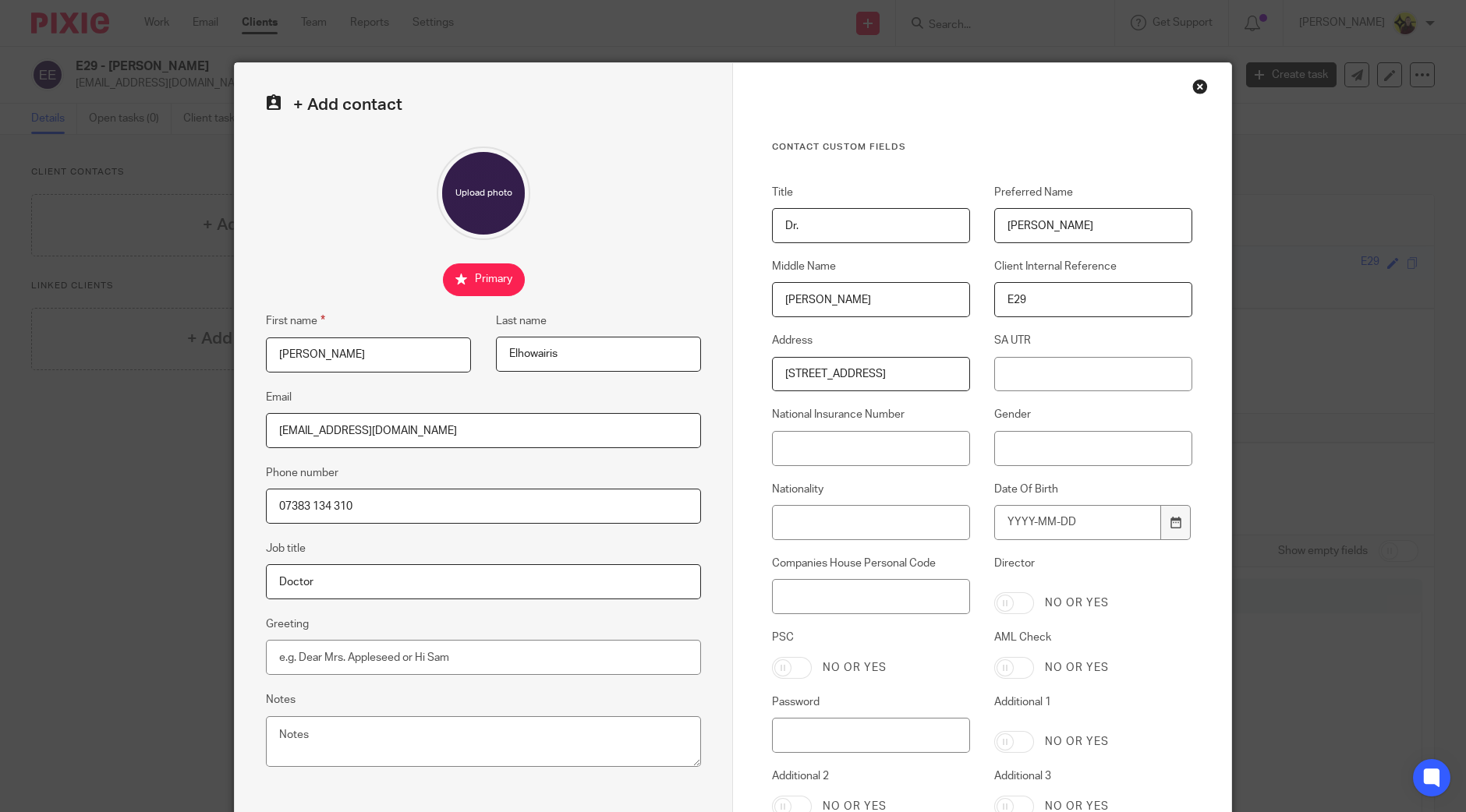
type input "Flat 93, Abbey House, 1 Garden Road, London, NW8 9BY"
drag, startPoint x: 892, startPoint y: 509, endPoint x: 885, endPoint y: 481, distance: 28.9
click at [892, 509] on input "Nationality" at bounding box center [870, 522] width 198 height 35
click at [881, 448] on input "National Insurance Number" at bounding box center [870, 449] width 198 height 35
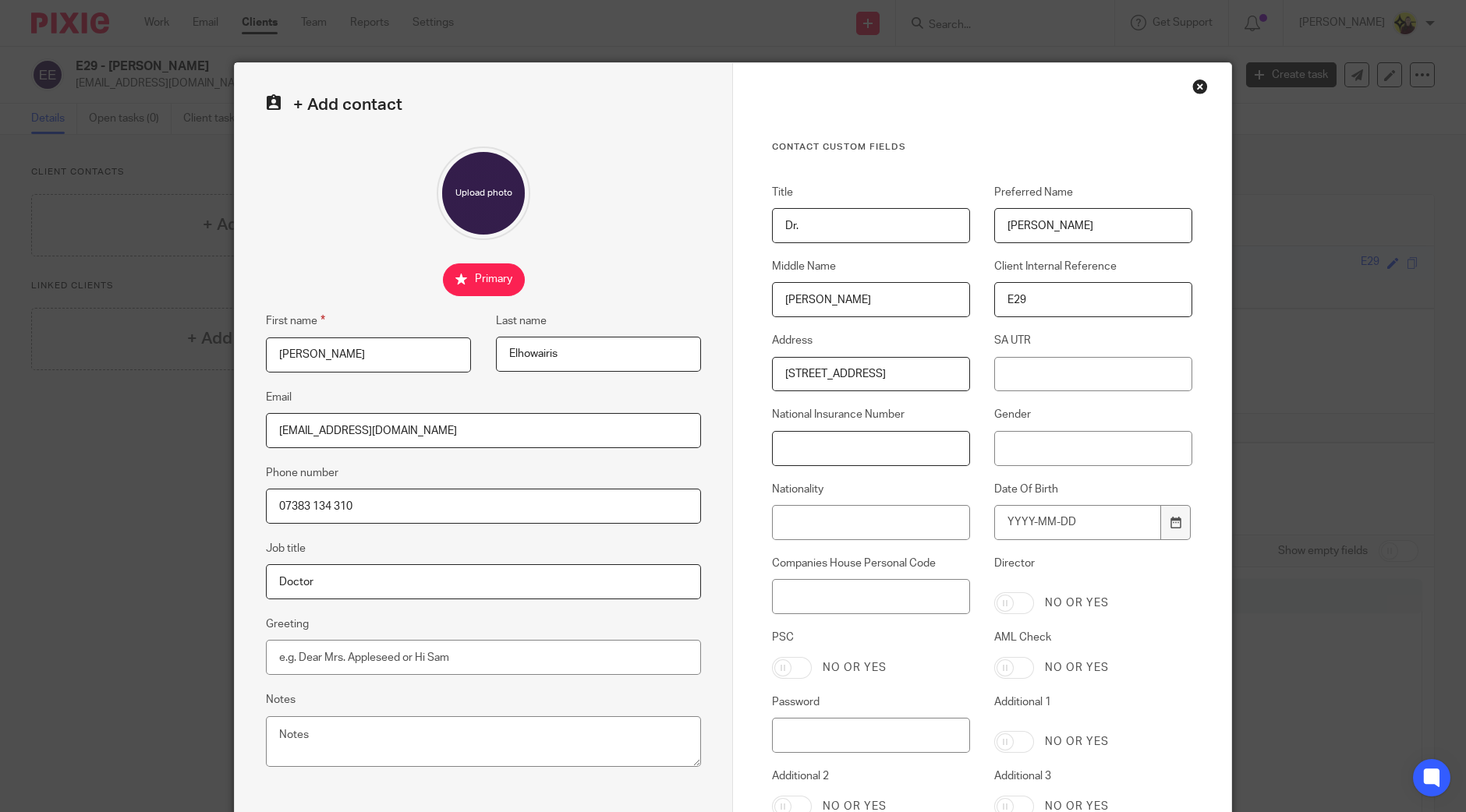
paste input "PW355858C"
type input "PW355858C"
click at [1090, 447] on input "Gender" at bounding box center [1093, 449] width 198 height 35
type input "Male"
click at [843, 509] on input "Nationality" at bounding box center [870, 522] width 198 height 35
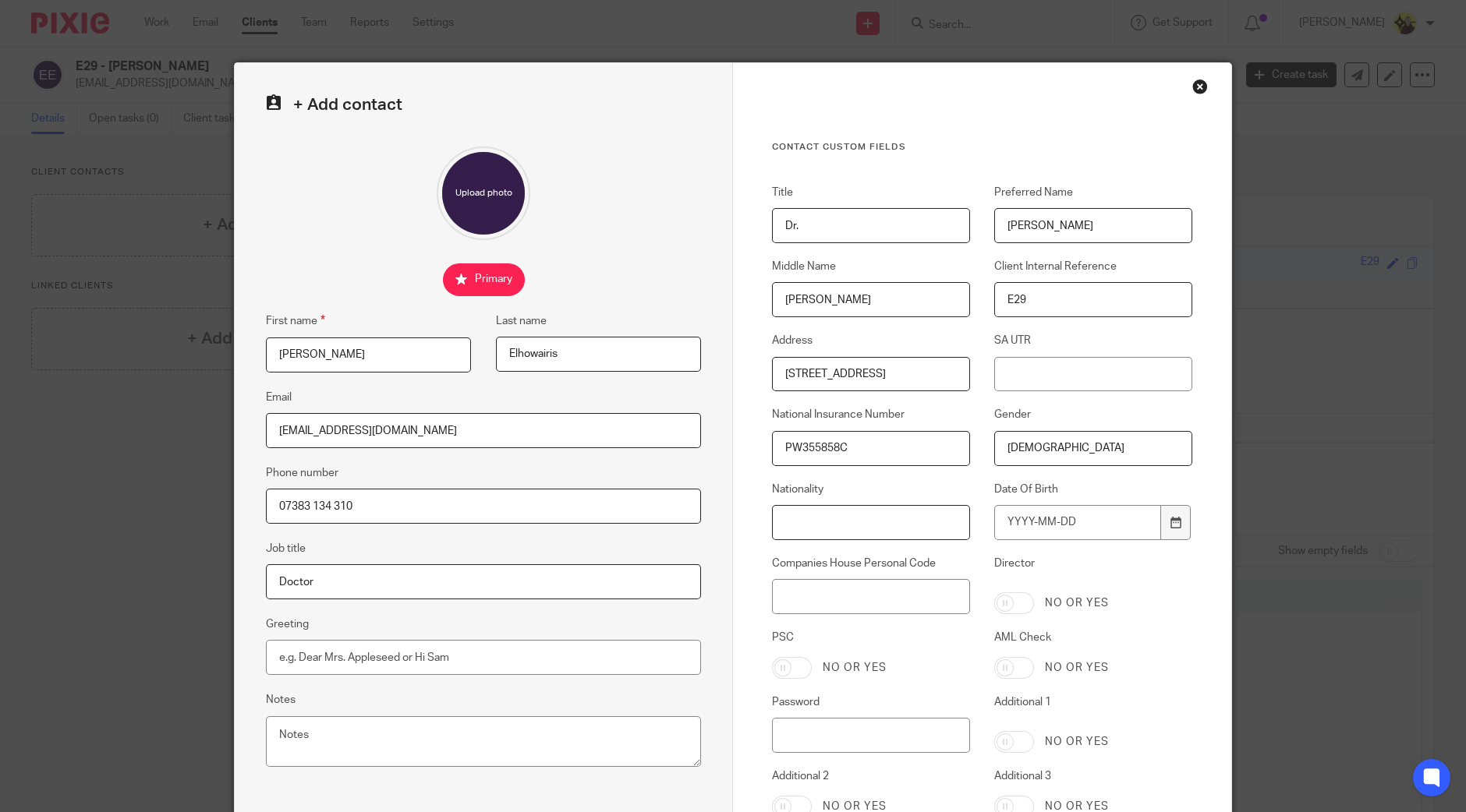
paste input "British"
type input "British"
click at [1015, 512] on input "Date Of Birth" at bounding box center [1077, 522] width 167 height 35
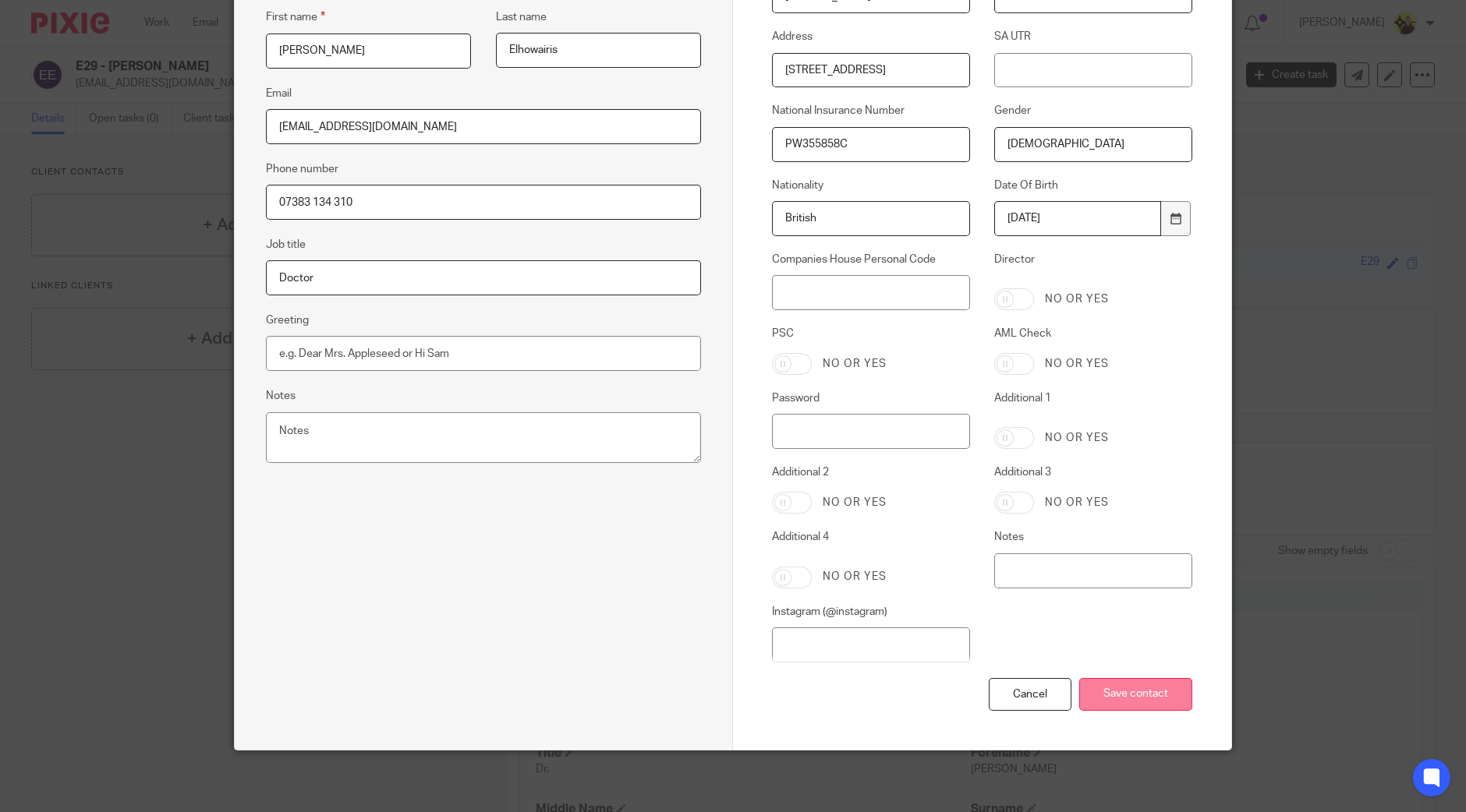
type input "1961-03-18"
click at [1131, 690] on input "Save contact" at bounding box center [1136, 695] width 113 height 33
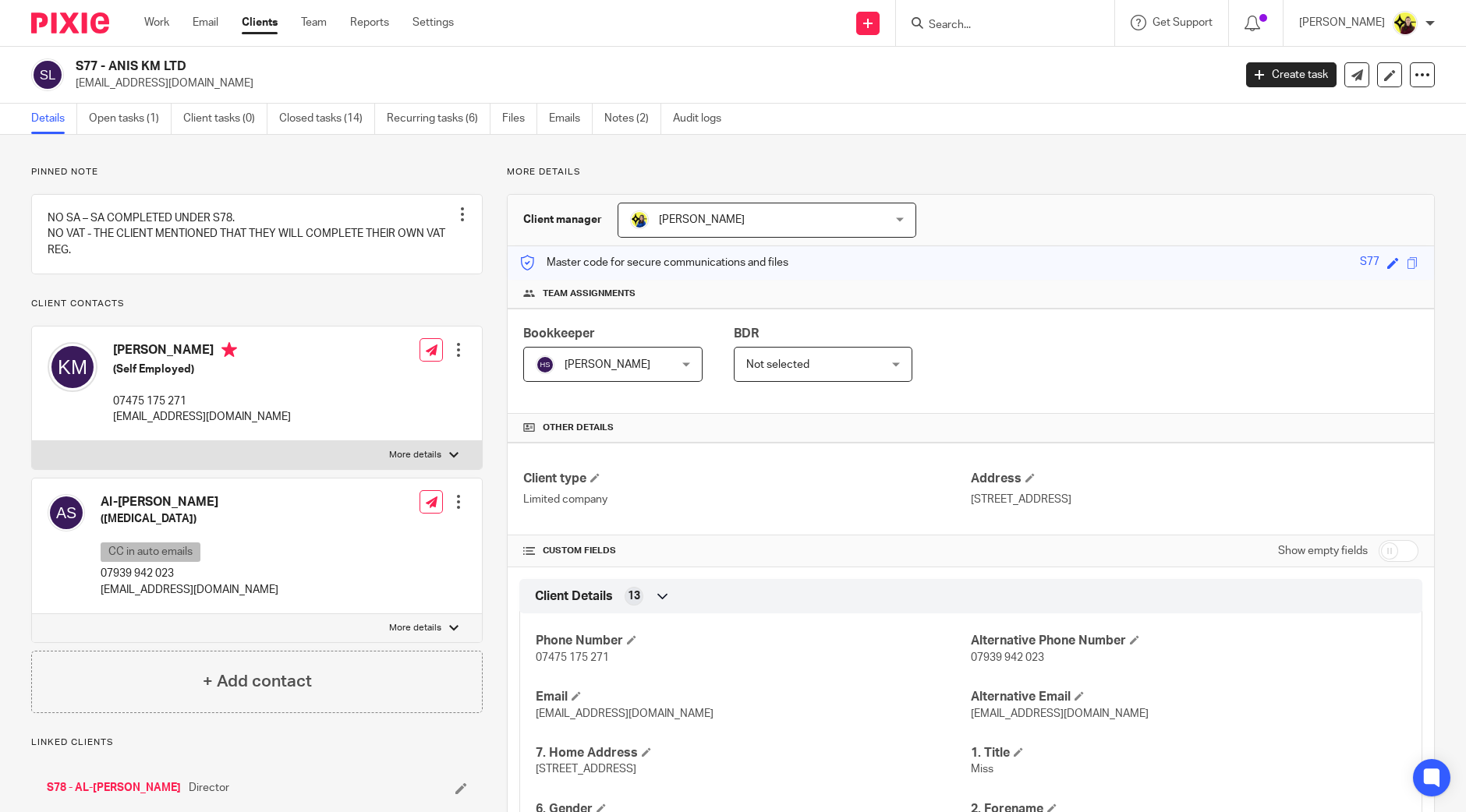
scroll to position [1115, 0]
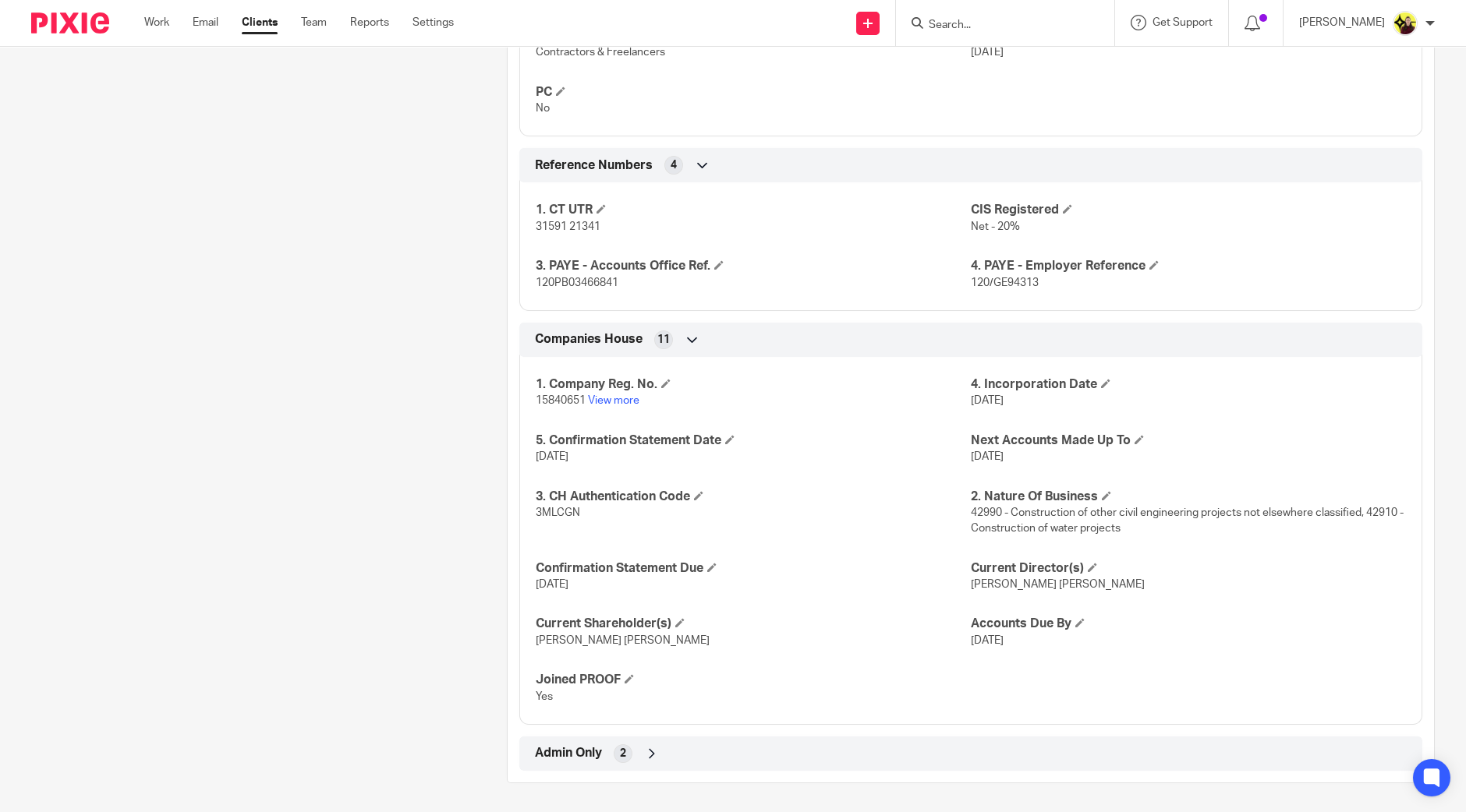
click at [1007, 21] on input "Search" at bounding box center [997, 26] width 141 height 14
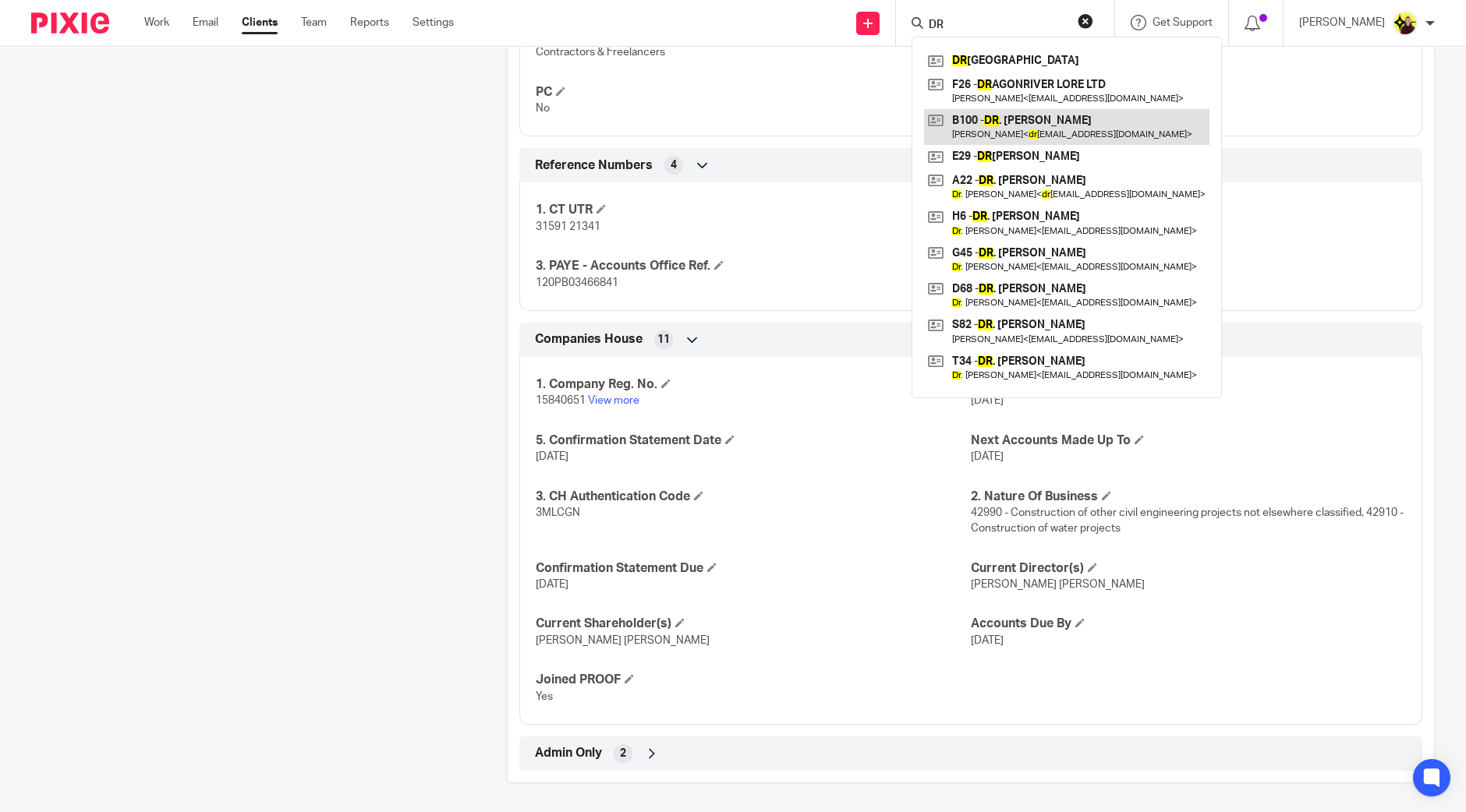
type input "DR"
click at [1020, 115] on link at bounding box center [1067, 127] width 286 height 36
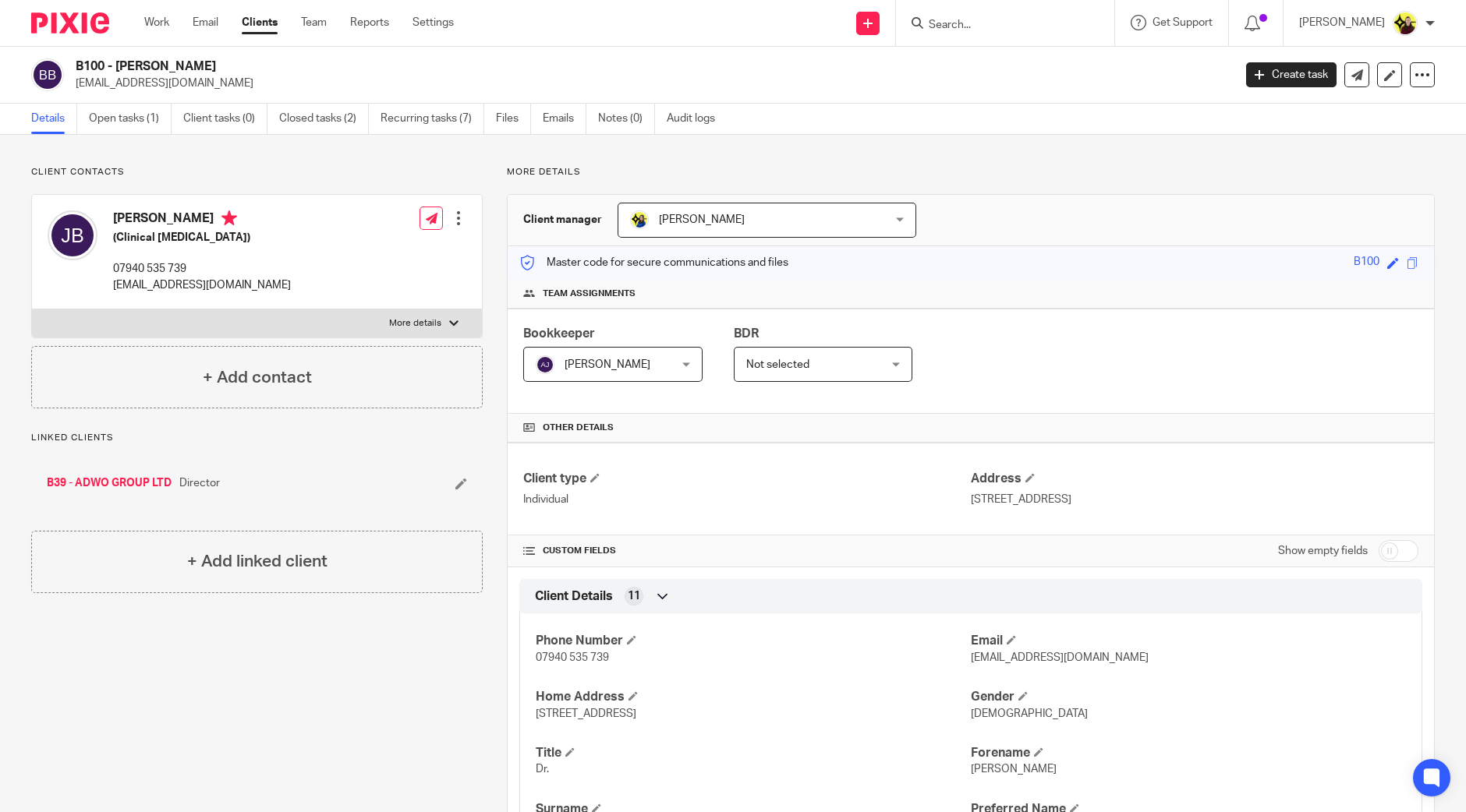
click at [956, 30] on input "Search" at bounding box center [997, 26] width 141 height 14
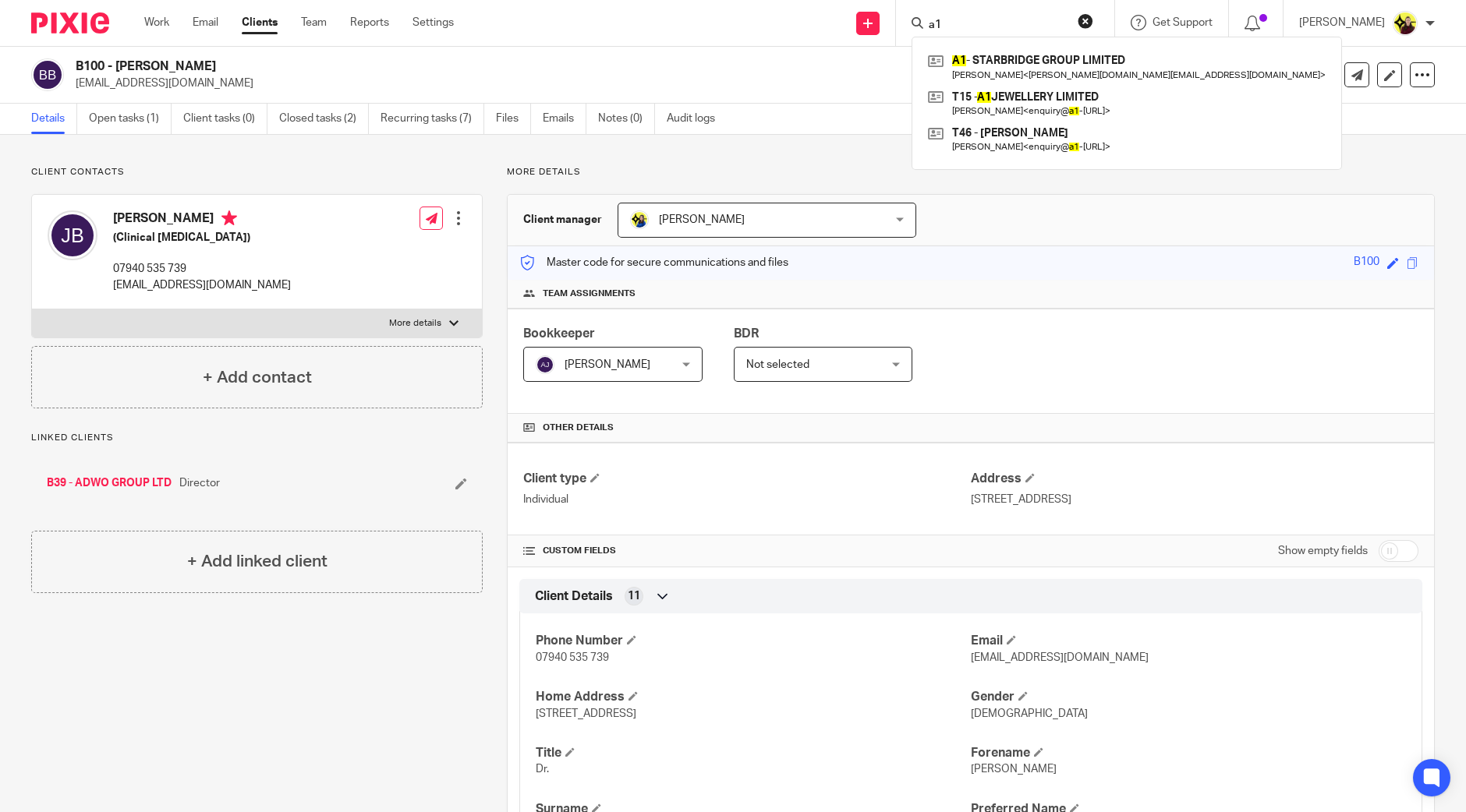
click at [979, 16] on form "a1" at bounding box center [1009, 23] width 166 height 20
click at [975, 21] on input "a1" at bounding box center [997, 26] width 141 height 14
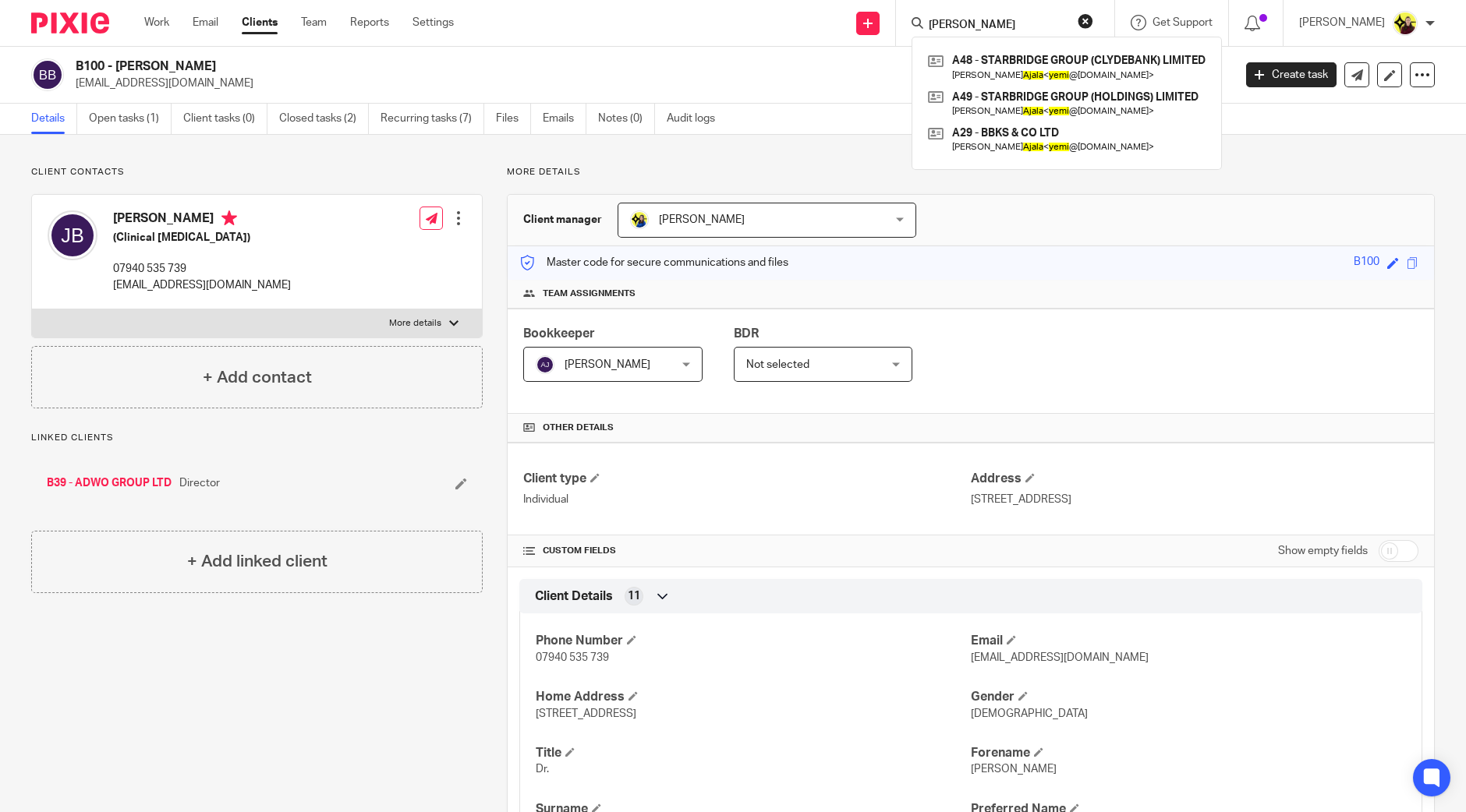
click at [1037, 25] on input "[PERSON_NAME]" at bounding box center [997, 26] width 141 height 14
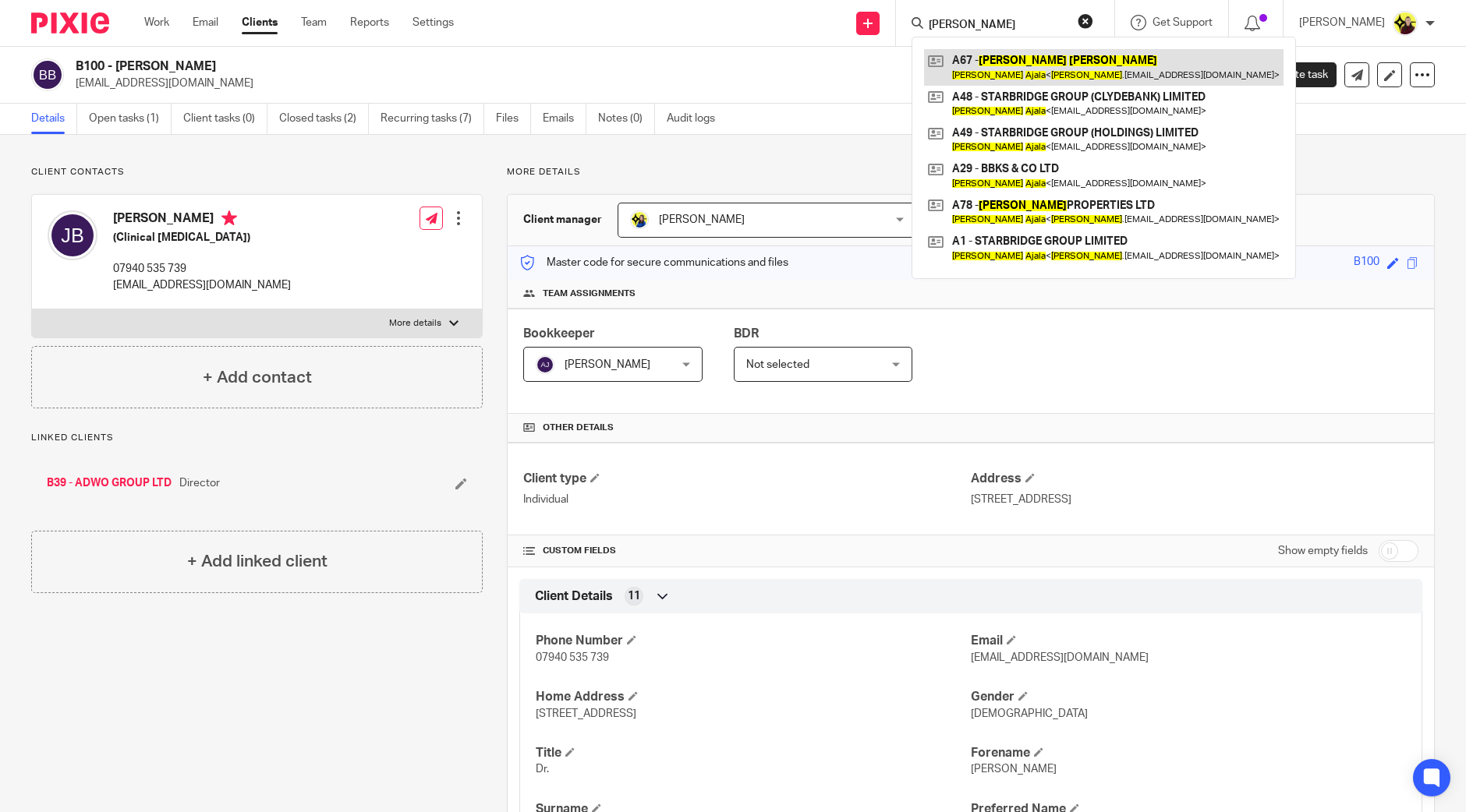
type input "[PERSON_NAME]"
click at [1006, 72] on link at bounding box center [1103, 67] width 359 height 36
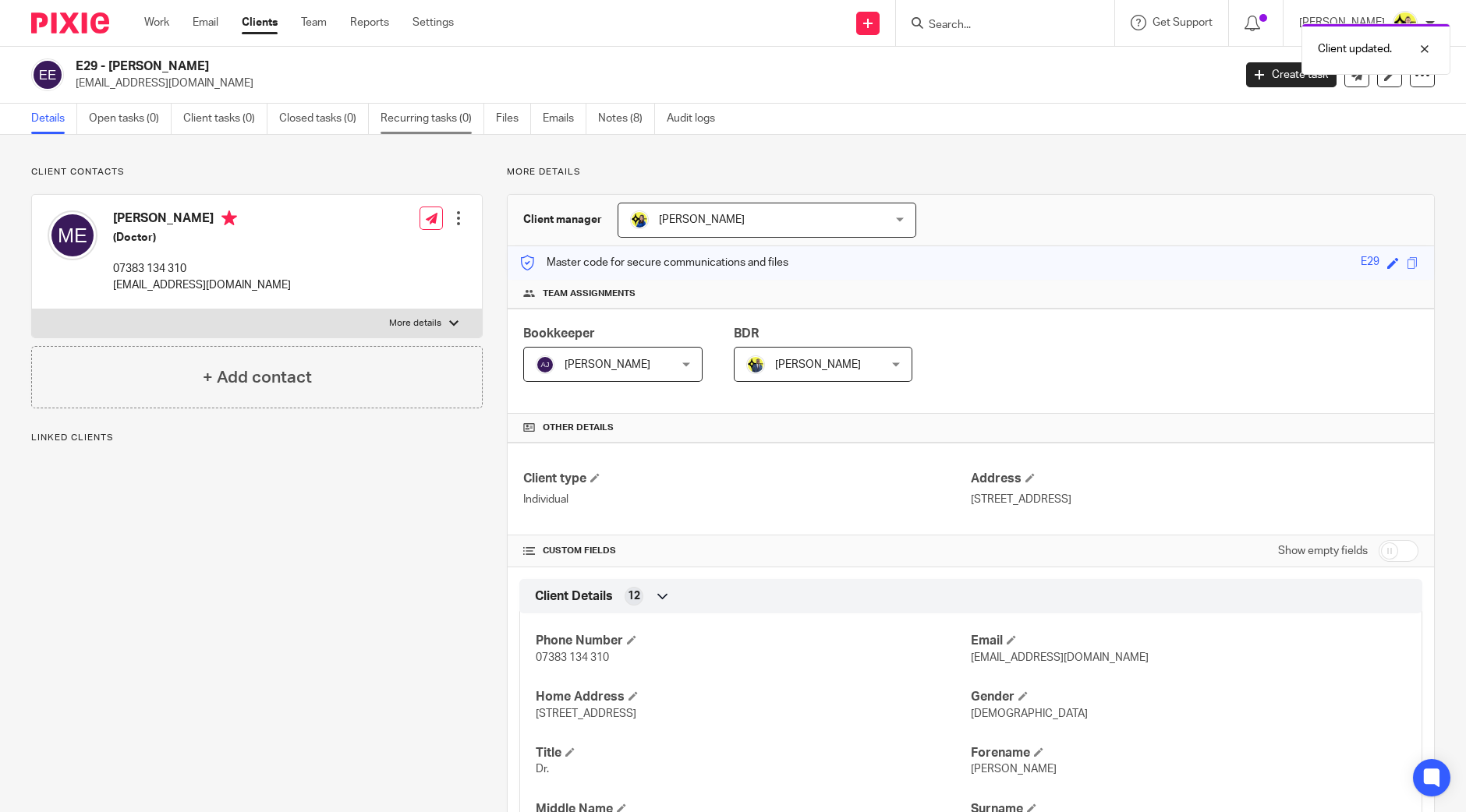
click at [444, 120] on link "Recurring tasks (0)" at bounding box center [433, 119] width 104 height 30
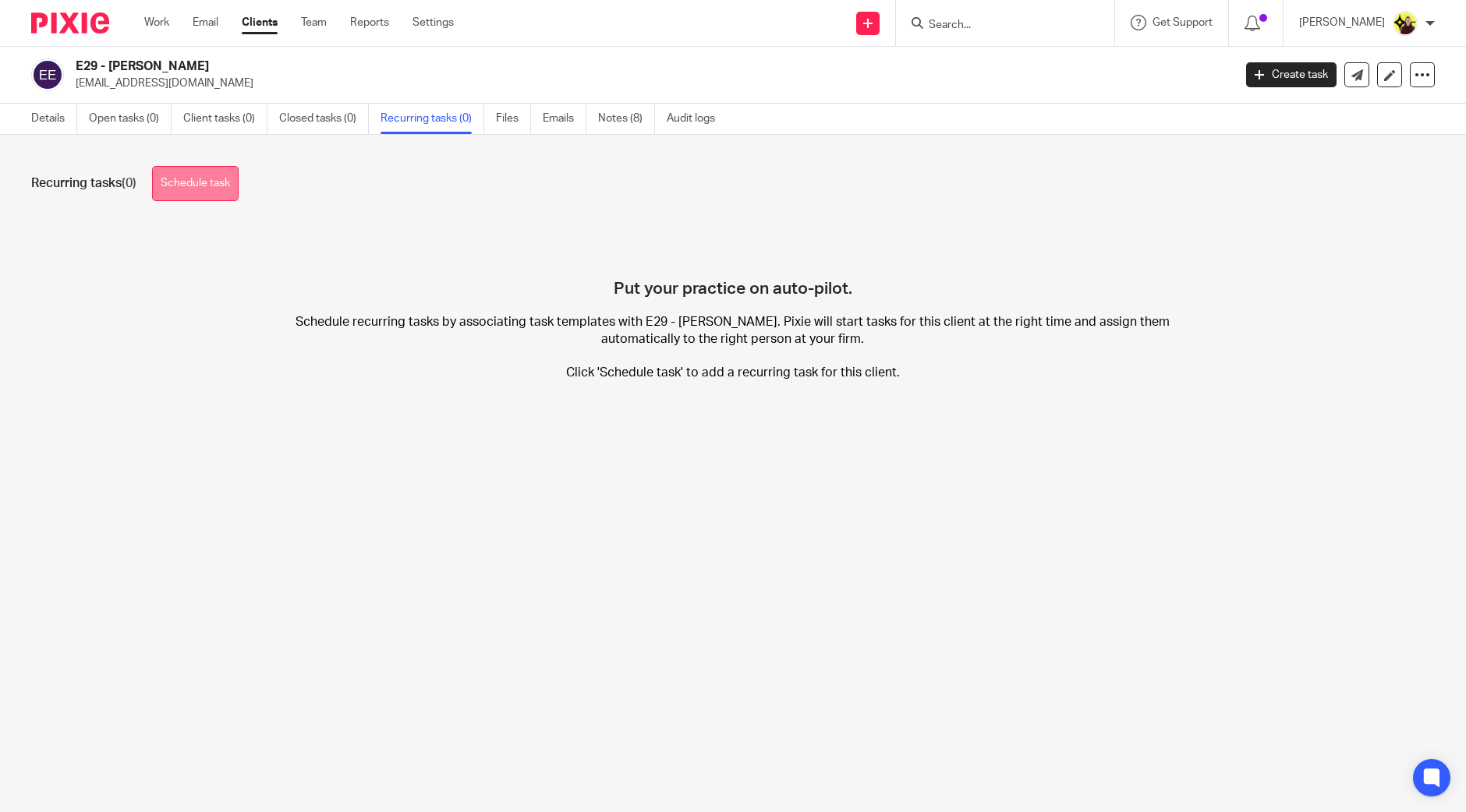
click at [215, 181] on link "Schedule task" at bounding box center [195, 183] width 87 height 35
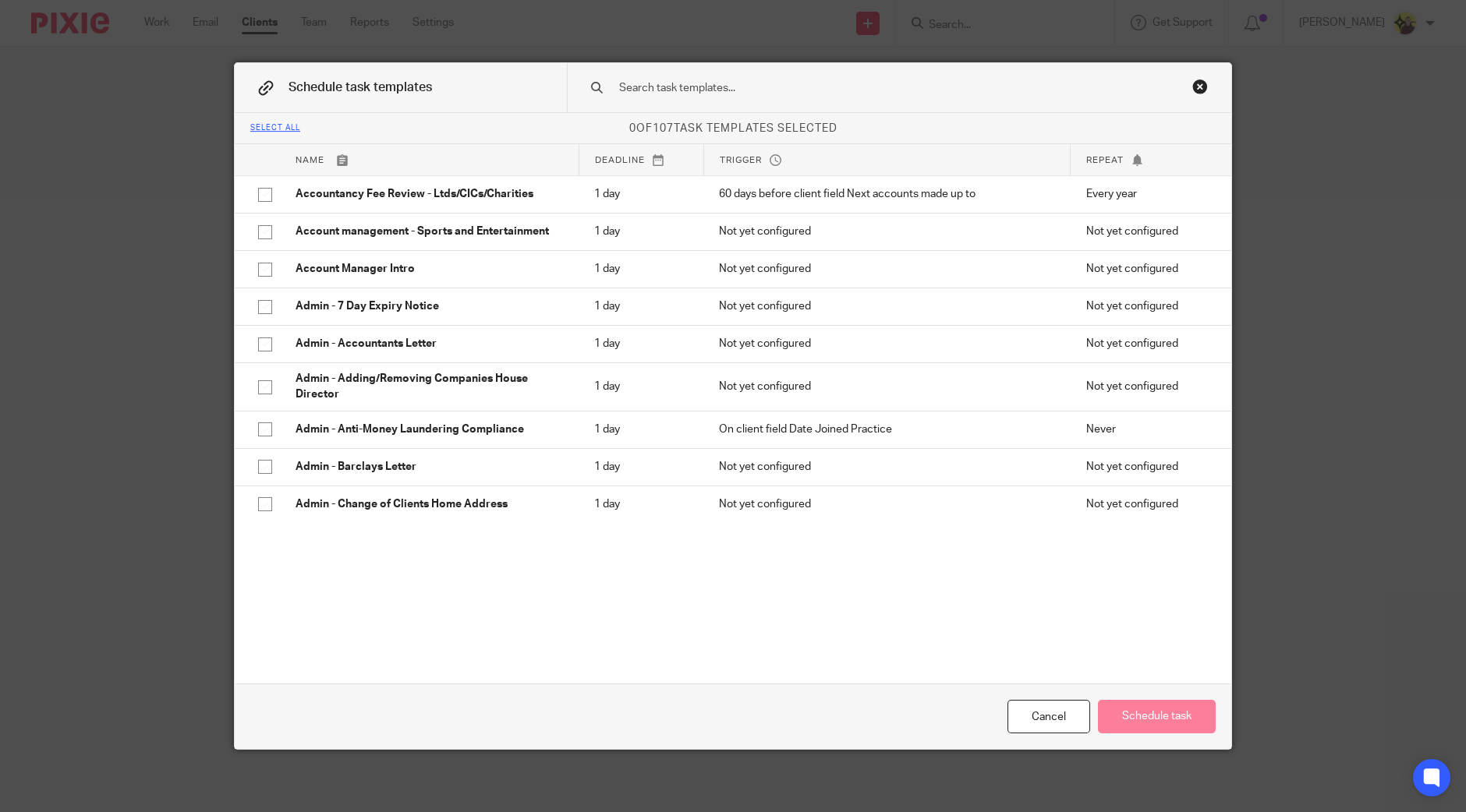
click at [741, 95] on input "text" at bounding box center [875, 88] width 514 height 17
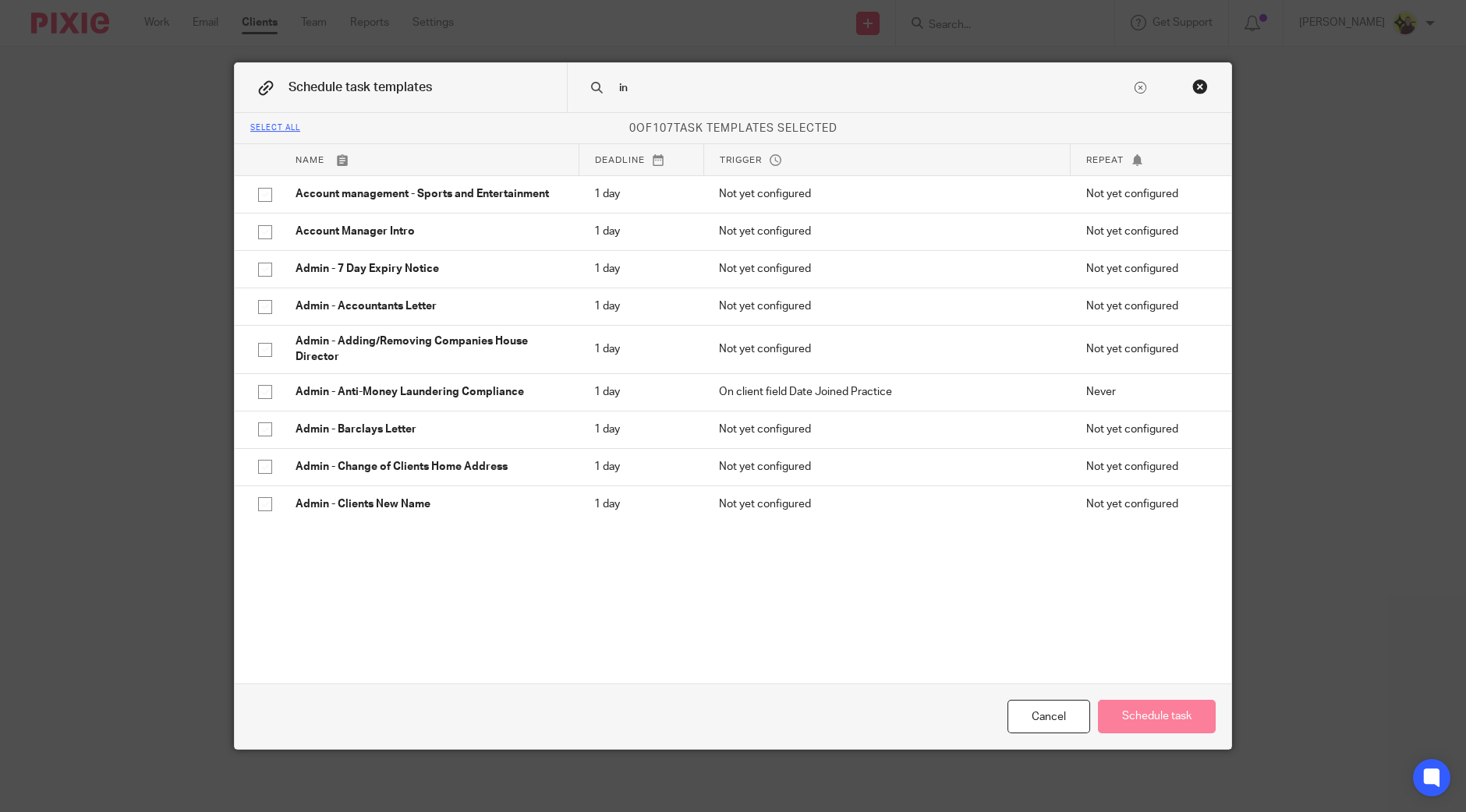
click at [685, 88] on input "in" at bounding box center [875, 88] width 514 height 17
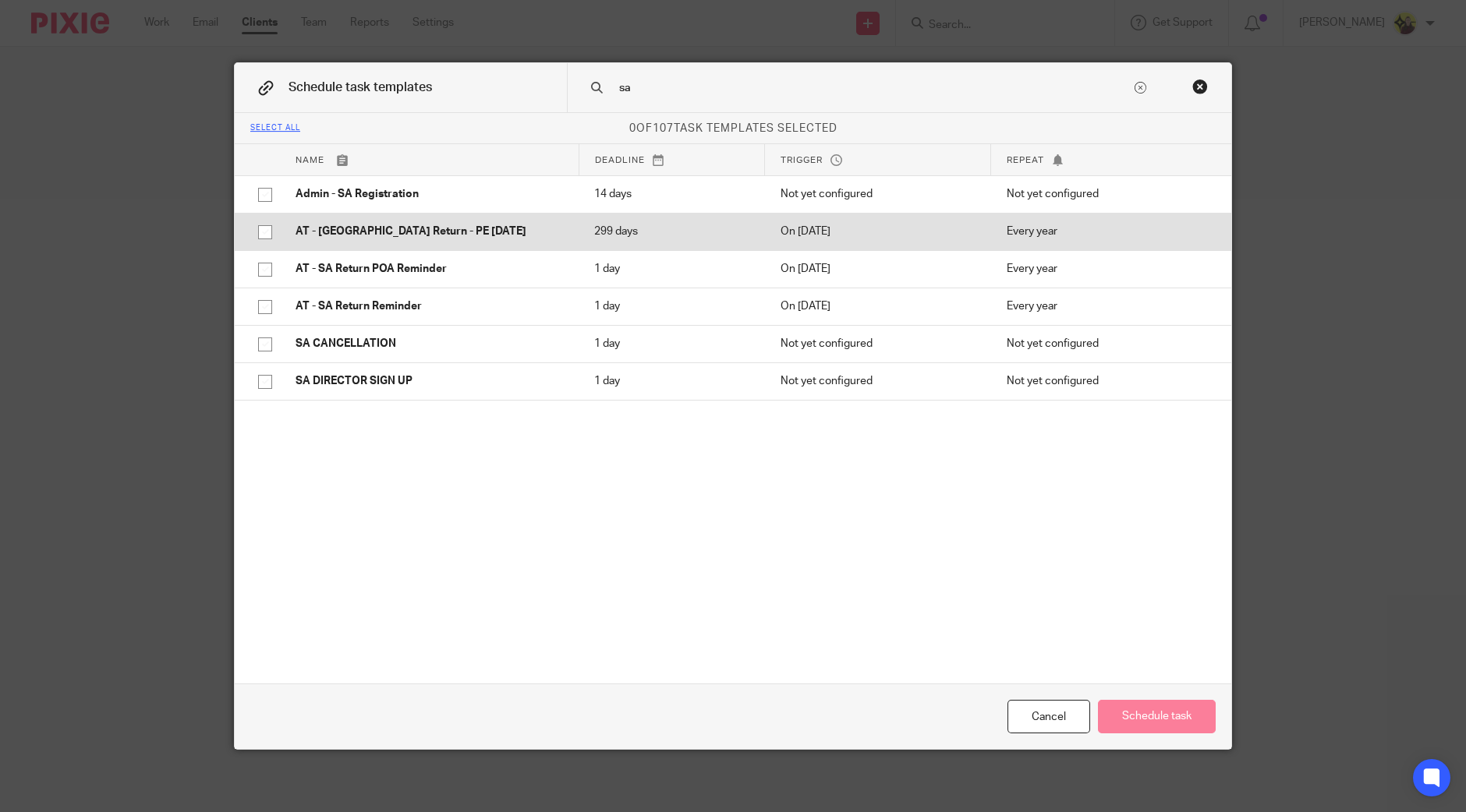
type input "sa"
click at [478, 233] on p "AT - [GEOGRAPHIC_DATA] Return - PE [DATE]" at bounding box center [429, 231] width 268 height 15
checkbox input "true"
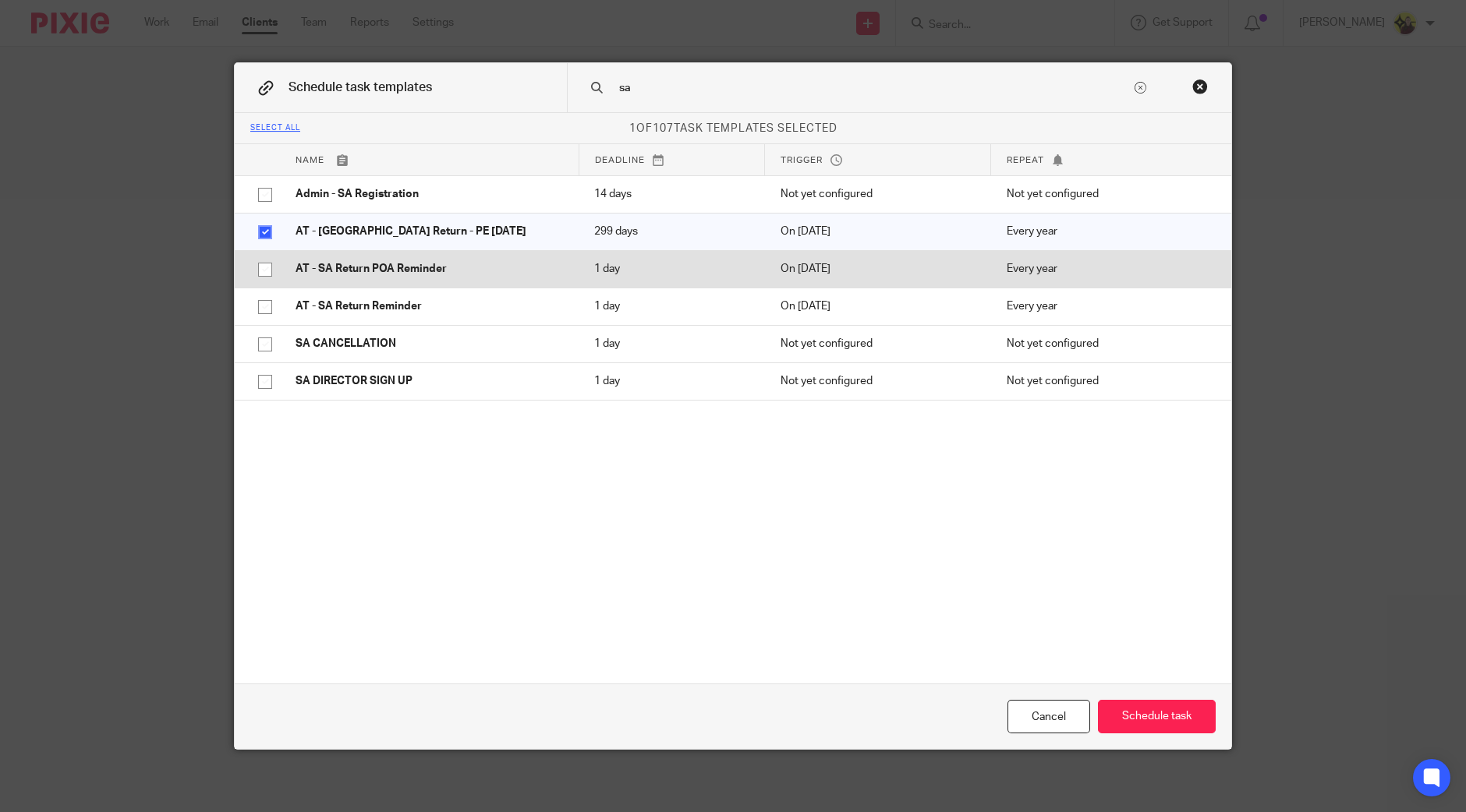
click at [452, 267] on p "AT - SA Return POA Reminder" at bounding box center [429, 269] width 268 height 15
checkbox input "true"
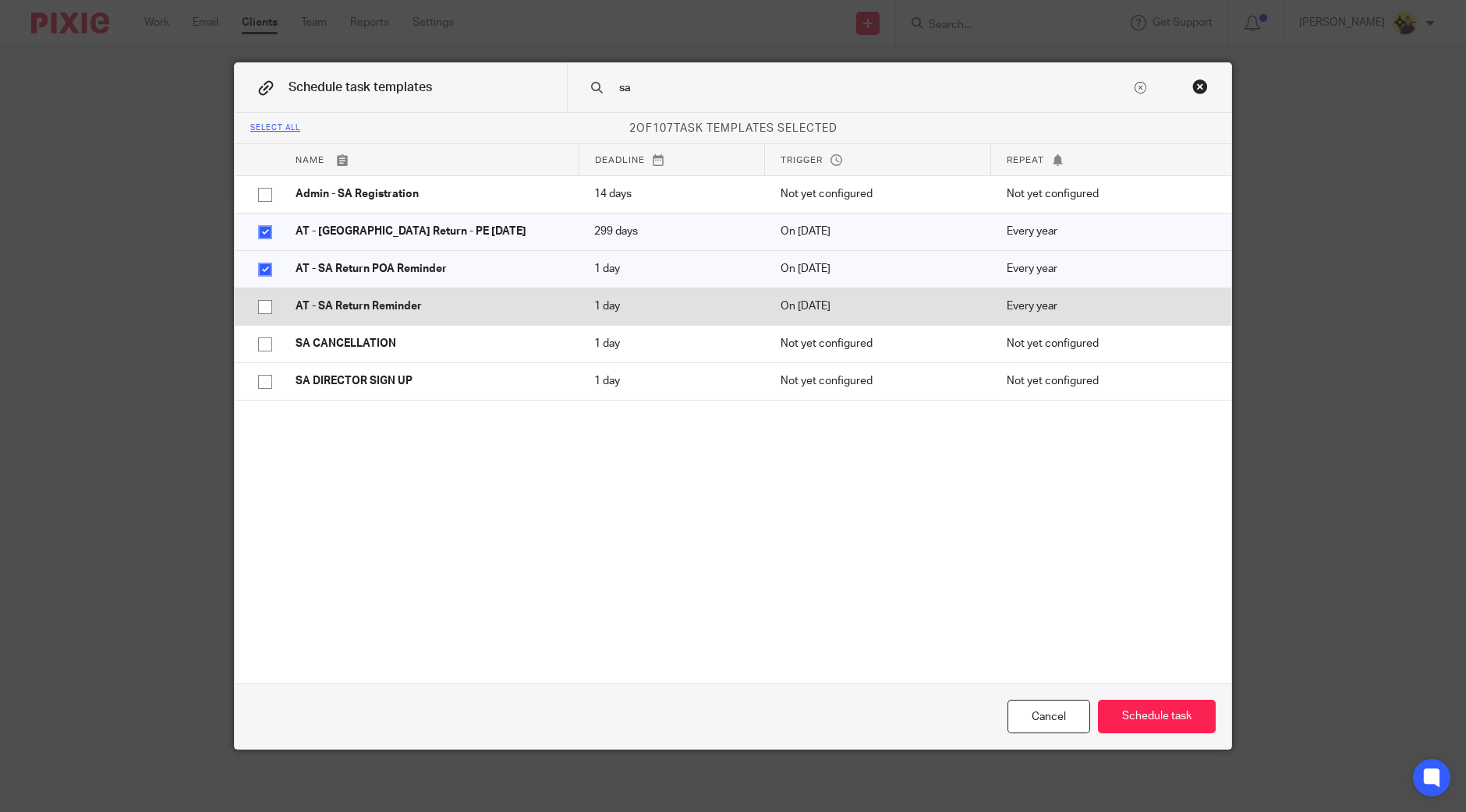
click at [407, 310] on p "AT - SA Return Reminder" at bounding box center [429, 306] width 268 height 15
checkbox input "true"
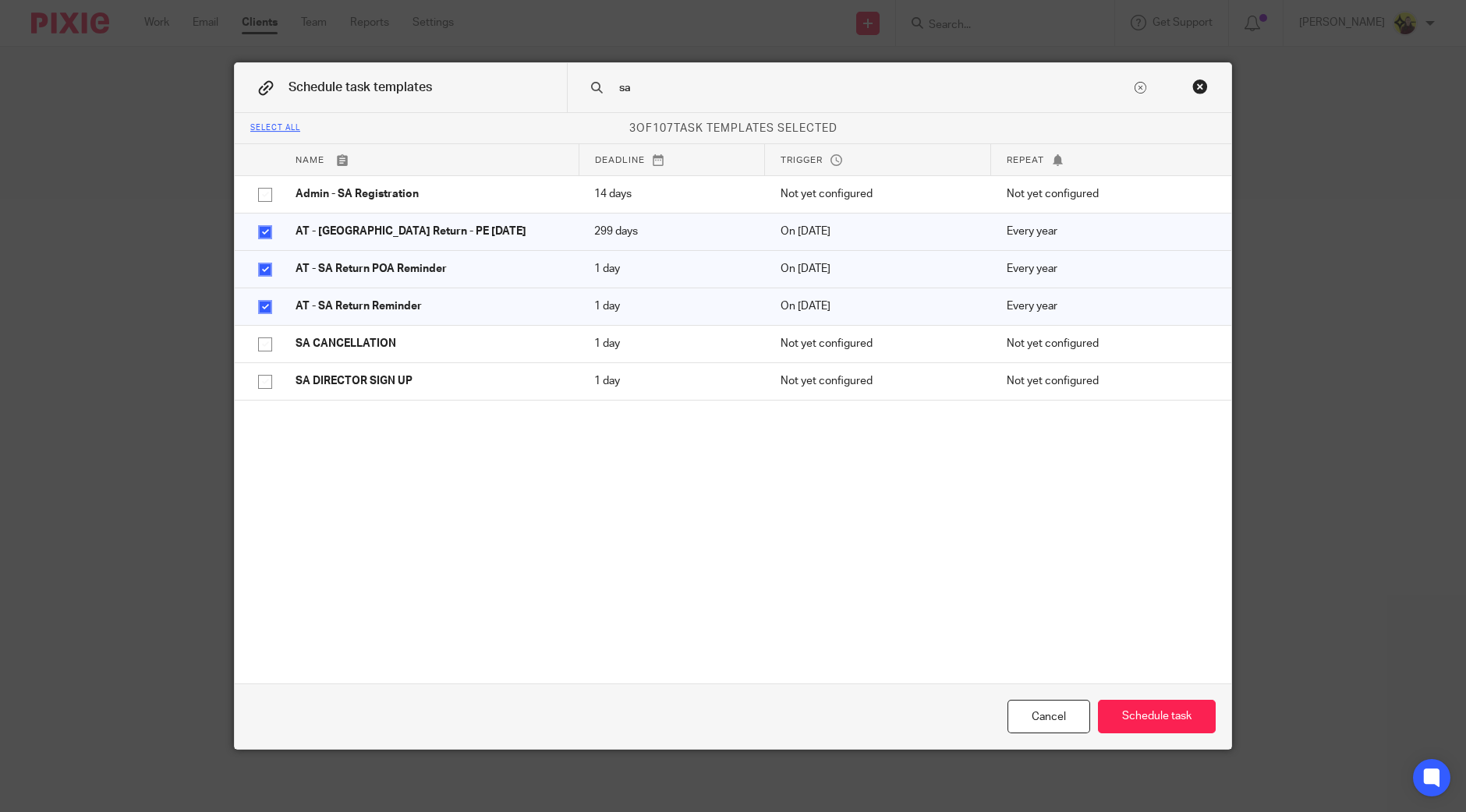
click at [643, 82] on input "sa" at bounding box center [875, 88] width 514 height 17
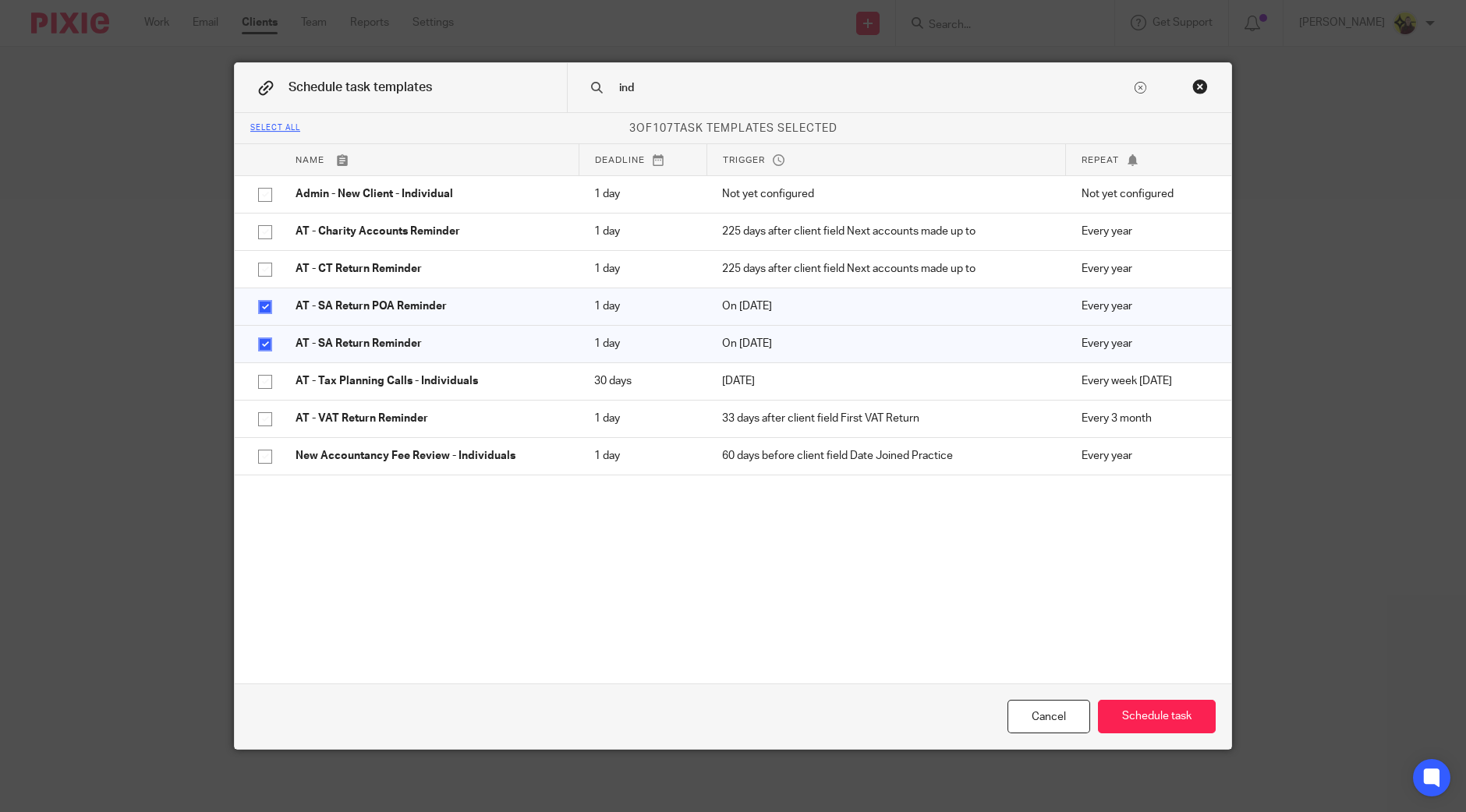
click at [643, 82] on input "ind" at bounding box center [875, 88] width 514 height 17
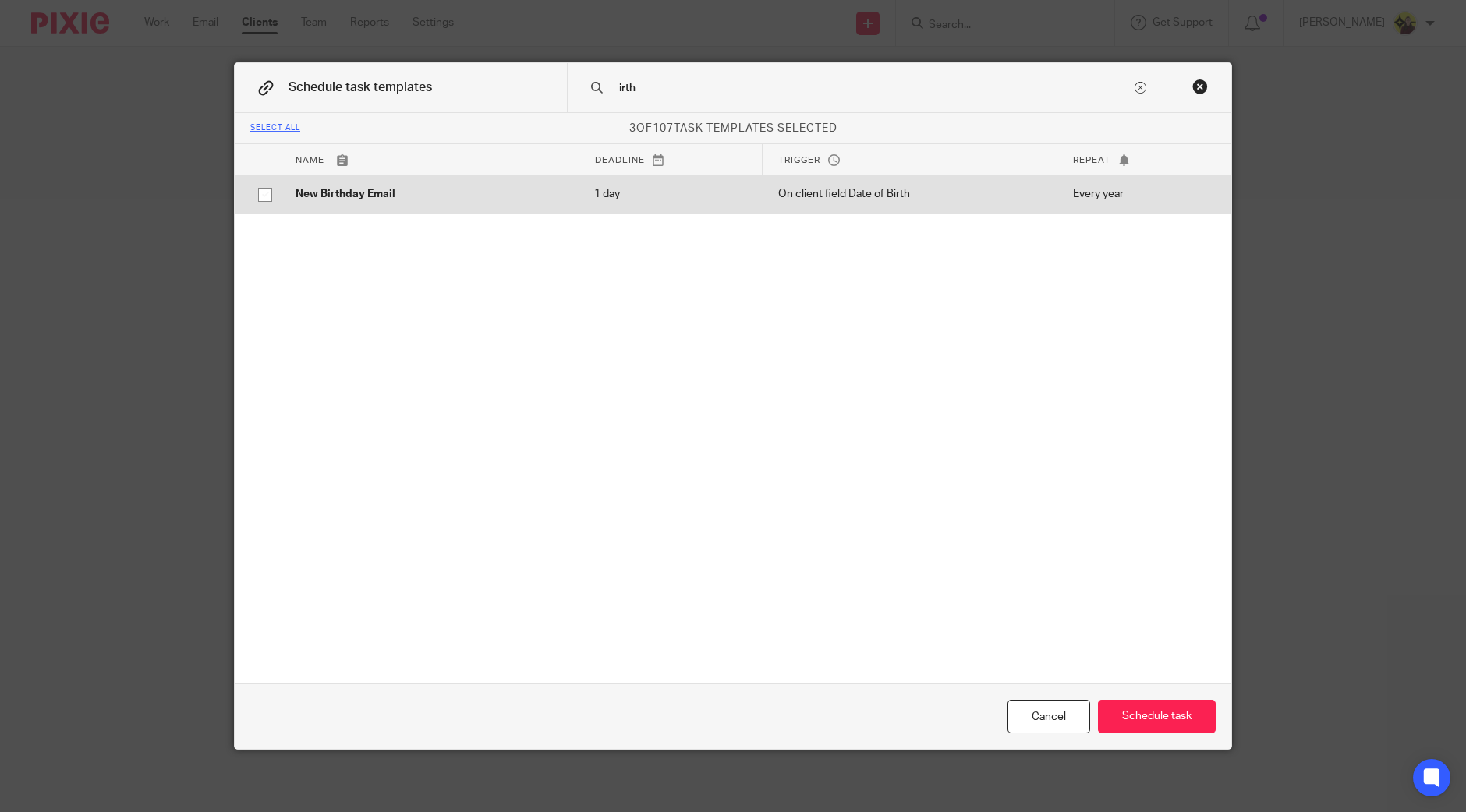
type input "irth"
click at [616, 194] on p "1 day" at bounding box center [671, 193] width 152 height 15
checkbox input "true"
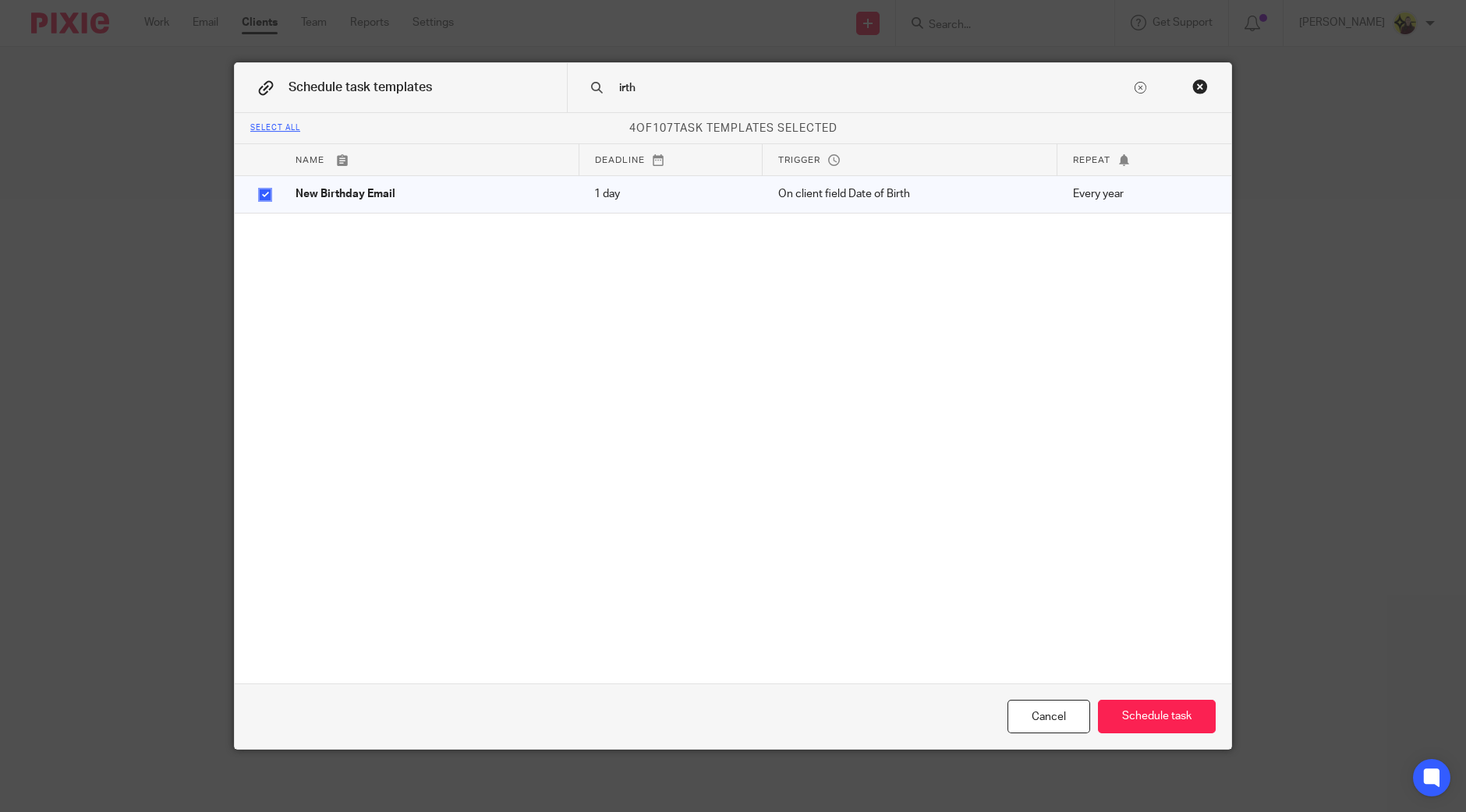
click at [681, 80] on input "irth" at bounding box center [875, 88] width 514 height 17
type input "crm"
click at [502, 224] on div "Select all 4 of 107 task templates selected Name Deadline Trigger Repeat Accoun…" at bounding box center [733, 397] width 997 height 570
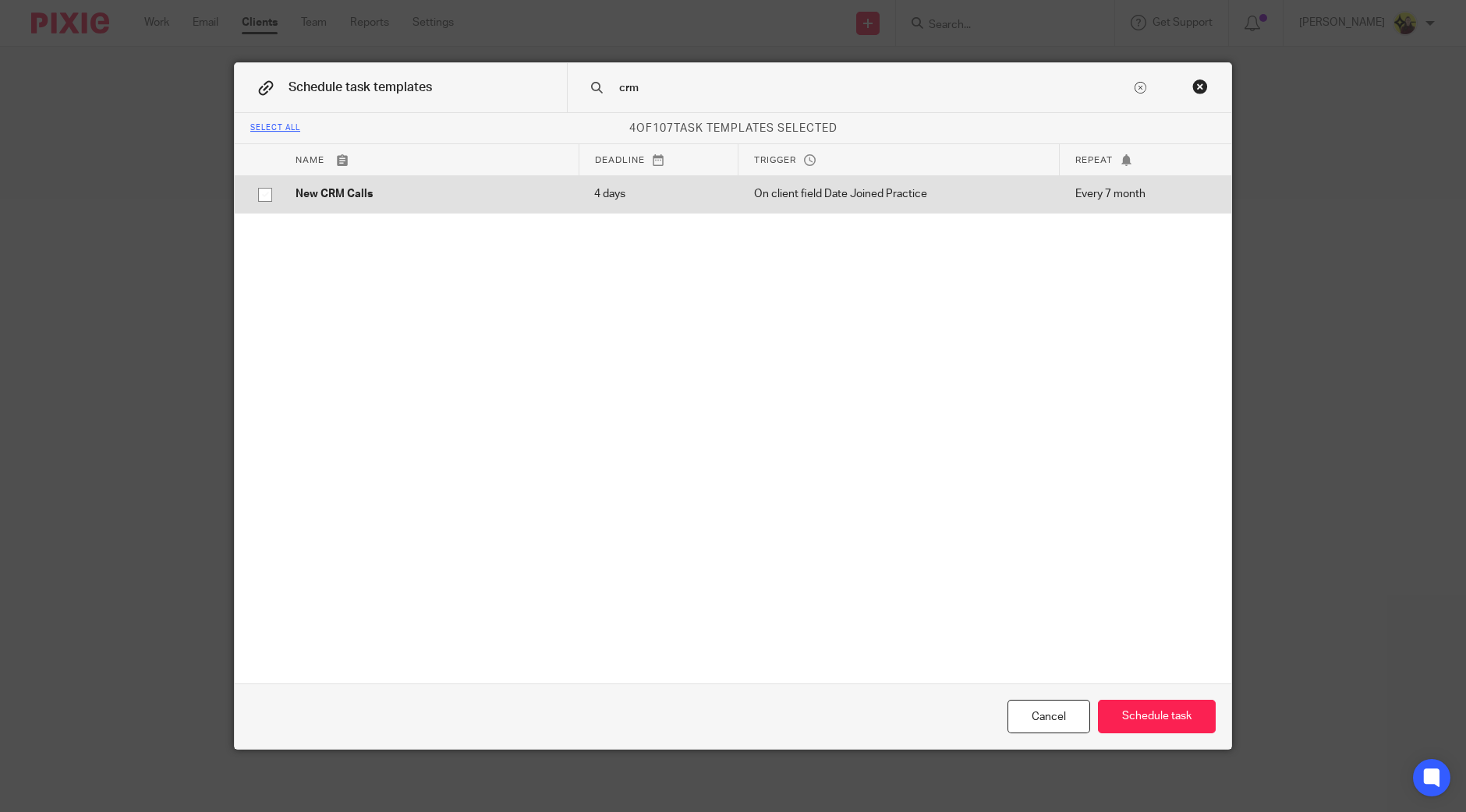
click at [516, 186] on p "New CRM Calls" at bounding box center [429, 193] width 268 height 15
checkbox input "true"
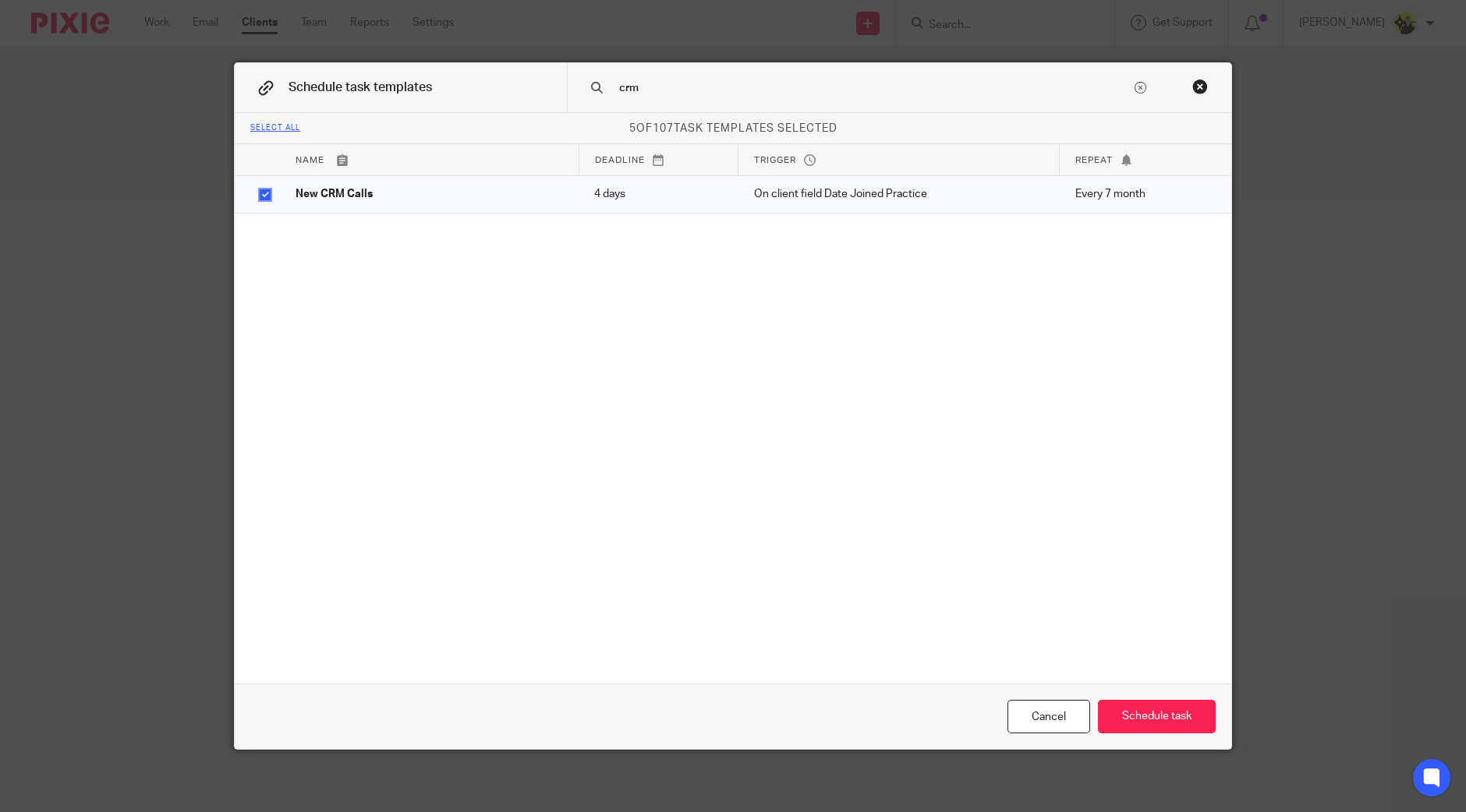
click at [668, 73] on div "crm" at bounding box center [899, 88] width 664 height 49
drag, startPoint x: 668, startPoint y: 73, endPoint x: 661, endPoint y: 81, distance: 10.6
click at [667, 75] on div "crm" at bounding box center [899, 88] width 664 height 49
click at [661, 81] on input "crm" at bounding box center [875, 88] width 514 height 17
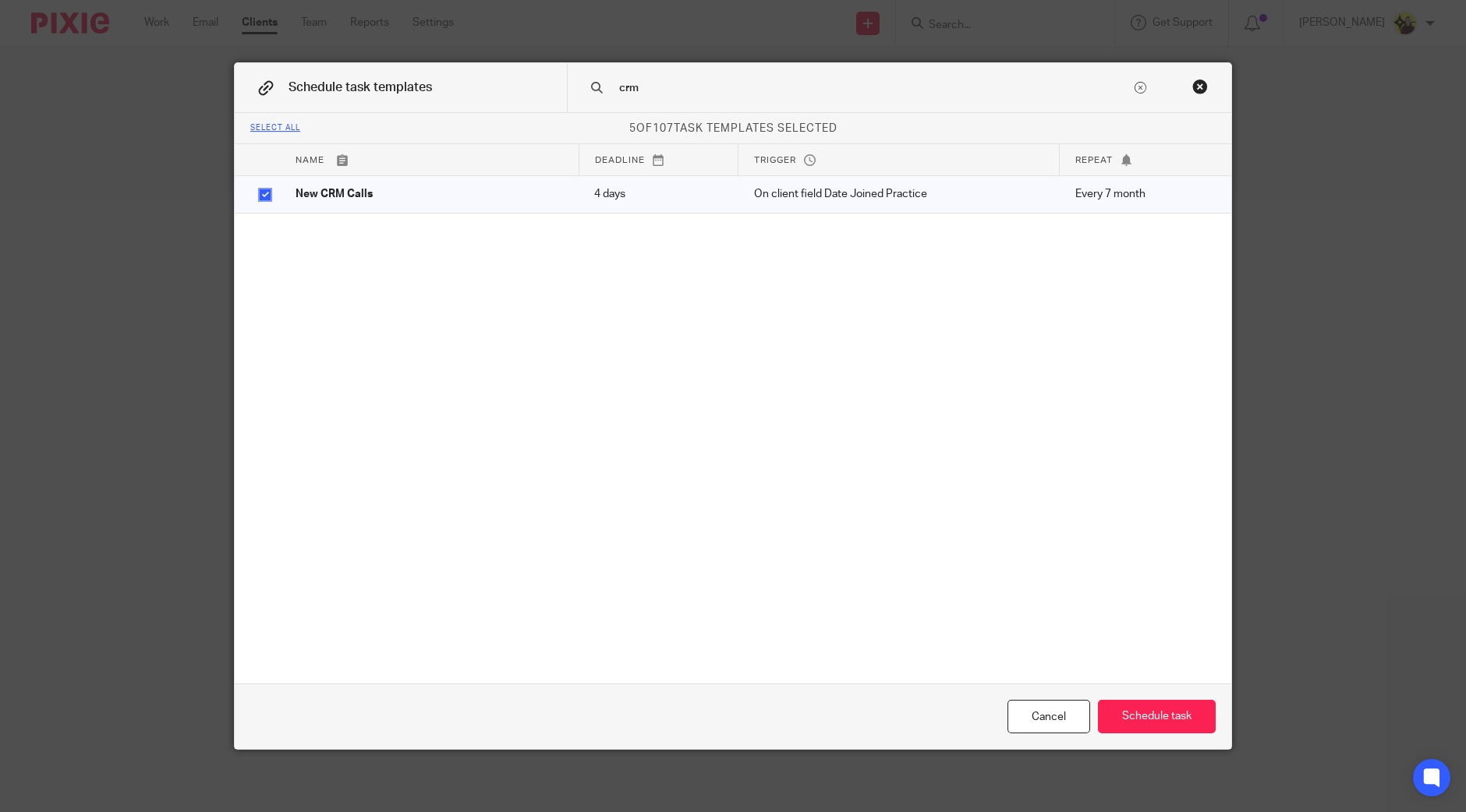
click at [661, 81] on input "crm" at bounding box center [875, 88] width 514 height 17
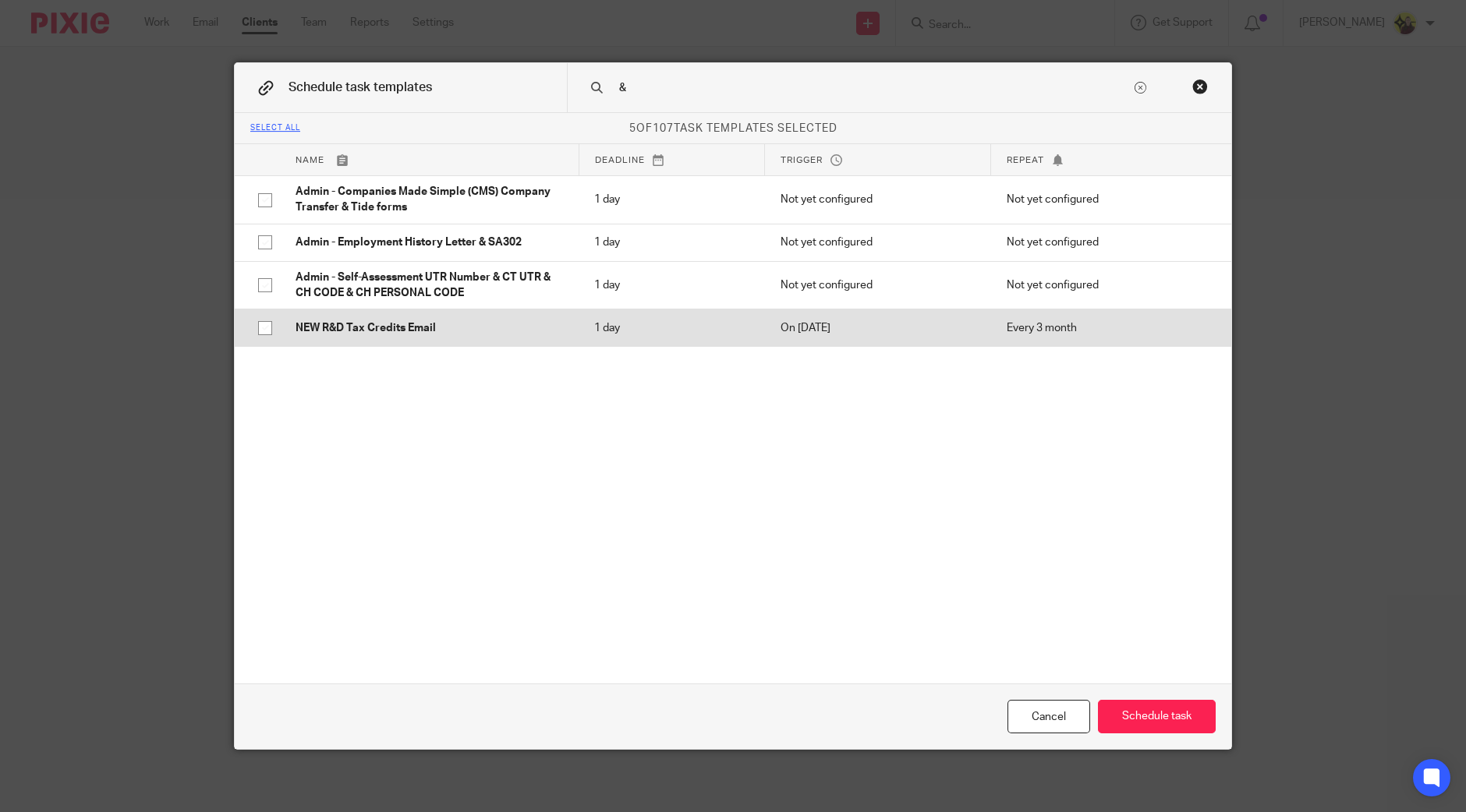
type input "&"
click at [622, 317] on td "1 day" at bounding box center [672, 329] width 186 height 38
checkbox input "true"
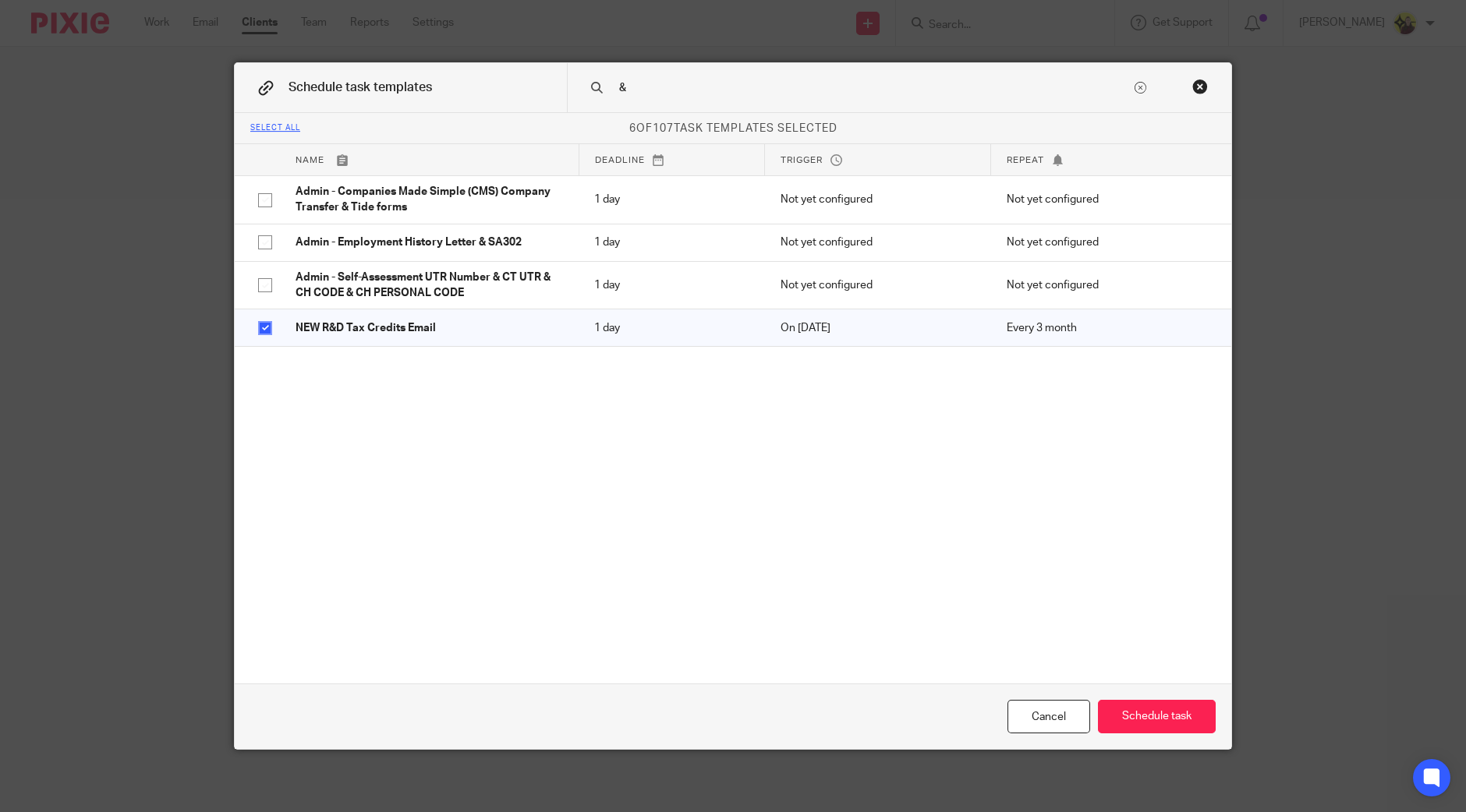
click at [657, 83] on input "&" at bounding box center [875, 88] width 514 height 17
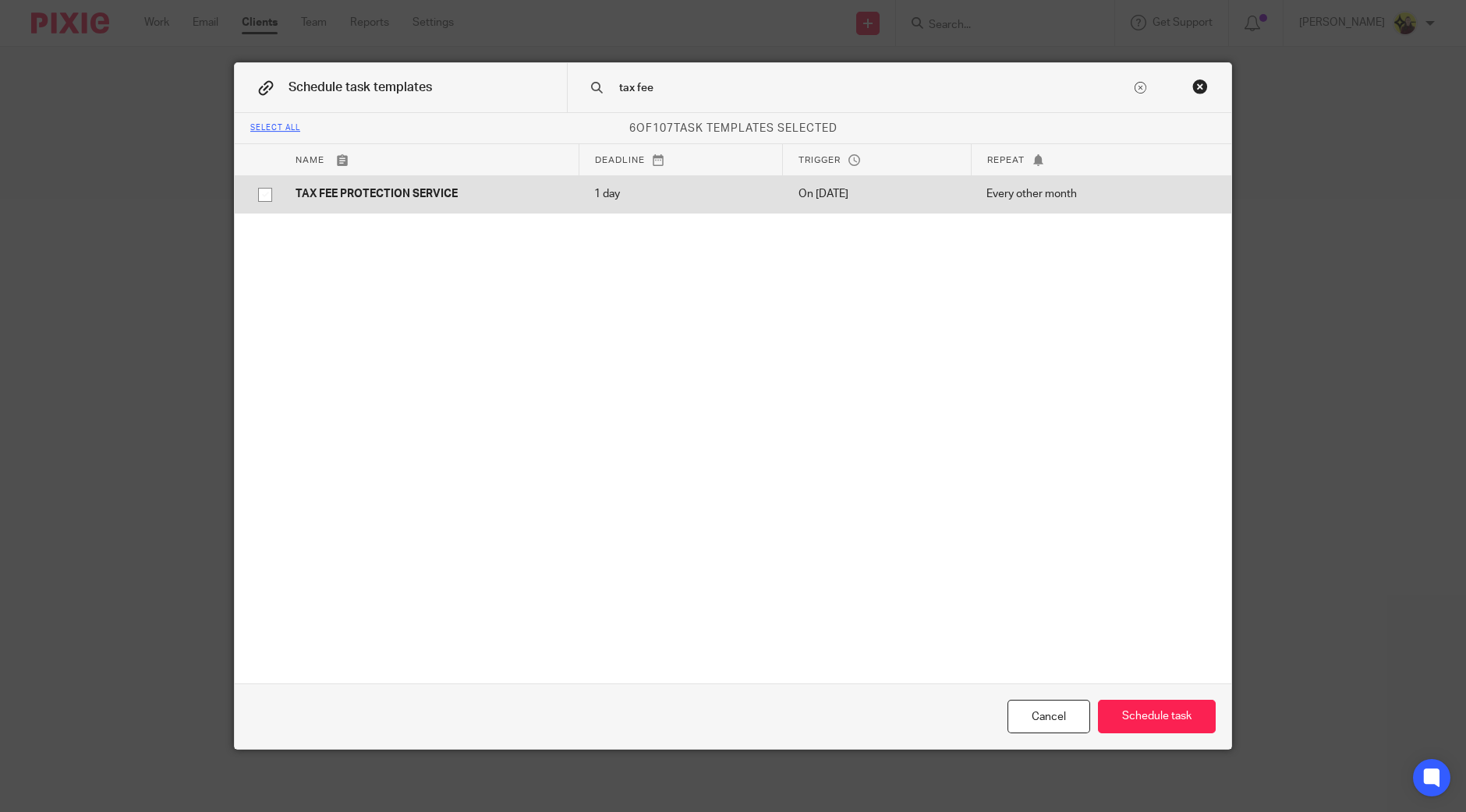
type input "tax fee"
click at [579, 181] on td "1 day" at bounding box center [680, 194] width 203 height 38
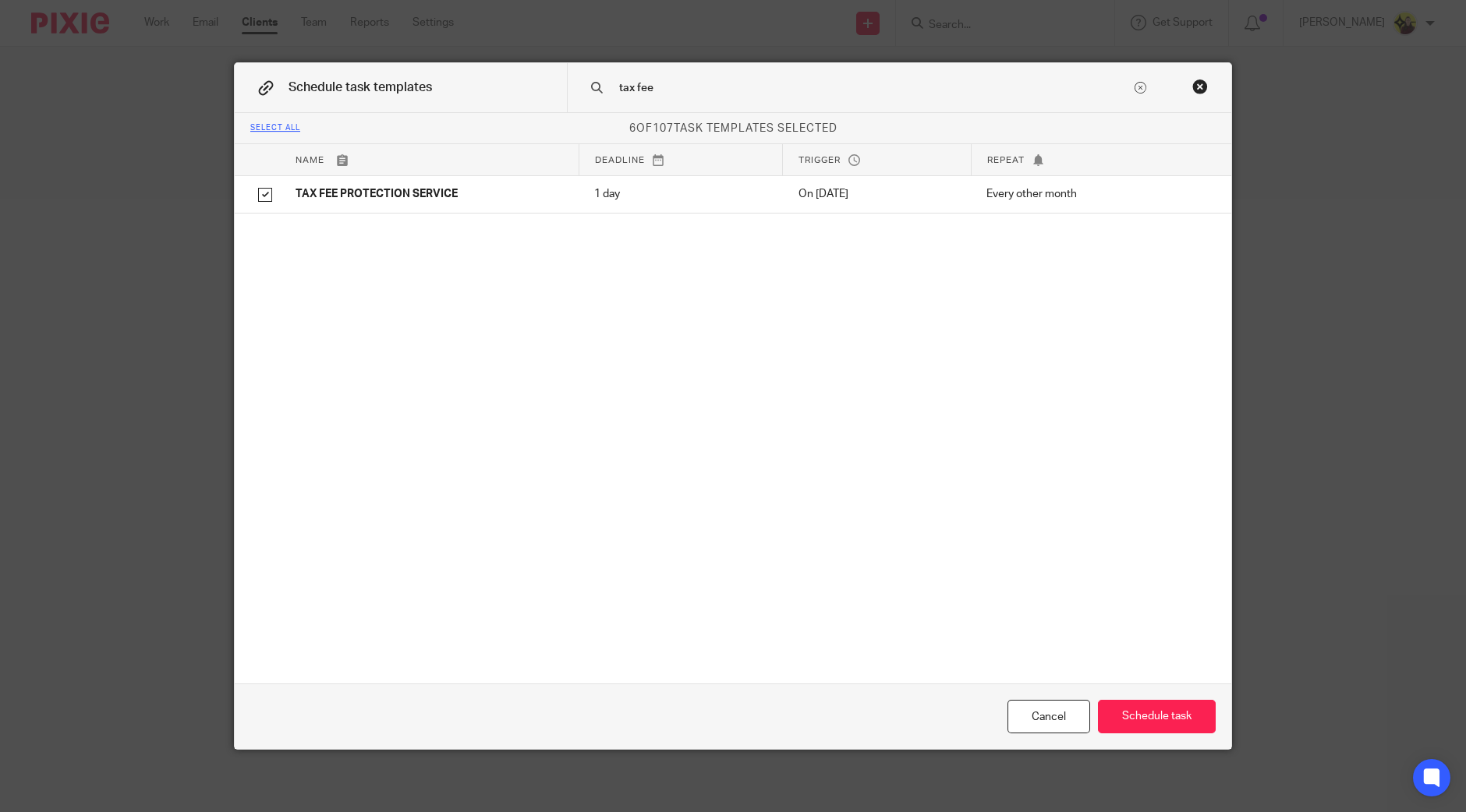
checkbox input "true"
click at [1138, 705] on button "Schedule task" at bounding box center [1157, 716] width 118 height 33
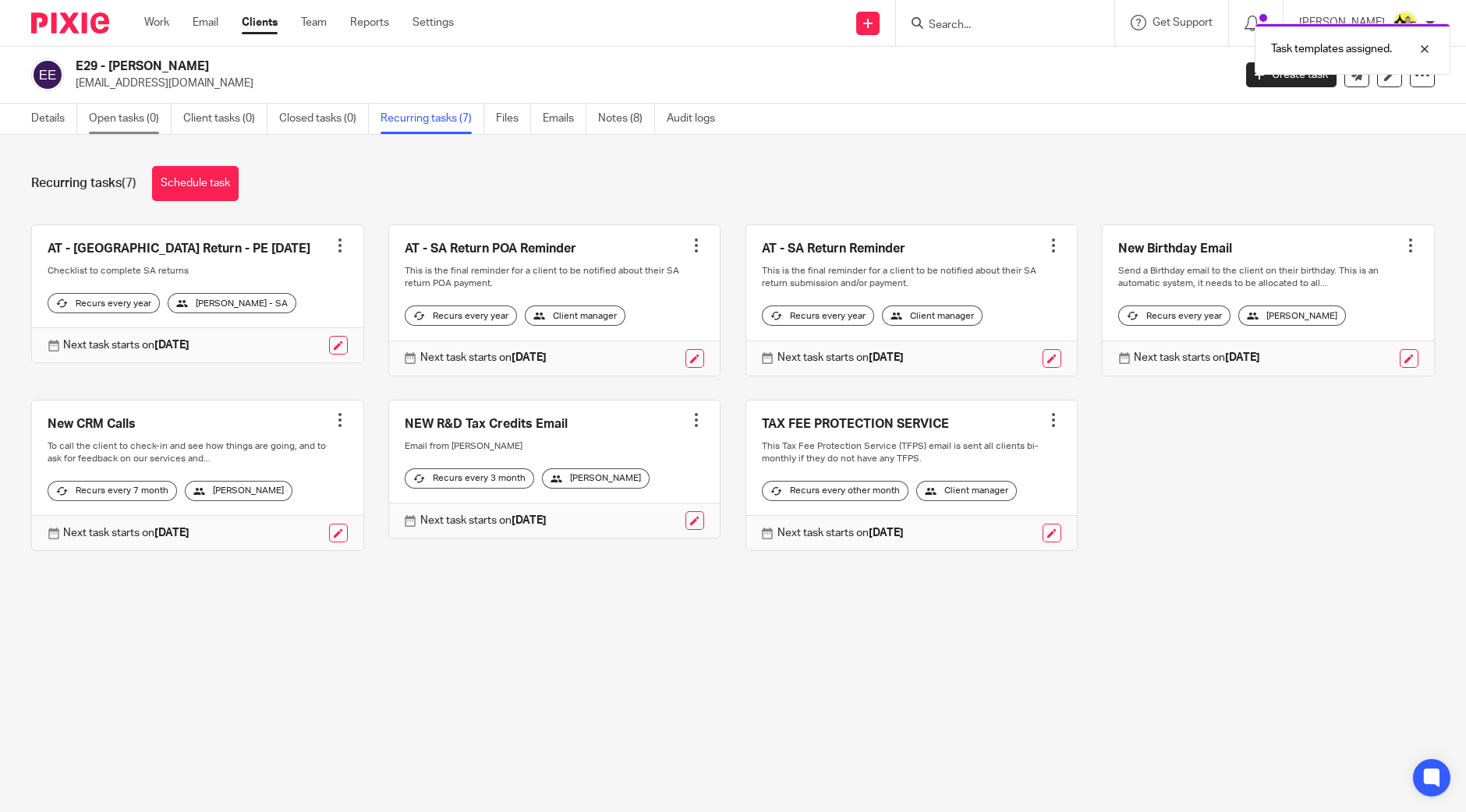
click at [141, 123] on link "Open tasks (0)" at bounding box center [130, 119] width 82 height 30
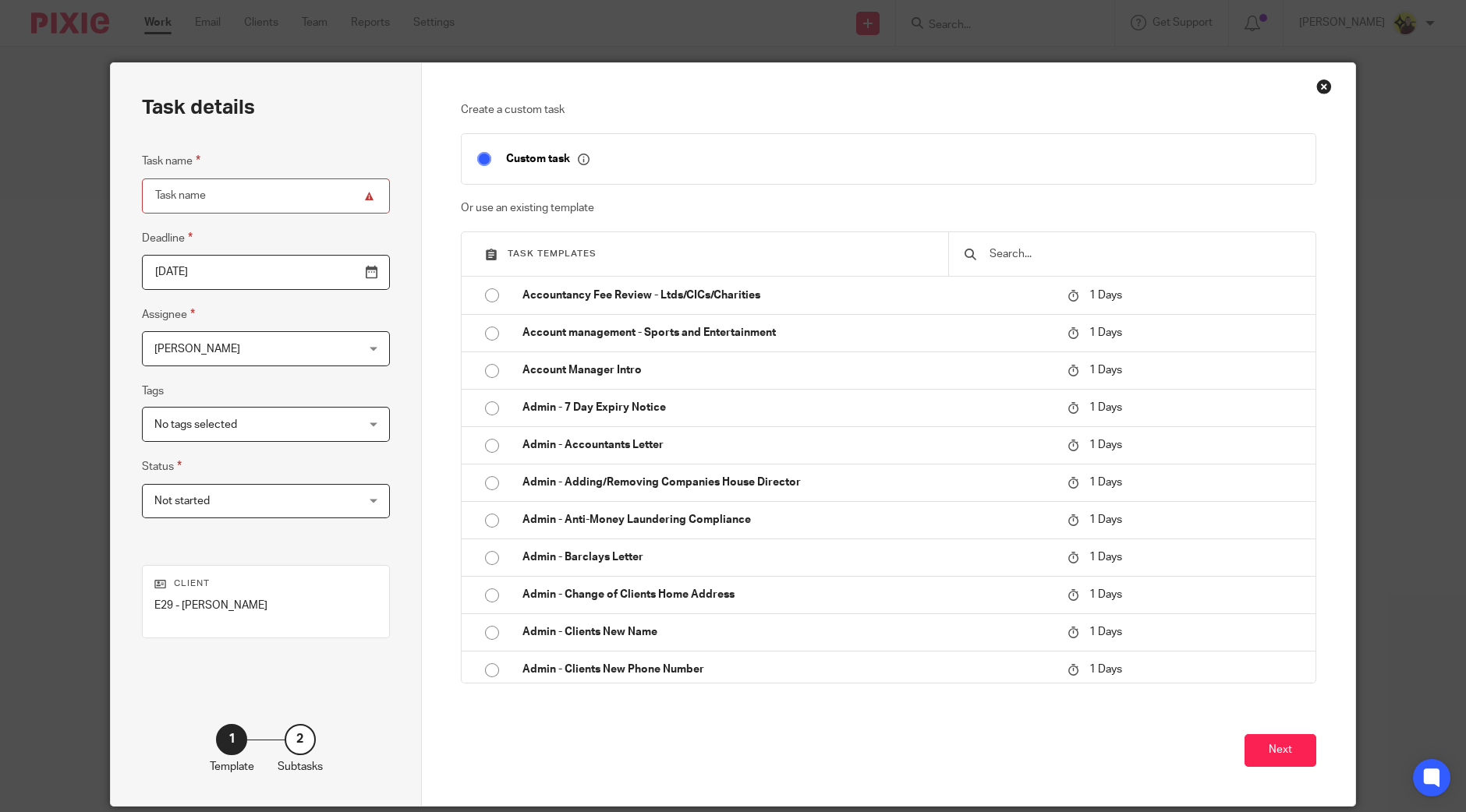
drag, startPoint x: 1045, startPoint y: 244, endPoint x: 1018, endPoint y: 261, distance: 31.9
click at [1024, 259] on div at bounding box center [1132, 254] width 368 height 44
click at [1018, 261] on input "text" at bounding box center [1144, 253] width 313 height 17
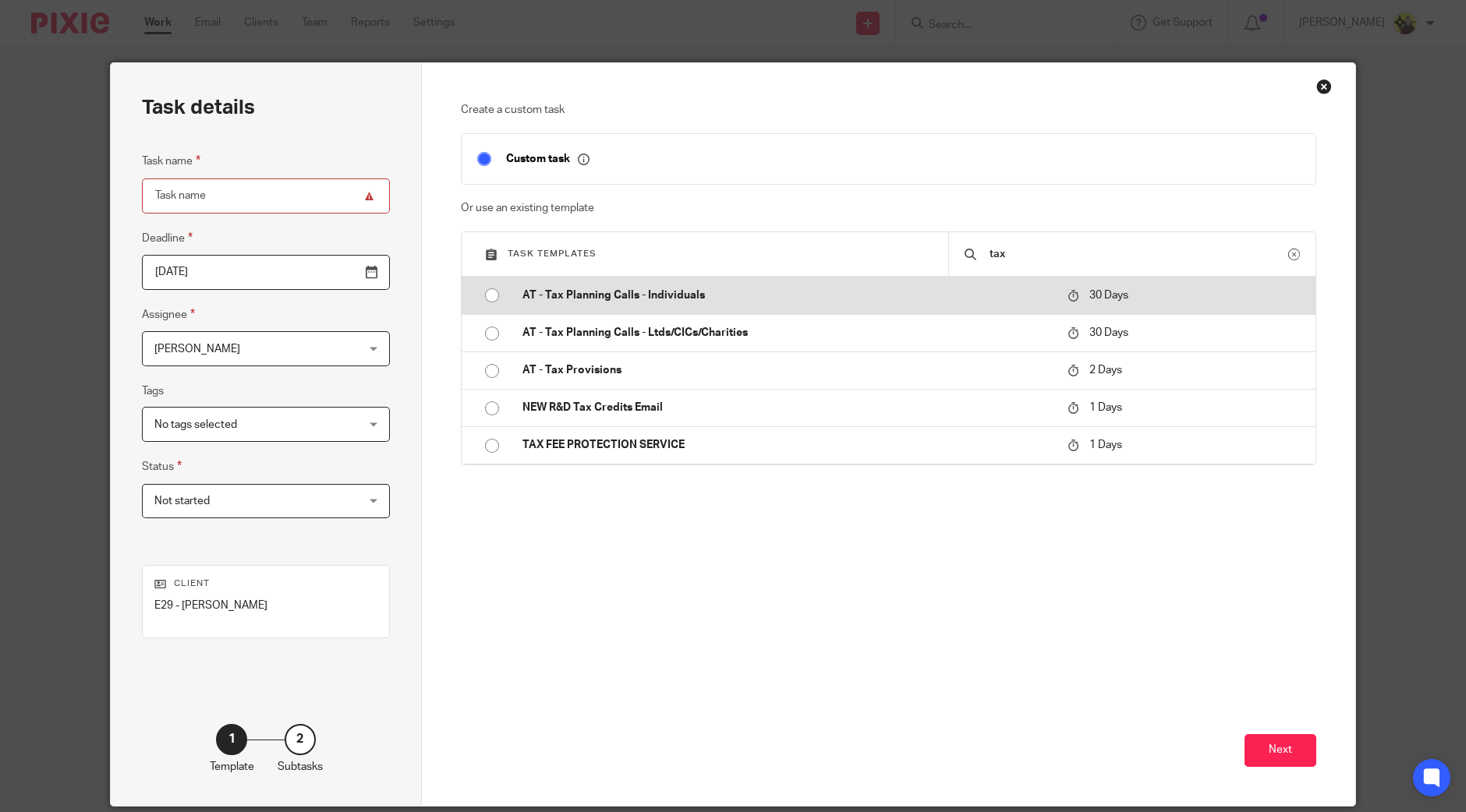
type input "tax"
click at [922, 298] on p "AT - Tax Planning Calls - Individuals" at bounding box center [786, 295] width 529 height 15
type input "[DATE]"
type input "AT - Tax Planning Calls - Individuals"
checkbox input "false"
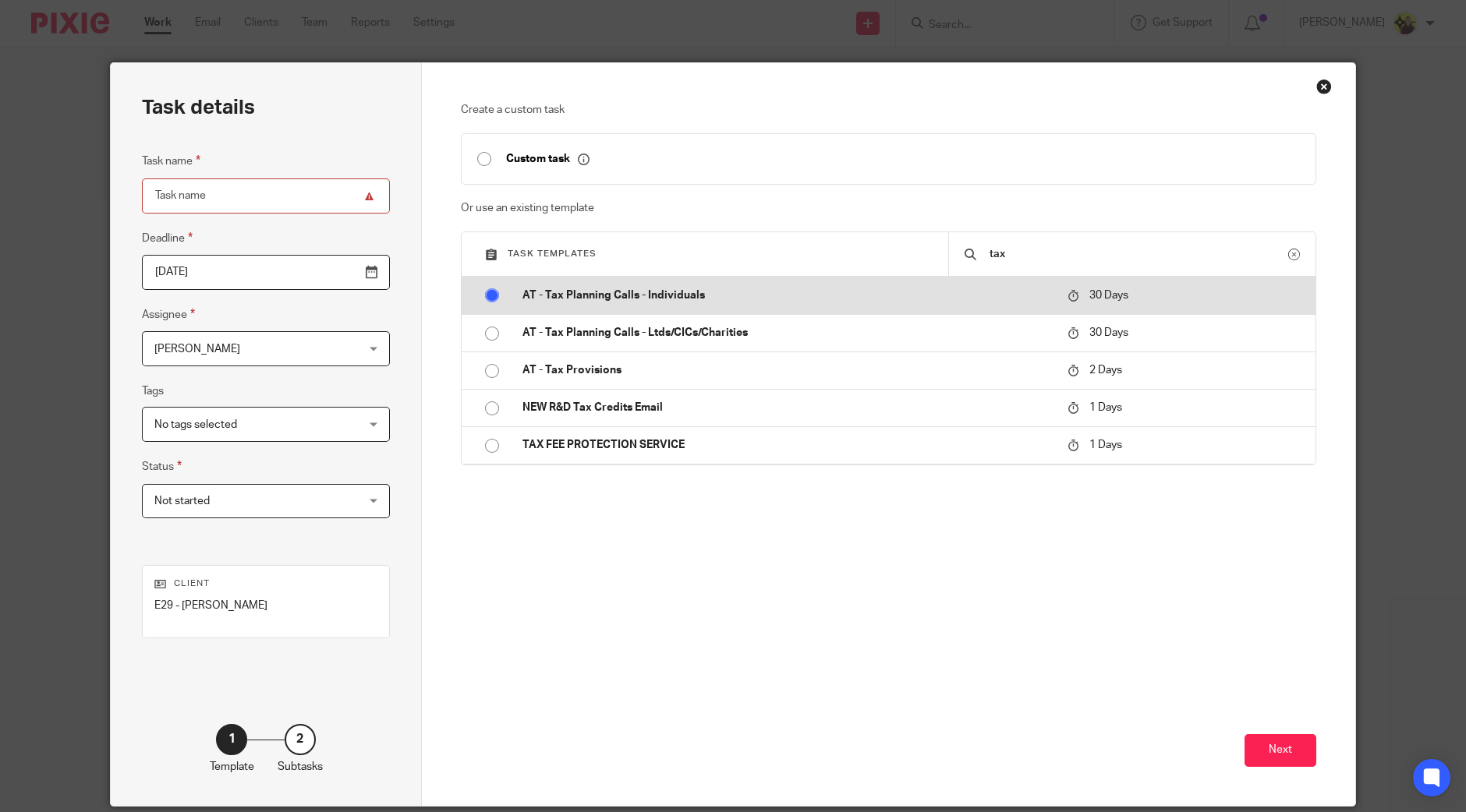
radio input "true"
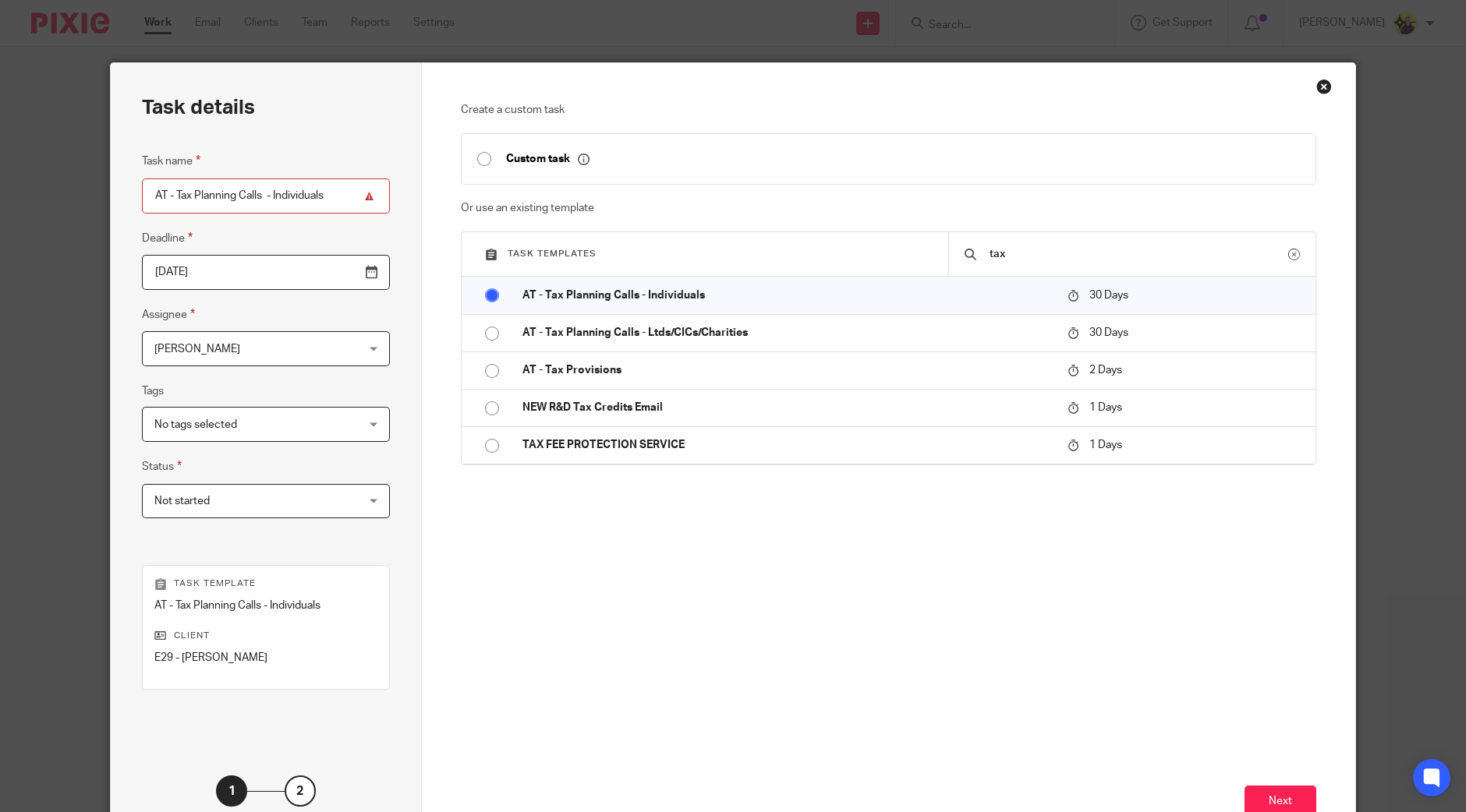
click at [286, 332] on span "[PERSON_NAME]" at bounding box center [248, 348] width 188 height 33
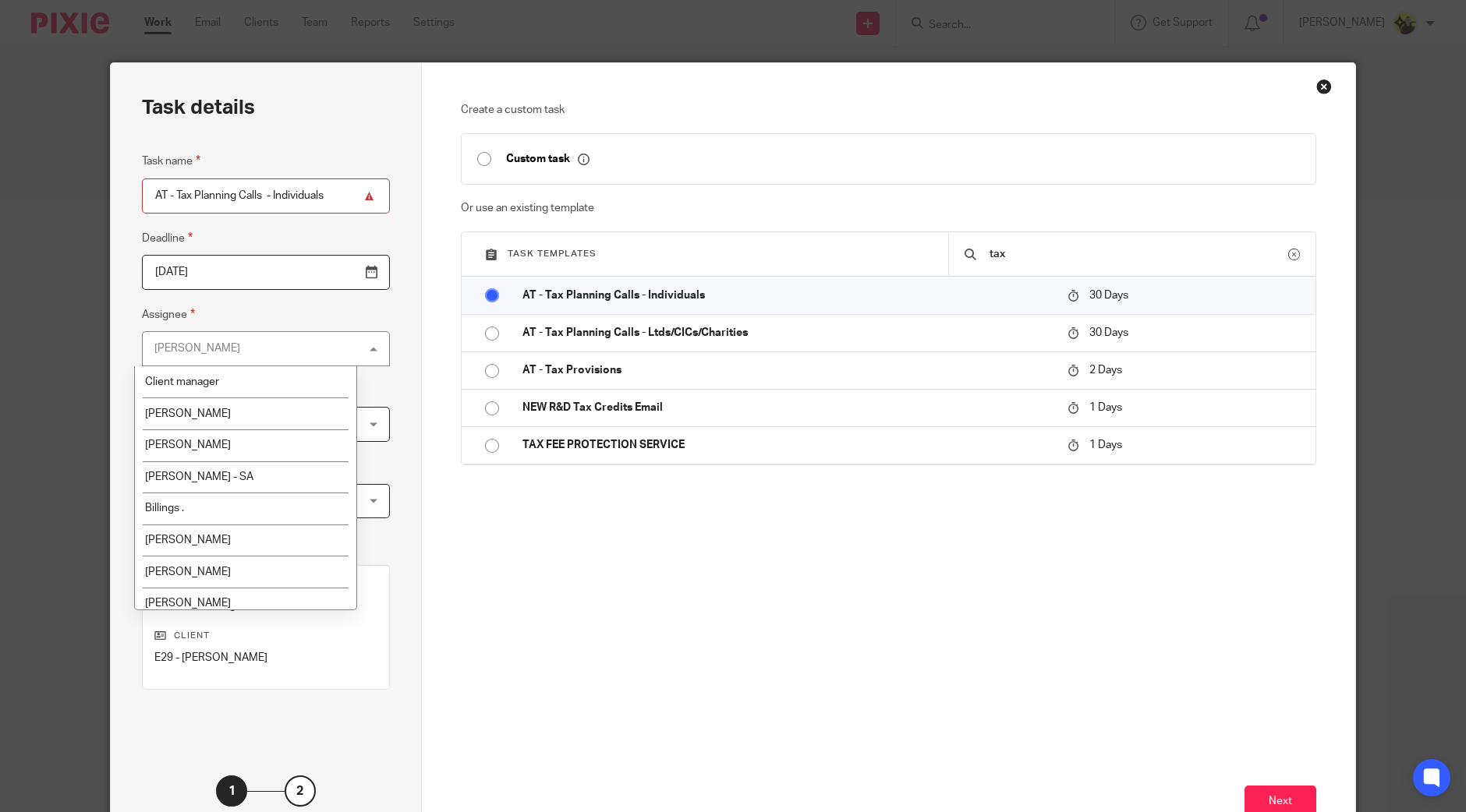
click at [250, 366] on li "Client manager" at bounding box center [245, 382] width 221 height 32
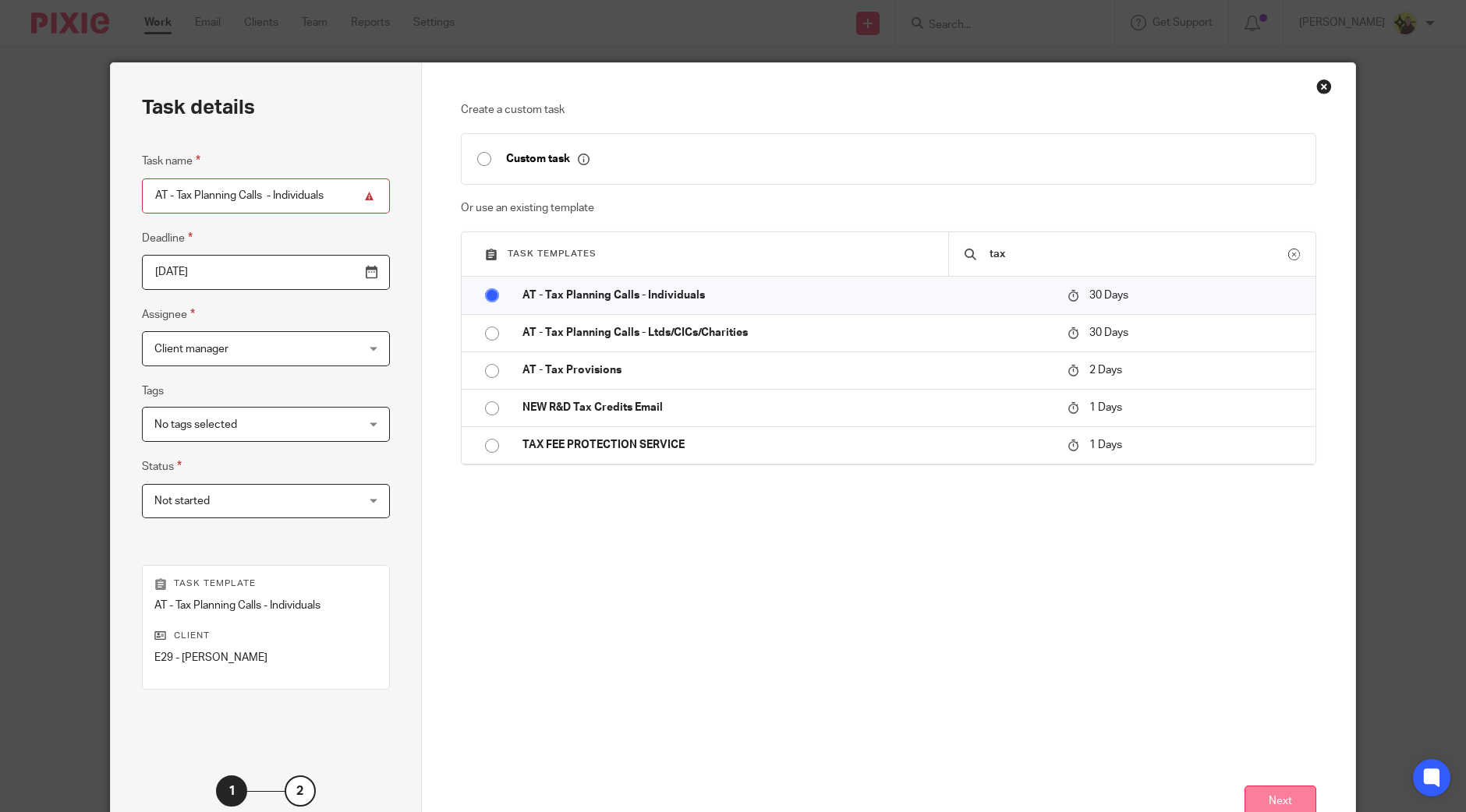
click at [1274, 799] on button "Next" at bounding box center [1281, 802] width 72 height 33
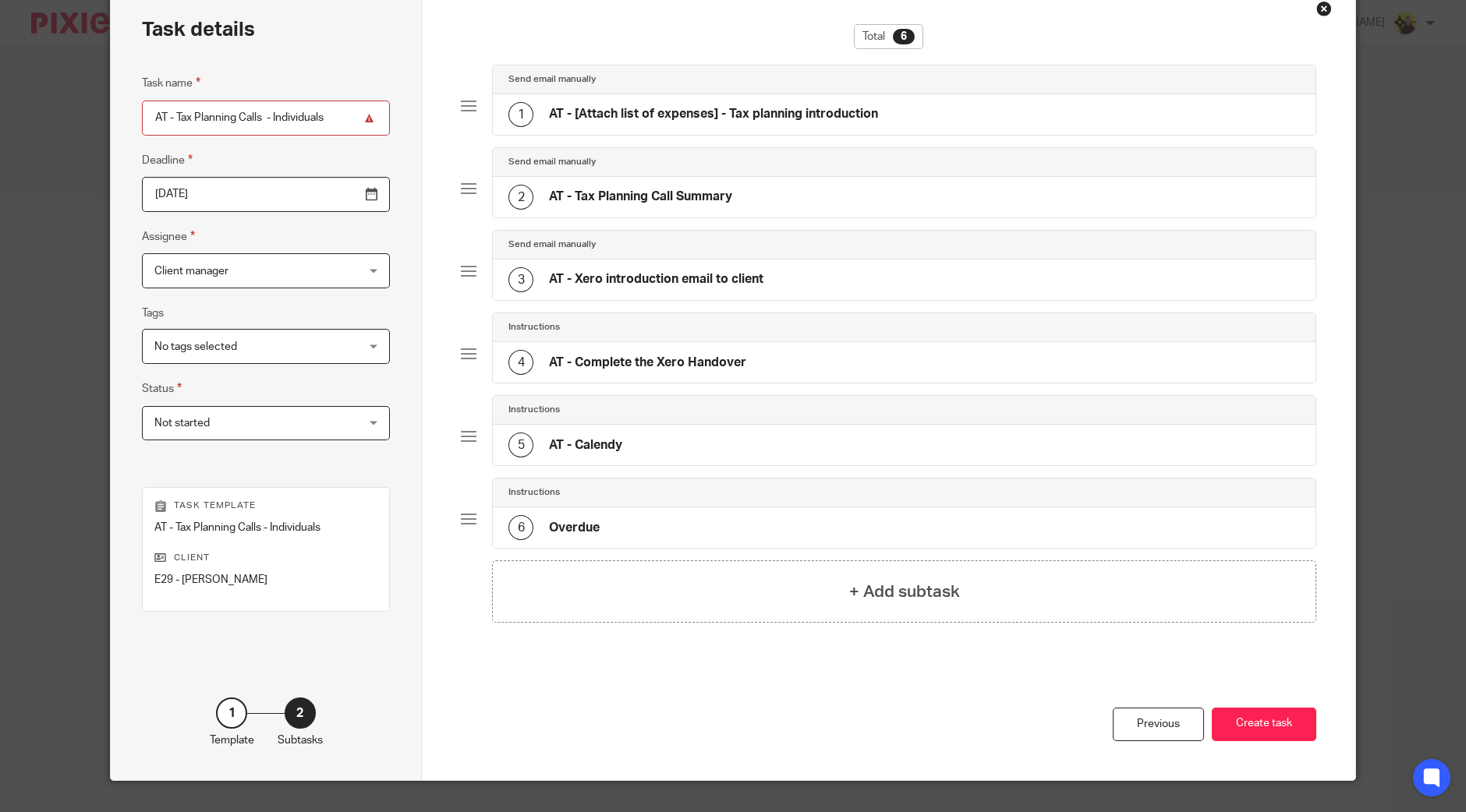
scroll to position [107, 0]
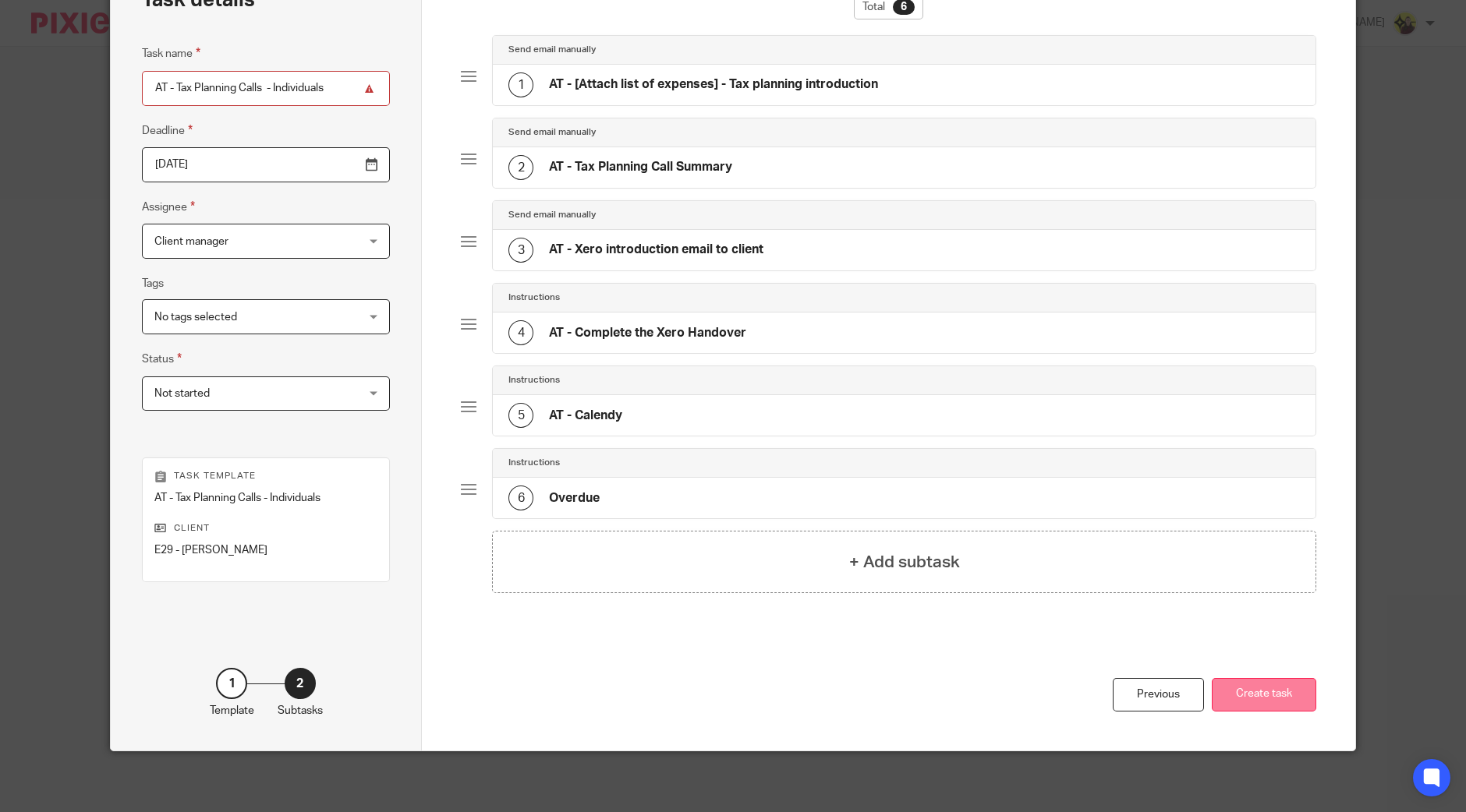
click at [1232, 689] on button "Create task" at bounding box center [1264, 695] width 105 height 33
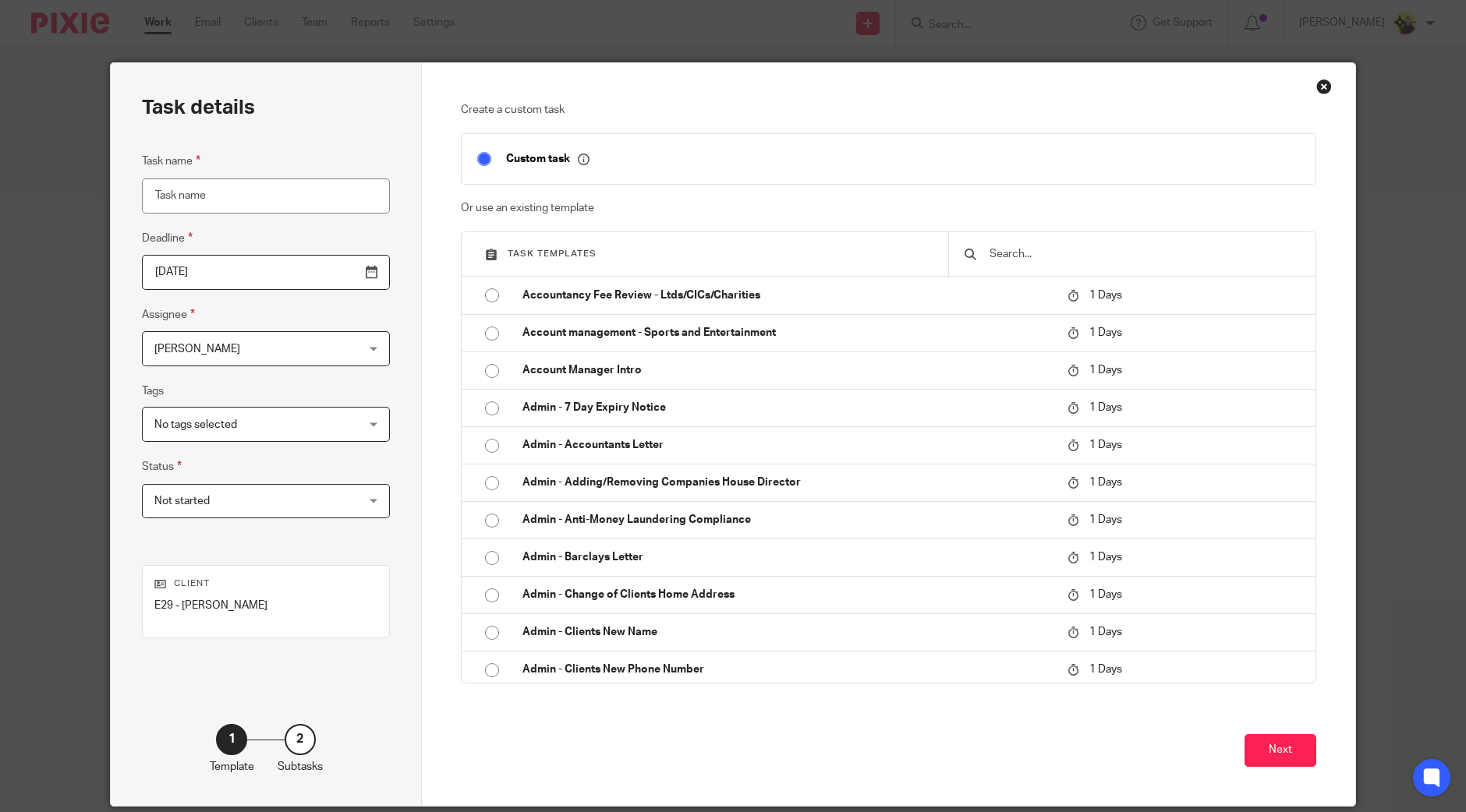
click at [1067, 261] on input "text" at bounding box center [1144, 253] width 313 height 17
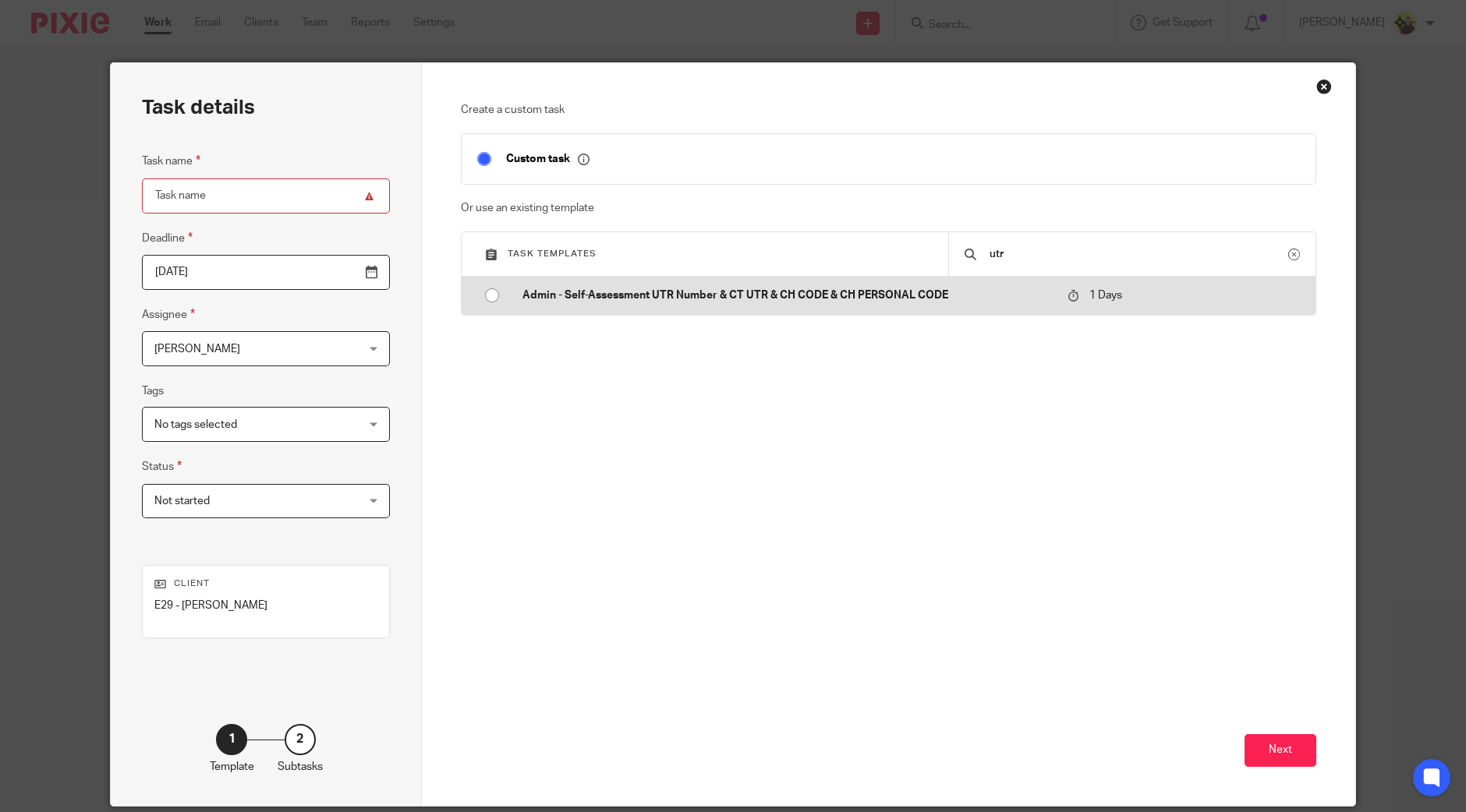
type input "utr"
click at [1060, 286] on td "1 Days" at bounding box center [1145, 295] width 171 height 38
type input "[DATE]"
type input "Admin - Self-Assessment UTR Number & CT UTR & CH CODE & CH PERSONAL CODE"
checkbox input "false"
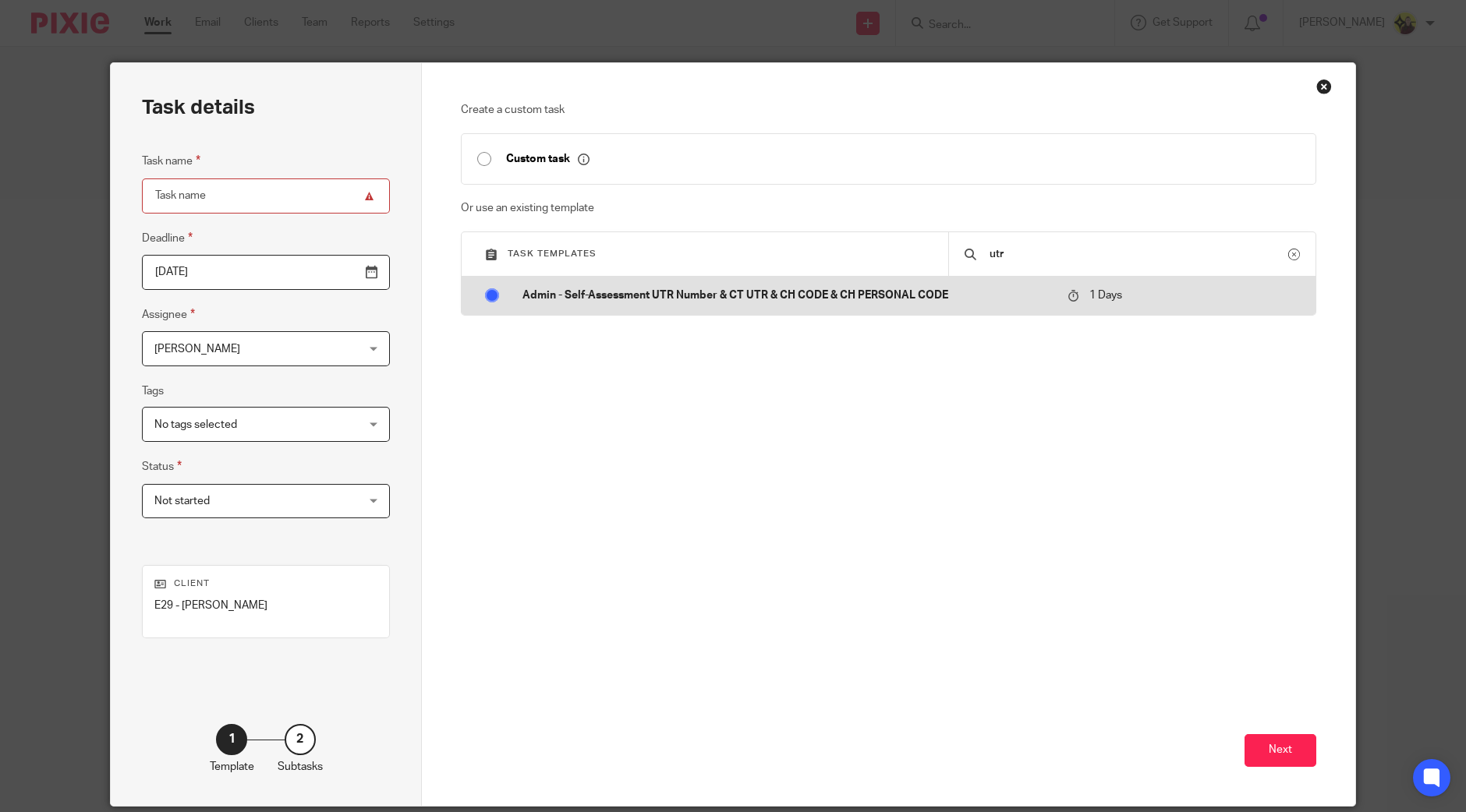
radio input "true"
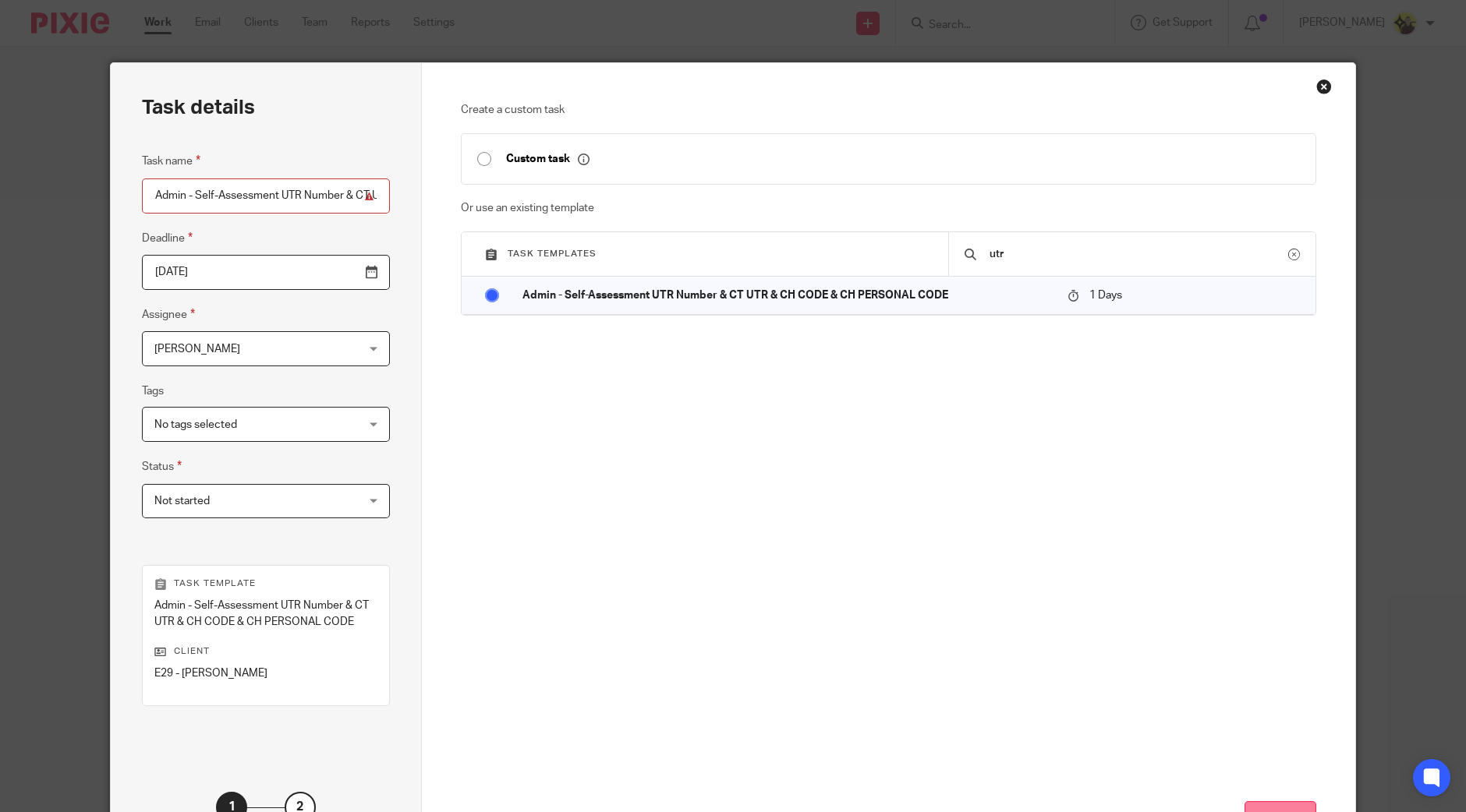
click at [1263, 805] on button "Next" at bounding box center [1281, 817] width 72 height 33
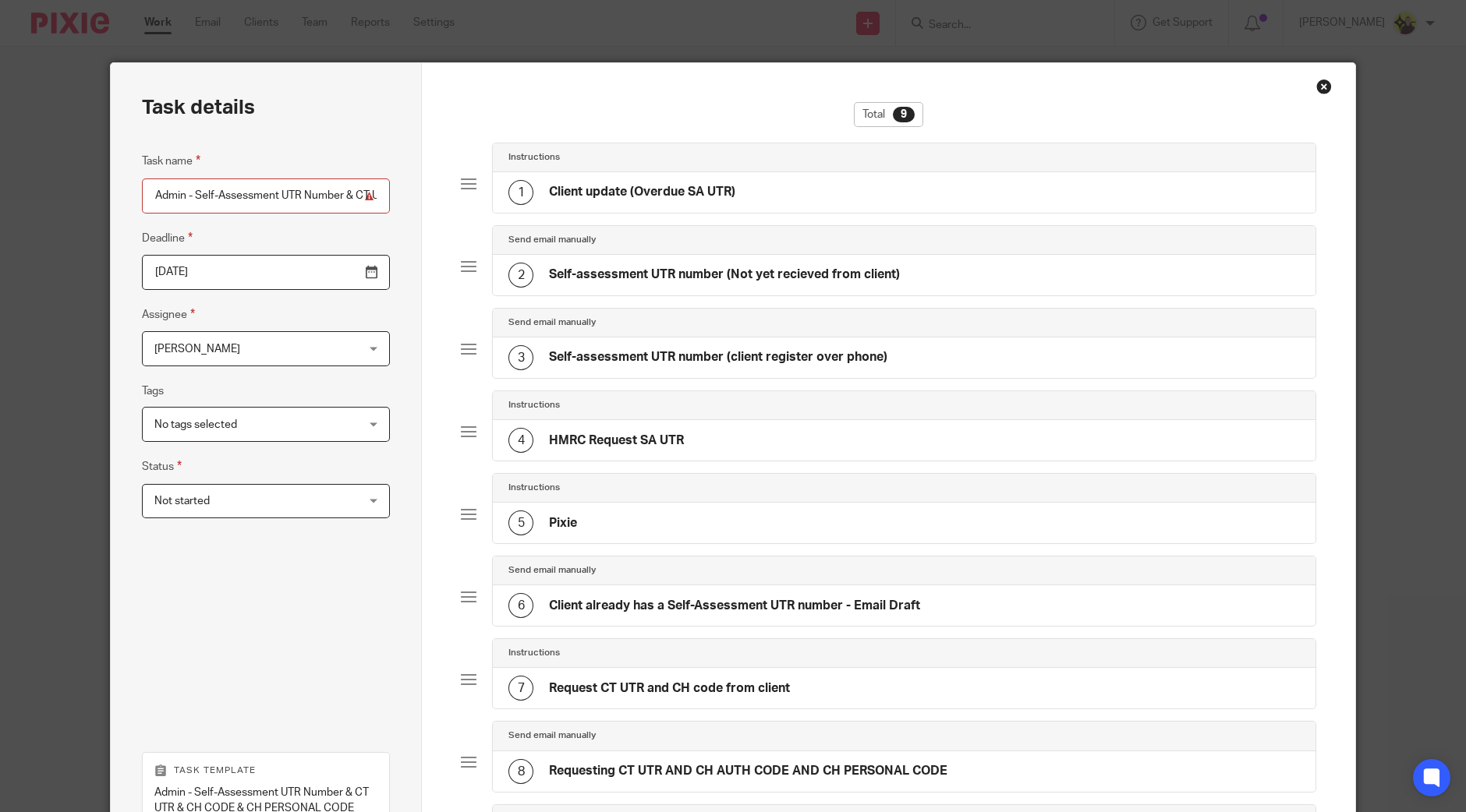
scroll to position [307, 0]
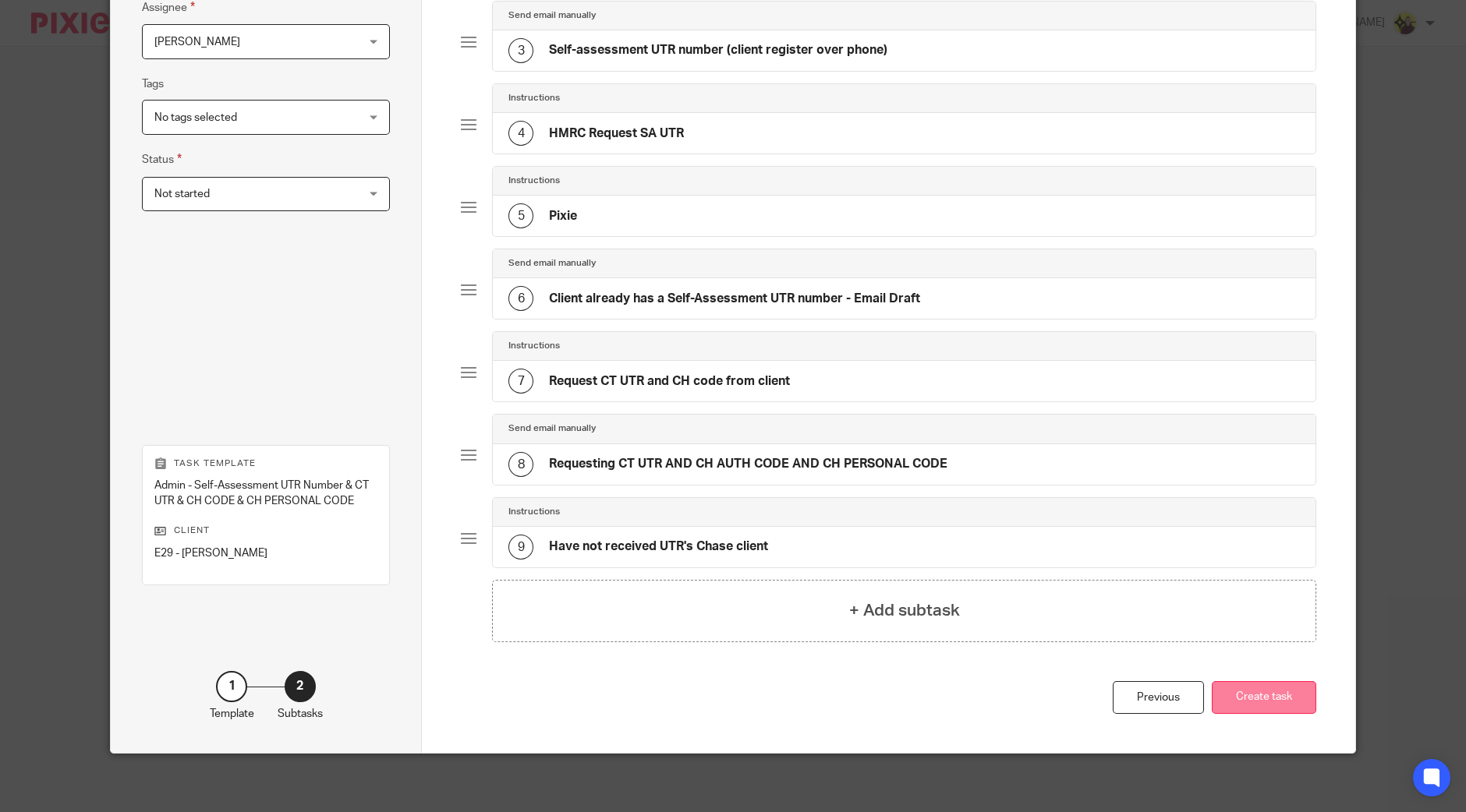
click at [1287, 707] on button "Create task" at bounding box center [1264, 697] width 105 height 33
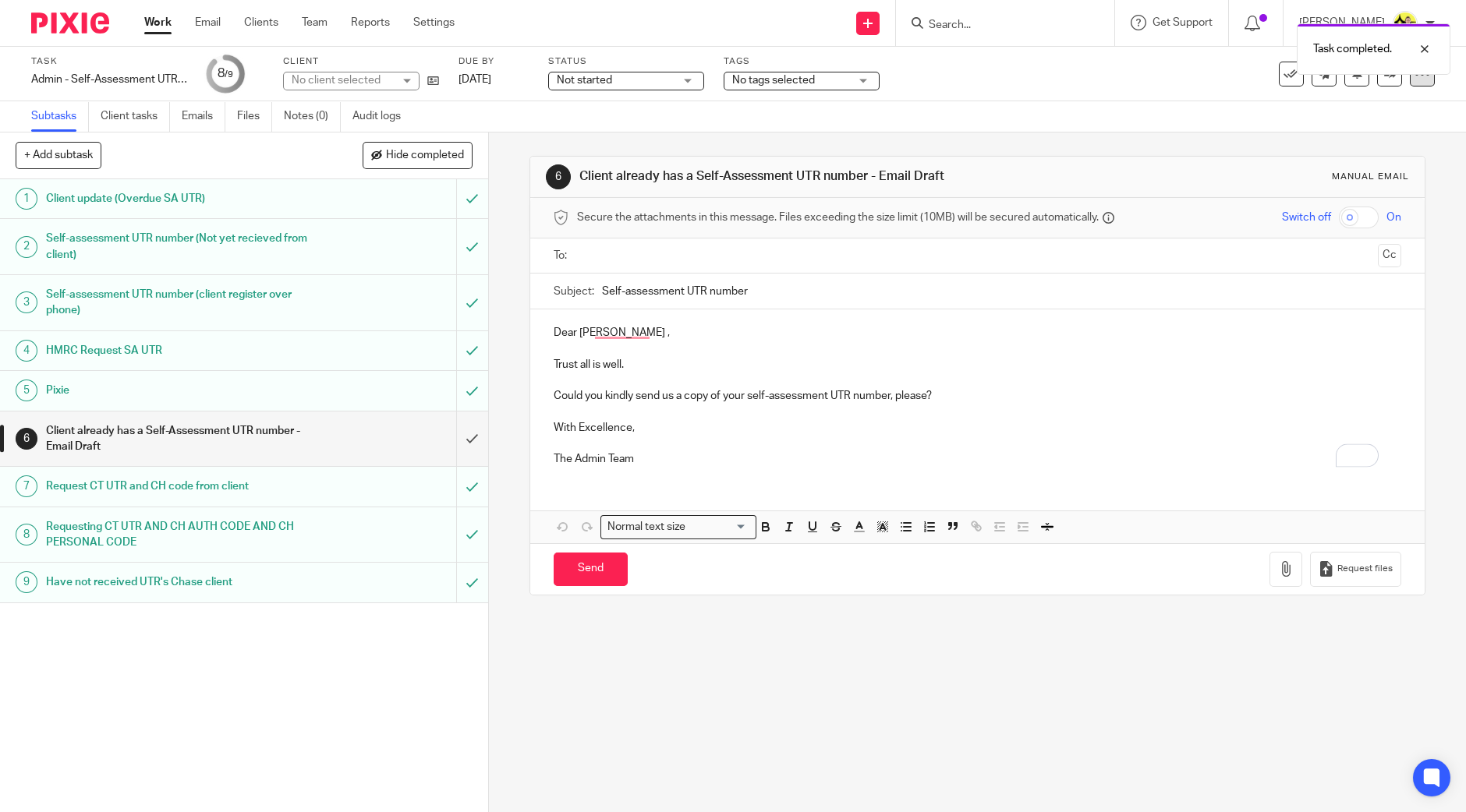
click at [1415, 75] on icon at bounding box center [1422, 73] width 15 height 15
click at [1314, 204] on span "Delete" at bounding box center [1324, 203] width 33 height 11
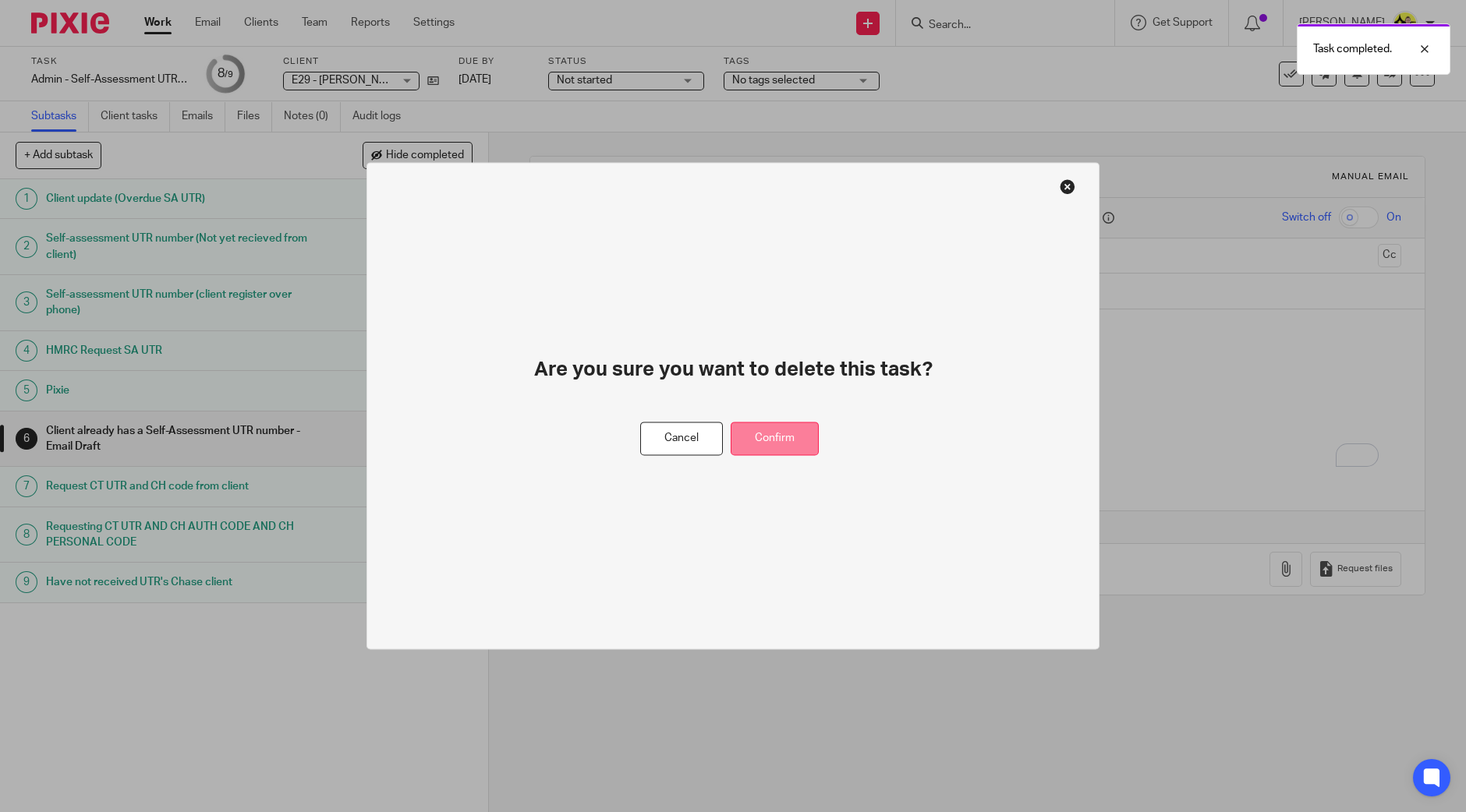
click at [796, 433] on button "Confirm" at bounding box center [775, 439] width 88 height 33
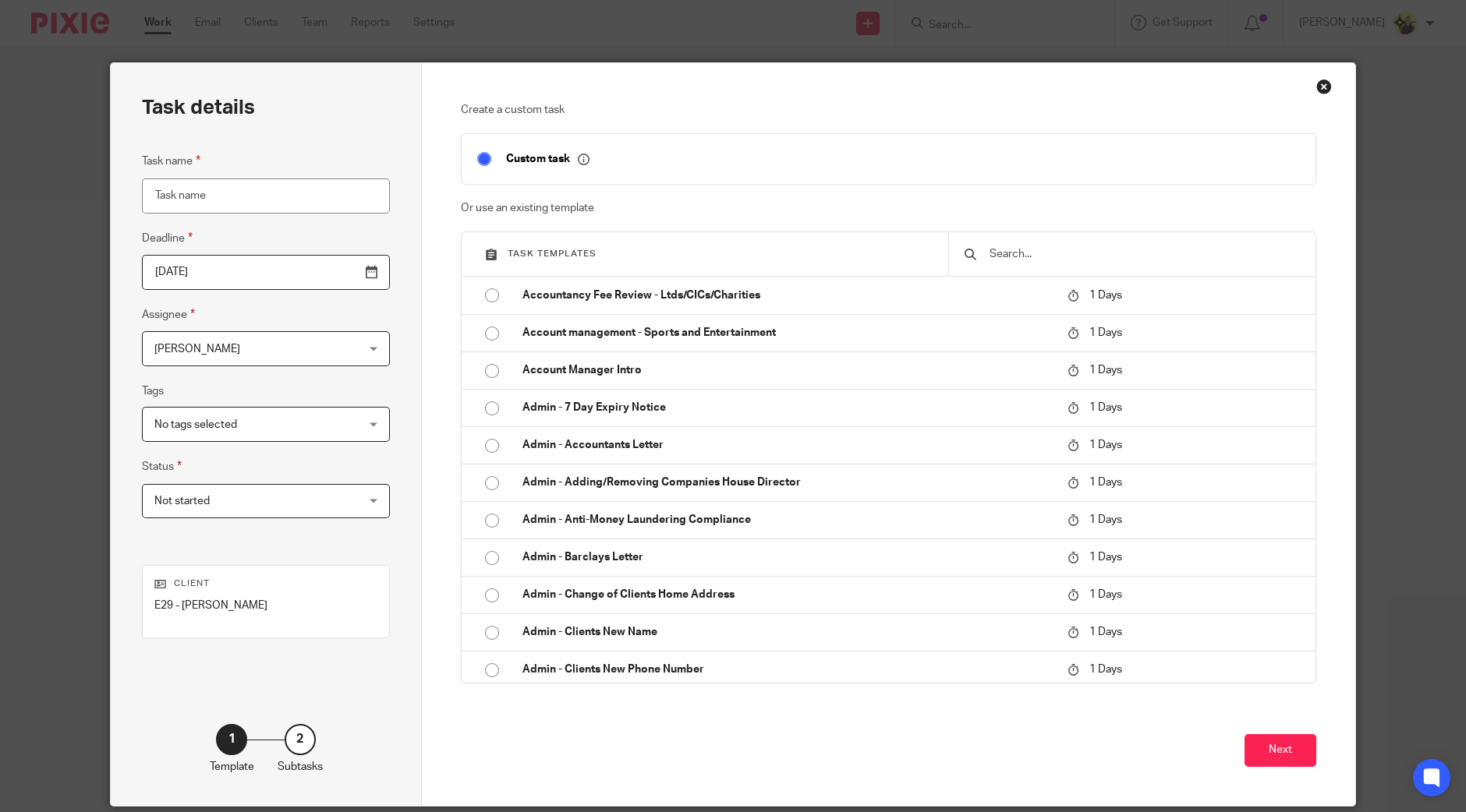
click at [1054, 235] on div at bounding box center [1132, 254] width 368 height 44
click at [1048, 241] on div at bounding box center [1132, 254] width 368 height 44
click at [1036, 250] on input "text" at bounding box center [1144, 253] width 313 height 17
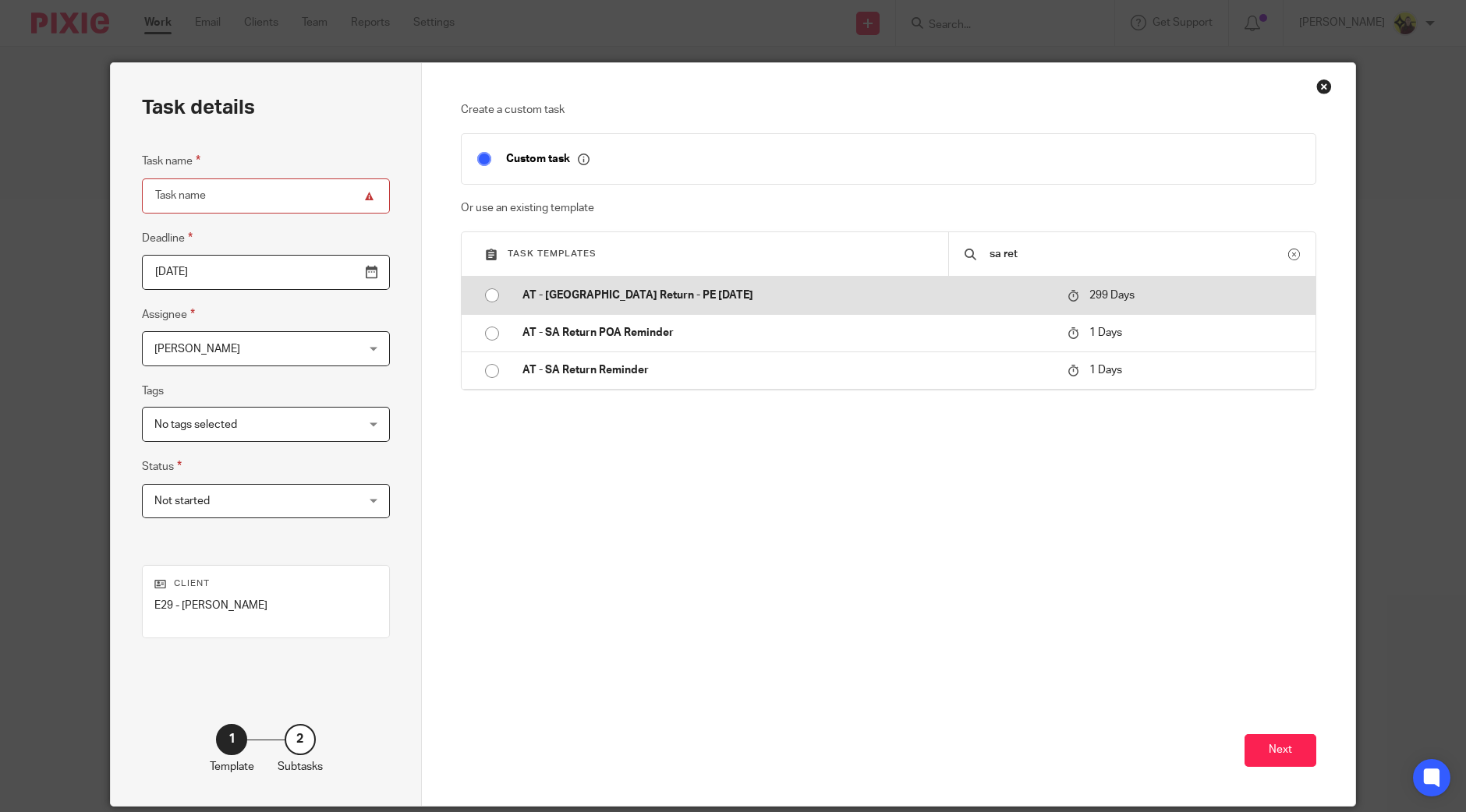
type input "sa ret"
click at [775, 293] on p "AT - [GEOGRAPHIC_DATA] Return - PE [DATE]" at bounding box center [786, 295] width 529 height 15
type input "2026-06-09"
type input "AT - [GEOGRAPHIC_DATA] Return - PE [DATE]"
checkbox input "false"
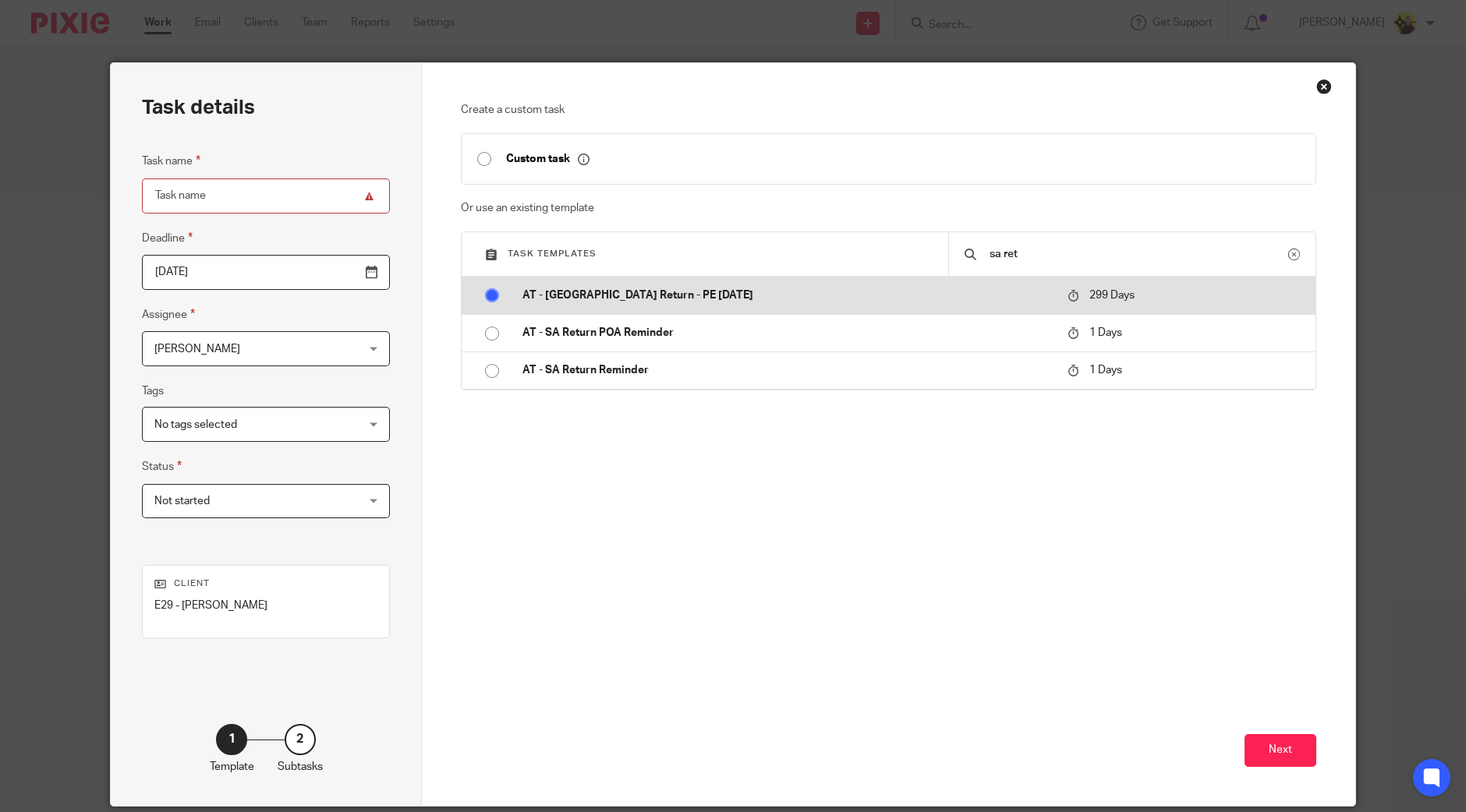
radio input "true"
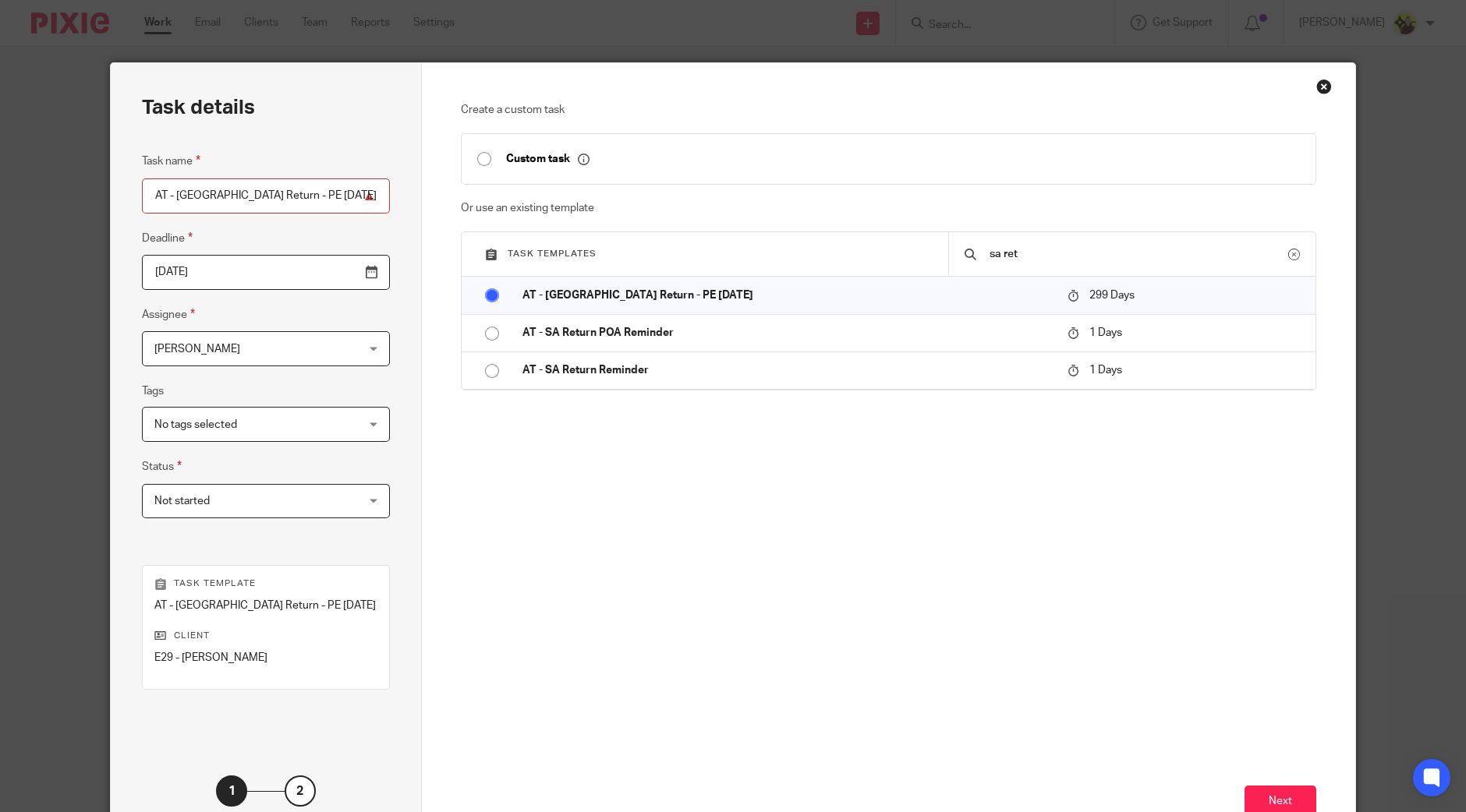
click at [261, 268] on input "2026-06-09" at bounding box center [265, 272] width 248 height 35
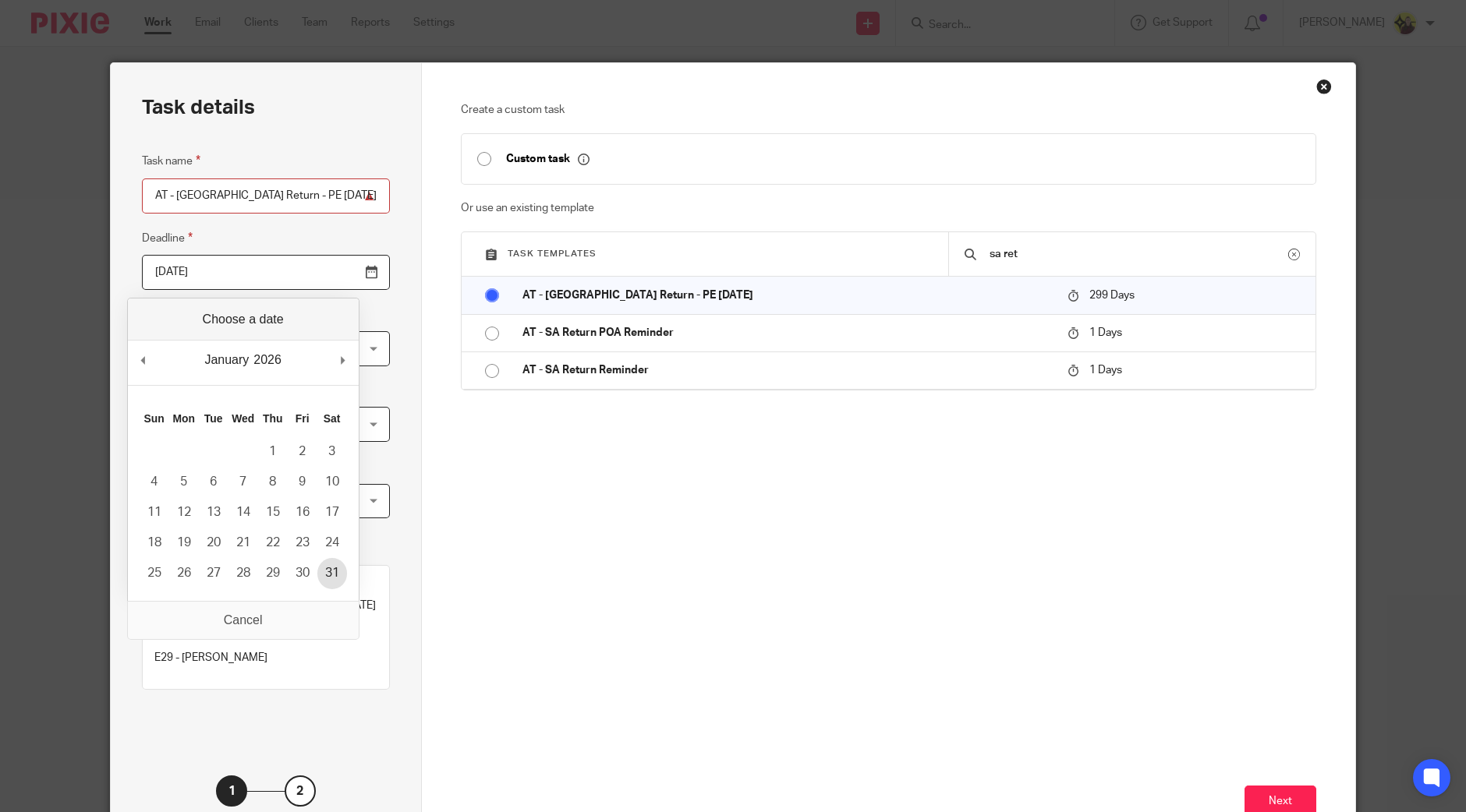
type input "2026-01-31"
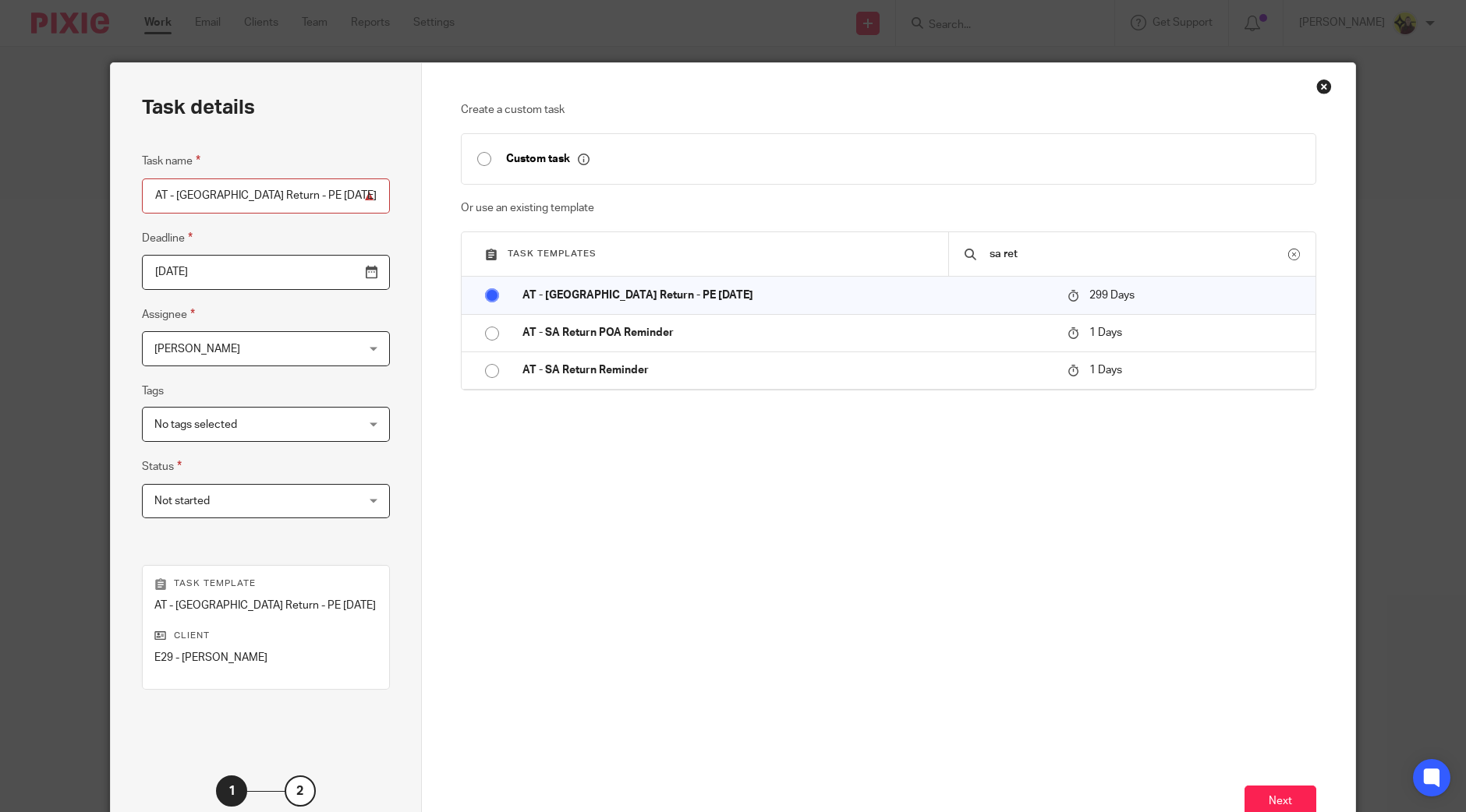
click at [279, 350] on span "[PERSON_NAME]" at bounding box center [248, 348] width 188 height 33
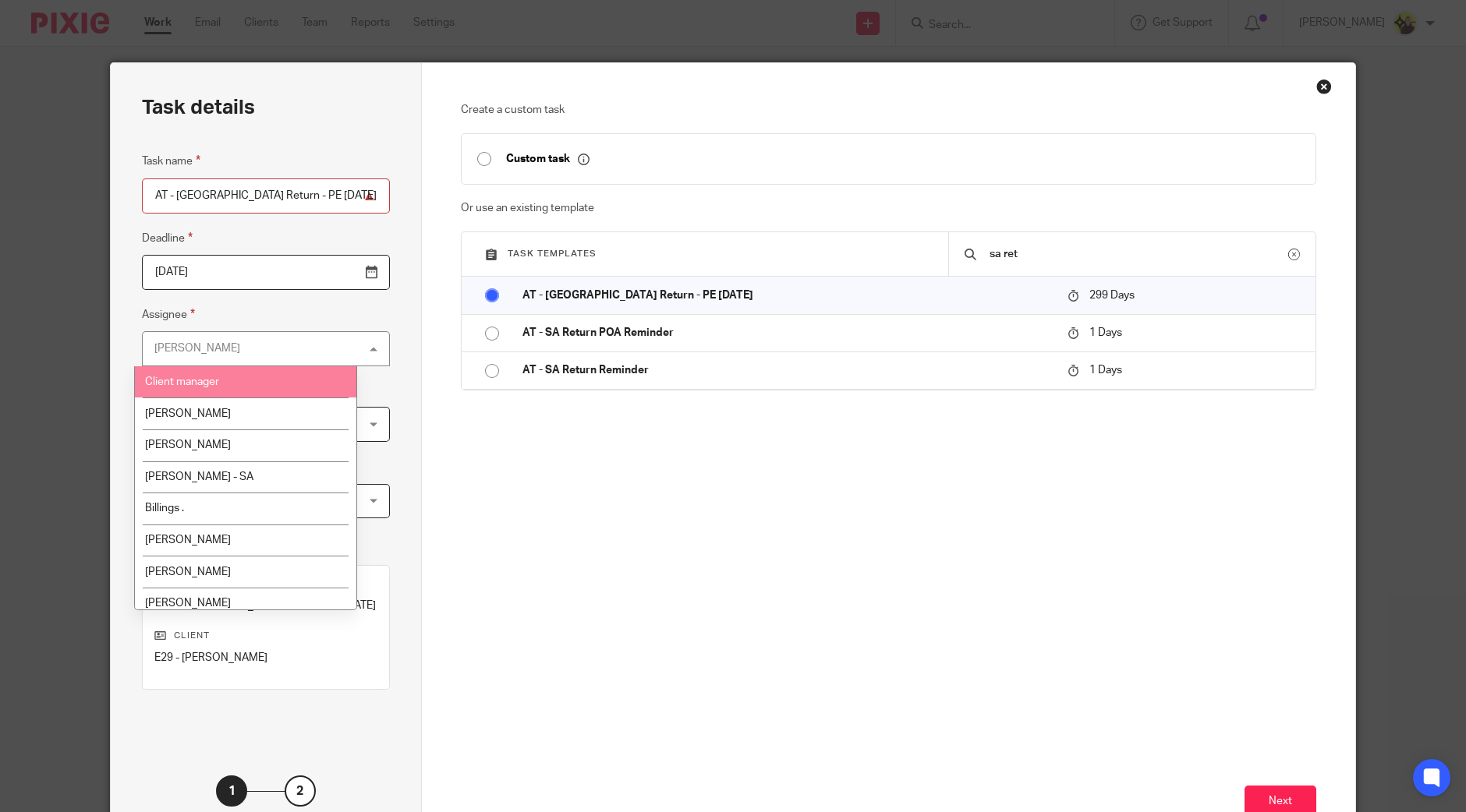
click at [273, 372] on li "Client manager" at bounding box center [245, 382] width 221 height 32
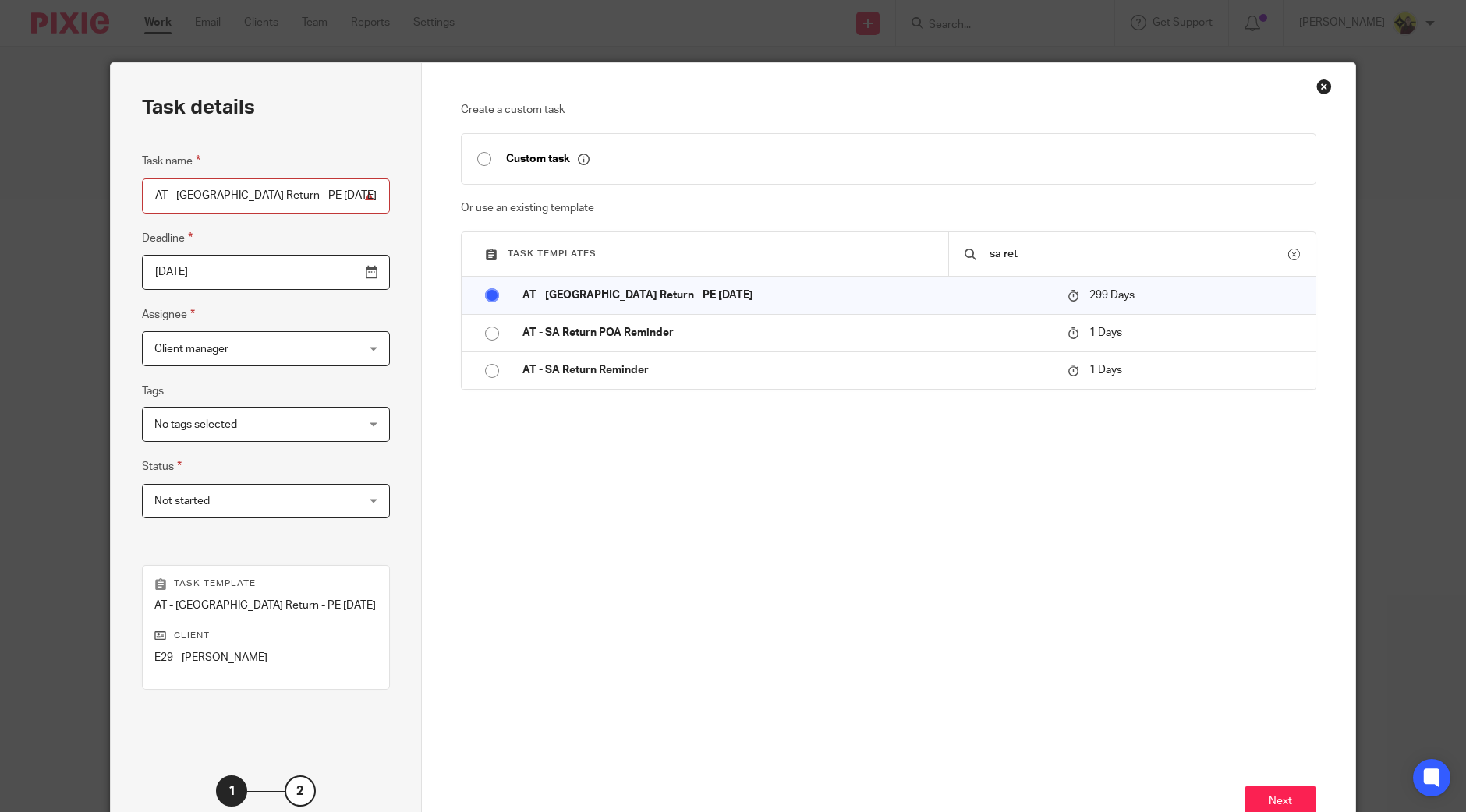
click at [202, 345] on span "Client manager" at bounding box center [191, 349] width 74 height 11
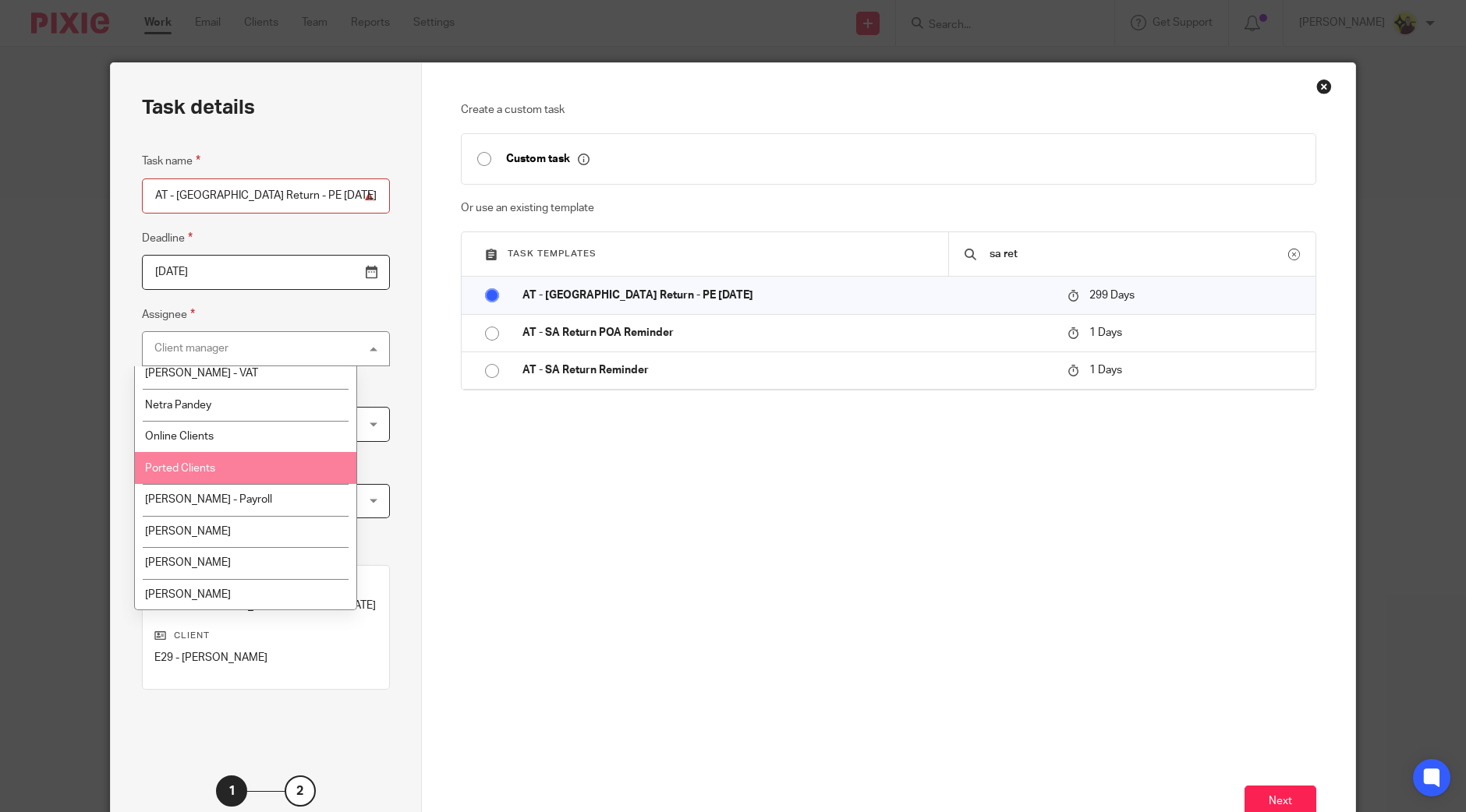
click at [214, 457] on li "Ported Clients" at bounding box center [245, 468] width 221 height 32
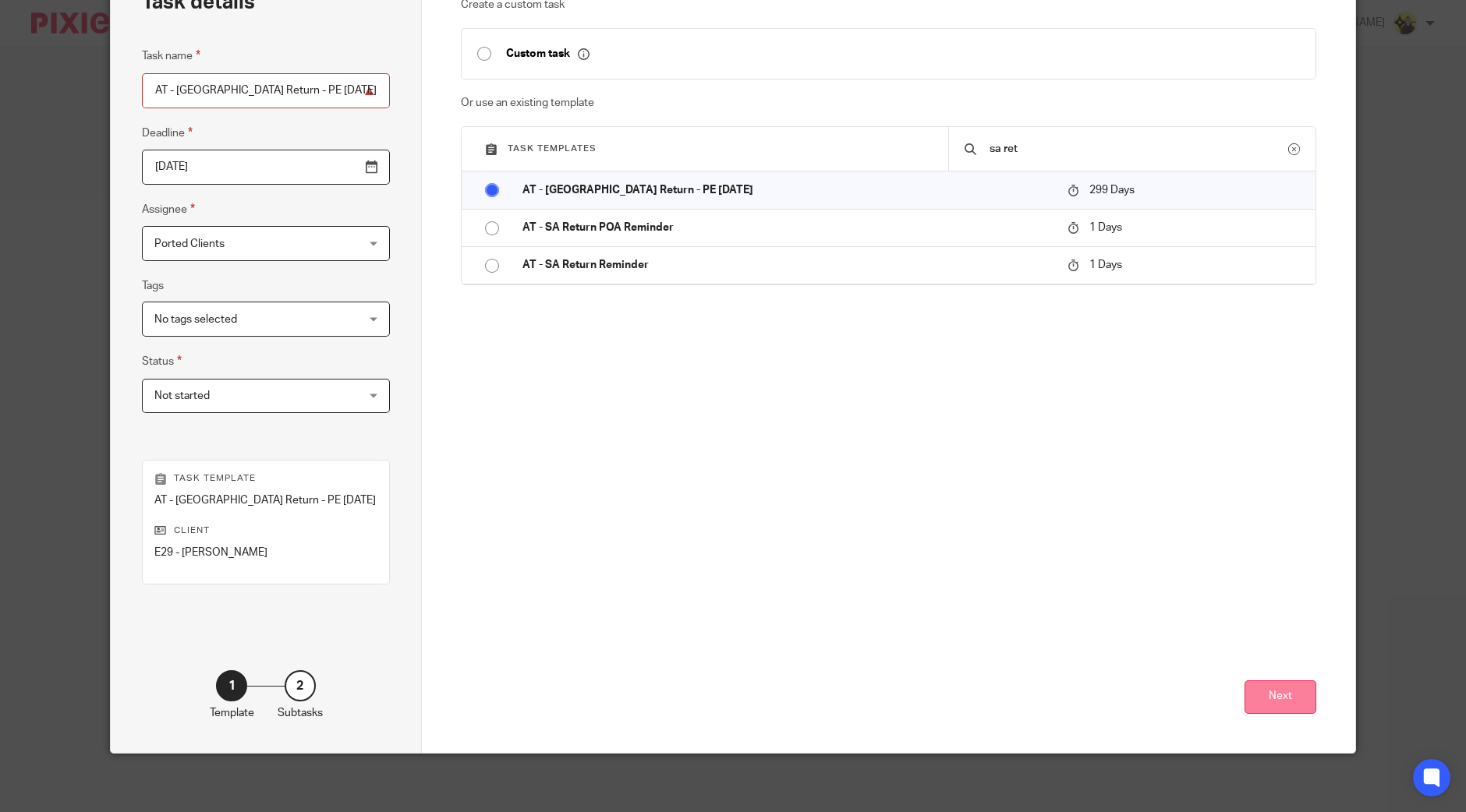
scroll to position [107, 0]
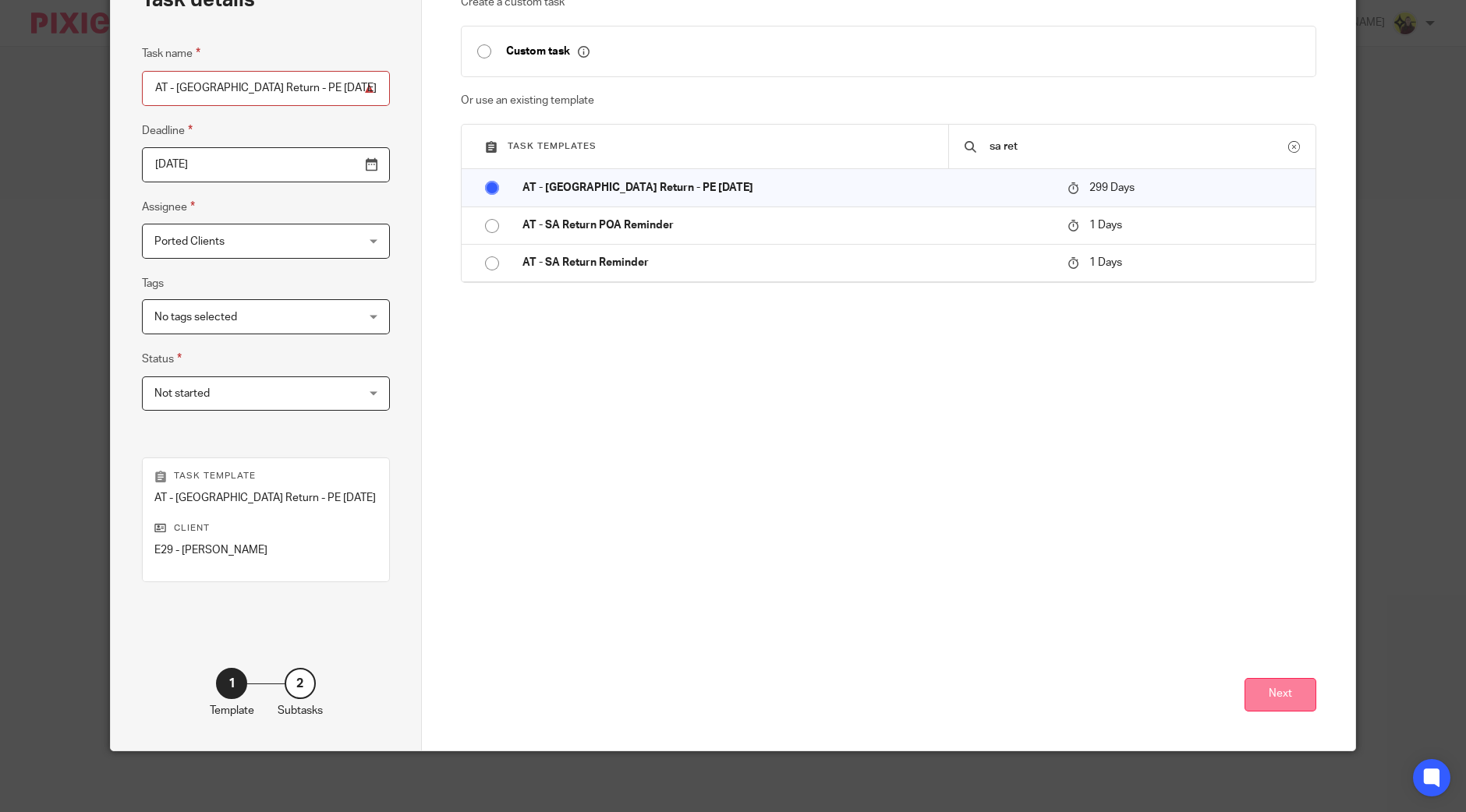
click at [1298, 702] on button "Next" at bounding box center [1281, 695] width 72 height 33
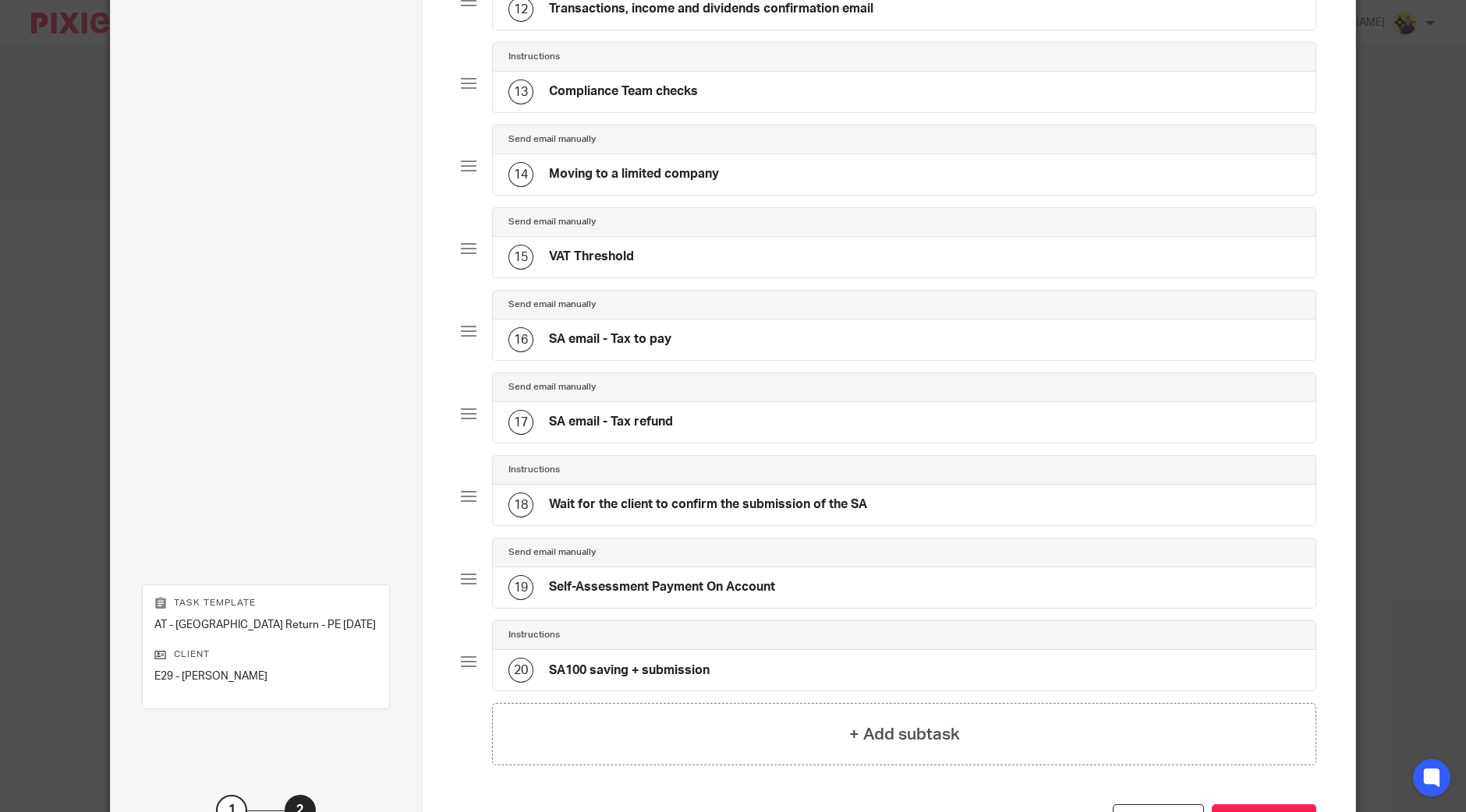
scroll to position [1211, 0]
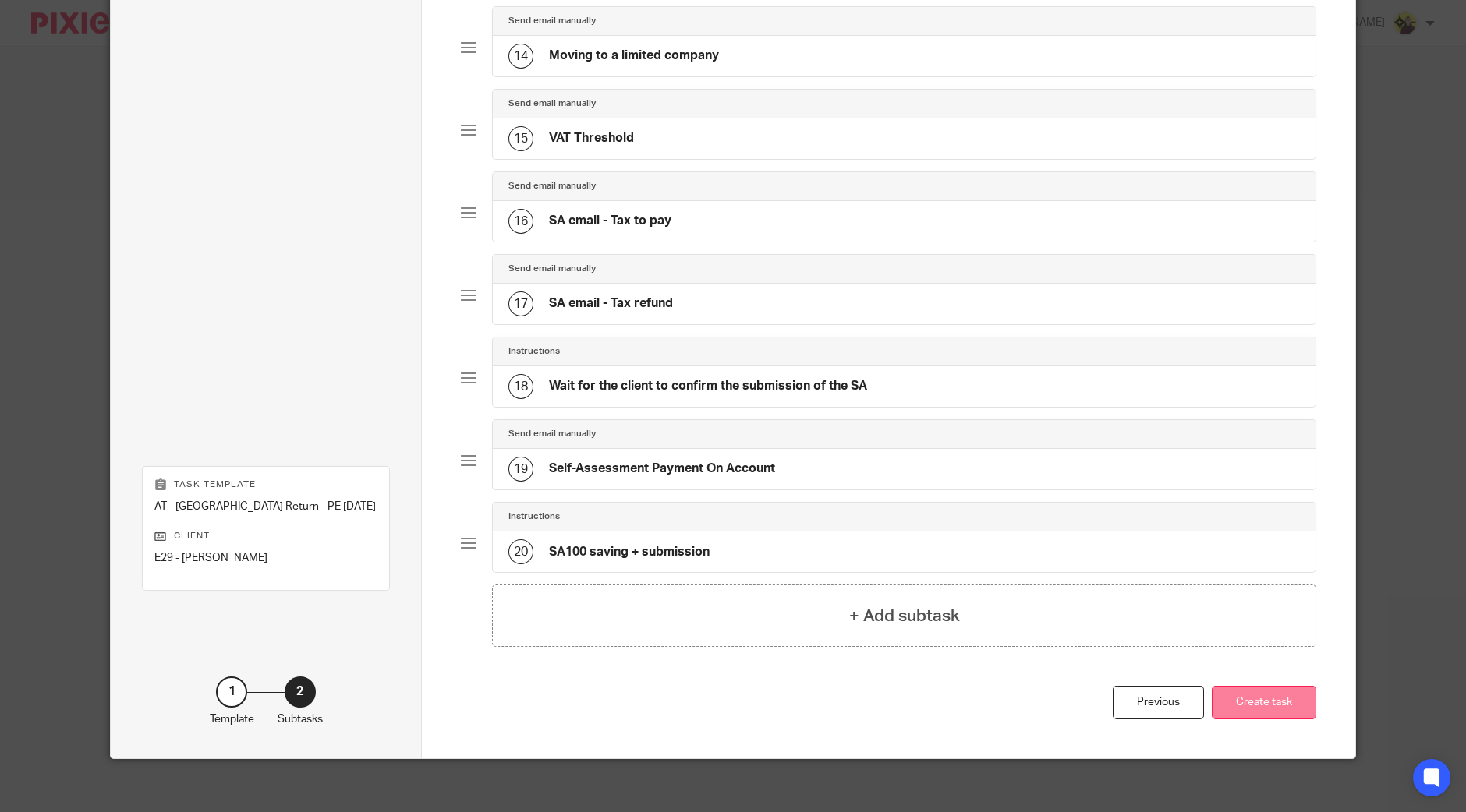
click at [1275, 689] on button "Create task" at bounding box center [1264, 702] width 105 height 33
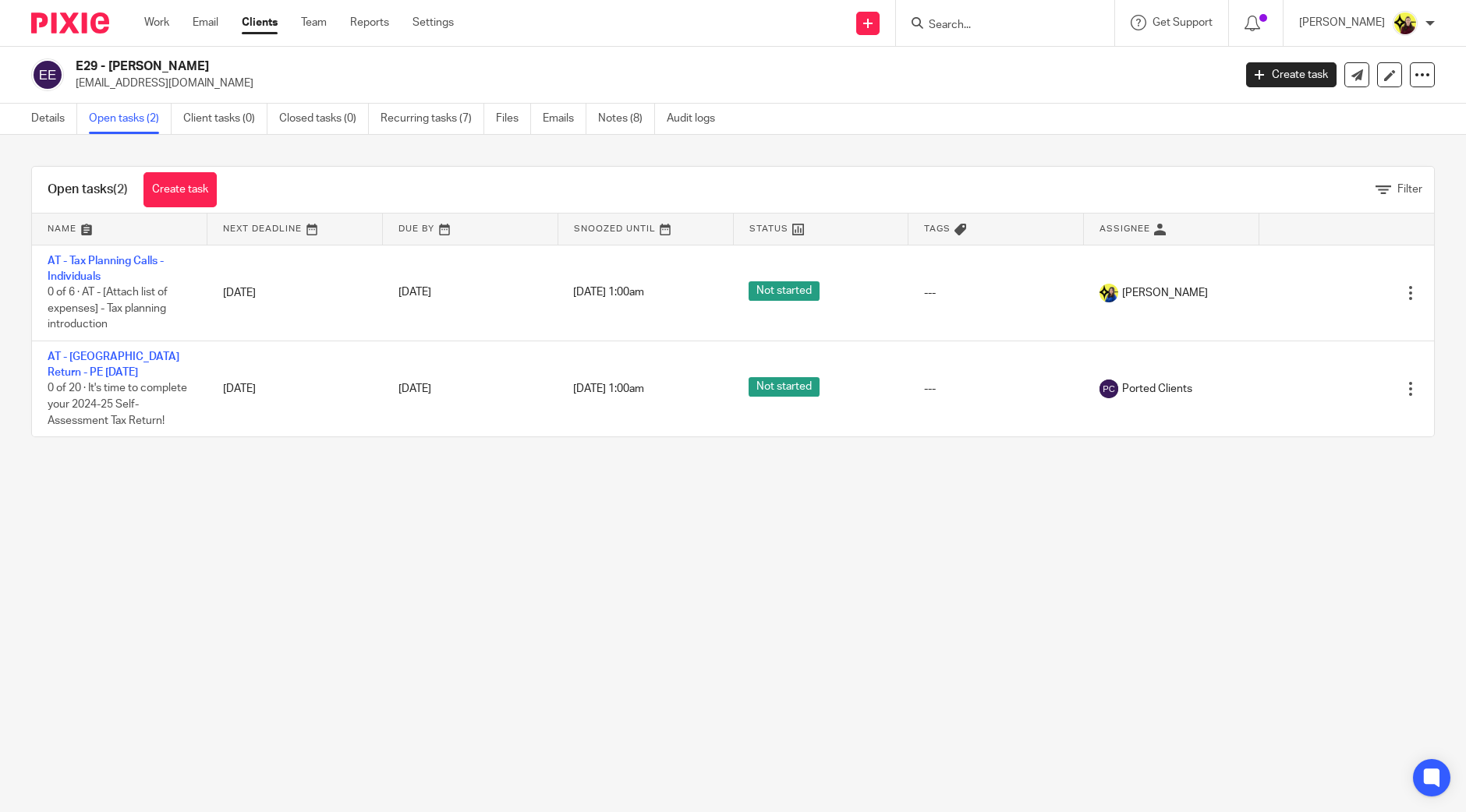
click at [1016, 26] on input "Search" at bounding box center [997, 26] width 141 height 14
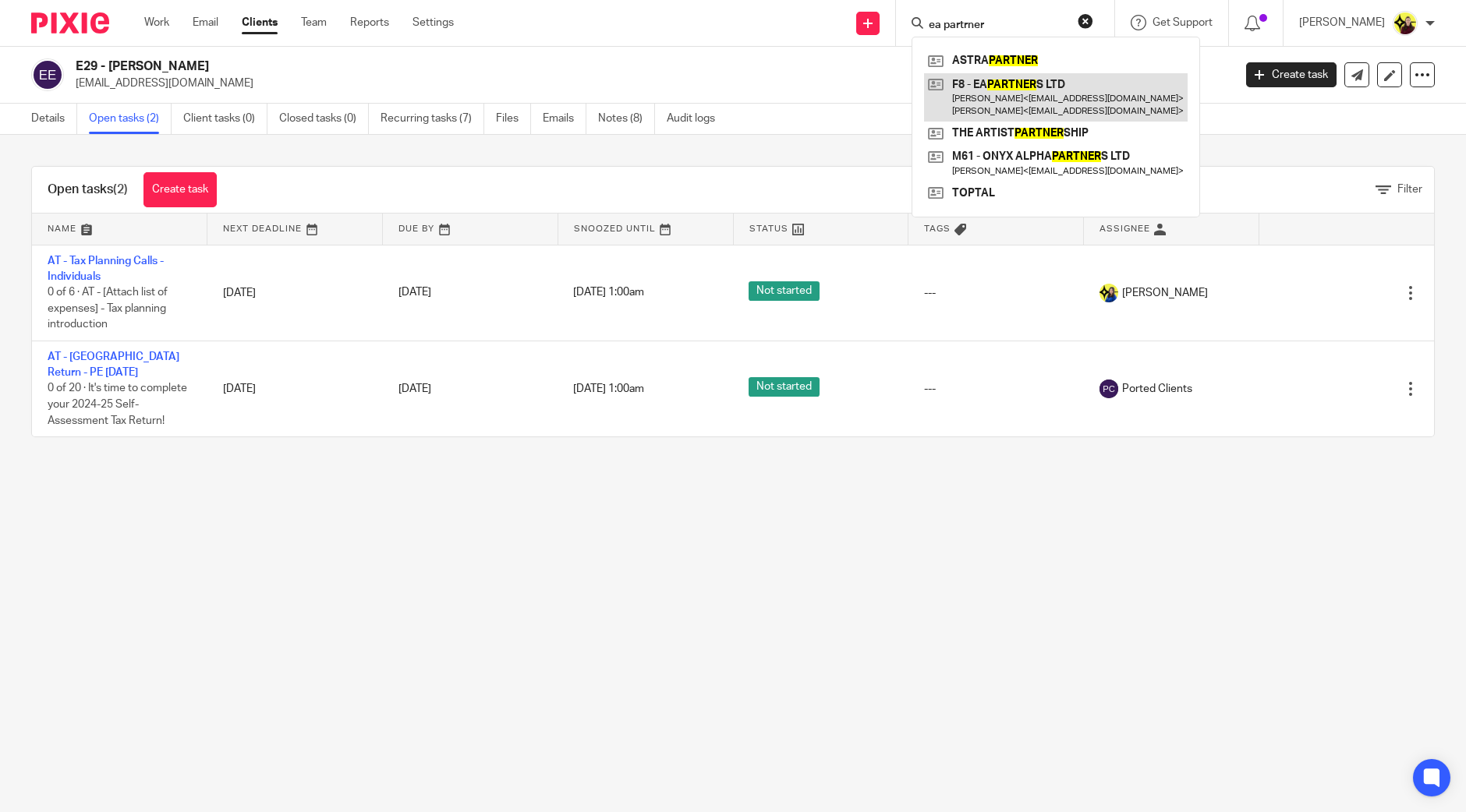
type input "ea partrner"
click at [1021, 90] on link at bounding box center [1056, 98] width 263 height 48
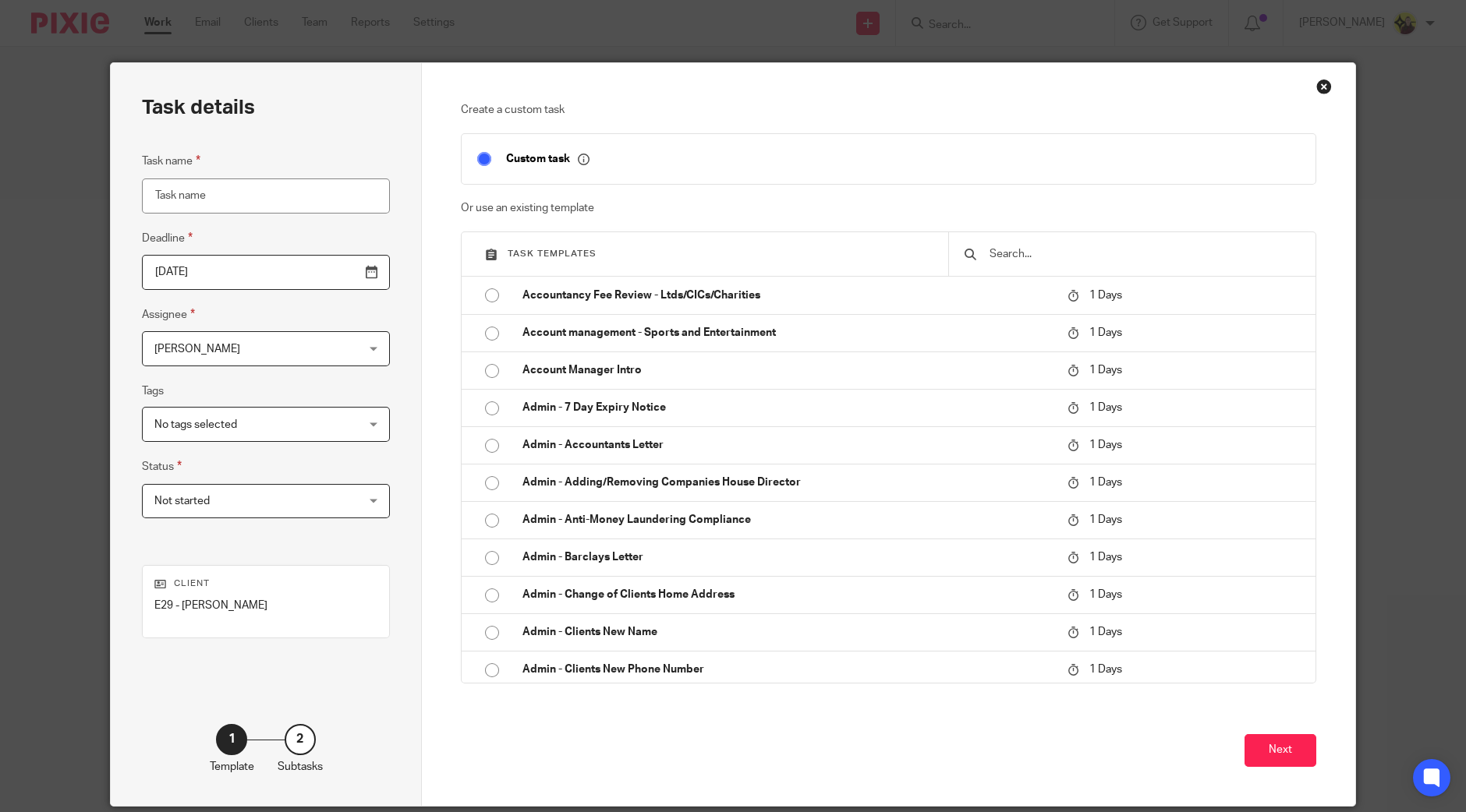
click at [1061, 257] on input "text" at bounding box center [1144, 253] width 313 height 17
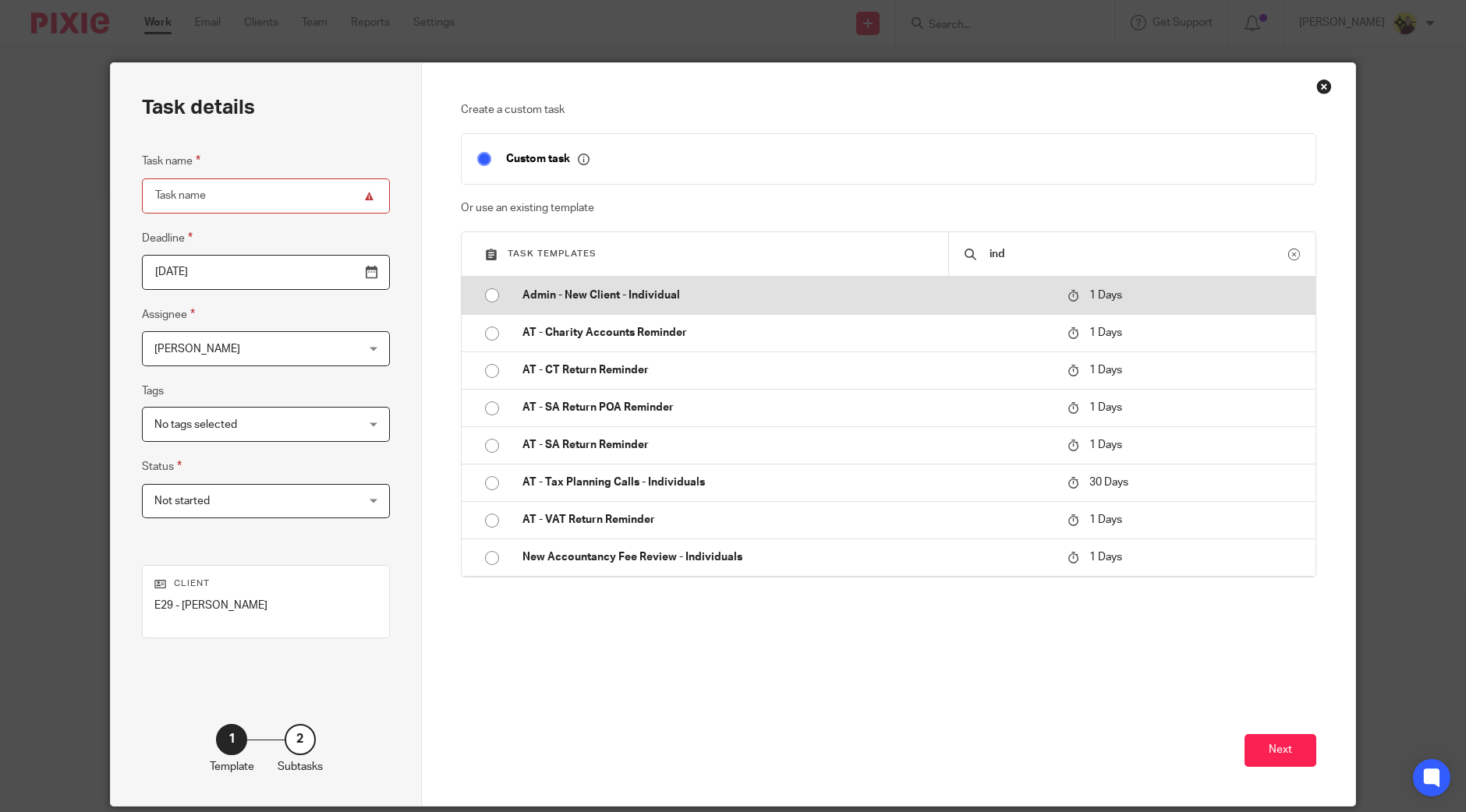
type input "ind"
click at [921, 288] on p "Admin - New Client - Individual" at bounding box center [786, 295] width 529 height 15
type input "[DATE]"
type input "Admin - New Client - Individual"
checkbox input "false"
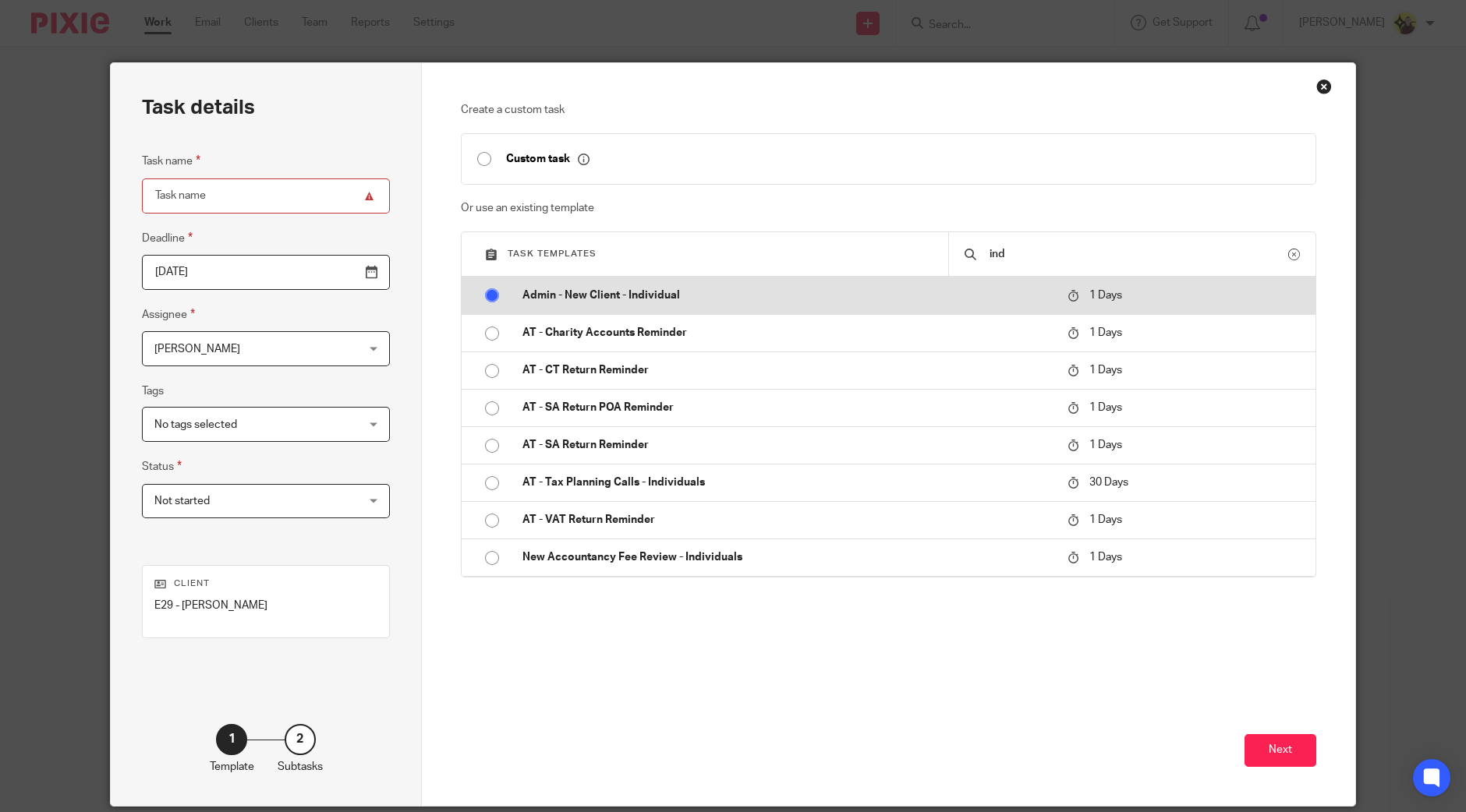
radio input "true"
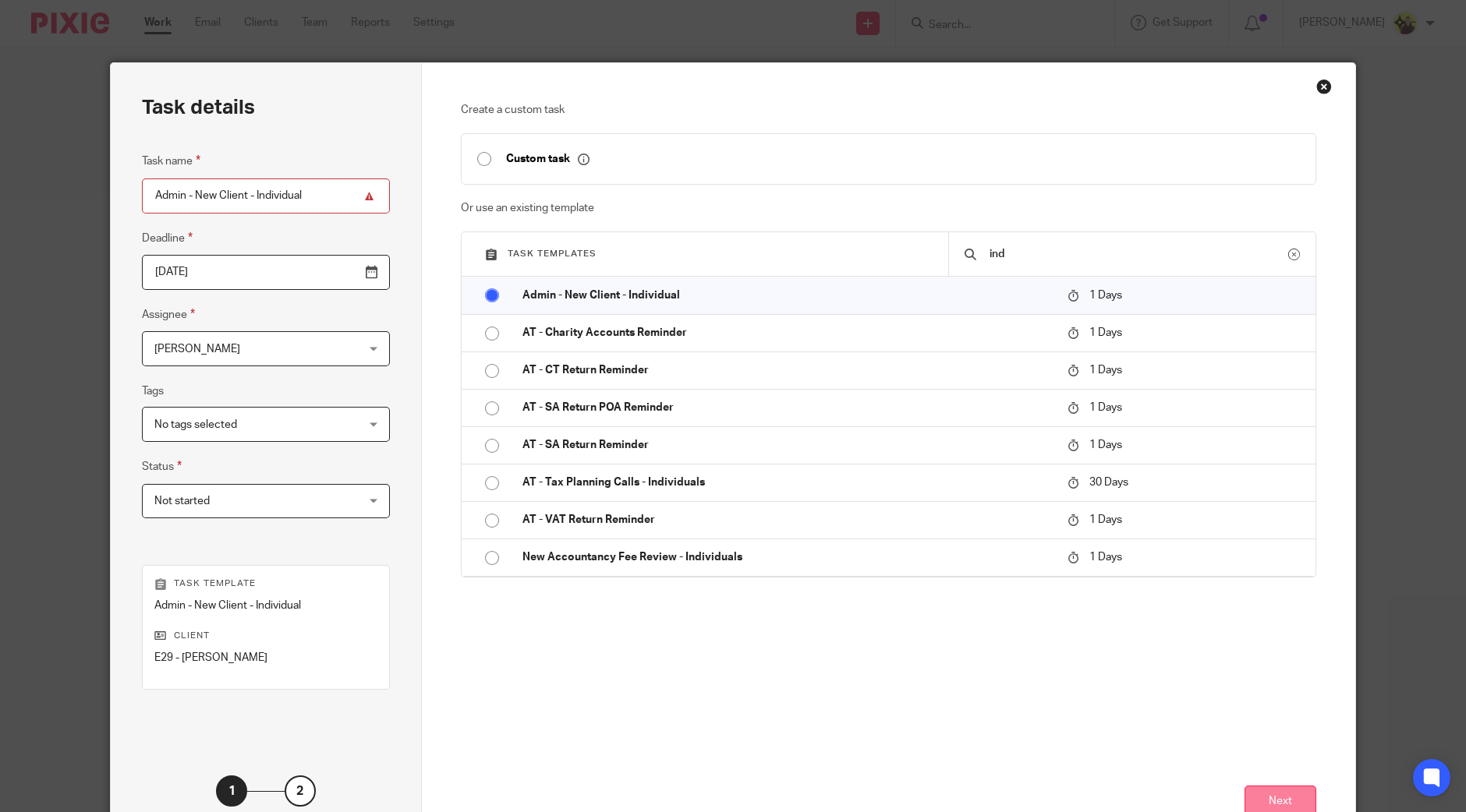
click at [1250, 787] on button "Next" at bounding box center [1281, 802] width 72 height 33
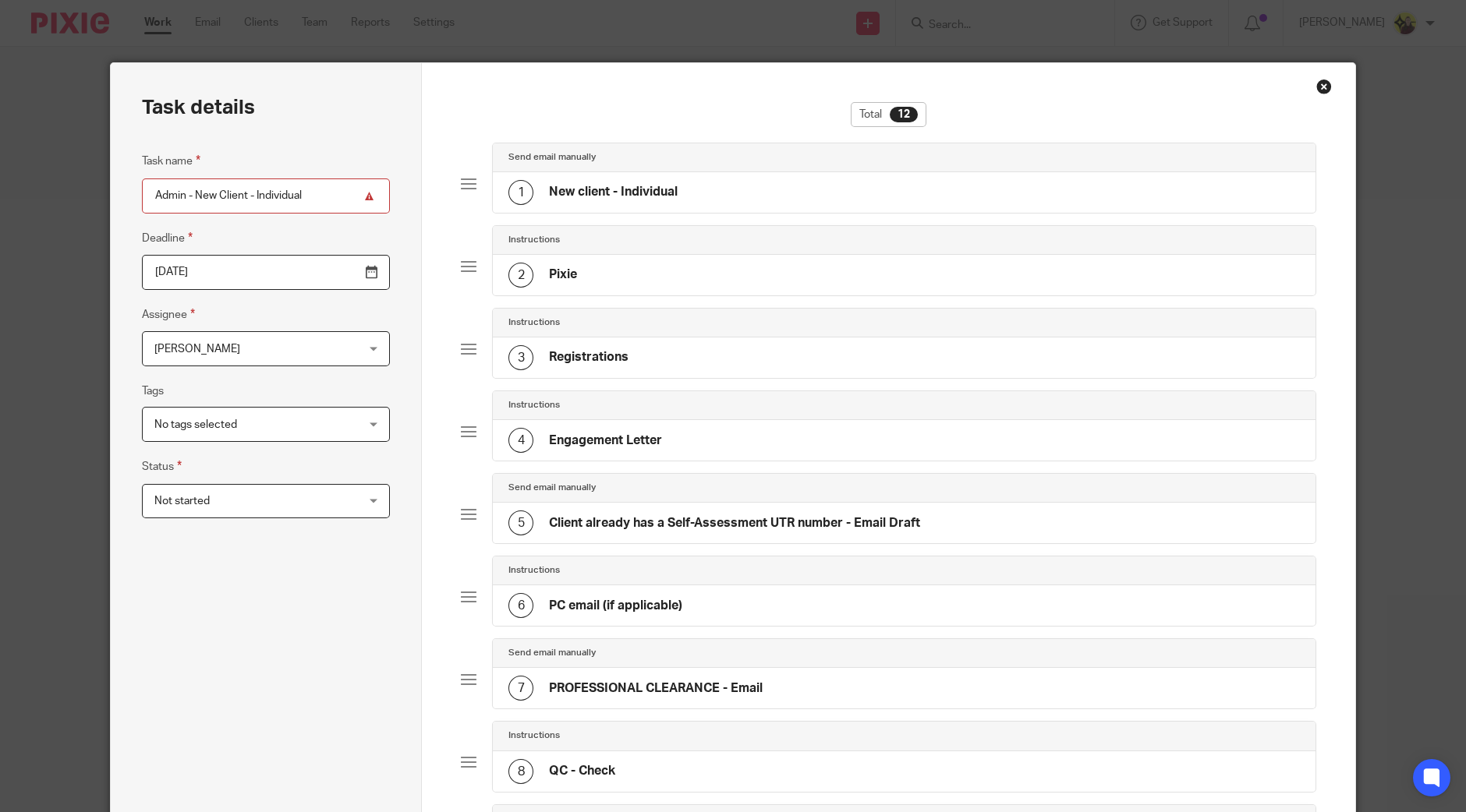
click at [321, 201] on input "Admin - New Client - Individual" at bounding box center [265, 195] width 248 height 35
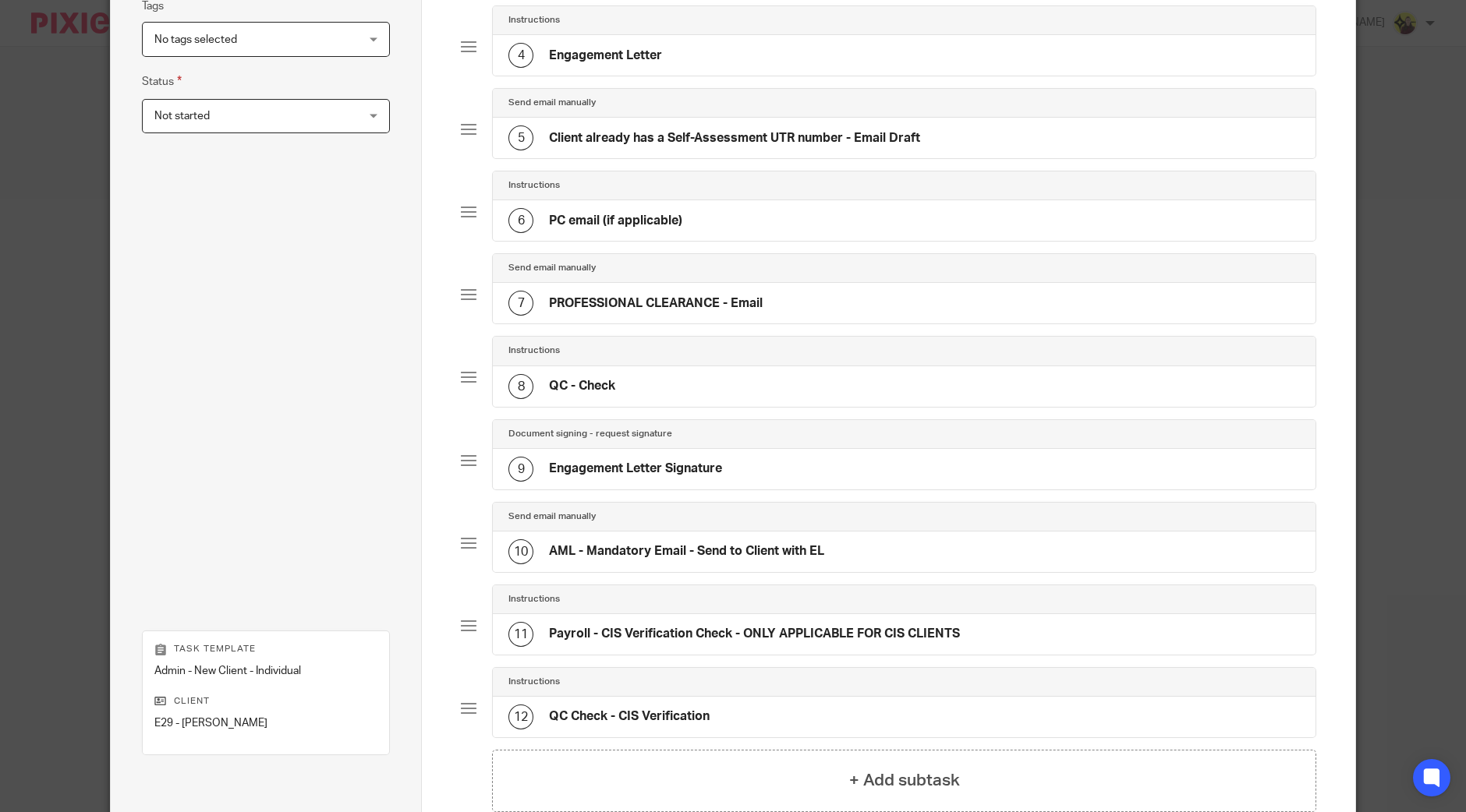
scroll to position [261, 0]
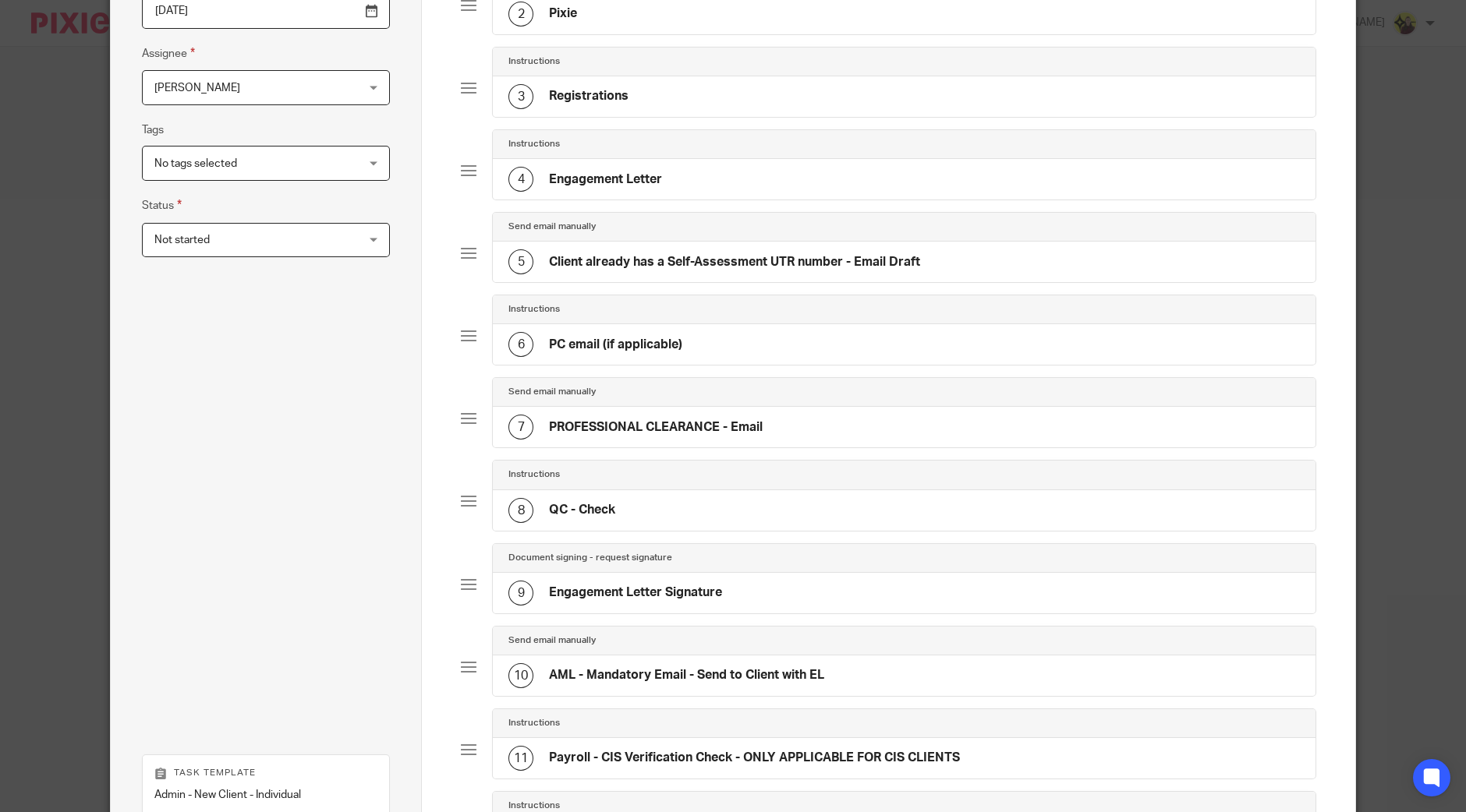
type input "Engagement Letter"
click at [702, 255] on h4 "Client already has a Self-Assessment UTR number - Email Draft" at bounding box center [734, 262] width 372 height 16
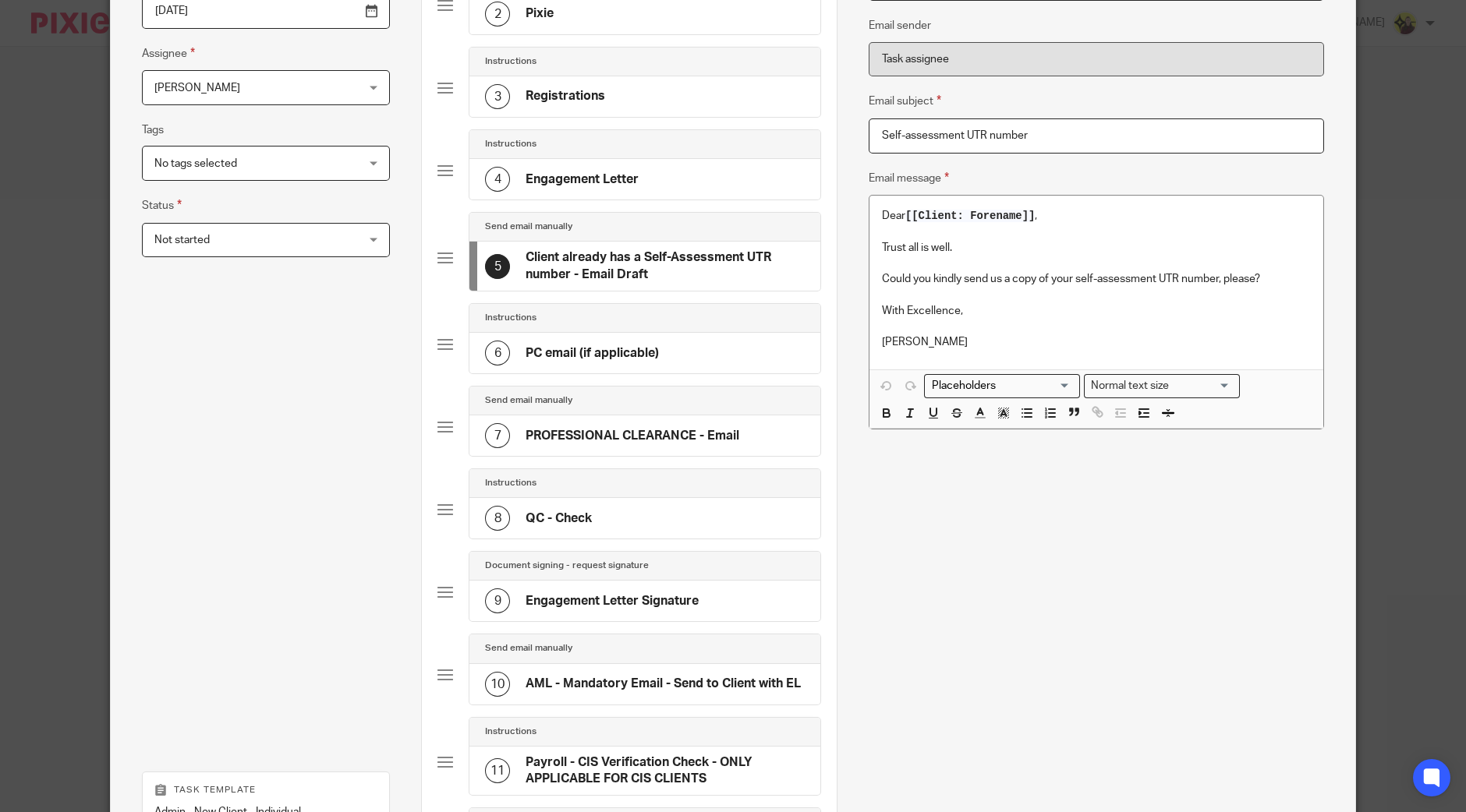
click at [905, 216] on span "[[Client: Forename]]" at bounding box center [970, 216] width 130 height 13
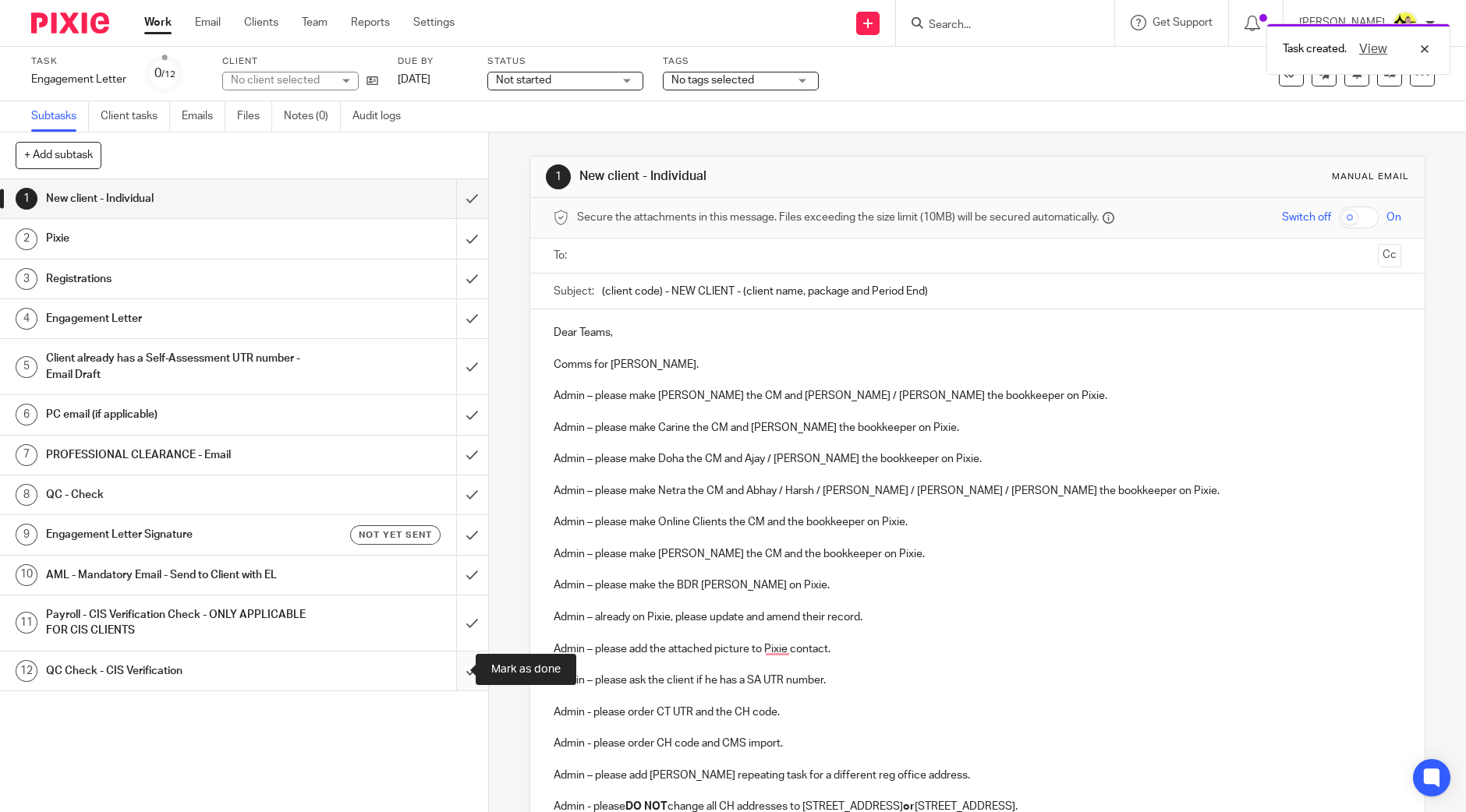
click at [456, 660] on input "submit" at bounding box center [244, 671] width 488 height 39
click at [456, 623] on input "submit" at bounding box center [244, 623] width 488 height 56
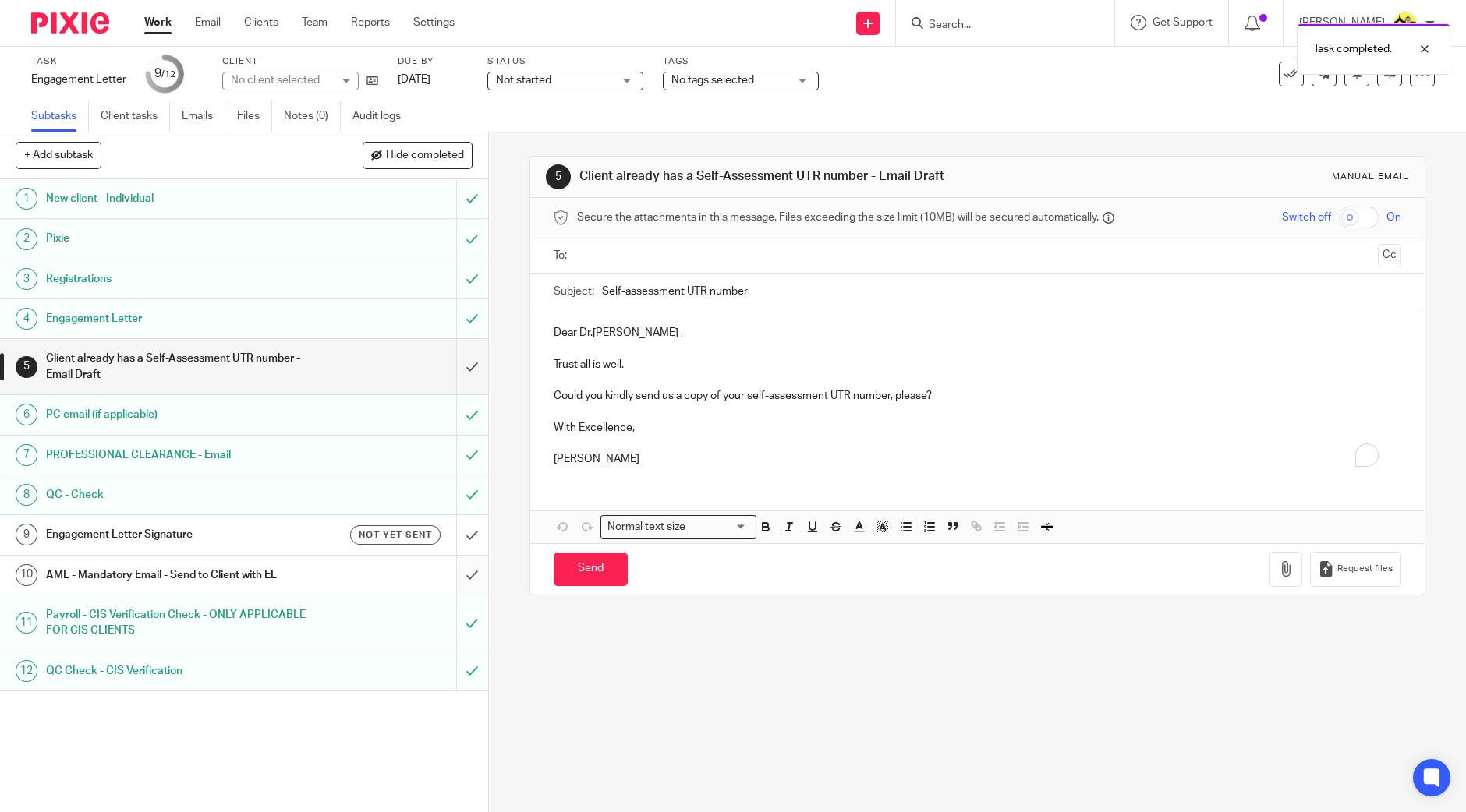
drag, startPoint x: 0, startPoint y: 0, endPoint x: 467, endPoint y: 575, distance: 740.8
click at [467, 575] on input "submit" at bounding box center [244, 576] width 488 height 39
click at [277, 525] on h1 "Engagement Letter Signature" at bounding box center [176, 534] width 262 height 23
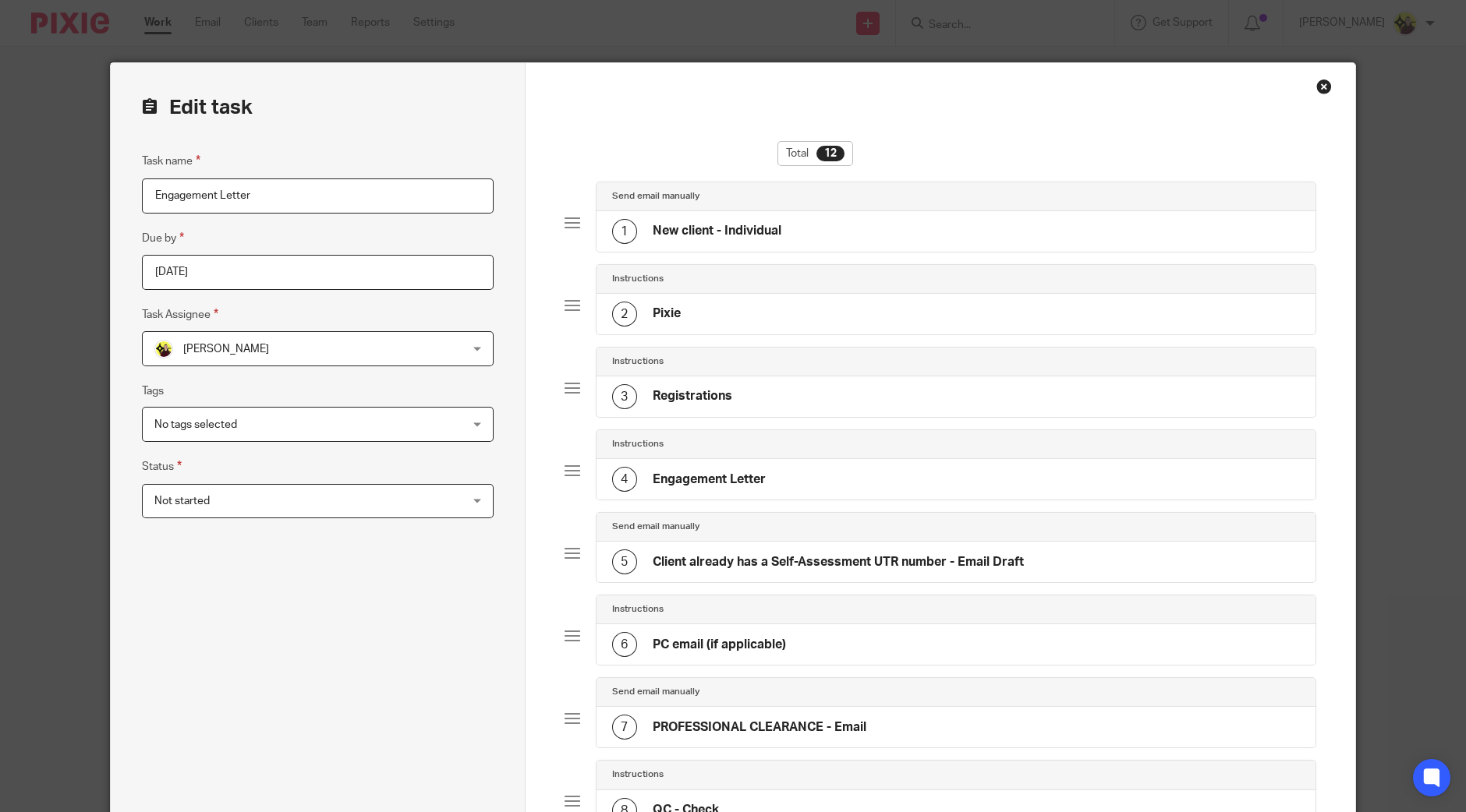
click at [750, 559] on h4 "Client already has a Self-Assessment UTR number - Email Draft" at bounding box center [838, 562] width 372 height 16
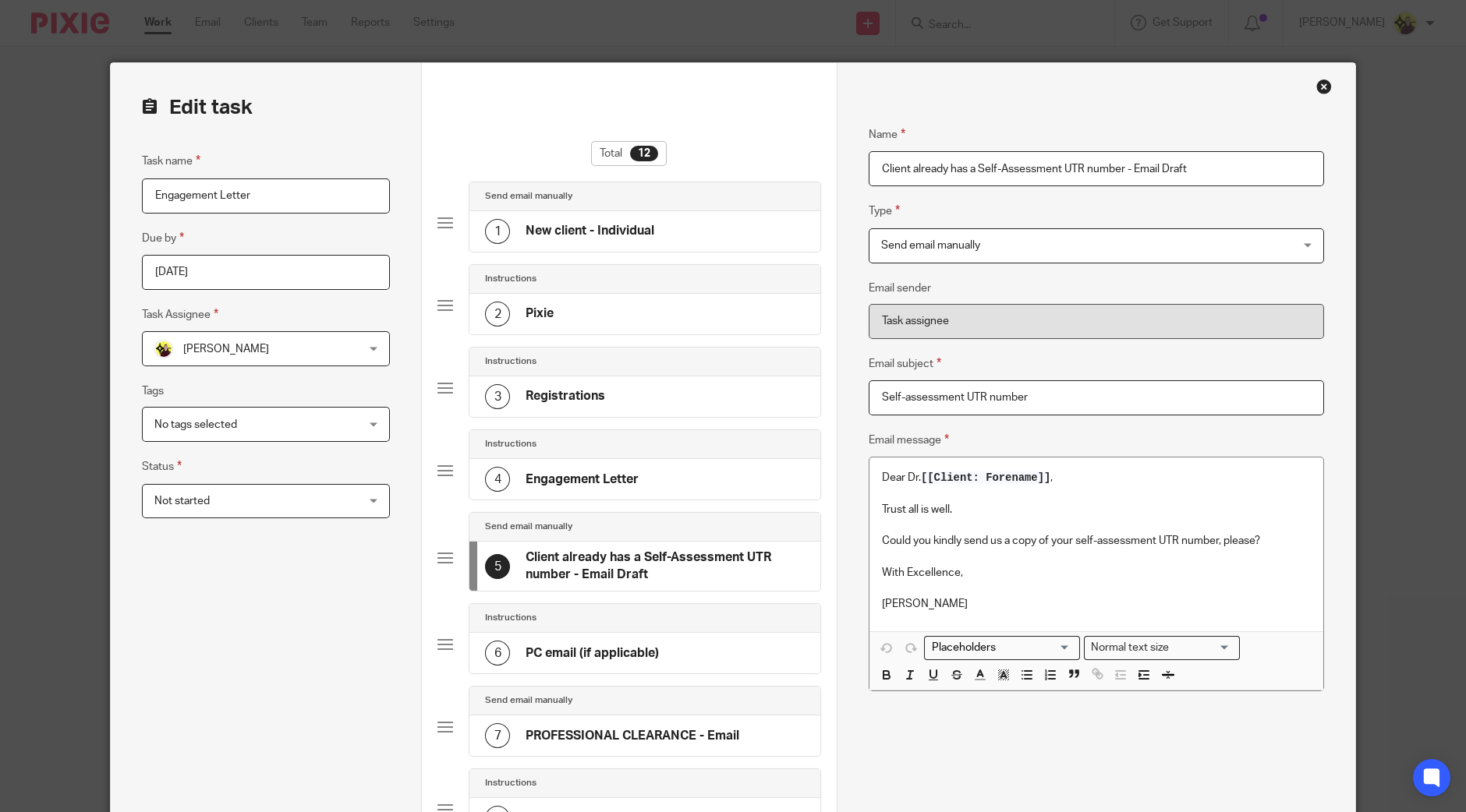
click at [921, 477] on span "[[Client: Forename]]" at bounding box center [985, 478] width 130 height 13
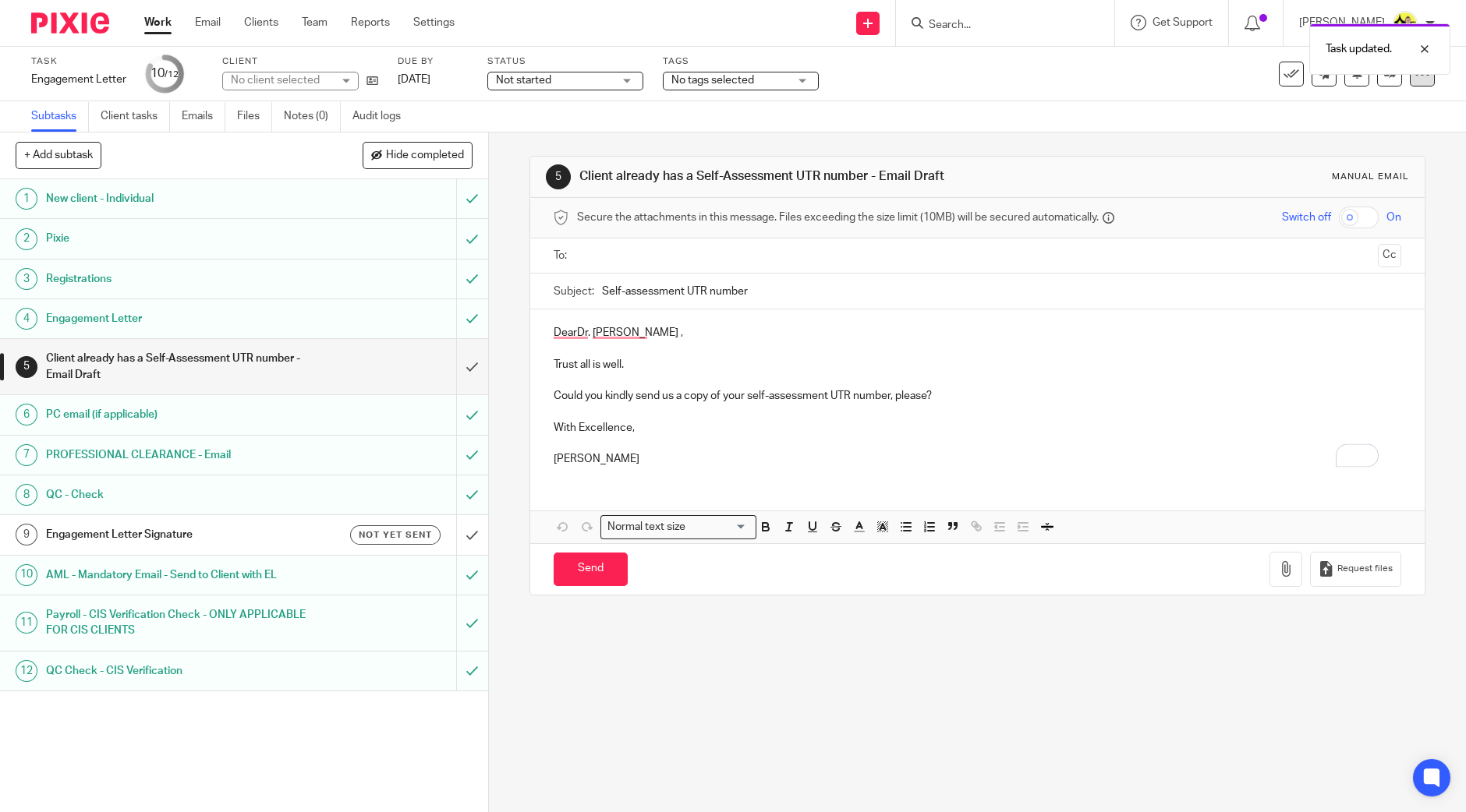
click at [1410, 82] on div at bounding box center [1423, 74] width 25 height 25
click at [1366, 134] on link "Advanced task editor" at bounding box center [1359, 136] width 103 height 11
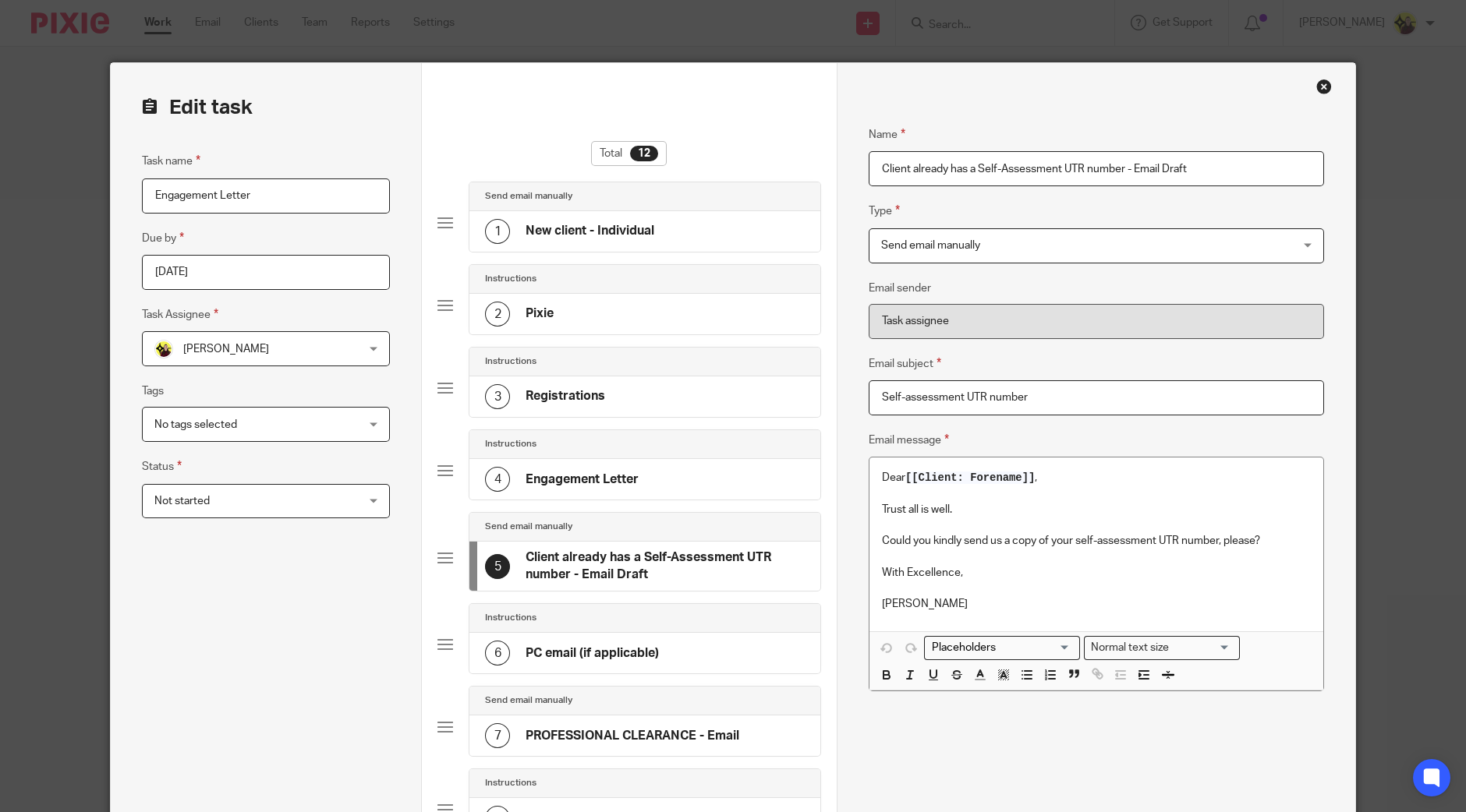
click at [905, 479] on span "[[Client: Forename]]" at bounding box center [970, 478] width 130 height 13
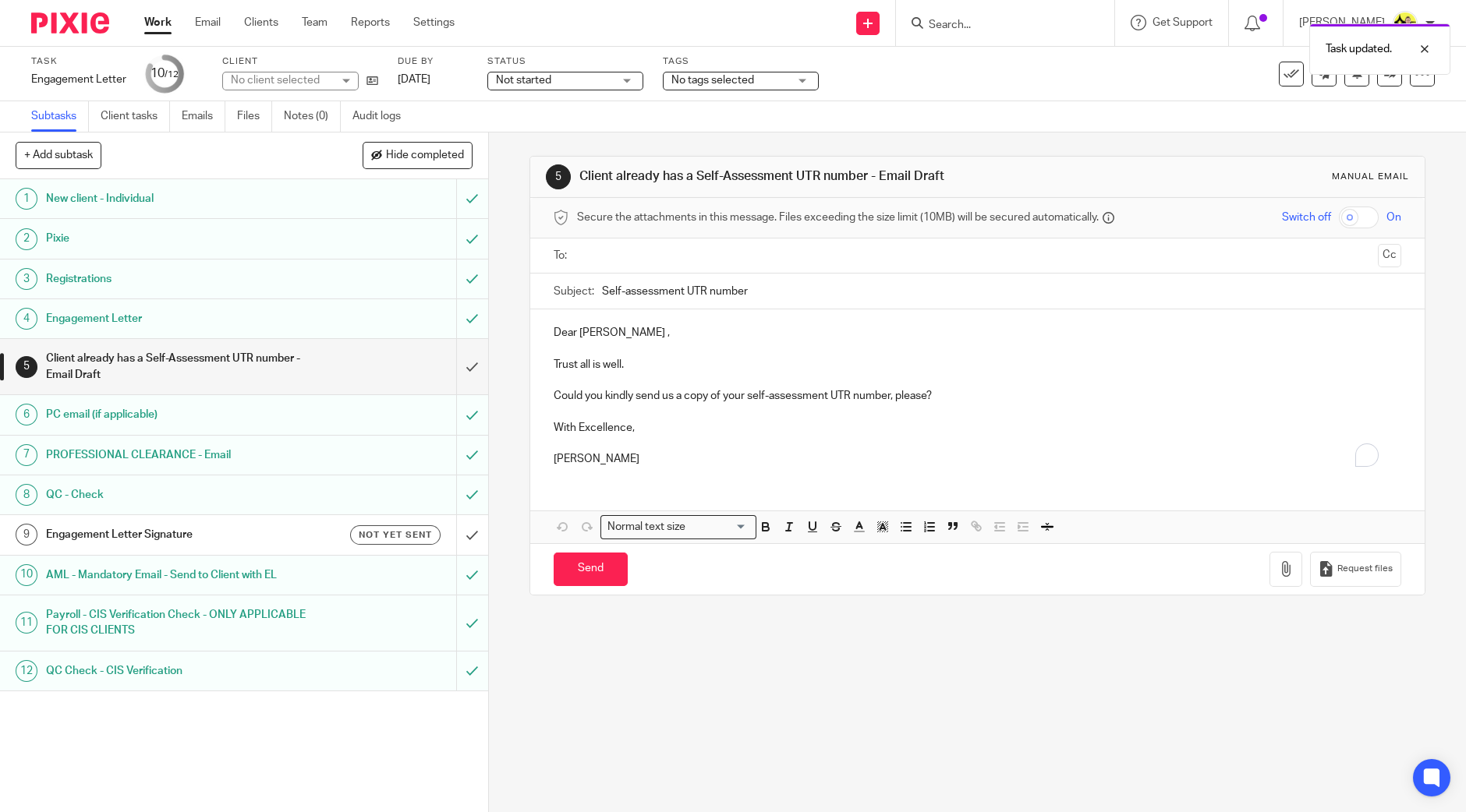
click at [309, 533] on div "Not yet sent" at bounding box center [374, 535] width 132 height 20
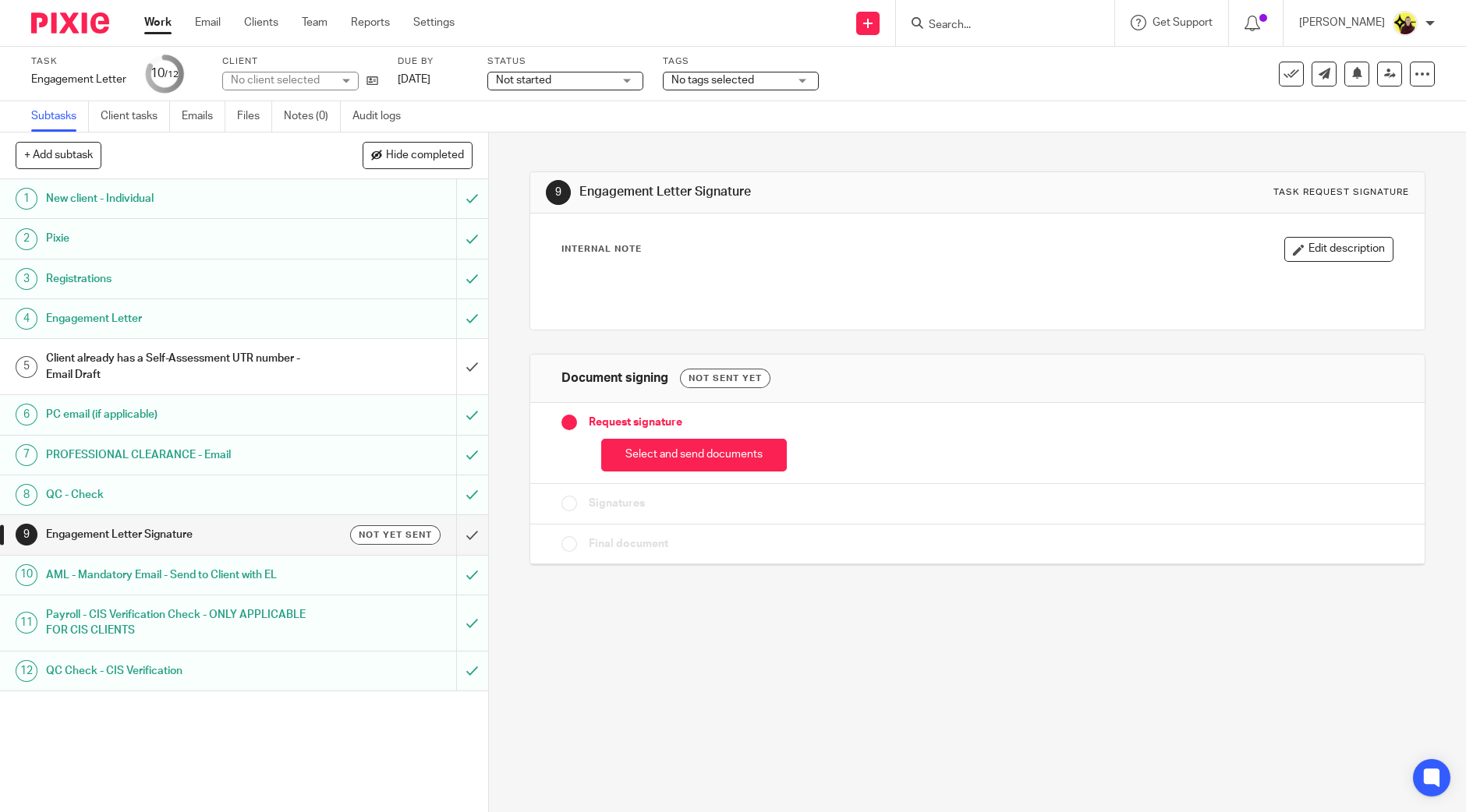
click at [674, 460] on button "Select and send documents" at bounding box center [693, 455] width 185 height 33
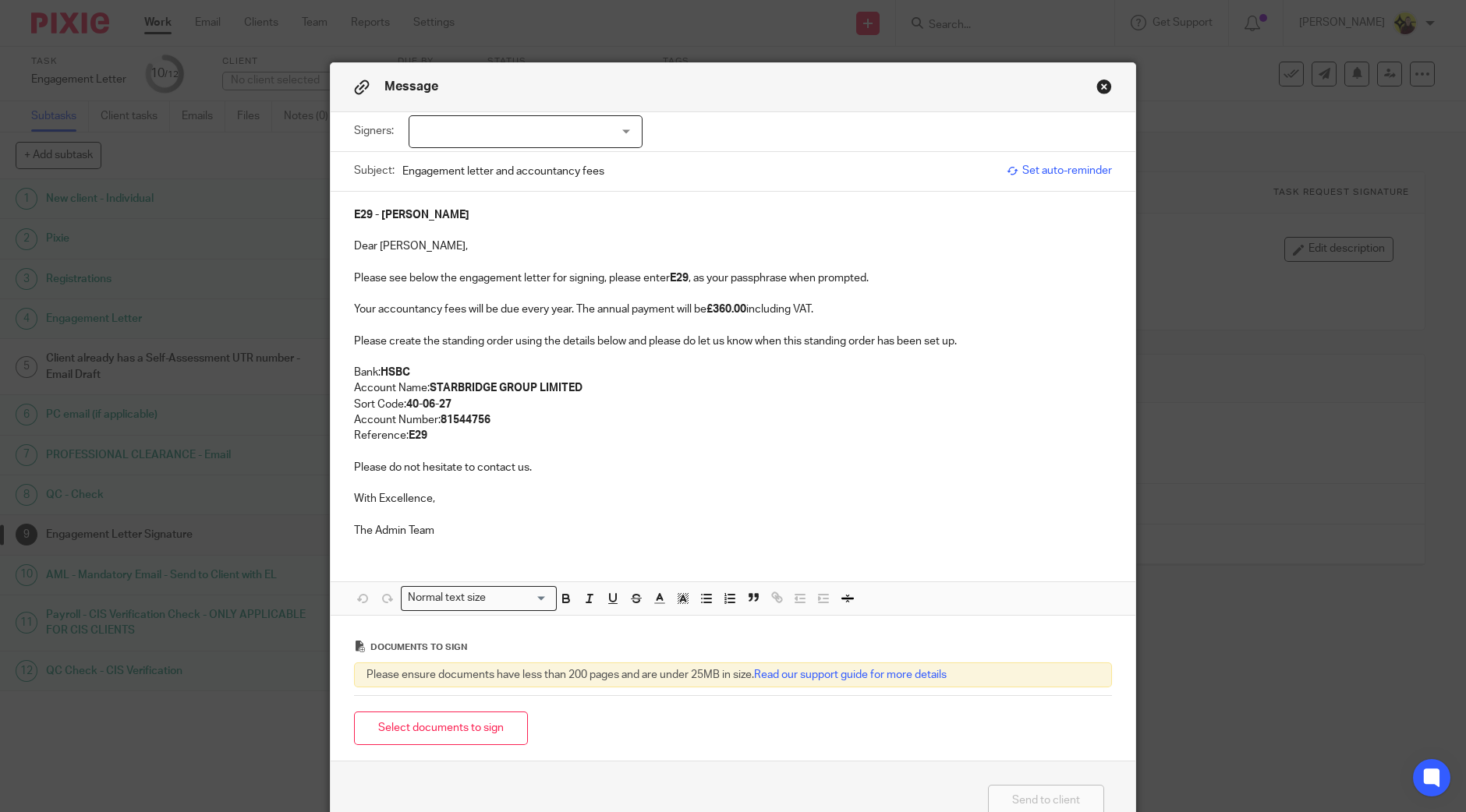
click at [1027, 173] on span "Set auto-reminder" at bounding box center [1059, 170] width 106 height 15
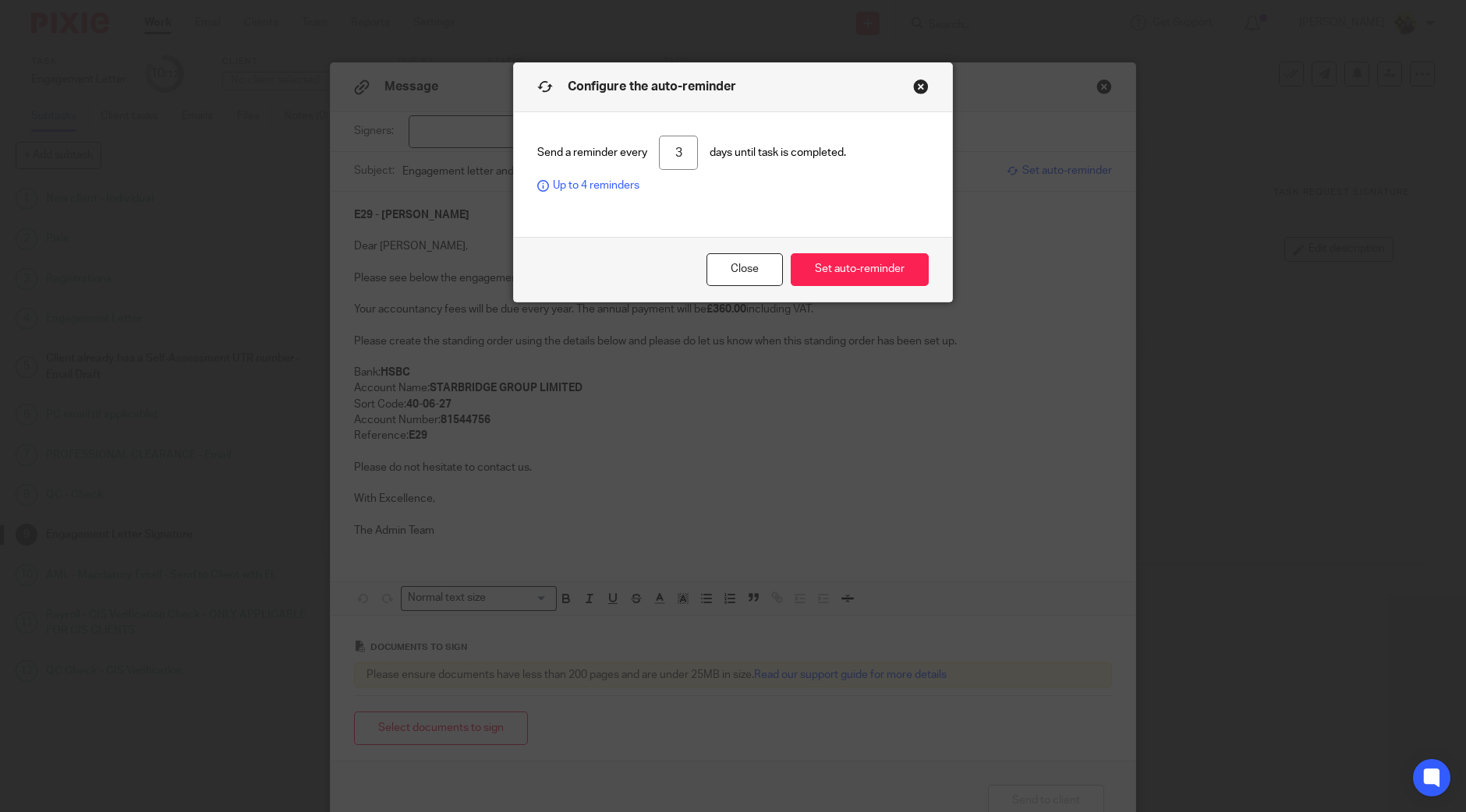
drag, startPoint x: 659, startPoint y: 153, endPoint x: 716, endPoint y: 150, distance: 57.1
click at [716, 150] on div "Send a reminder every 3 days until task is completed. Up to 4 reminders" at bounding box center [733, 165] width 391 height 58
type input "7"
click at [845, 259] on button "Set auto-reminder" at bounding box center [860, 269] width 138 height 33
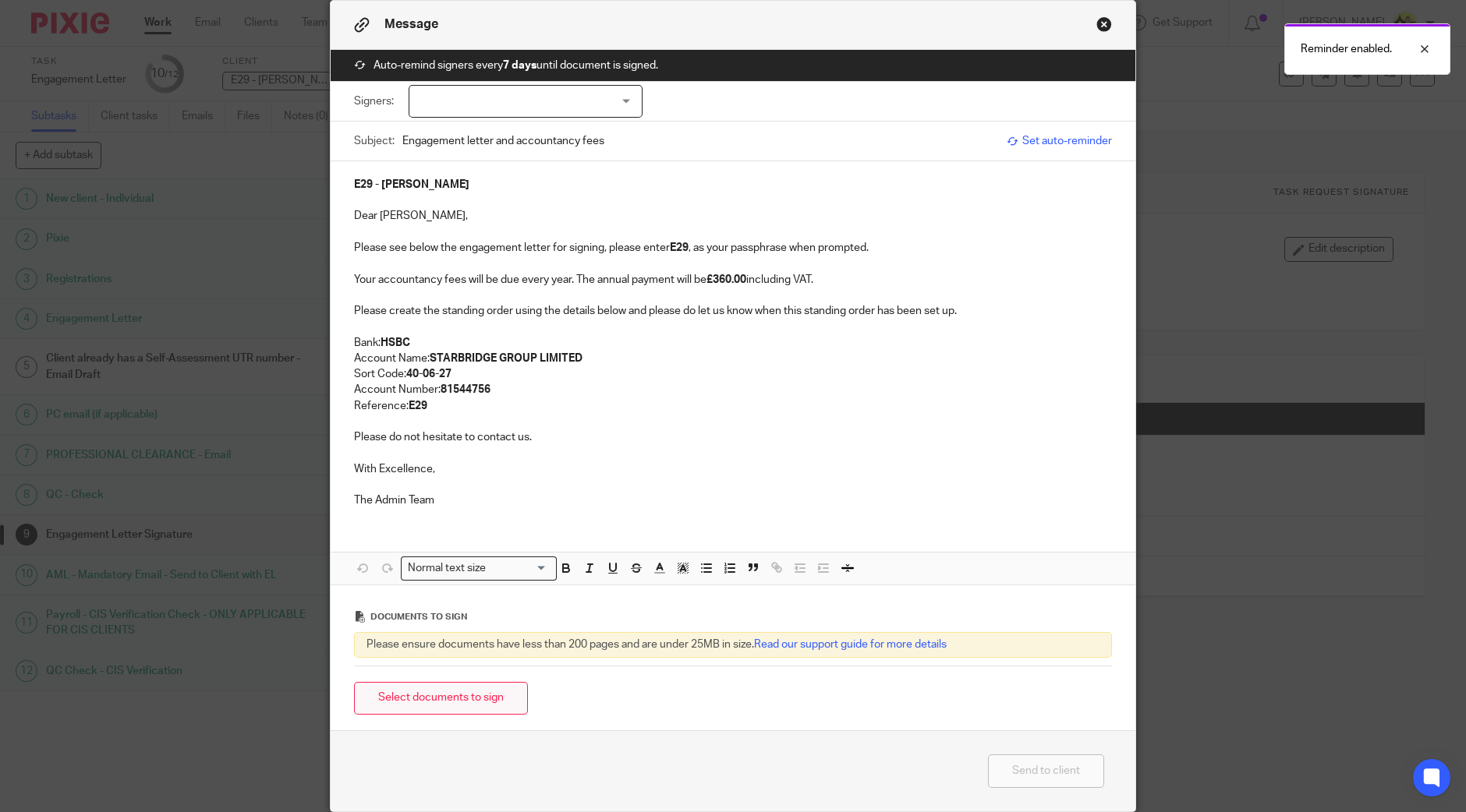
scroll to position [122, 0]
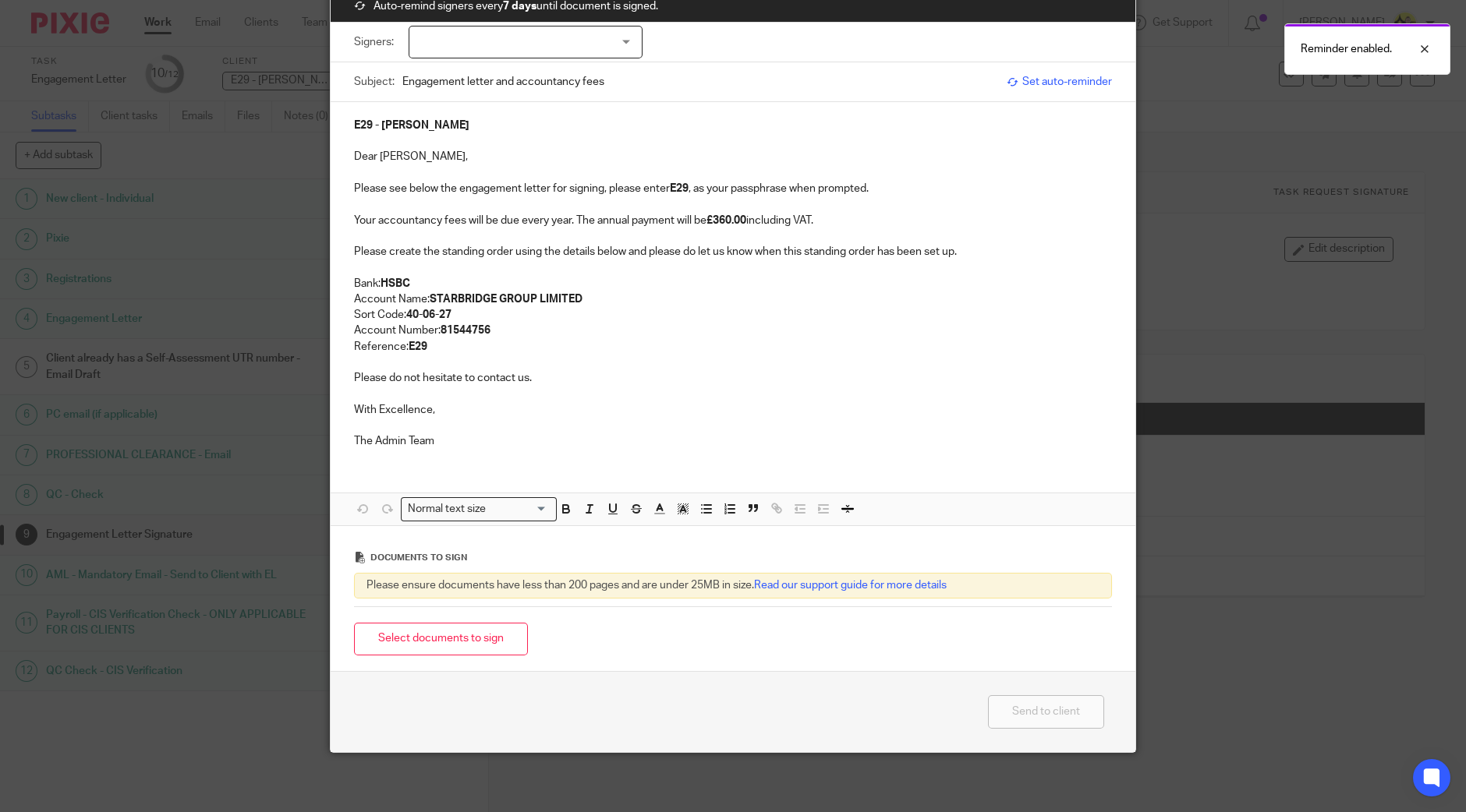
click at [456, 654] on div "Select documents to sign" at bounding box center [733, 639] width 758 height 49
click at [450, 642] on button "Select documents to sign" at bounding box center [441, 639] width 174 height 33
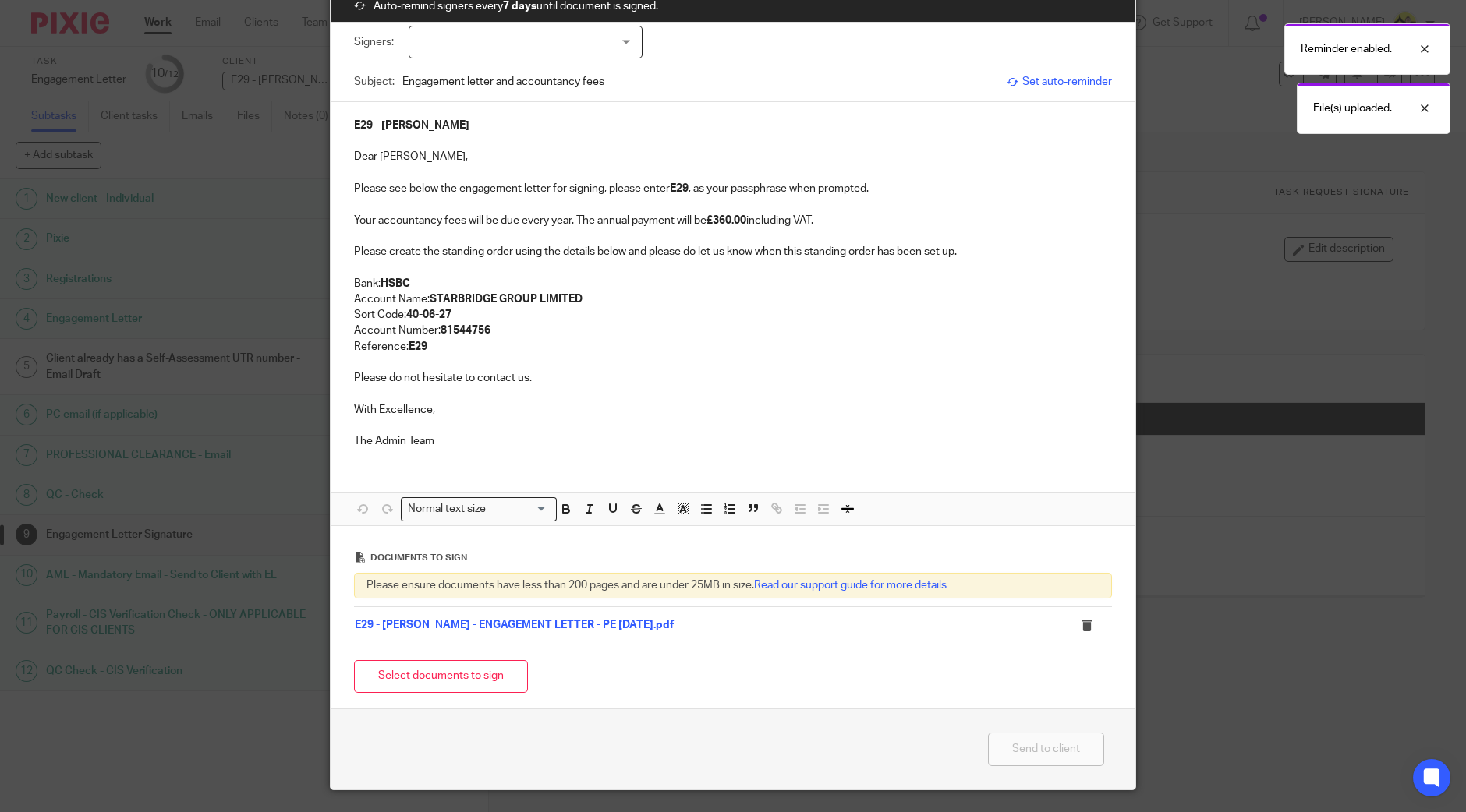
click at [1172, 189] on div "Message Auto-remind signers every 7 days until document is signed. Signers: Moh…" at bounding box center [733, 406] width 1466 height 812
drag, startPoint x: 1333, startPoint y: 44, endPoint x: 1349, endPoint y: 58, distance: 21.3
click at [1333, 43] on p "Reminder enabled." at bounding box center [1347, 48] width 91 height 15
click at [1350, 97] on div "File(s) uploaded." at bounding box center [1374, 107] width 154 height 51
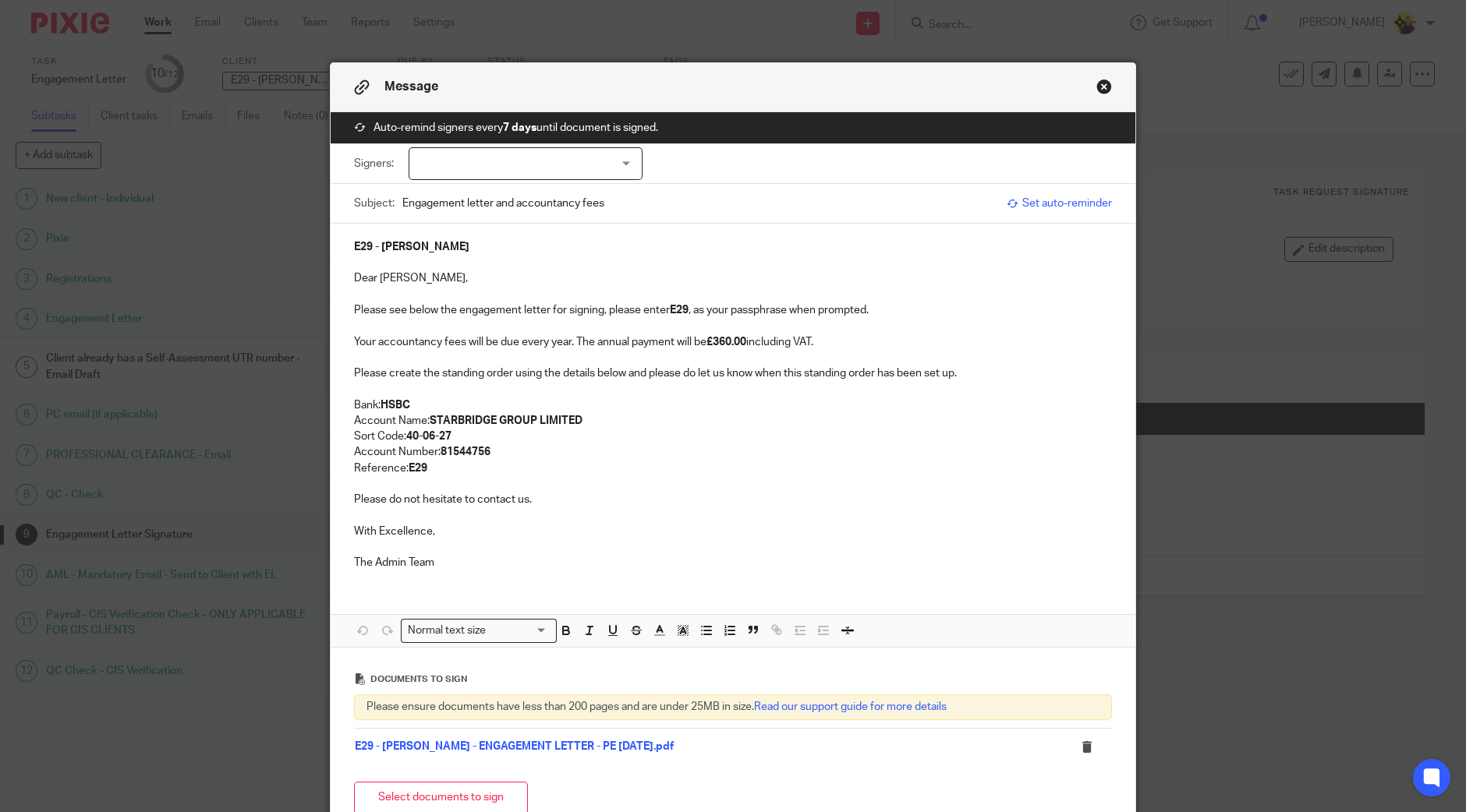
scroll to position [0, 0]
click at [1096, 89] on button "Close modal" at bounding box center [1103, 86] width 15 height 15
